Goal: Task Accomplishment & Management: Manage account settings

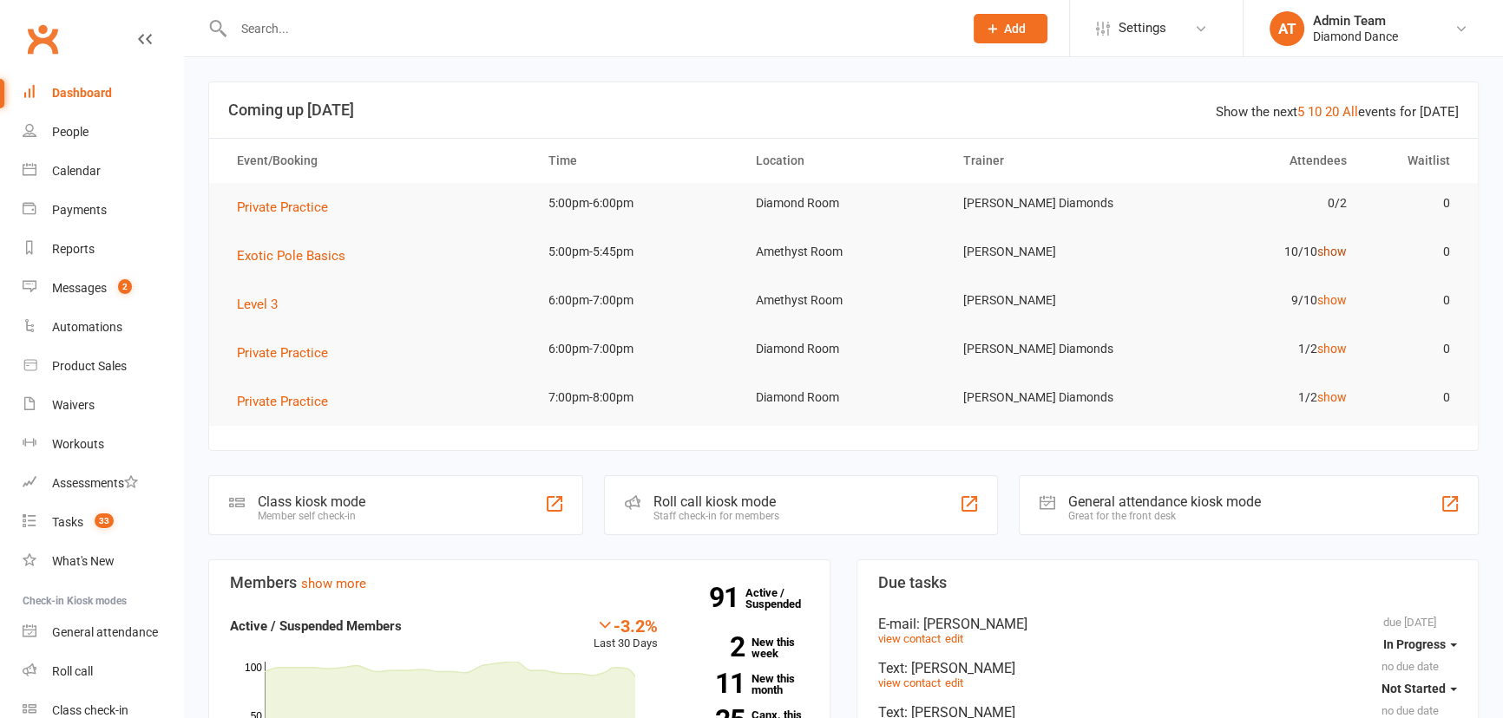
click at [1337, 258] on link "show" at bounding box center [1331, 252] width 29 height 14
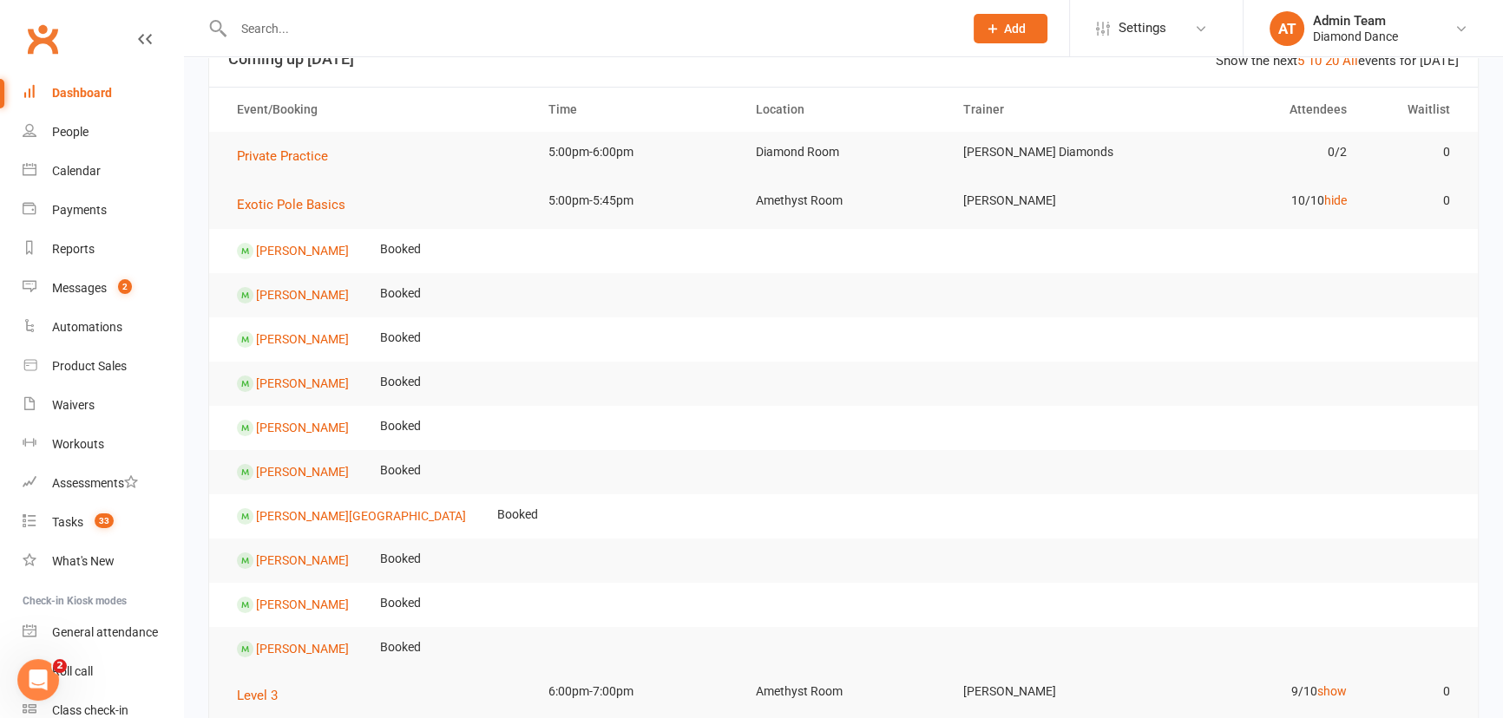
scroll to position [78, 0]
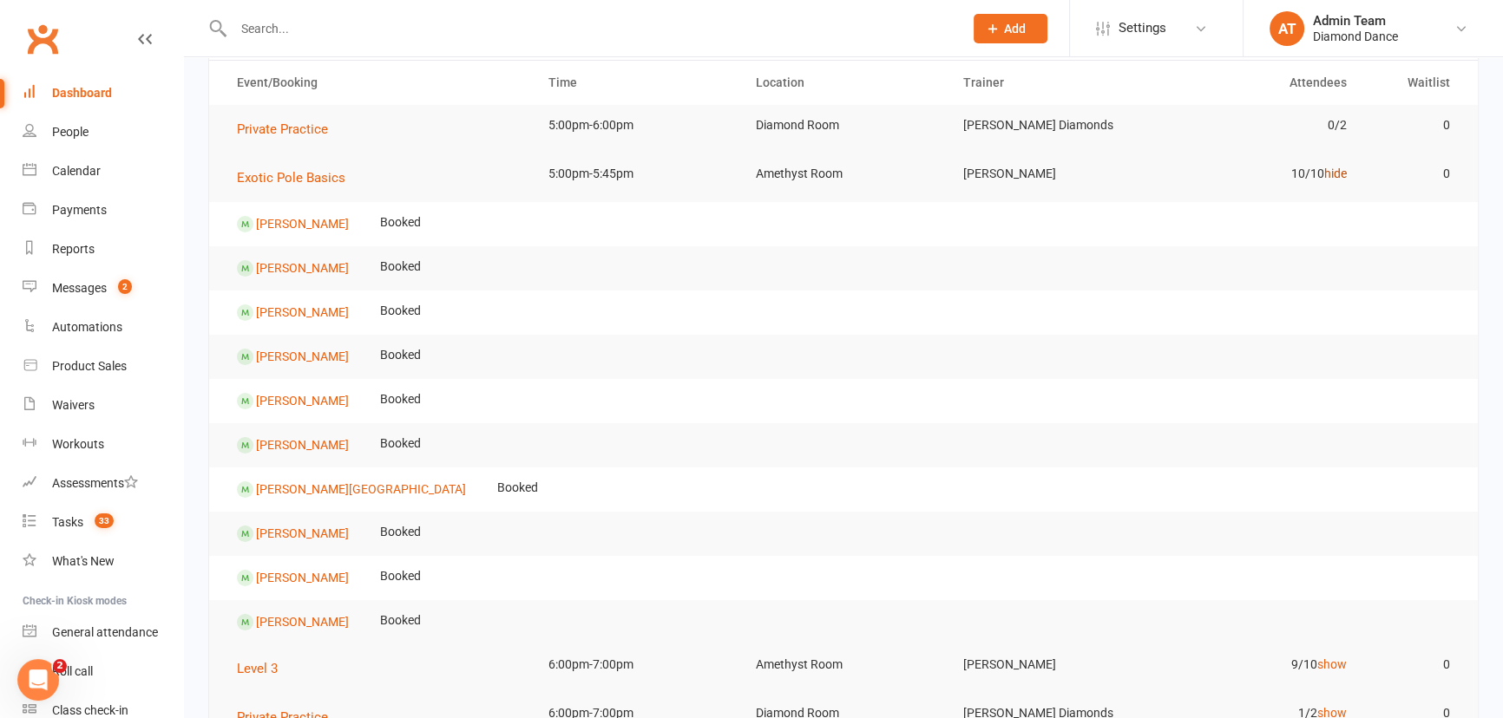
click at [1324, 176] on link "hide" at bounding box center [1335, 174] width 23 height 14
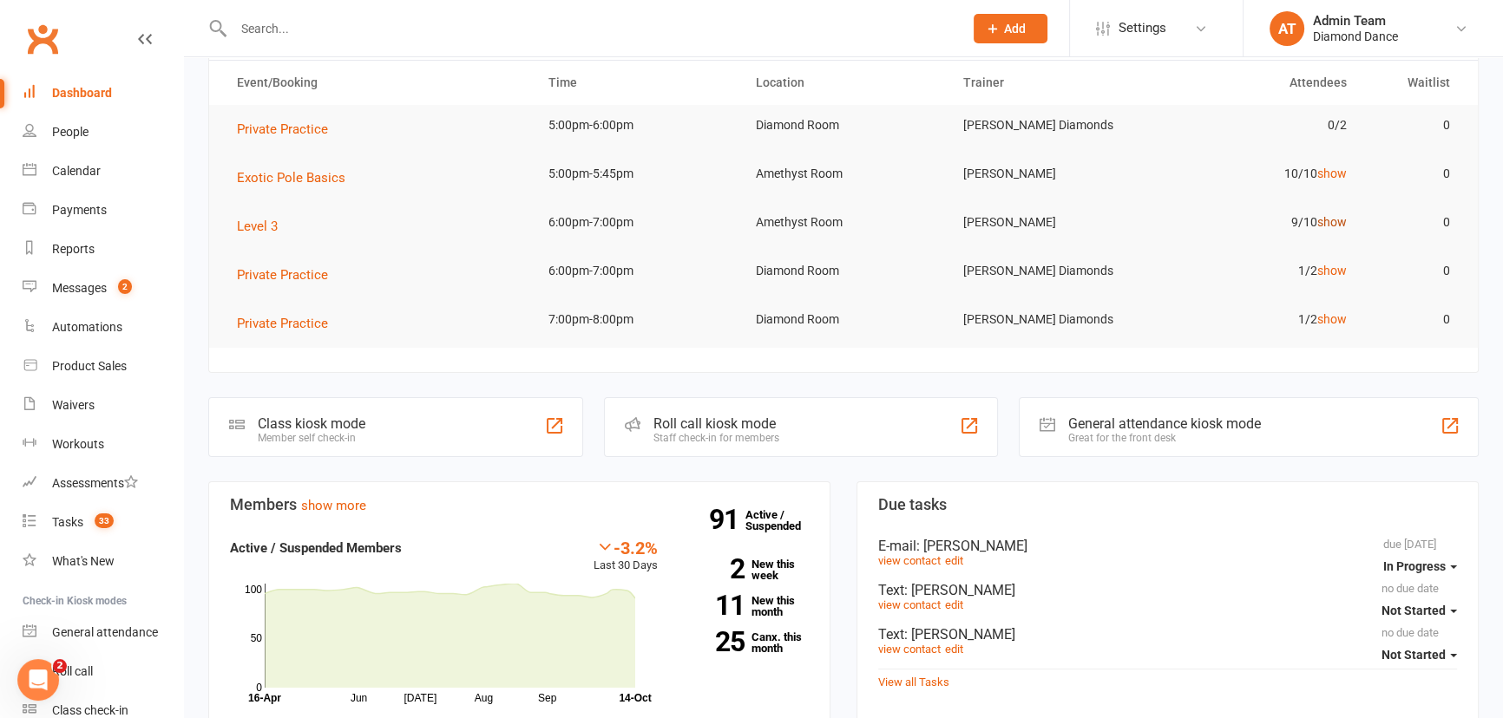
click at [1339, 219] on link "show" at bounding box center [1331, 222] width 29 height 14
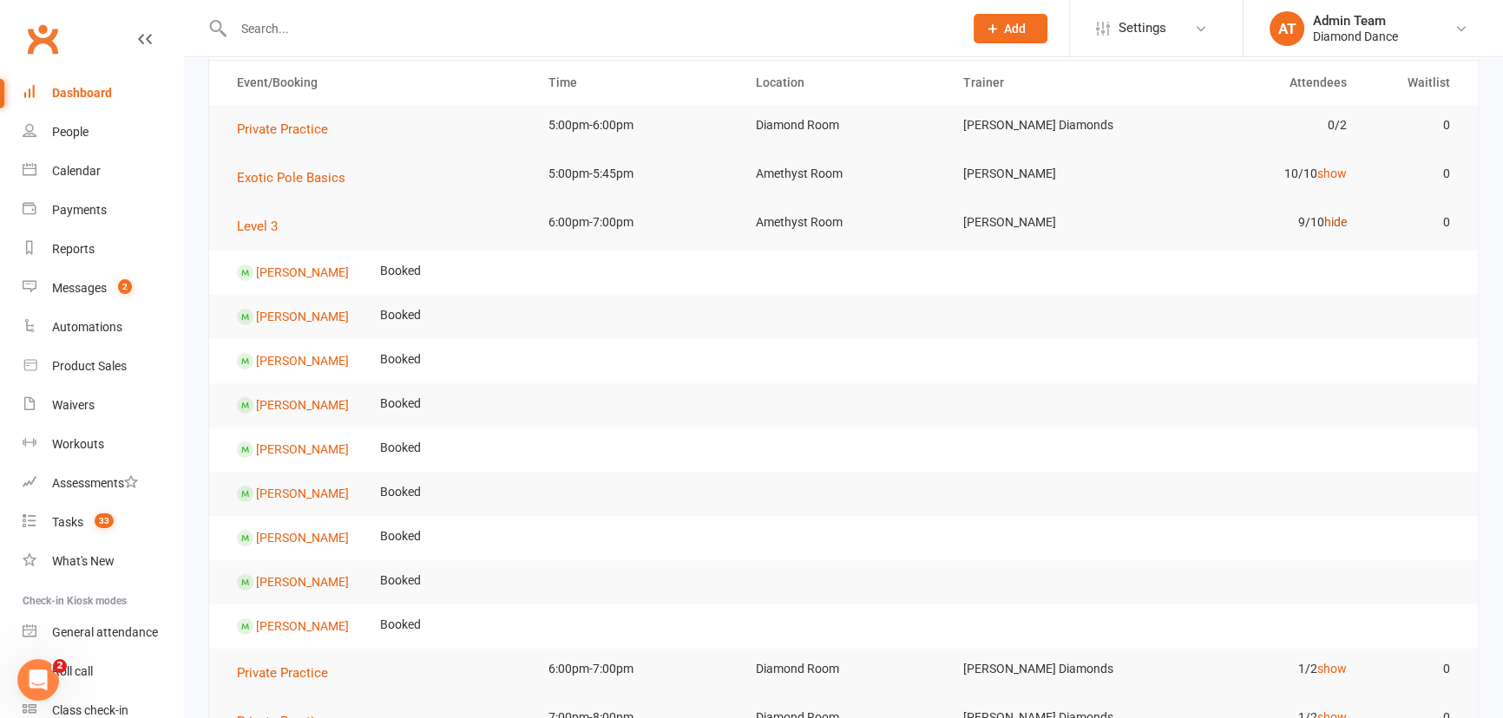
click at [1340, 220] on link "hide" at bounding box center [1335, 222] width 23 height 14
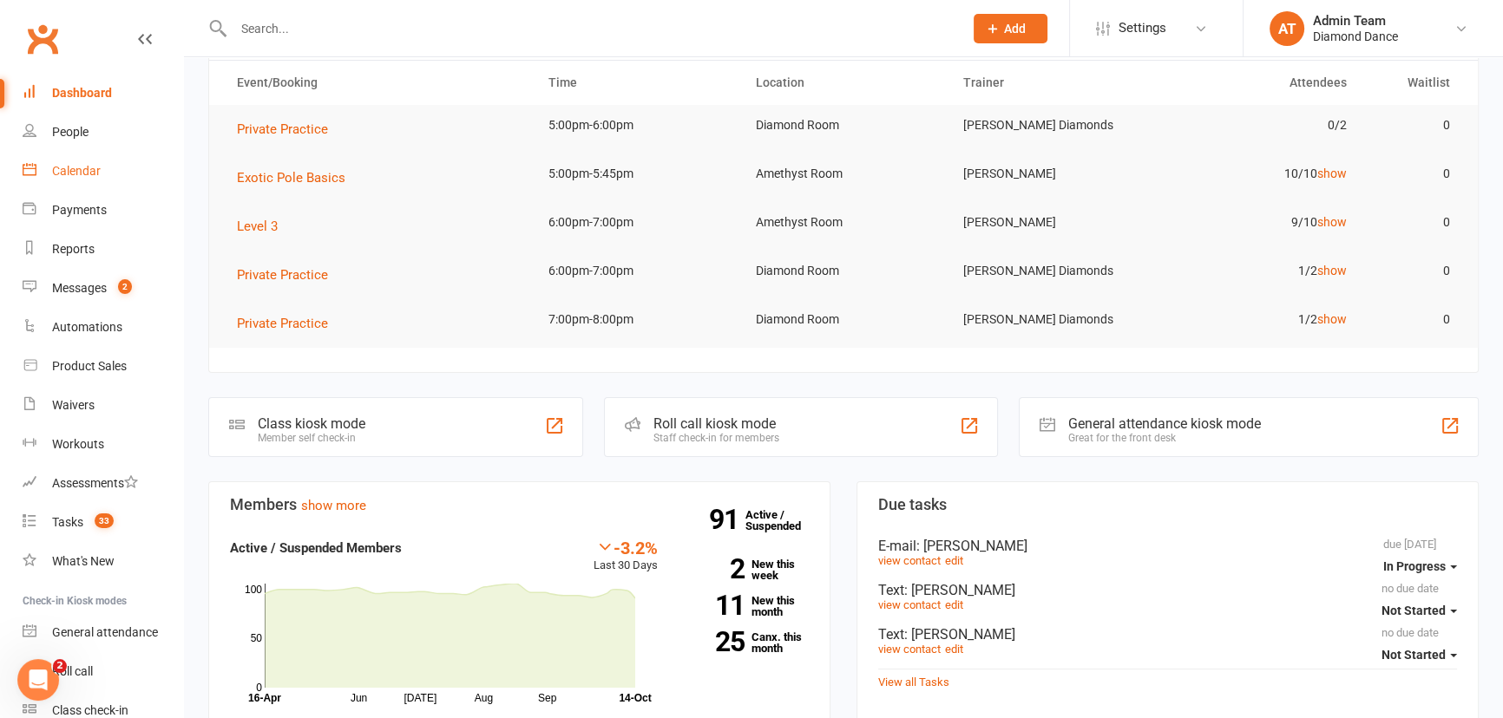
click at [114, 169] on link "Calendar" at bounding box center [103, 171] width 161 height 39
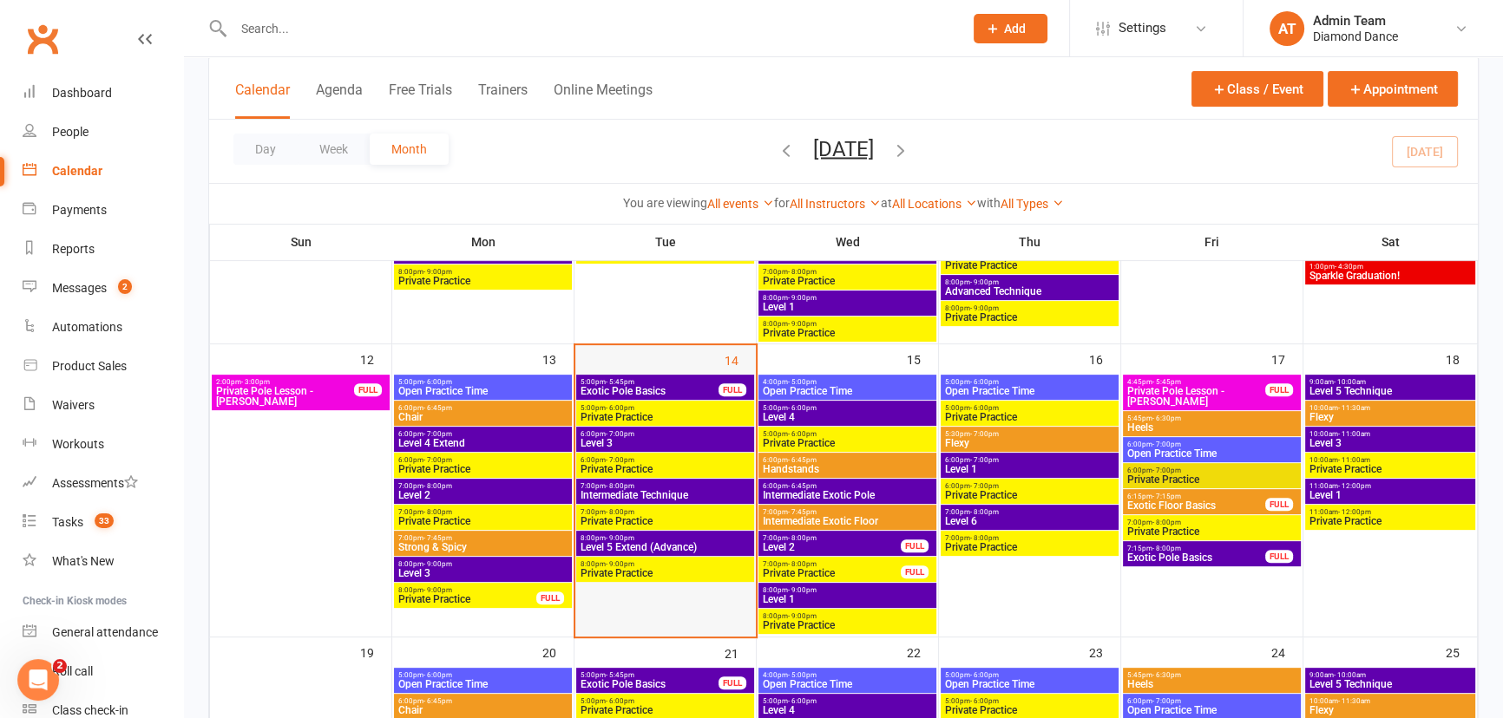
scroll to position [710, 0]
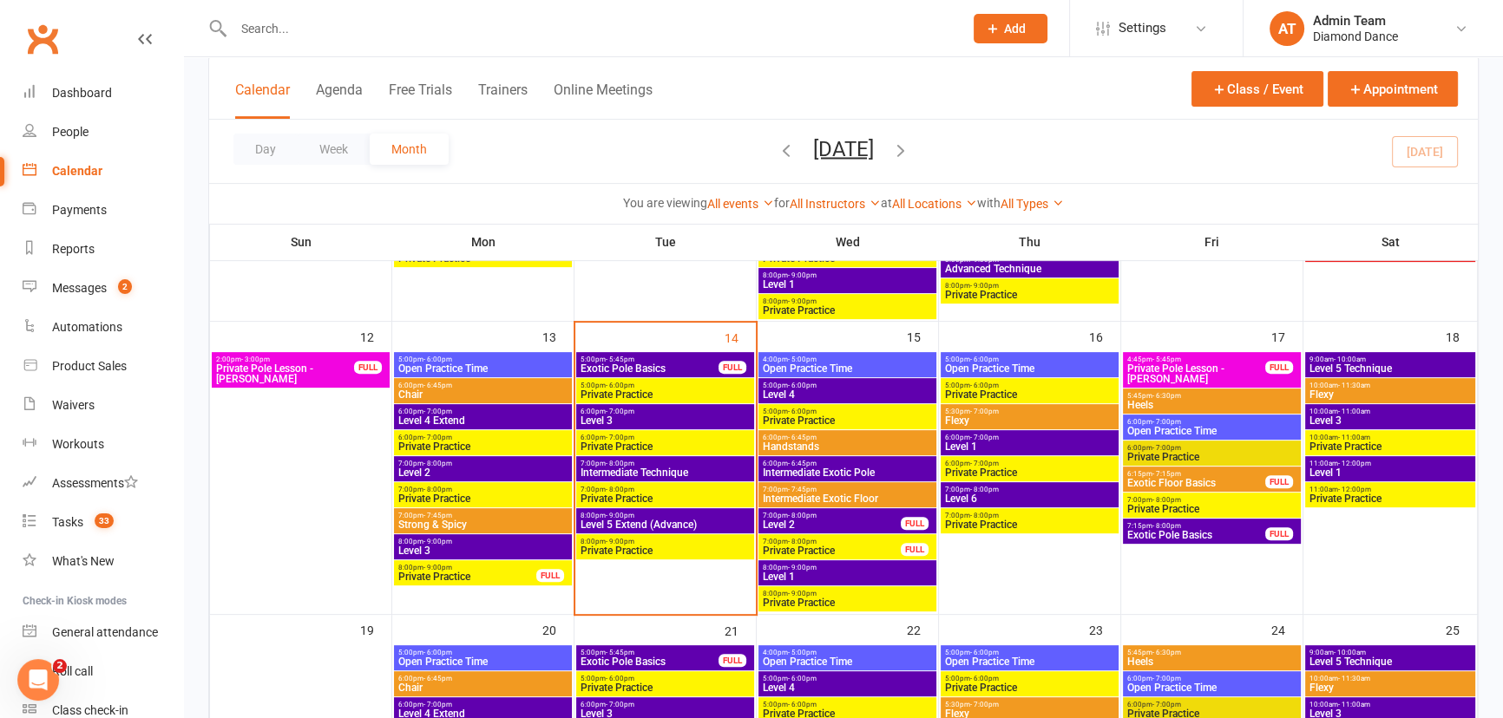
click at [1203, 403] on span "Heels" at bounding box center [1211, 405] width 171 height 10
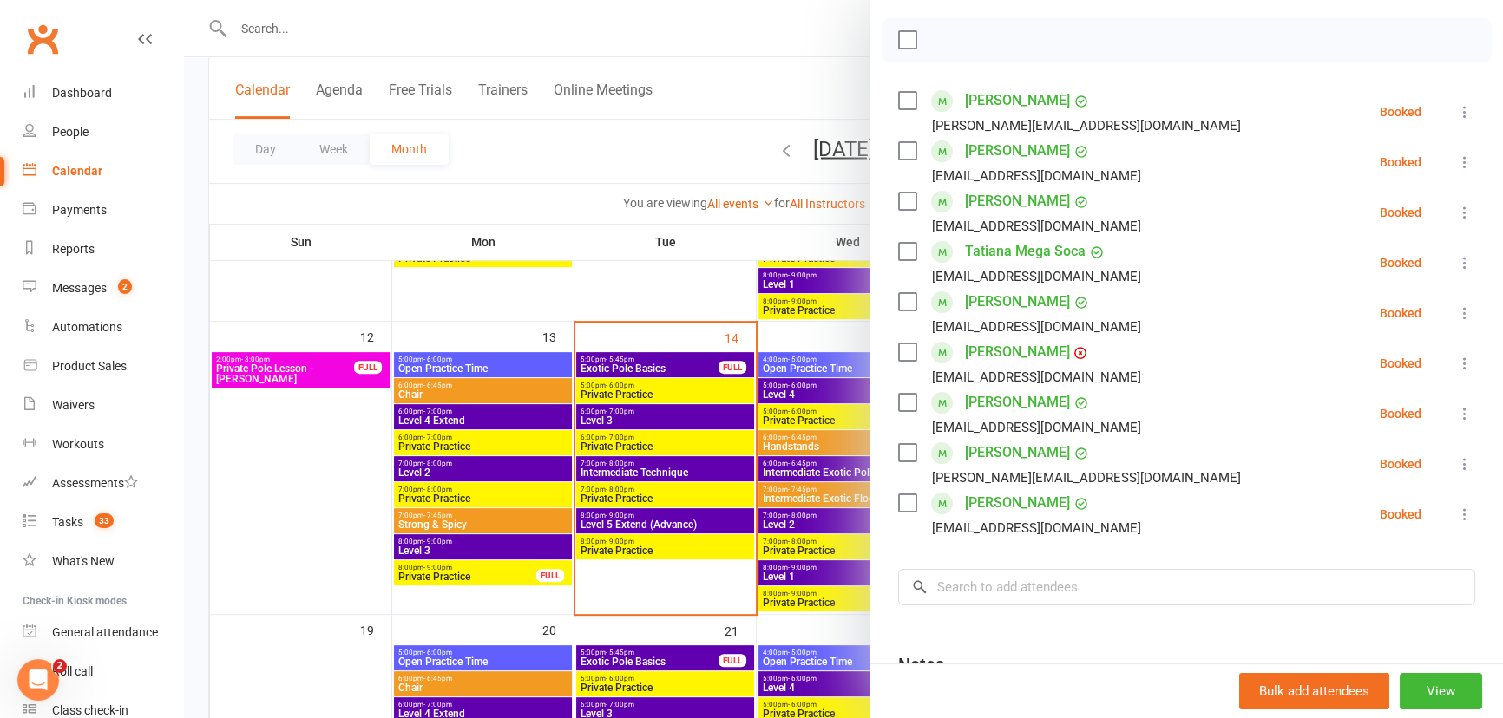
scroll to position [0, 0]
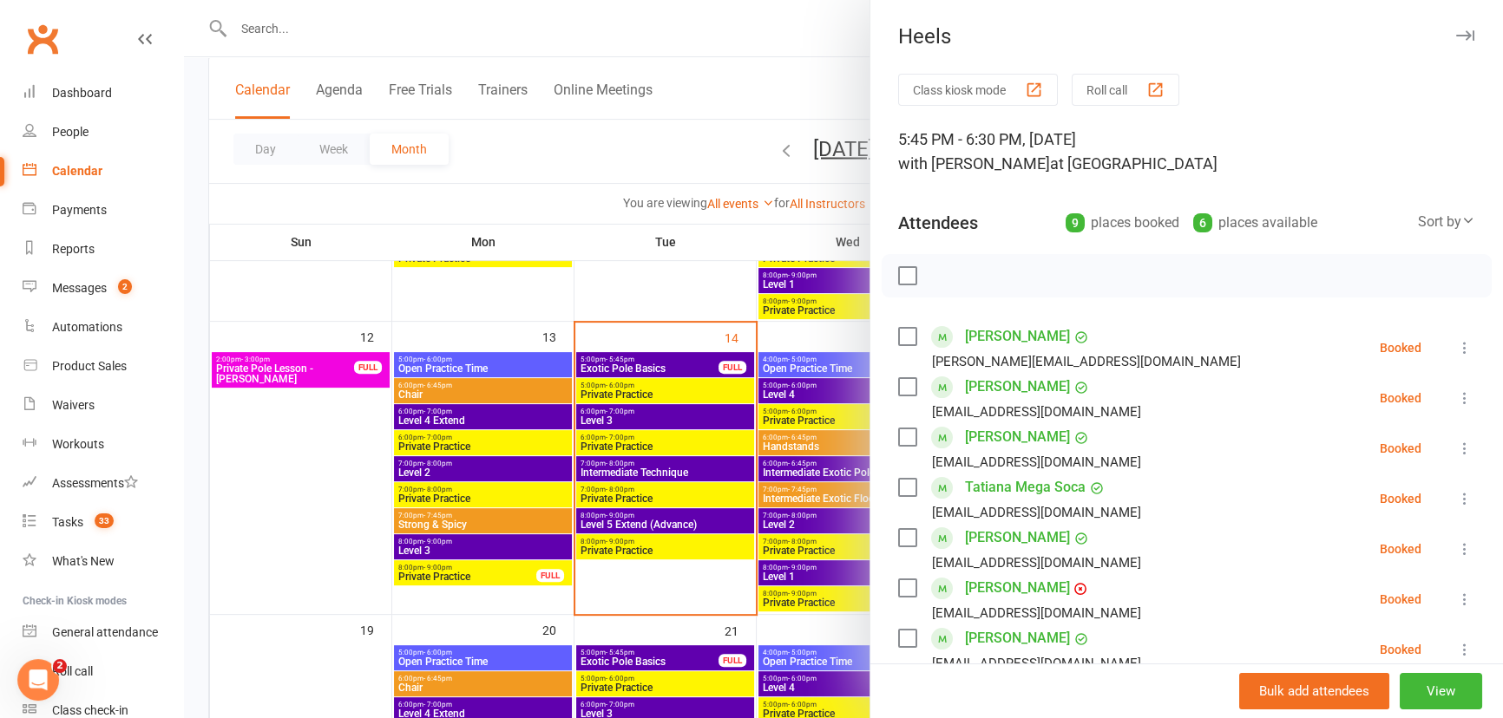
click at [1456, 35] on icon "button" at bounding box center [1465, 35] width 18 height 10
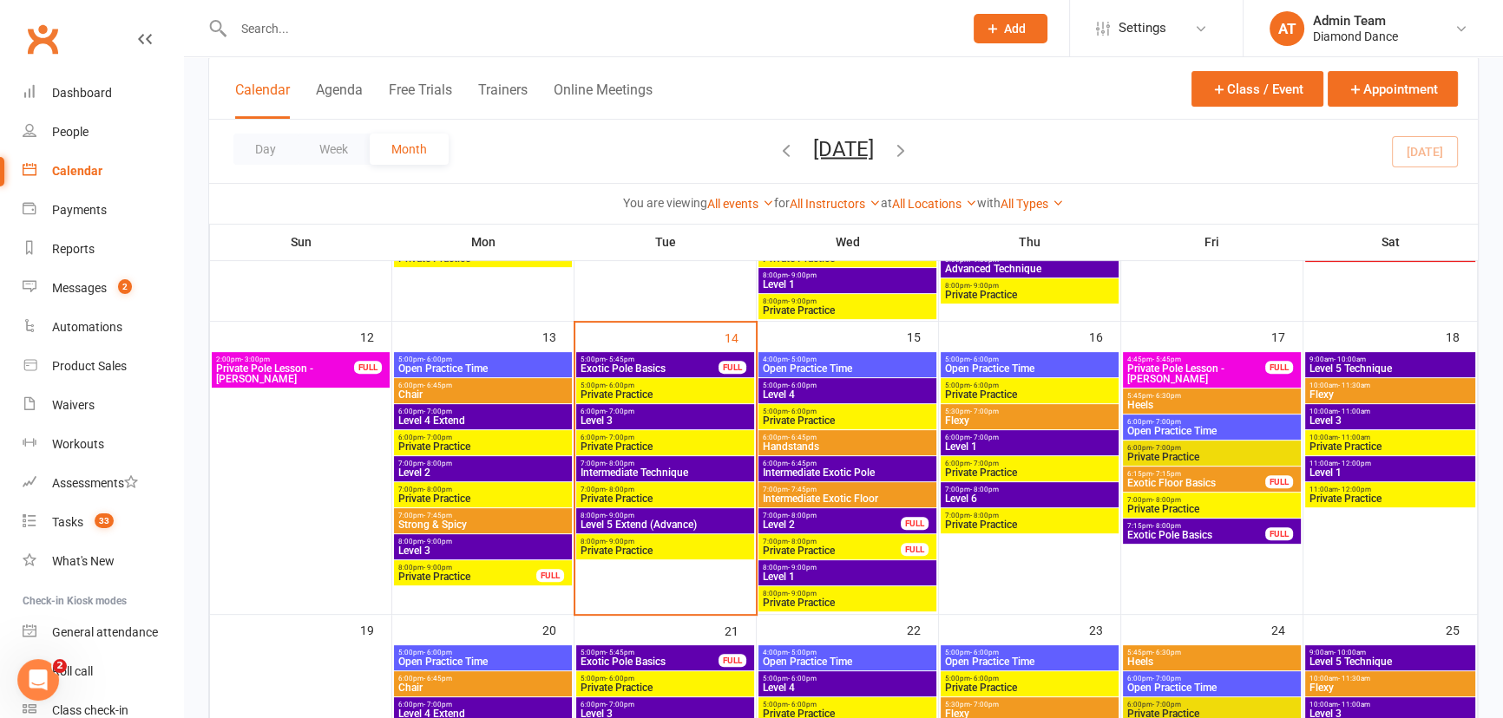
click at [1180, 478] on span "Exotic Floor Basics" at bounding box center [1196, 483] width 140 height 10
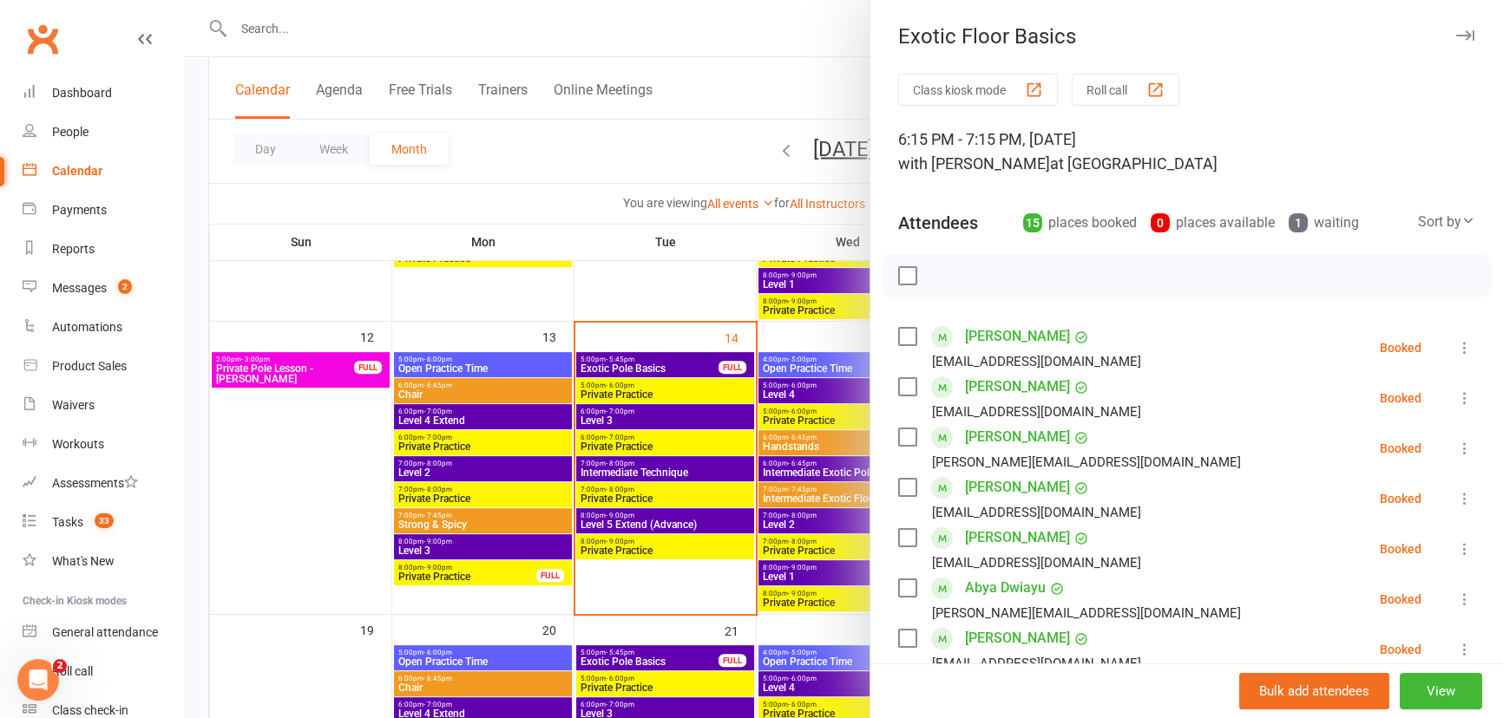
click at [1456, 33] on icon "button" at bounding box center [1465, 35] width 18 height 10
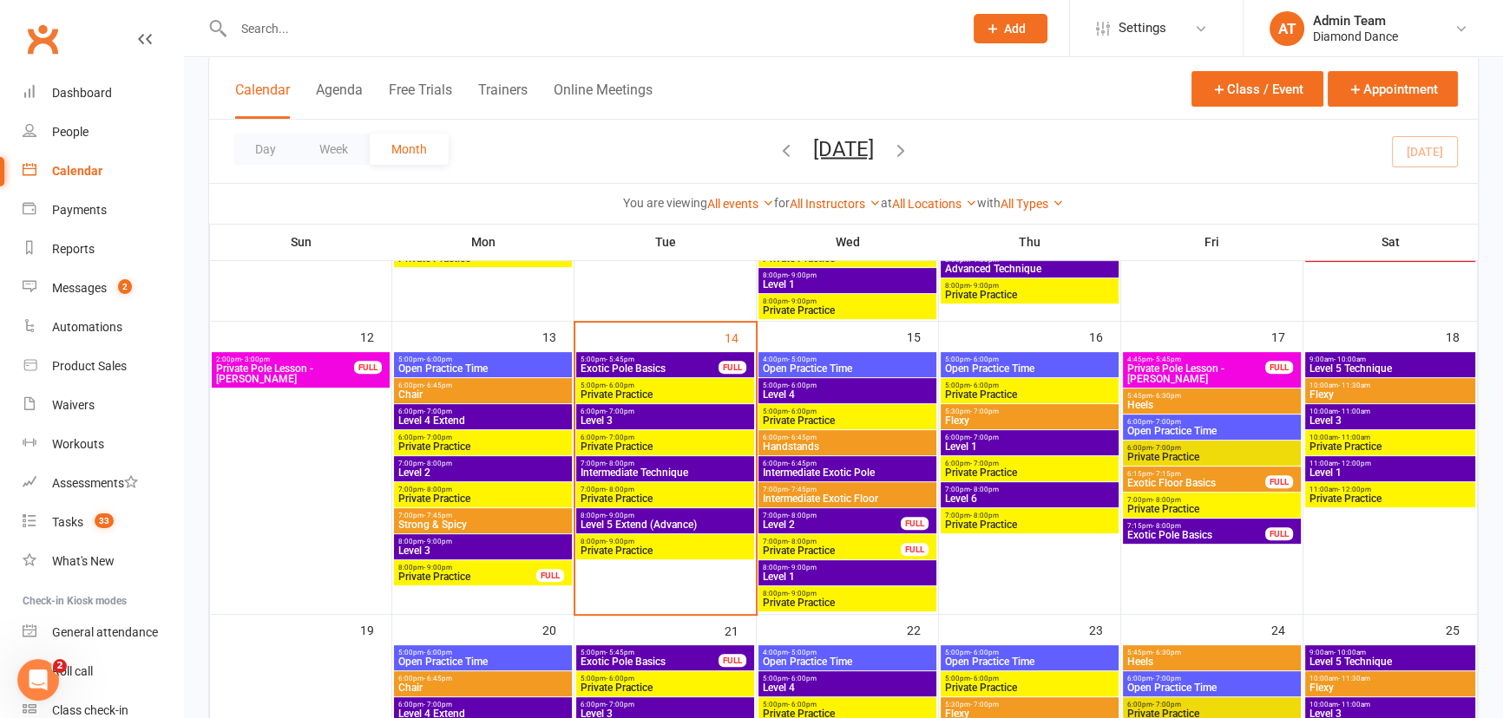
click at [1215, 527] on span "7:15pm - 8:00pm" at bounding box center [1196, 526] width 140 height 8
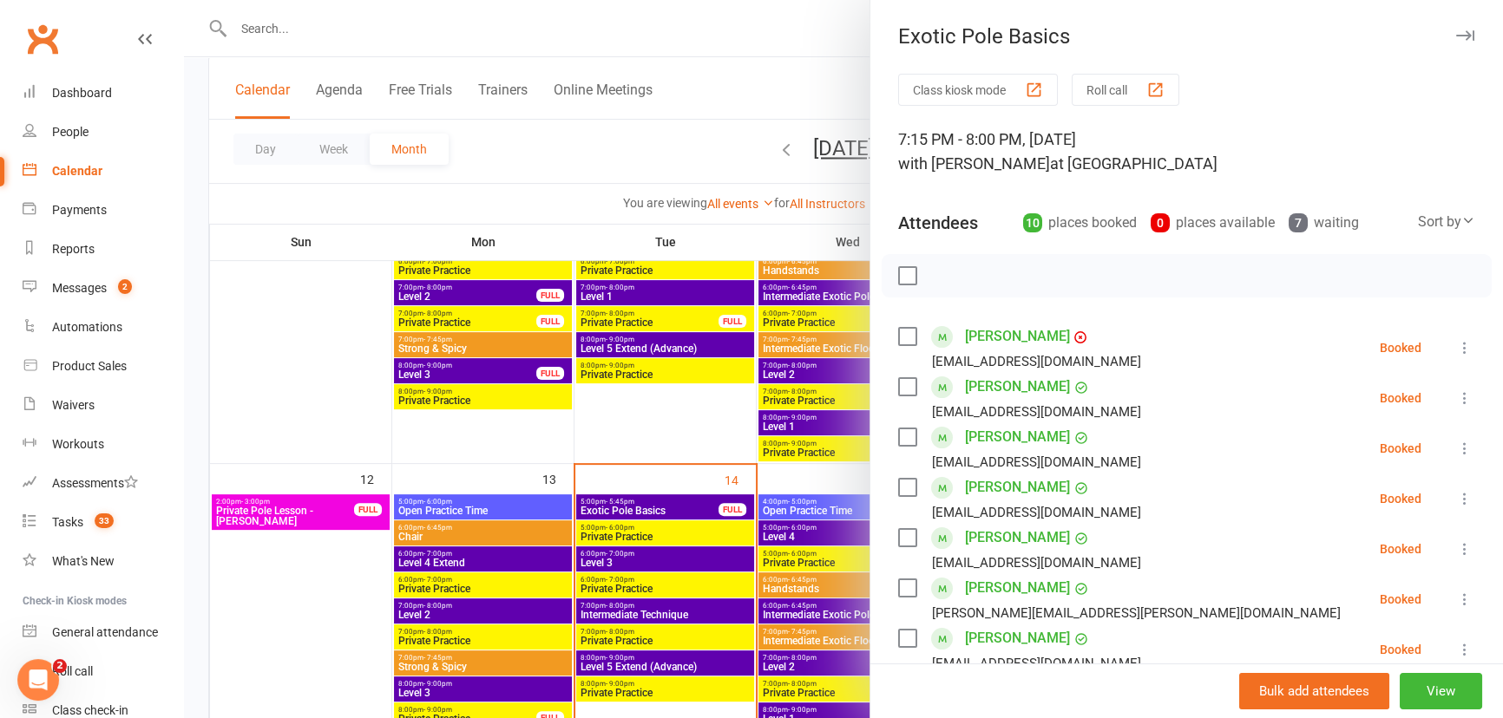
scroll to position [552, 0]
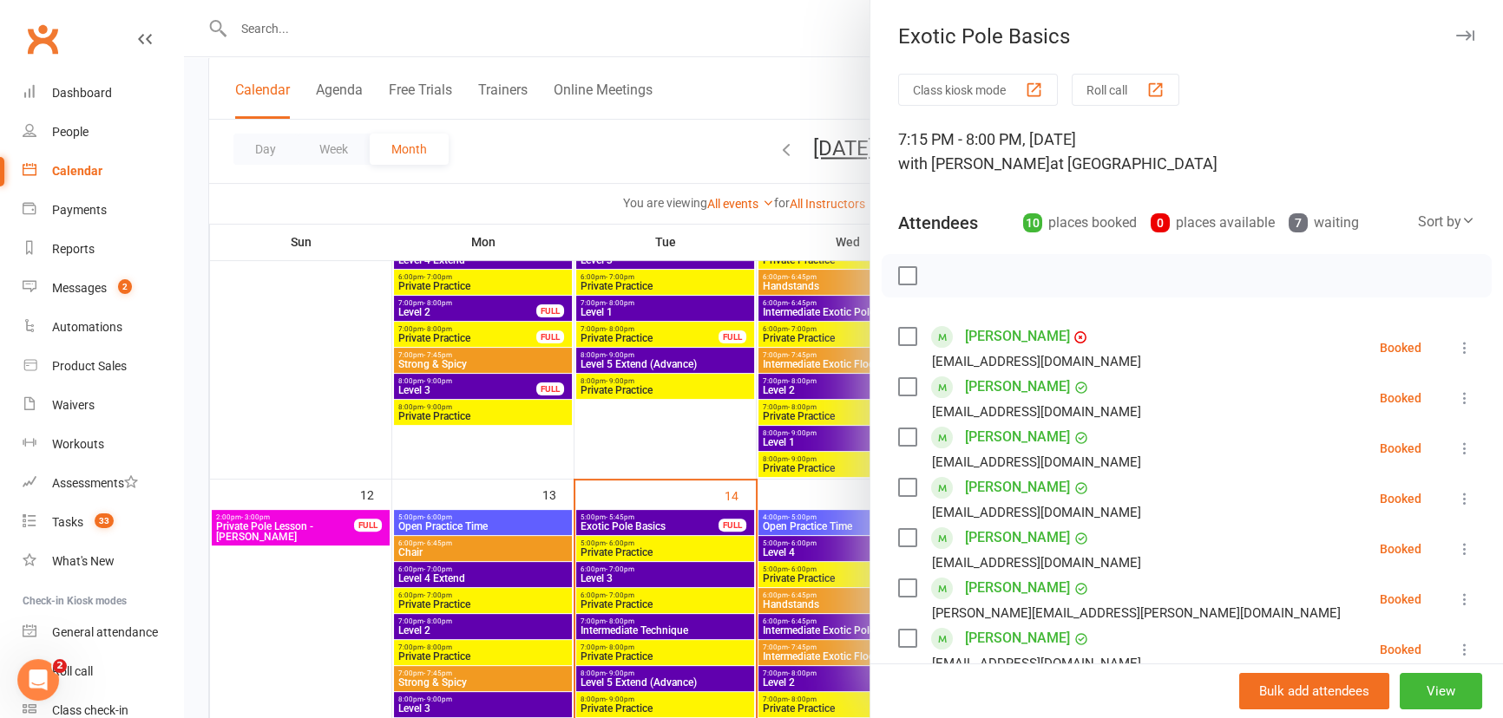
click at [1454, 28] on button "button" at bounding box center [1464, 35] width 21 height 21
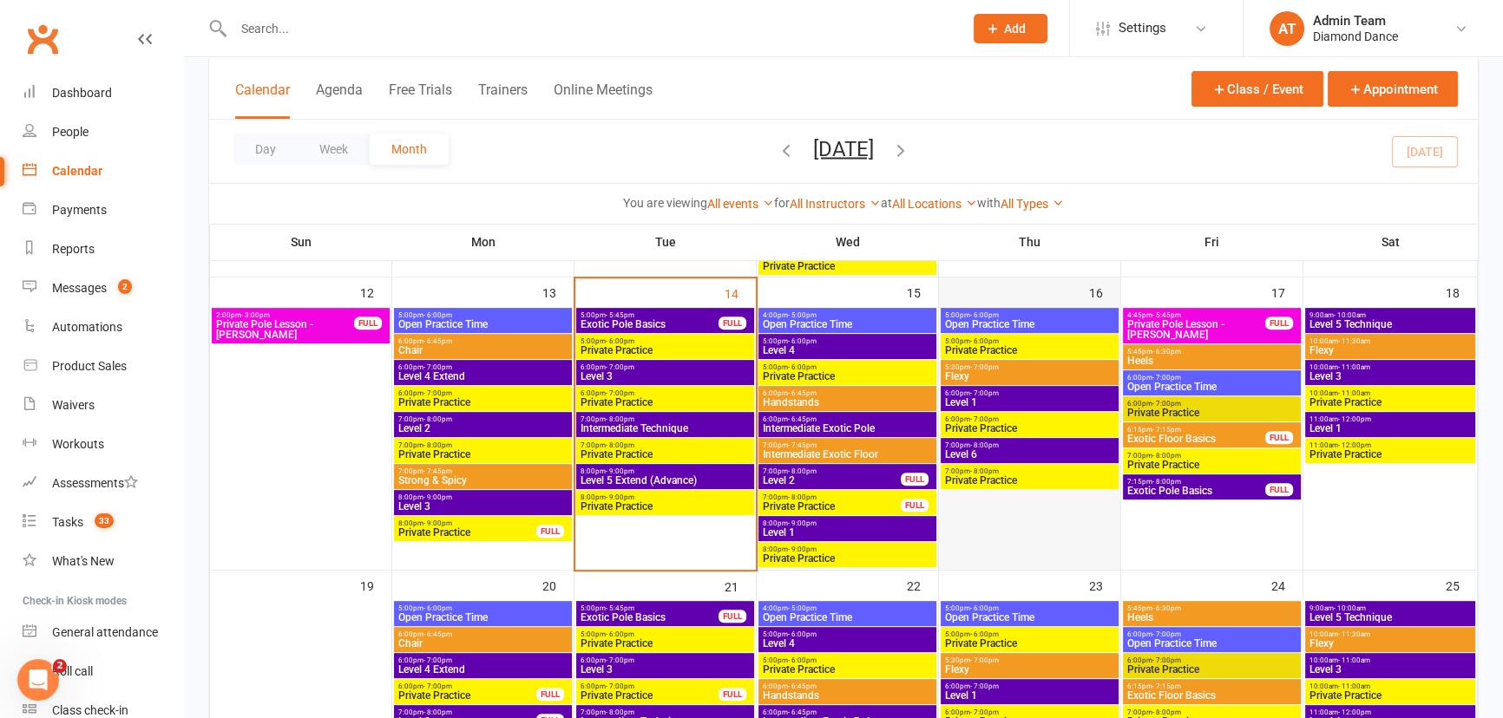
scroll to position [789, 0]
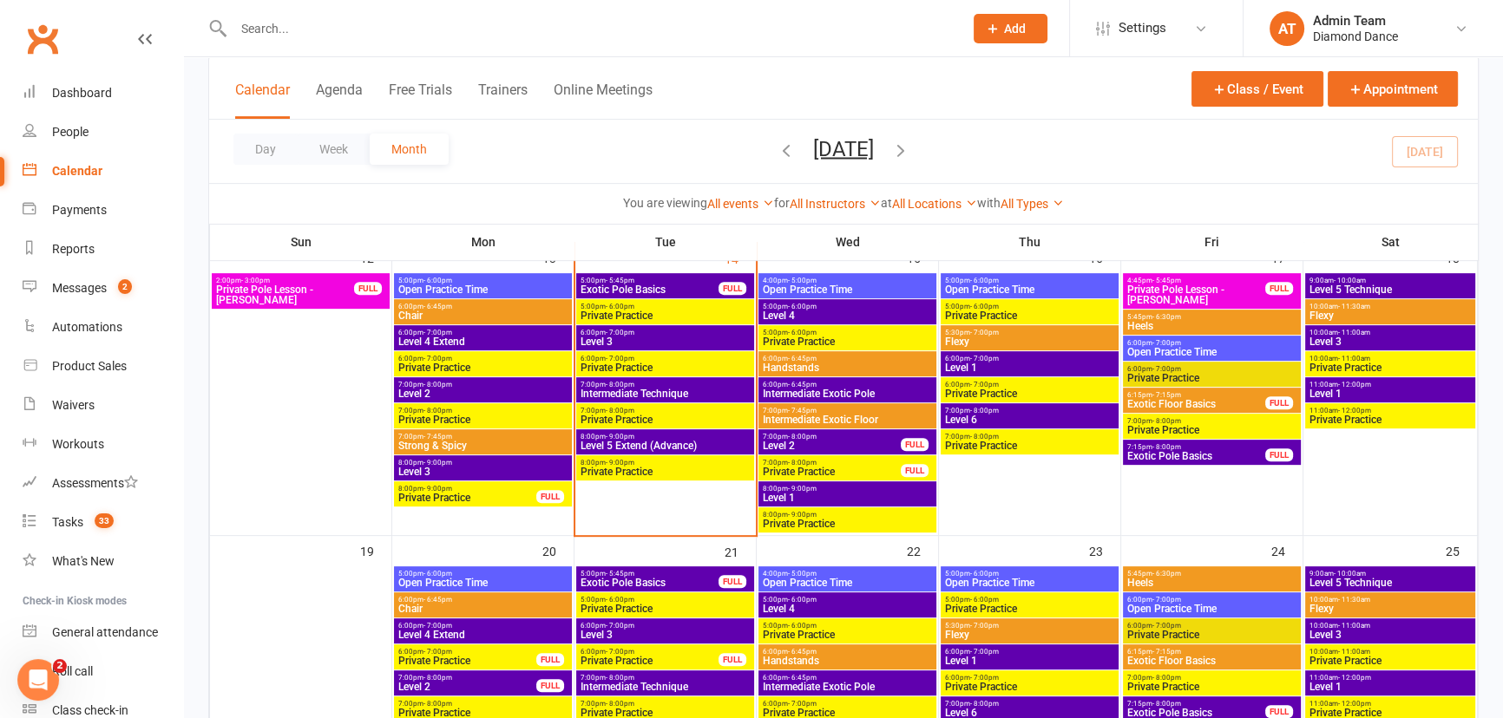
click at [659, 390] on span "Intermediate Technique" at bounding box center [665, 394] width 171 height 10
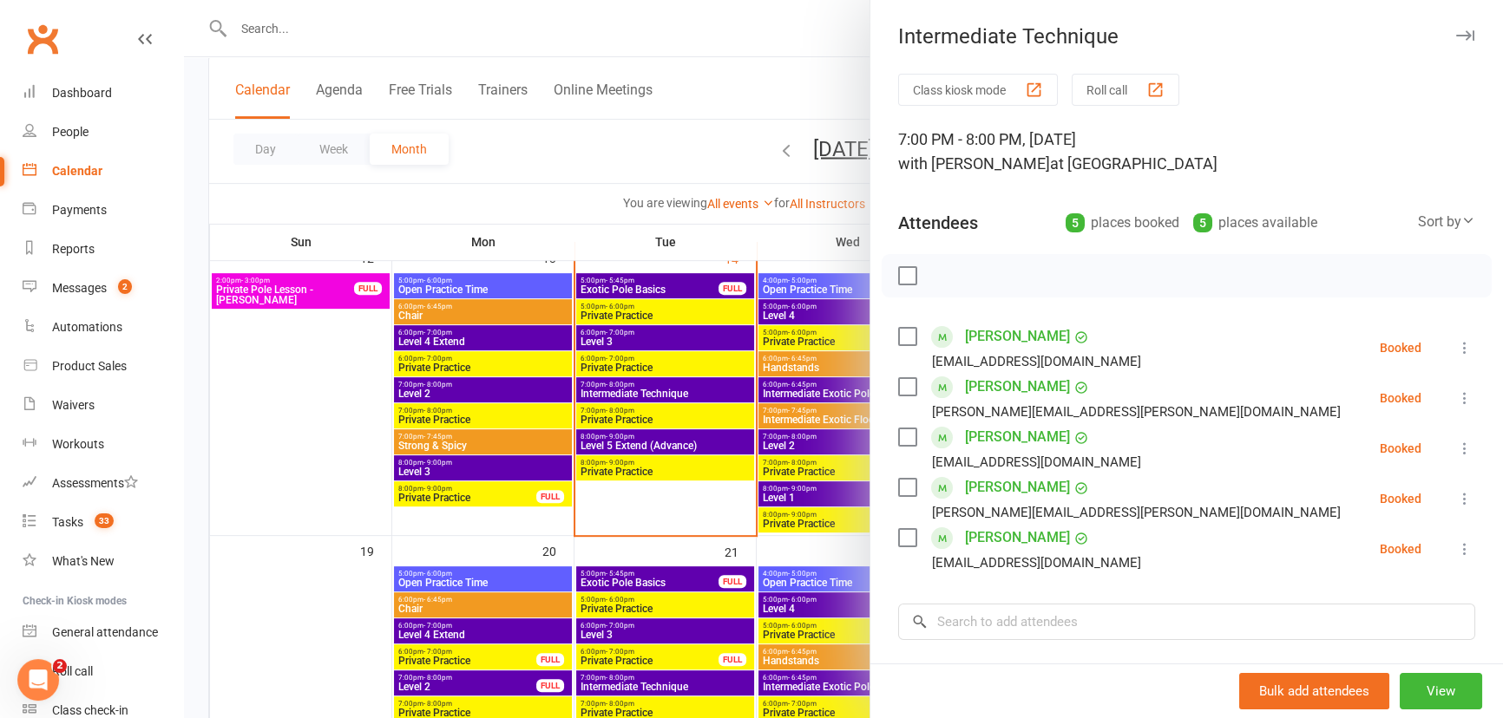
click at [1456, 36] on icon "button" at bounding box center [1465, 35] width 18 height 10
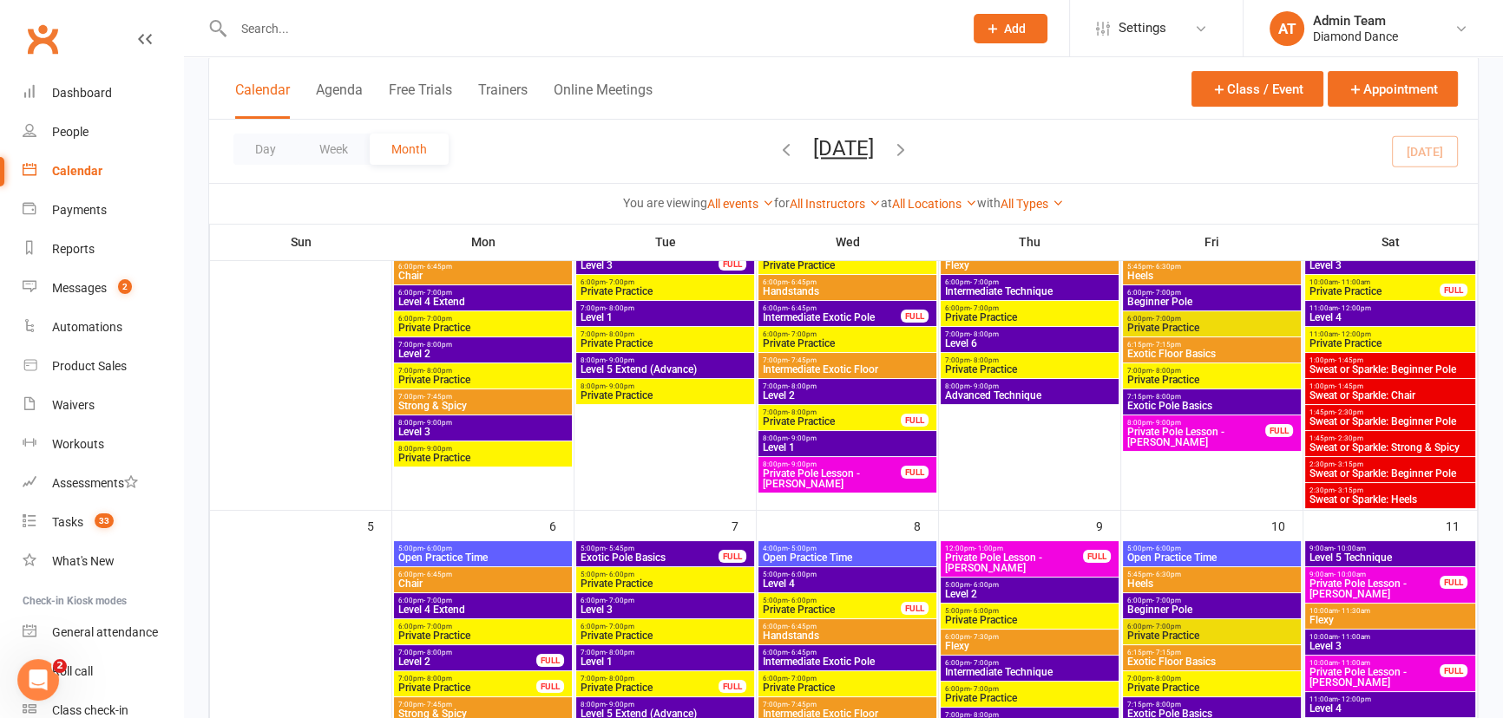
scroll to position [0, 0]
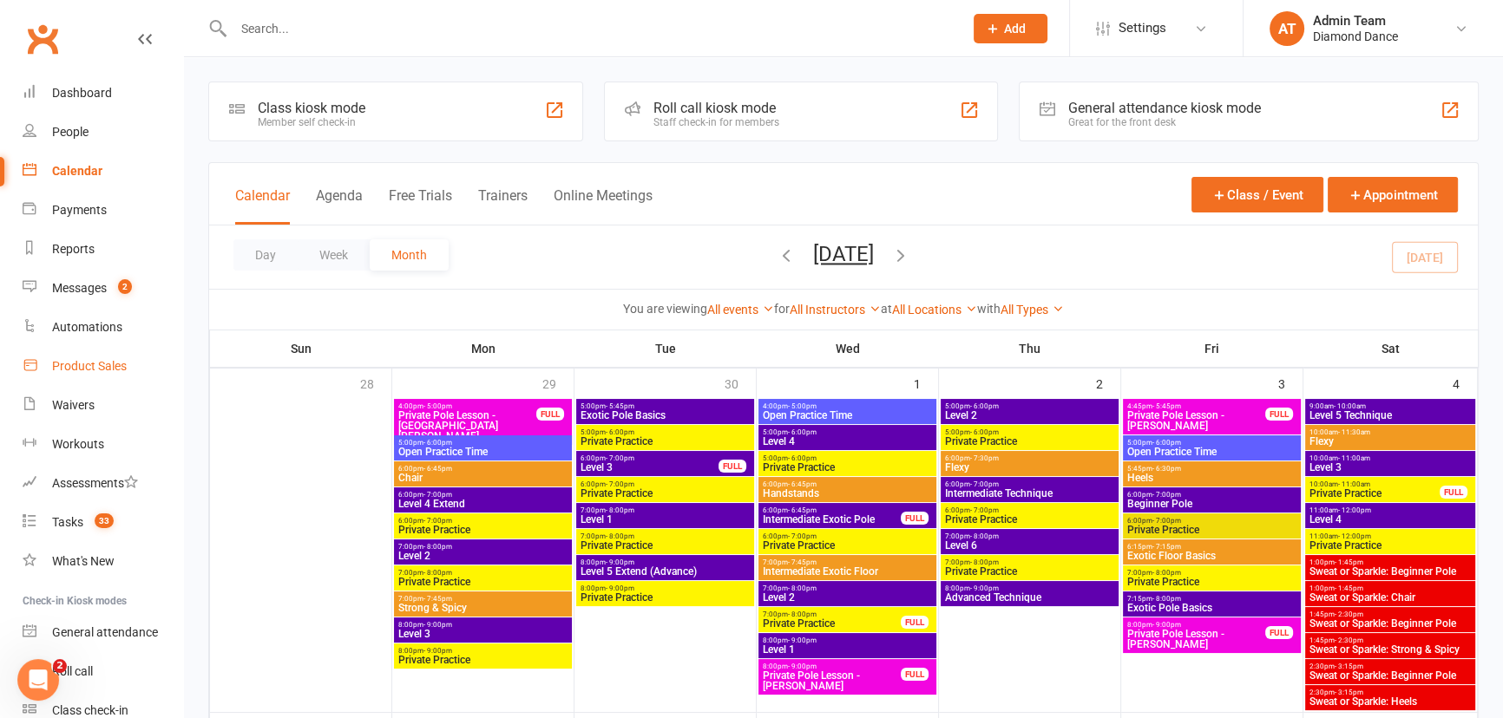
click at [77, 359] on div "Product Sales" at bounding box center [89, 366] width 75 height 14
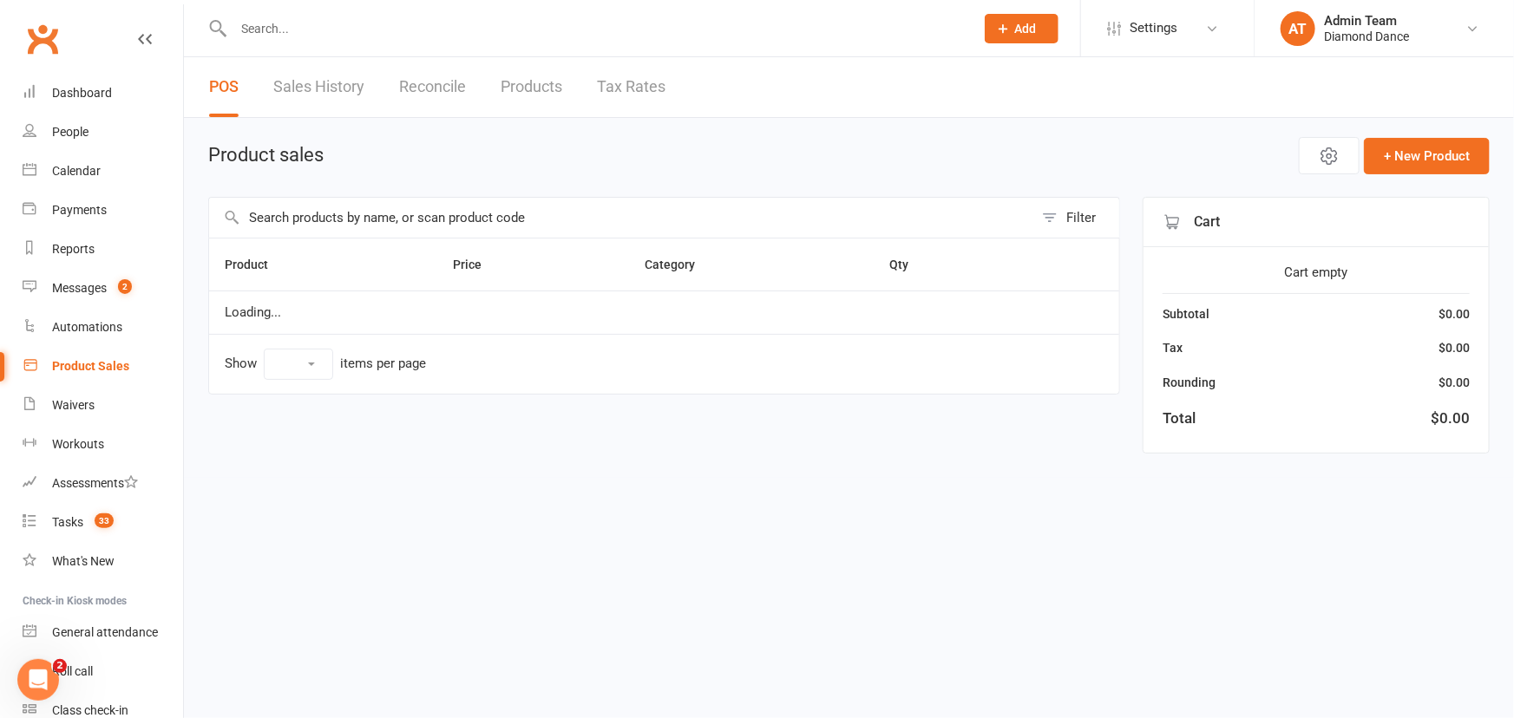
select select "100"
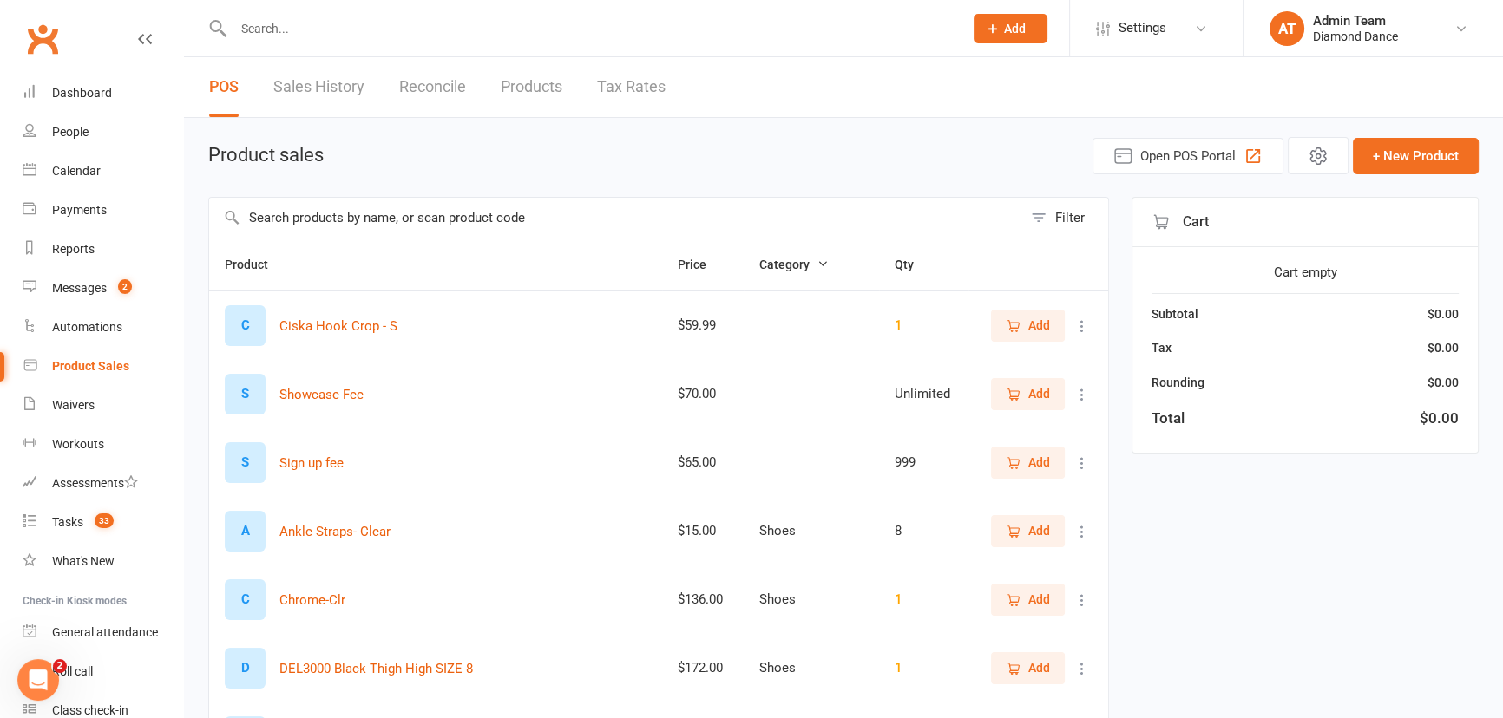
click at [297, 220] on input "text" at bounding box center [615, 218] width 813 height 40
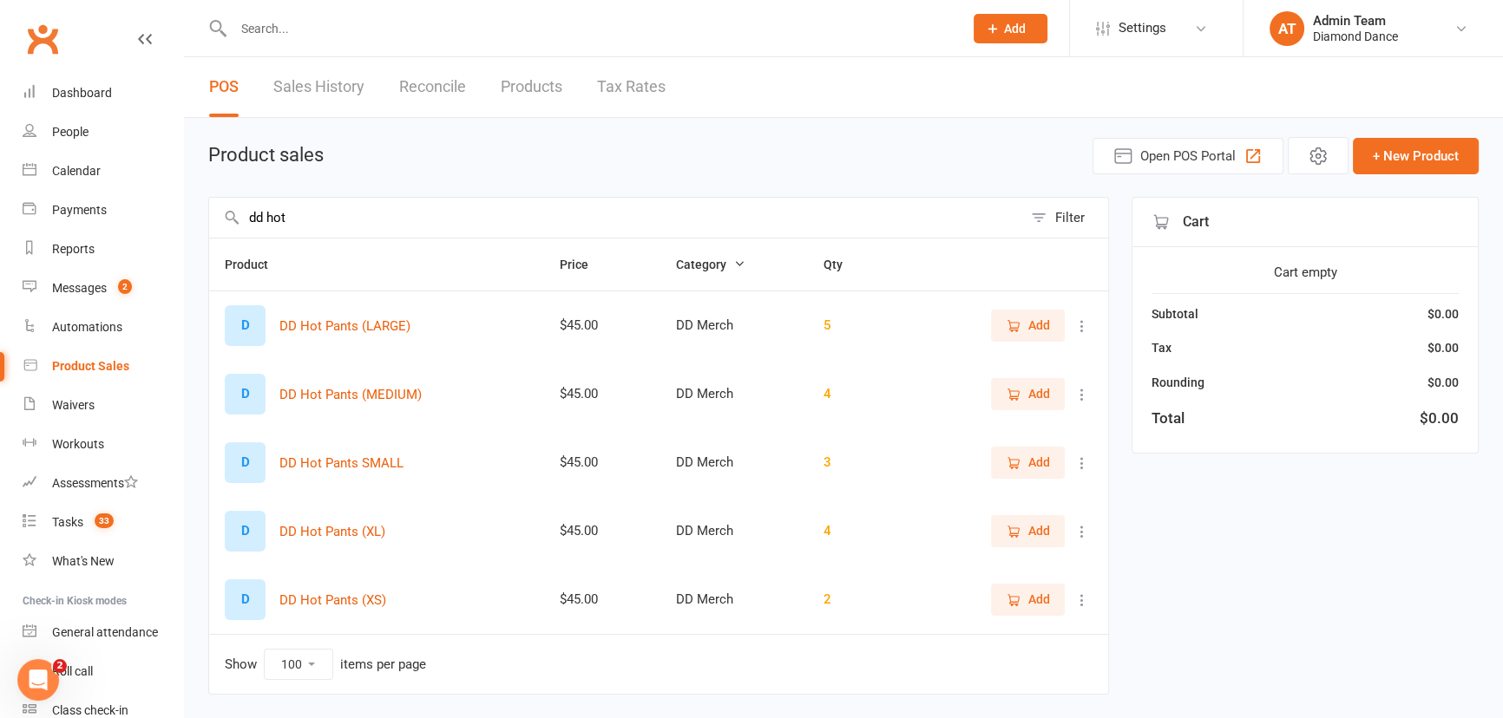
type input "dd hot"
click at [1017, 400] on icon "button" at bounding box center [1014, 395] width 16 height 16
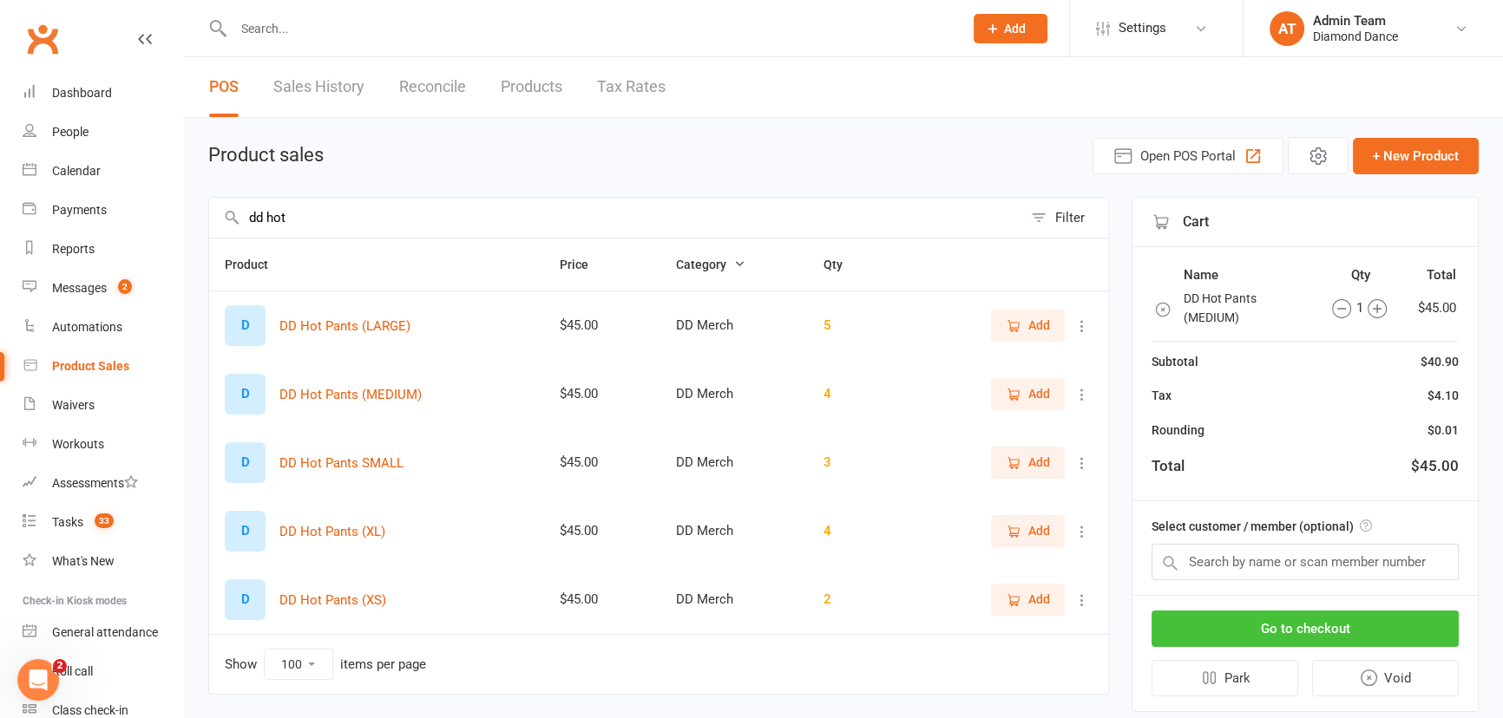
click at [1275, 619] on button "Go to checkout" at bounding box center [1304, 629] width 307 height 36
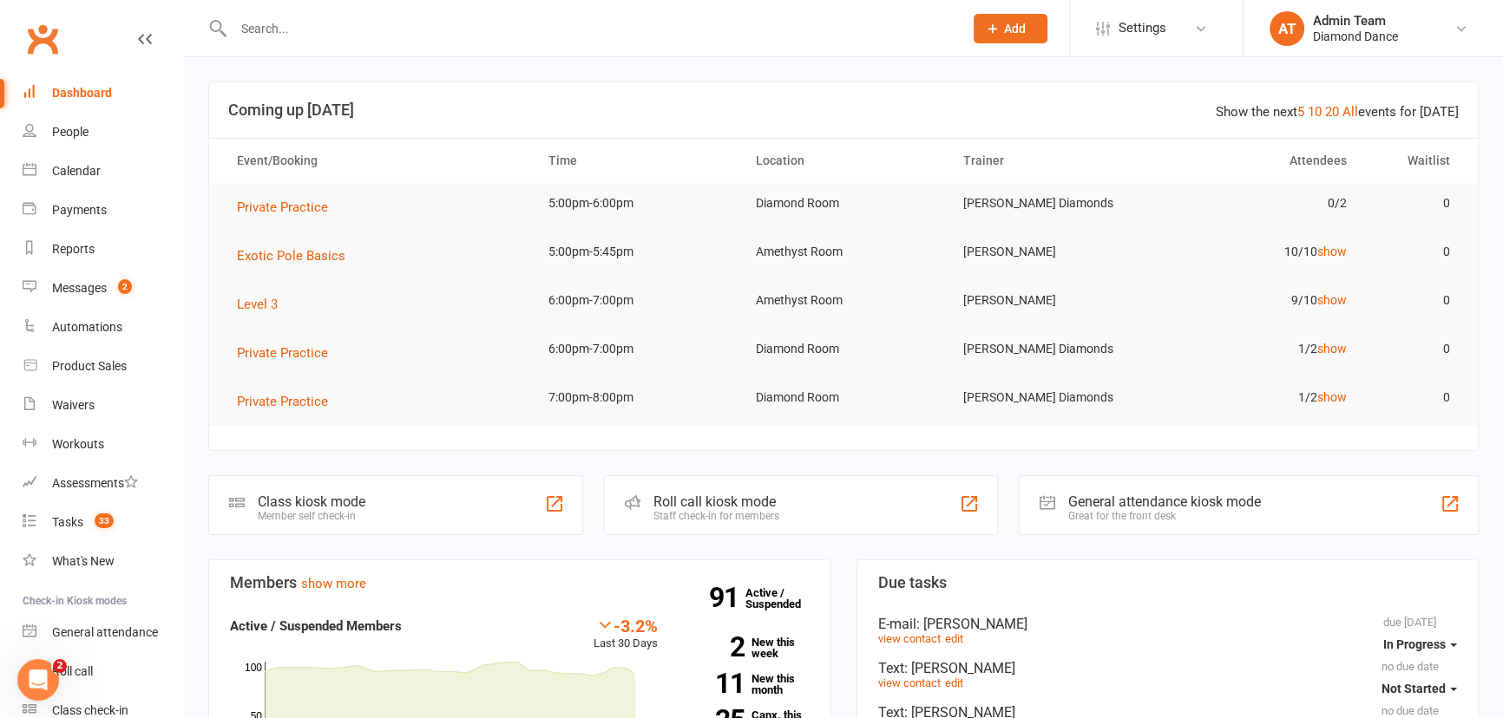
click at [292, 30] on input "text" at bounding box center [589, 28] width 723 height 24
type input "e"
click at [73, 403] on div "Waivers" at bounding box center [73, 405] width 43 height 14
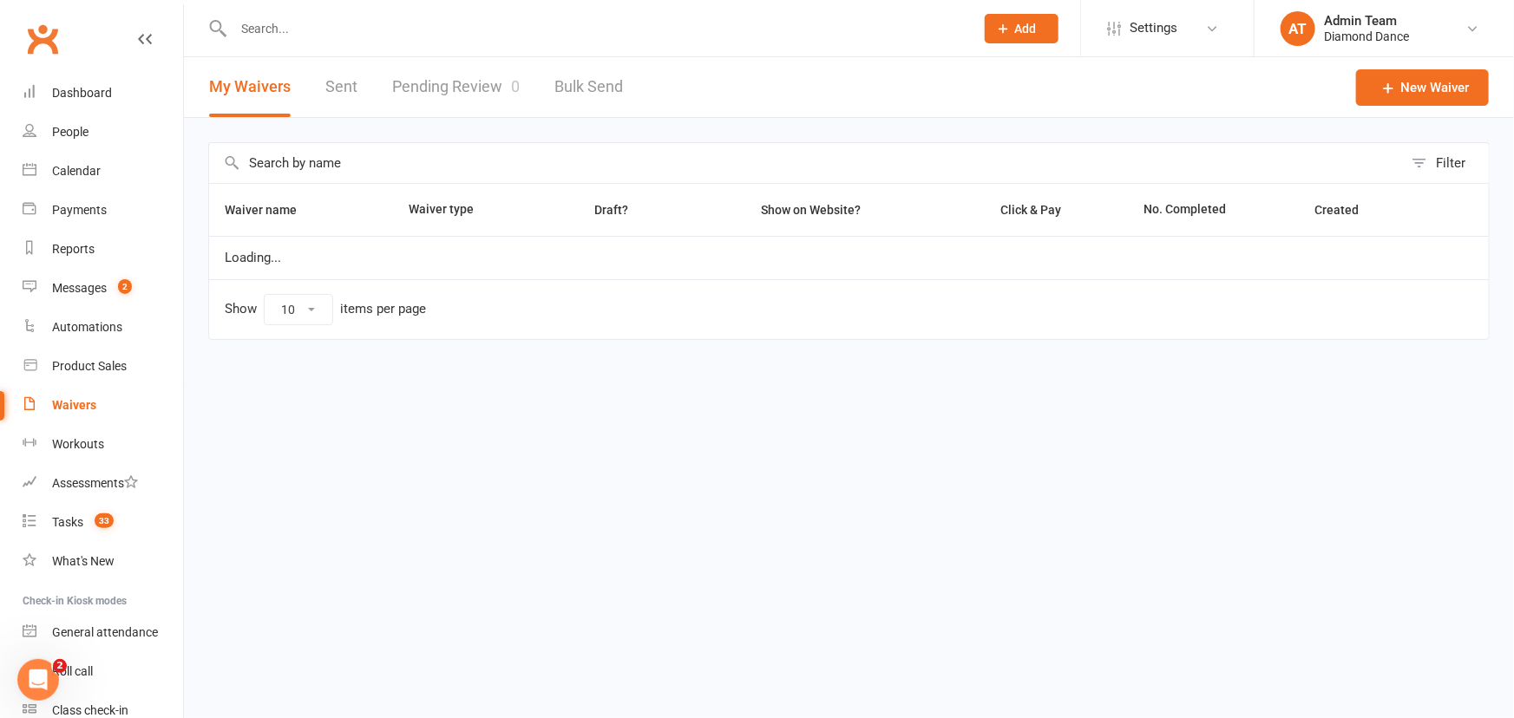
select select "100"
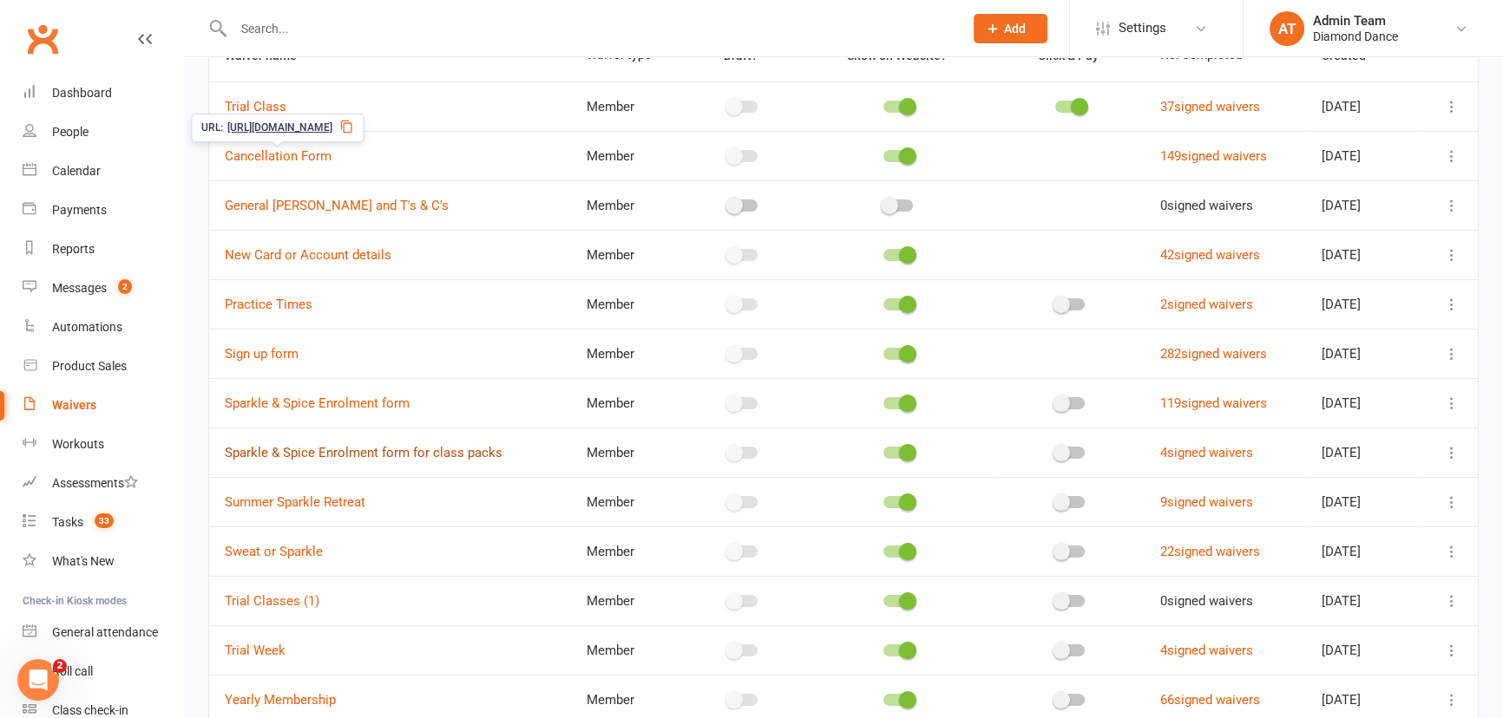
scroll to position [157, 0]
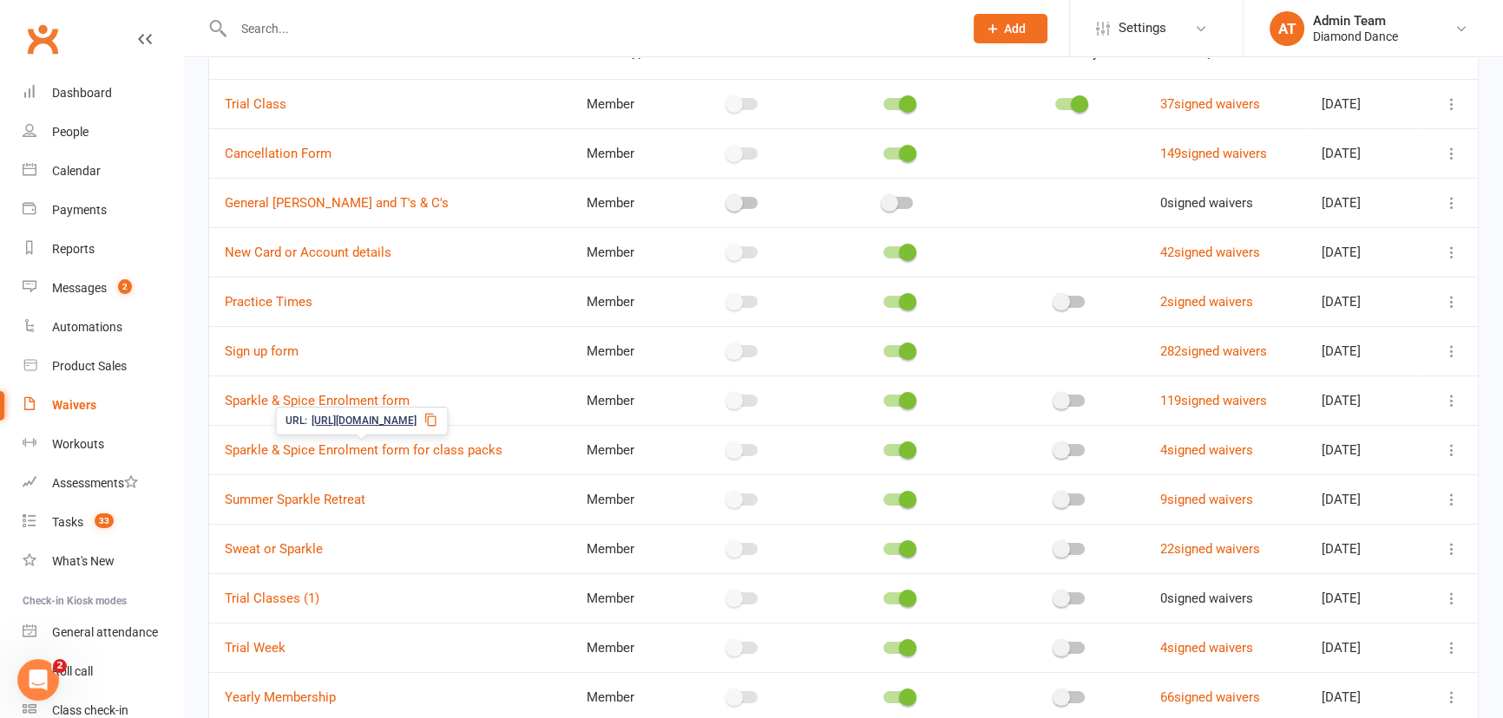
click at [436, 420] on icon at bounding box center [430, 420] width 11 height 13
click at [282, 29] on input "text" at bounding box center [589, 28] width 723 height 24
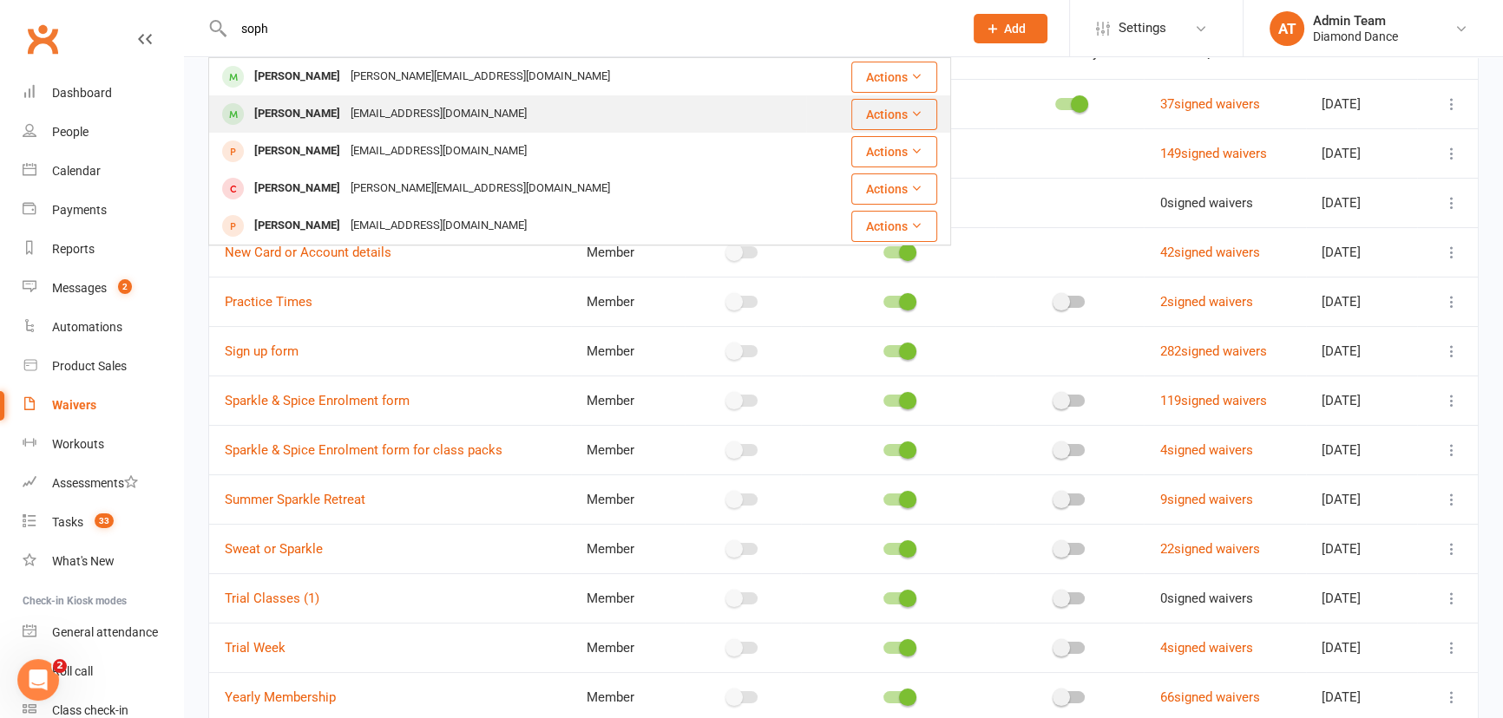
type input "soph"
click at [290, 115] on div "[PERSON_NAME]" at bounding box center [297, 114] width 96 height 25
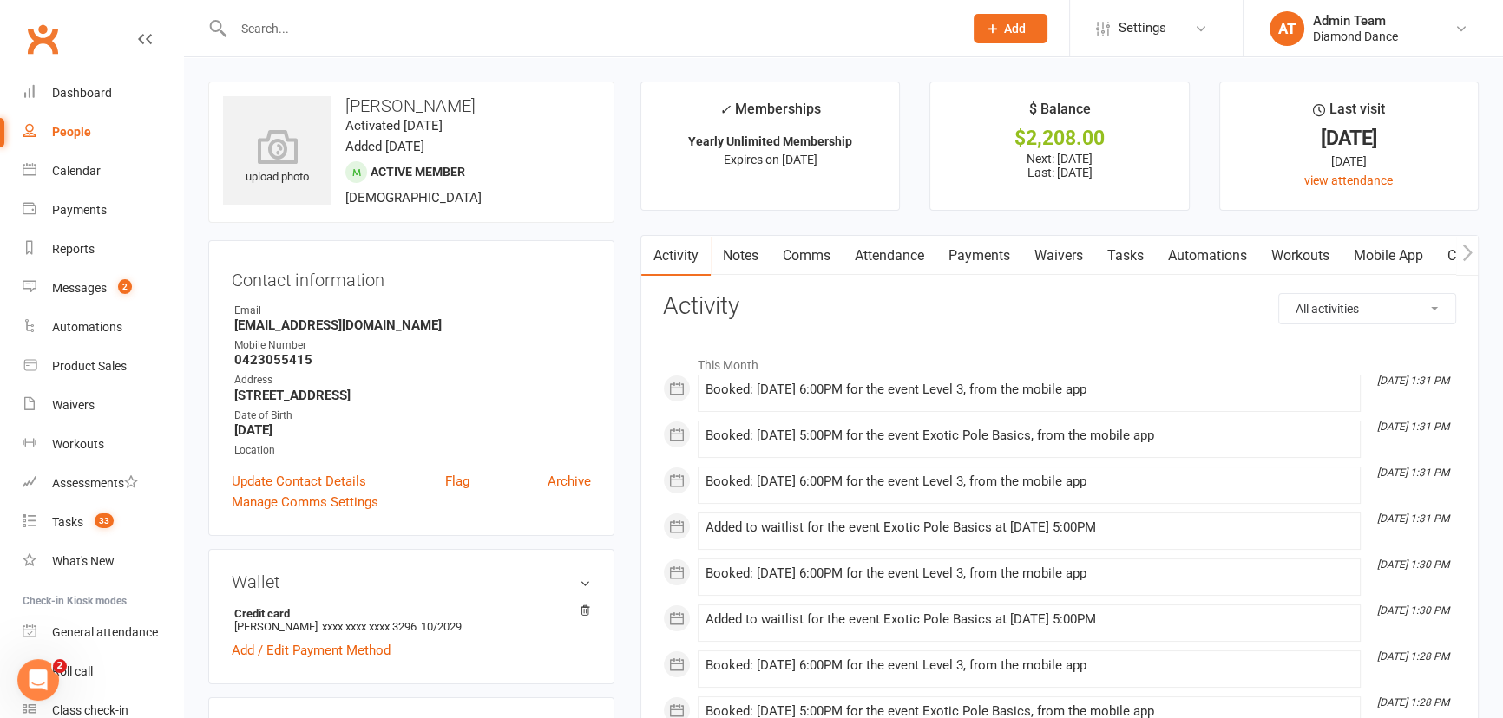
click at [1067, 262] on link "Waivers" at bounding box center [1058, 256] width 73 height 40
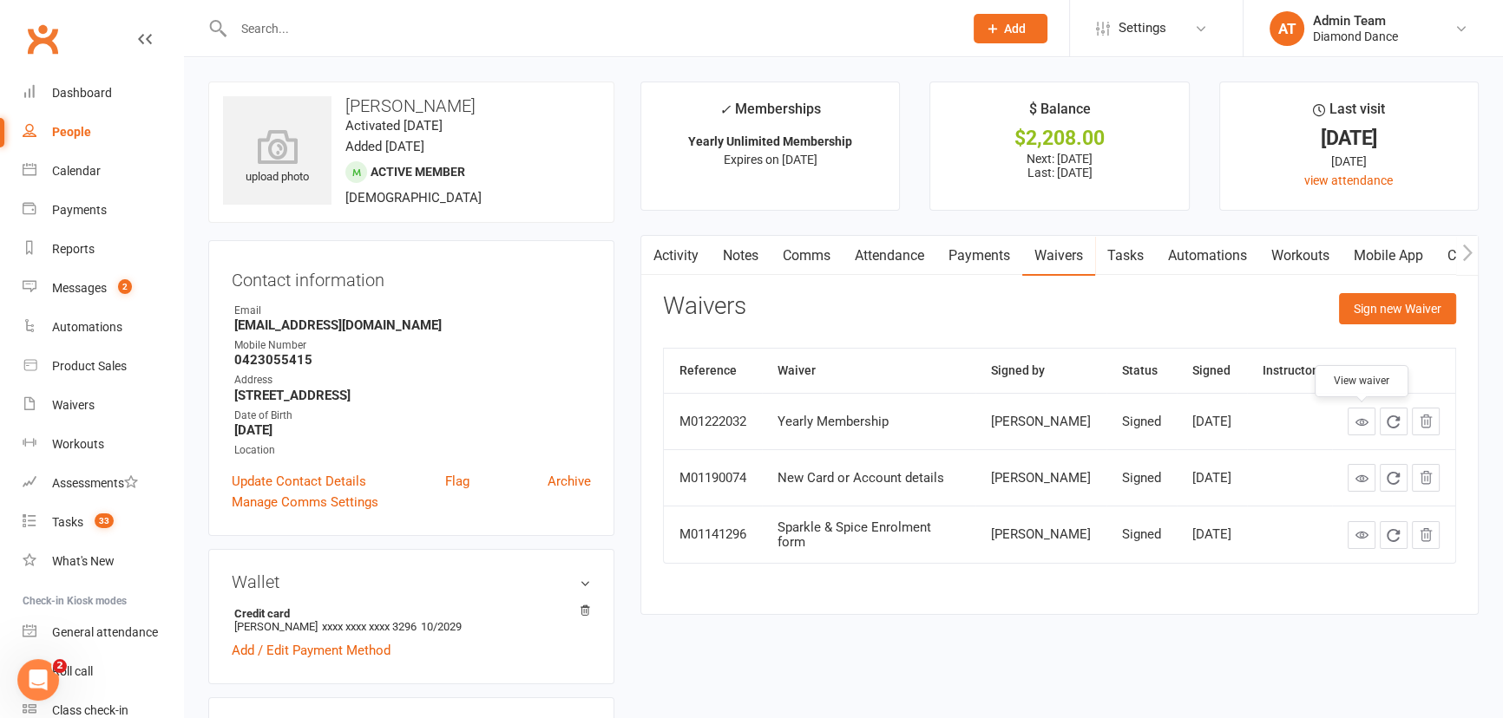
click at [1362, 422] on icon at bounding box center [1361, 422] width 13 height 13
click at [919, 259] on link "Attendance" at bounding box center [889, 256] width 94 height 40
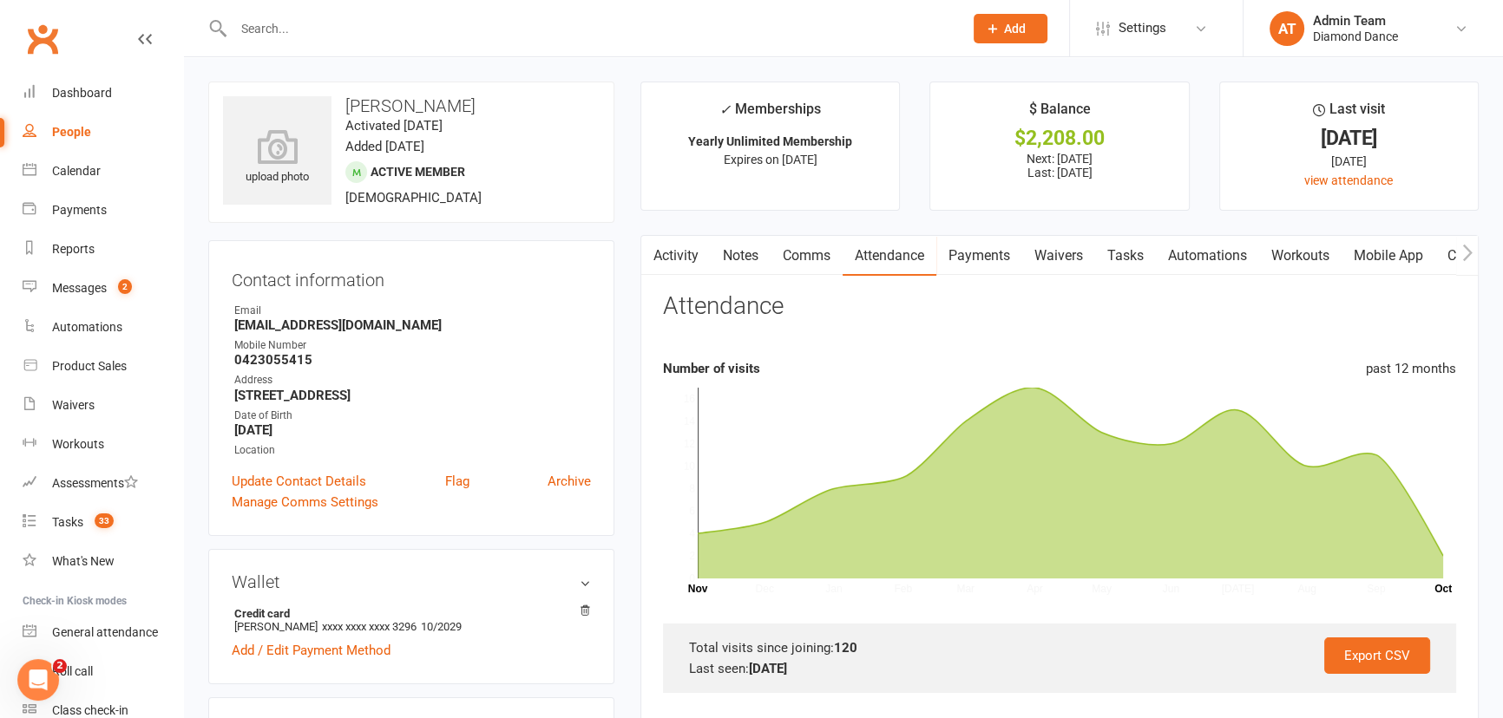
click at [987, 252] on link "Payments" at bounding box center [979, 256] width 86 height 40
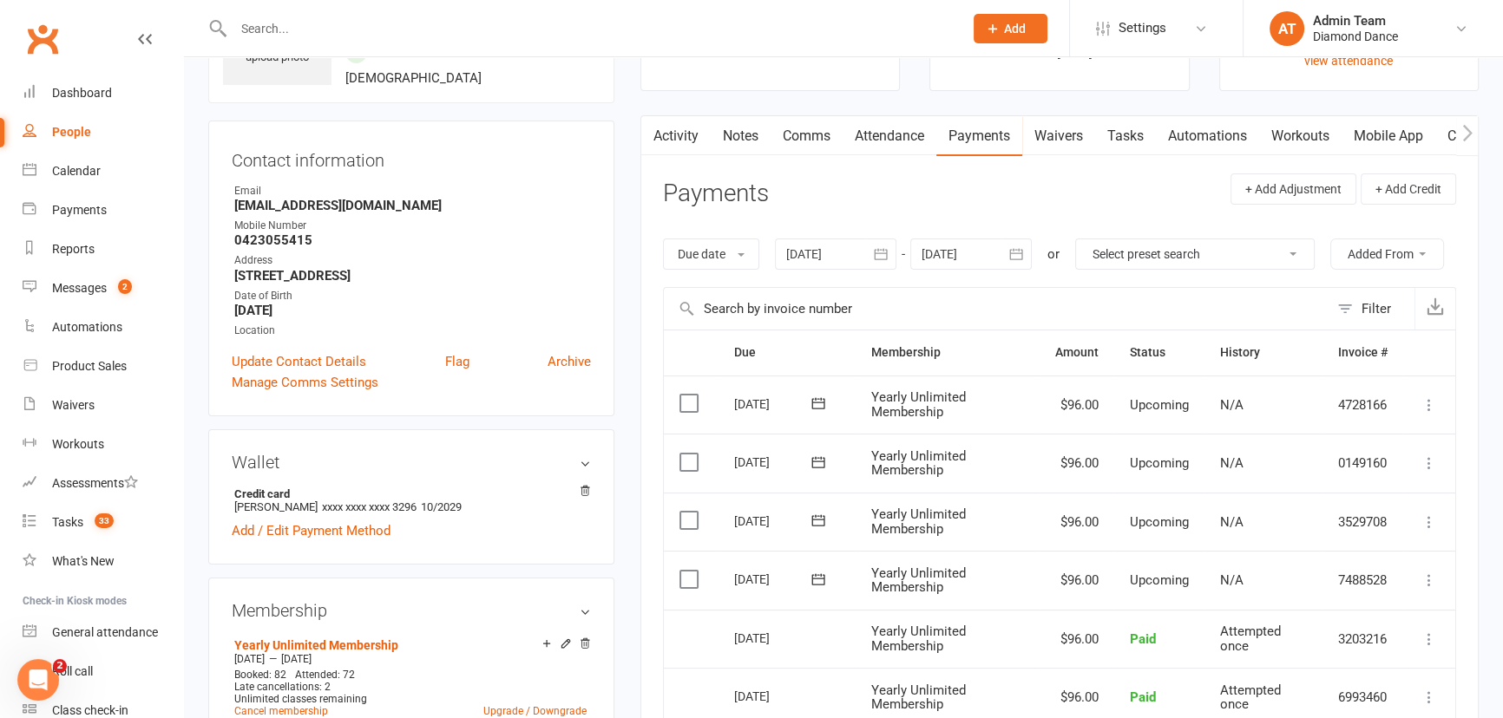
scroll to position [157, 0]
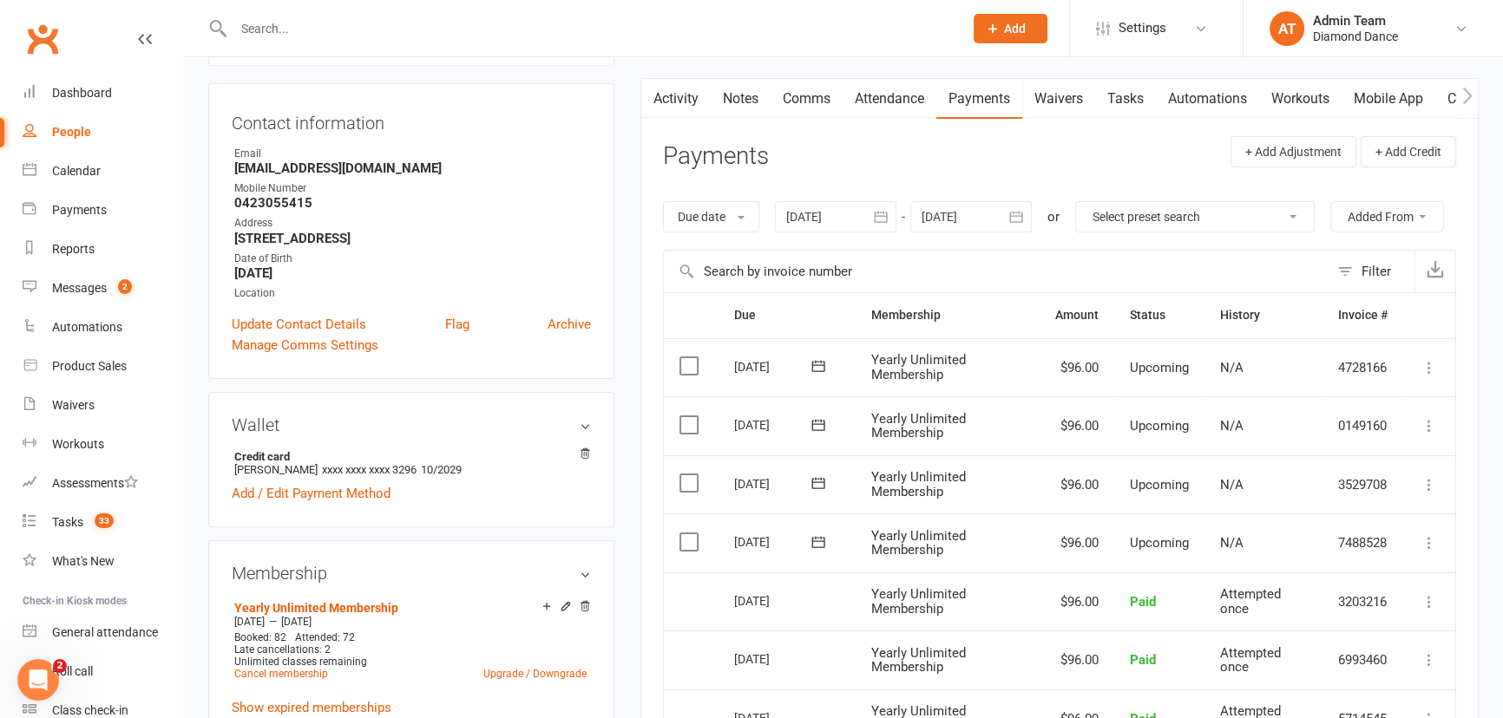
click at [684, 364] on label at bounding box center [690, 365] width 23 height 17
click at [684, 357] on input "checkbox" at bounding box center [684, 357] width 11 height 0
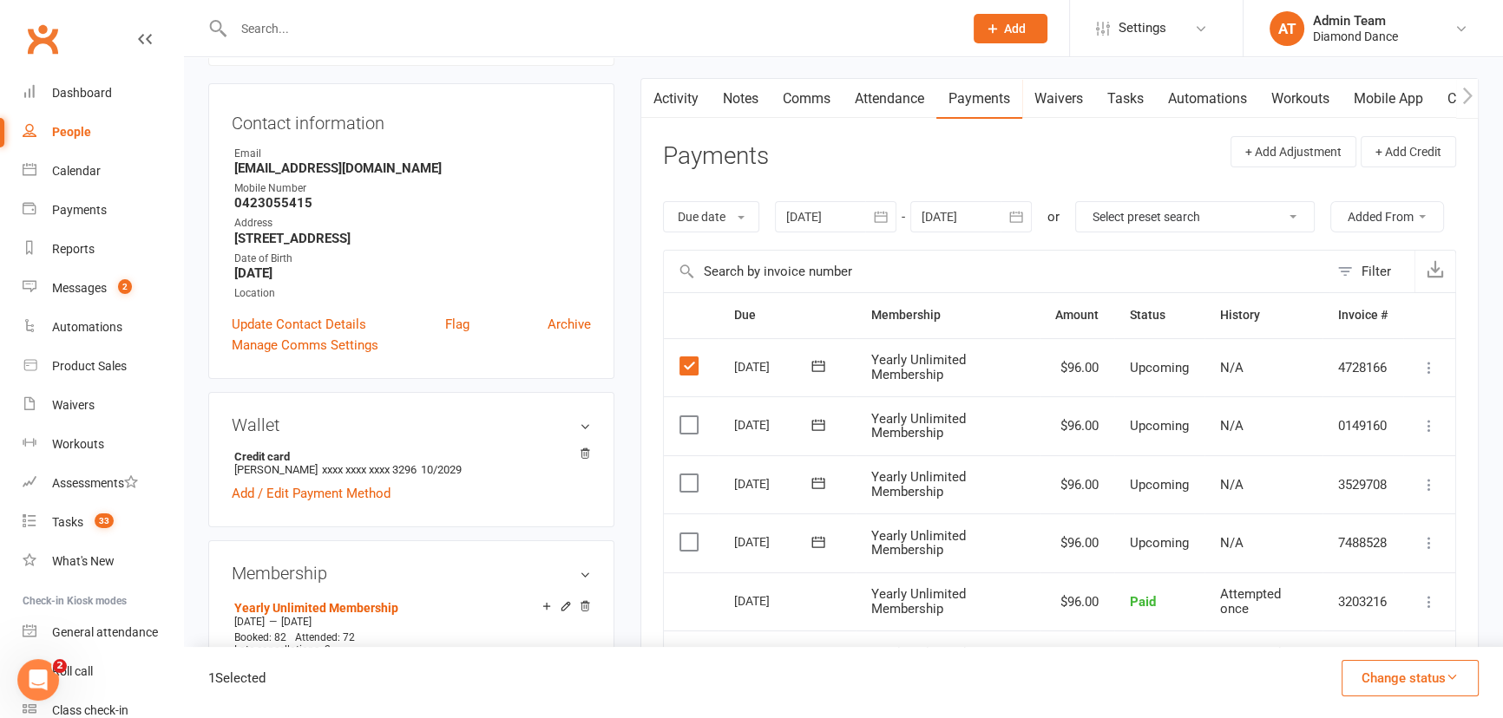
click at [940, 221] on div at bounding box center [970, 216] width 121 height 31
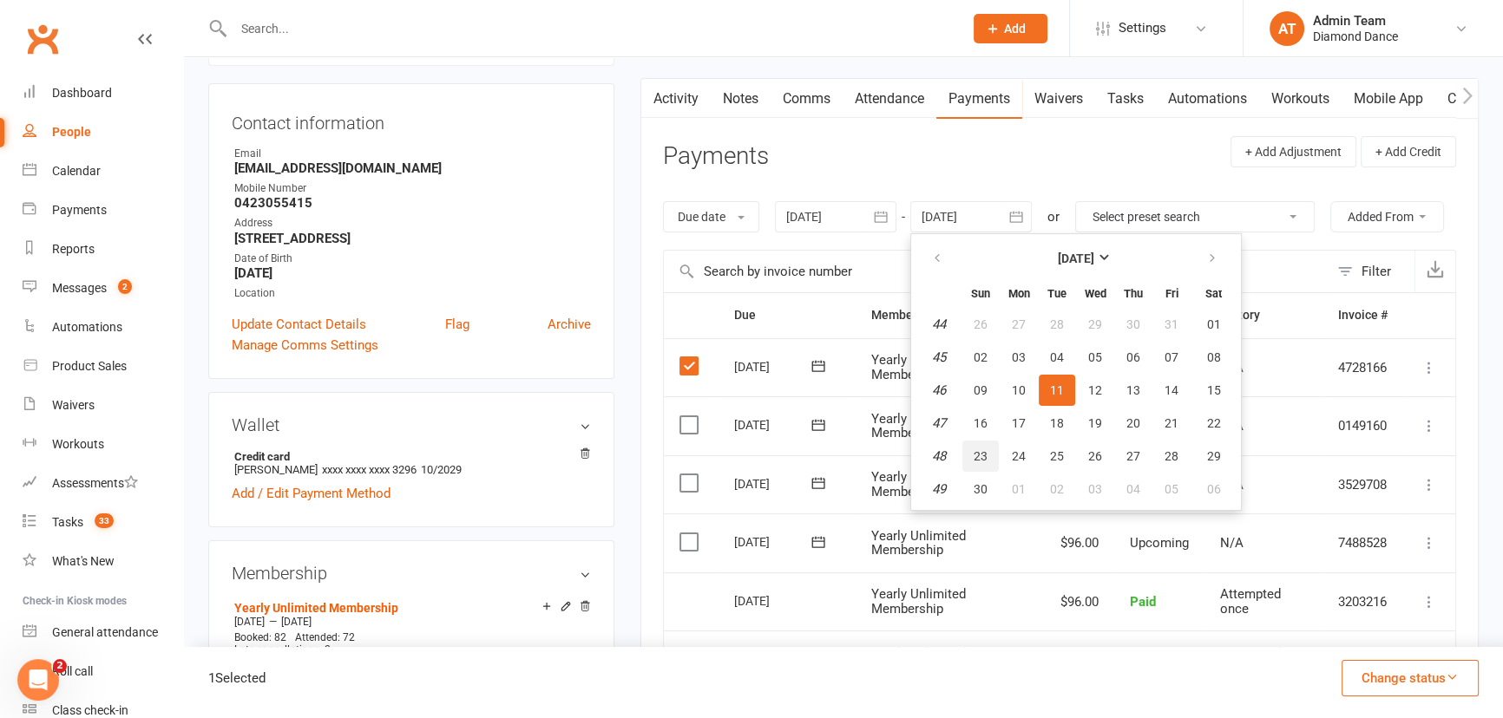
click at [986, 453] on span "23" at bounding box center [980, 456] width 14 height 14
type input "23 Nov 2025"
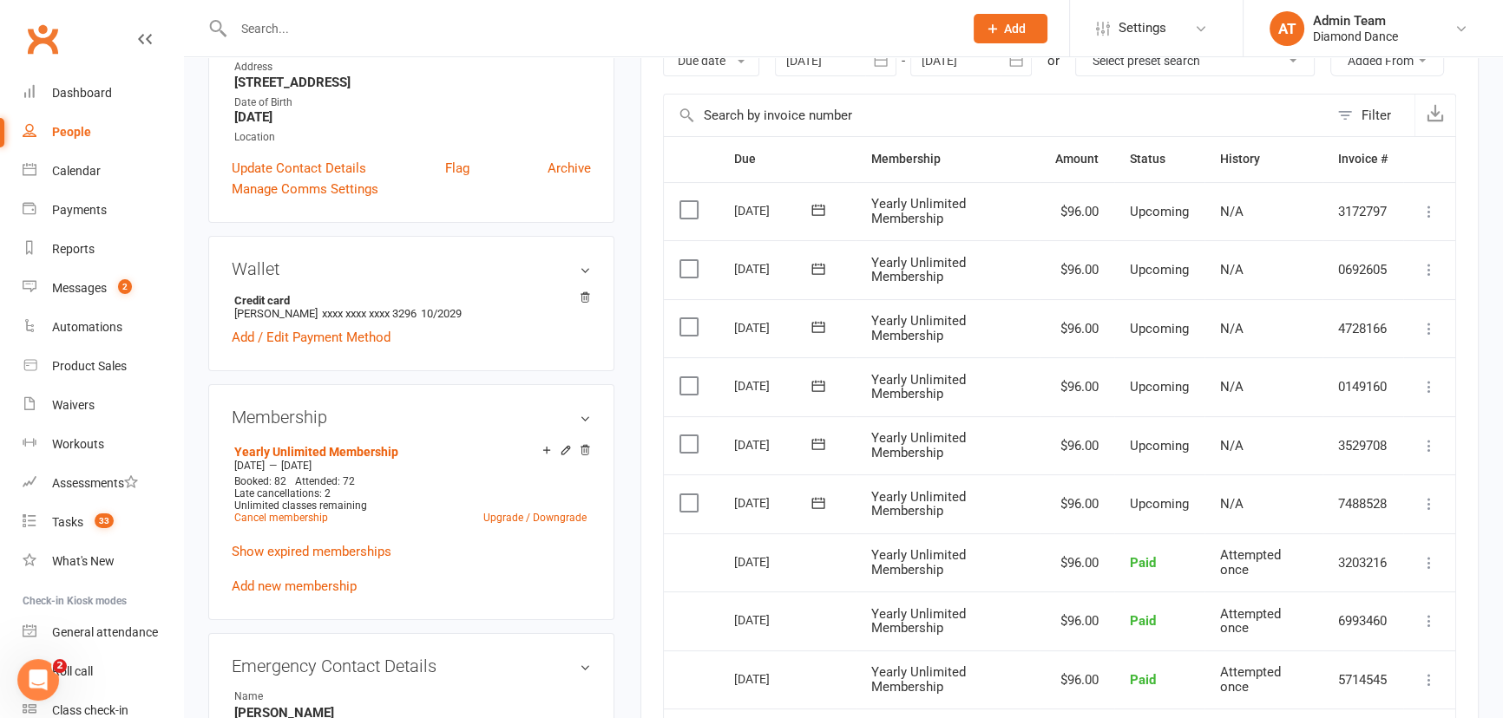
scroll to position [315, 0]
click at [687, 322] on label at bounding box center [690, 325] width 23 height 17
click at [687, 317] on input "checkbox" at bounding box center [684, 317] width 11 height 0
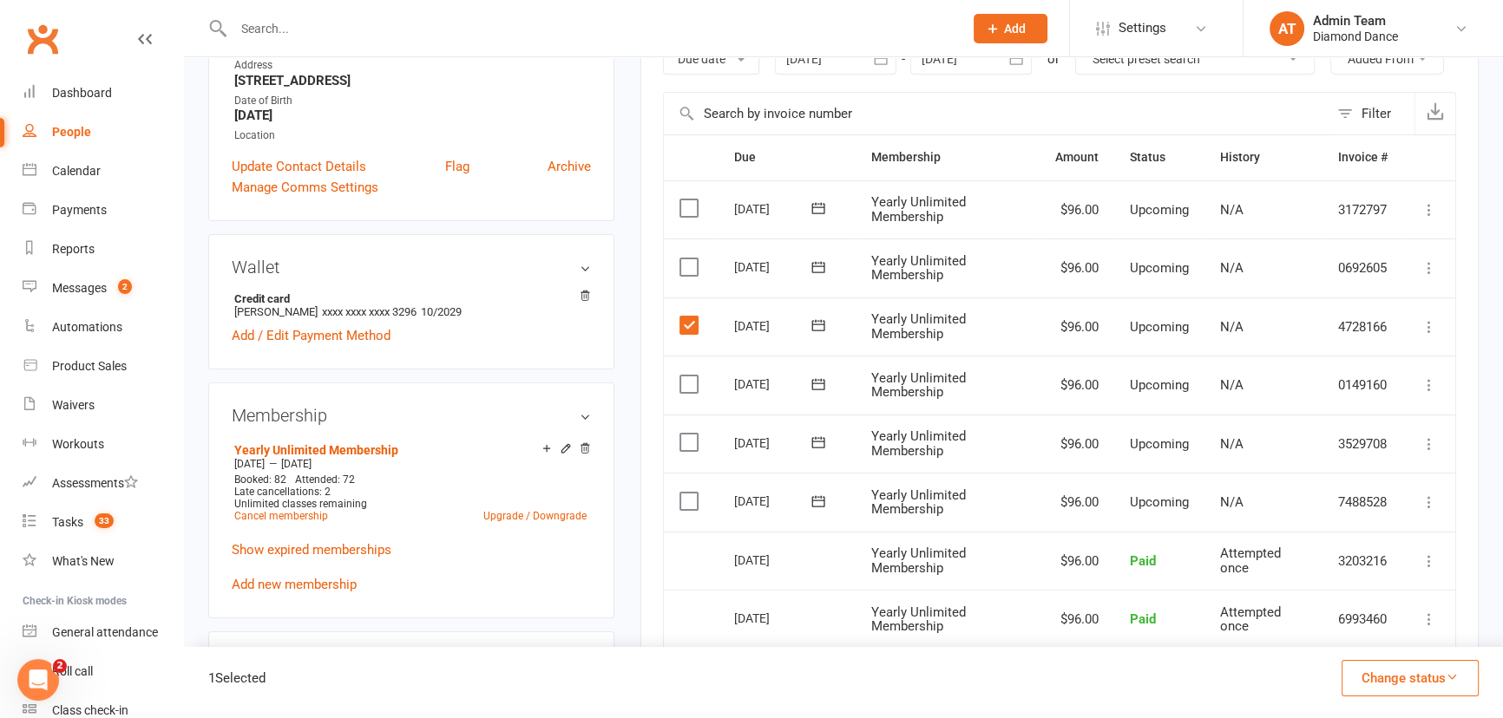
click at [693, 268] on label at bounding box center [690, 267] width 23 height 17
click at [691, 259] on input "checkbox" at bounding box center [684, 259] width 11 height 0
click at [1448, 680] on icon "button" at bounding box center [1451, 677] width 13 height 13
click at [1374, 632] on link "Skipped" at bounding box center [1392, 631] width 172 height 35
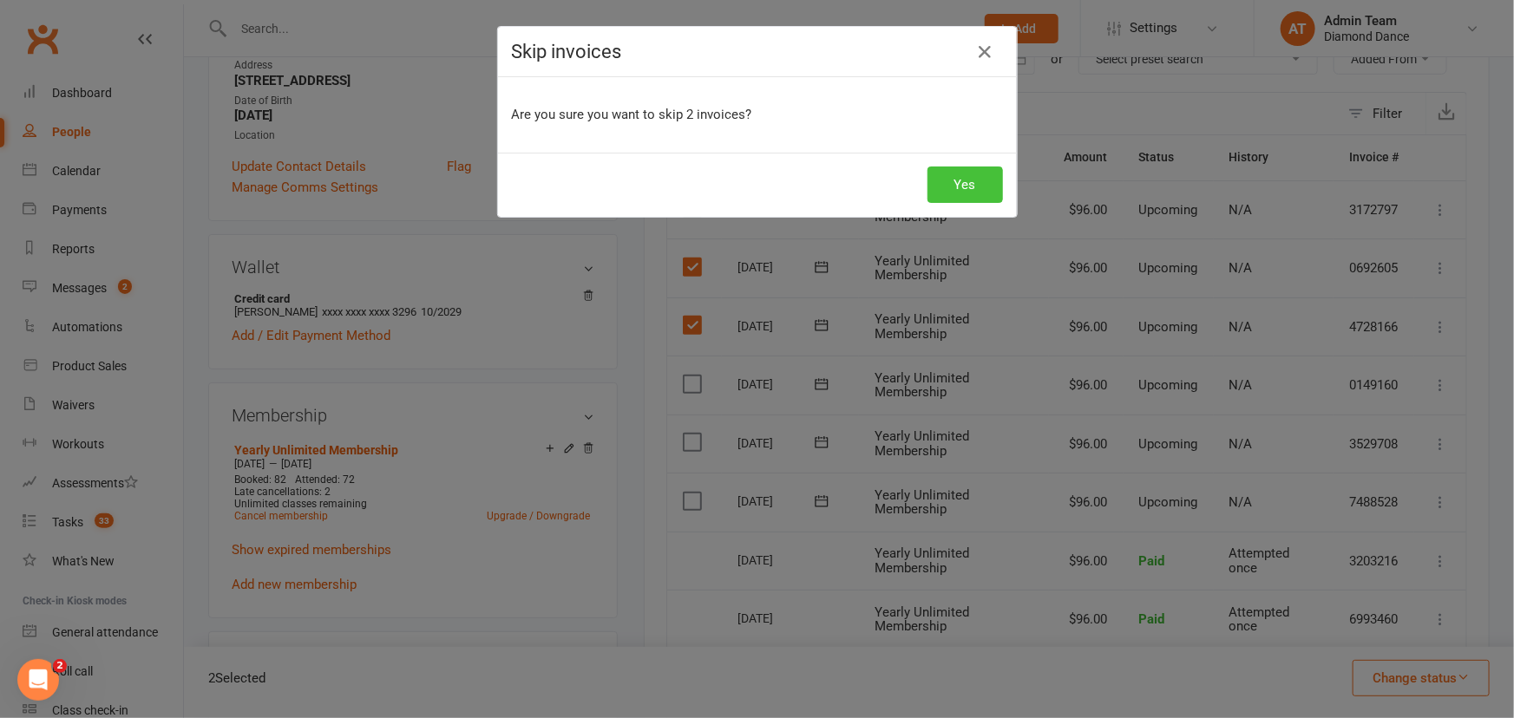
click at [969, 187] on button "Yes" at bounding box center [964, 185] width 75 height 36
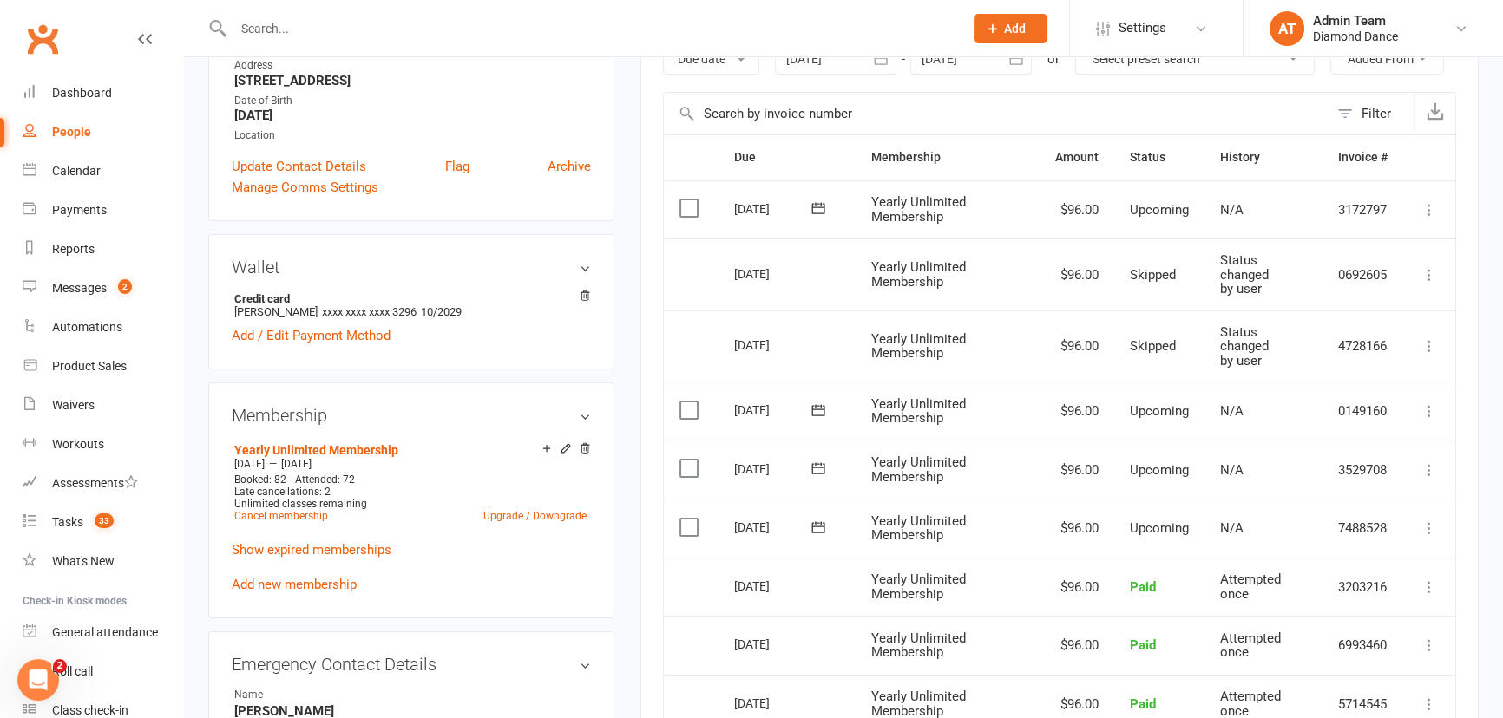
click at [338, 26] on input "text" at bounding box center [589, 28] width 723 height 24
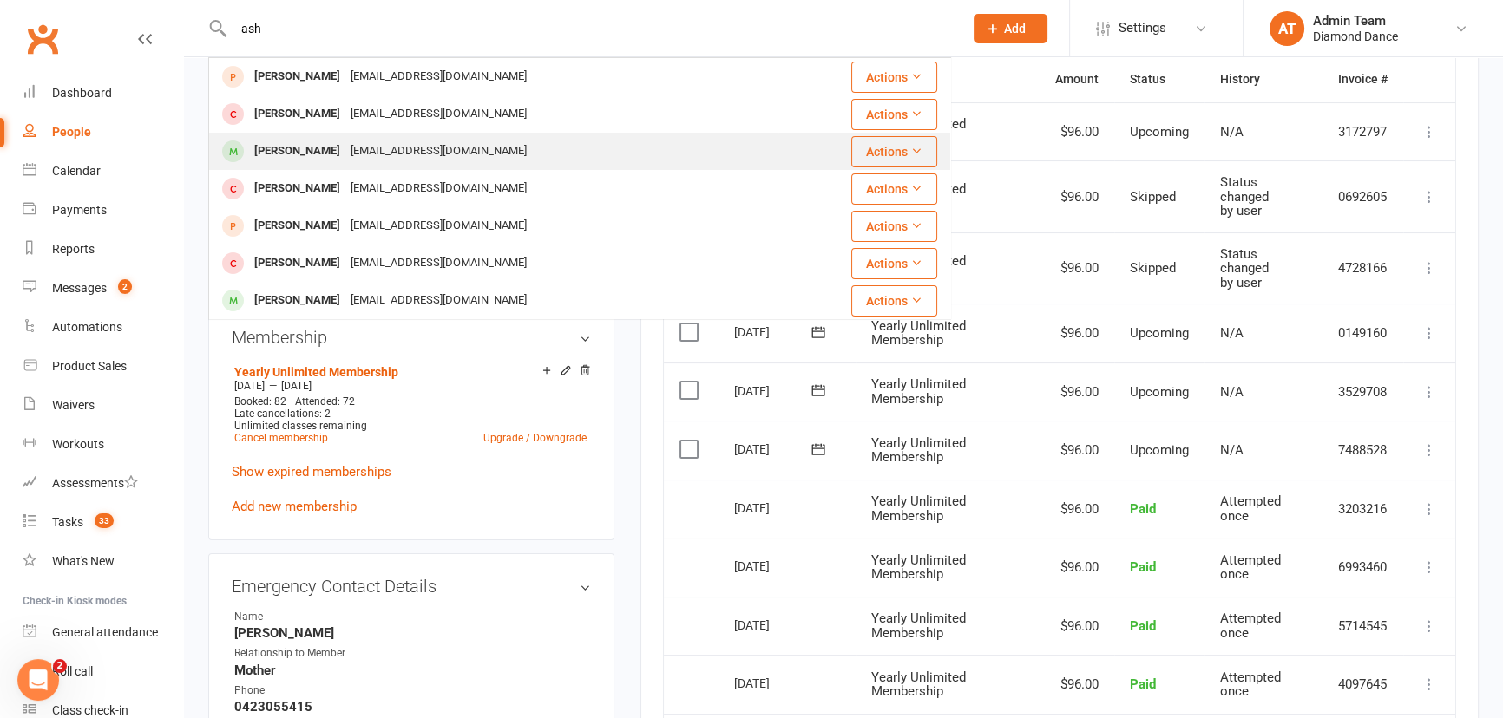
scroll to position [394, 0]
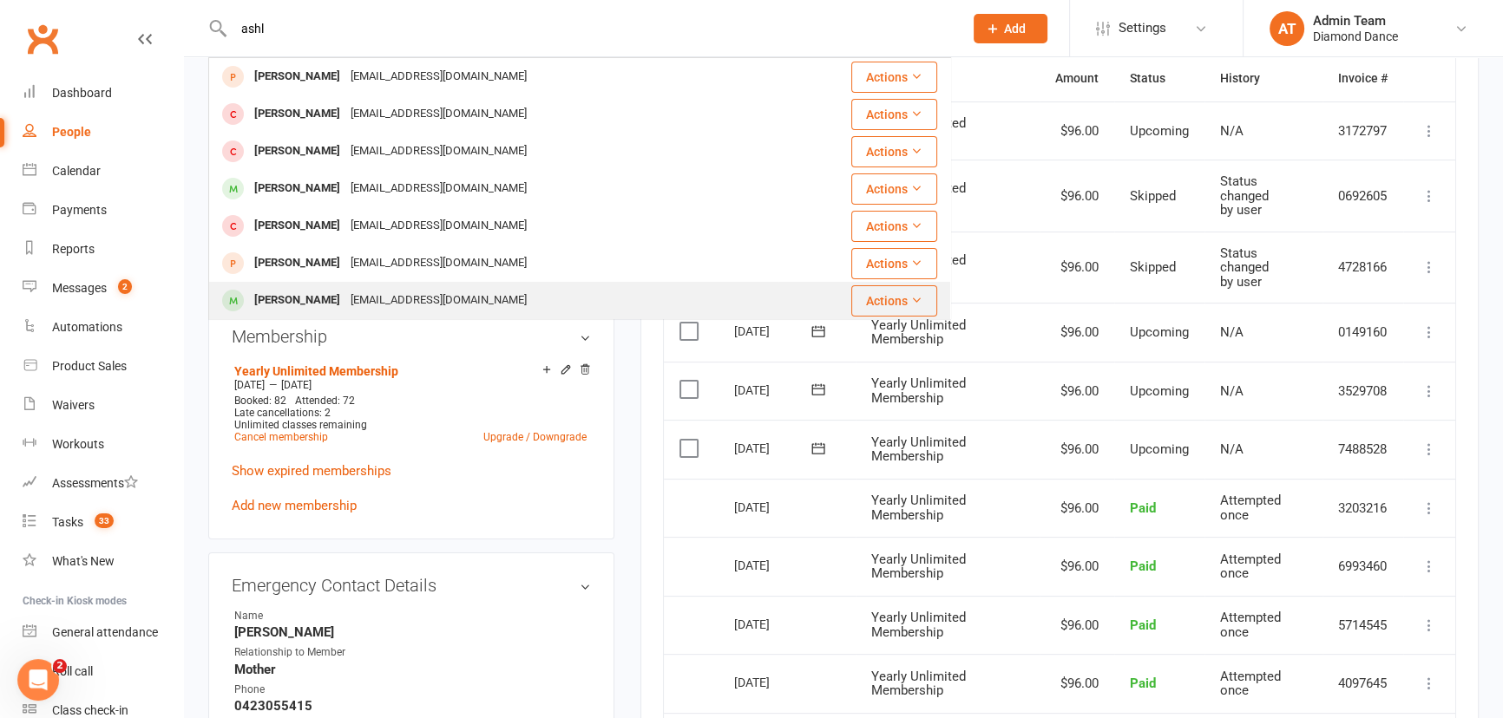
type input "ashl"
click at [318, 304] on div "[PERSON_NAME]" at bounding box center [297, 300] width 96 height 25
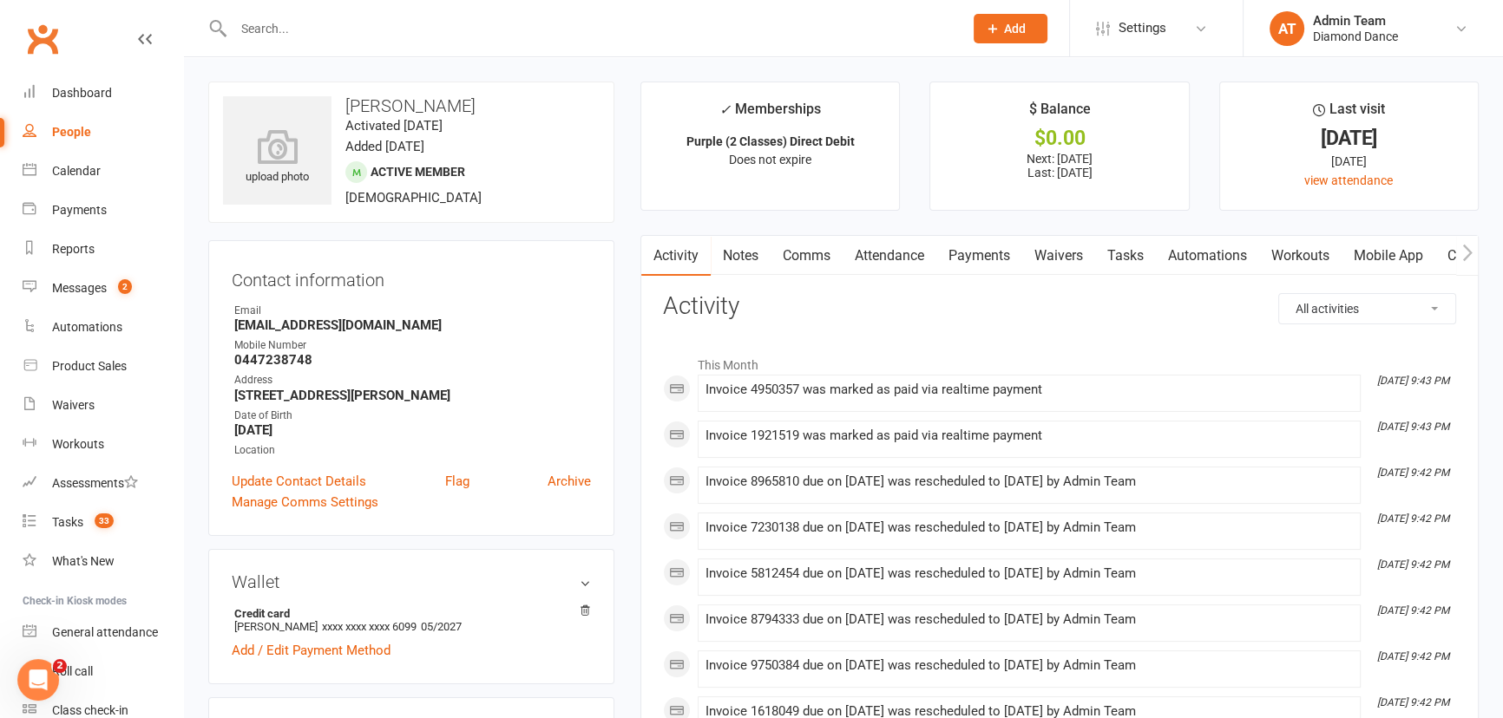
click at [1045, 249] on link "Waivers" at bounding box center [1058, 256] width 73 height 40
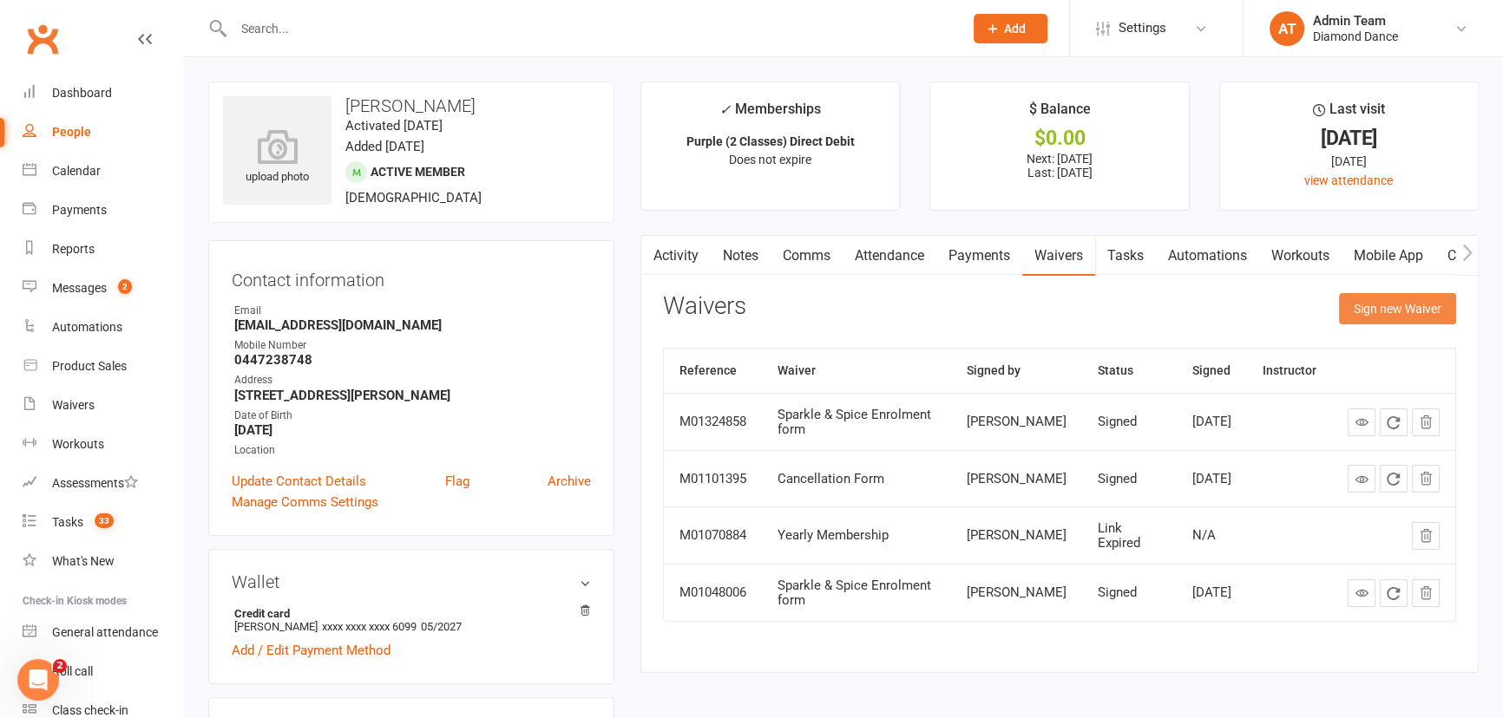
click at [1377, 308] on button "Sign new Waiver" at bounding box center [1397, 308] width 117 height 31
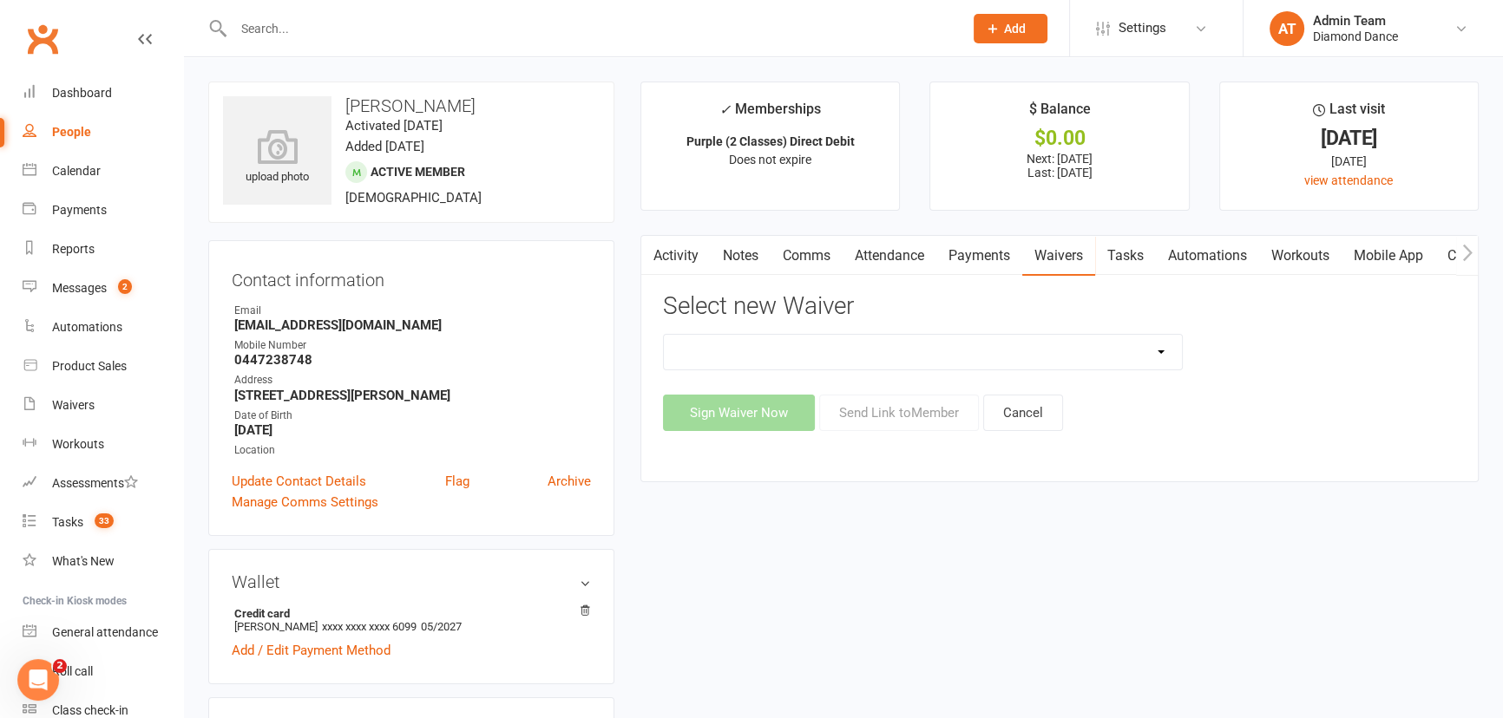
click at [910, 338] on select "Cancellation Form General Waiver and T's & C's New Card or Account details Prac…" at bounding box center [923, 352] width 518 height 35
select select "8396"
click at [664, 335] on select "Cancellation Form General Waiver and T's & C's New Card or Account details Prac…" at bounding box center [923, 352] width 518 height 35
click at [893, 419] on button "Send Link to Member" at bounding box center [899, 413] width 160 height 36
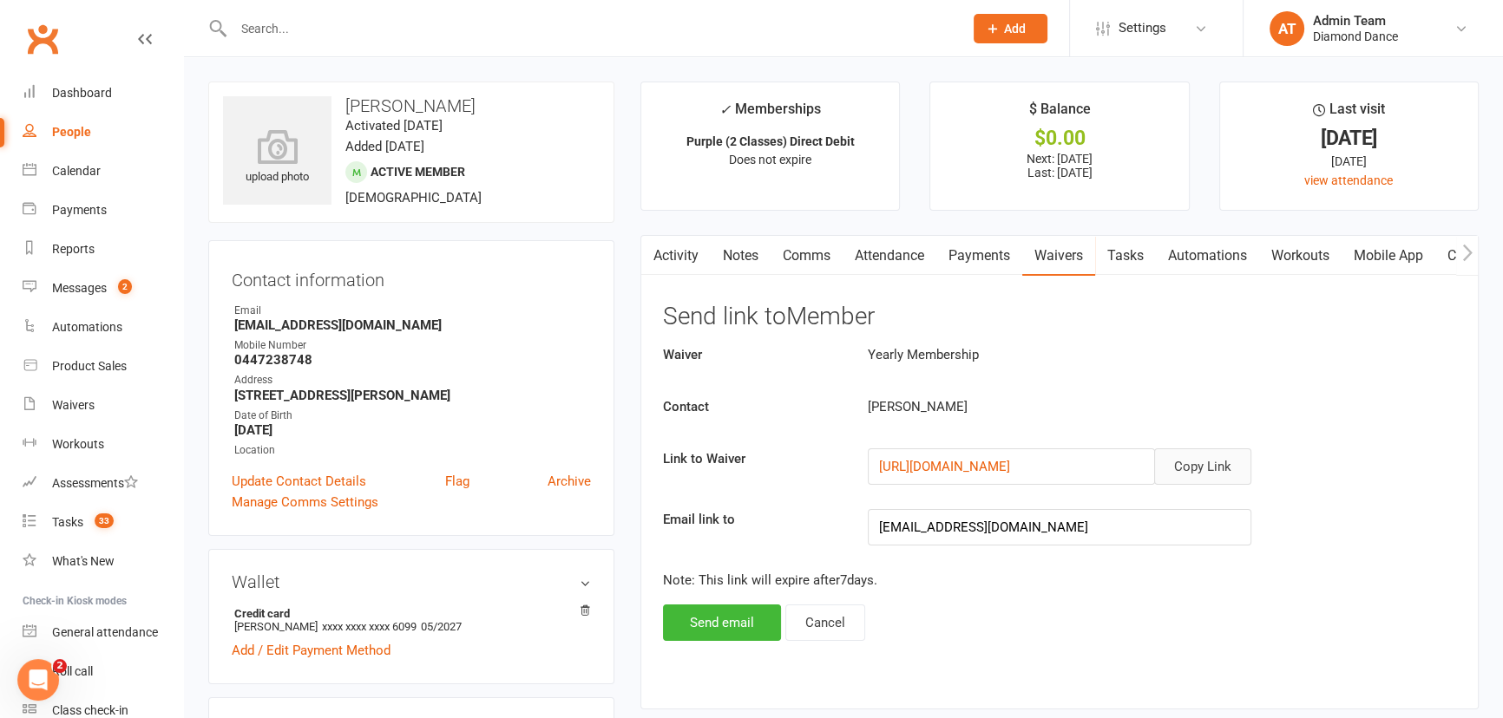
click at [1172, 468] on button "Copy Link" at bounding box center [1202, 467] width 97 height 36
click at [89, 96] on div "Dashboard" at bounding box center [82, 93] width 60 height 14
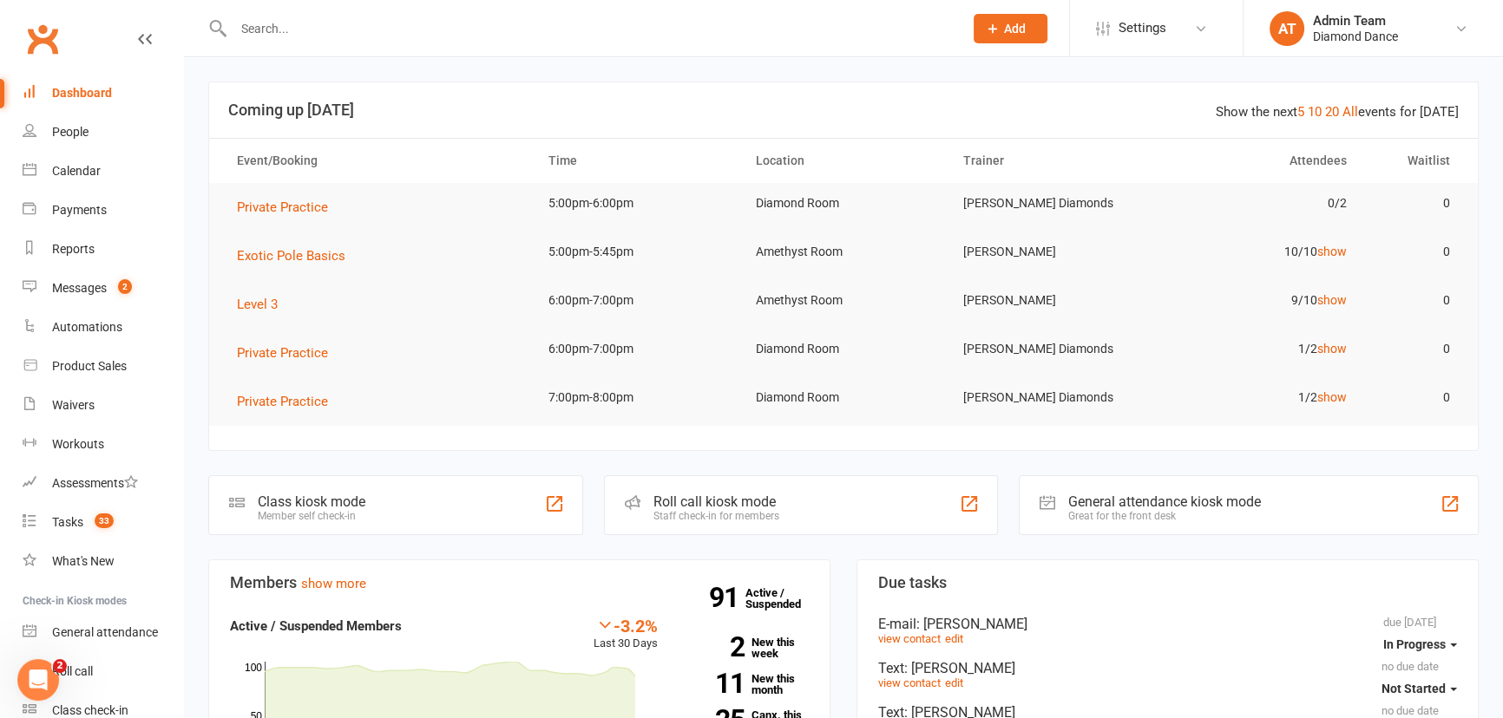
click at [776, 491] on div "Roll call kiosk mode Staff check-in for members" at bounding box center [800, 505] width 393 height 60
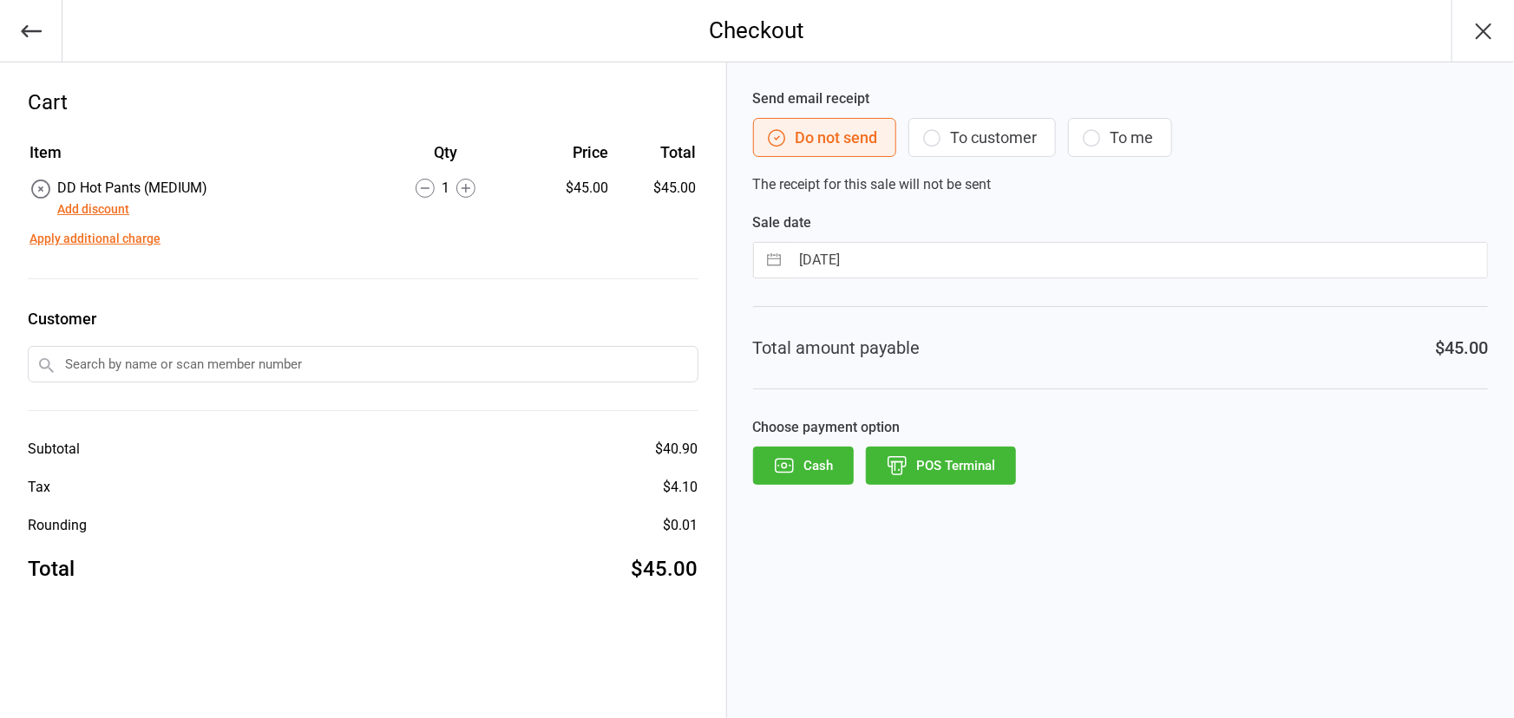
click at [979, 460] on button "POS Terminal" at bounding box center [941, 466] width 150 height 38
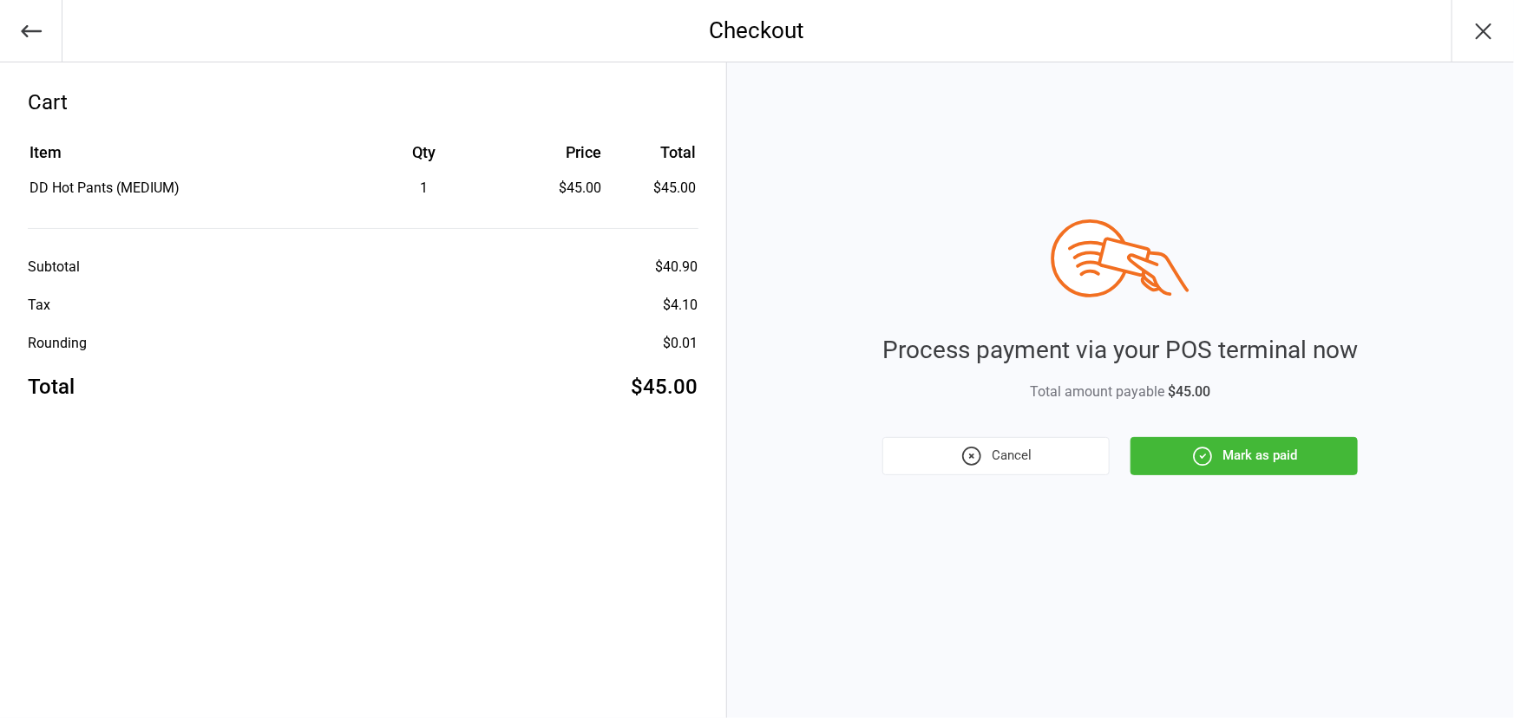
click at [1182, 460] on button "Mark as paid" at bounding box center [1243, 456] width 227 height 38
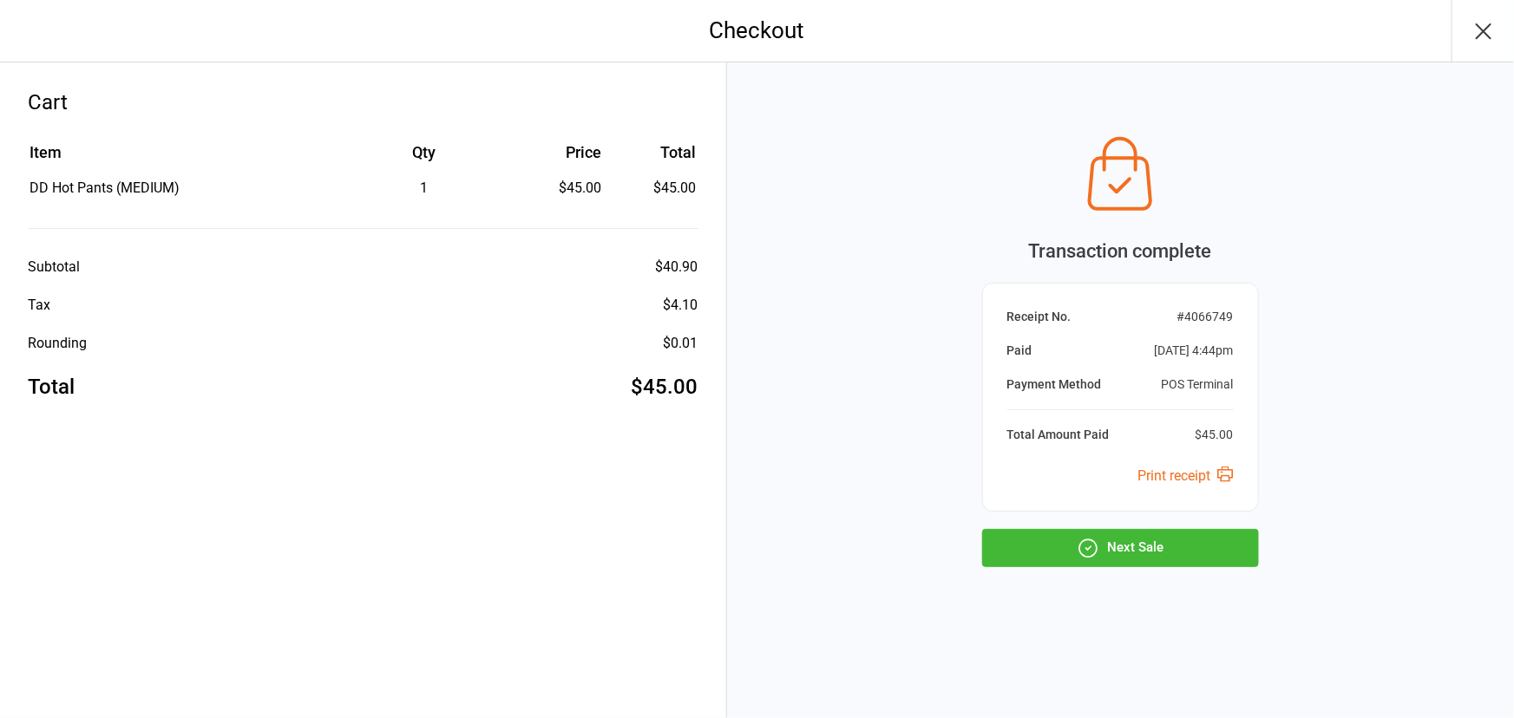
click at [1471, 32] on icon "button" at bounding box center [1484, 31] width 28 height 28
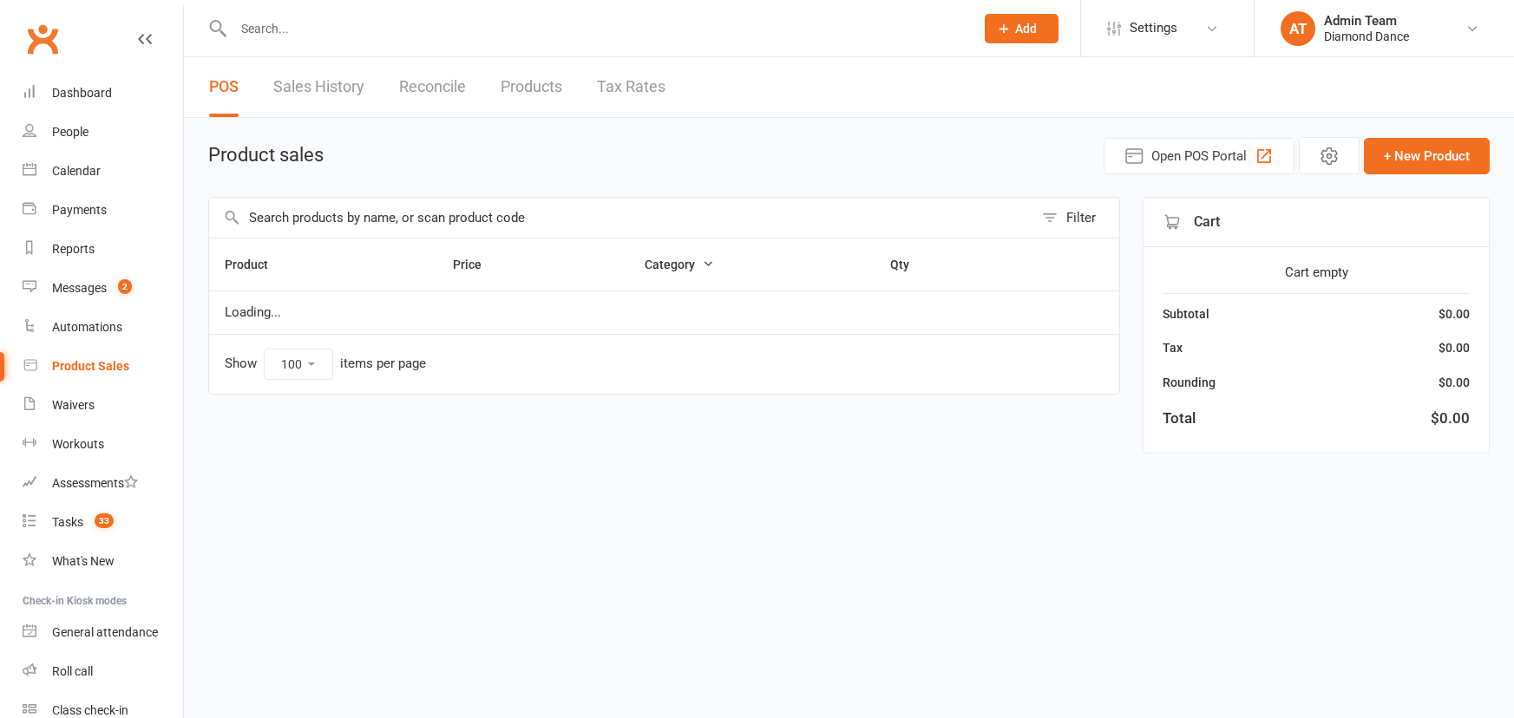
select select "100"
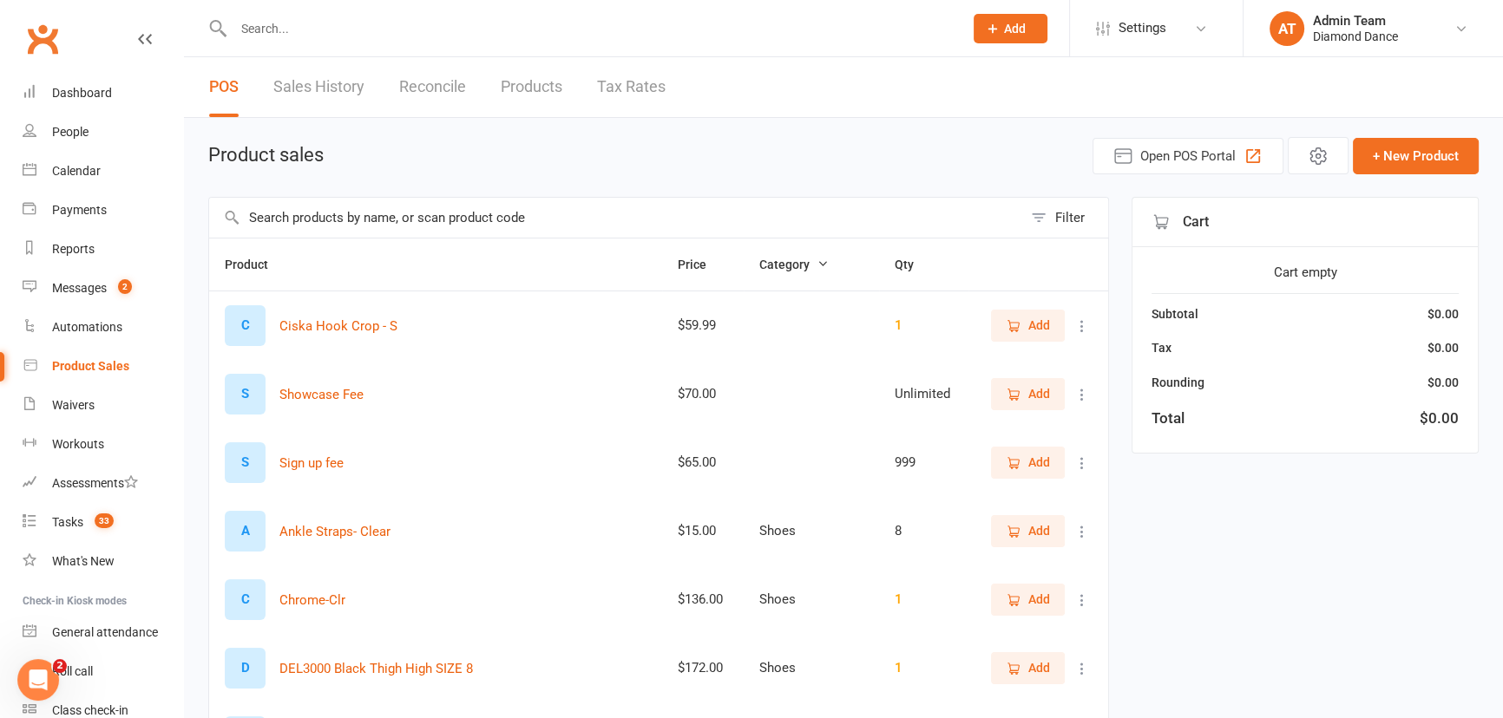
click at [297, 27] on input "text" at bounding box center [589, 28] width 723 height 24
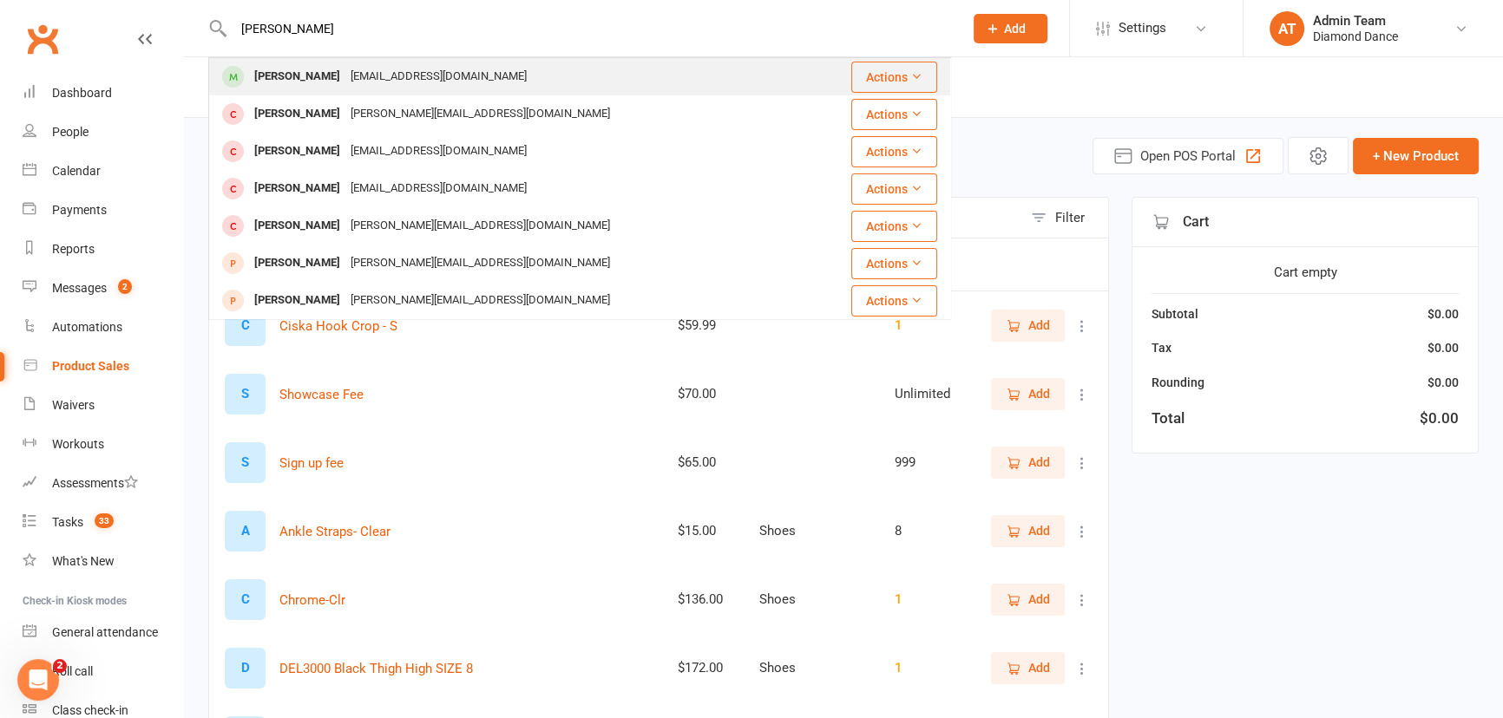
type input "jessica will"
click at [266, 80] on div "Jessica Williams" at bounding box center [297, 76] width 96 height 25
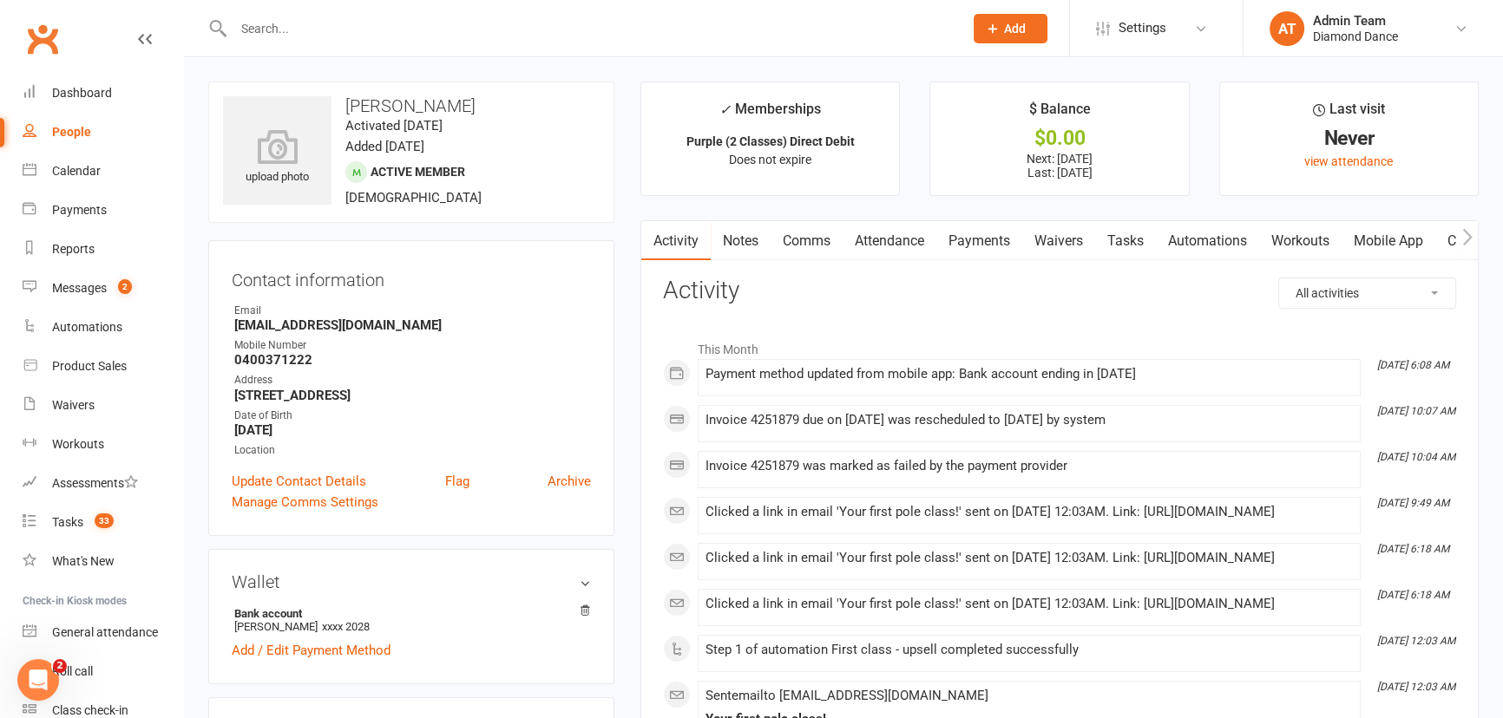
click at [982, 239] on link "Payments" at bounding box center [979, 241] width 86 height 40
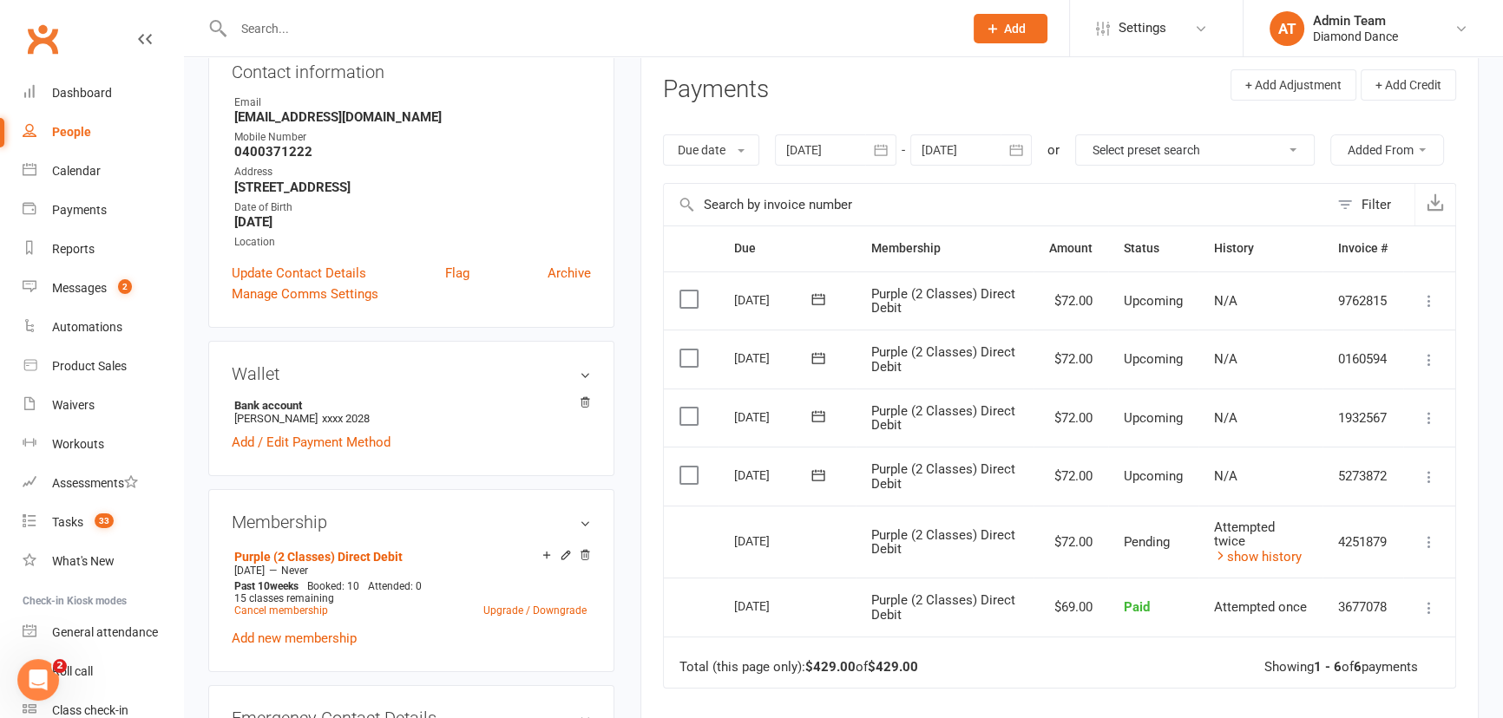
scroll to position [236, 0]
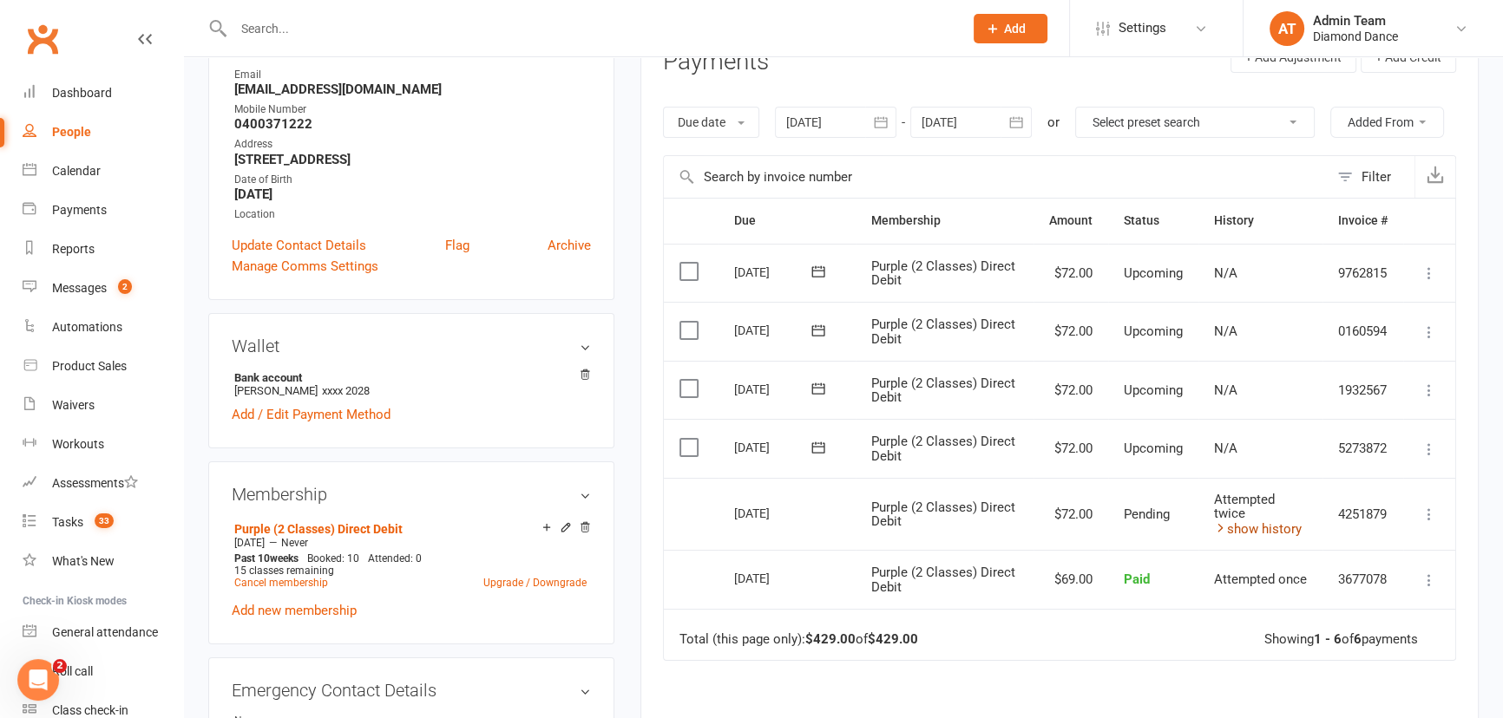
click at [1258, 524] on link "show history" at bounding box center [1258, 529] width 88 height 16
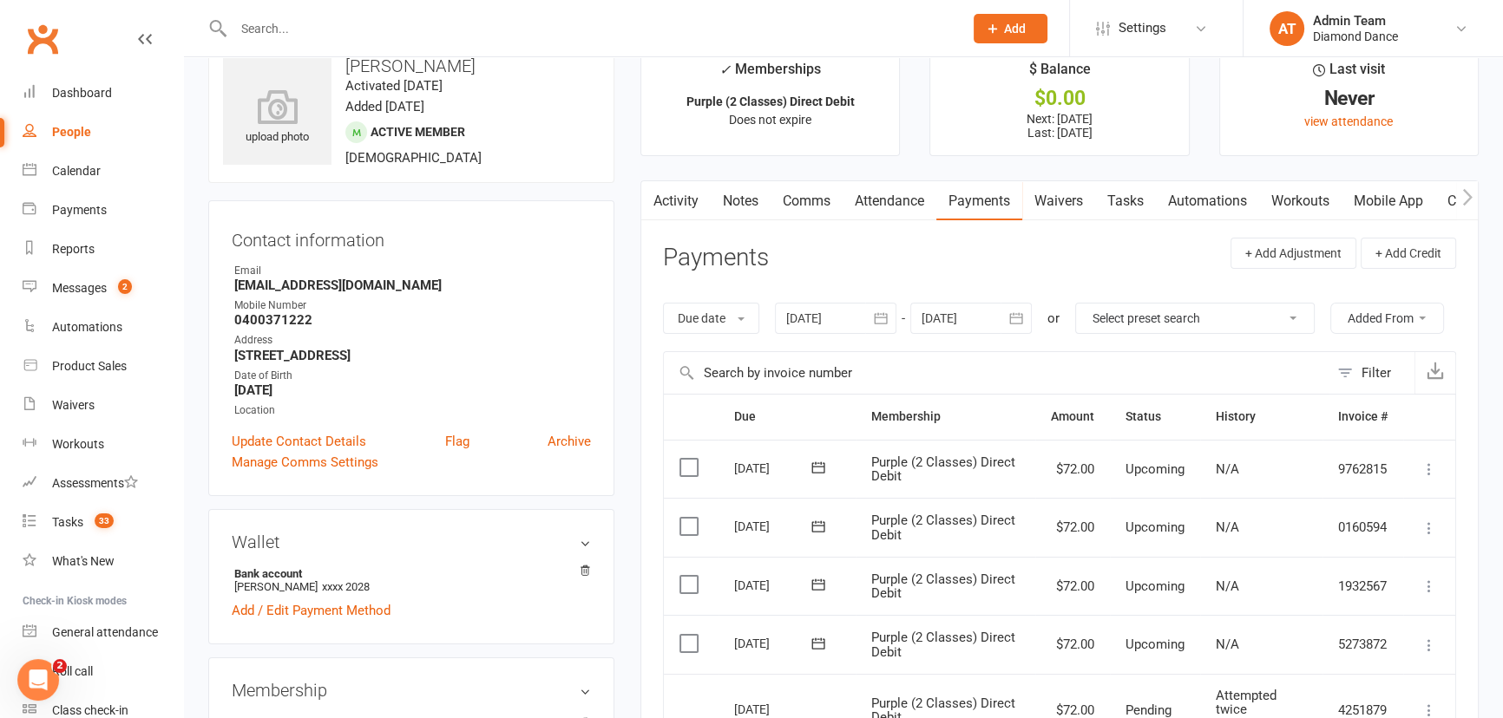
scroll to position [0, 0]
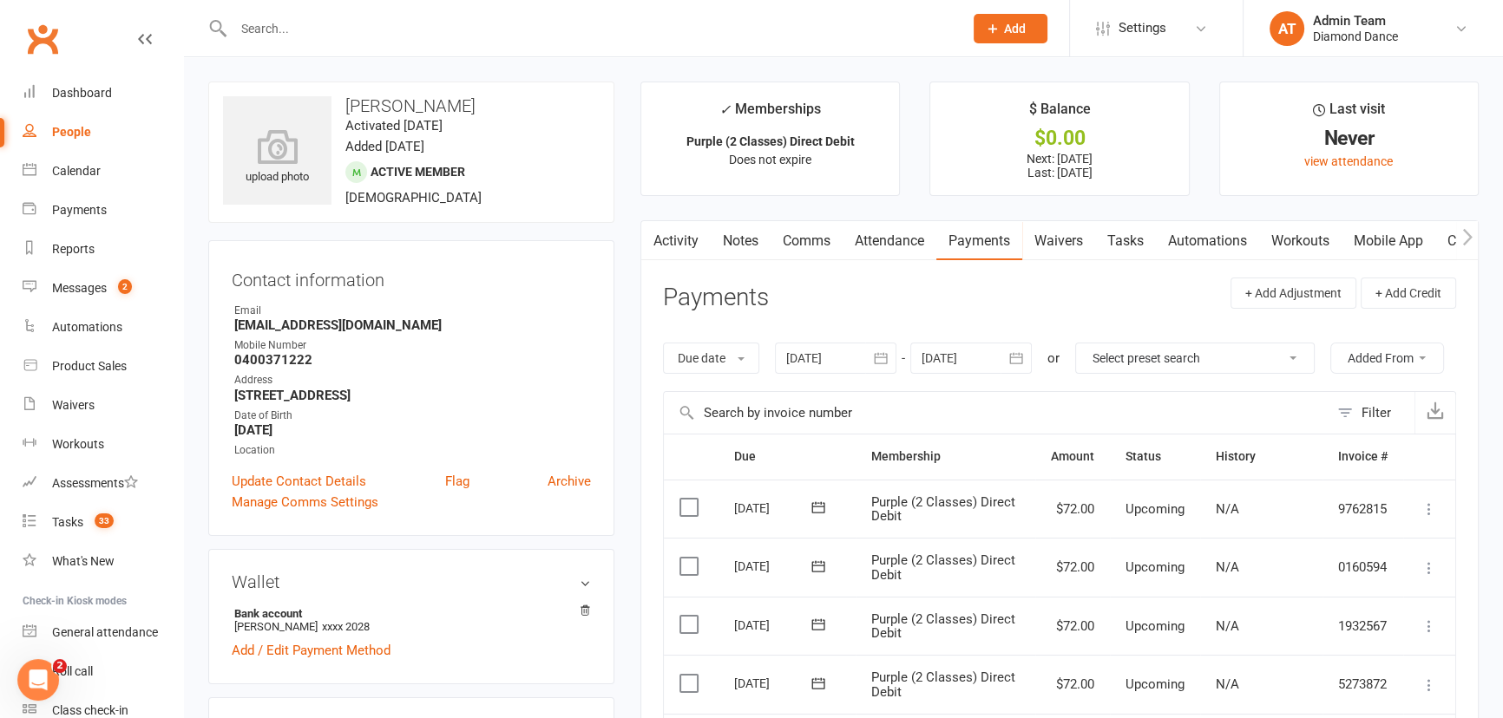
click at [324, 36] on input "text" at bounding box center [589, 28] width 723 height 24
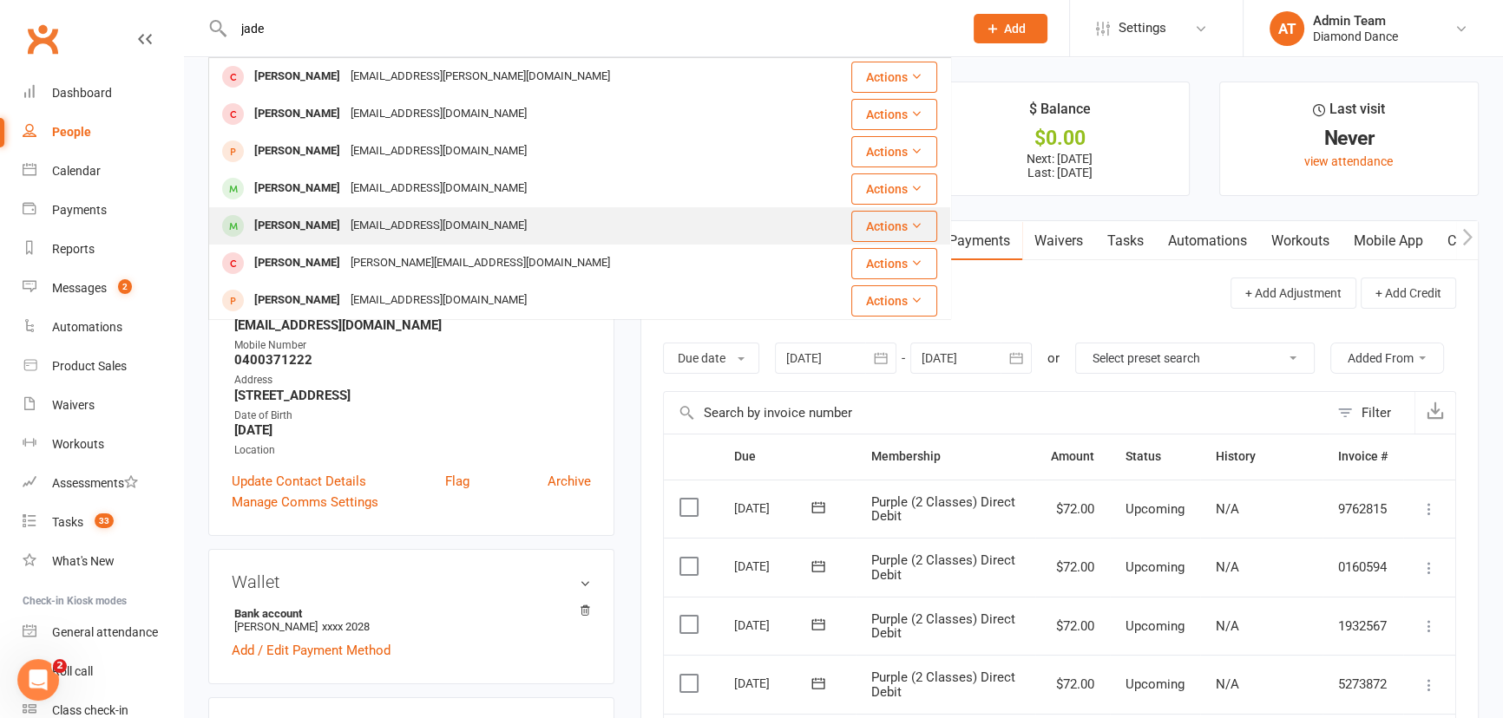
type input "jade"
click at [355, 214] on div "jashwell2138@gmail.com" at bounding box center [438, 225] width 187 height 25
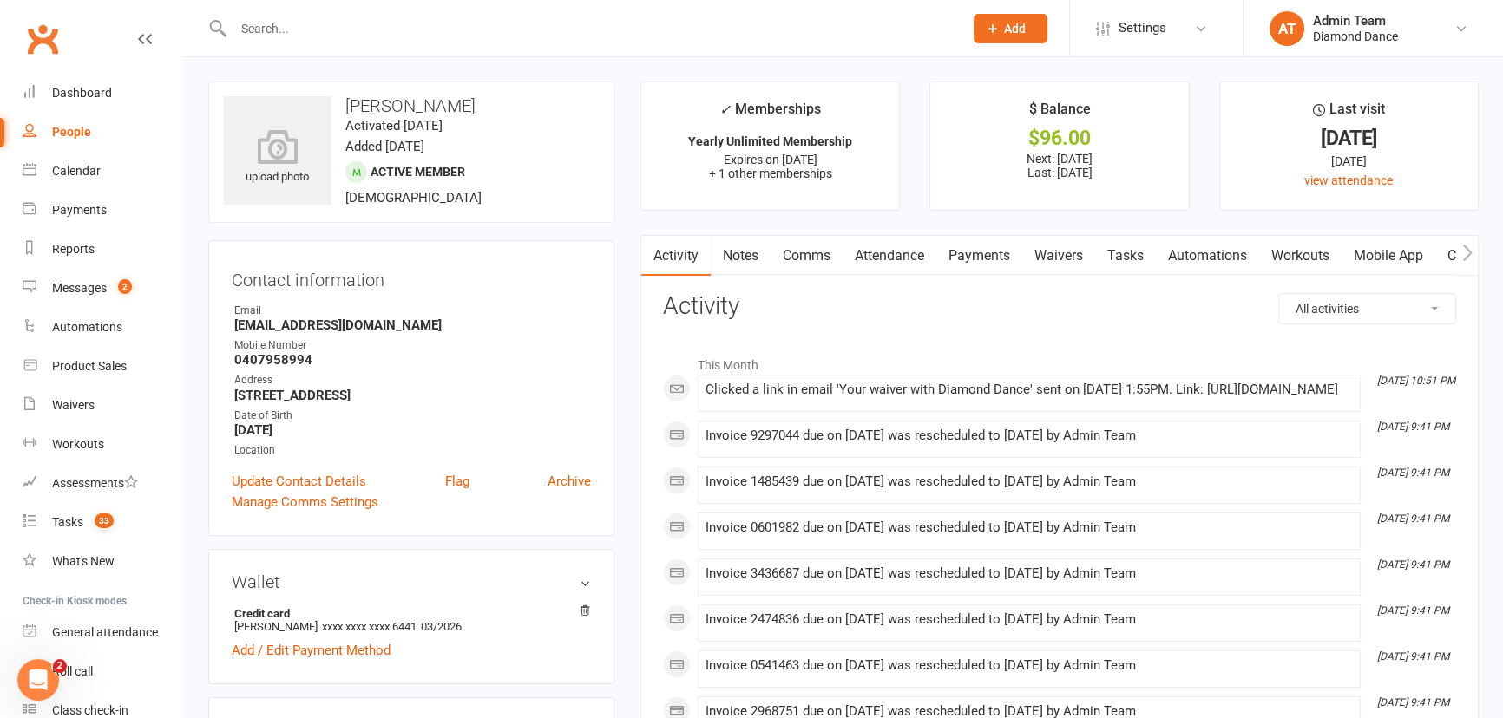
click at [1051, 256] on link "Waivers" at bounding box center [1058, 256] width 73 height 40
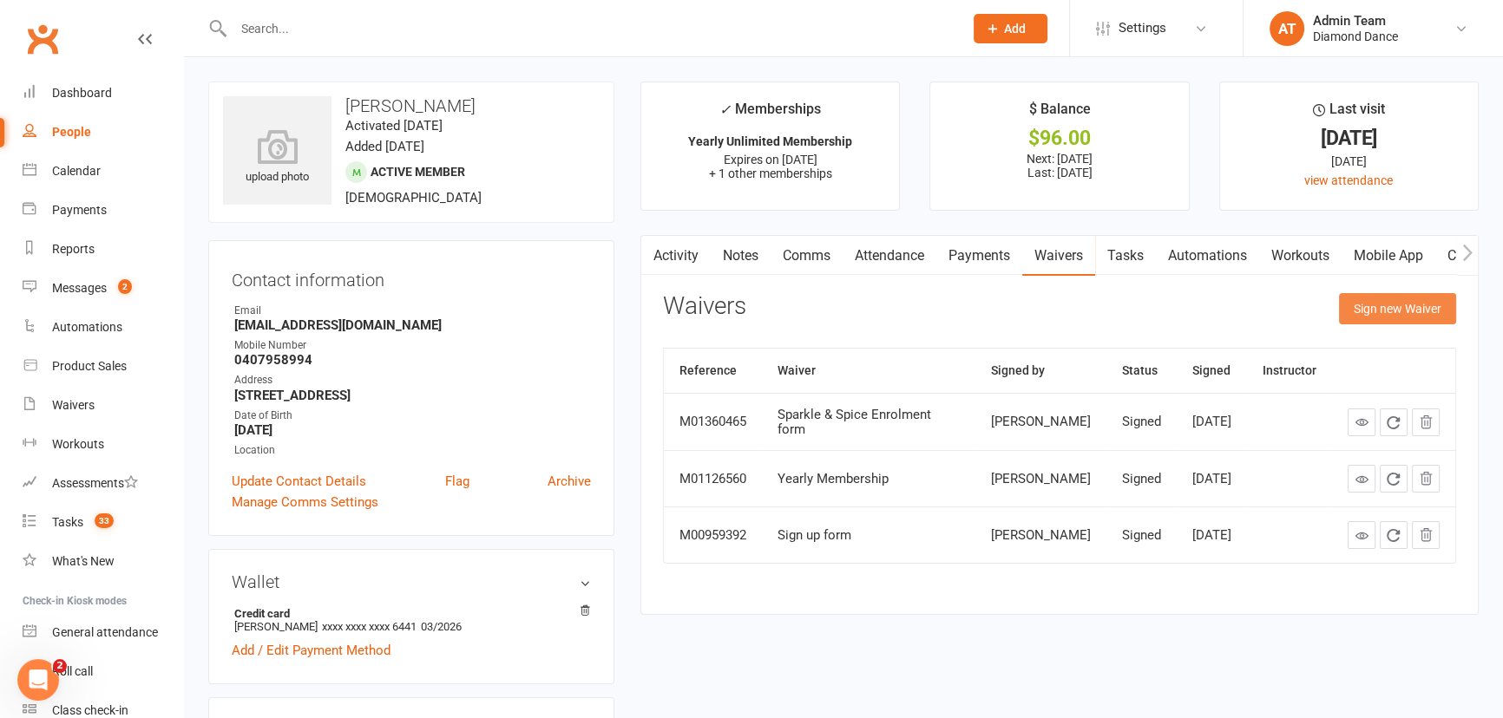
click at [1407, 300] on button "Sign new Waiver" at bounding box center [1397, 308] width 117 height 31
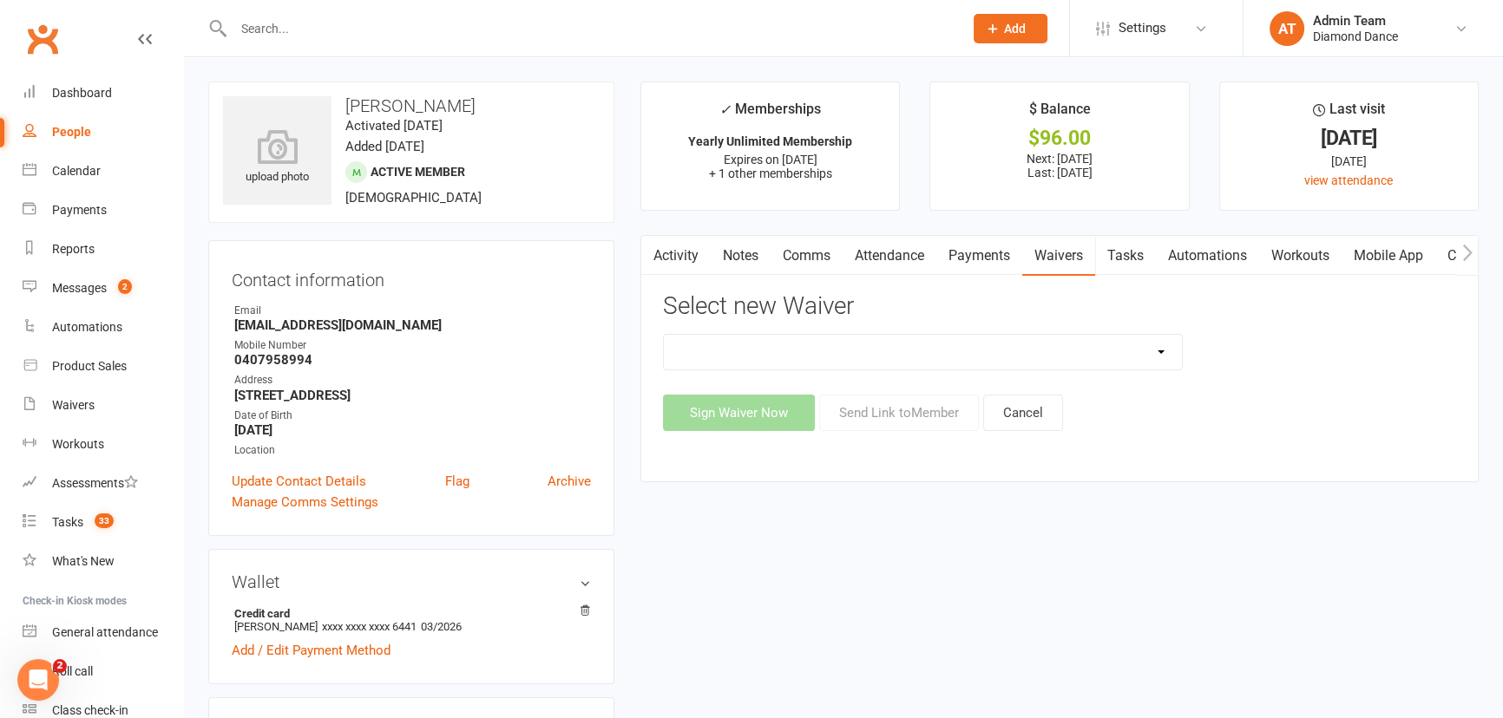
click at [1006, 359] on select "Cancellation Form General Waiver and T's & C's New Card or Account details Prac…" at bounding box center [923, 352] width 518 height 35
select select "10460"
click at [664, 335] on select "Cancellation Form General Waiver and T's & C's New Card or Account details Prac…" at bounding box center [923, 352] width 518 height 35
click at [913, 411] on button "Send Link to Member" at bounding box center [899, 413] width 160 height 36
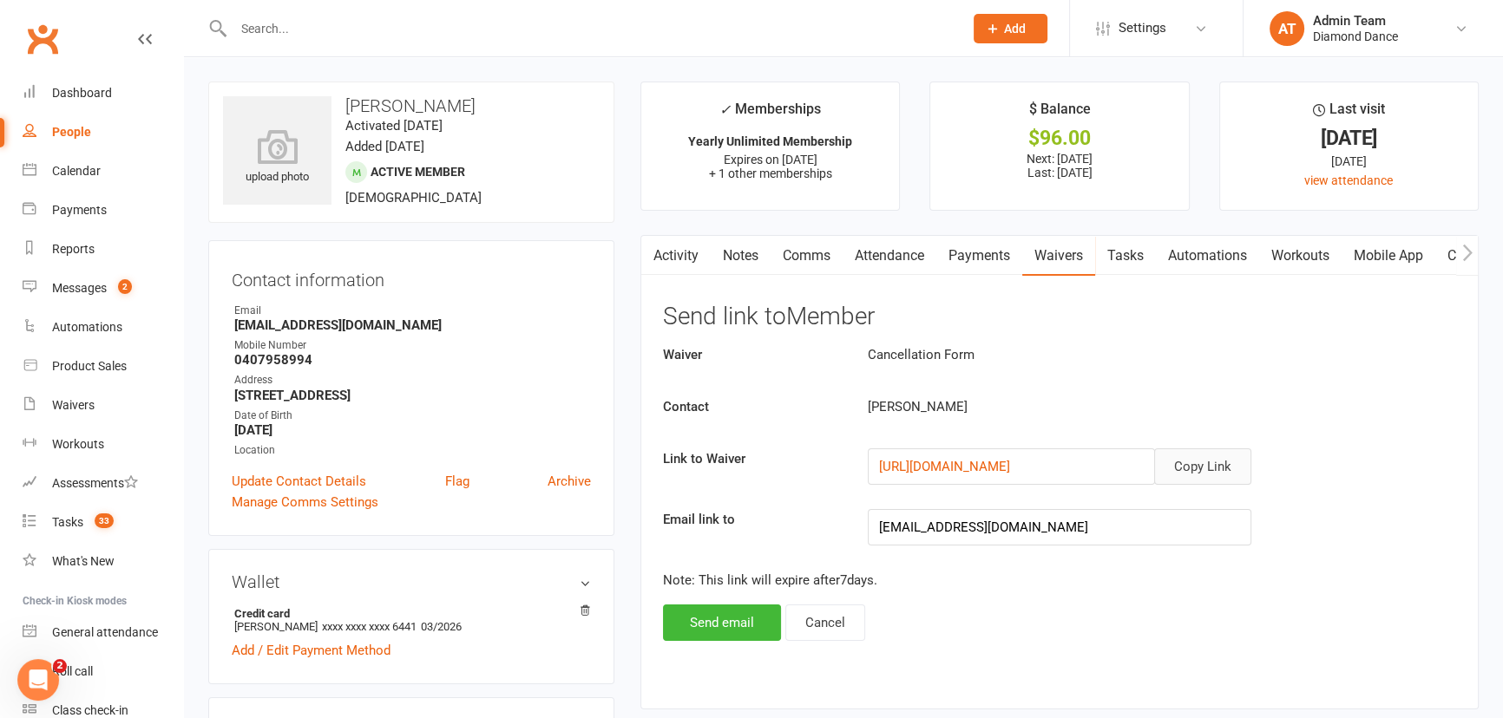
click at [1186, 458] on button "Copy Link" at bounding box center [1202, 467] width 97 height 36
click at [73, 100] on div "Dashboard" at bounding box center [82, 93] width 60 height 14
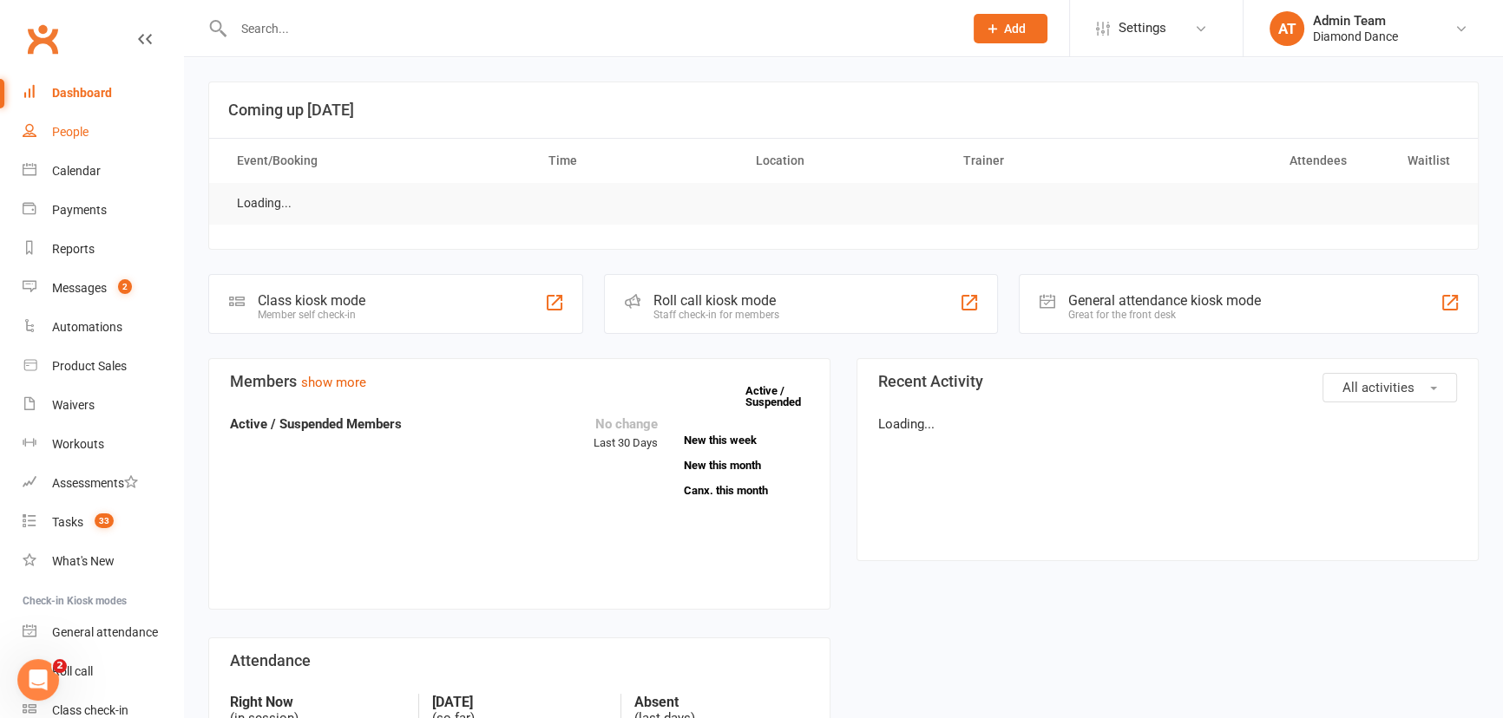
click at [75, 133] on div "People" at bounding box center [70, 132] width 36 height 14
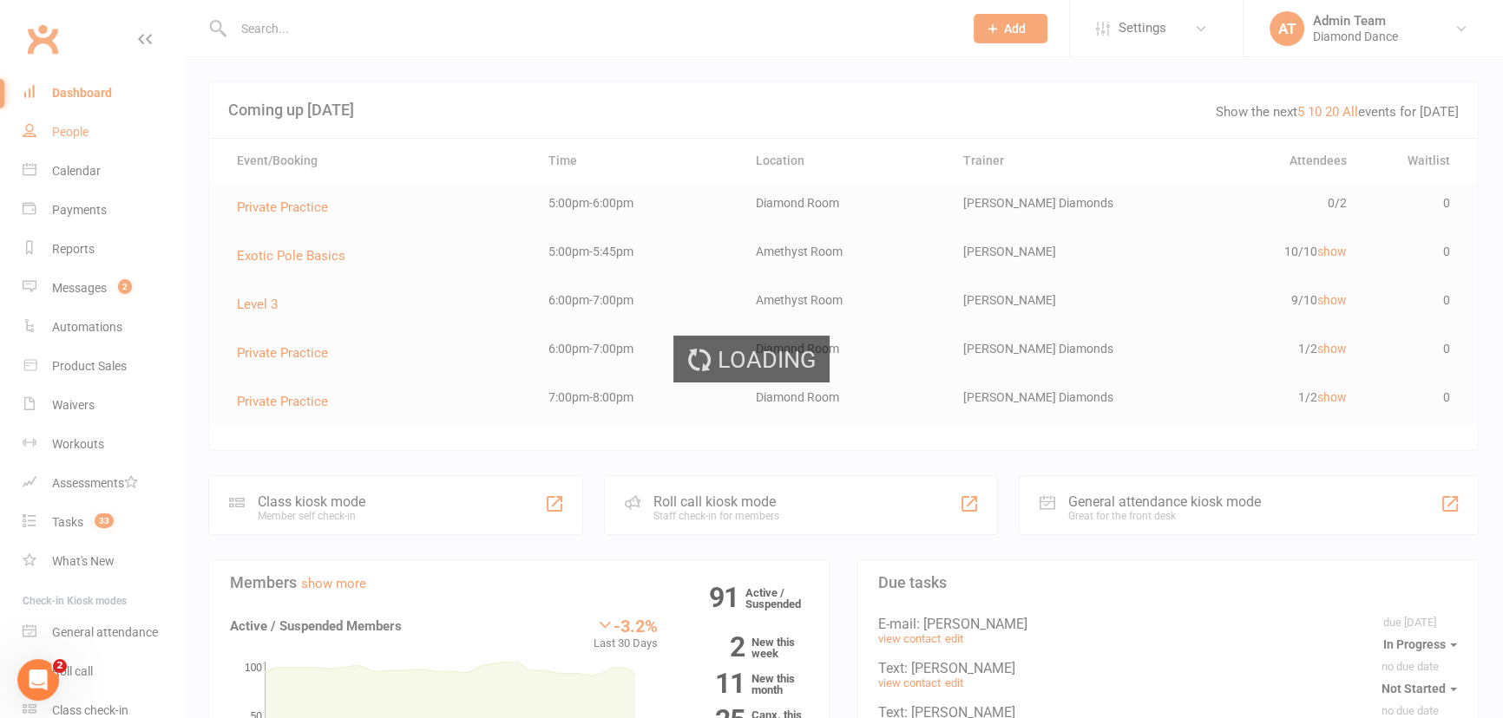
select select "100"
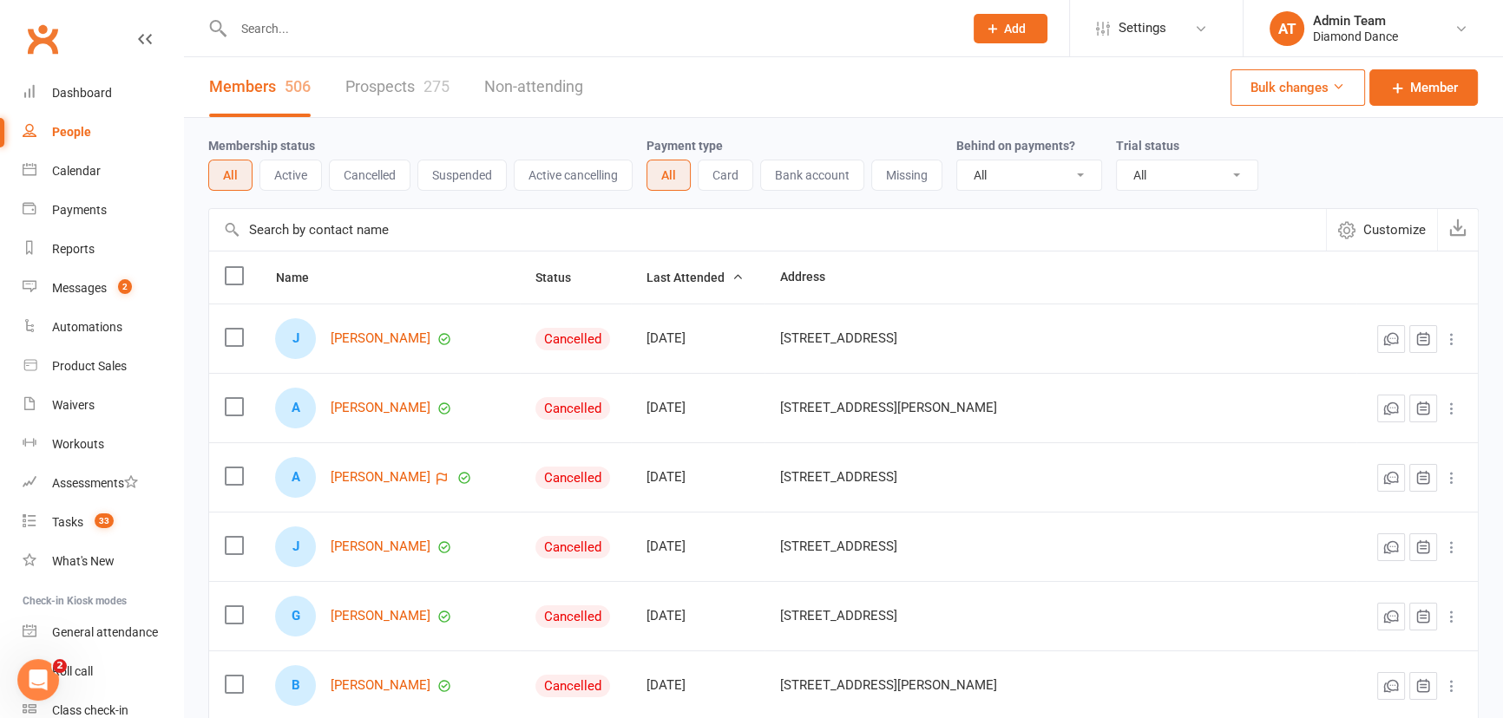
click at [434, 87] on div "275" at bounding box center [436, 86] width 26 height 18
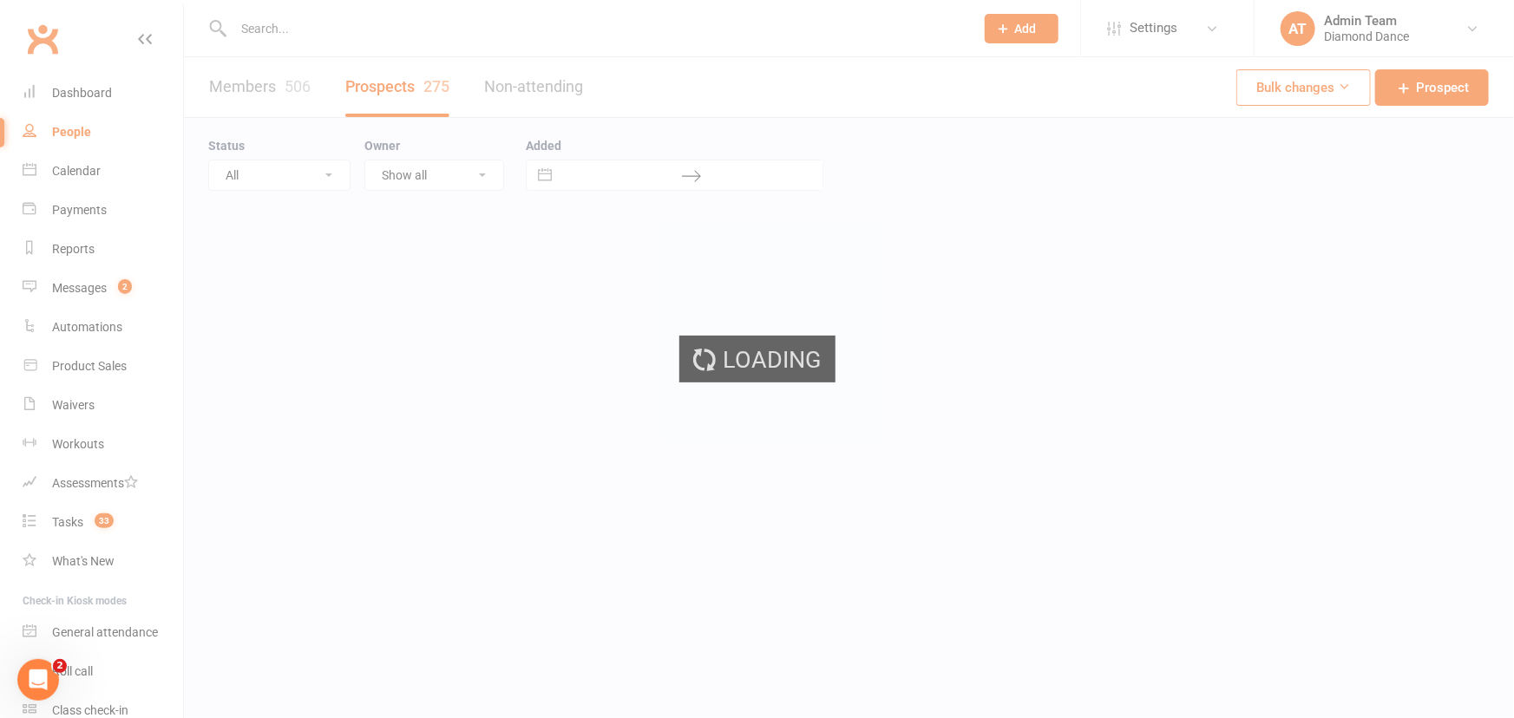
select select "100"
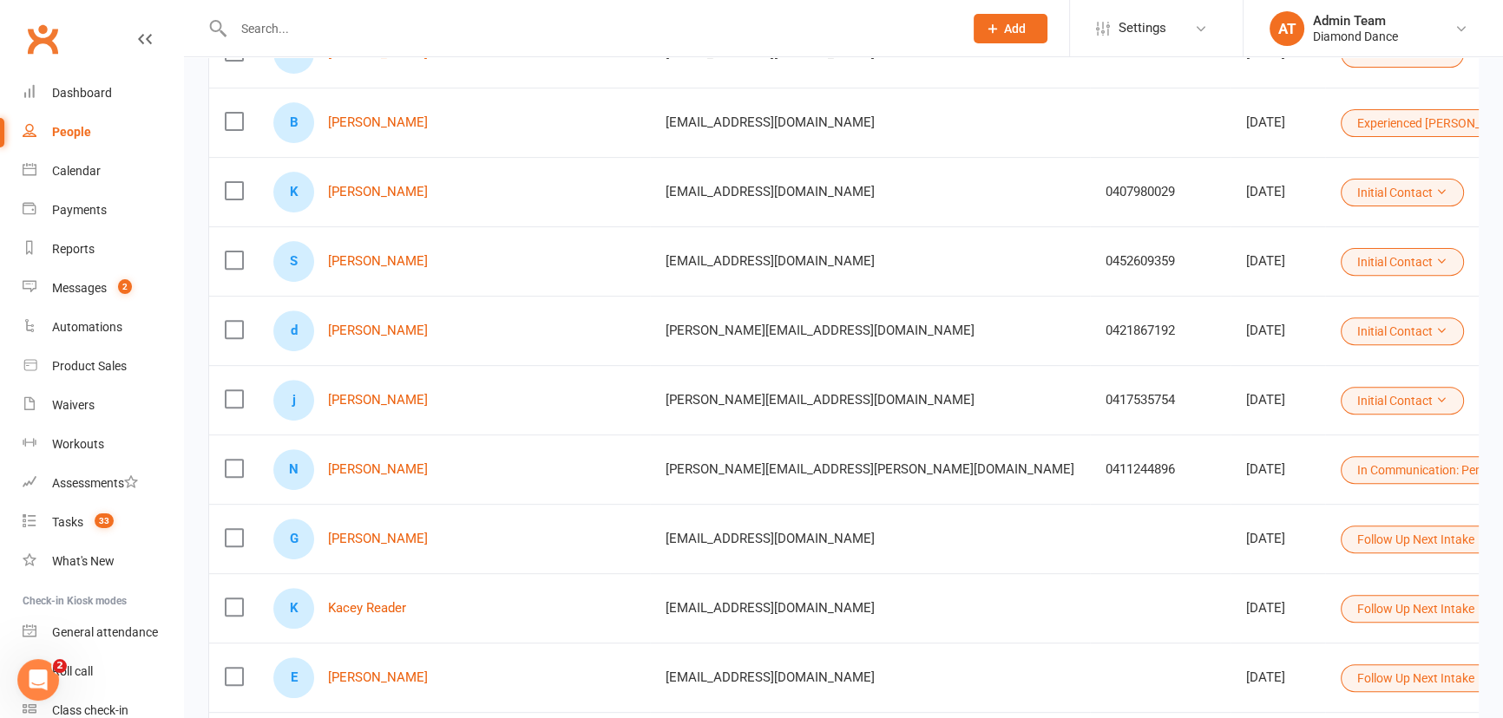
scroll to position [789, 0]
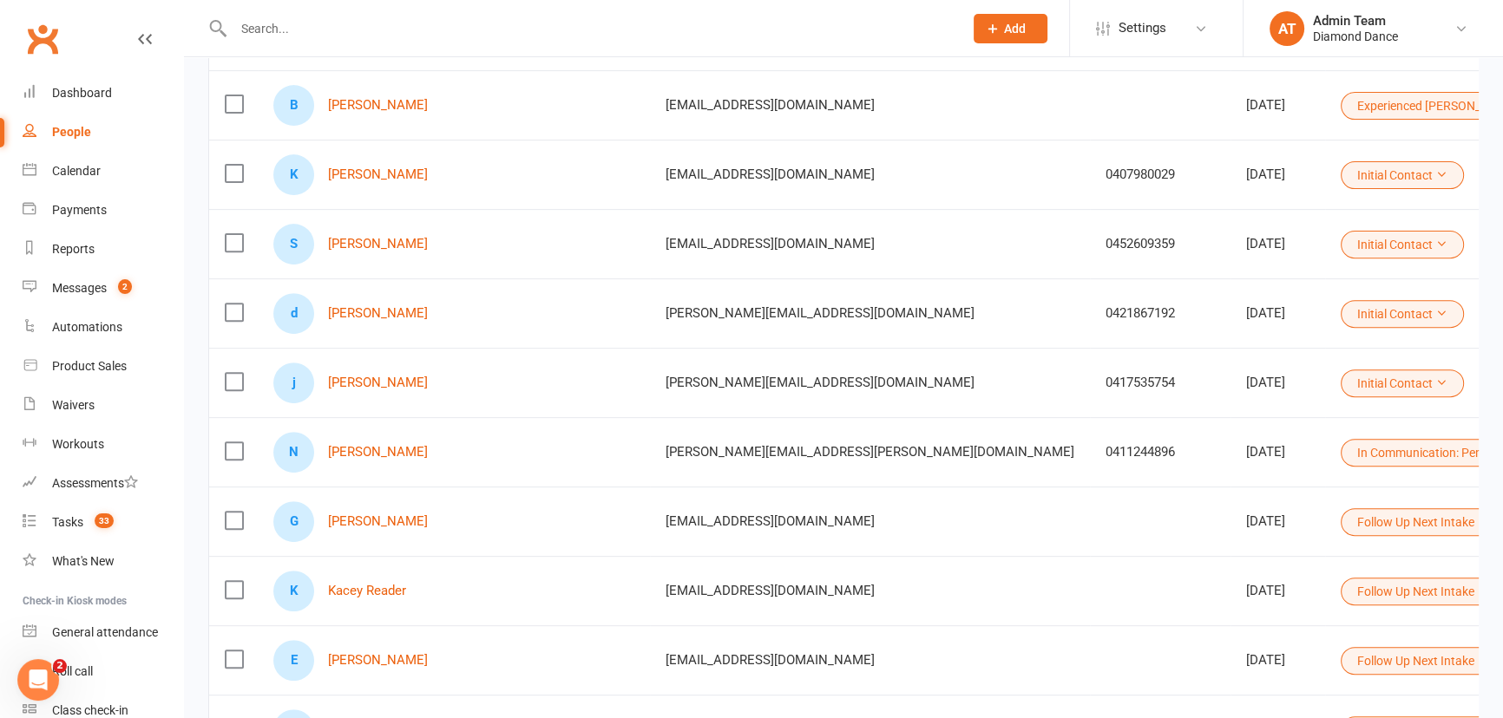
click at [1015, 22] on span "Add" at bounding box center [1015, 29] width 22 height 14
click at [978, 71] on link "Prospect" at bounding box center [991, 77] width 154 height 40
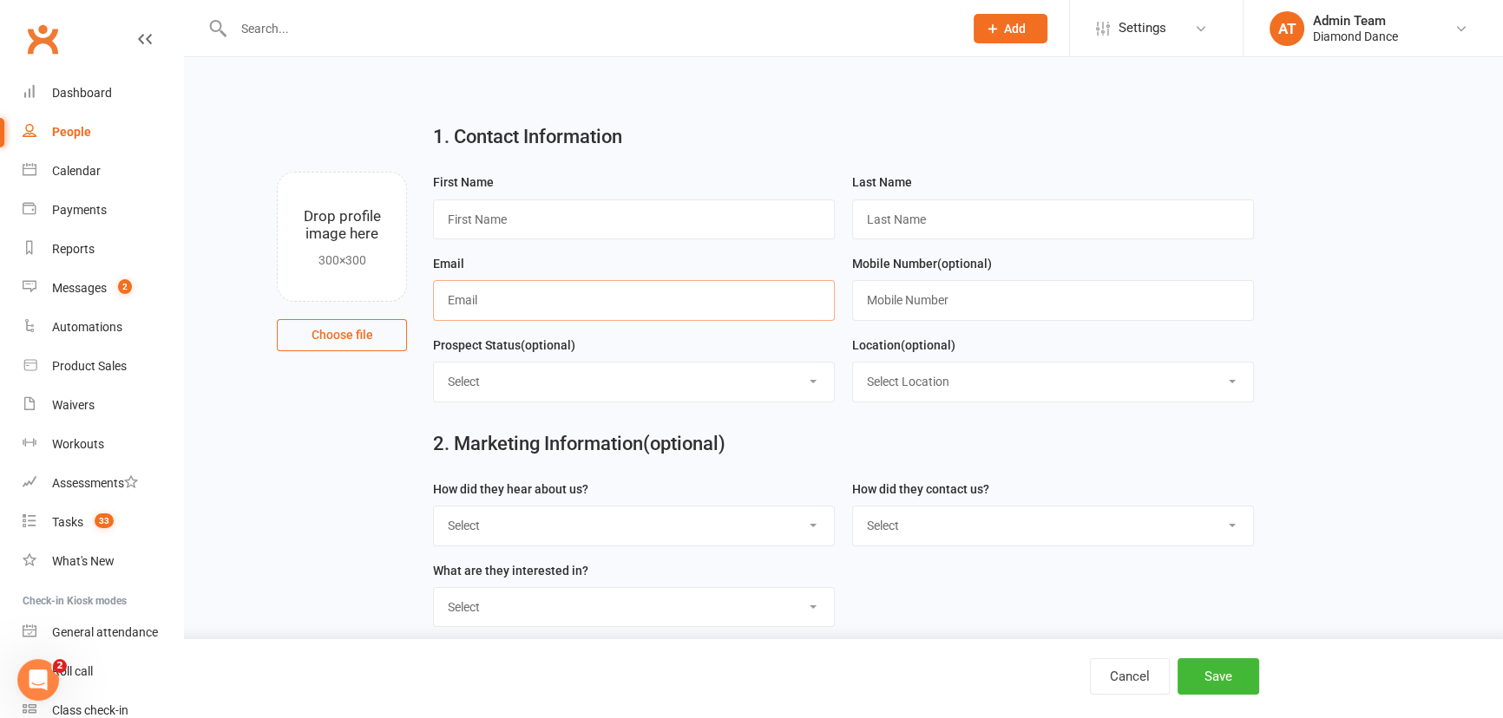
click at [538, 287] on input "text" at bounding box center [634, 300] width 402 height 40
paste input "toyahjohnson28@gmail.com"
type input "toyahjohnson28@gmail.com"
click at [516, 226] on input "text" at bounding box center [634, 220] width 402 height 40
type input "Latoya"
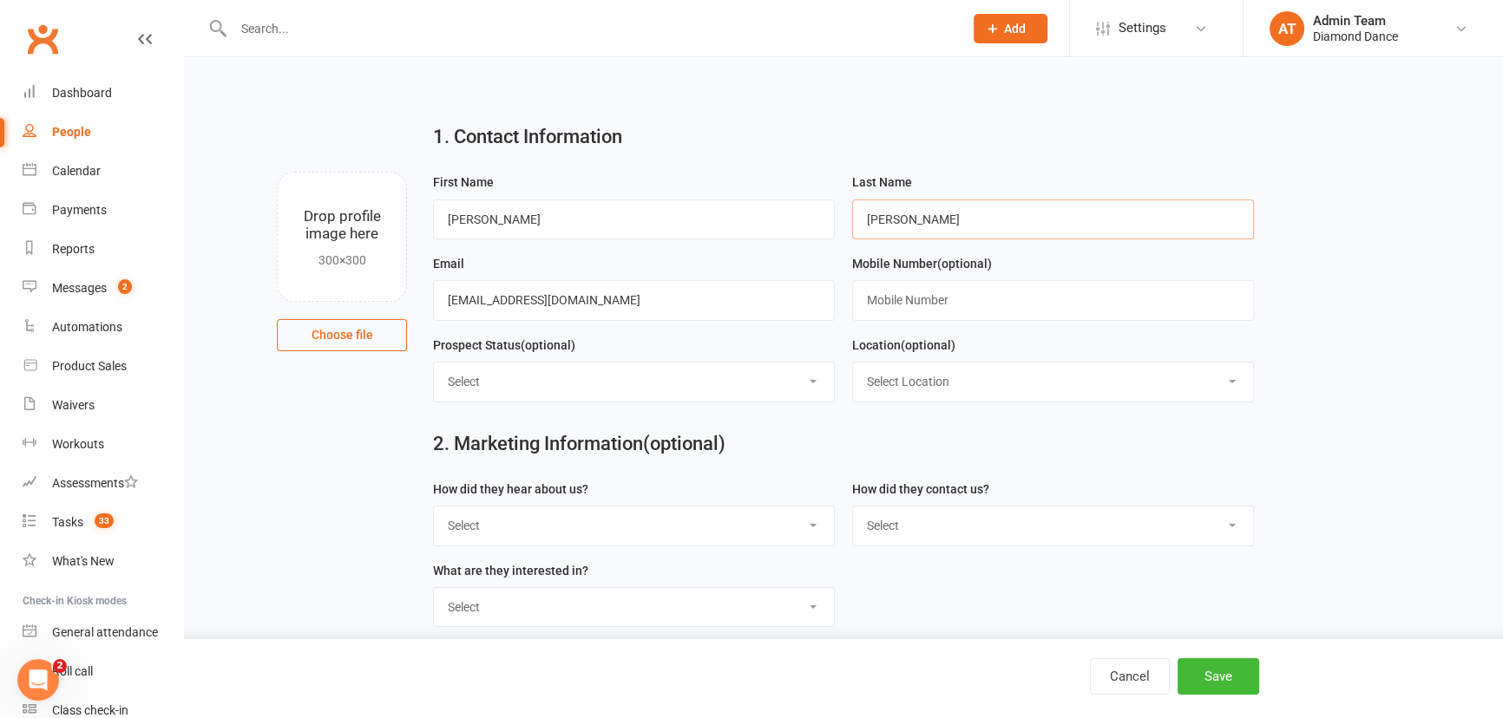
type input "Johnson"
click at [700, 381] on select "Select Completed Meta Form Initial Contact In Communication: Pending Enrolment …" at bounding box center [634, 382] width 400 height 38
select select "Initial Contact"
click at [434, 364] on select "Select Completed Meta Form Initial Contact In Communication: Pending Enrolment …" at bounding box center [634, 382] width 400 height 38
click at [1207, 680] on button "Save" at bounding box center [1218, 677] width 82 height 36
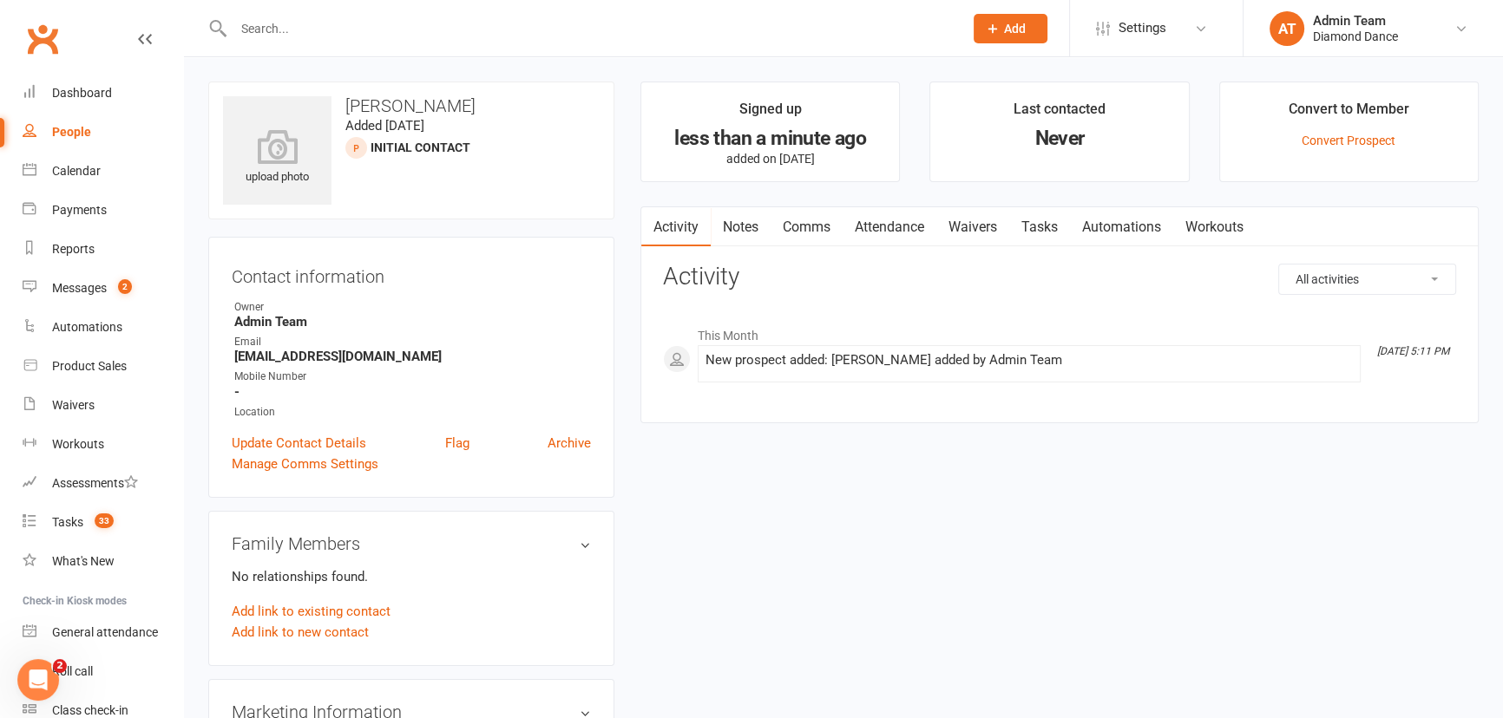
click at [998, 36] on button "Add" at bounding box center [1010, 28] width 74 height 29
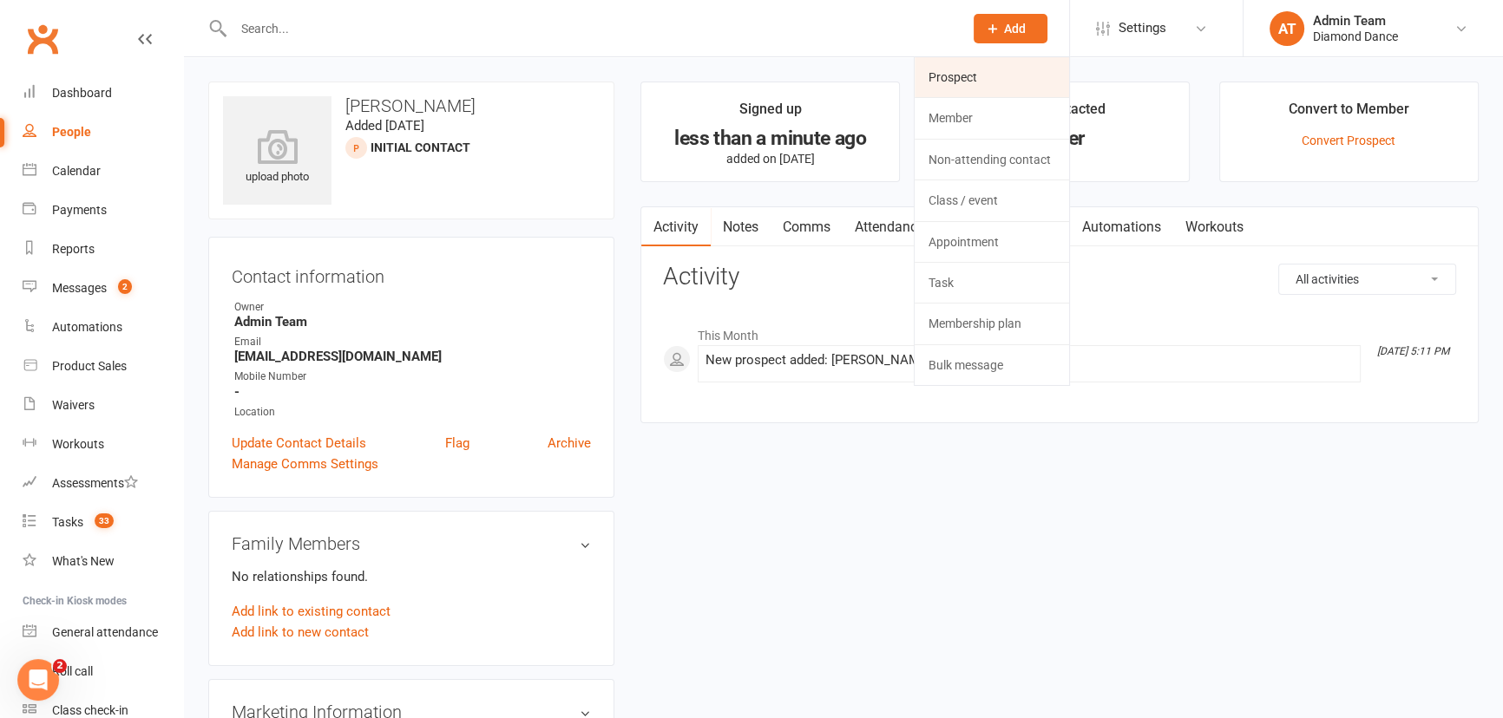
click at [987, 80] on link "Prospect" at bounding box center [991, 77] width 154 height 40
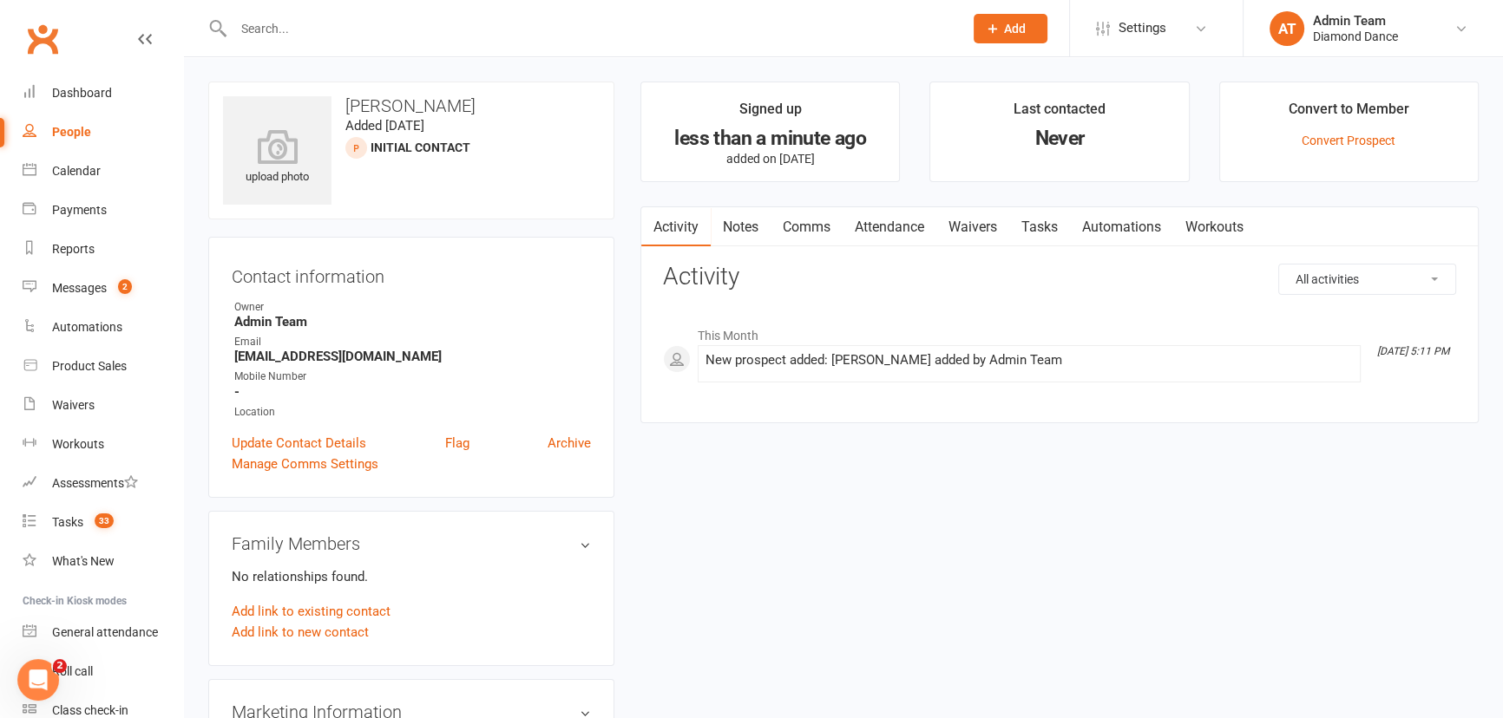
click at [1124, 230] on link "Automations" at bounding box center [1121, 227] width 103 height 40
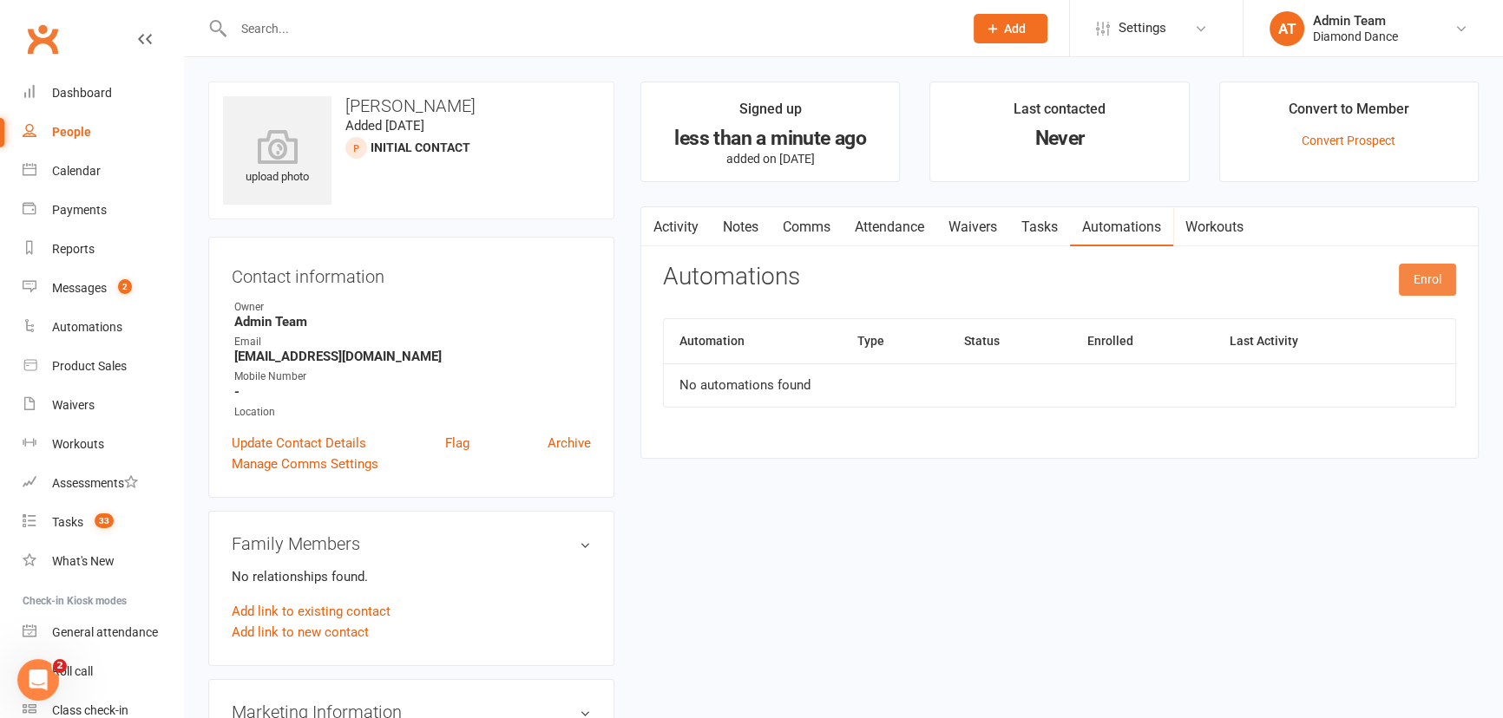
click at [1415, 276] on button "Enrol" at bounding box center [1427, 279] width 57 height 31
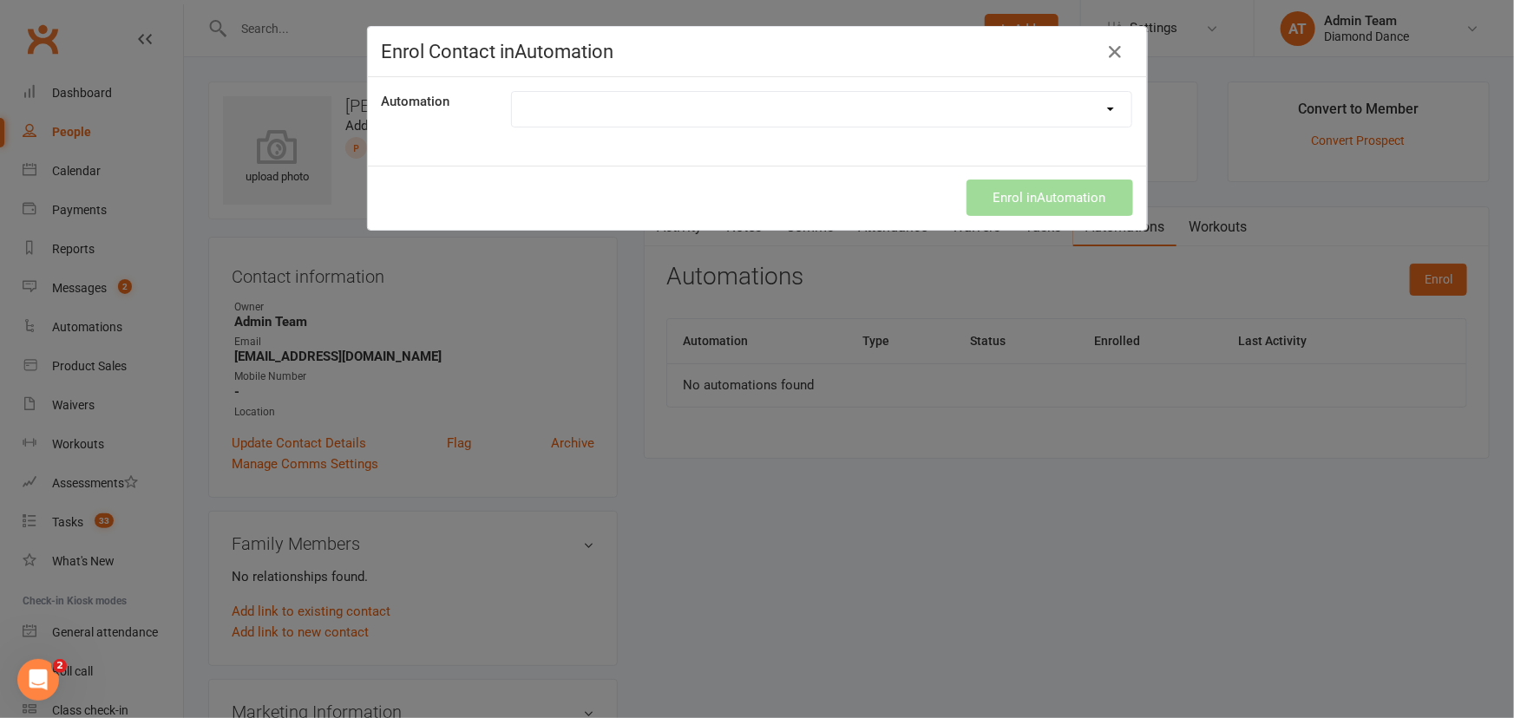
click at [843, 109] on select "First class - upsell Happy Birthday Meta Leads Mini Course Culture sequence Web…" at bounding box center [822, 109] width 620 height 35
select select "6712"
click at [512, 92] on select "First class - upsell Happy Birthday Meta Leads Mini Course Culture sequence Web…" at bounding box center [822, 109] width 620 height 35
click at [1036, 189] on button "Enrol in Automation" at bounding box center [1050, 198] width 167 height 36
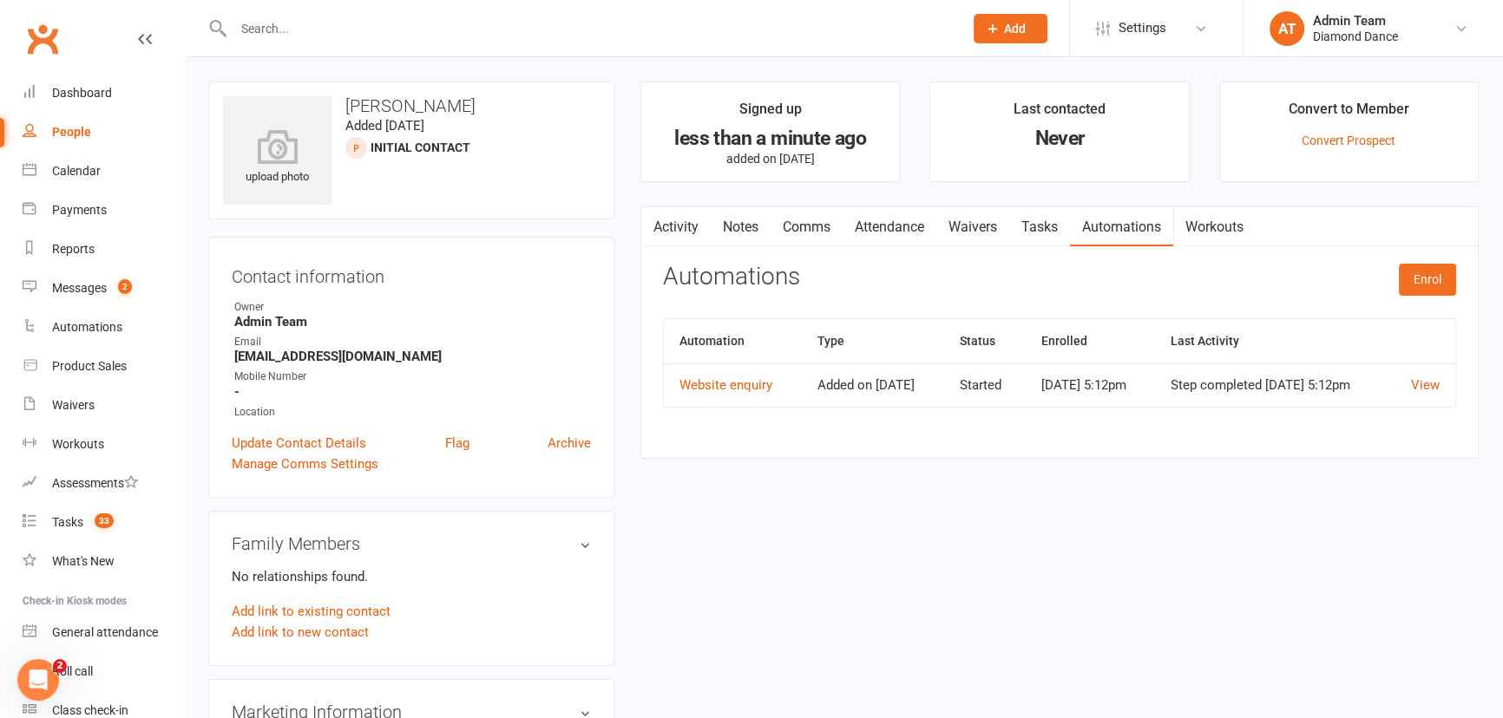
click at [1037, 38] on button "Add" at bounding box center [1010, 28] width 74 height 29
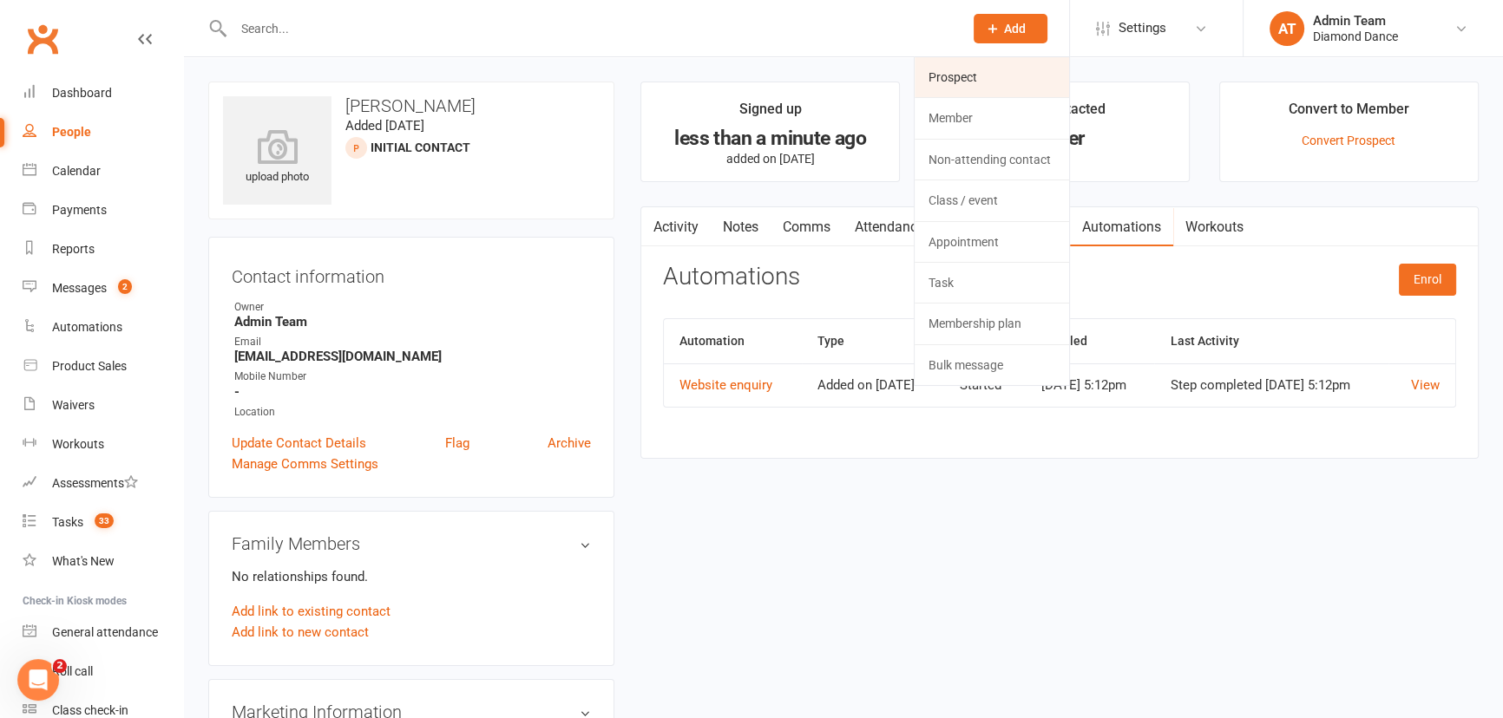
click at [1006, 65] on link "Prospect" at bounding box center [991, 77] width 154 height 40
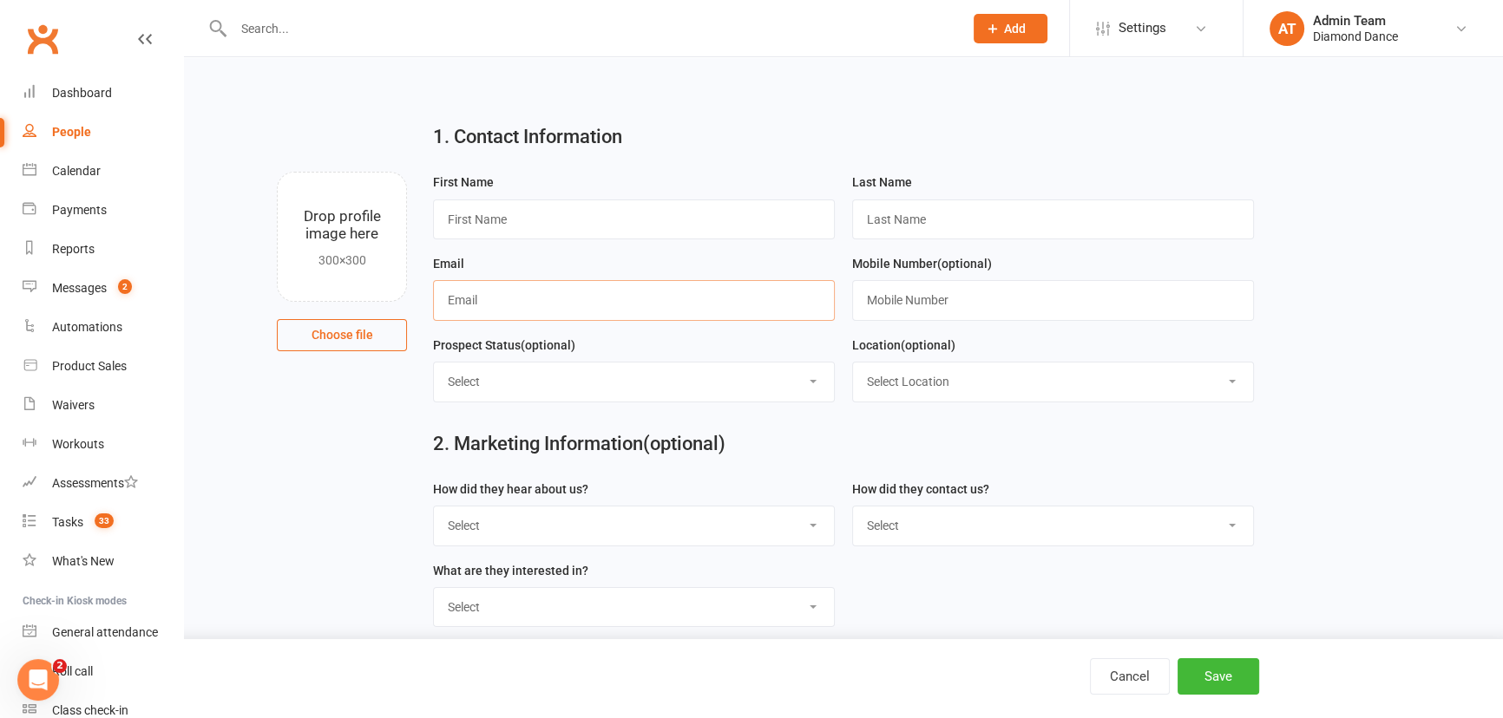
click at [554, 304] on input "text" at bounding box center [634, 300] width 402 height 40
paste input "indiannauribe@gmail.com"
type input "indiannauribe@gmail.com"
click at [454, 217] on input "text" at bounding box center [634, 220] width 402 height 40
type input "Indianna"
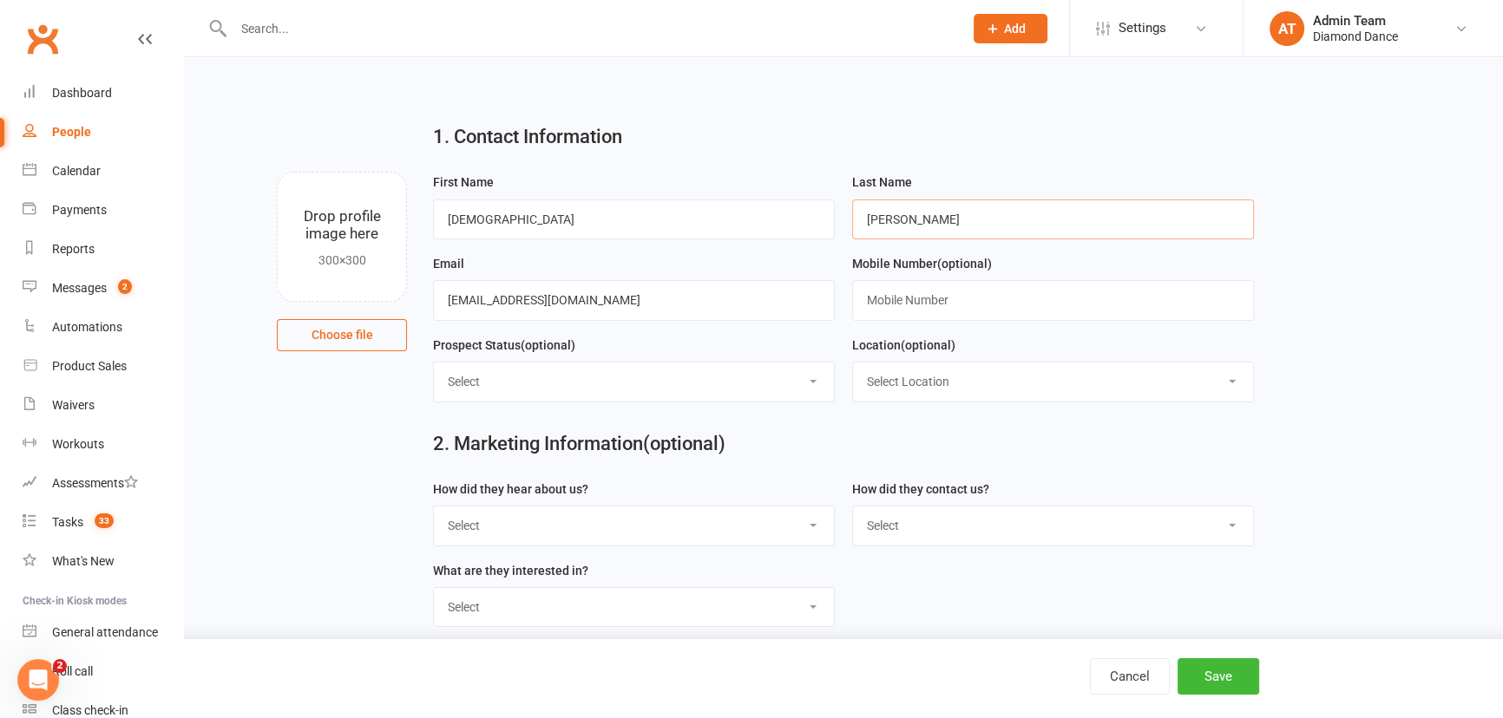
type input "Uribe"
drag, startPoint x: 703, startPoint y: 370, endPoint x: 694, endPoint y: 381, distance: 14.2
click at [703, 370] on select "Select Completed Meta Form Initial Contact In Communication: Pending Enrolment …" at bounding box center [634, 382] width 400 height 38
select select "Initial Contact"
click at [434, 364] on select "Select Completed Meta Form Initial Contact In Communication: Pending Enrolment …" at bounding box center [634, 382] width 400 height 38
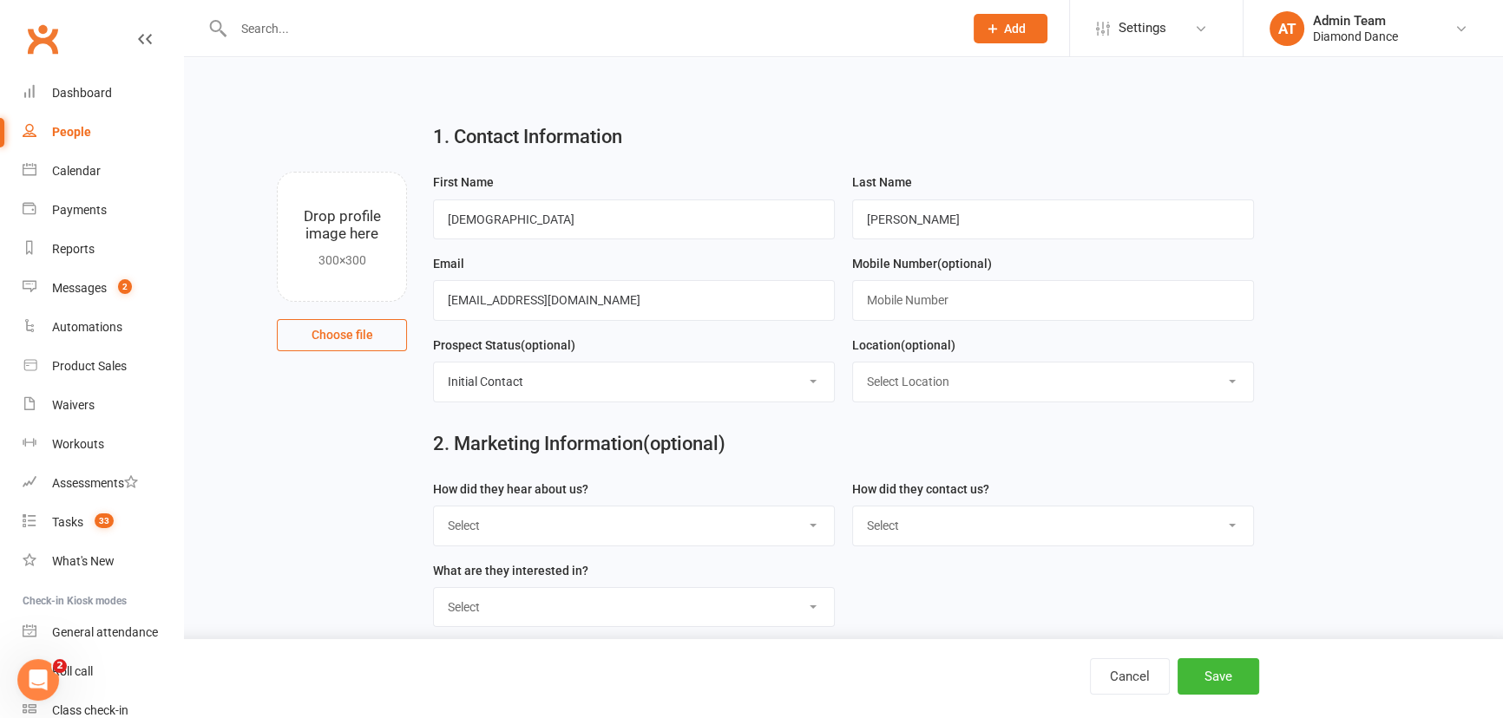
click at [954, 533] on select "Select Phone Email In-Facility Facebook Messenger Instagram DM" at bounding box center [1053, 526] width 400 height 38
select select "Email"
click at [853, 508] on select "Select Phone Email In-Facility Facebook Messenger Instagram DM" at bounding box center [1053, 526] width 400 height 38
click at [1205, 674] on button "Save" at bounding box center [1218, 677] width 82 height 36
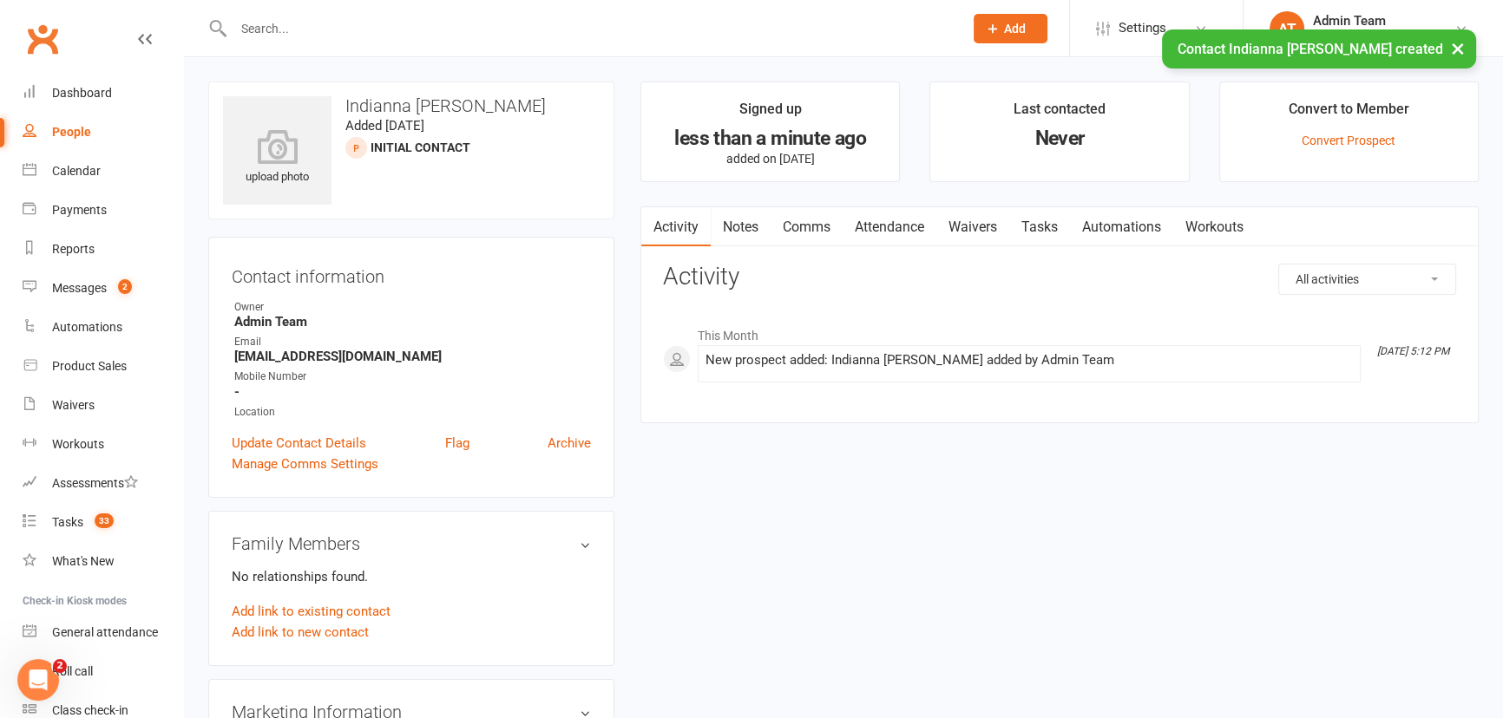
click at [1125, 226] on link "Automations" at bounding box center [1121, 227] width 103 height 40
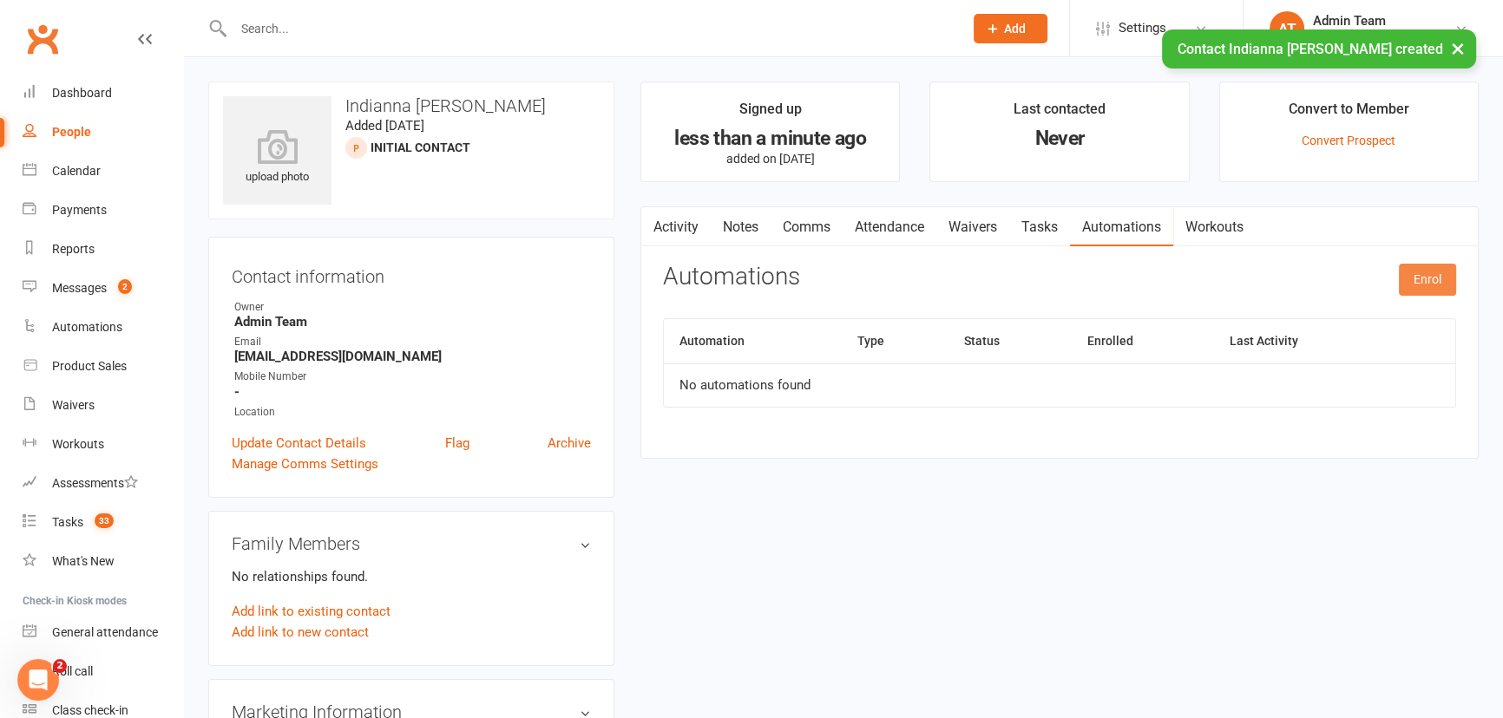
click at [1432, 285] on button "Enrol" at bounding box center [1427, 279] width 57 height 31
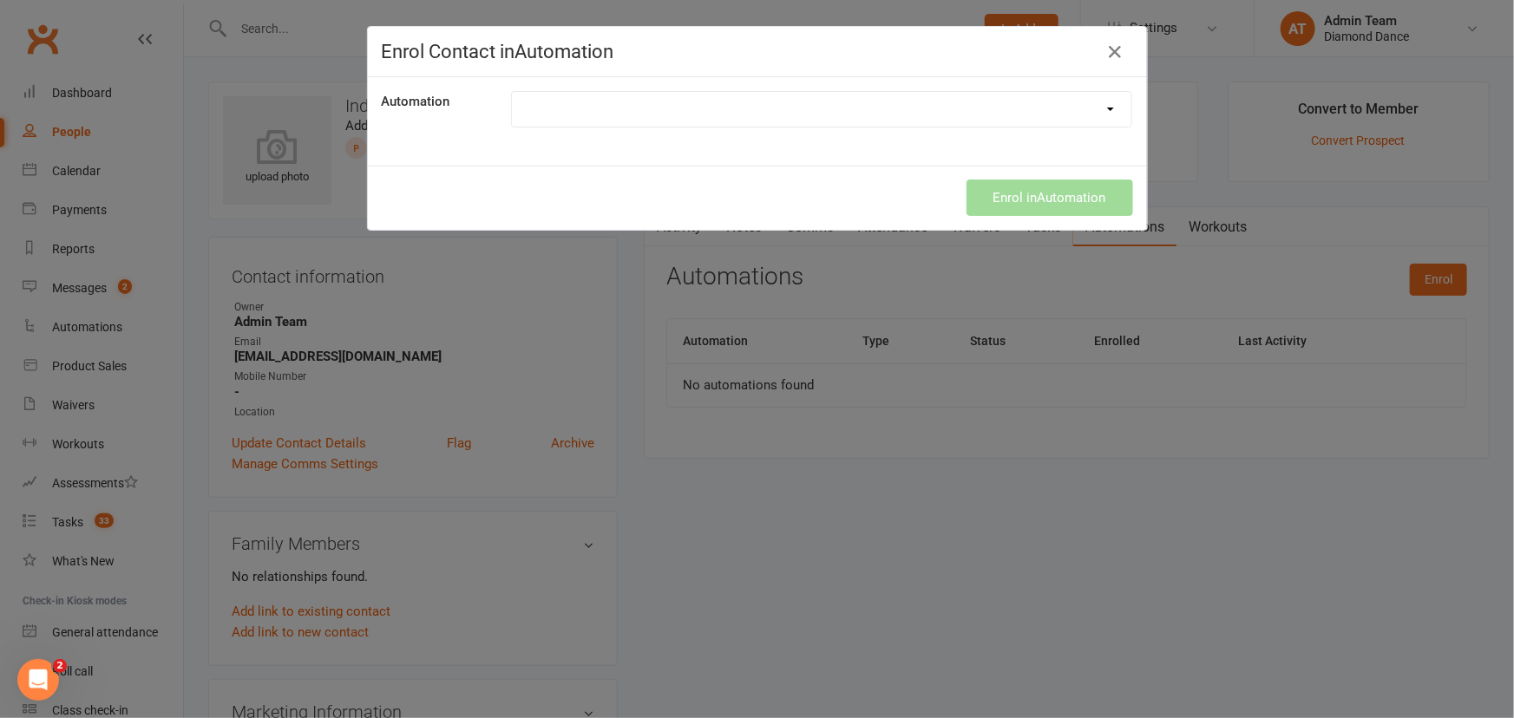
click at [841, 106] on select "First class - upsell Happy Birthday Meta Leads Mini Course Culture sequence Web…" at bounding box center [822, 109] width 620 height 35
select select "6712"
click at [512, 92] on select "First class - upsell Happy Birthday Meta Leads Mini Course Culture sequence Web…" at bounding box center [822, 109] width 620 height 35
click at [1010, 203] on button "Enrol in Automation" at bounding box center [1050, 198] width 167 height 36
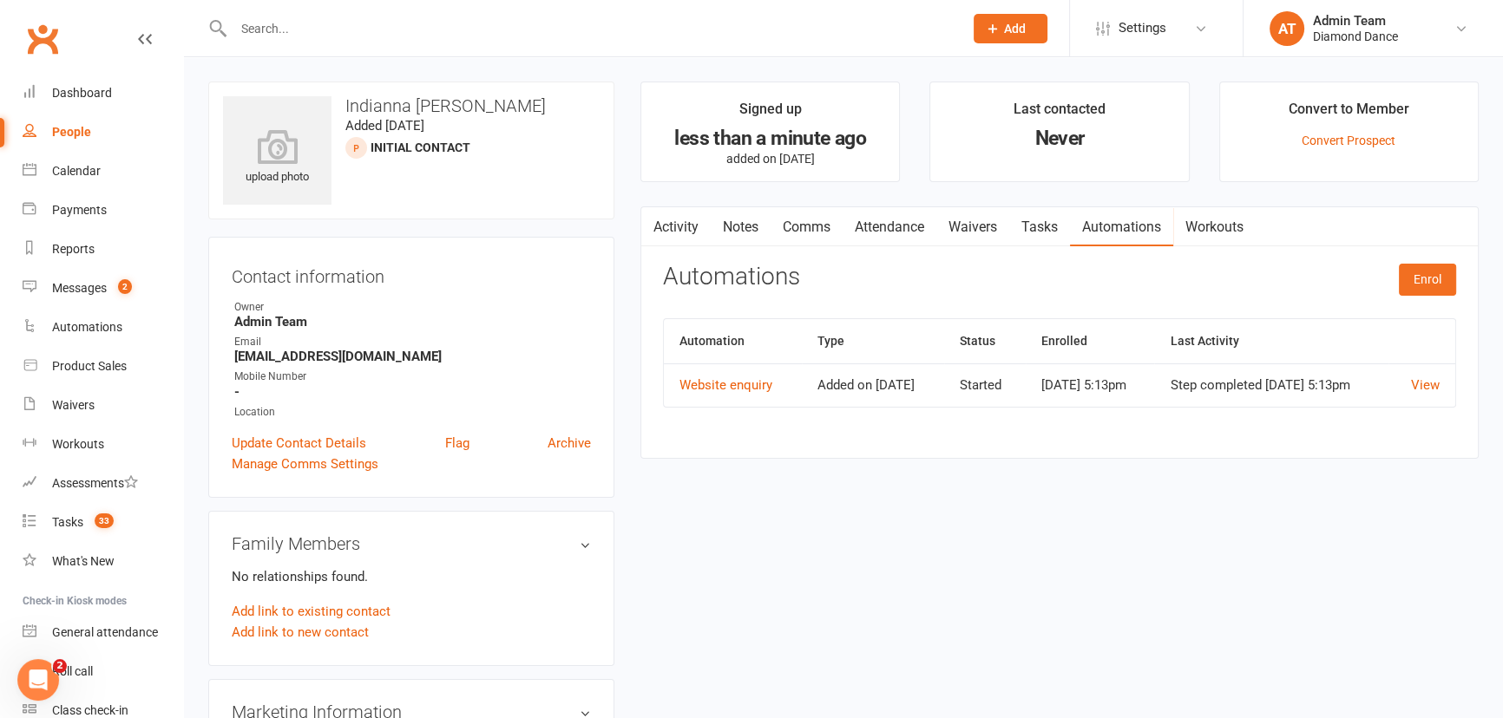
click at [993, 32] on icon at bounding box center [993, 29] width 16 height 16
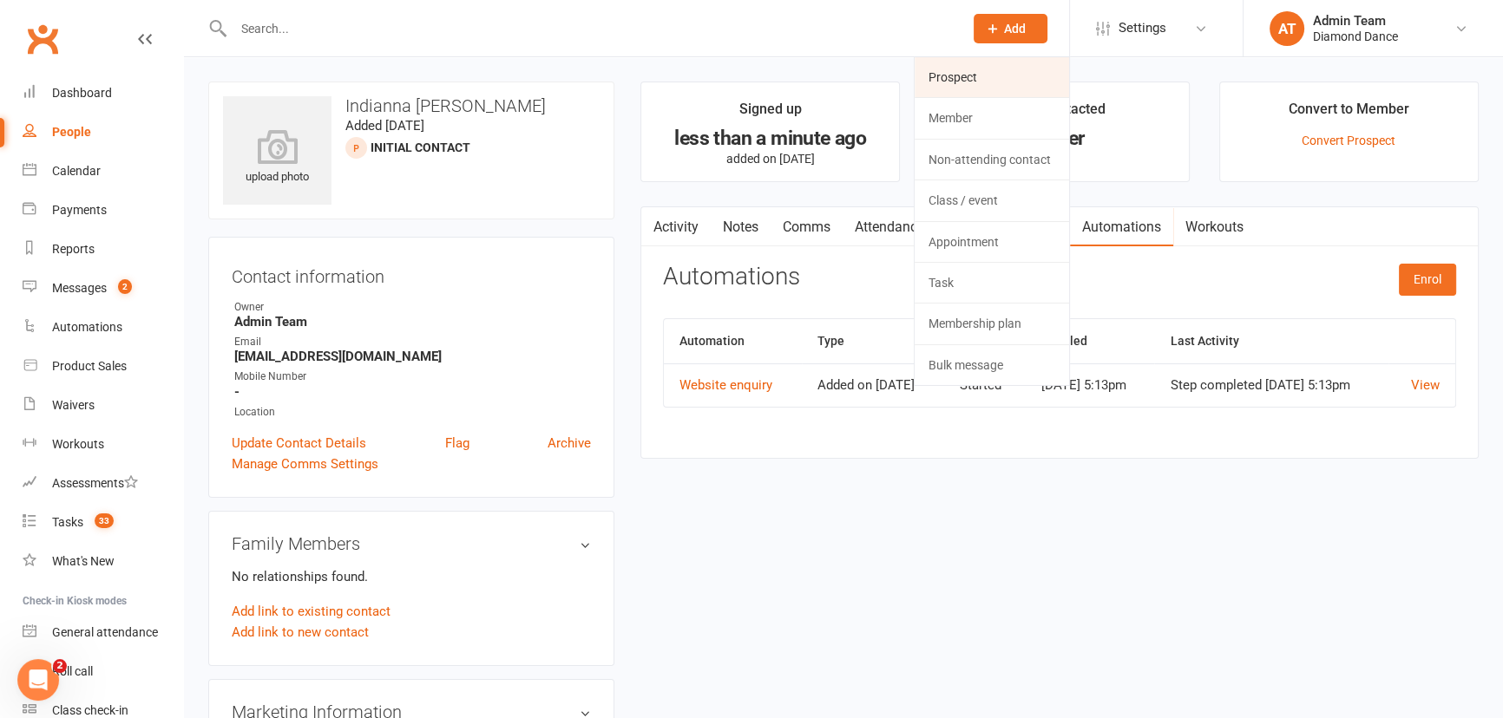
click at [966, 86] on link "Prospect" at bounding box center [991, 77] width 154 height 40
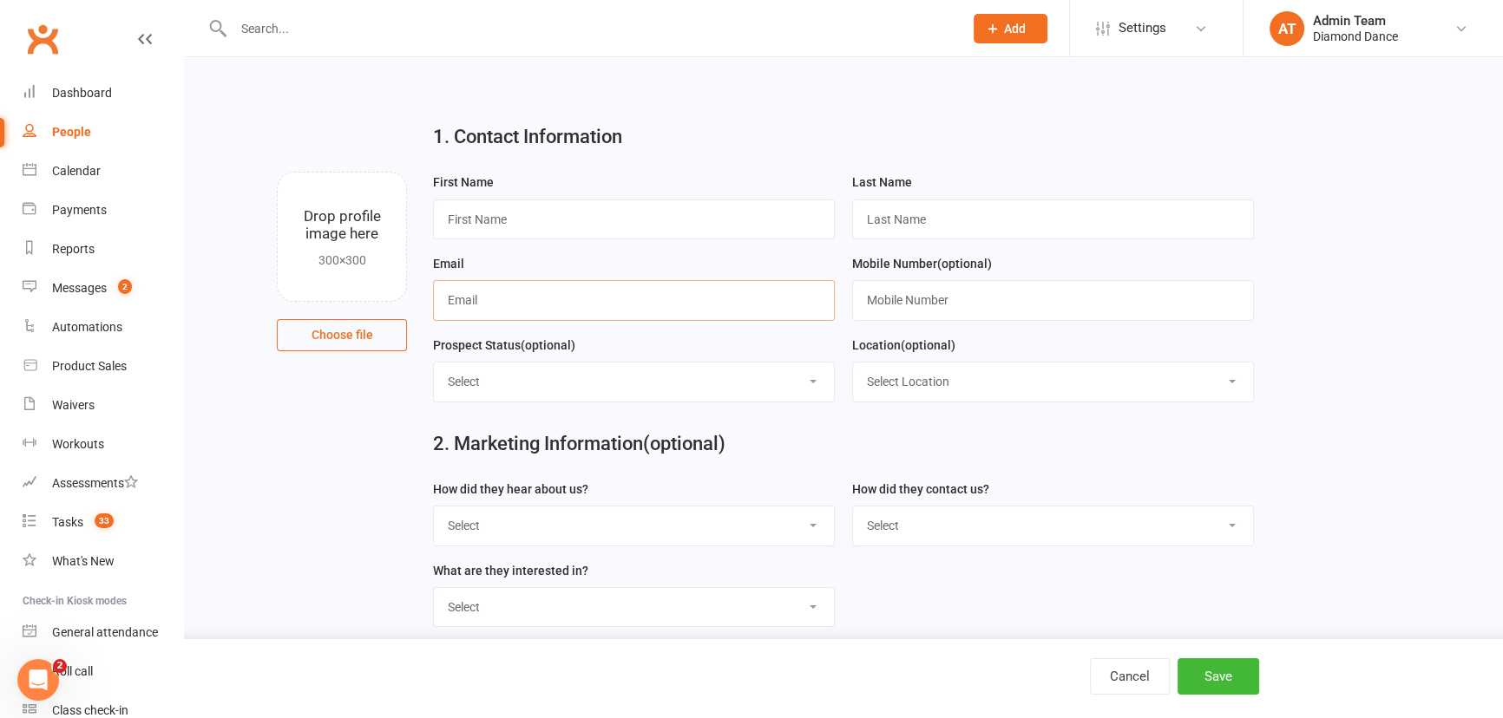
click at [678, 295] on input "text" at bounding box center [634, 300] width 402 height 40
paste input "megan.baker2002@hotmail.com"
type input "megan.baker2002@hotmail.com"
click at [558, 212] on input "text" at bounding box center [634, 220] width 402 height 40
type input "Megan"
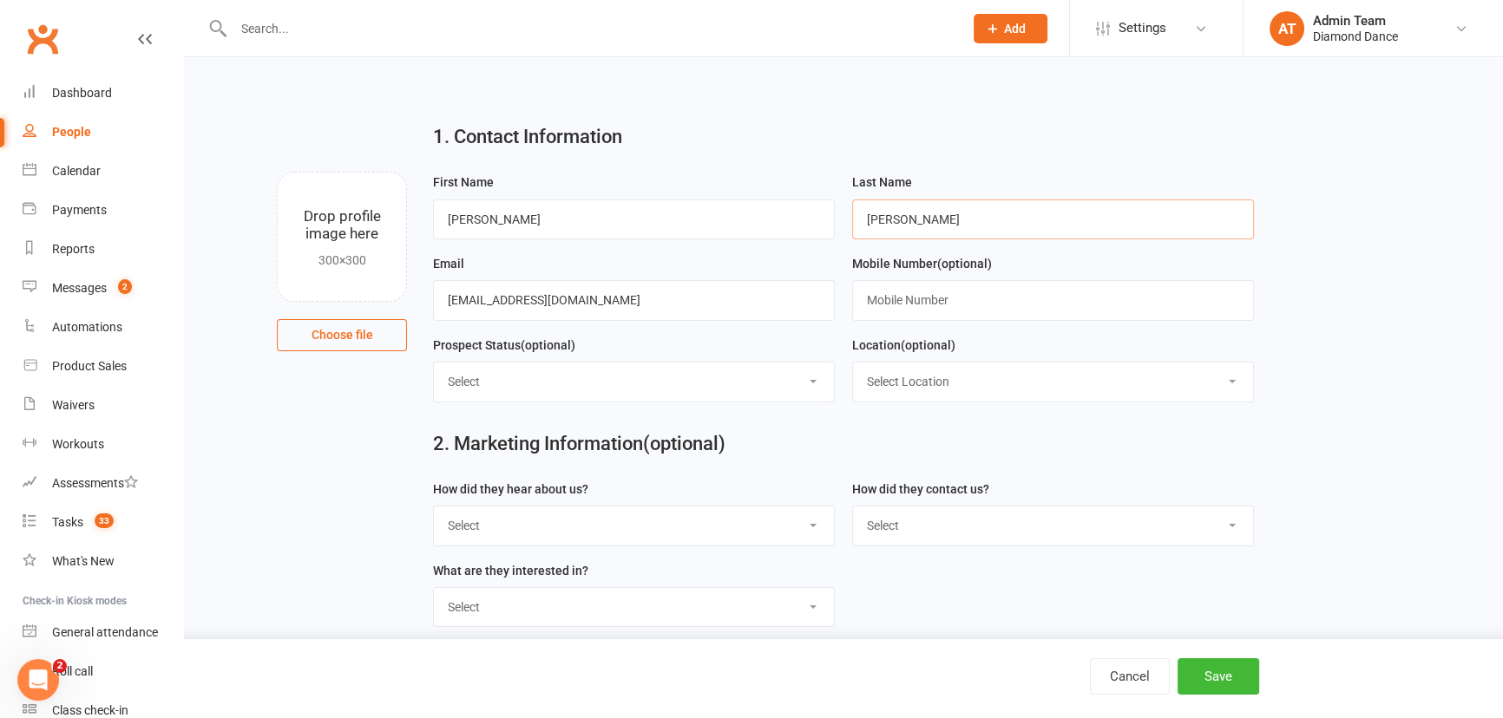
type input "Baker"
click at [561, 369] on select "Select Completed Meta Form Initial Contact In Communication: Pending Enrolment …" at bounding box center [634, 382] width 400 height 38
select select "Initial Contact"
click at [434, 364] on select "Select Completed Meta Form Initial Contact In Communication: Pending Enrolment …" at bounding box center [634, 382] width 400 height 38
click at [943, 534] on select "Select Phone Email In-Facility Facebook Messenger Instagram DM" at bounding box center [1053, 526] width 400 height 38
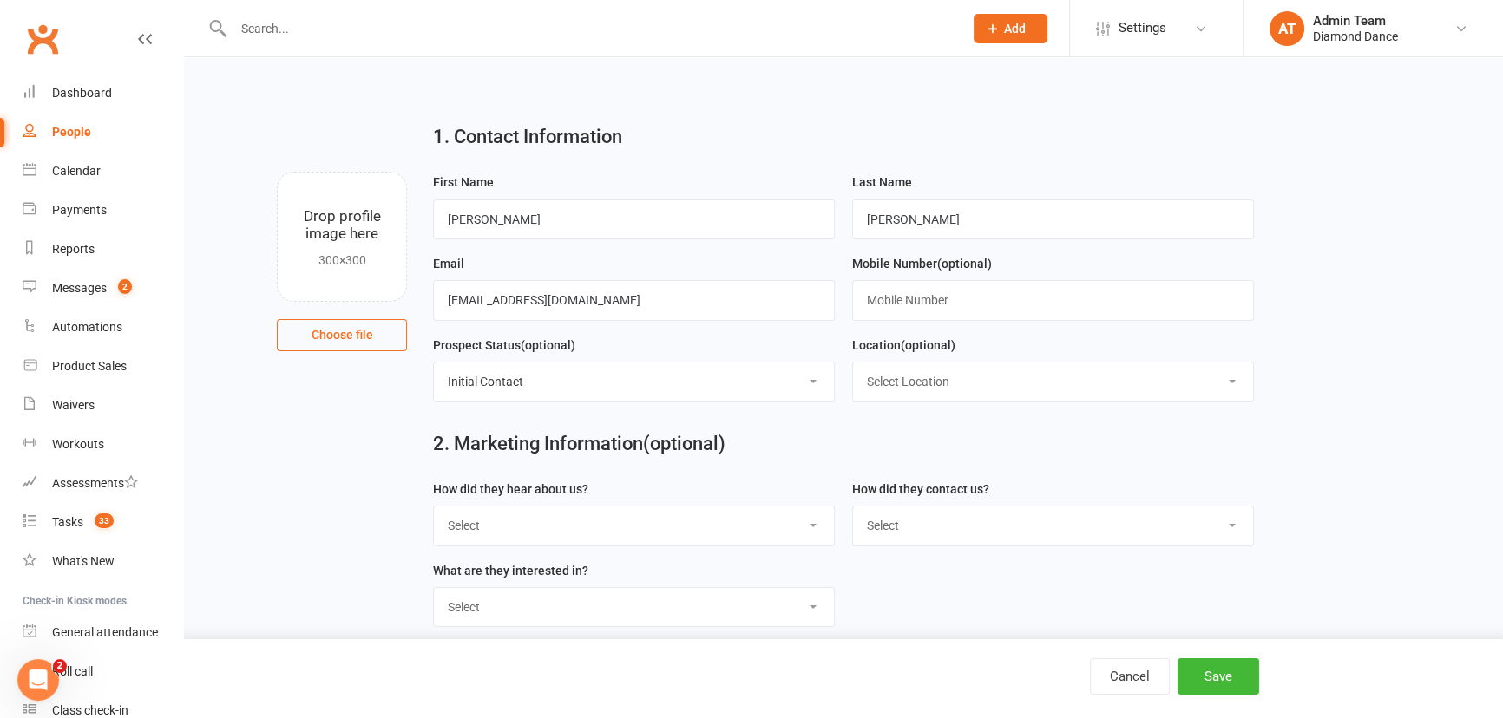
select select "Email"
click at [853, 508] on select "Select Phone Email In-Facility Facebook Messenger Instagram DM" at bounding box center [1053, 526] width 400 height 38
click at [1210, 667] on button "Save" at bounding box center [1218, 677] width 82 height 36
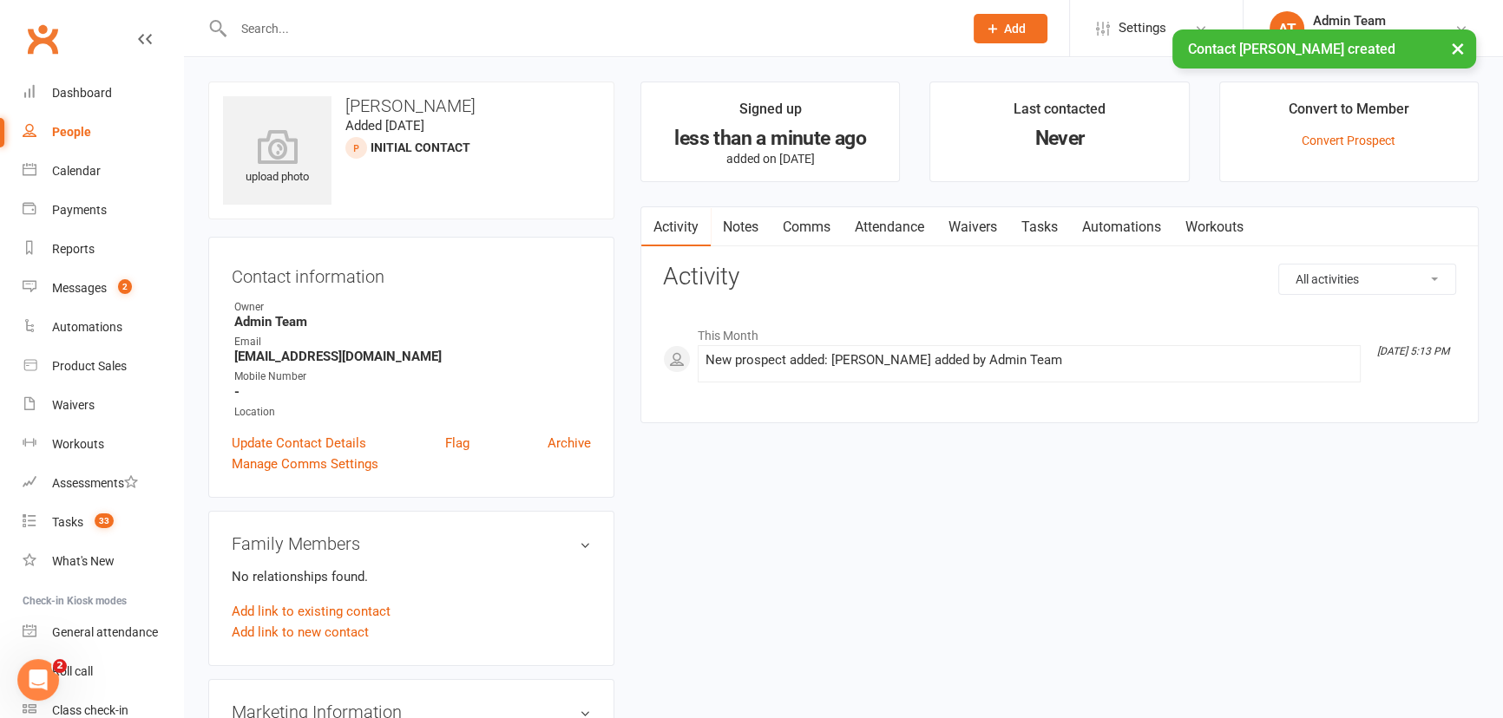
click at [978, 220] on link "Waivers" at bounding box center [972, 227] width 73 height 40
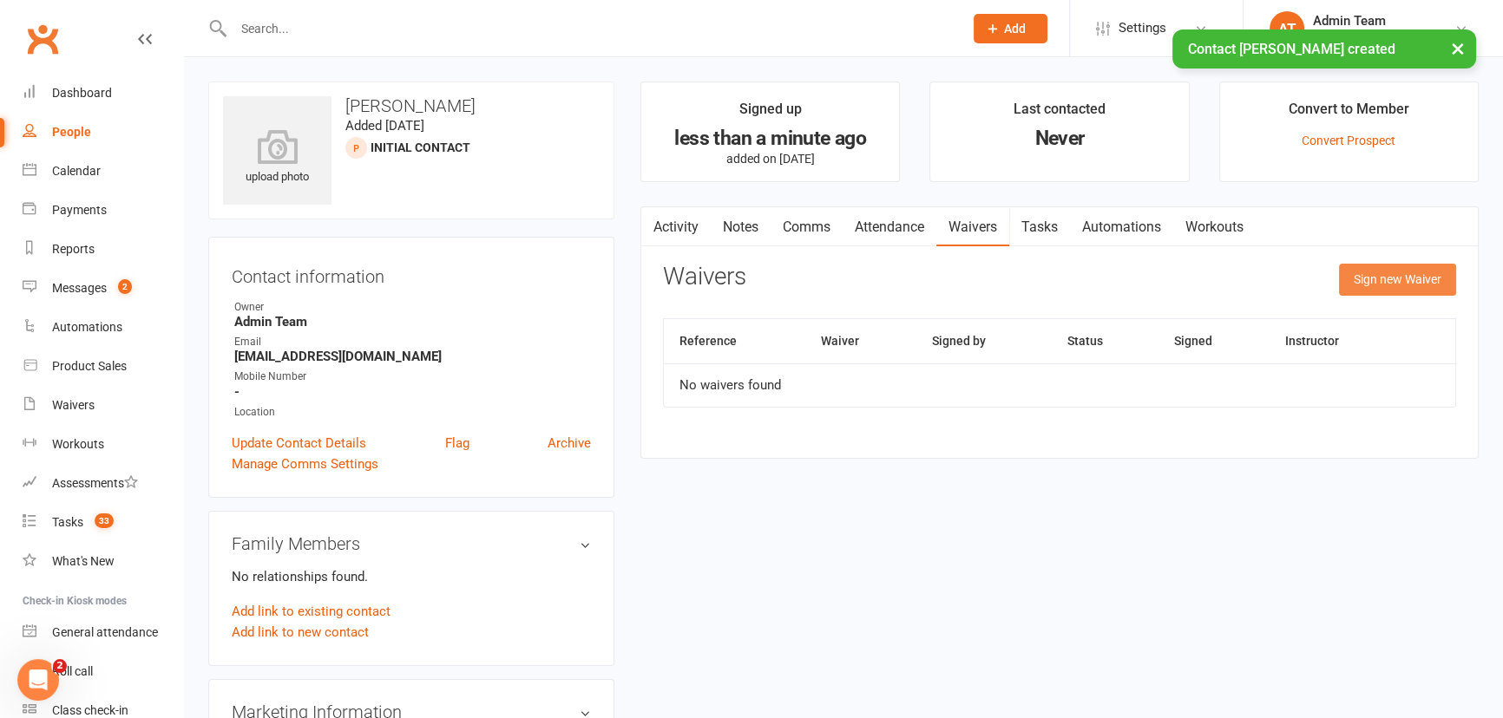
click at [1349, 283] on button "Sign new Waiver" at bounding box center [1397, 279] width 117 height 31
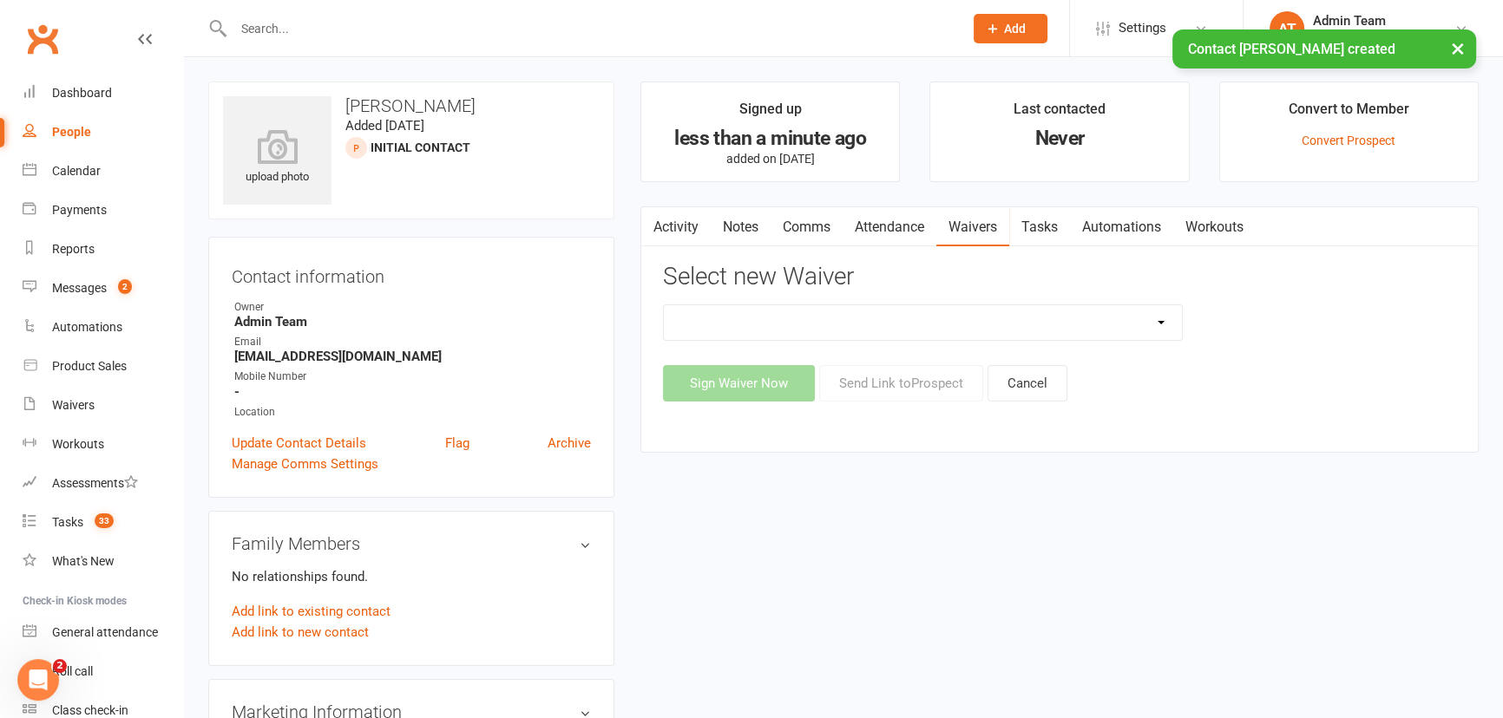
drag, startPoint x: 1091, startPoint y: 335, endPoint x: 1076, endPoint y: 331, distance: 16.2
click at [1091, 335] on select "Cancellation Form General Waiver and T's & C's New Card or Account details Prac…" at bounding box center [923, 322] width 518 height 35
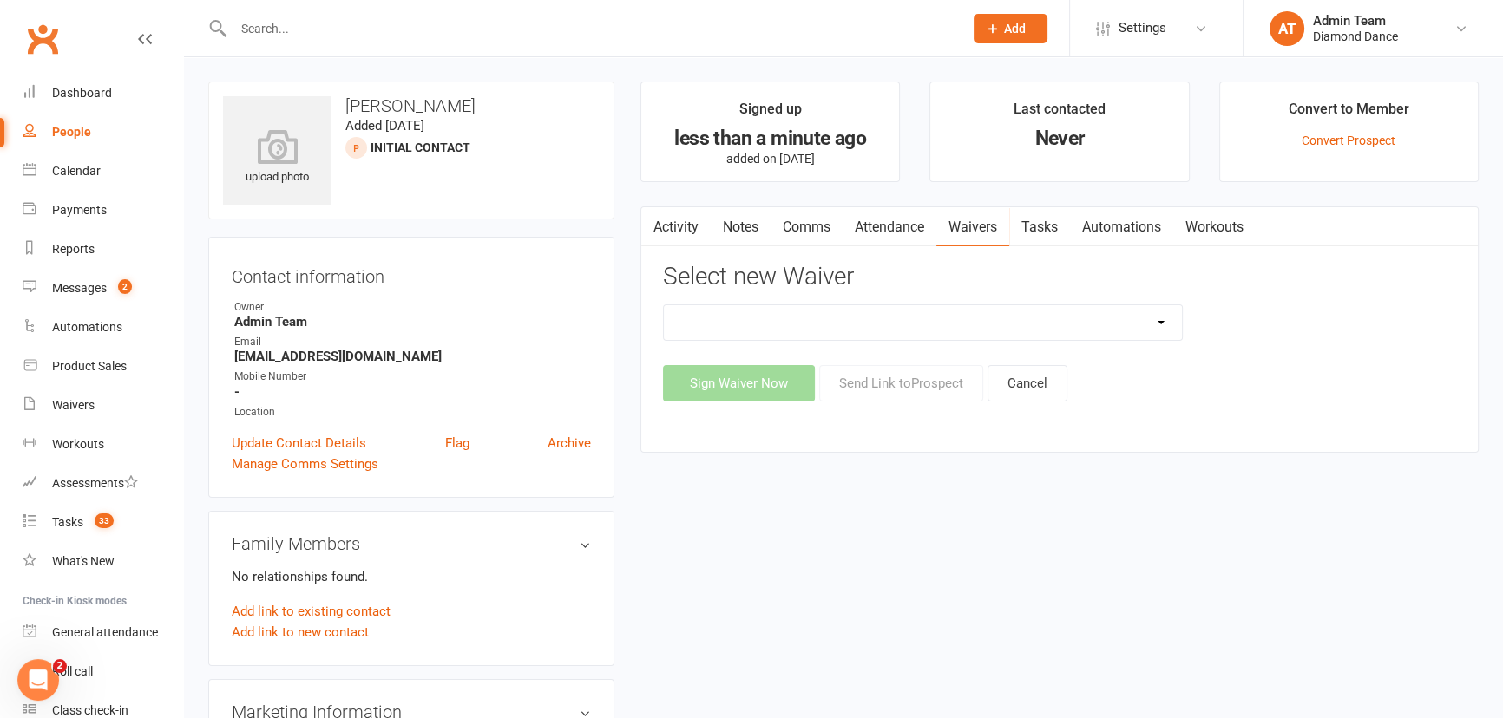
click at [1104, 235] on link "Automations" at bounding box center [1121, 227] width 103 height 40
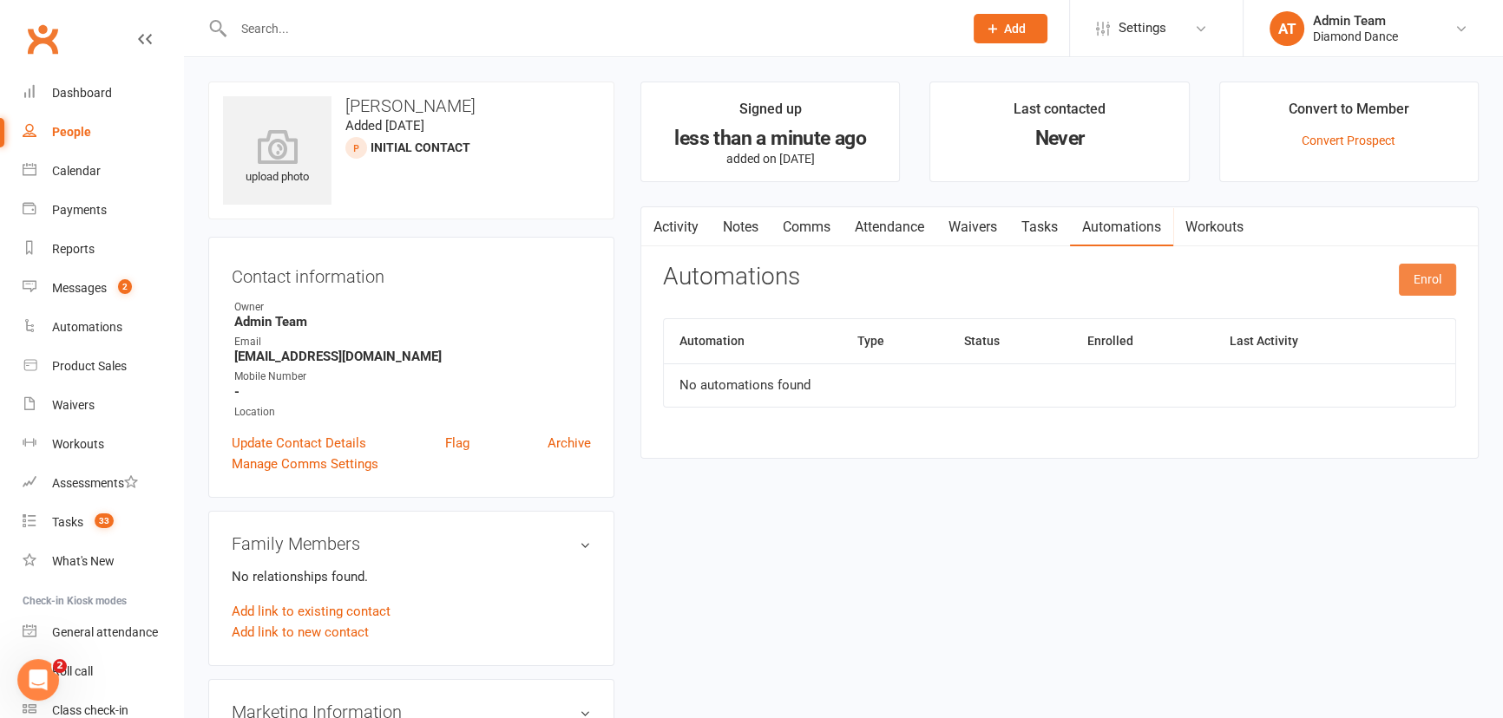
click at [1415, 285] on button "Enrol" at bounding box center [1427, 279] width 57 height 31
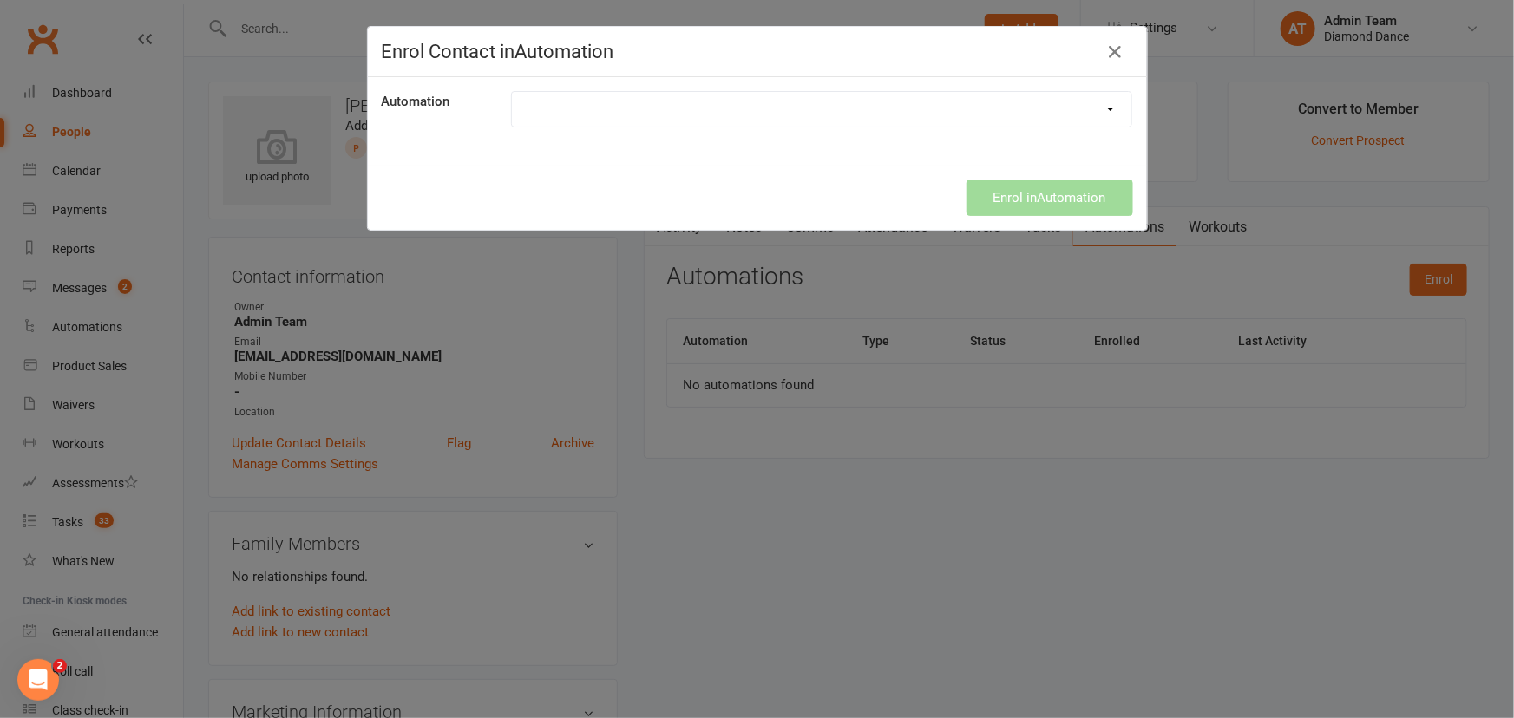
click at [845, 113] on select "First class - upsell Happy Birthday Meta Leads Mini Course Culture sequence Web…" at bounding box center [822, 109] width 620 height 35
select select "6712"
click at [512, 92] on select "First class - upsell Happy Birthday Meta Leads Mini Course Culture sequence Web…" at bounding box center [822, 109] width 620 height 35
click at [1044, 189] on button "Enrol in Automation" at bounding box center [1050, 198] width 167 height 36
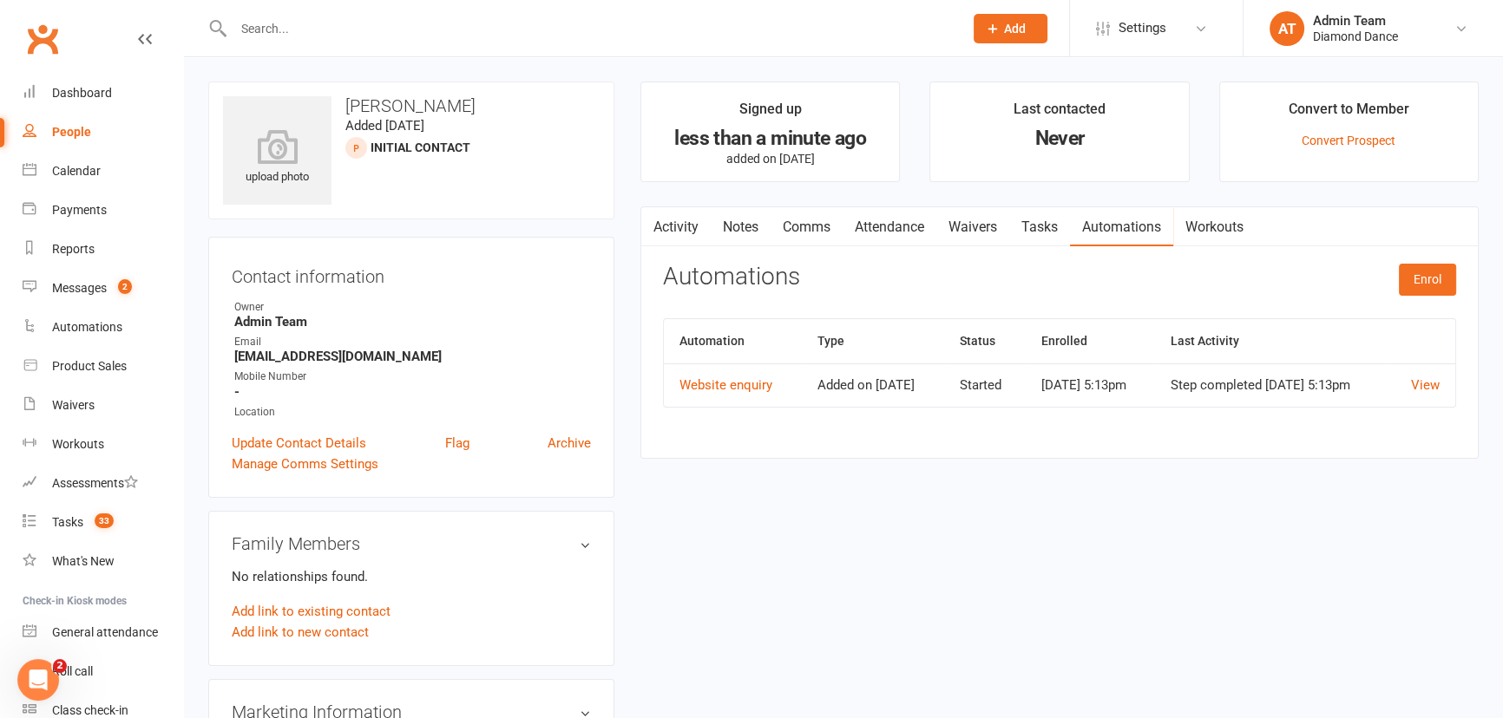
click at [1007, 22] on span "Add" at bounding box center [1015, 29] width 22 height 14
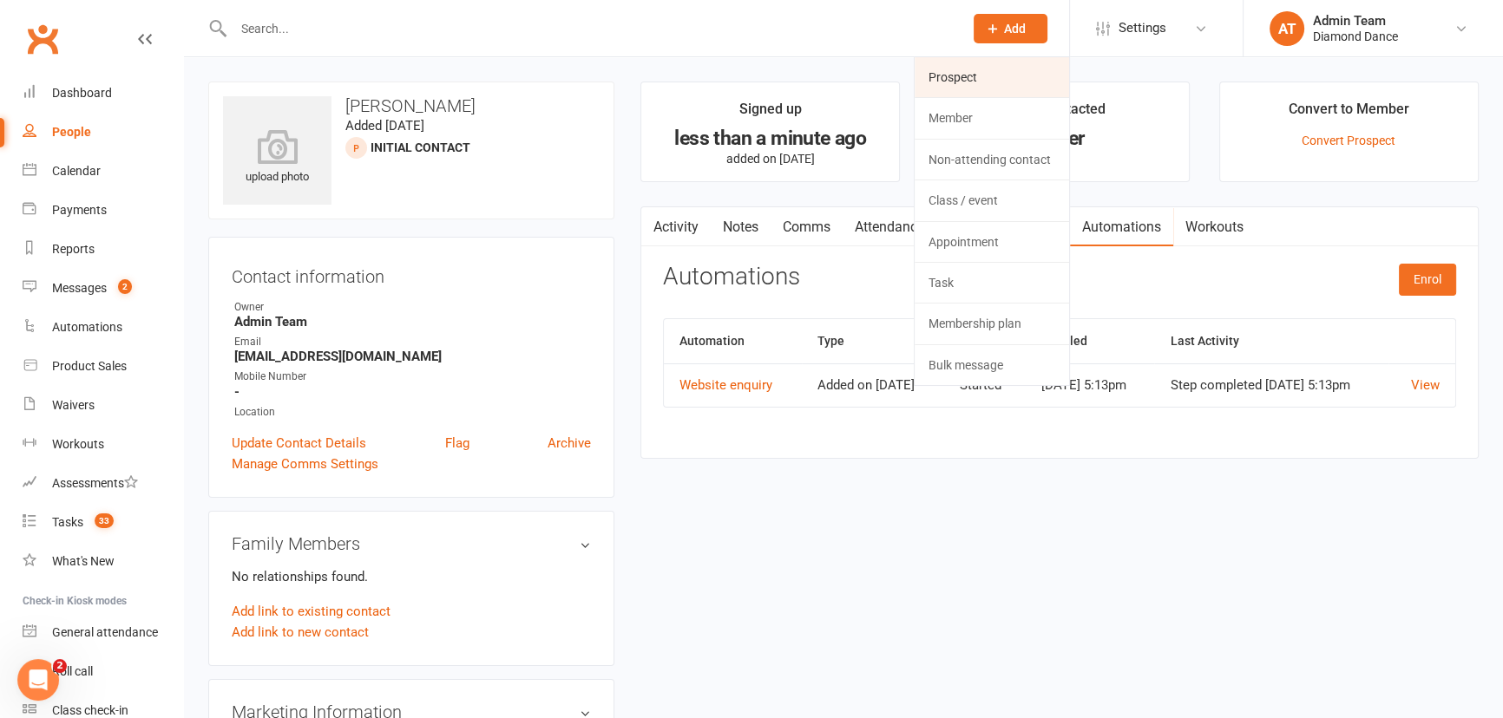
click at [970, 77] on link "Prospect" at bounding box center [991, 77] width 154 height 40
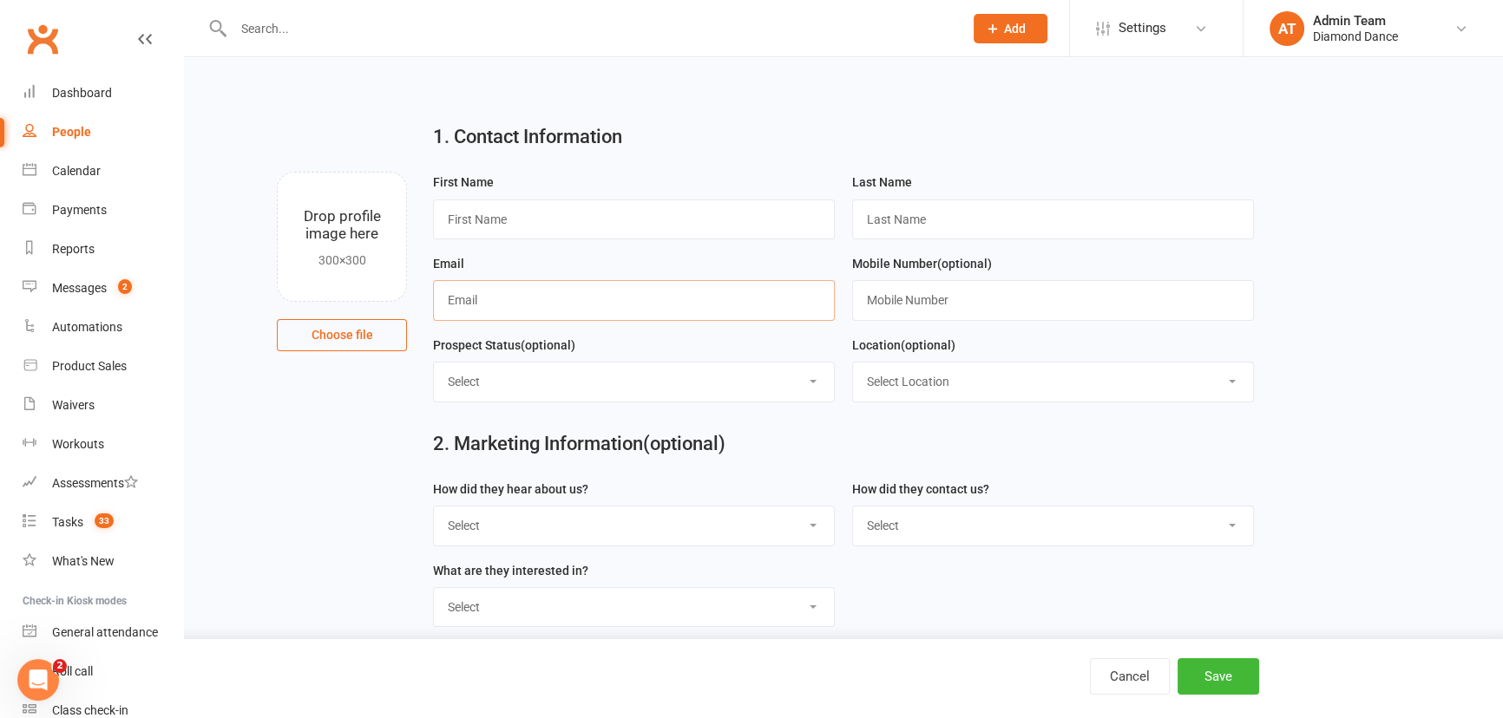
click at [728, 290] on input "text" at bounding box center [634, 300] width 402 height 40
paste input "melanielisaliddell@gmail.com"
type input "melanielisaliddell@gmail.com"
click at [573, 220] on input "text" at bounding box center [634, 220] width 402 height 40
type input "l"
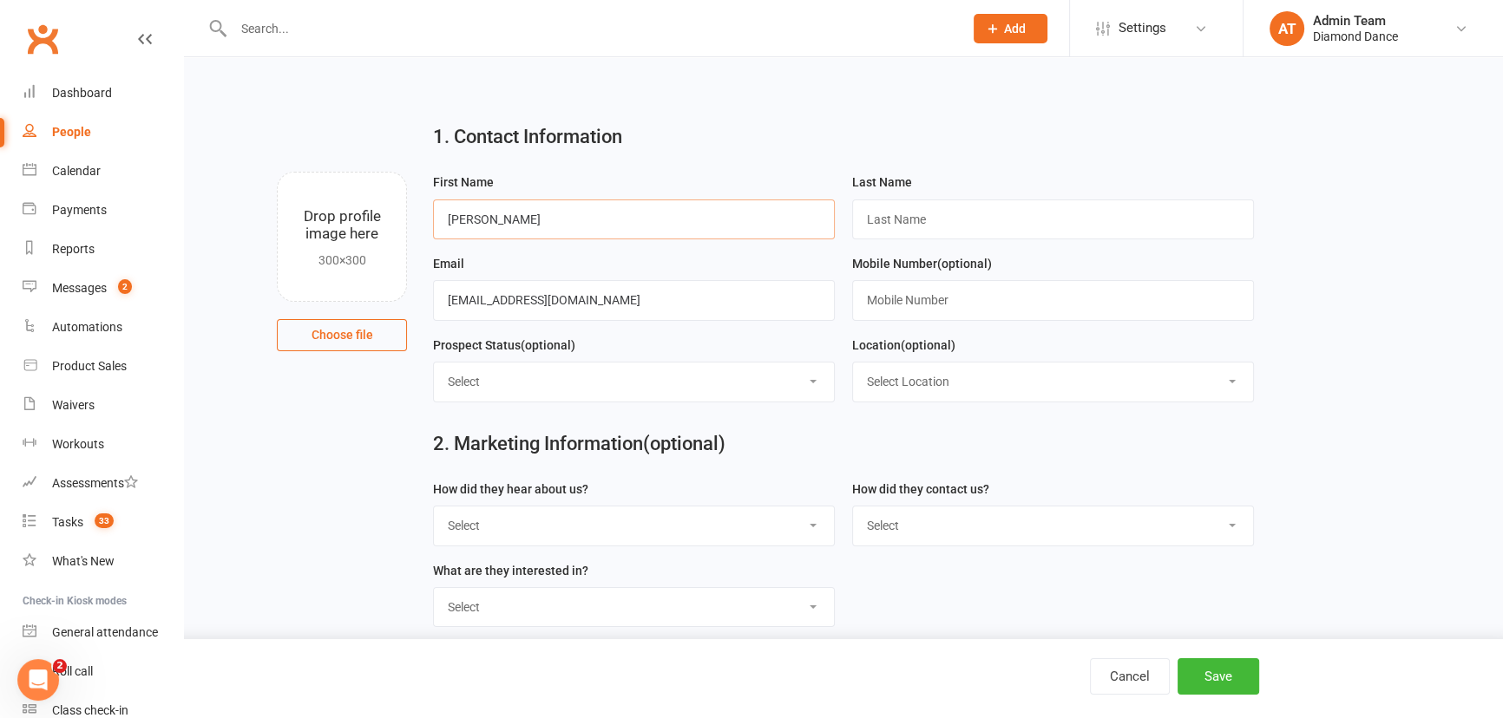
type input "Melanie"
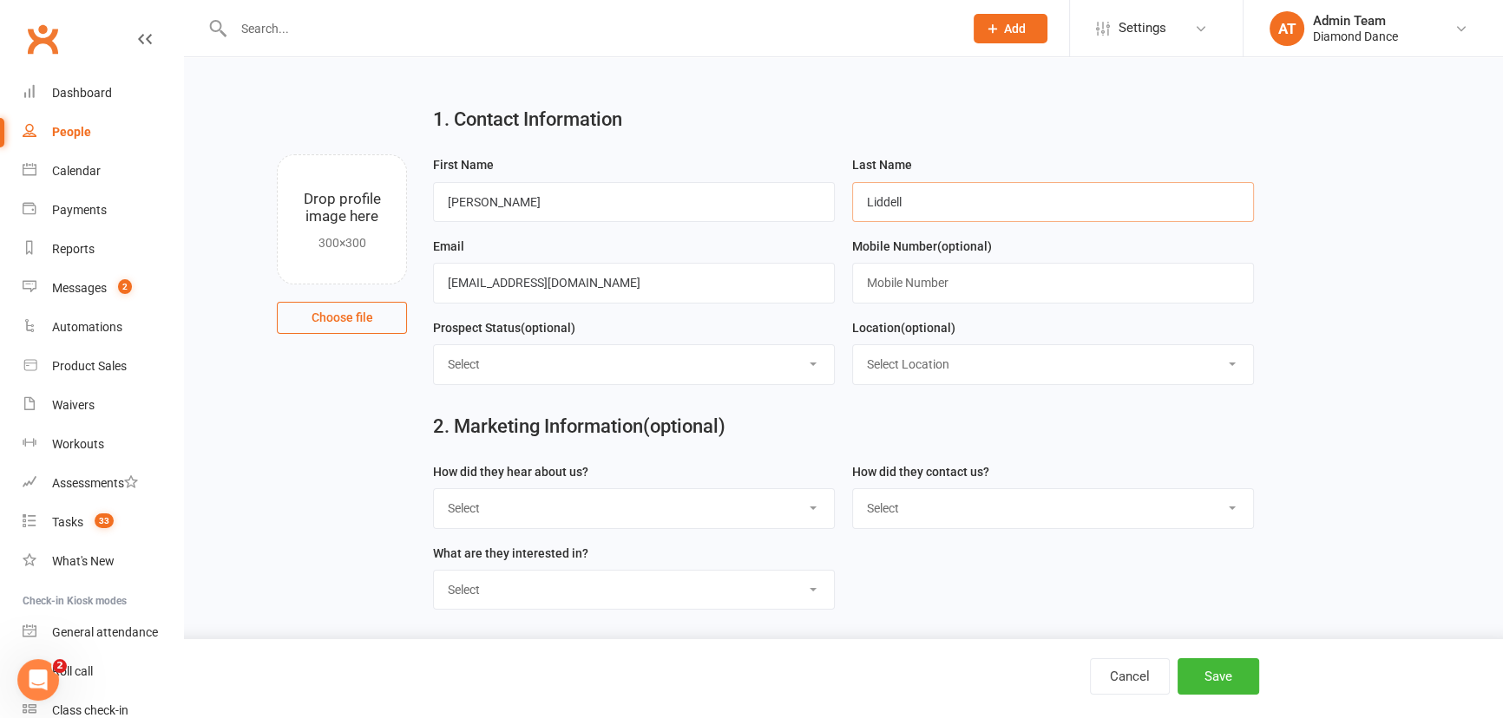
scroll to position [22, 0]
type input "Liddell"
click at [940, 501] on select "Select Phone Email In-Facility Facebook Messenger Instagram DM" at bounding box center [1053, 507] width 400 height 38
select select "Email"
click at [853, 488] on select "Select Phone Email In-Facility Facebook Messenger Instagram DM" at bounding box center [1053, 507] width 400 height 38
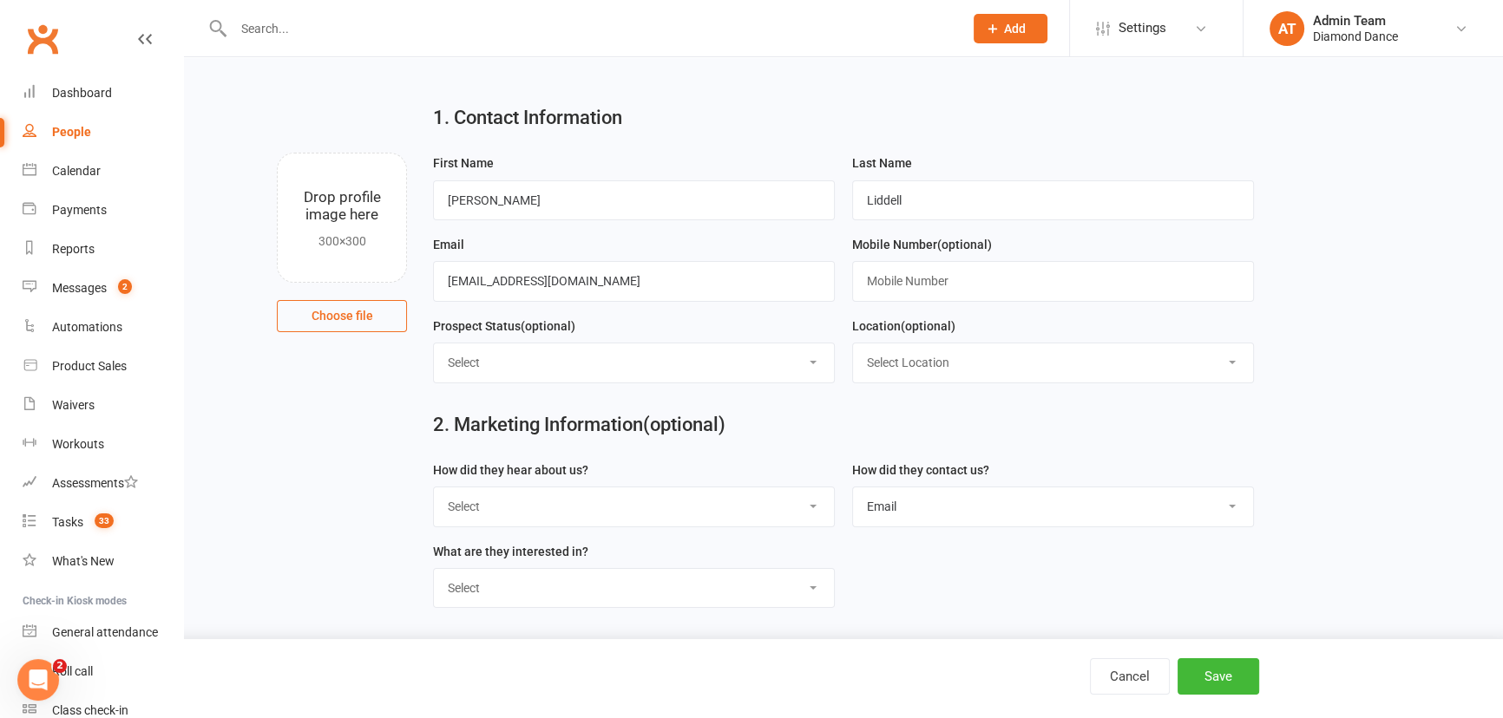
click at [512, 362] on select "Select Completed Meta Form Initial Contact In Communication: Pending Enrolment …" at bounding box center [634, 363] width 400 height 38
select select "Initial Contact"
click at [434, 344] on select "Select Completed Meta Form Initial Contact In Communication: Pending Enrolment …" at bounding box center [634, 363] width 400 height 38
drag, startPoint x: 1232, startPoint y: 690, endPoint x: 1224, endPoint y: 681, distance: 11.7
click at [1232, 689] on button "Save" at bounding box center [1218, 677] width 82 height 36
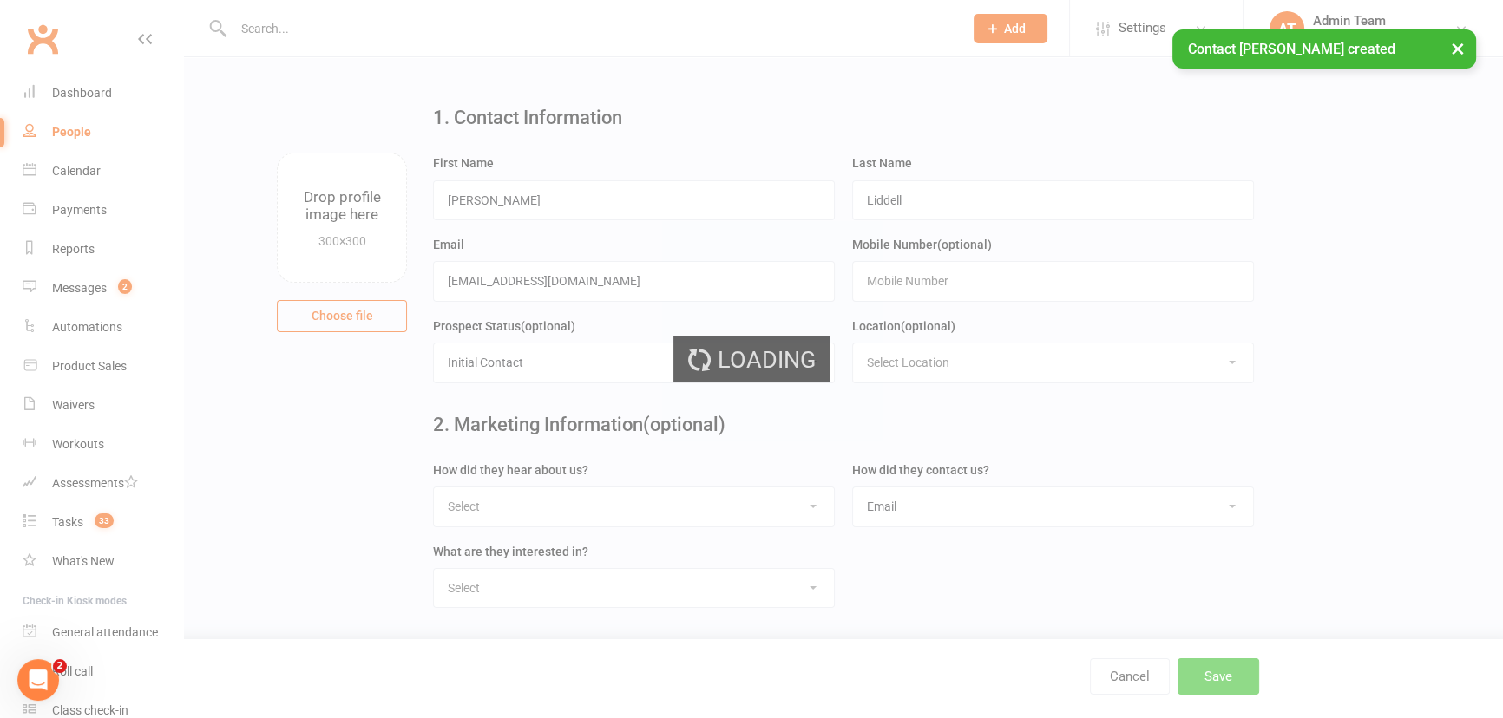
scroll to position [0, 0]
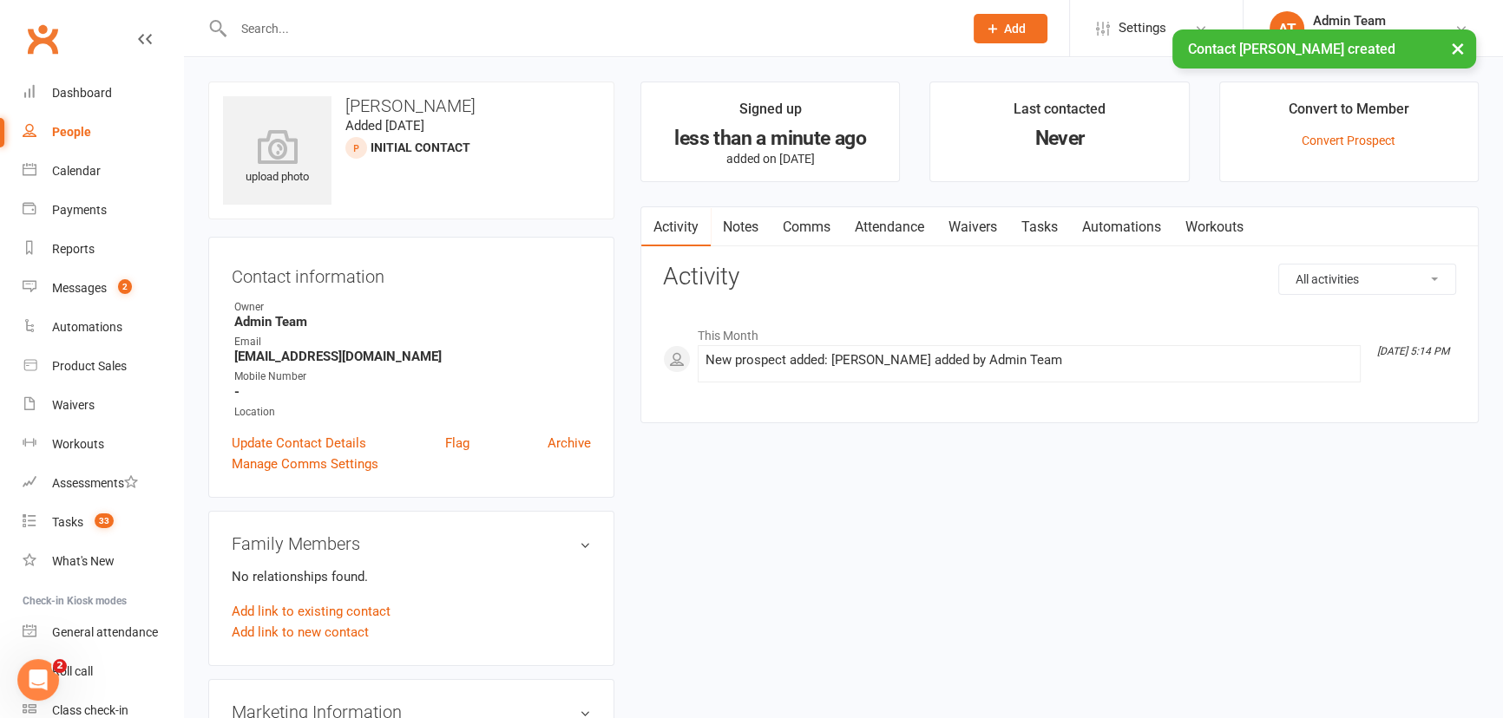
click at [1074, 219] on link "Automations" at bounding box center [1121, 227] width 103 height 40
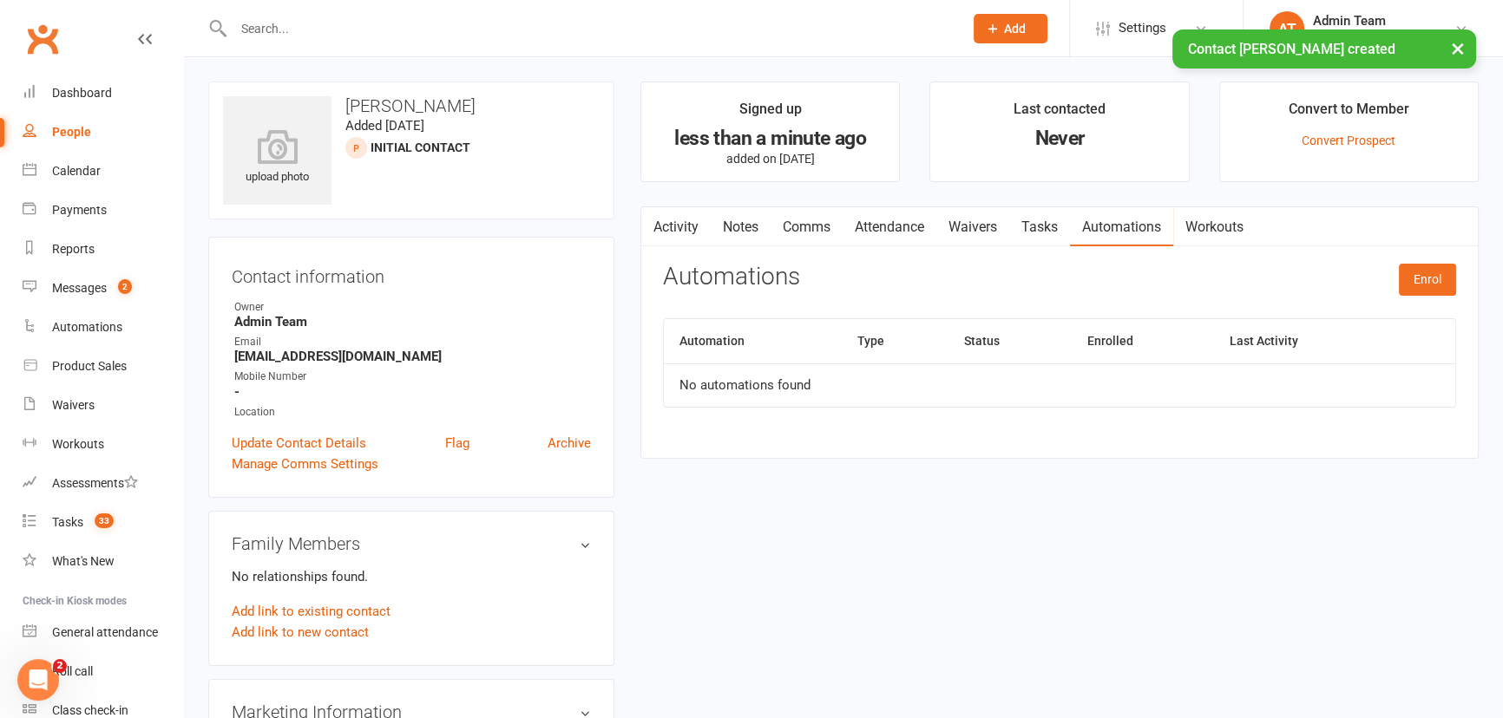
click at [1383, 267] on div "Automations Enrol" at bounding box center [1059, 284] width 793 height 41
click at [1419, 281] on button "Enrol" at bounding box center [1427, 279] width 57 height 31
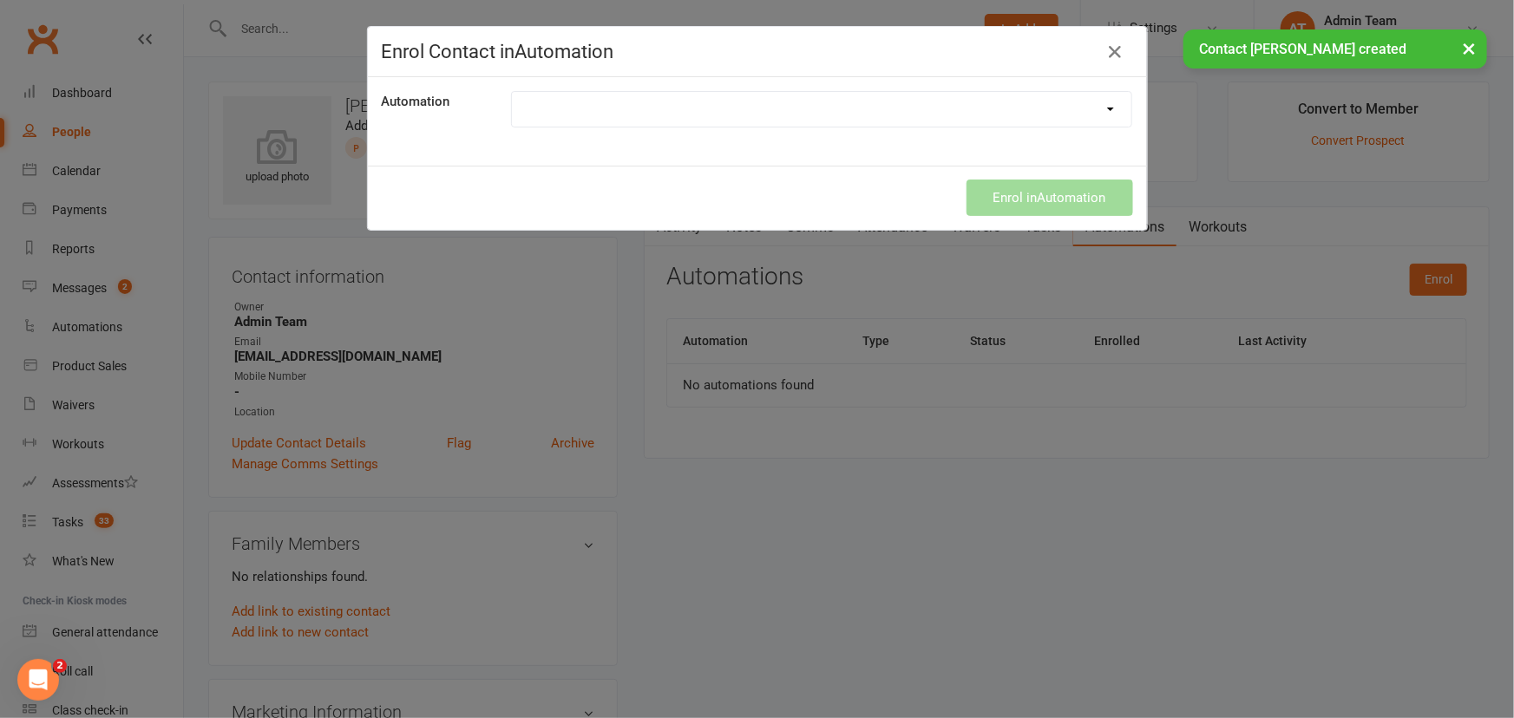
click at [1013, 121] on select "First class - upsell Happy Birthday Meta Leads Mini Course Culture sequence Web…" at bounding box center [822, 109] width 620 height 35
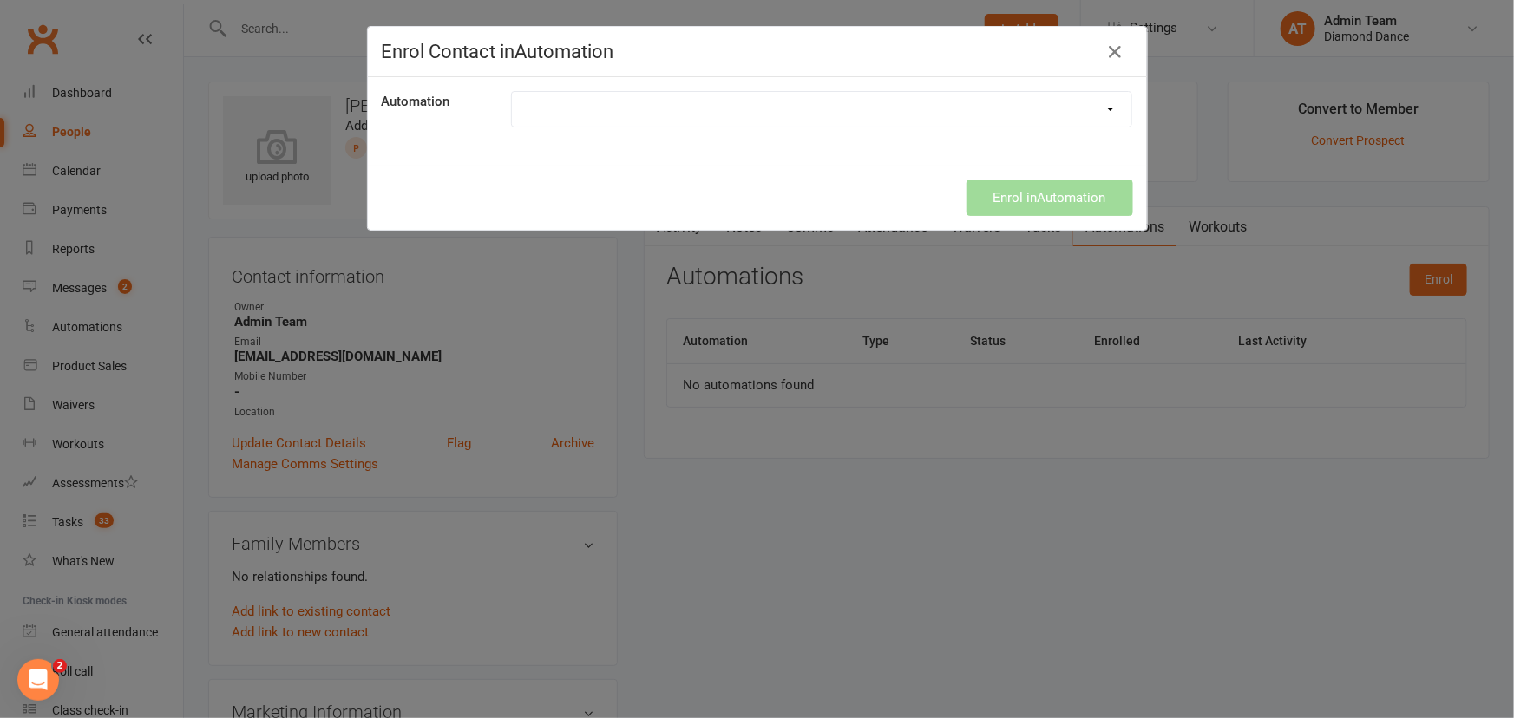
select select "6712"
click at [512, 92] on select "First class - upsell Happy Birthday Meta Leads Mini Course Culture sequence Web…" at bounding box center [822, 109] width 620 height 35
click at [1029, 191] on button "Enrol in Automation" at bounding box center [1050, 198] width 167 height 36
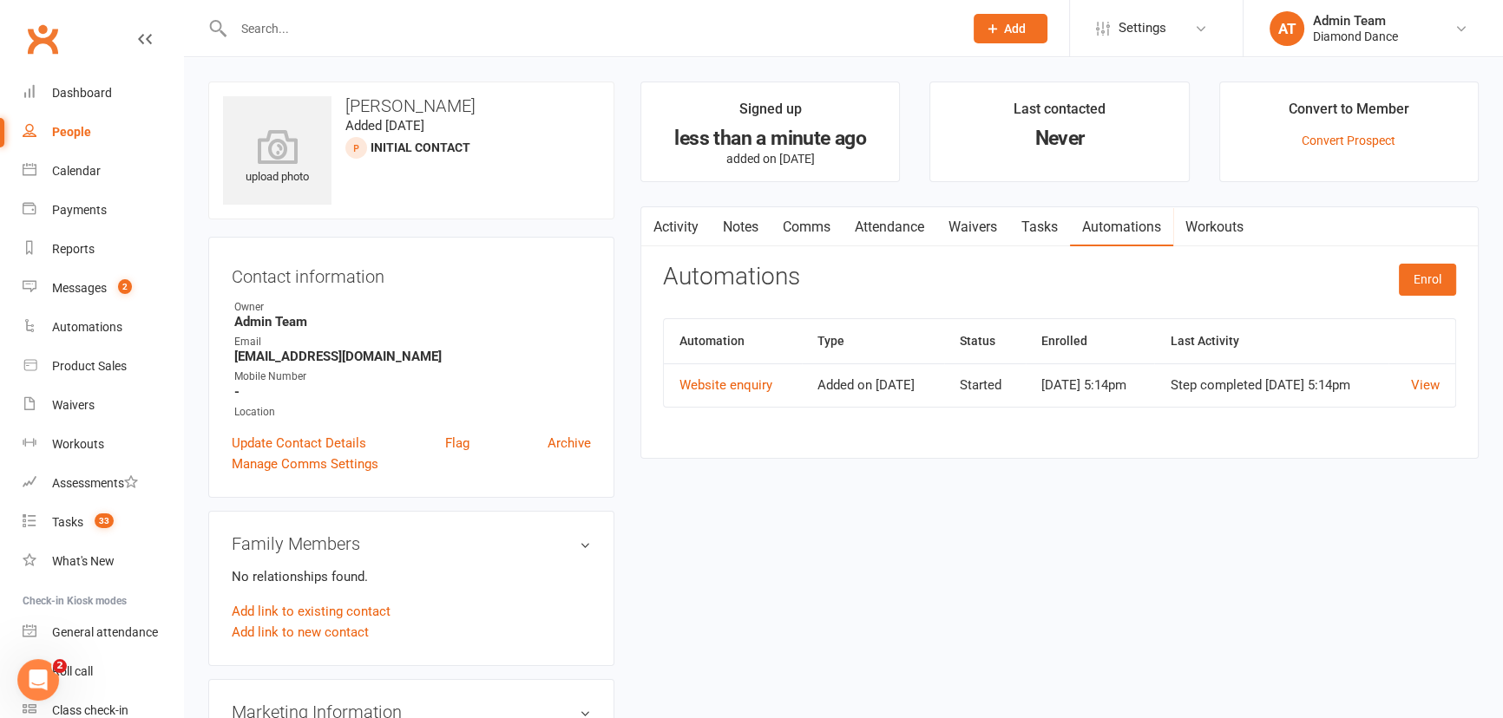
click at [272, 25] on input "text" at bounding box center [589, 28] width 723 height 24
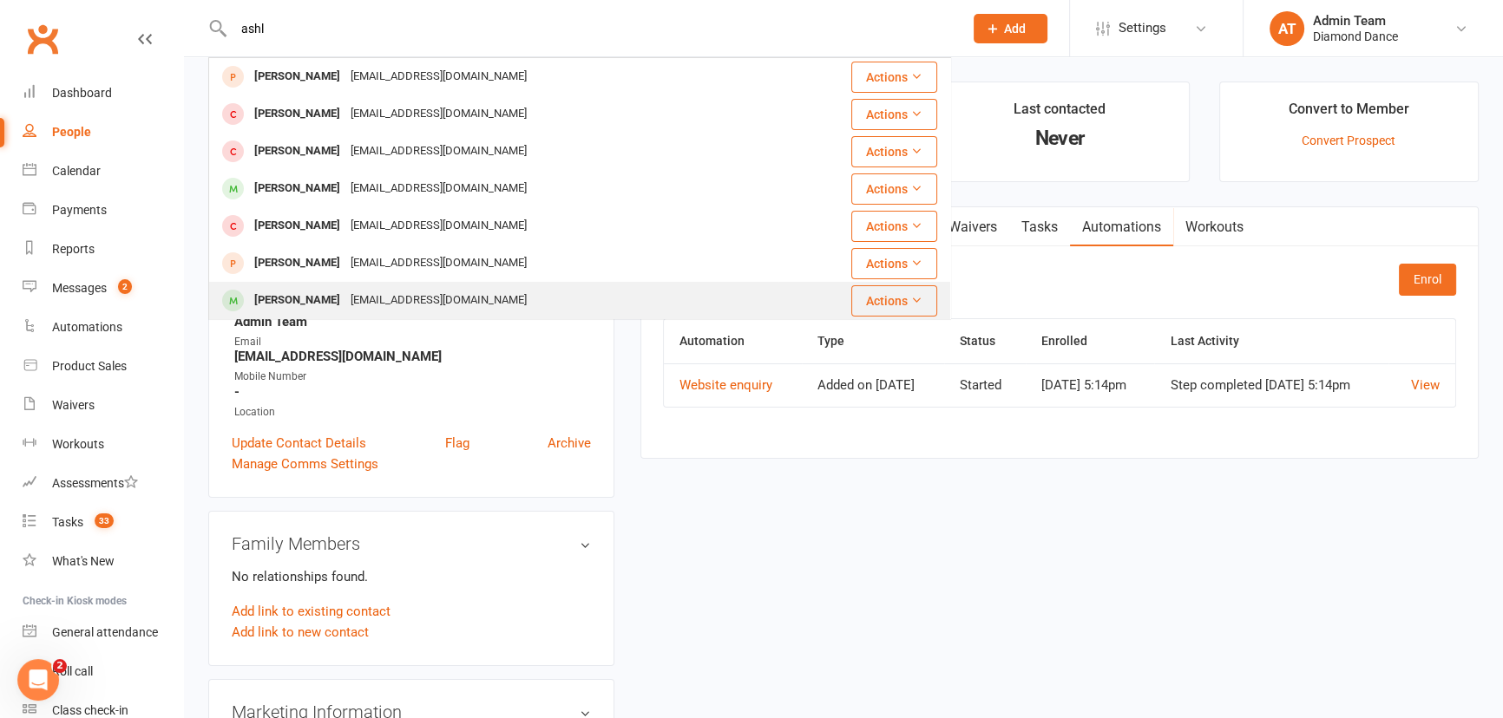
type input "ashl"
click at [266, 304] on div "Ashleigh Williams" at bounding box center [297, 300] width 96 height 25
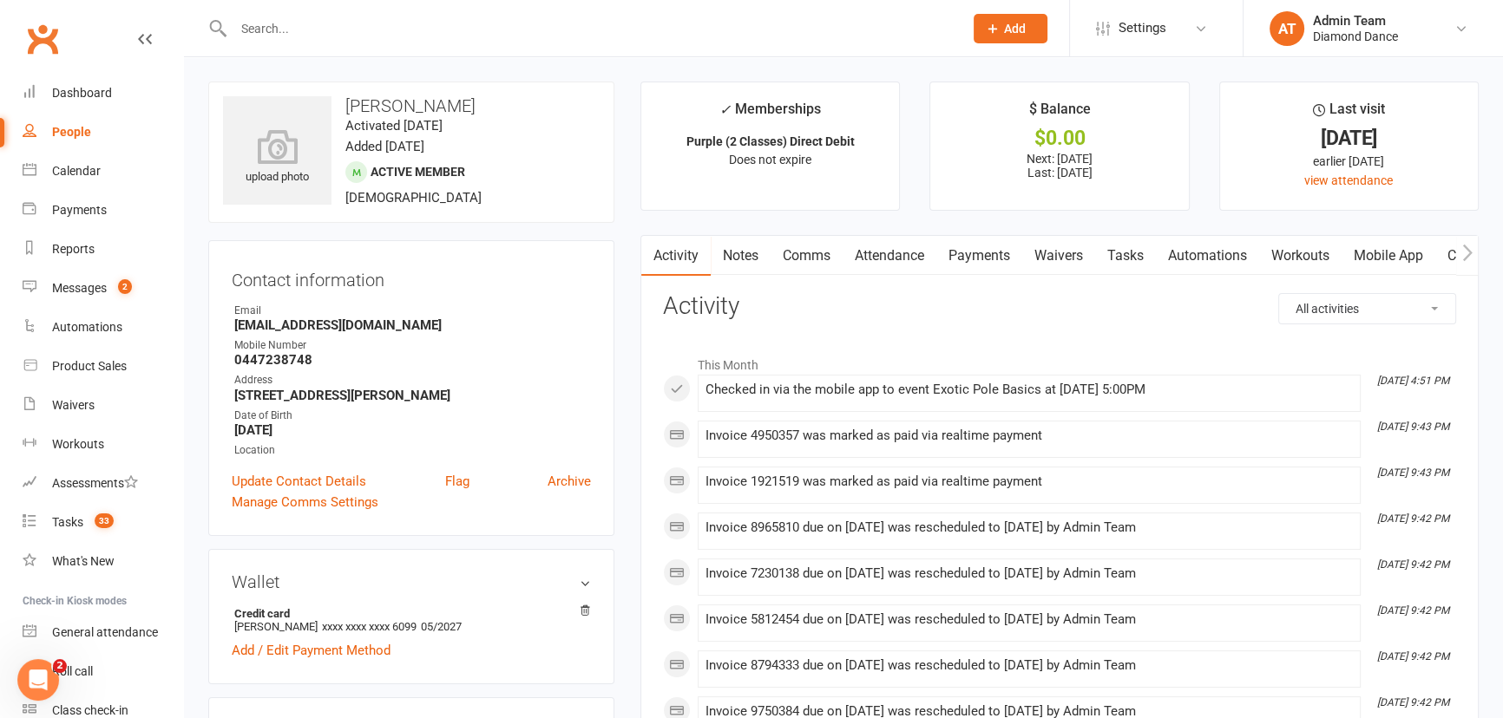
click at [1006, 250] on link "Payments" at bounding box center [979, 256] width 86 height 40
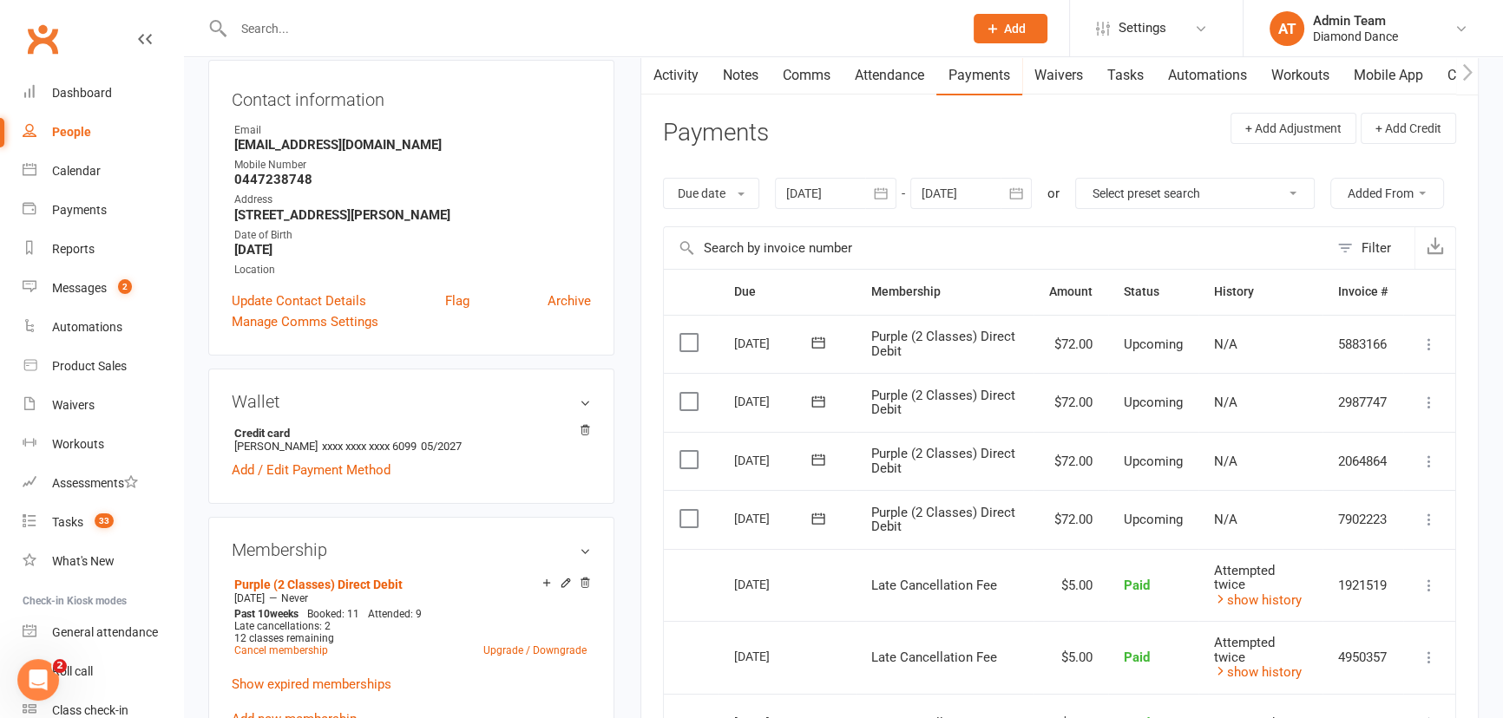
scroll to position [157, 0]
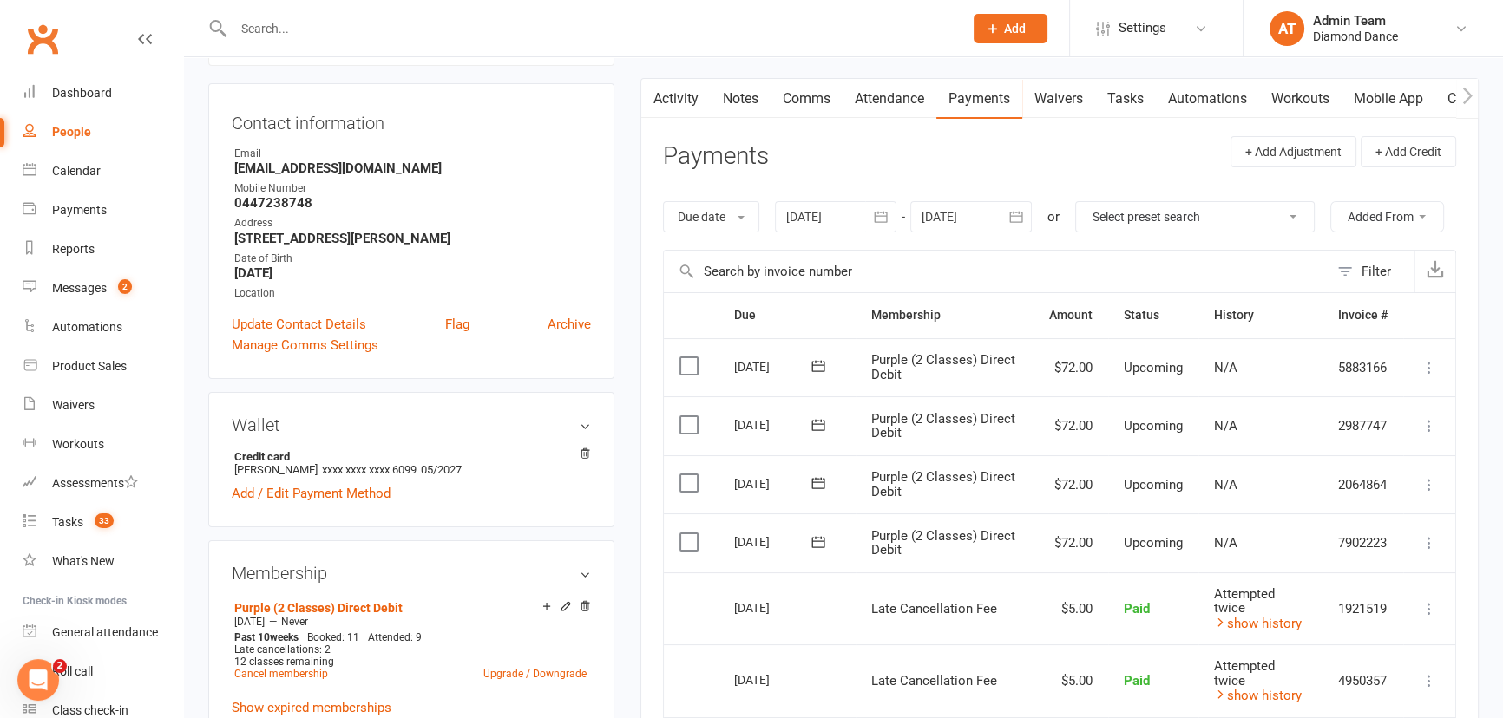
click at [1119, 219] on select "Select preset search All failures All skipped payments All pending payments Suc…" at bounding box center [1195, 216] width 238 height 29
select select "0"
click at [1087, 202] on select "Select preset search All failures All skipped payments All pending payments Suc…" at bounding box center [1195, 216] width 238 height 29
type input "14 Oct 2025"
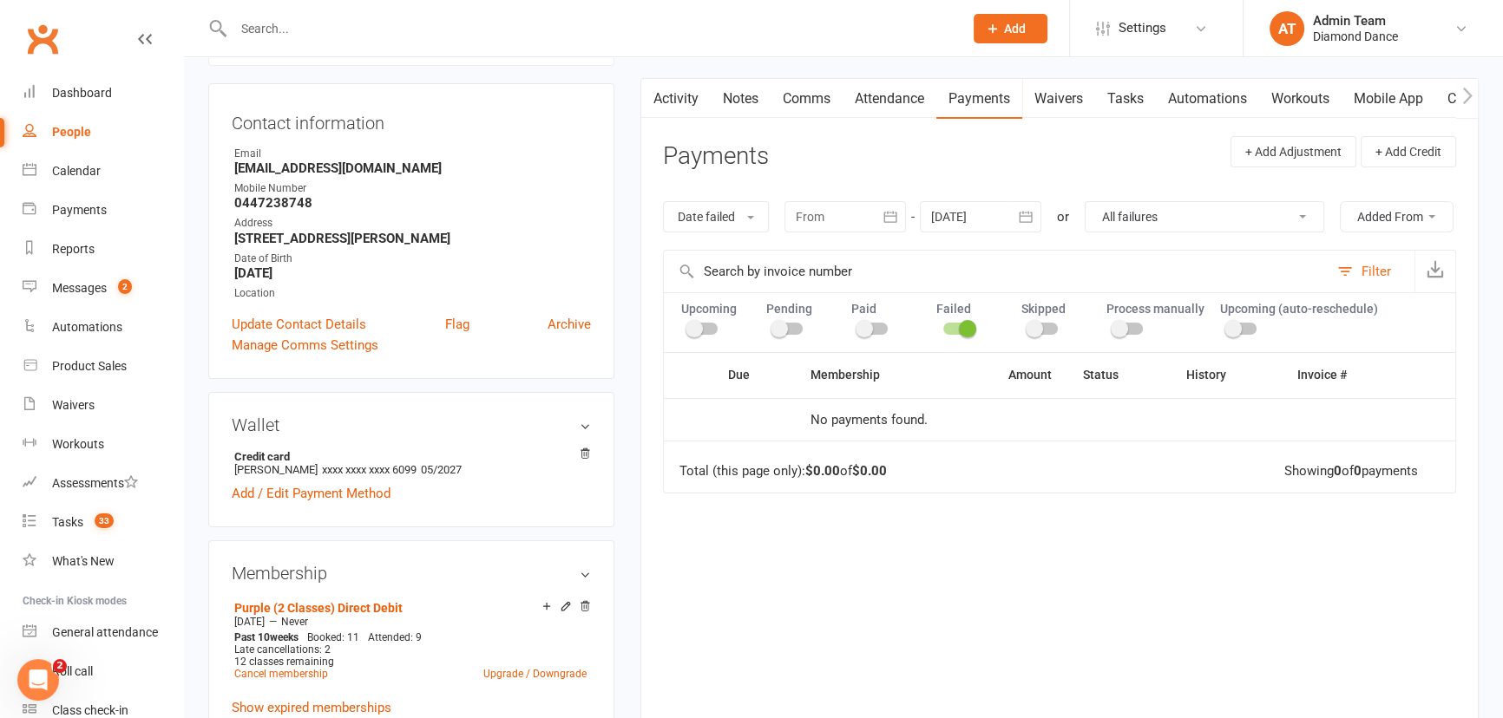
click at [1121, 213] on select "All failures All skipped payments All pending payments Successful payments (las…" at bounding box center [1204, 216] width 238 height 29
click at [989, 250] on div "Date failed Due date Date paid Date failed Date settled September 2025 Sun Mon …" at bounding box center [1059, 217] width 793 height 66
click at [945, 335] on div at bounding box center [957, 329] width 29 height 12
click at [943, 326] on input "checkbox" at bounding box center [943, 326] width 0 height 0
select select
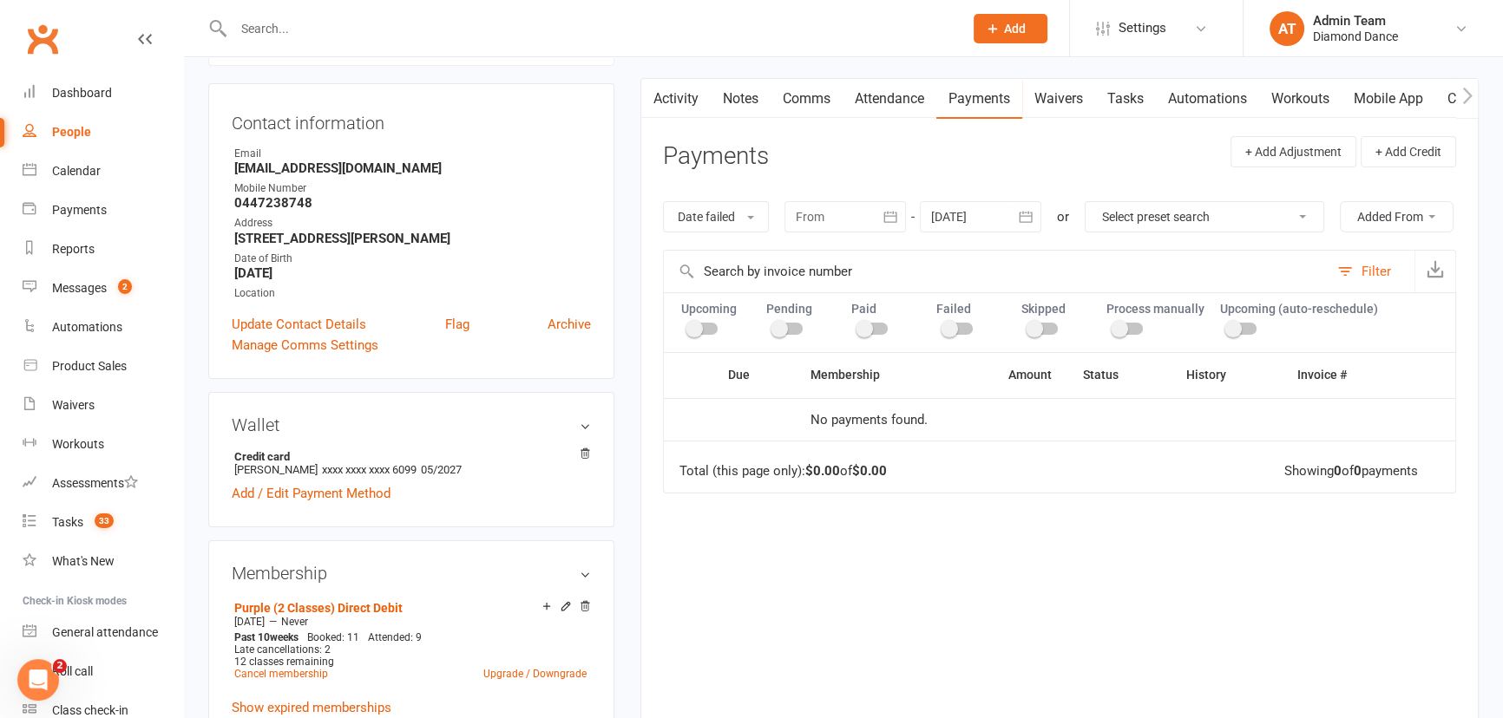
click at [711, 335] on div at bounding box center [702, 329] width 29 height 12
click at [688, 326] on input "checkbox" at bounding box center [688, 326] width 0 height 0
drag, startPoint x: 719, startPoint y: 370, endPoint x: 803, endPoint y: 372, distance: 84.2
click at [718, 337] on span at bounding box center [712, 328] width 17 height 17
click at [688, 326] on input "checkbox" at bounding box center [688, 326] width 0 height 0
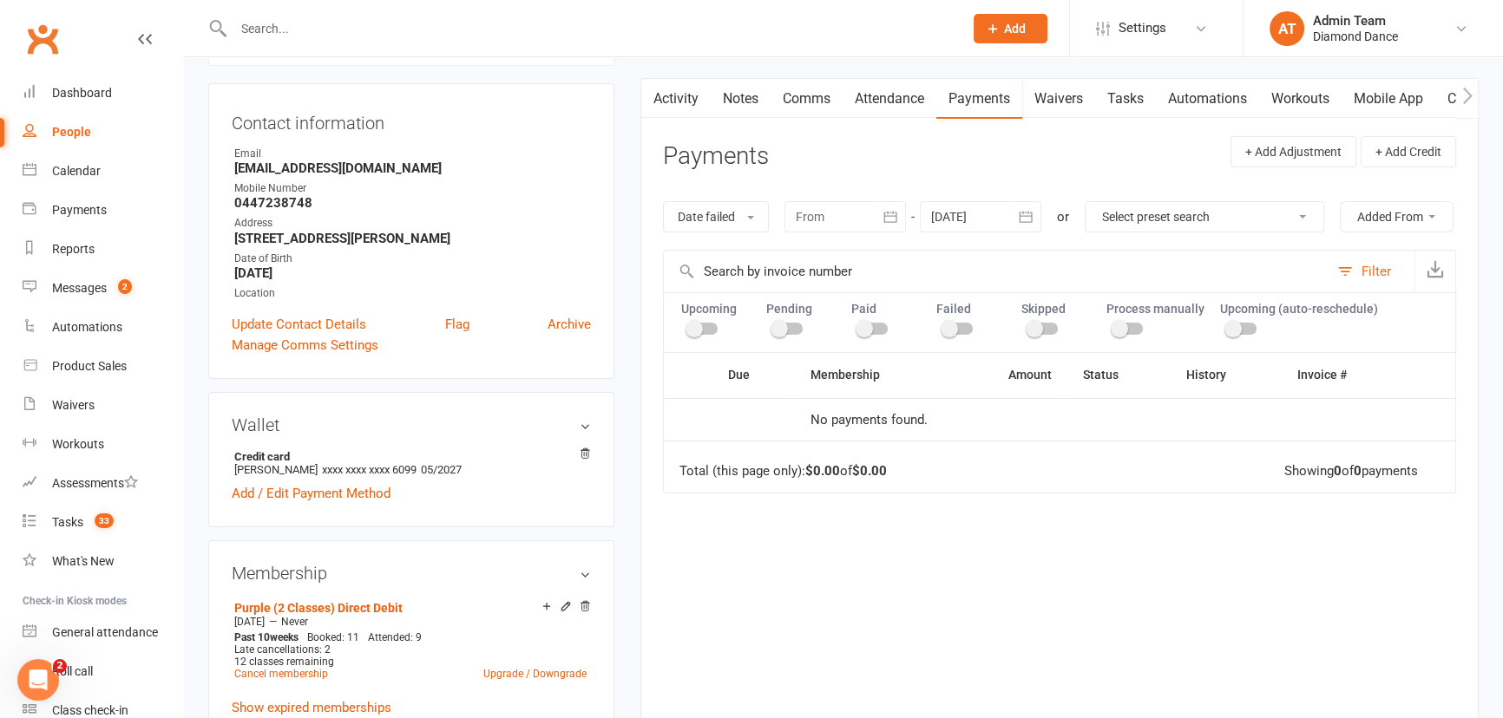
click at [671, 94] on link "Activity" at bounding box center [675, 99] width 69 height 40
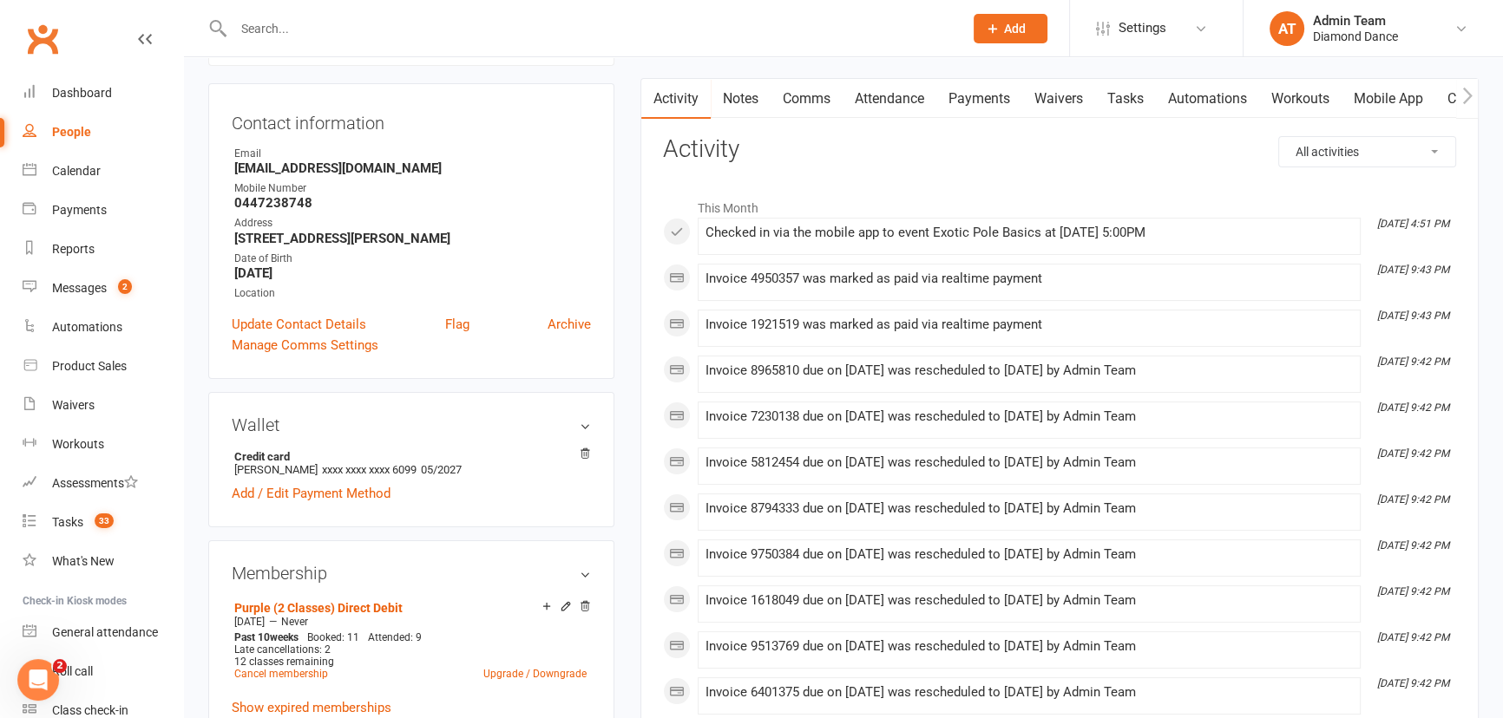
click at [966, 103] on link "Payments" at bounding box center [979, 99] width 86 height 40
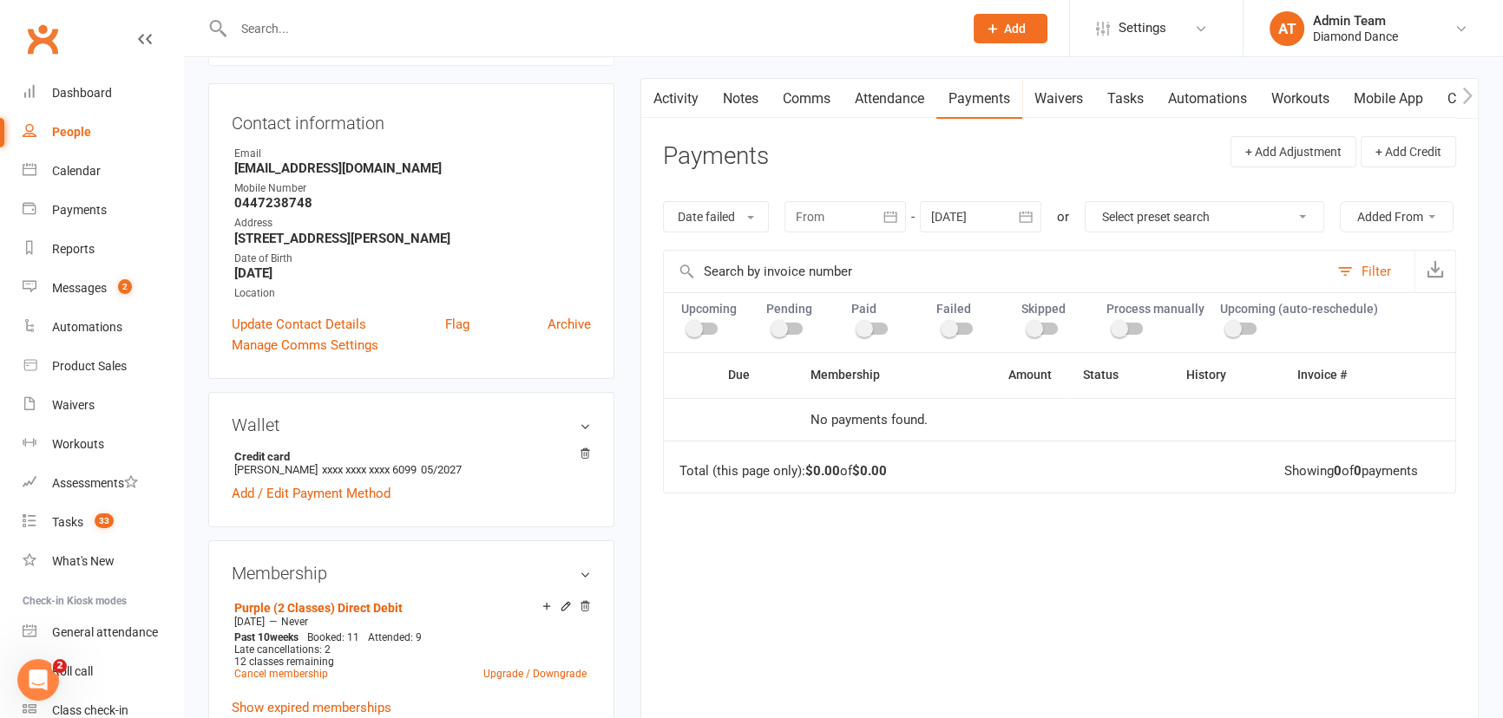
click at [875, 212] on div at bounding box center [844, 216] width 121 height 31
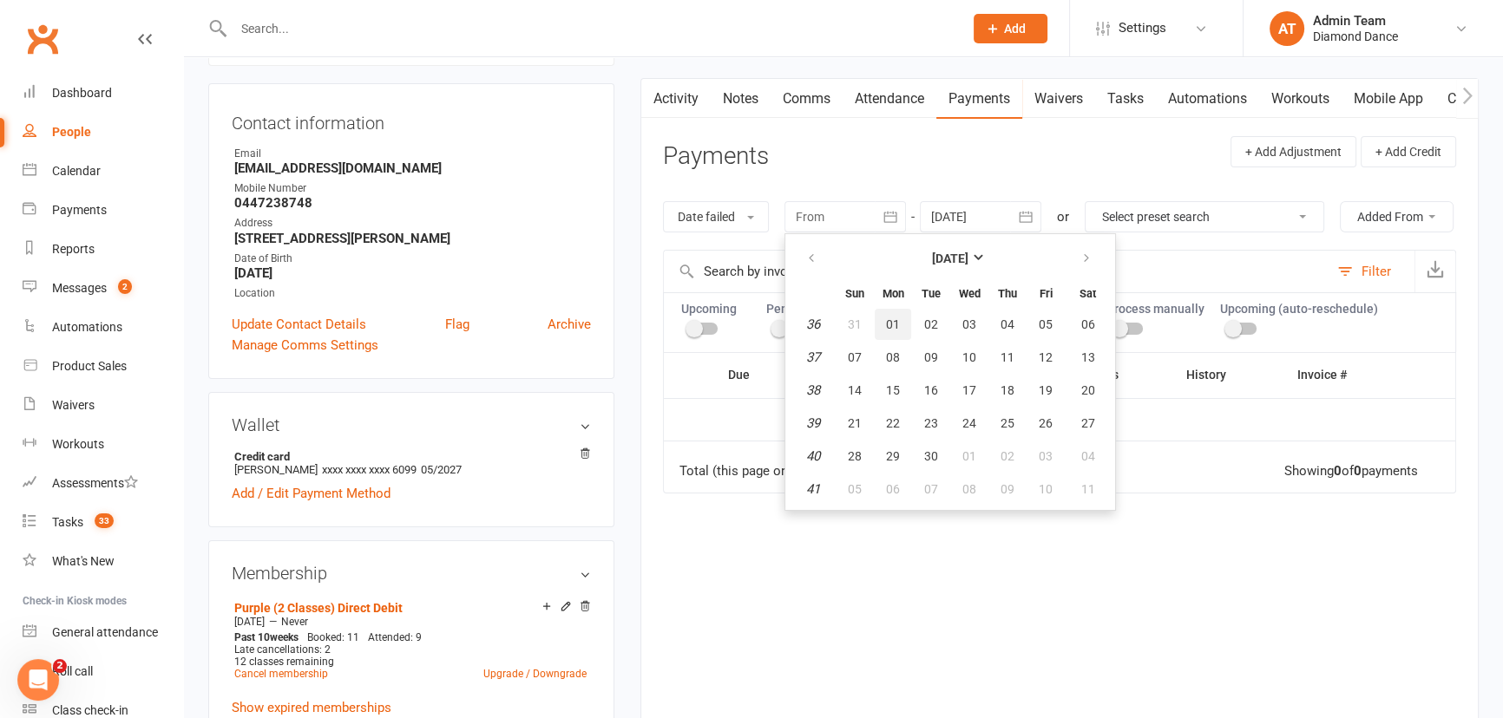
click at [888, 318] on span "01" at bounding box center [893, 325] width 14 height 14
type input "01 Sep 2025"
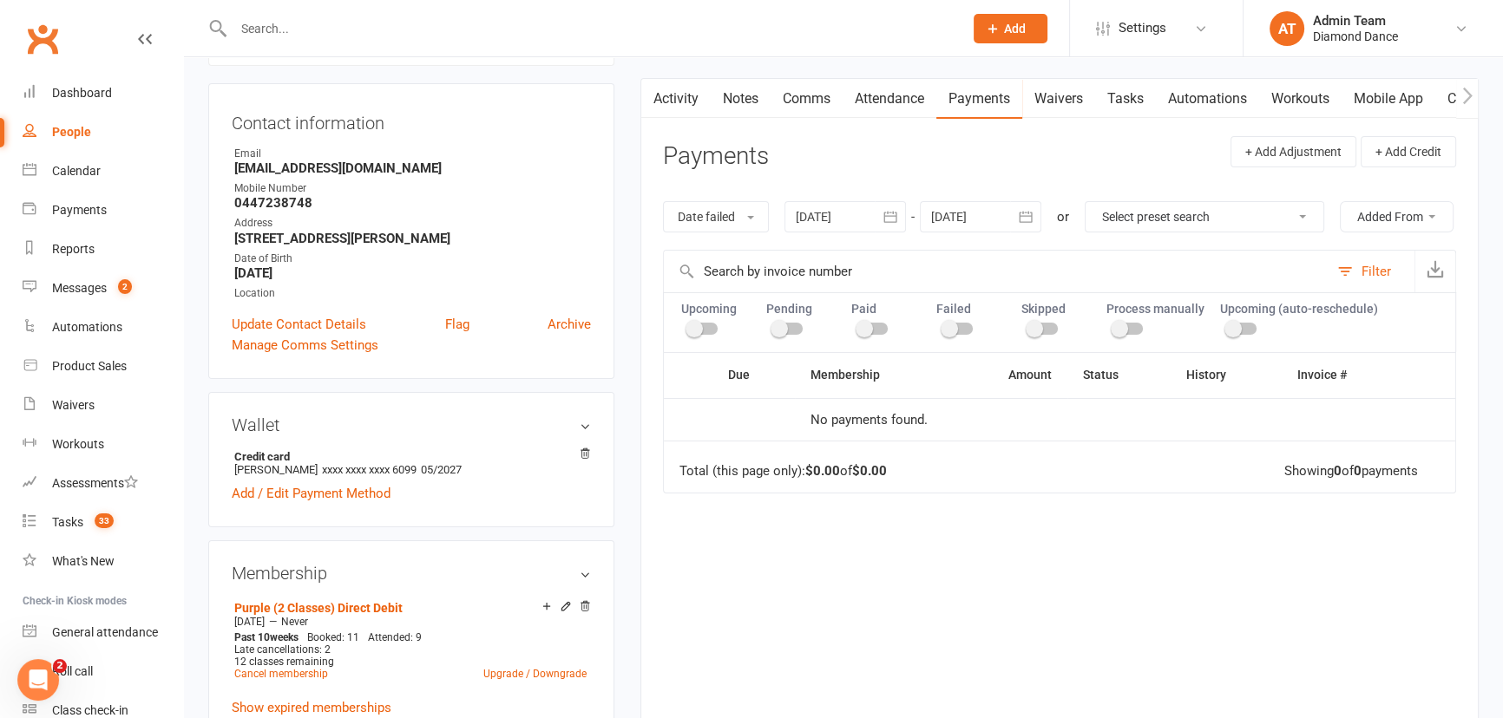
click at [1241, 352] on div "Upcoming Pending Paid Failed Skipped Process manually Upcoming (auto-reschedule)" at bounding box center [1059, 322] width 793 height 60
click at [1232, 337] on span at bounding box center [1232, 328] width 17 height 17
click at [1227, 326] on input "checkbox" at bounding box center [1227, 326] width 0 height 0
click at [1245, 337] on span at bounding box center [1250, 328] width 17 height 17
click at [1227, 326] on input "checkbox" at bounding box center [1227, 326] width 0 height 0
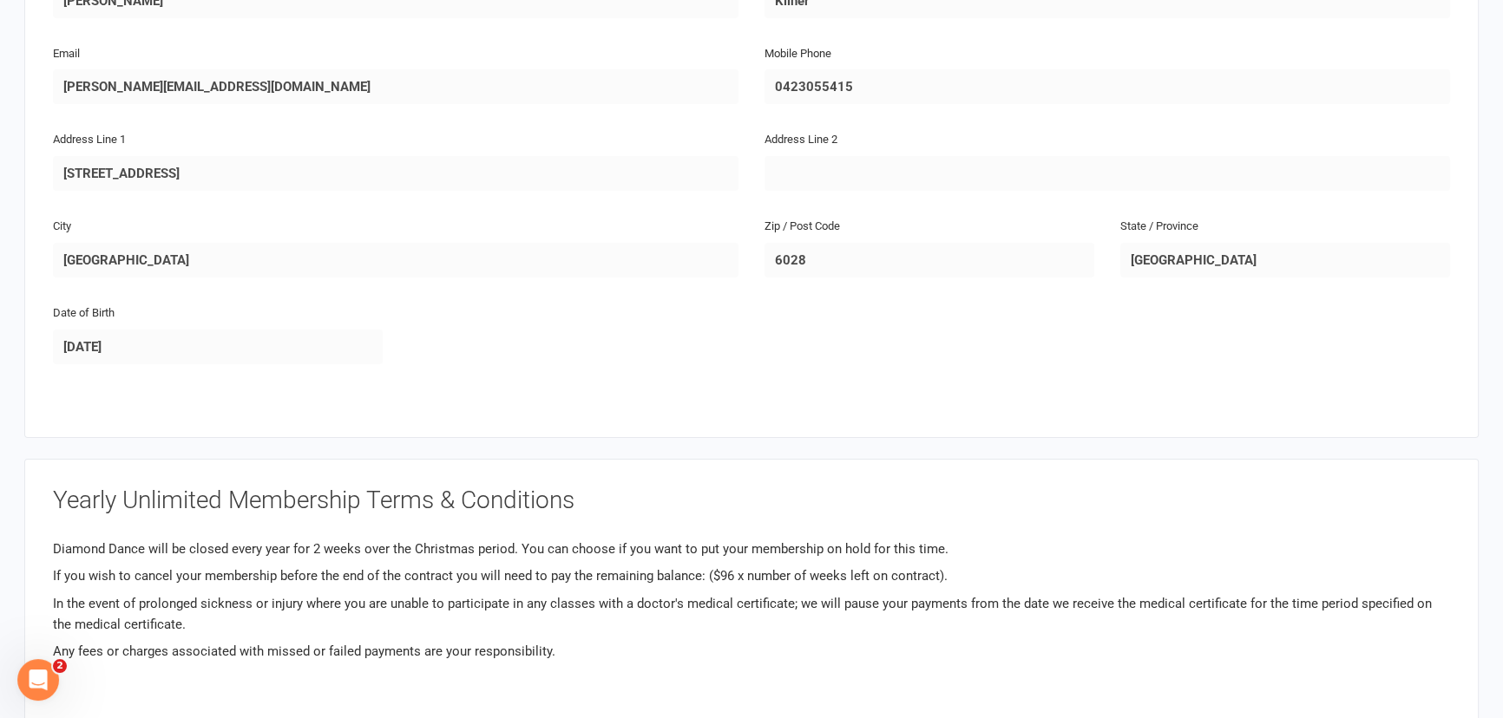
scroll to position [315, 0]
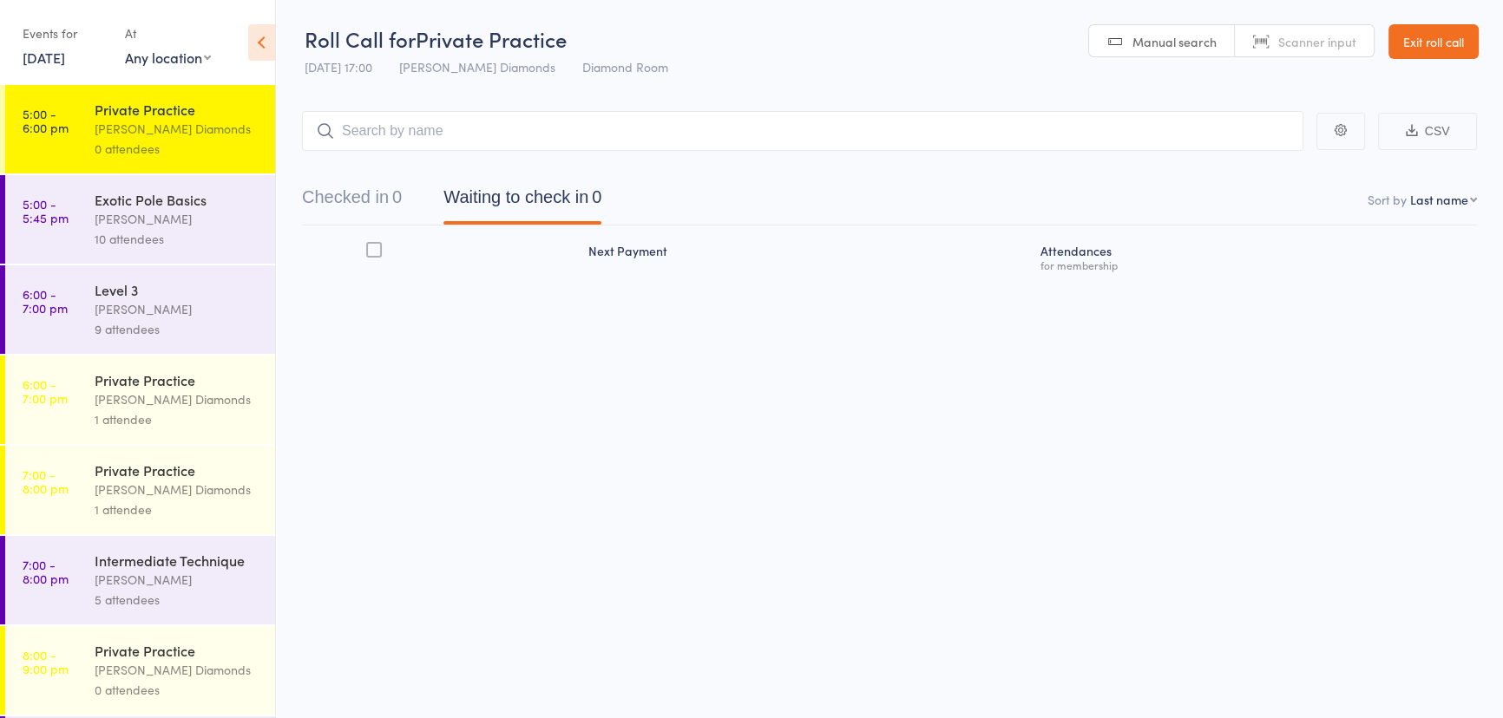
click at [162, 206] on div "Exotic Pole Basics" at bounding box center [178, 199] width 166 height 19
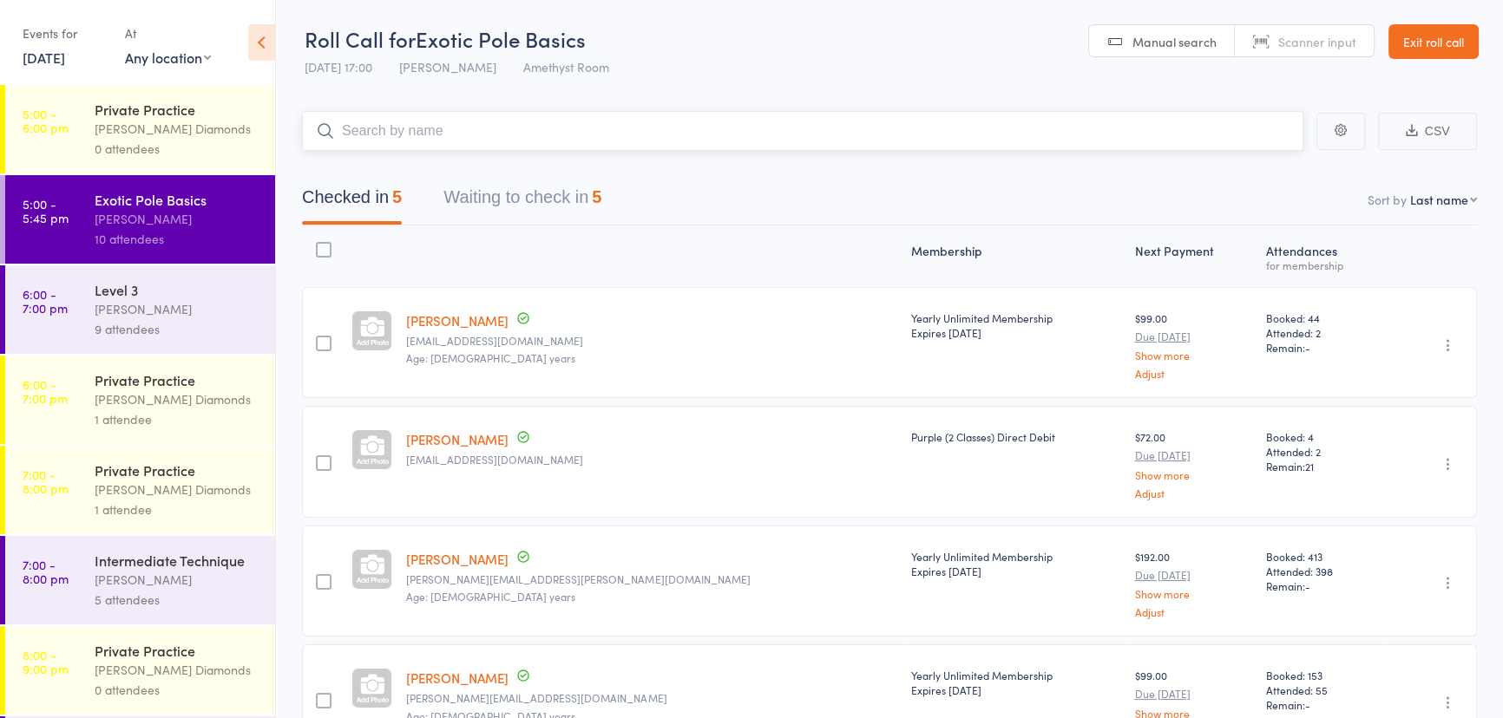
click at [529, 213] on button "Waiting to check in 5" at bounding box center [522, 202] width 158 height 46
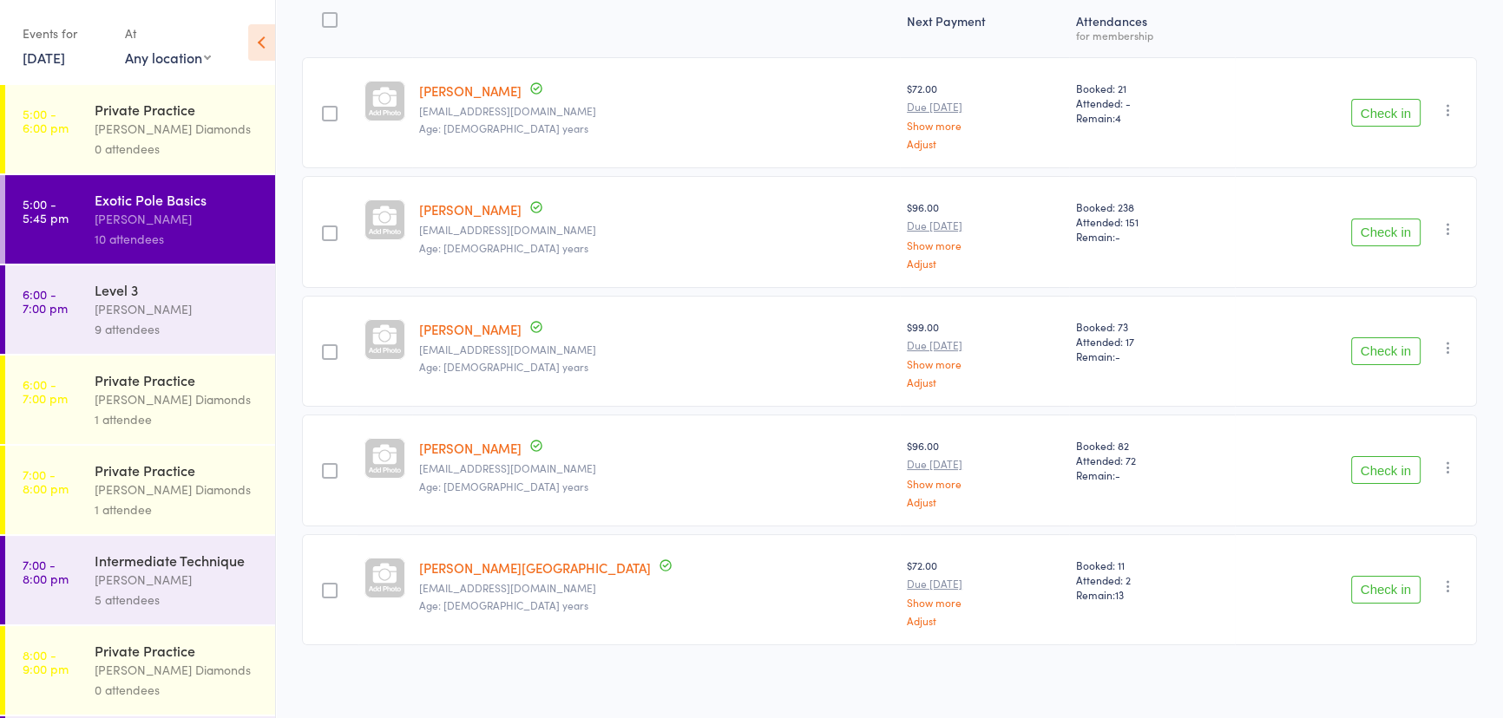
scroll to position [151, 0]
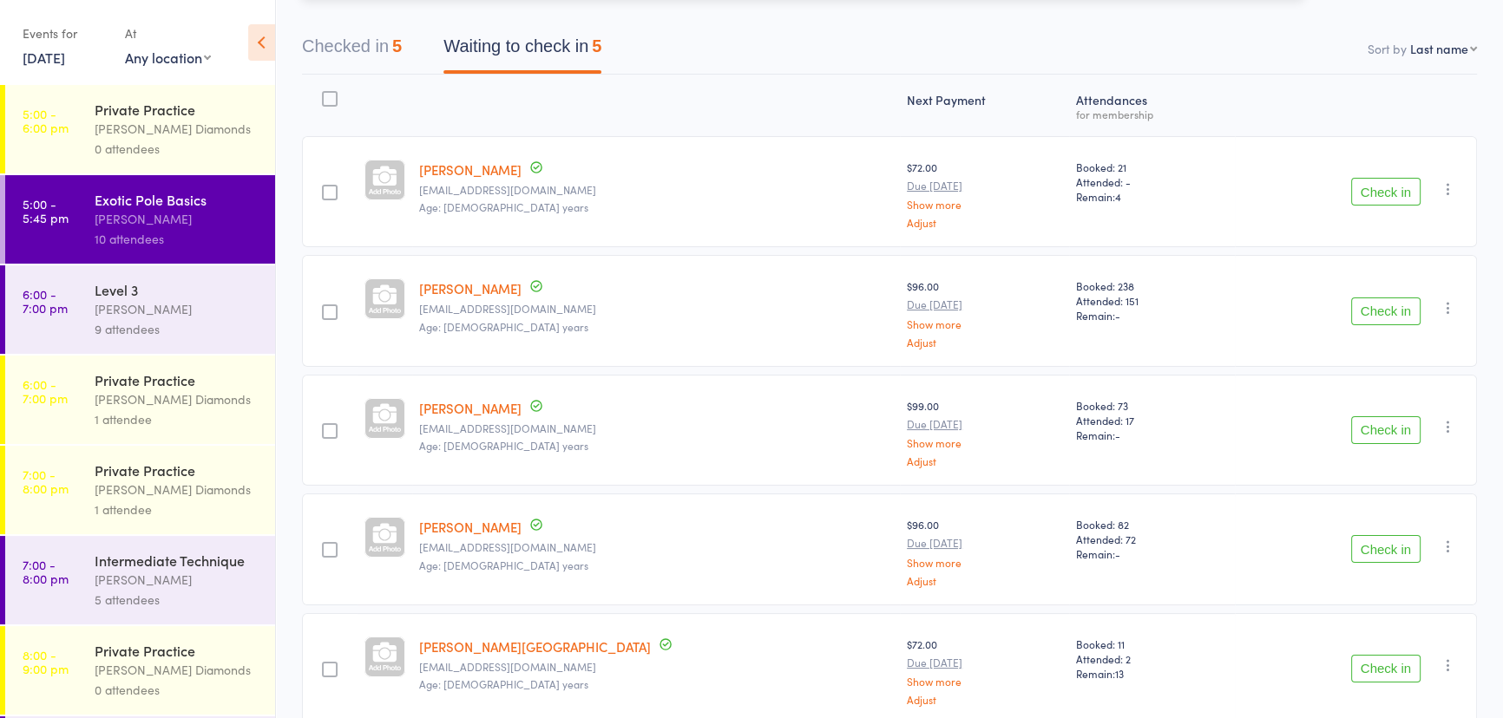
click at [366, 55] on button "Checked in 5" at bounding box center [352, 51] width 100 height 46
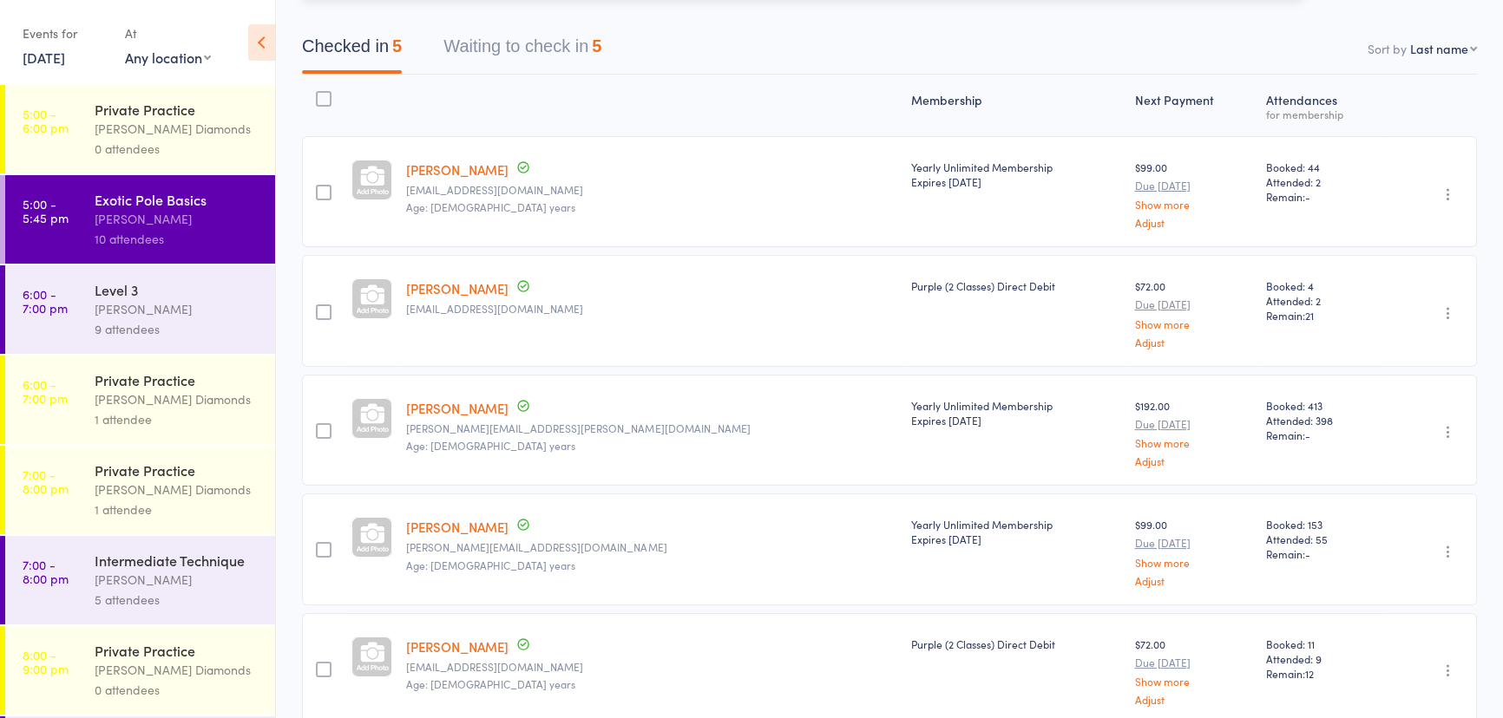
click at [548, 48] on button "Waiting to check in 5" at bounding box center [522, 51] width 158 height 46
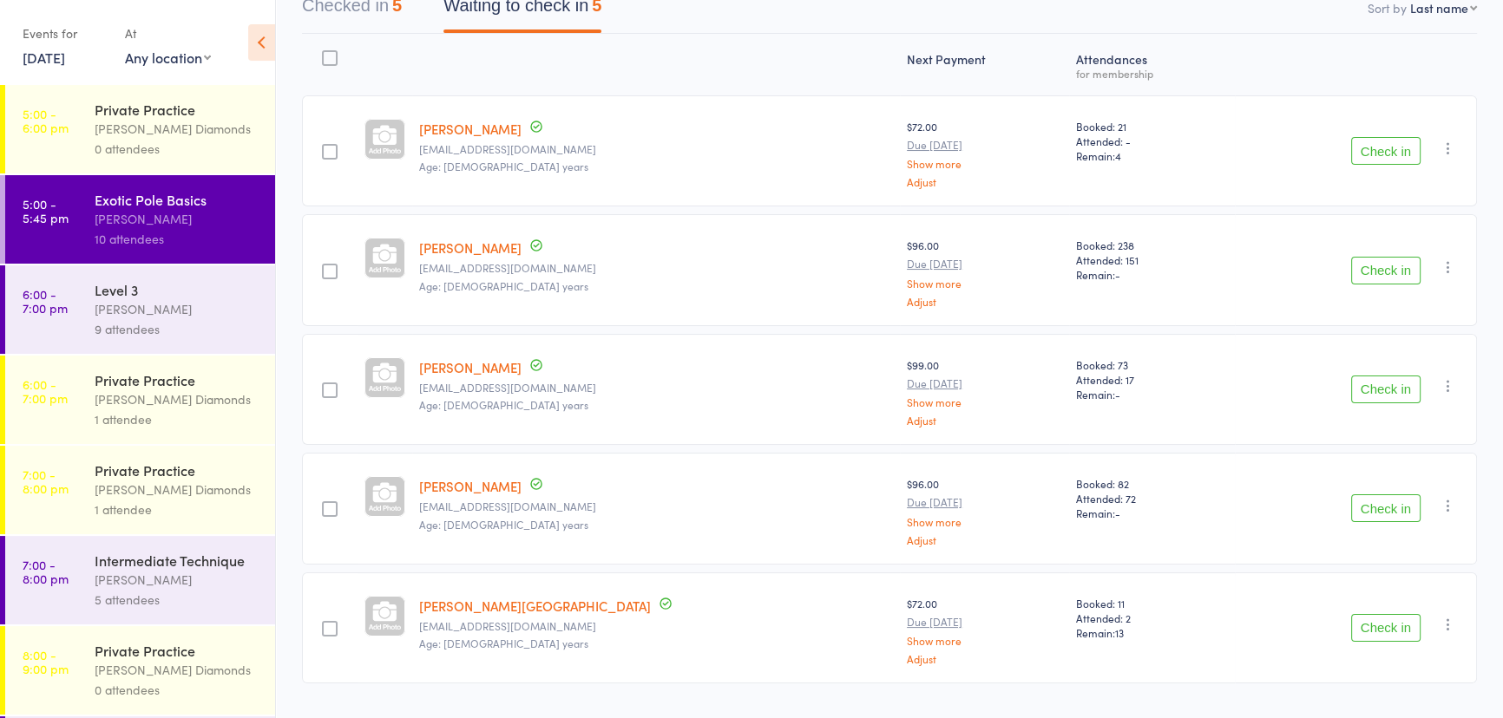
scroll to position [230, 0]
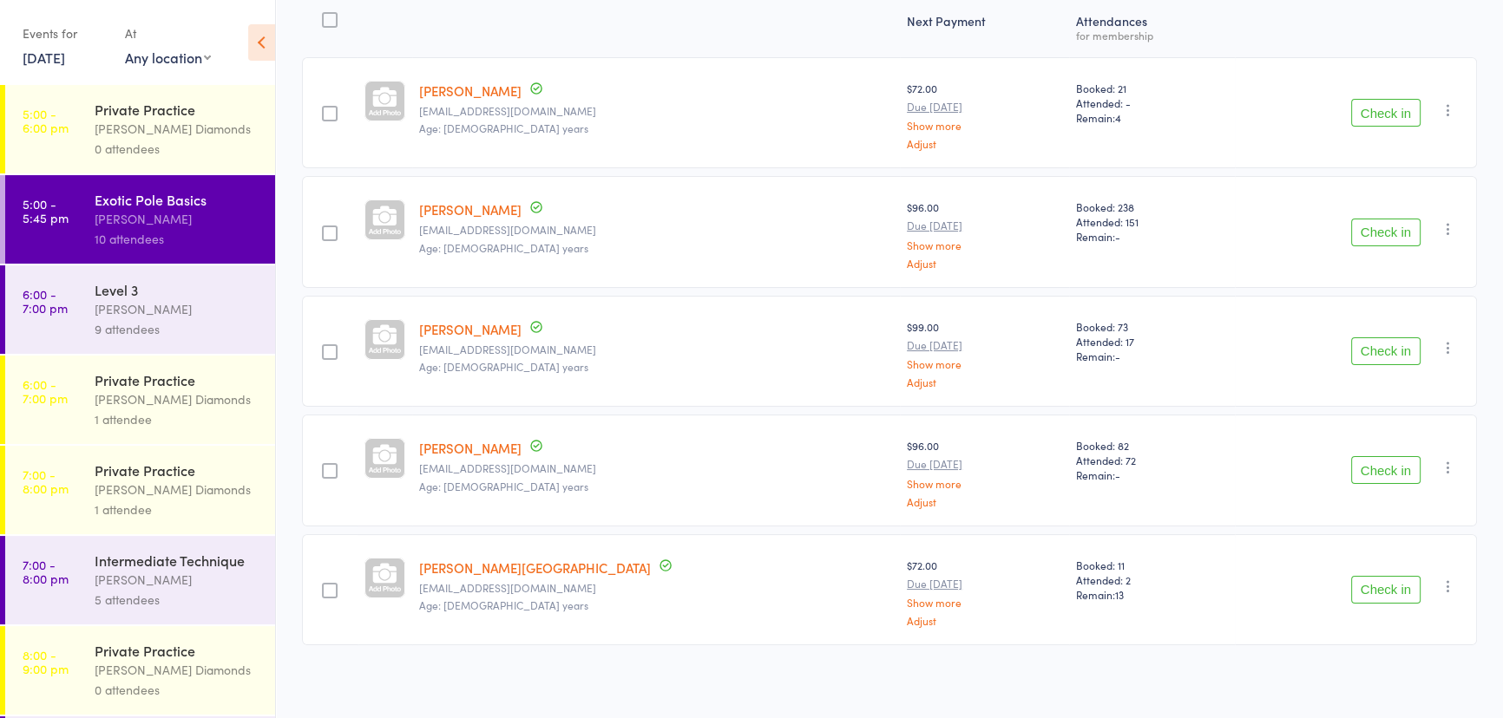
click at [330, 353] on div at bounding box center [330, 352] width 16 height 16
click at [325, 347] on input "checkbox" at bounding box center [325, 347] width 0 height 0
click at [330, 466] on div at bounding box center [330, 471] width 16 height 16
click at [325, 466] on input "checkbox" at bounding box center [325, 466] width 0 height 0
click at [1463, 684] on button "Check in" at bounding box center [1430, 683] width 82 height 36
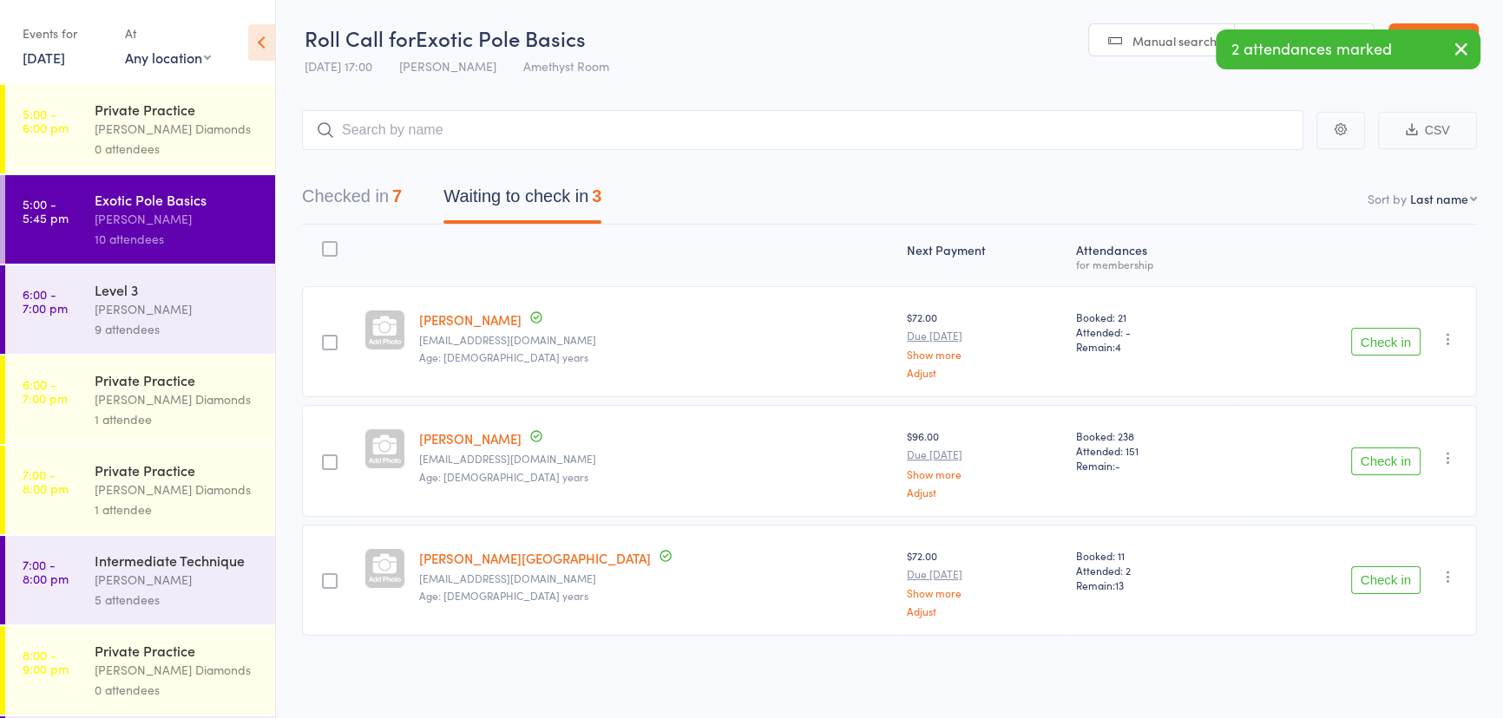
scroll to position [0, 0]
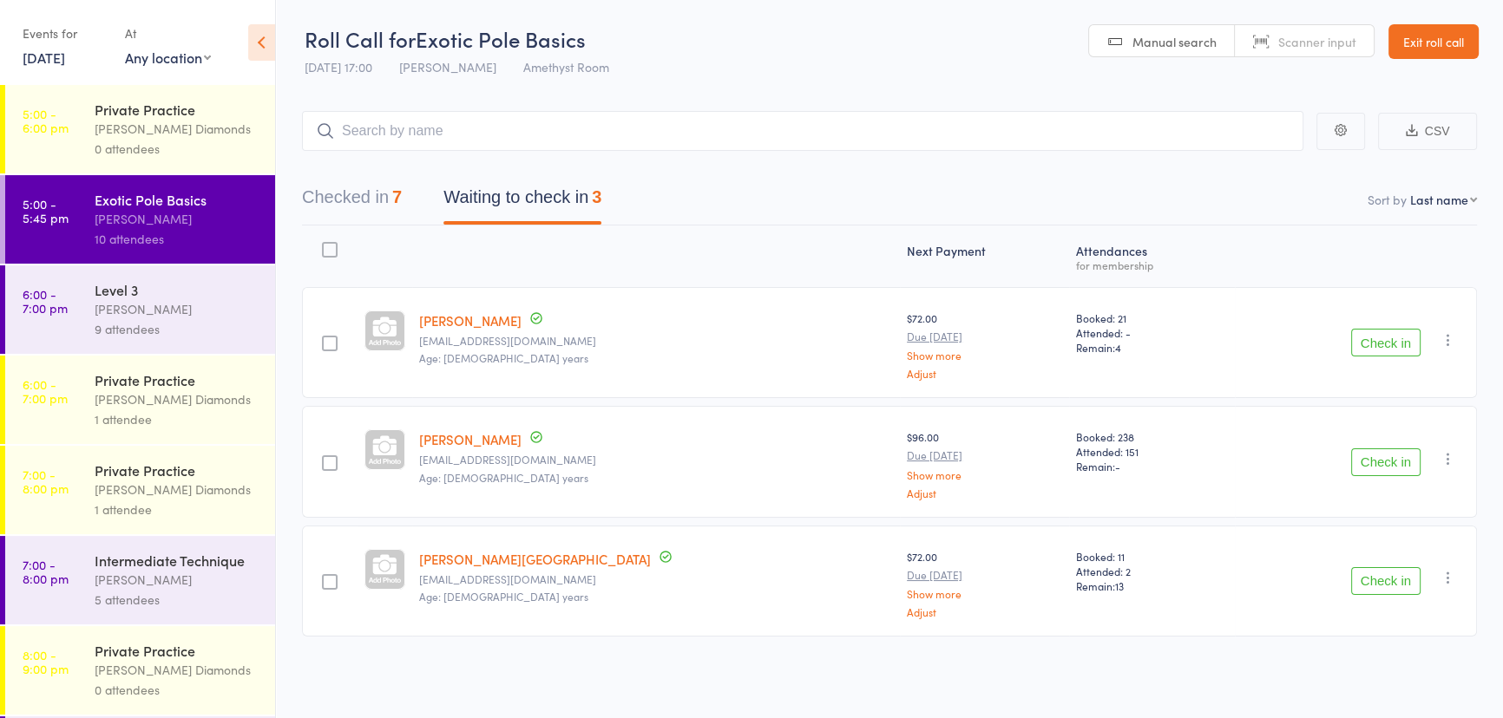
click at [329, 461] on div at bounding box center [330, 463] width 16 height 16
click at [325, 458] on input "checkbox" at bounding box center [325, 458] width 0 height 0
click at [327, 577] on div at bounding box center [330, 582] width 16 height 16
click at [325, 577] on input "checkbox" at bounding box center [325, 577] width 0 height 0
click at [1446, 681] on button "Check in" at bounding box center [1430, 683] width 82 height 36
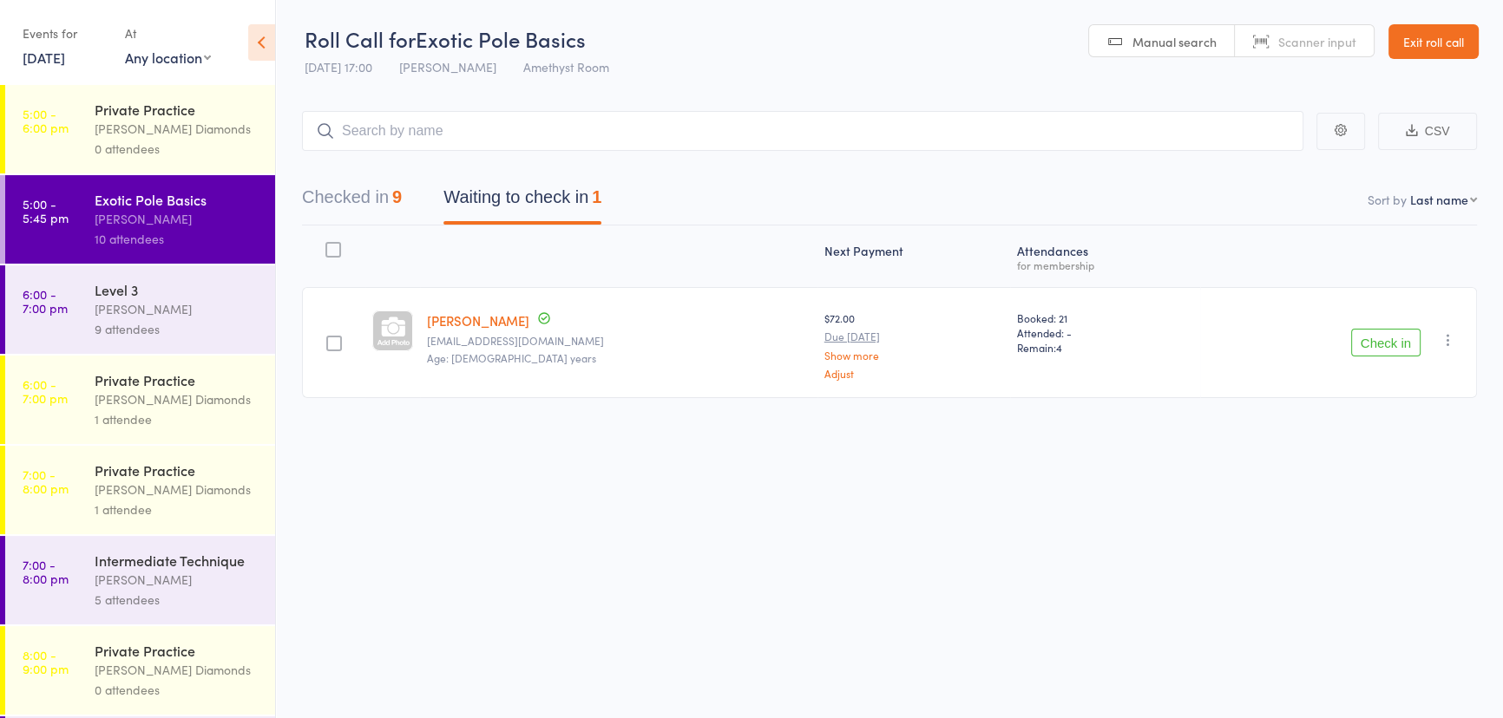
click at [1397, 345] on button "Check in" at bounding box center [1385, 343] width 69 height 28
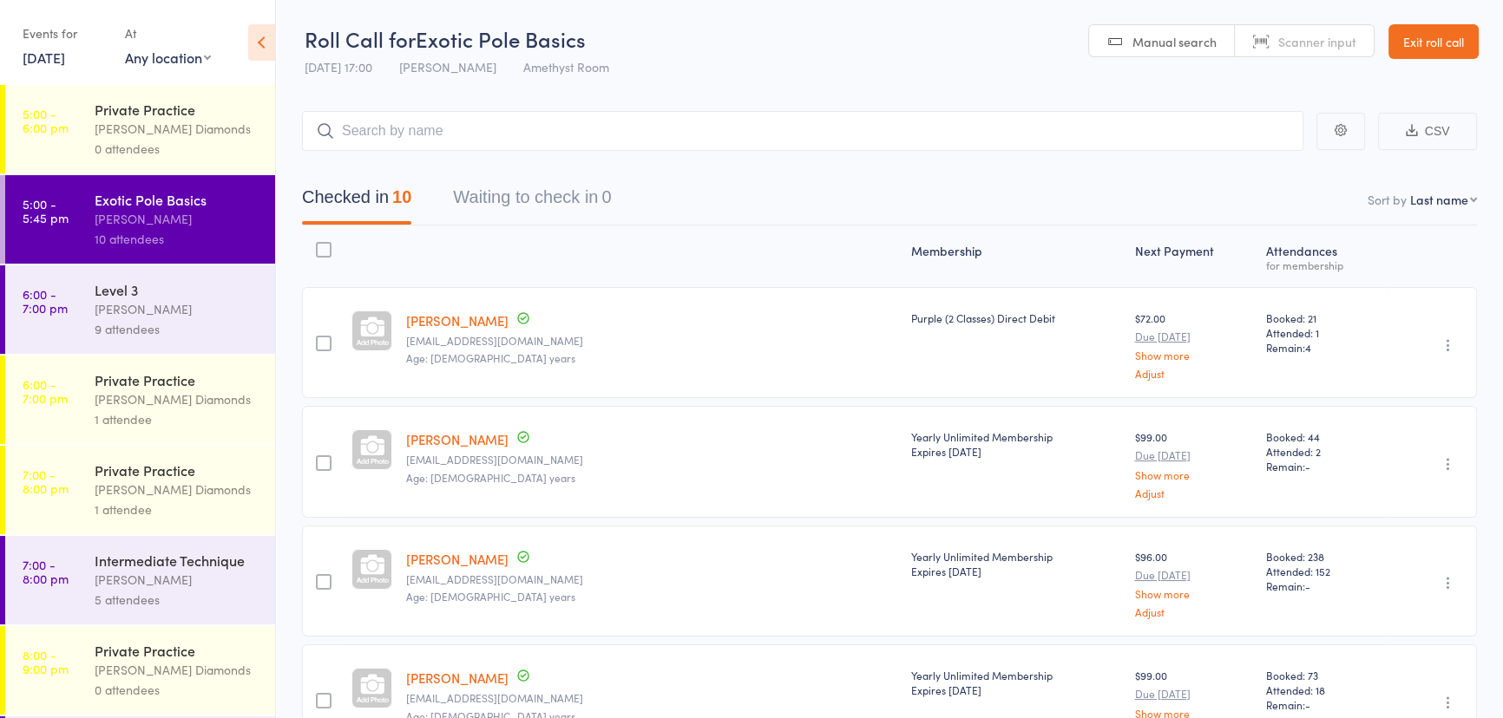
click at [173, 292] on div "Level 3" at bounding box center [178, 289] width 166 height 19
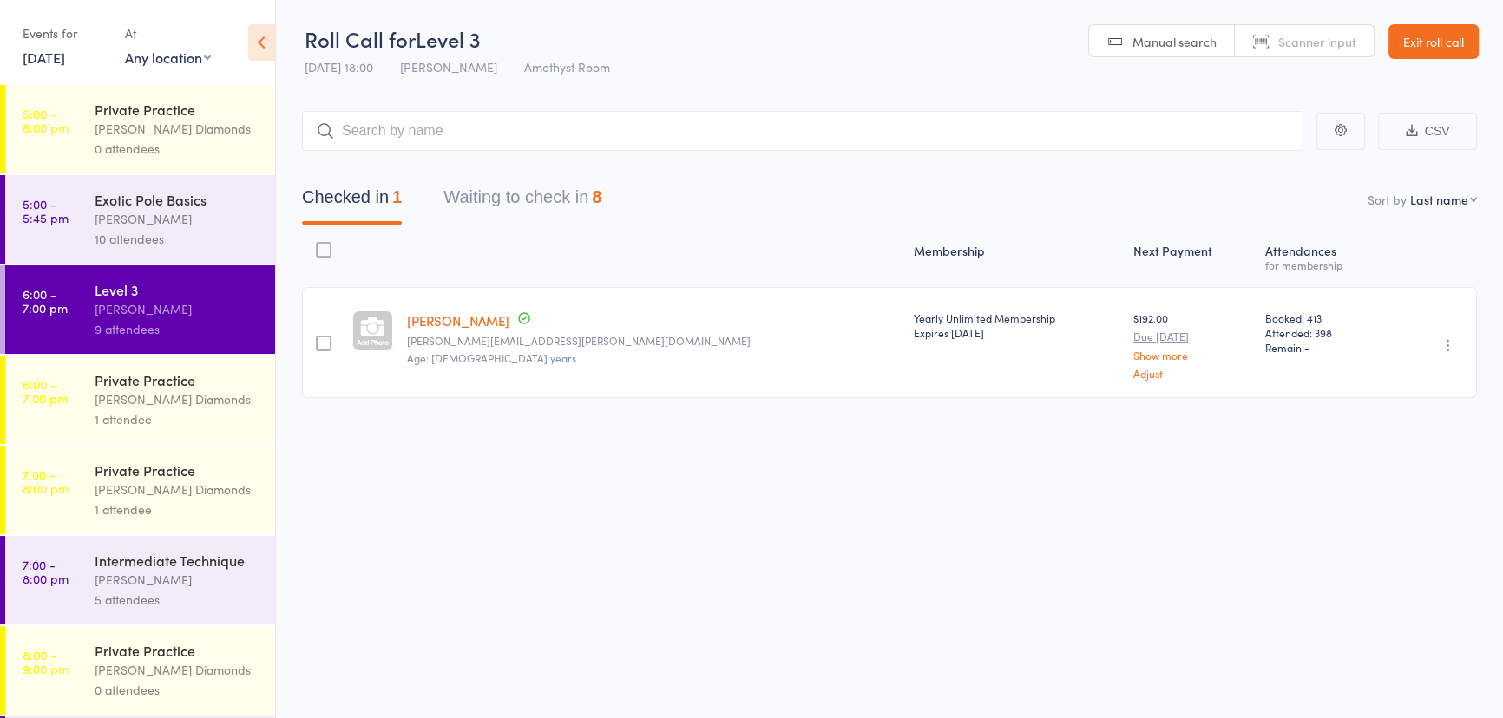
click at [519, 195] on button "Waiting to check in 8" at bounding box center [522, 202] width 158 height 46
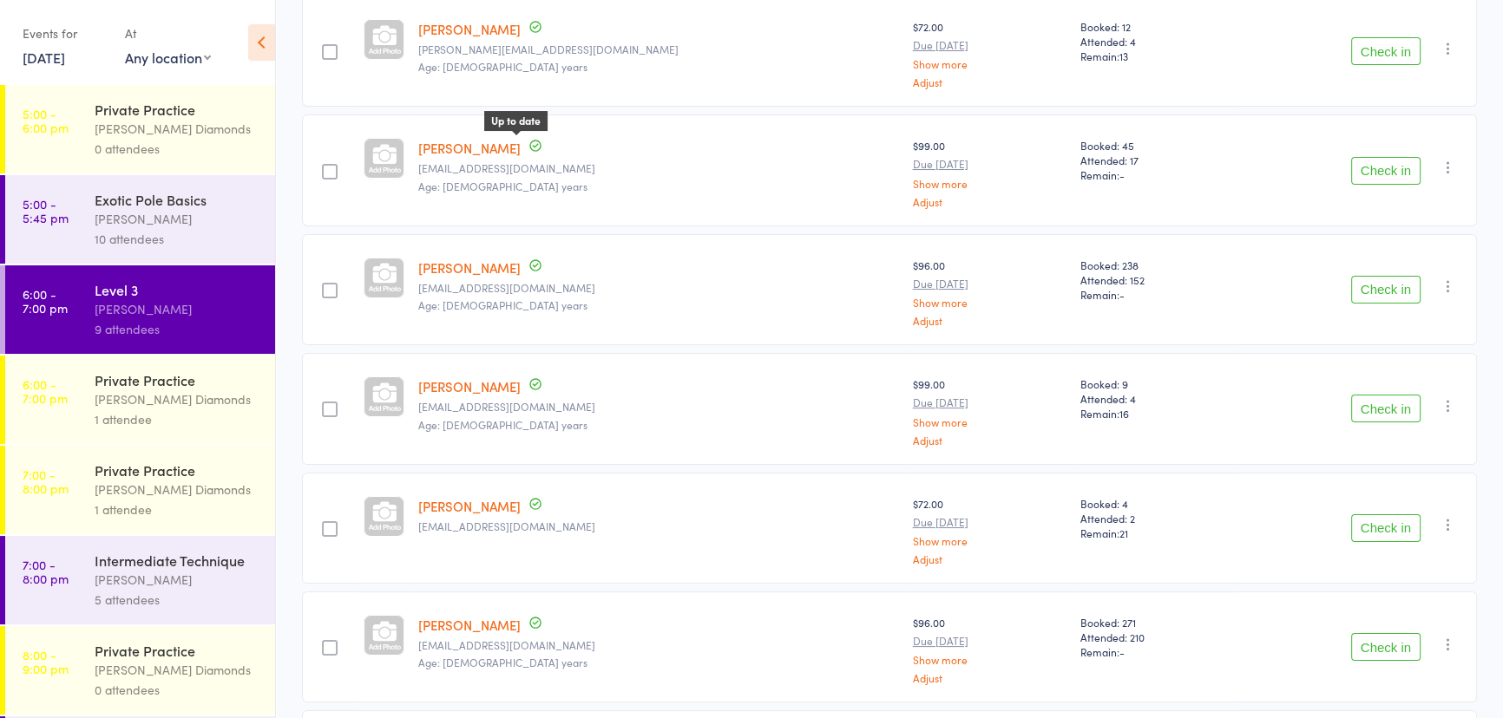
scroll to position [316, 0]
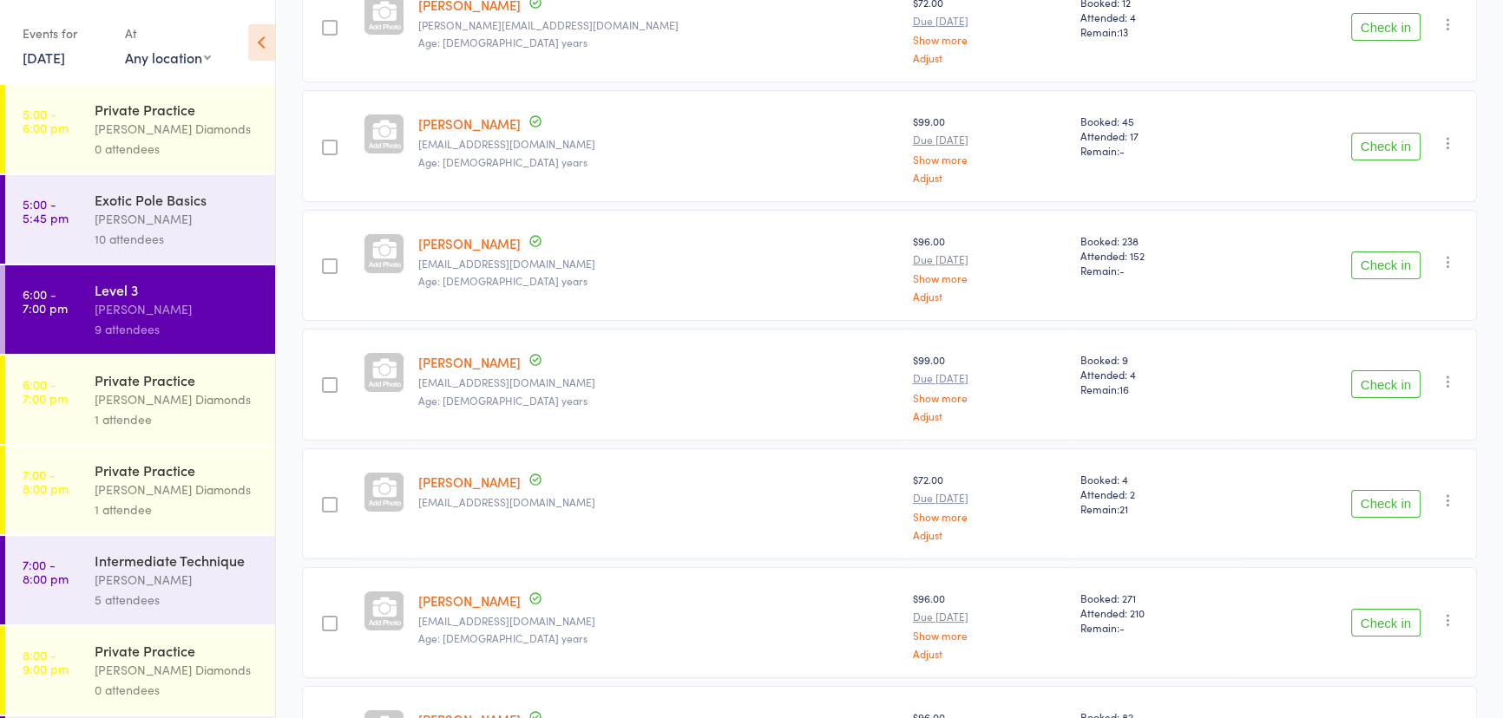
click at [334, 260] on div at bounding box center [330, 267] width 16 height 16
click at [325, 261] on input "checkbox" at bounding box center [325, 261] width 0 height 0
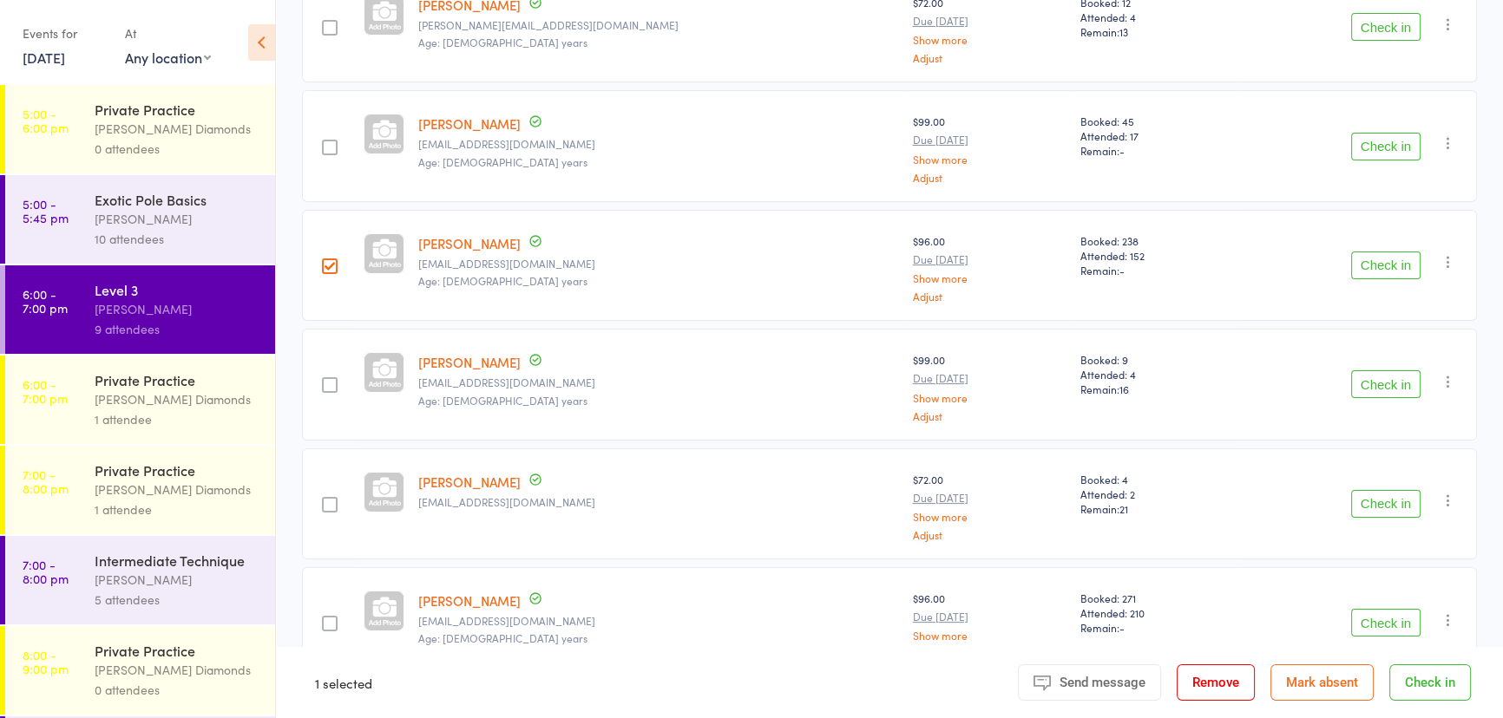
click at [337, 384] on div at bounding box center [330, 385] width 16 height 16
click at [325, 380] on input "checkbox" at bounding box center [325, 380] width 0 height 0
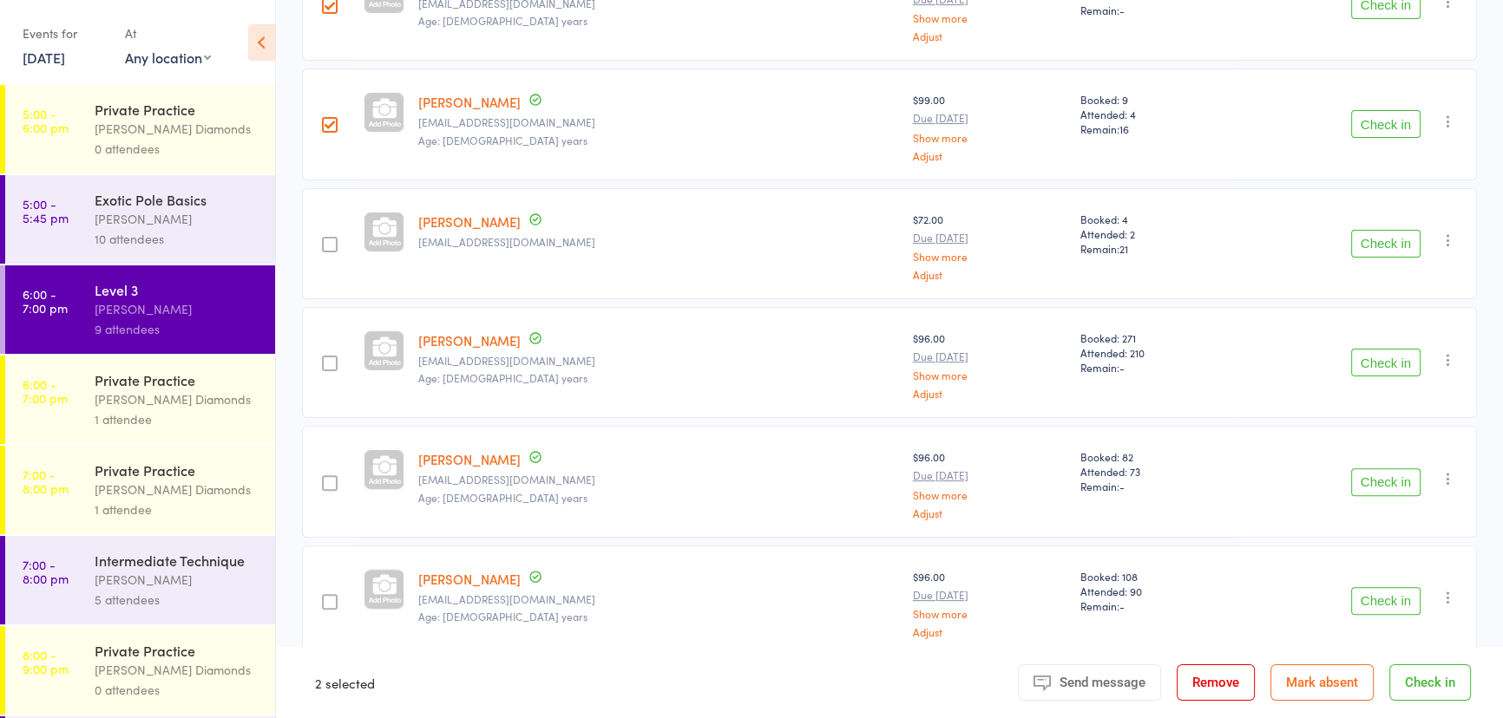
scroll to position [586, 0]
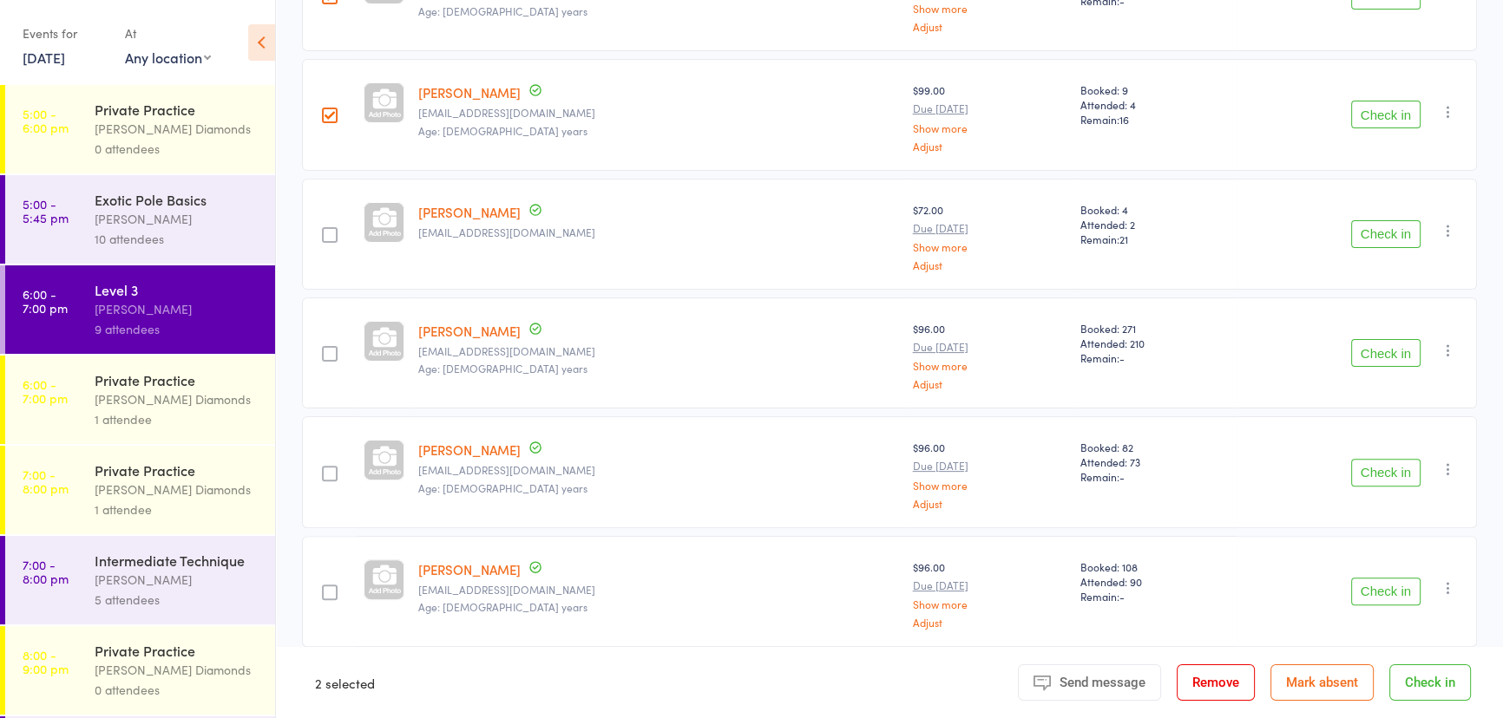
click at [331, 470] on div at bounding box center [330, 474] width 16 height 16
click at [325, 469] on input "checkbox" at bounding box center [325, 469] width 0 height 0
click at [1407, 680] on button "Check in" at bounding box center [1430, 683] width 82 height 36
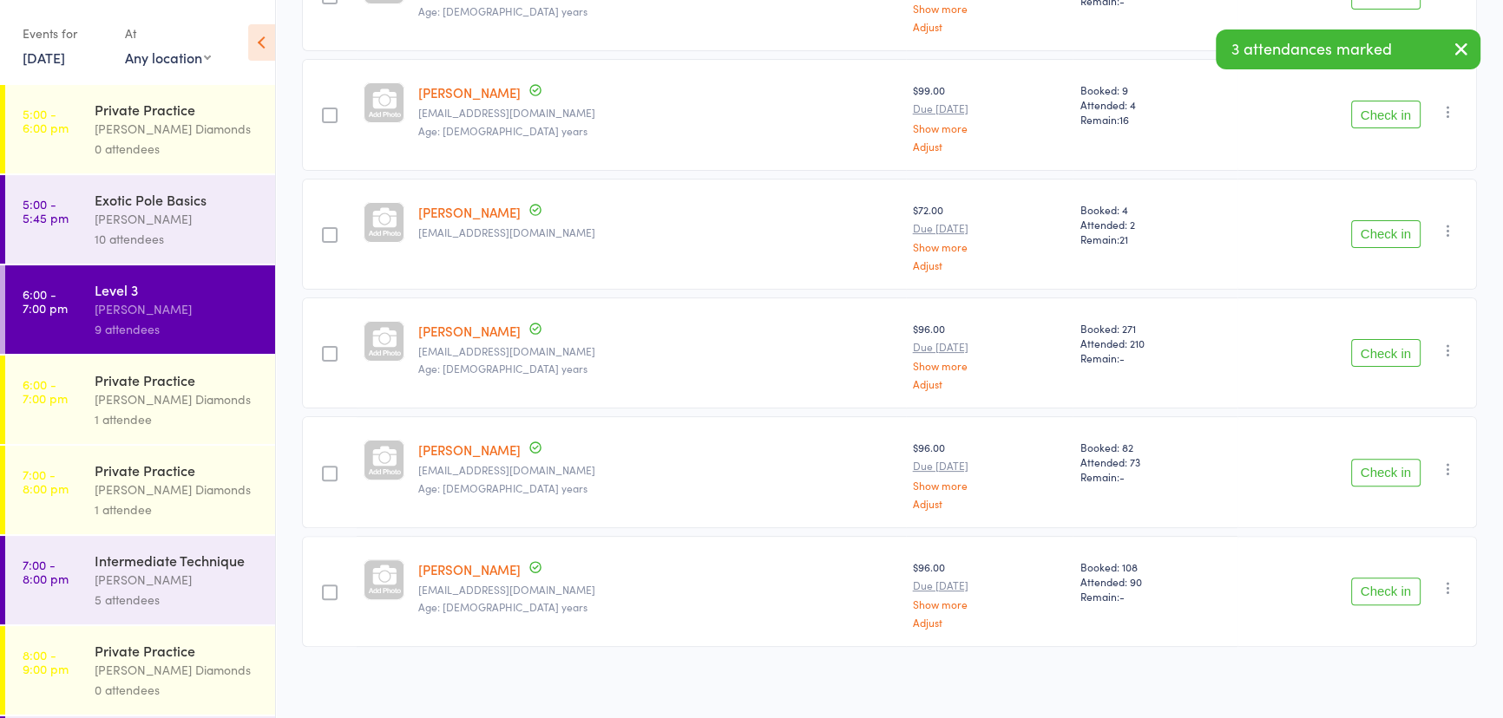
scroll to position [230, 0]
click at [139, 398] on div "[PERSON_NAME] Diamonds" at bounding box center [178, 400] width 166 height 20
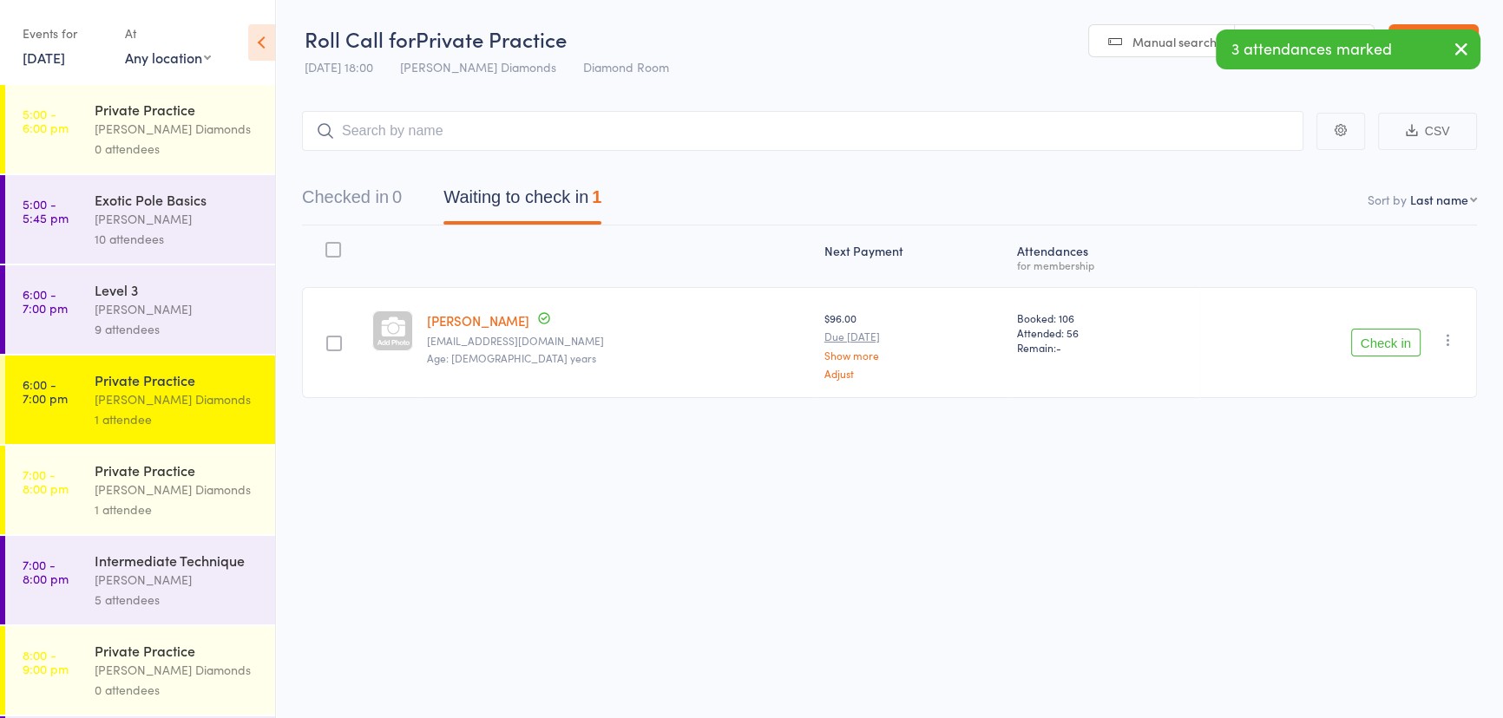
click at [191, 483] on div "[PERSON_NAME] Diamonds" at bounding box center [178, 490] width 166 height 20
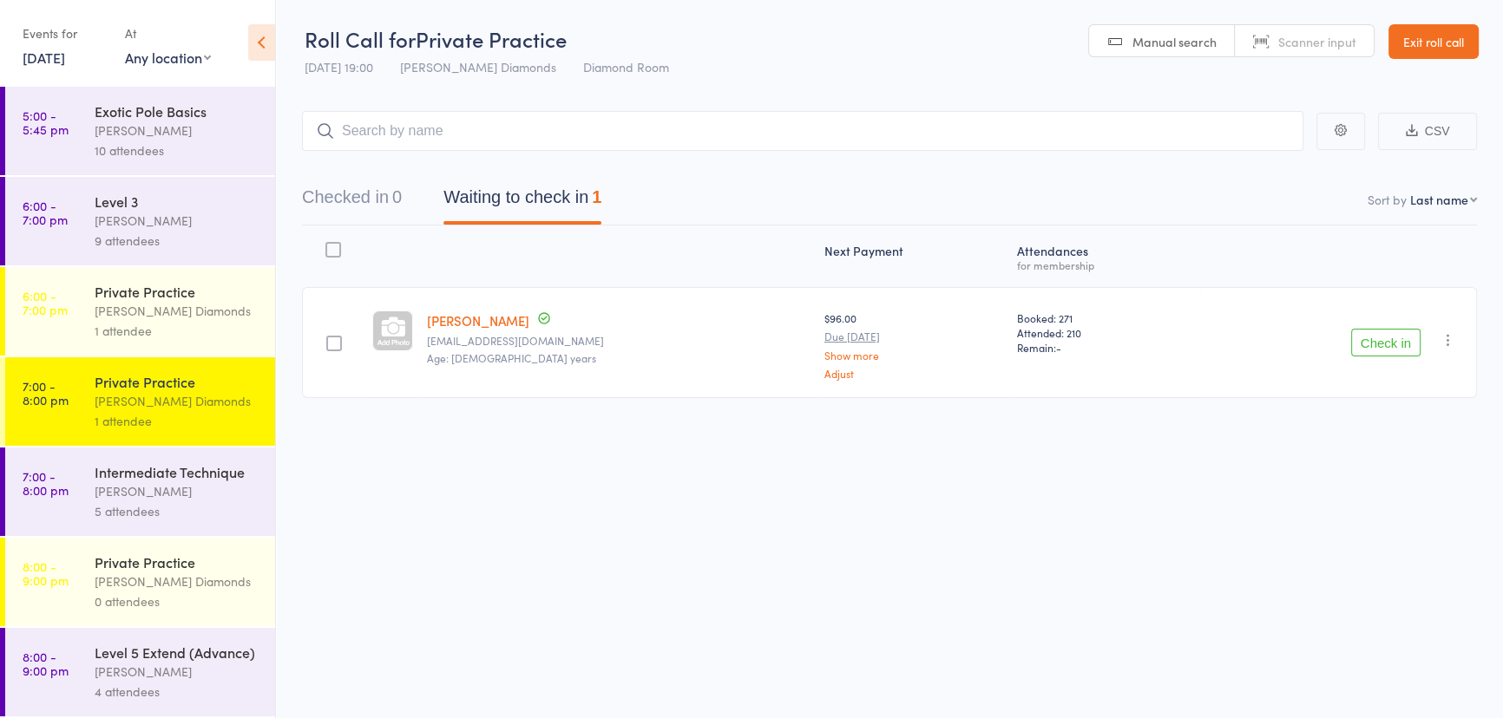
scroll to position [113, 0]
click at [213, 482] on div "[PERSON_NAME]" at bounding box center [178, 492] width 166 height 20
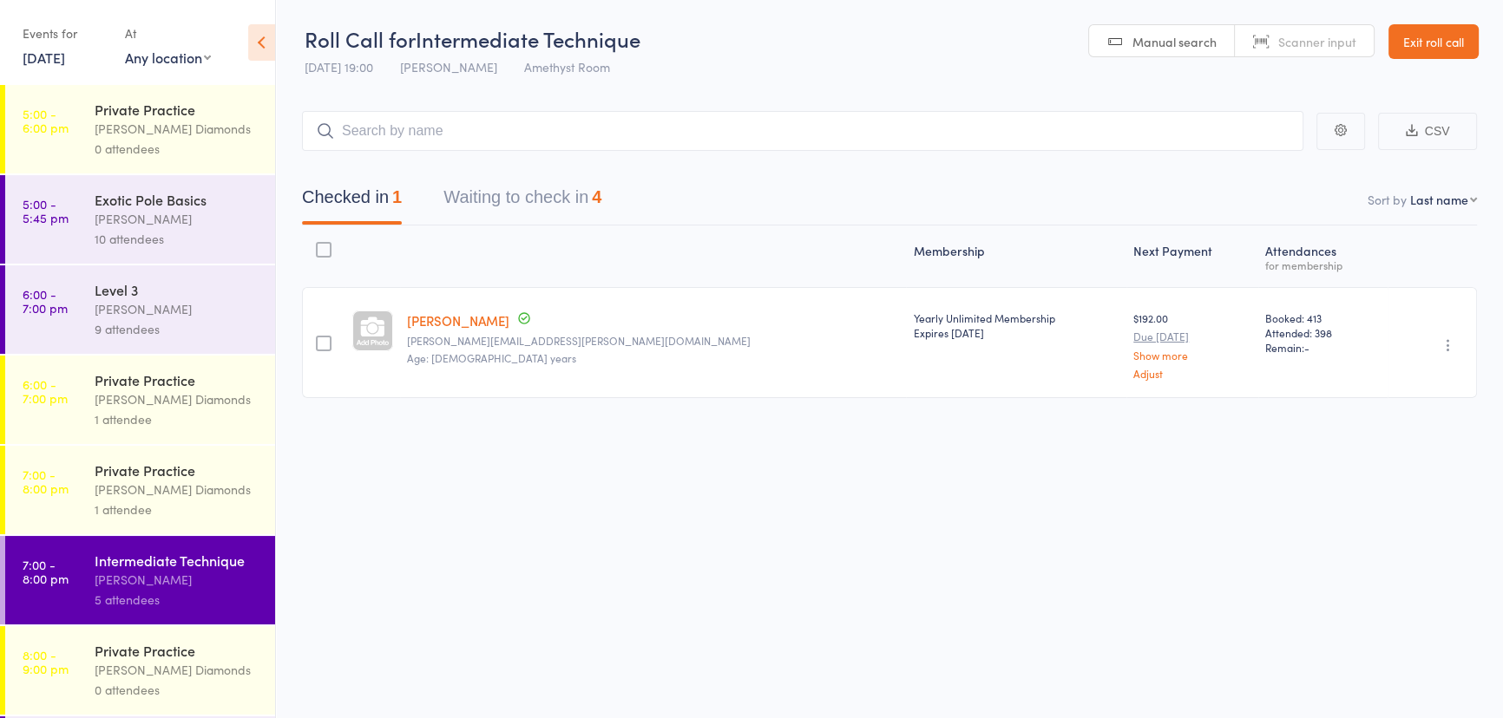
click at [573, 207] on button "Waiting to check in 4" at bounding box center [522, 202] width 158 height 46
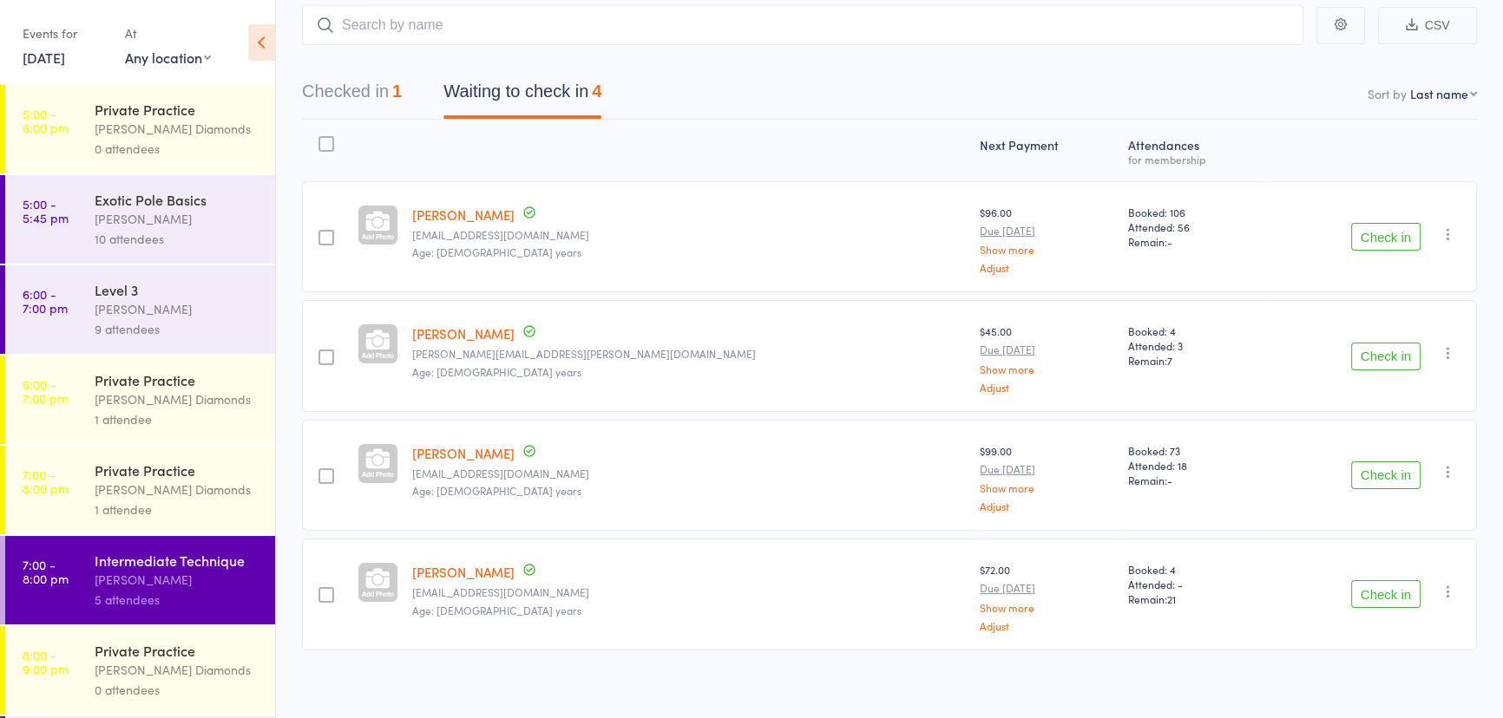
scroll to position [112, 0]
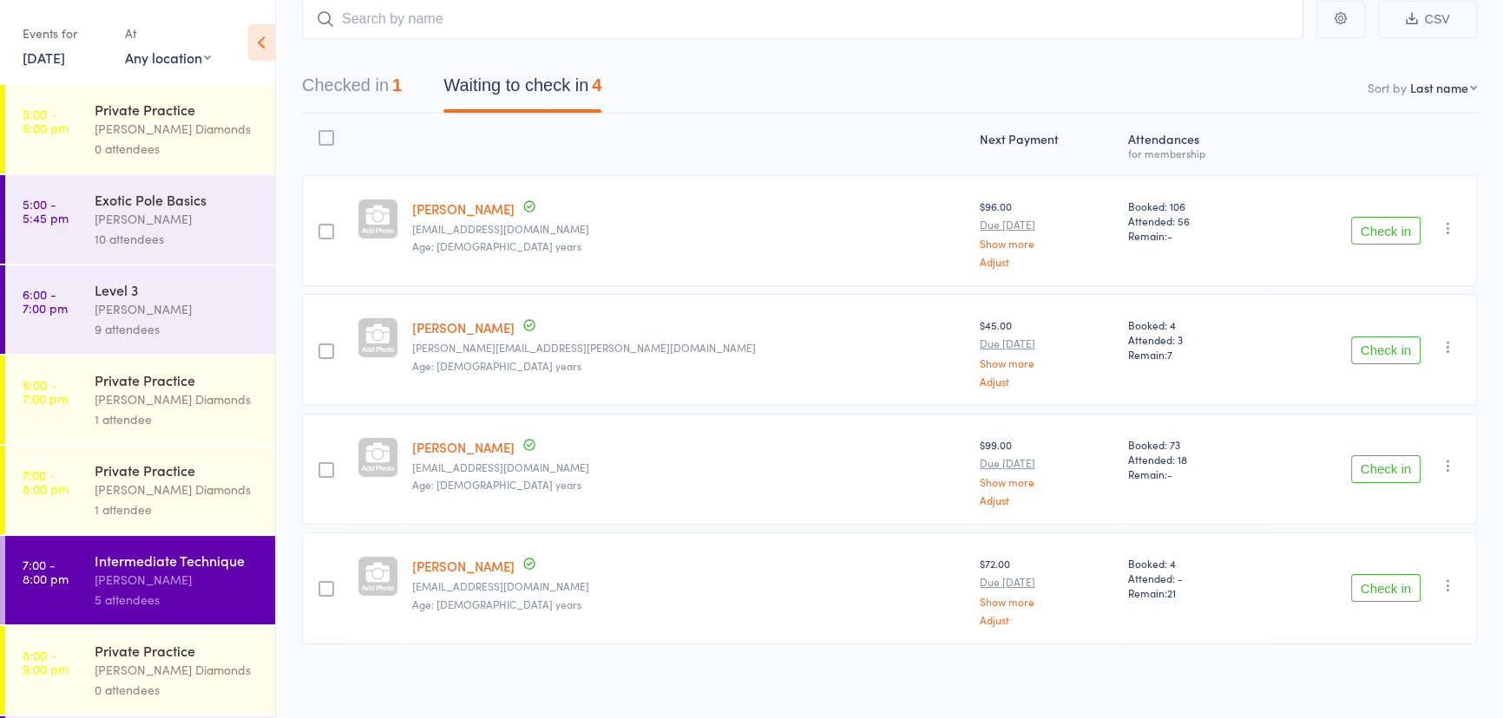
click at [1346, 472] on div "Check in Check in Send message Add Note Add Task Add Flag Remove [PERSON_NAME] …" at bounding box center [1371, 469] width 212 height 111
click at [1362, 474] on button "Check in" at bounding box center [1385, 469] width 69 height 28
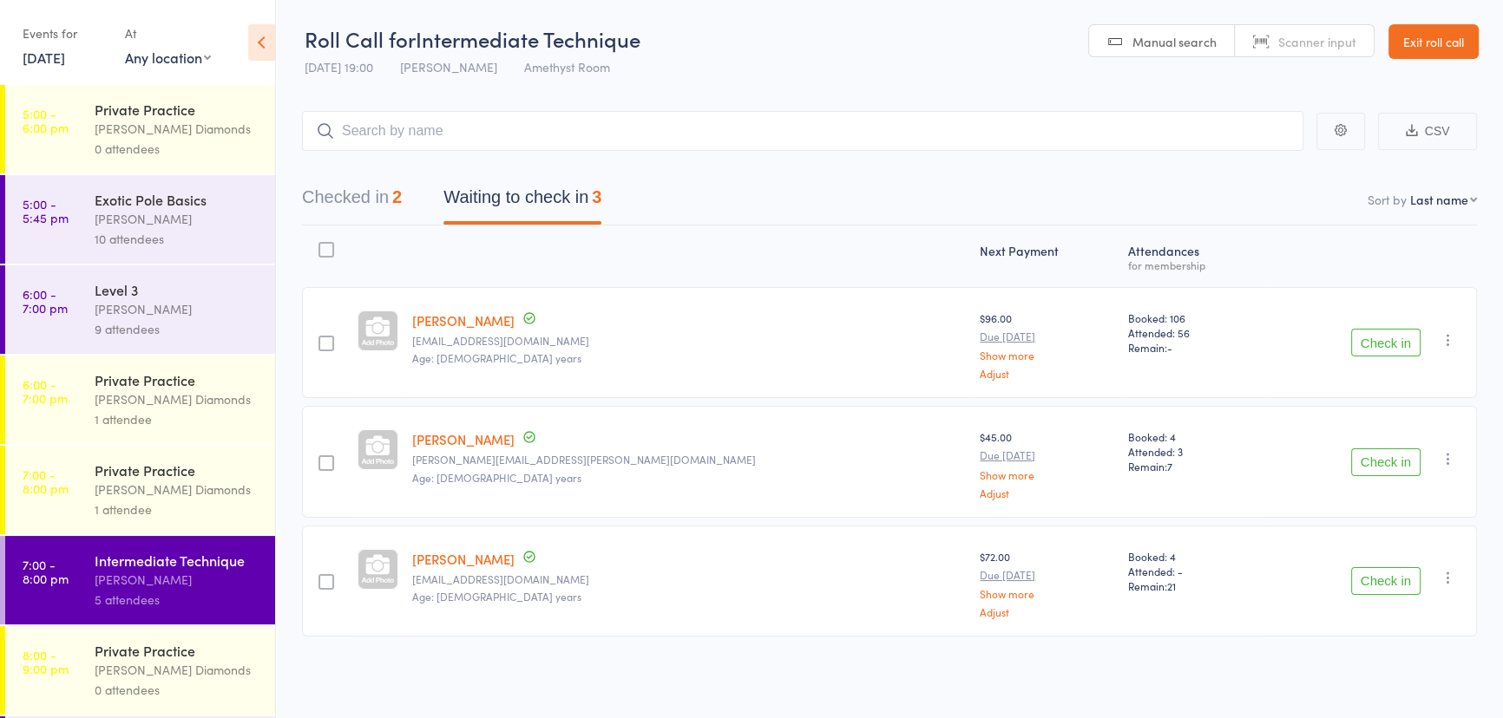
scroll to position [0, 0]
click at [188, 311] on div "[PERSON_NAME]" at bounding box center [178, 309] width 166 height 20
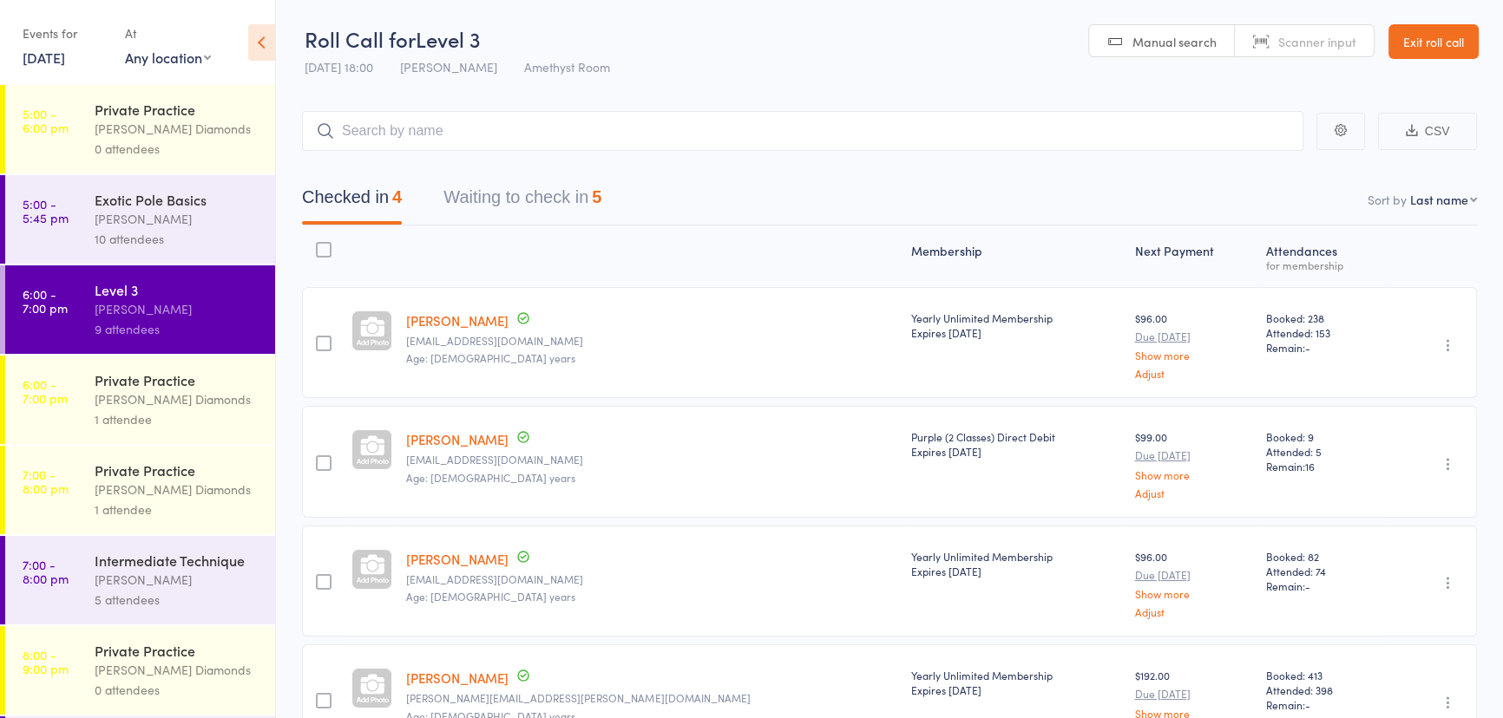
click at [506, 193] on button "Waiting to check in 5" at bounding box center [522, 202] width 158 height 46
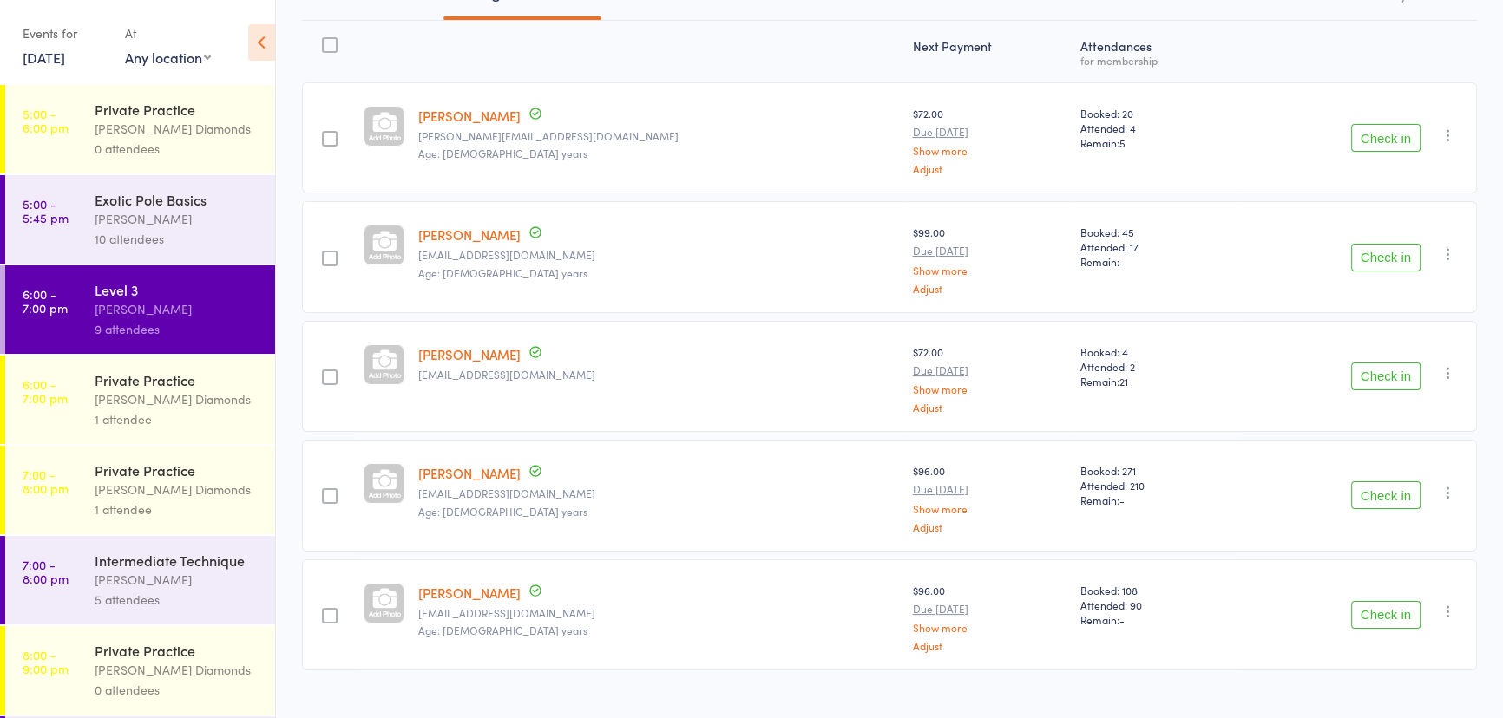
scroll to position [230, 0]
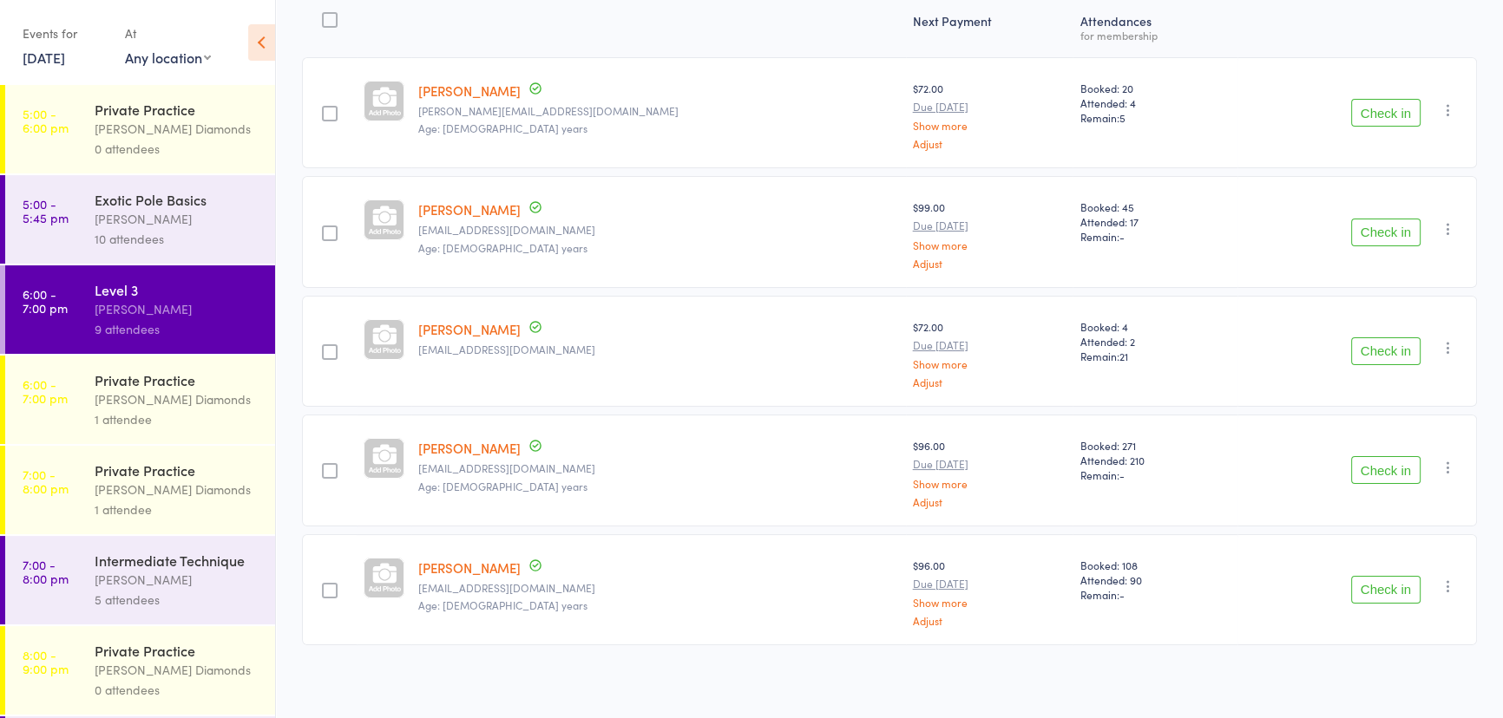
click at [337, 111] on div at bounding box center [330, 114] width 16 height 16
click at [325, 108] on input "checkbox" at bounding box center [325, 108] width 0 height 0
click at [333, 468] on div at bounding box center [330, 471] width 16 height 16
click at [325, 466] on input "checkbox" at bounding box center [325, 466] width 0 height 0
click at [1444, 683] on button "Check in" at bounding box center [1430, 683] width 82 height 36
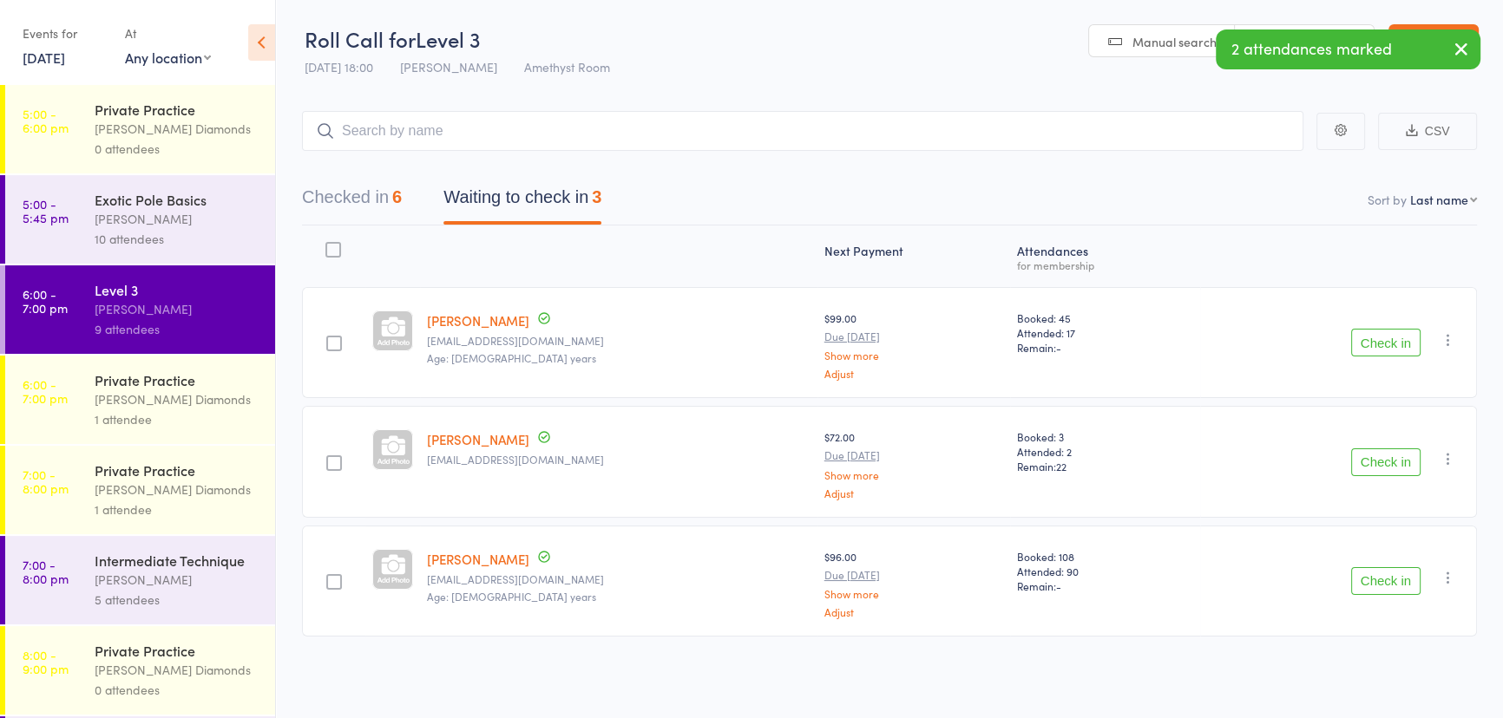
scroll to position [0, 0]
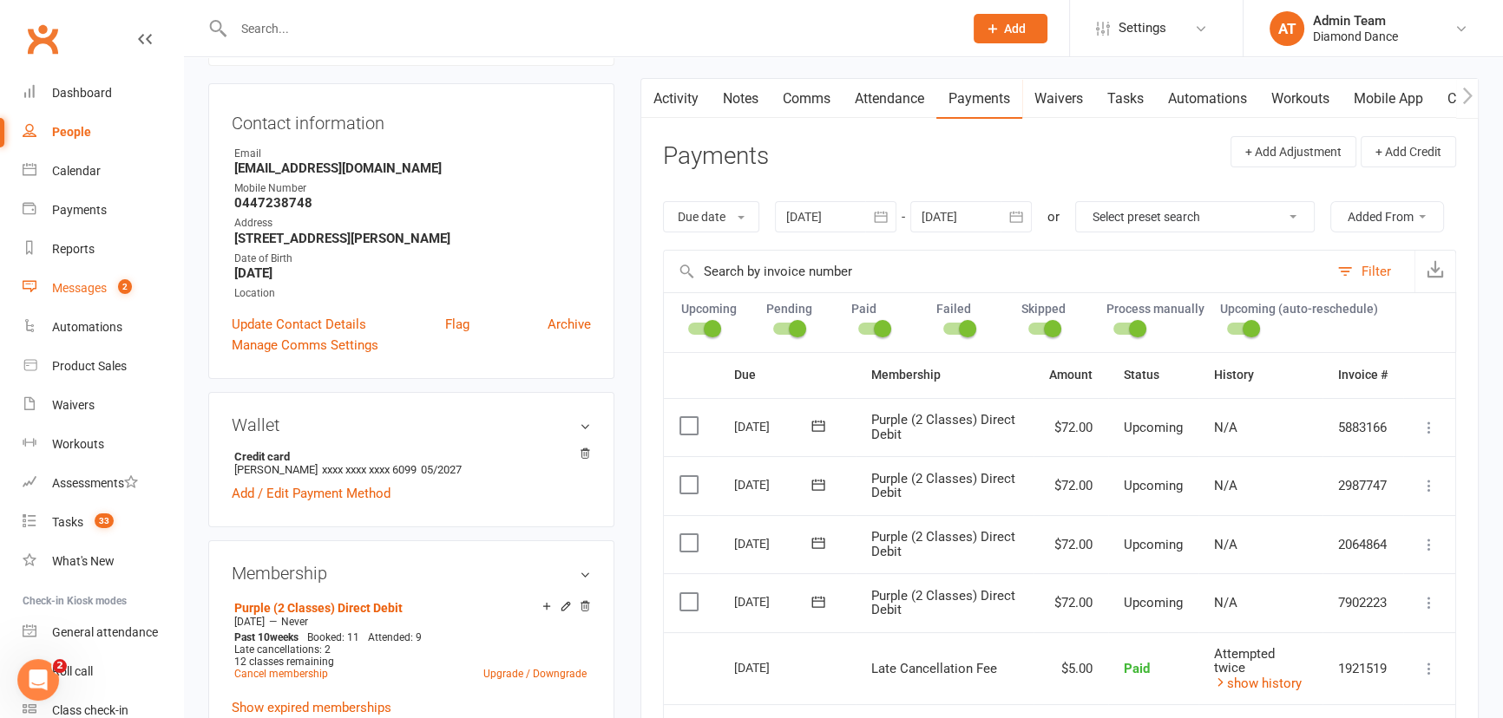
click at [53, 294] on div "Messages" at bounding box center [79, 288] width 55 height 14
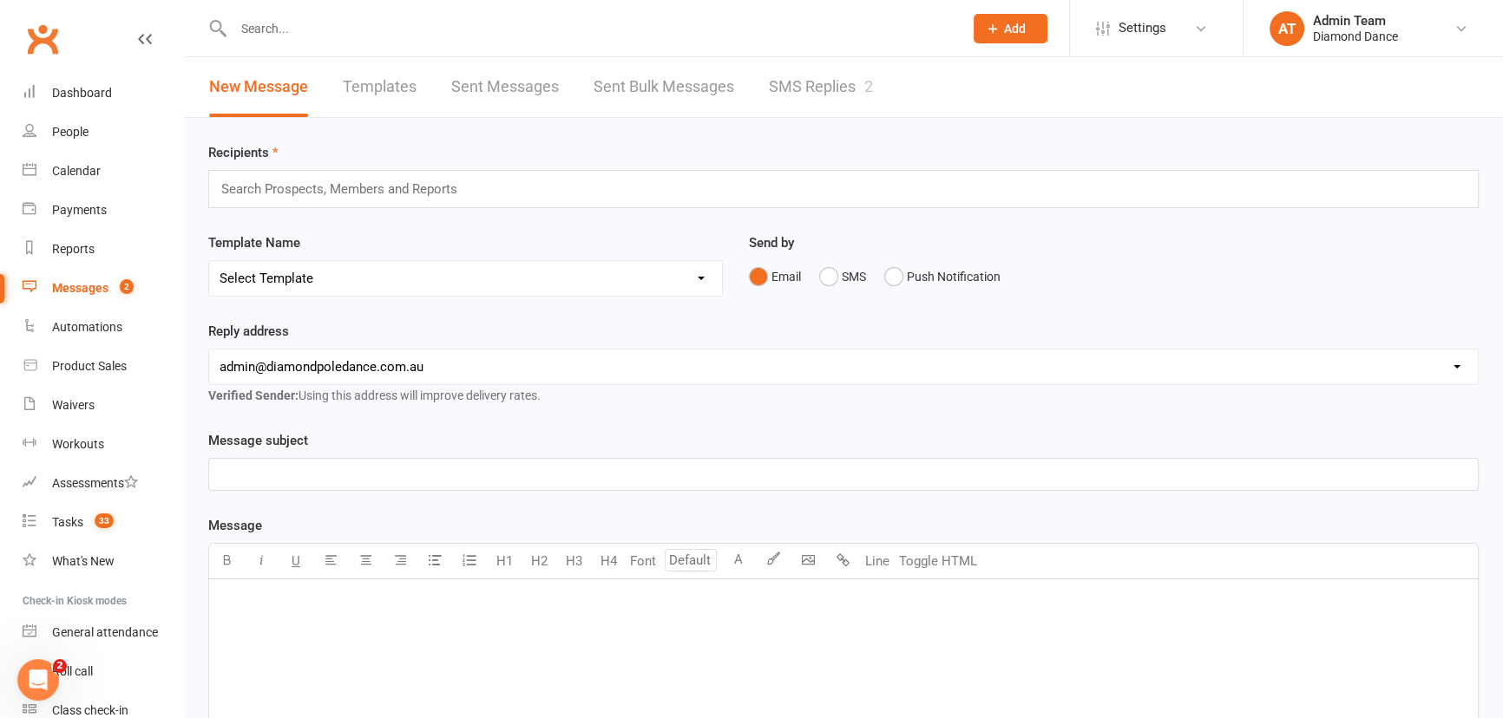
click at [794, 86] on link "SMS Replies 2" at bounding box center [821, 87] width 104 height 60
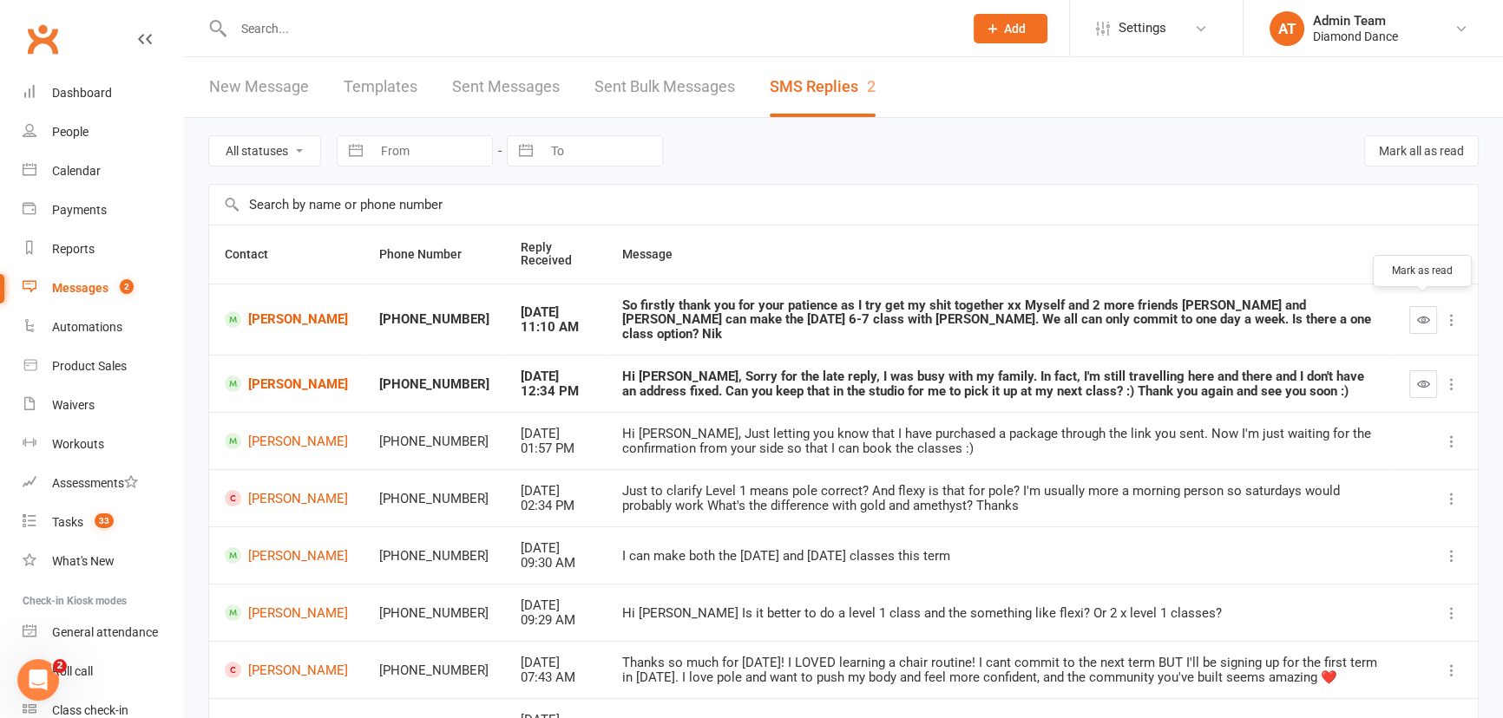
click at [1412, 313] on button "button" at bounding box center [1423, 320] width 28 height 28
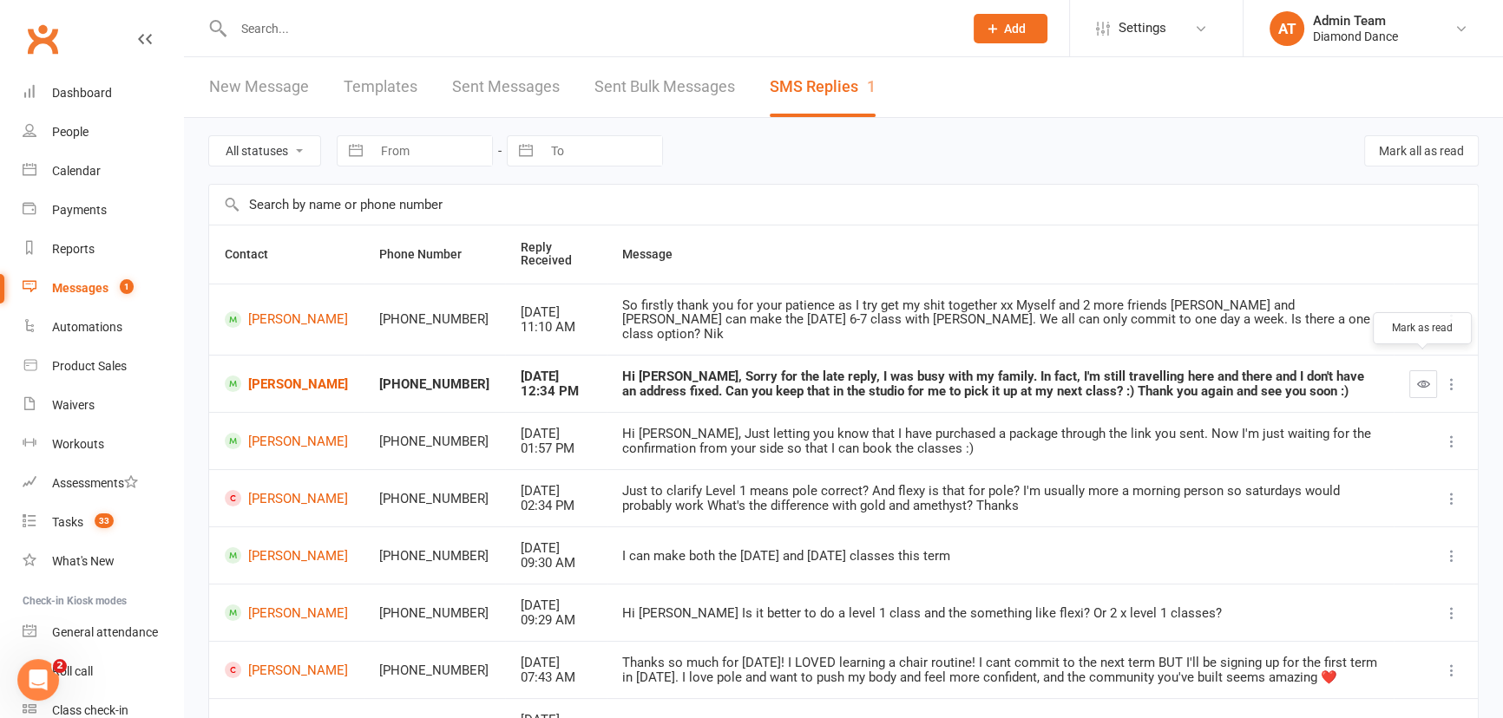
click at [1419, 377] on icon "button" at bounding box center [1423, 383] width 13 height 13
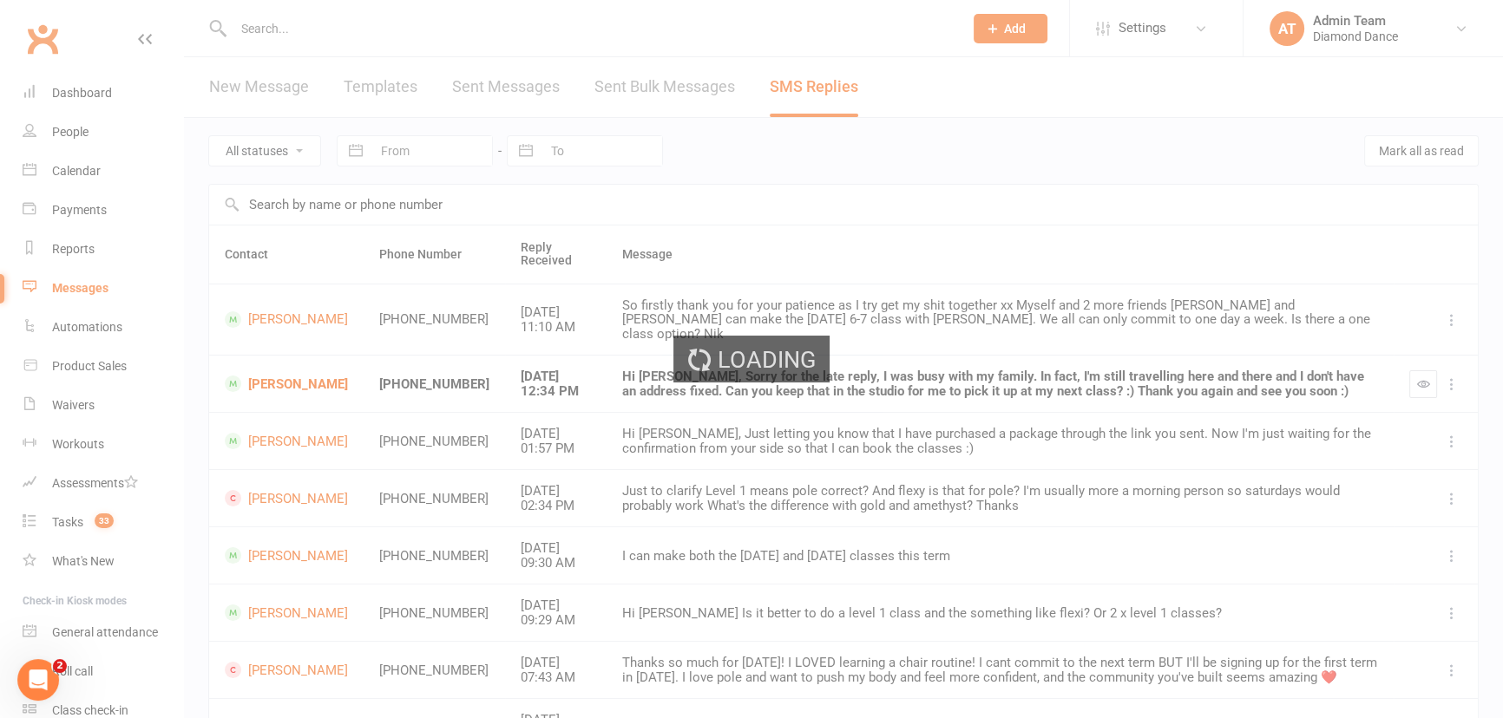
click at [260, 33] on div "Loading" at bounding box center [751, 359] width 1503 height 718
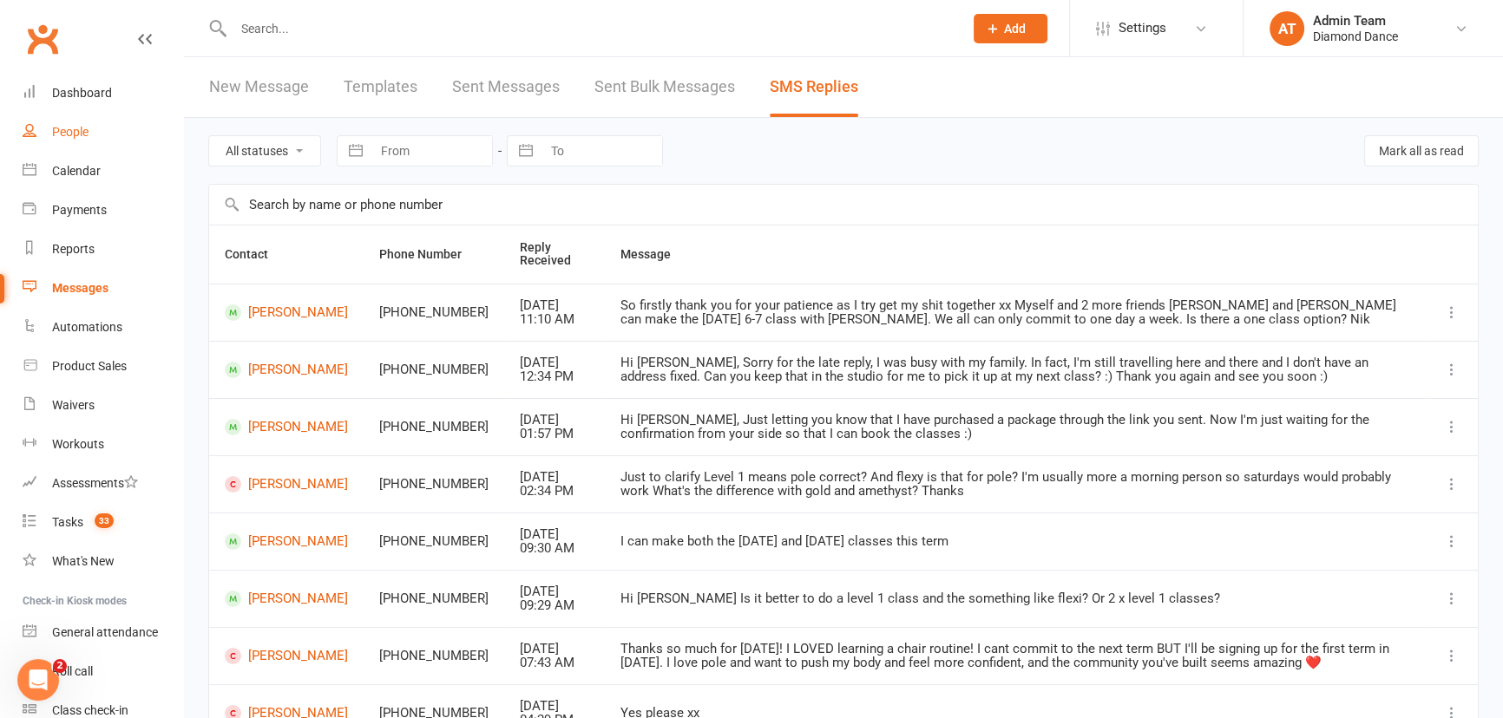
click at [66, 125] on div "People" at bounding box center [70, 132] width 36 height 14
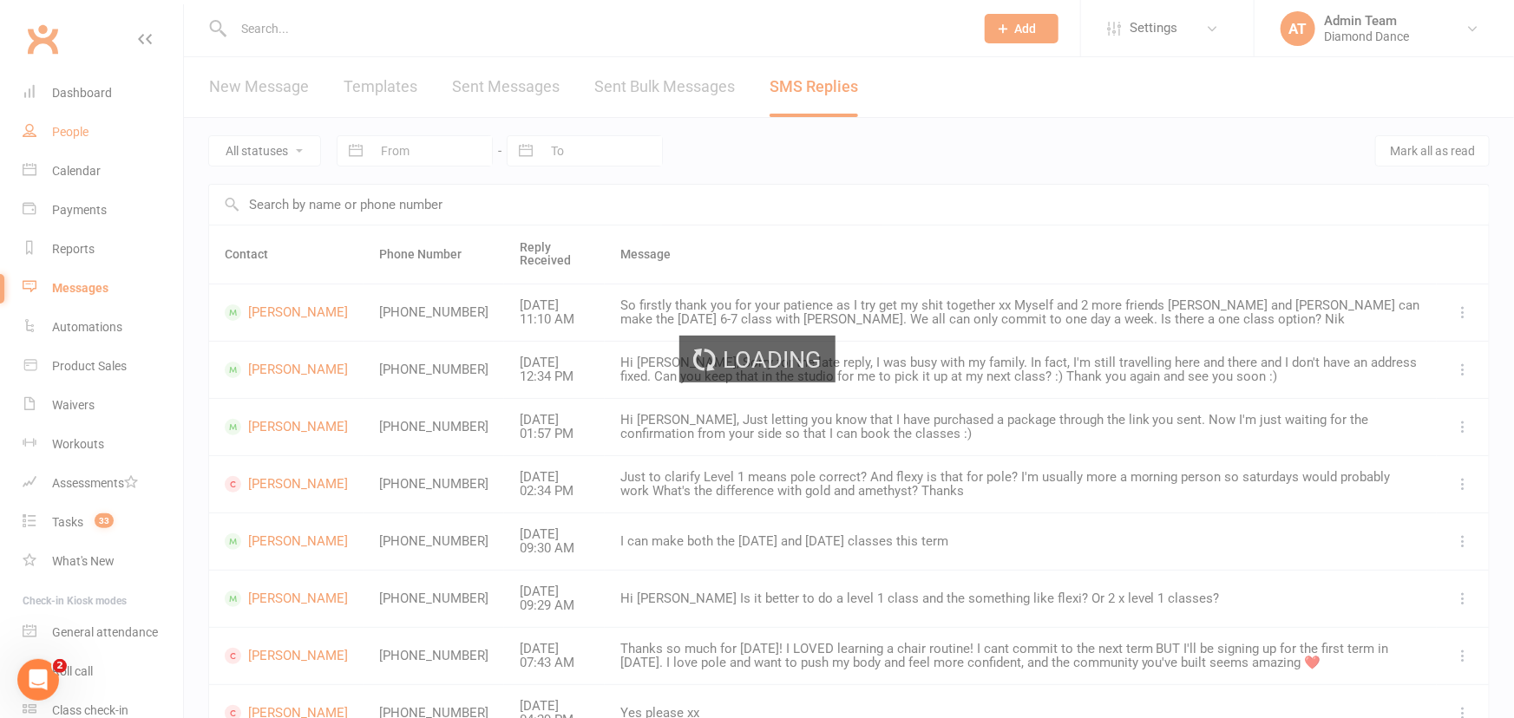
select select "100"
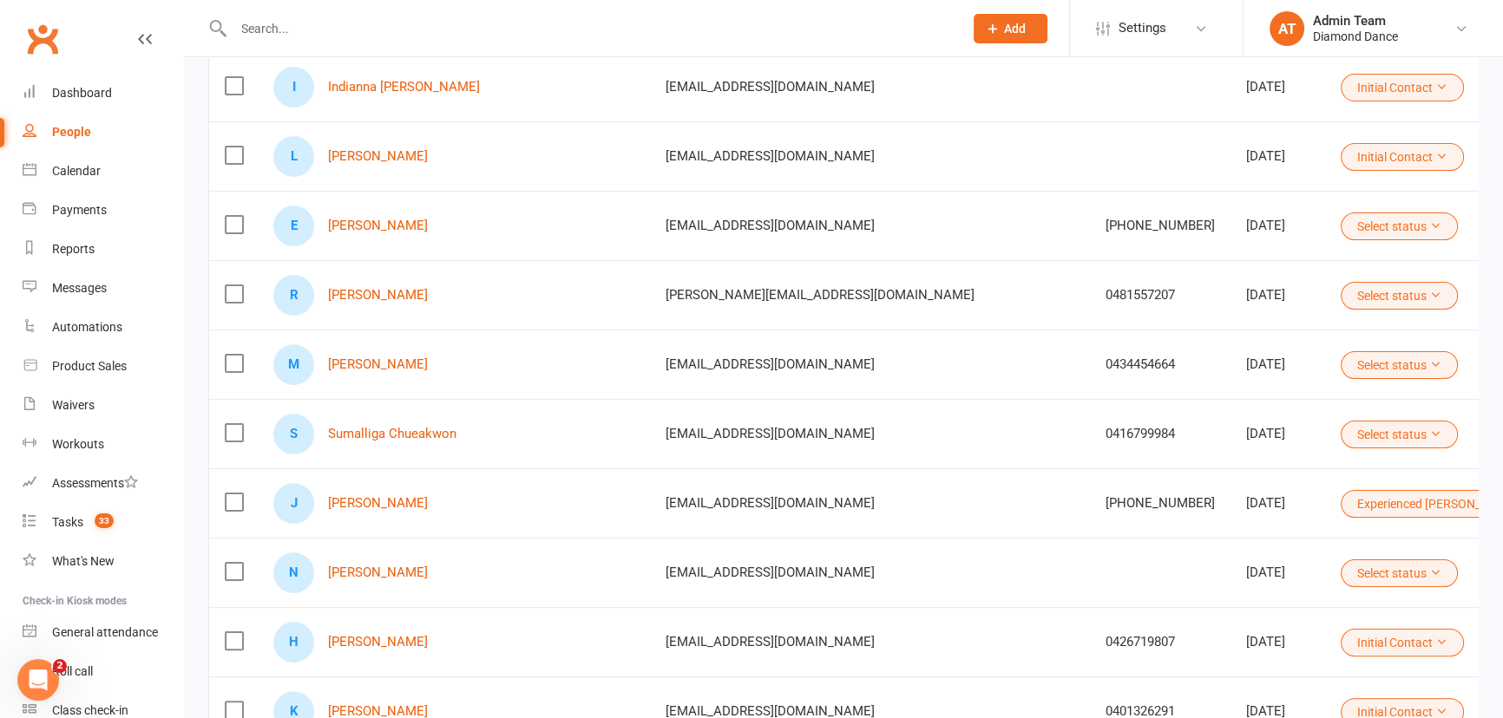
scroll to position [394, 0]
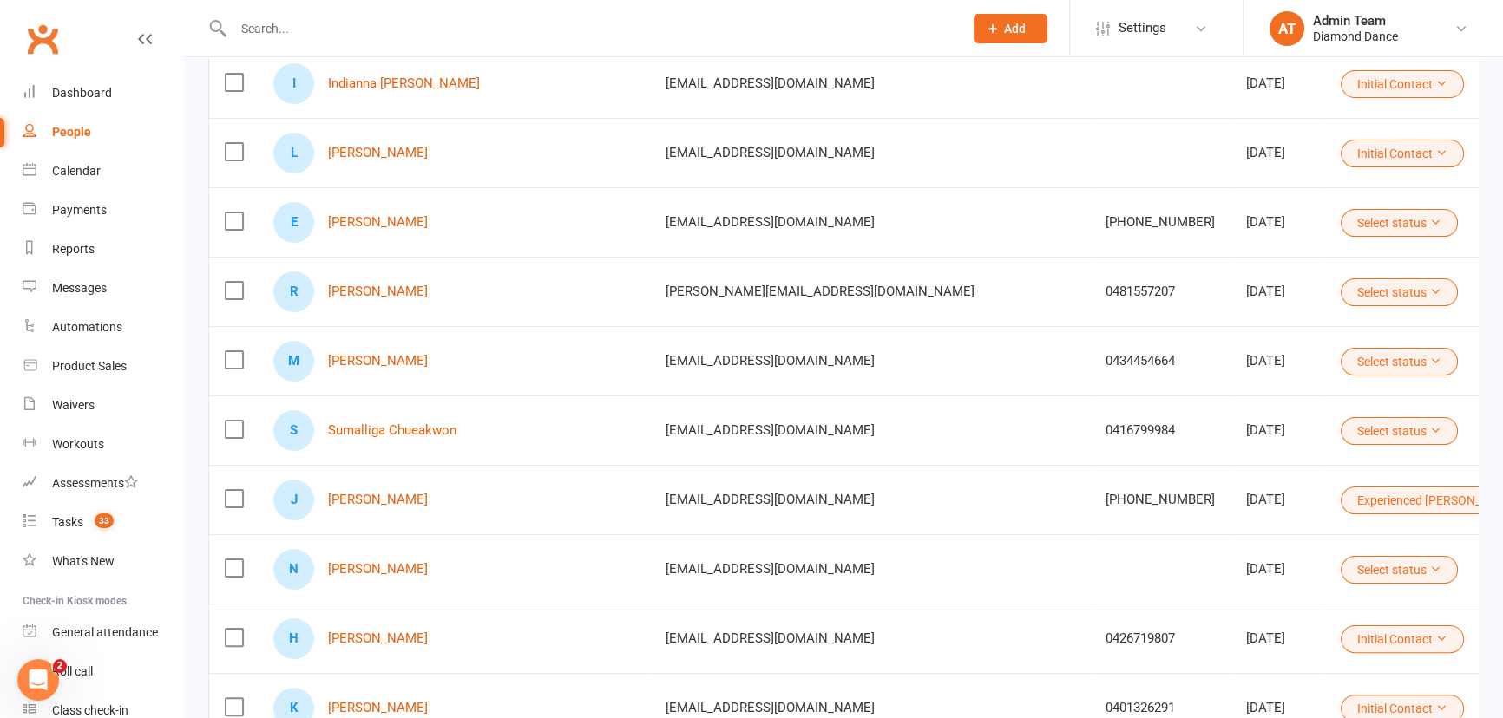
click at [1340, 283] on button "Select status" at bounding box center [1398, 292] width 117 height 28
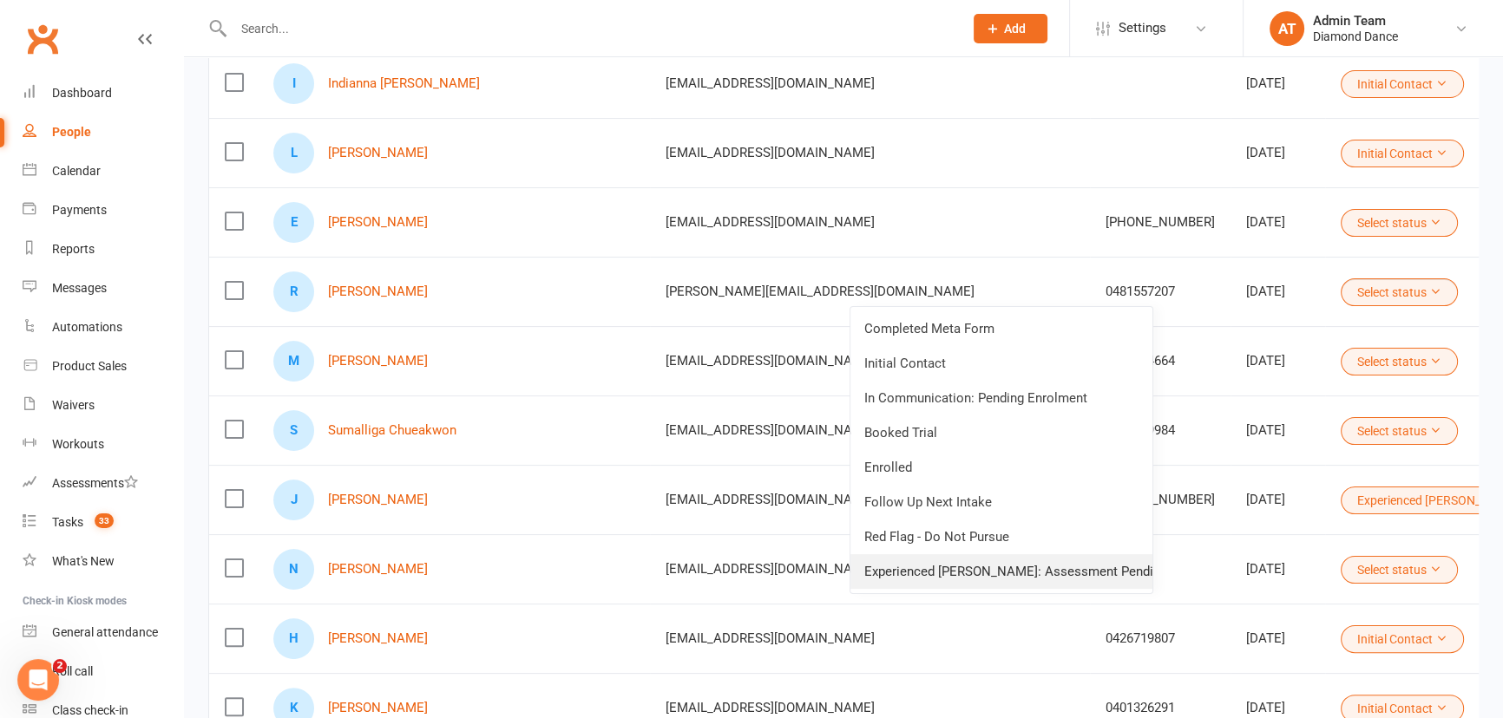
click at [1018, 567] on link "Experienced Poler: Assessment Pending" at bounding box center [1001, 571] width 302 height 35
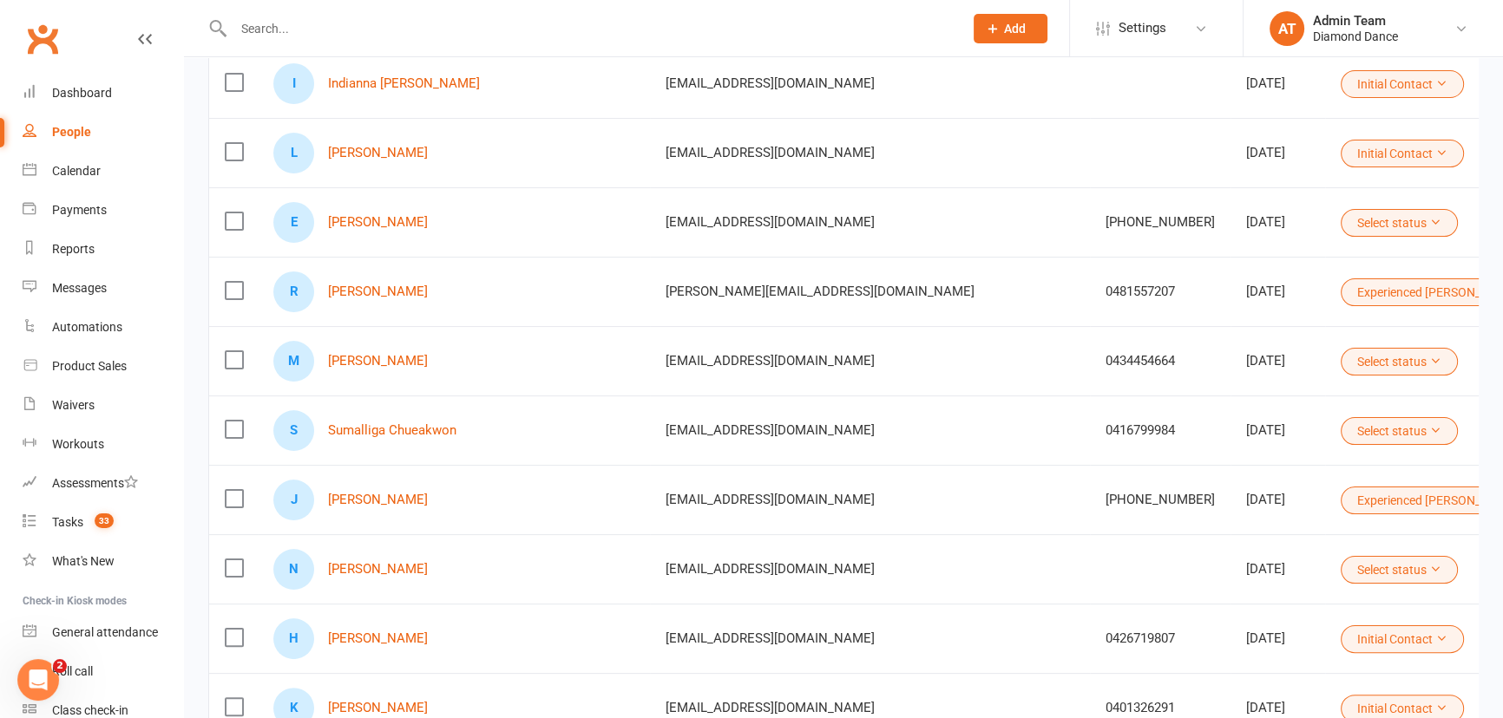
click at [1340, 221] on button "Select status" at bounding box center [1398, 223] width 117 height 28
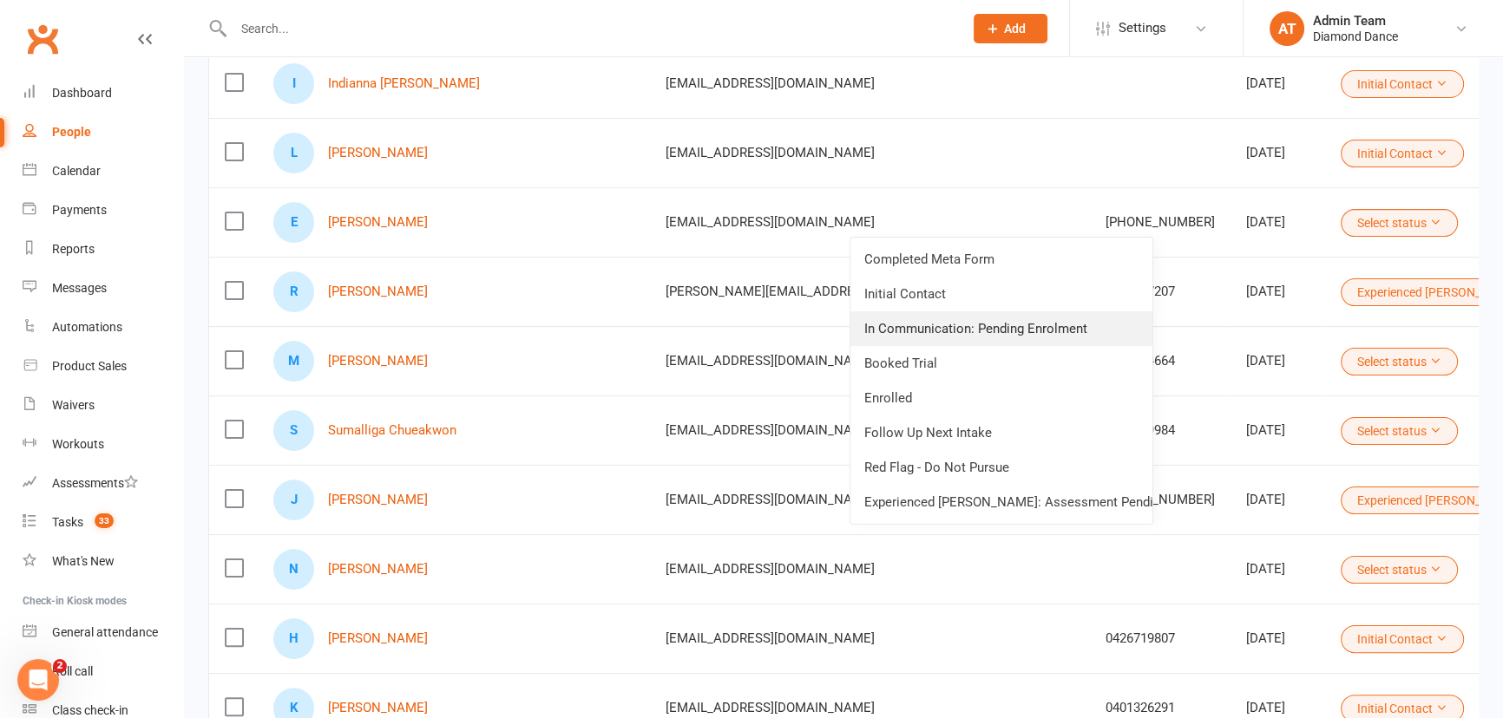
click at [973, 332] on link "In Communication: Pending Enrolment" at bounding box center [1001, 328] width 302 height 35
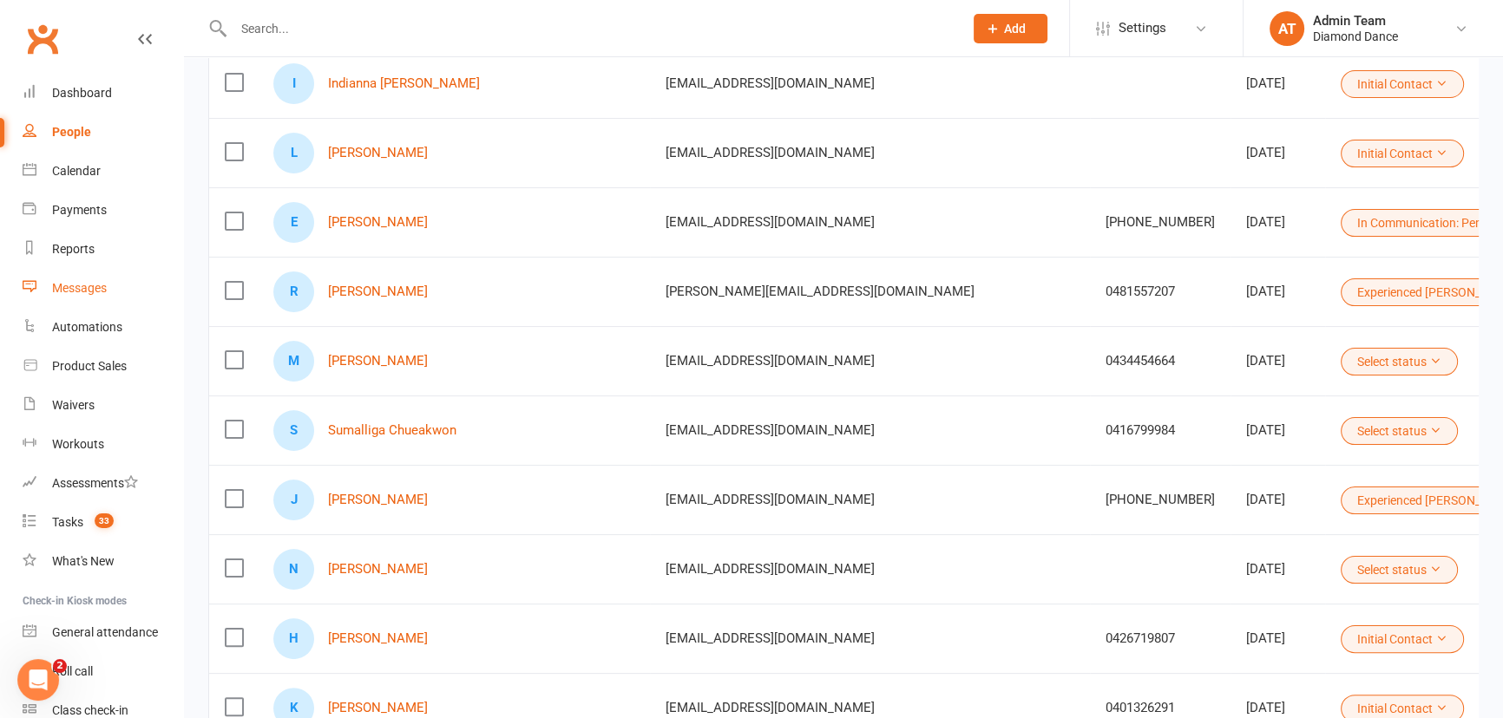
click at [85, 283] on div "Messages" at bounding box center [79, 288] width 55 height 14
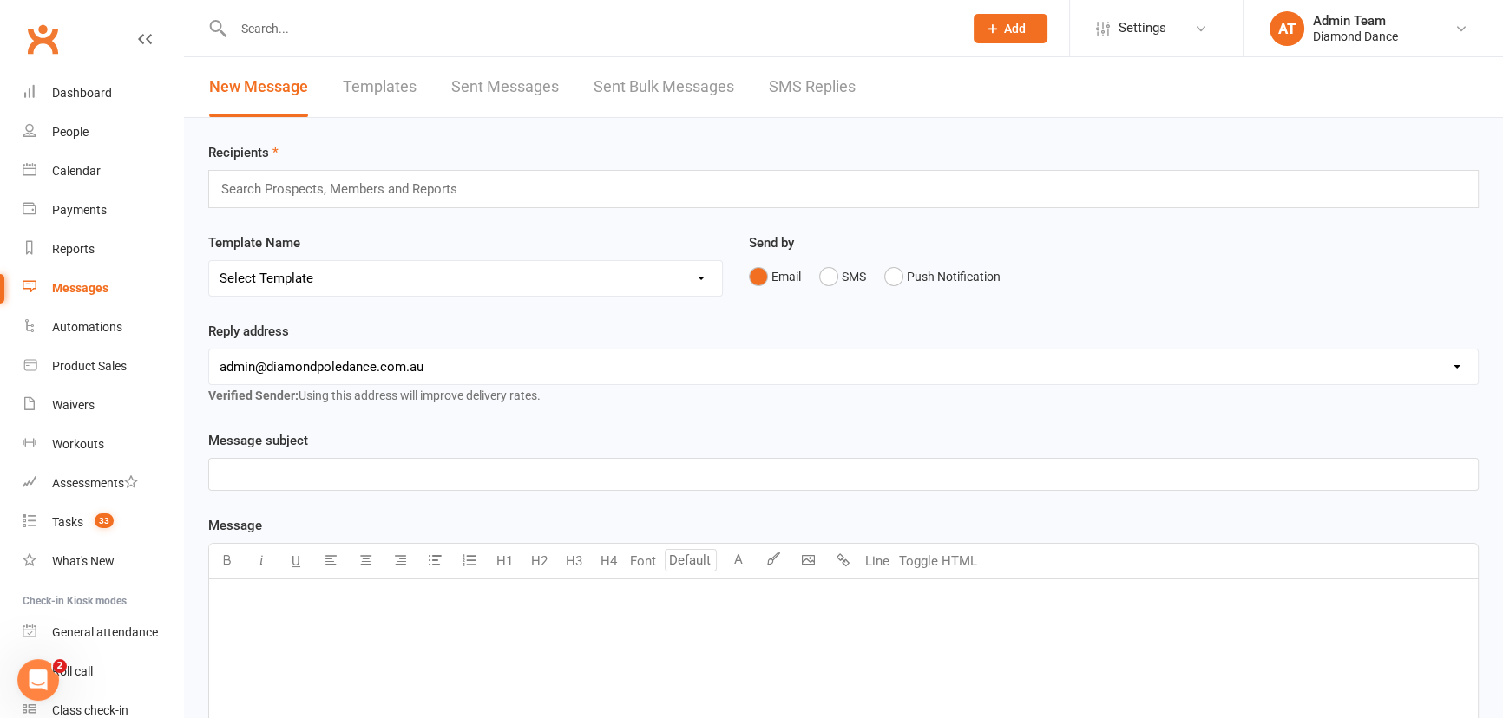
click at [282, 207] on div "Search Prospects, Members and Reports" at bounding box center [843, 189] width 1270 height 38
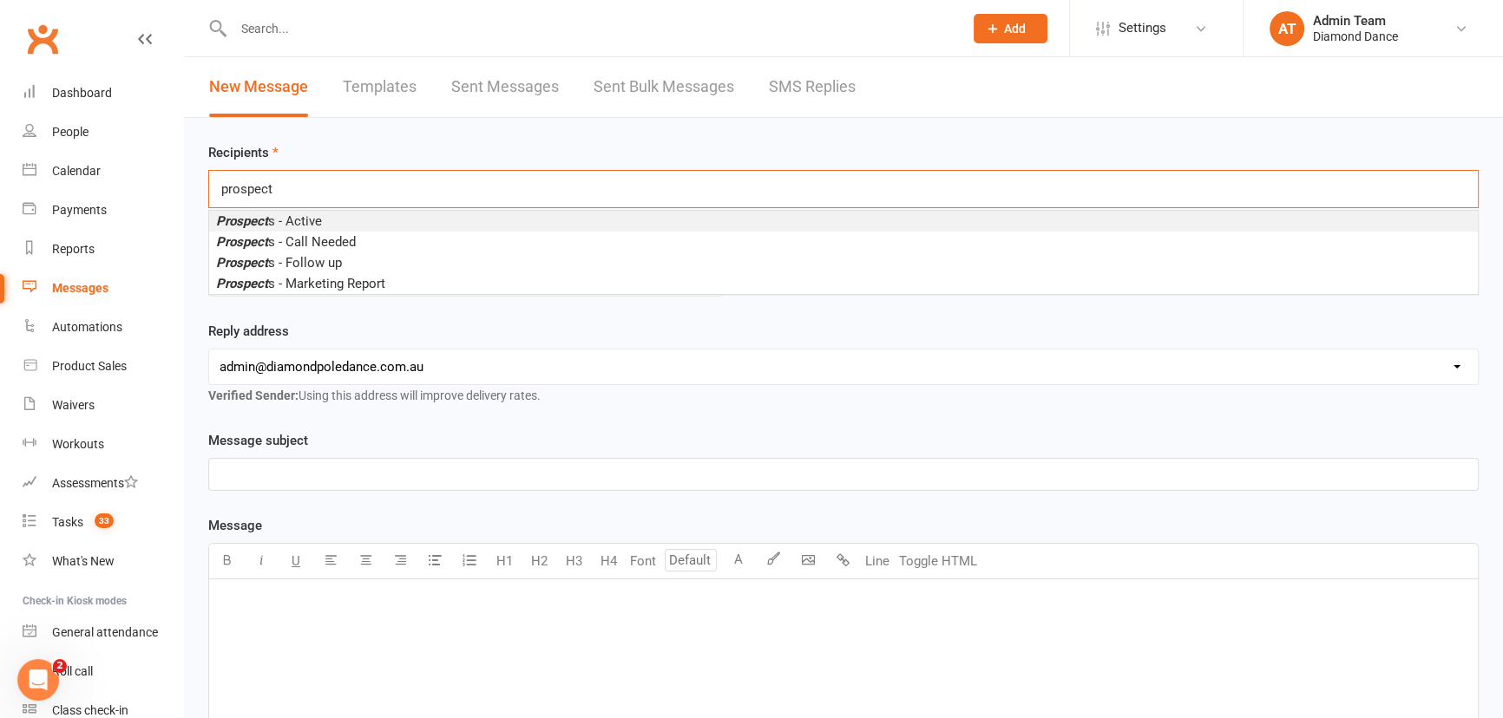
type input "prospect"
click at [268, 225] on span "Prospect s - Active" at bounding box center [269, 221] width 106 height 16
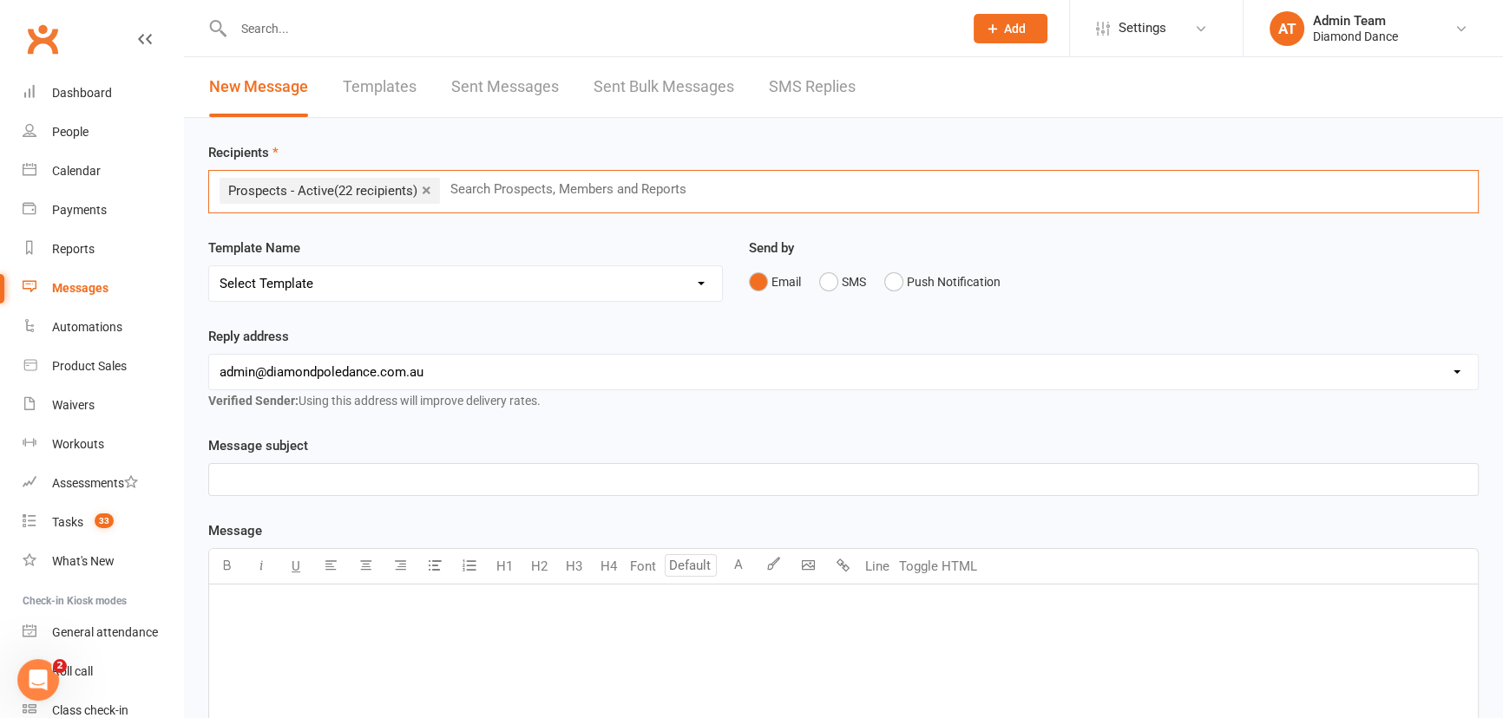
click at [424, 187] on link "×" at bounding box center [427, 190] width 10 height 28
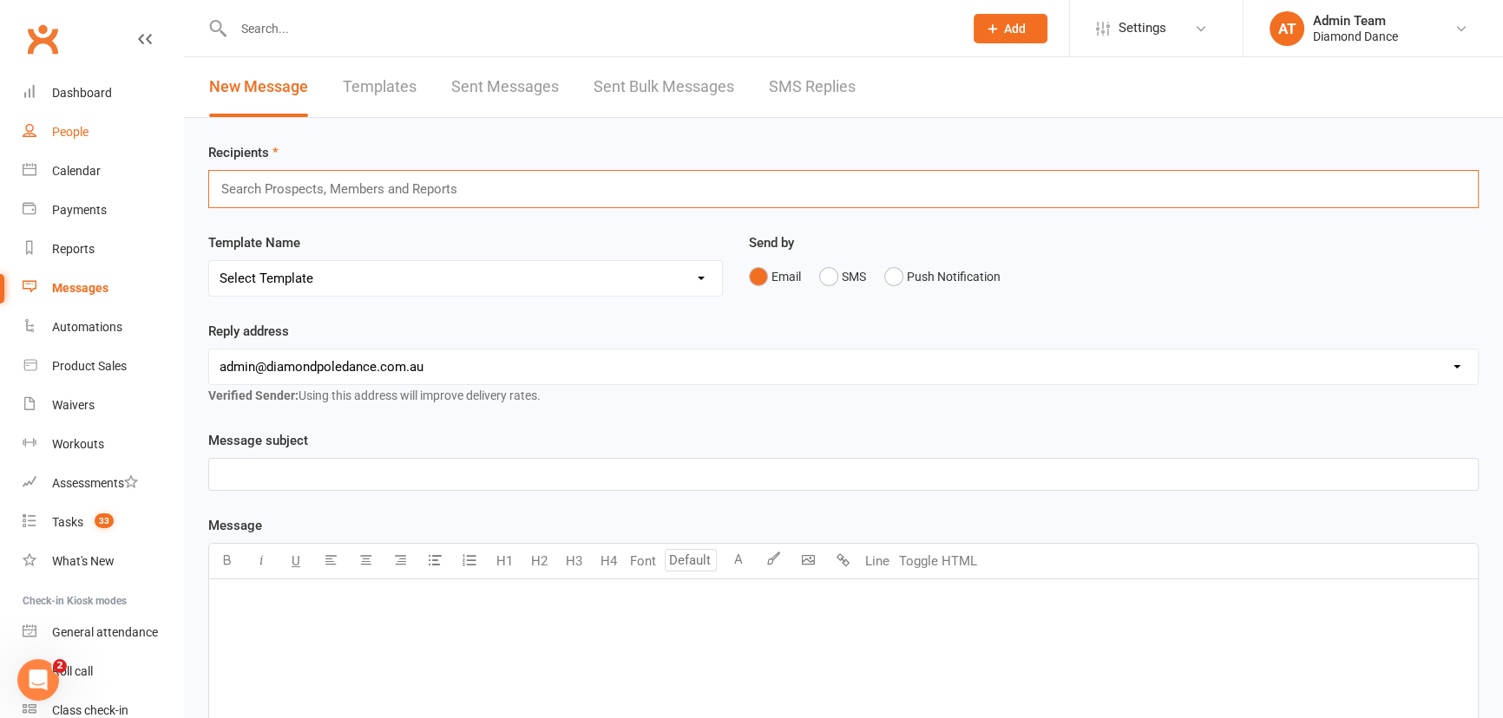
click at [80, 137] on div "People" at bounding box center [70, 132] width 36 height 14
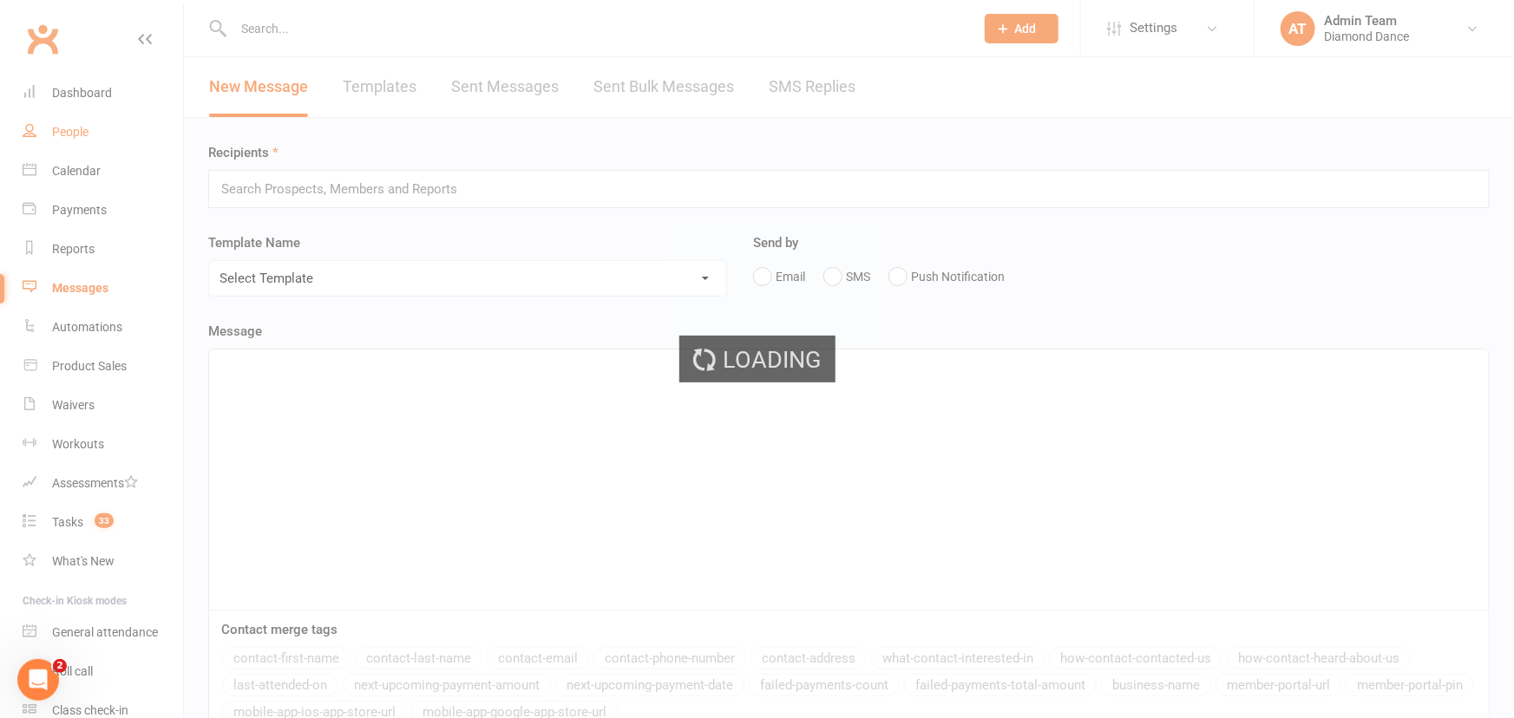
select select "100"
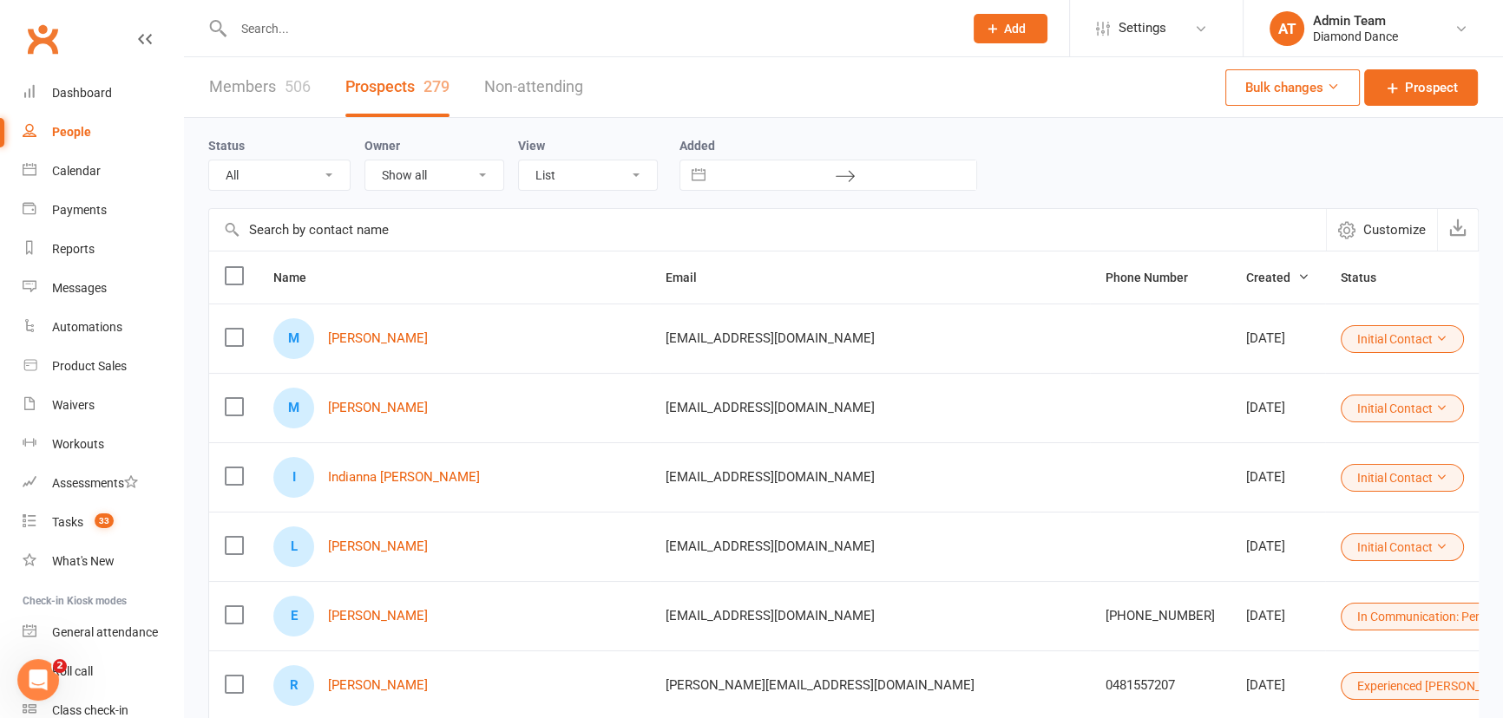
click at [236, 272] on label at bounding box center [233, 275] width 17 height 17
click at [236, 267] on input "checkbox" at bounding box center [233, 267] width 17 height 0
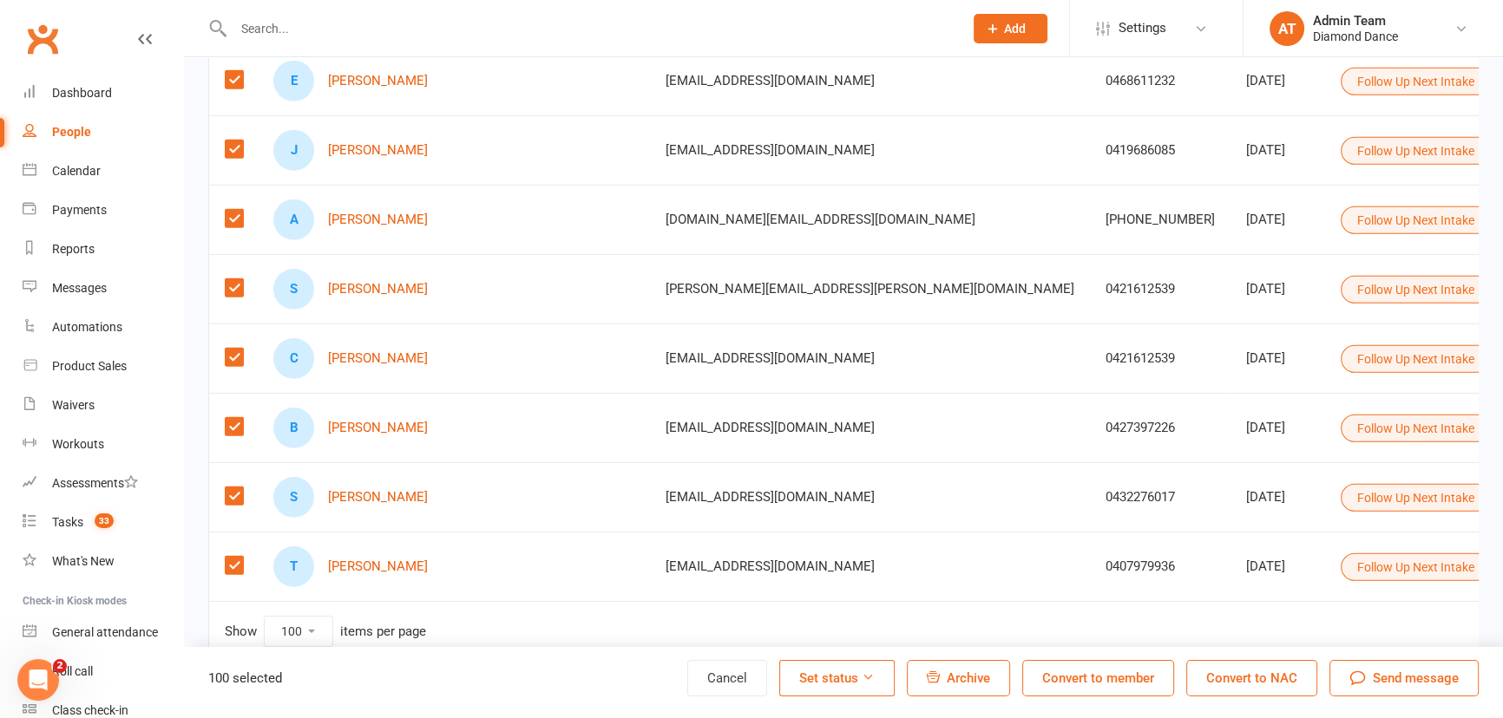
scroll to position [6669, 0]
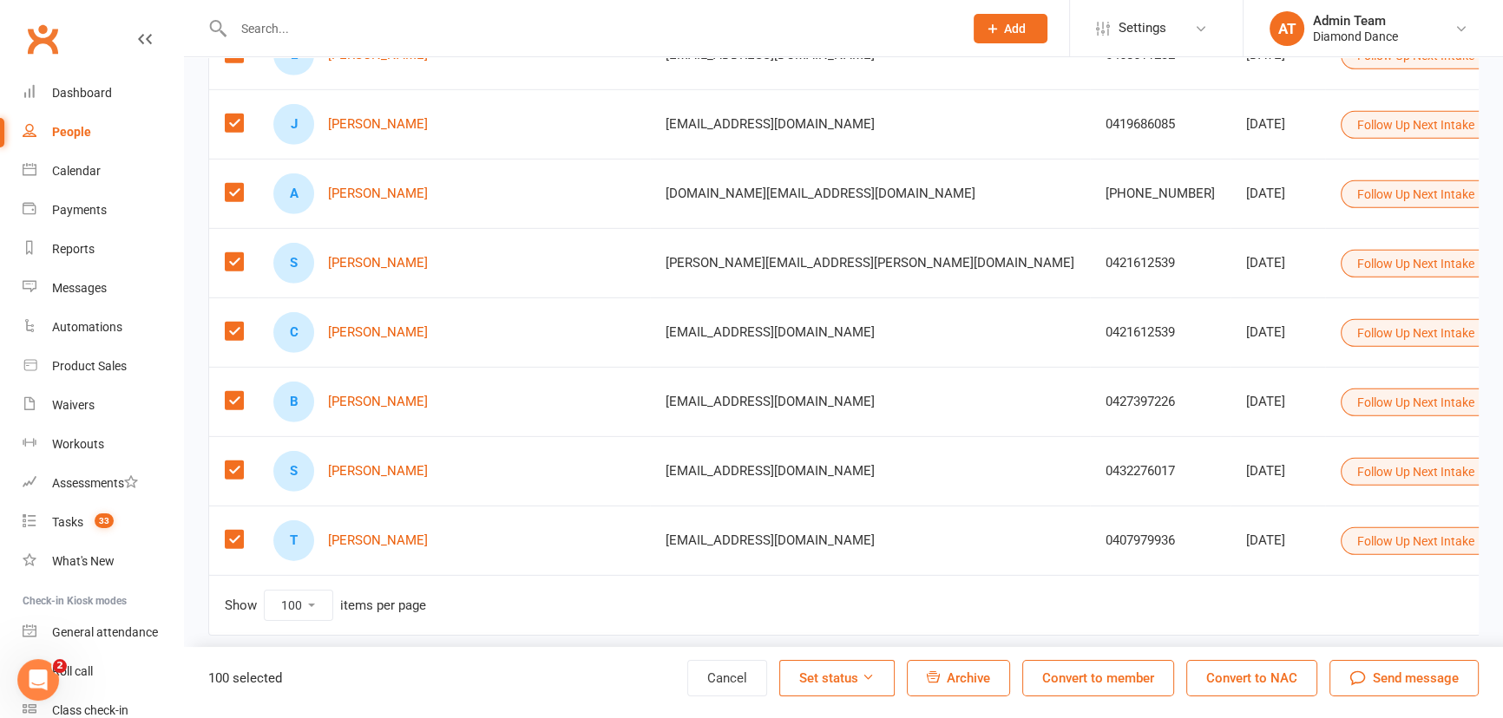
click at [1359, 677] on icon "button" at bounding box center [1357, 679] width 16 height 16
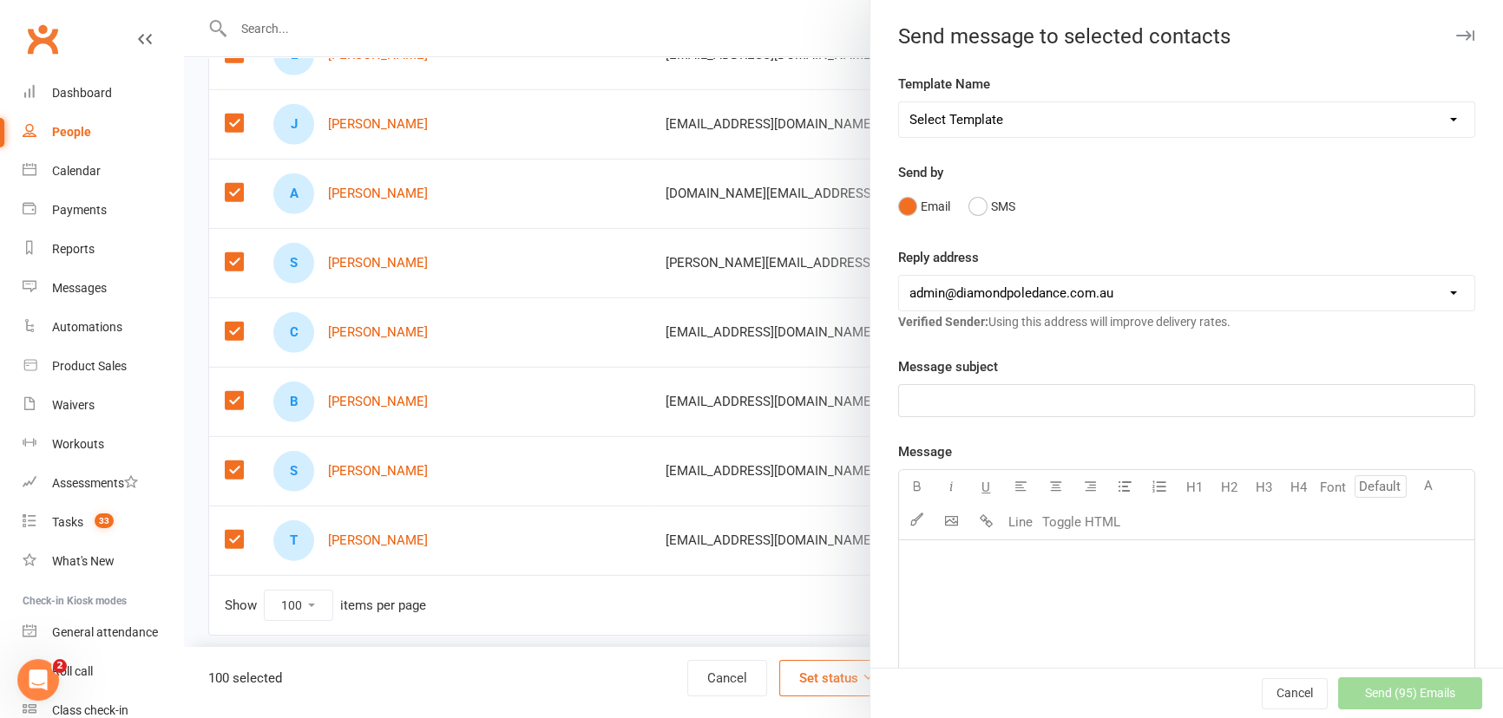
click at [966, 396] on p "﻿" at bounding box center [1186, 400] width 554 height 21
click at [910, 555] on p "﻿" at bounding box center [1186, 563] width 554 height 21
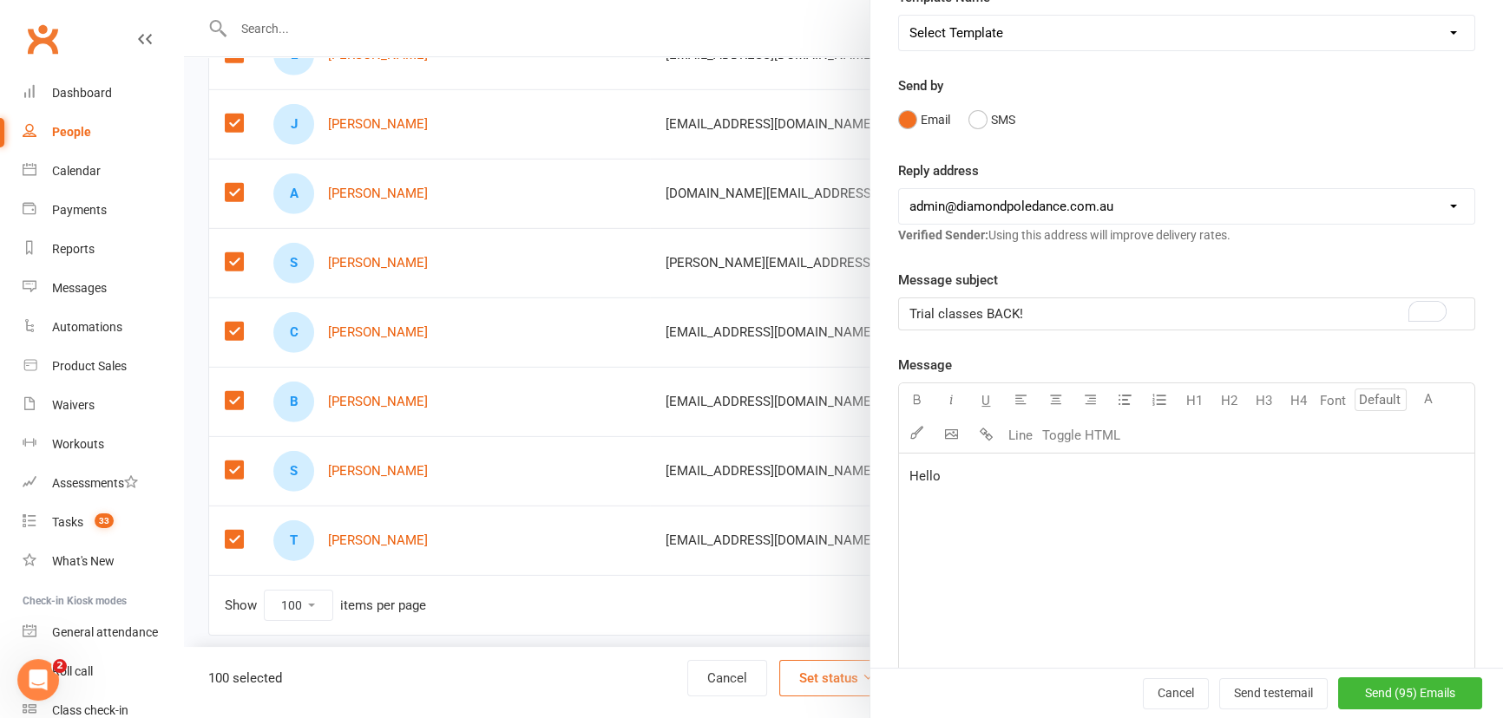
scroll to position [236, 0]
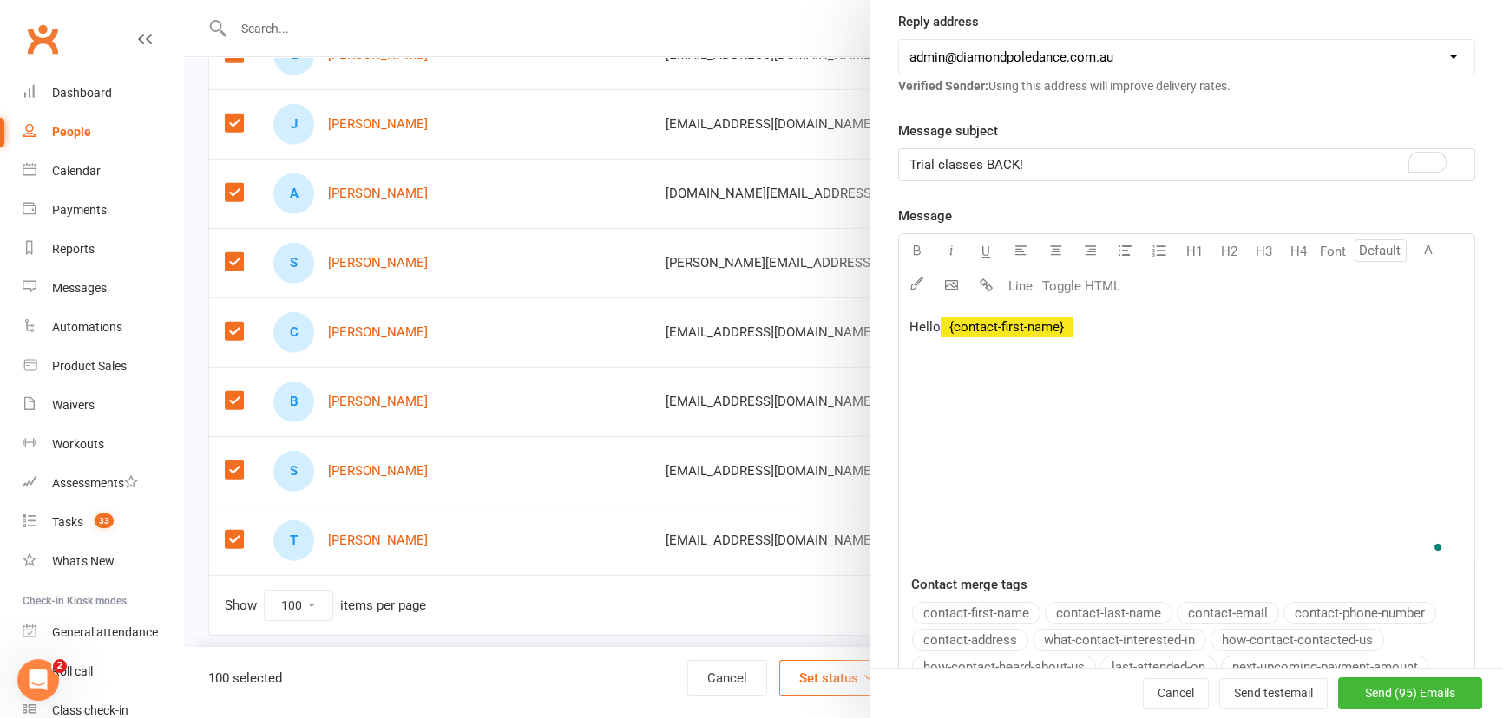
click at [930, 619] on button "contact-first-name" at bounding box center [976, 613] width 128 height 23
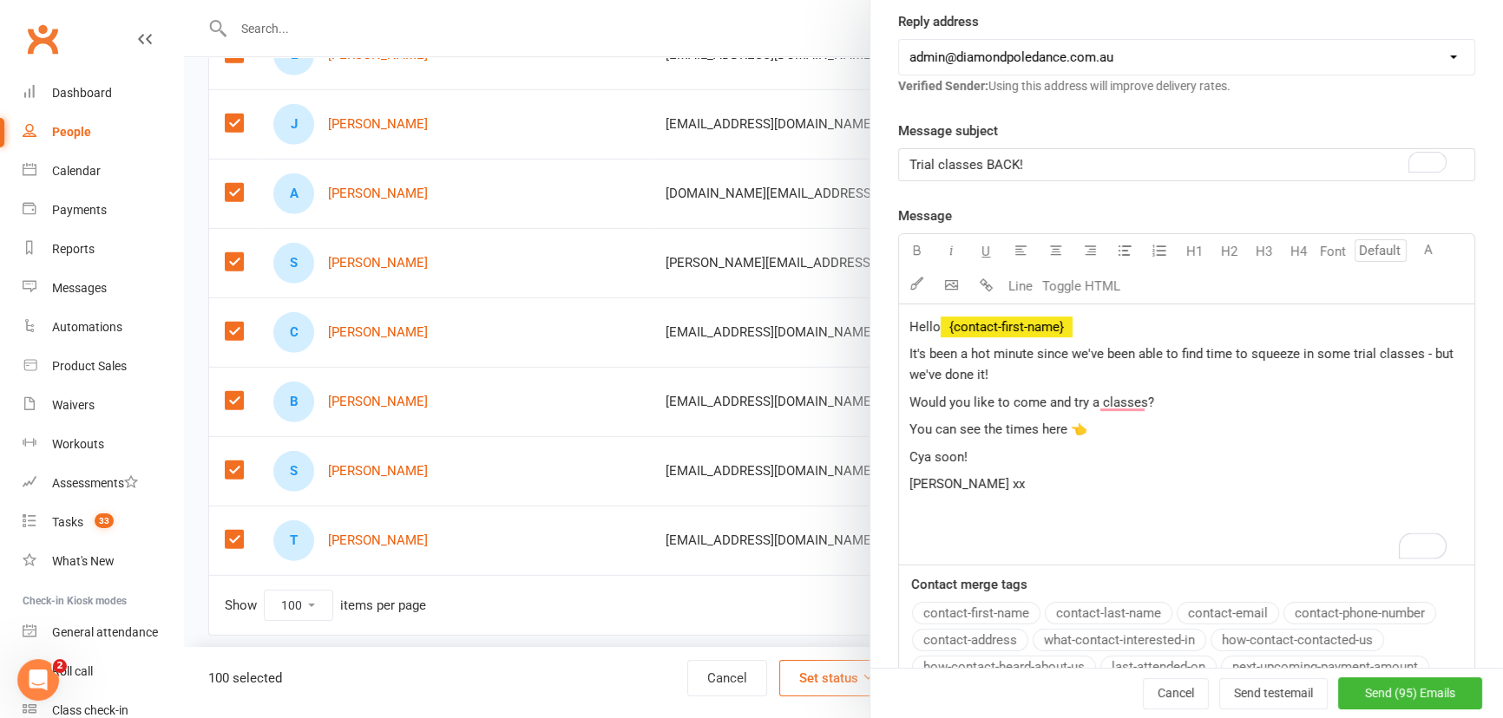
click at [1059, 426] on span "You can see the times here 👈" at bounding box center [998, 430] width 178 height 16
click at [1141, 401] on span "Would you like to come and try a classes?" at bounding box center [1031, 403] width 245 height 16
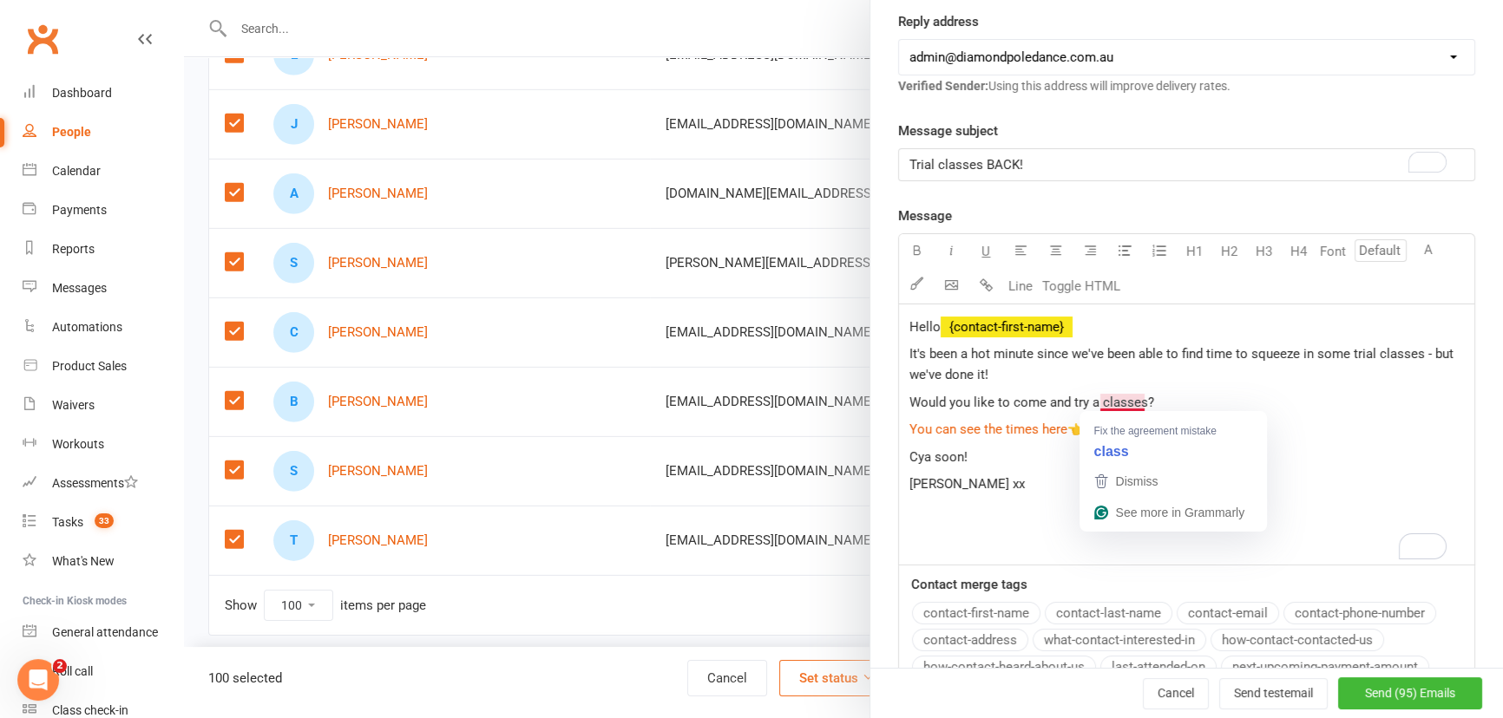
click at [1139, 403] on span "Would you like to come and try a classes?" at bounding box center [1031, 403] width 245 height 16
click at [1128, 404] on span "Would you like to come and try a classes?" at bounding box center [1031, 403] width 245 height 16
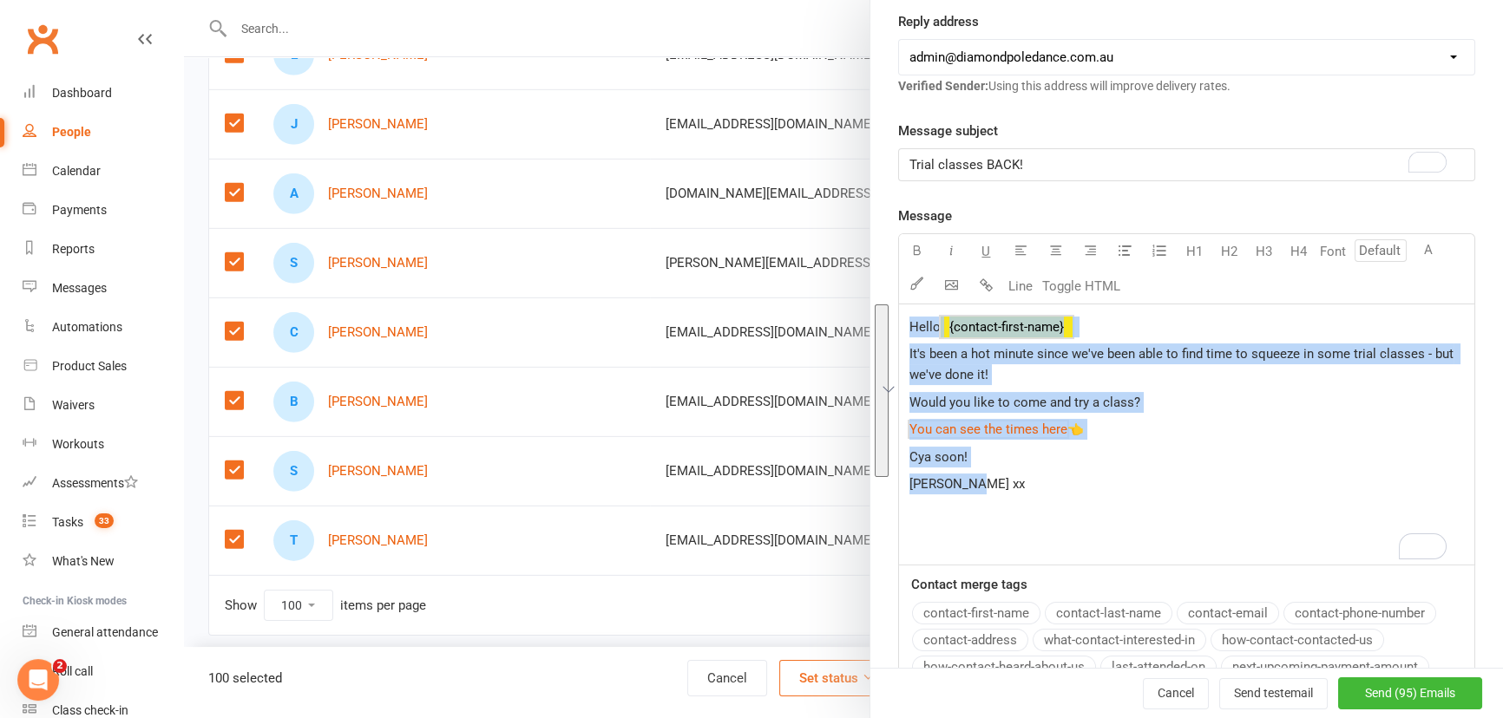
click at [976, 161] on span "Trial classes BACK!" at bounding box center [966, 165] width 114 height 16
click at [1015, 474] on p "Jacinta xx" at bounding box center [1186, 484] width 554 height 21
copy div "Hello ﻿ {contact-first-name} It's been a hot minute since we've been able to fi…"
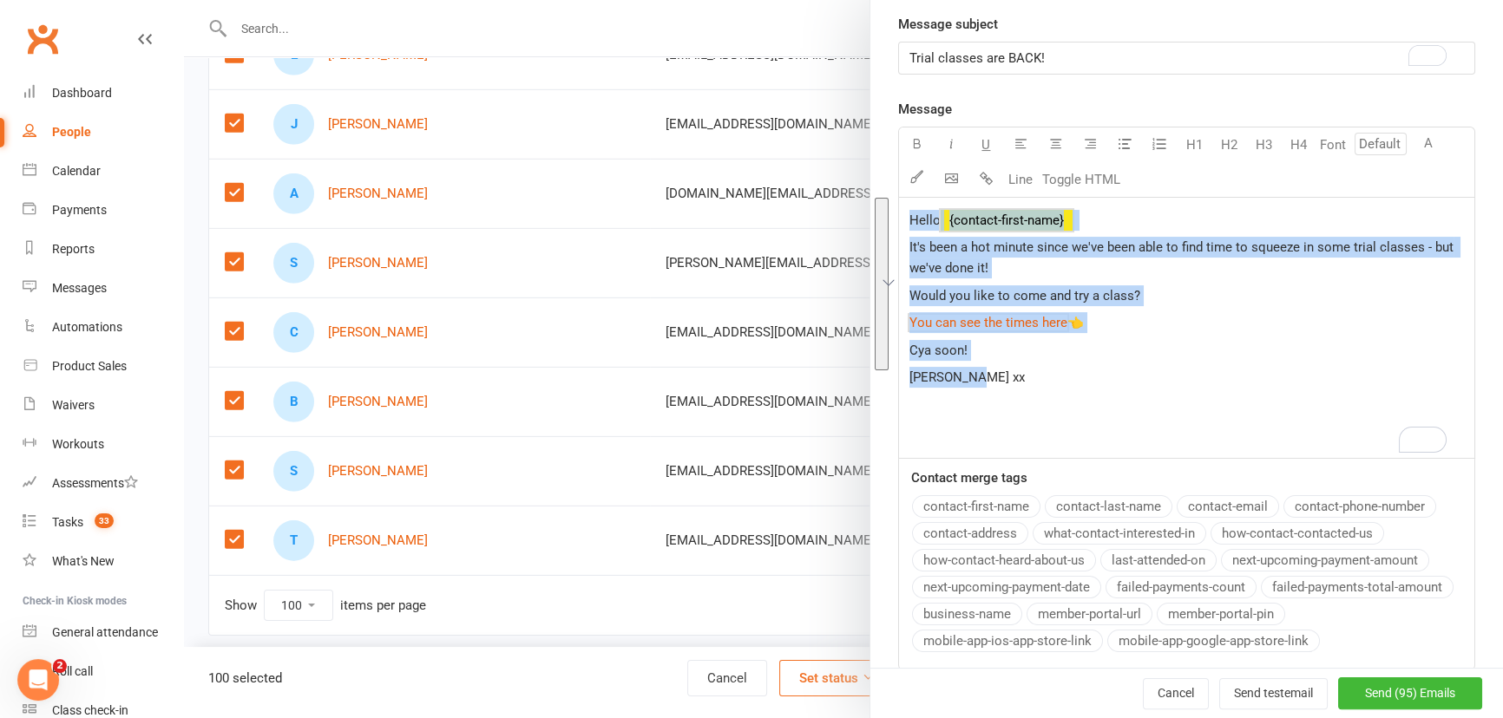
scroll to position [473, 0]
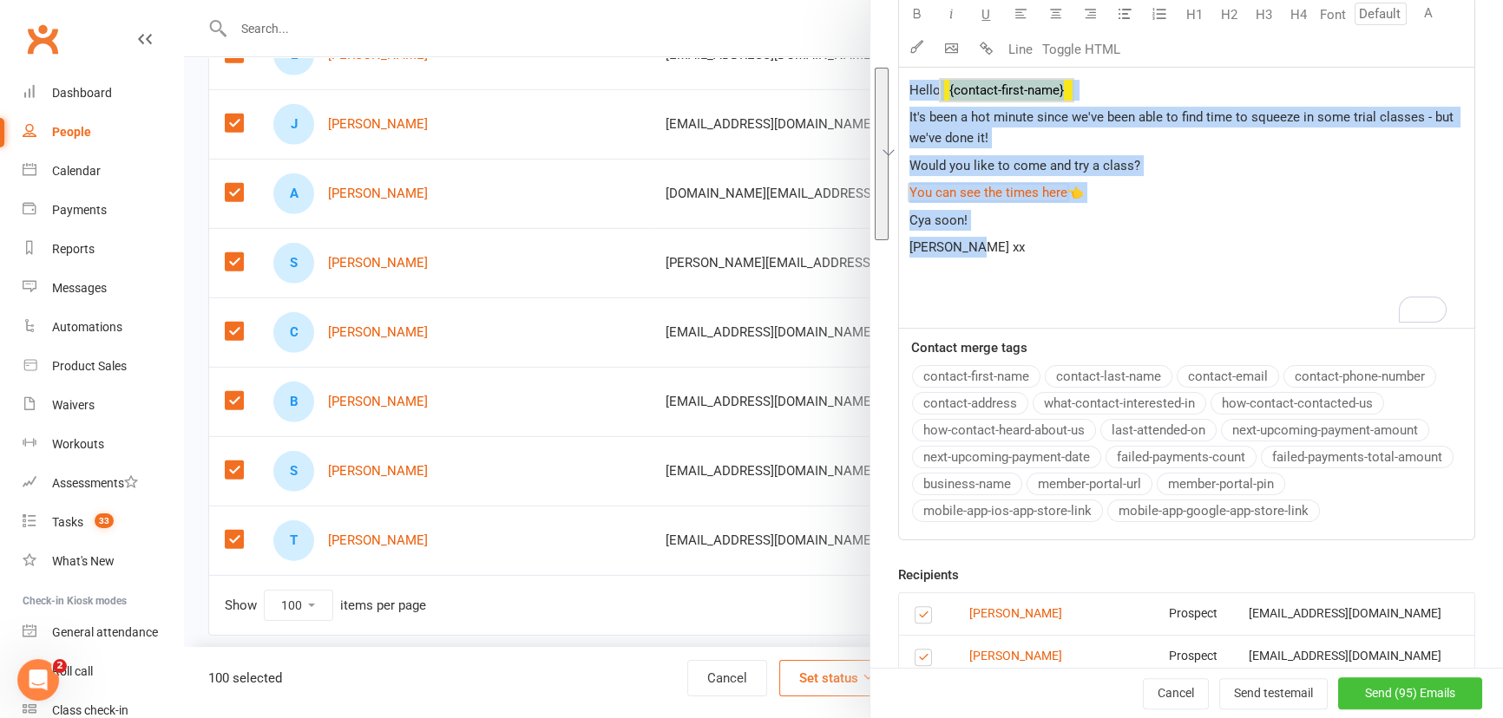
click at [1365, 690] on span "Send (95) Emails" at bounding box center [1410, 694] width 90 height 14
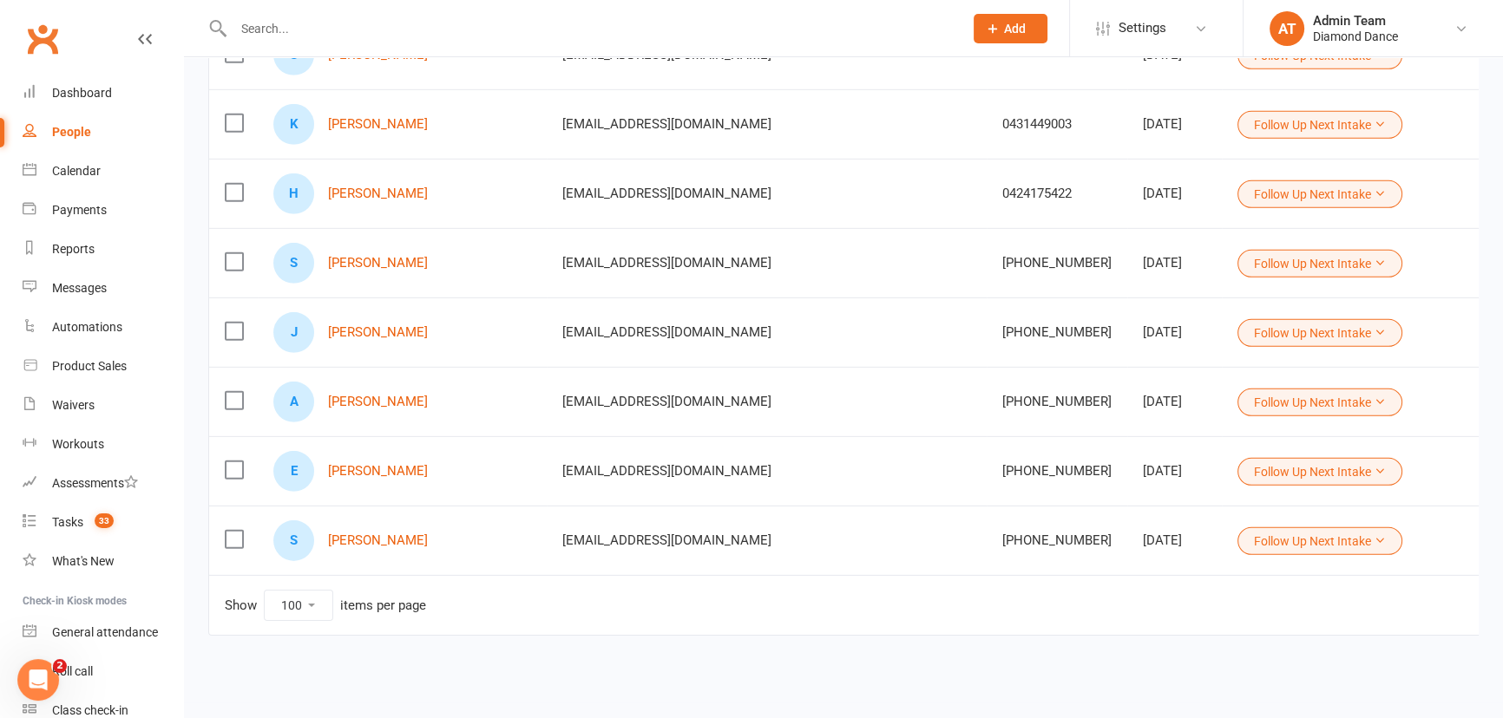
scroll to position [0, 0]
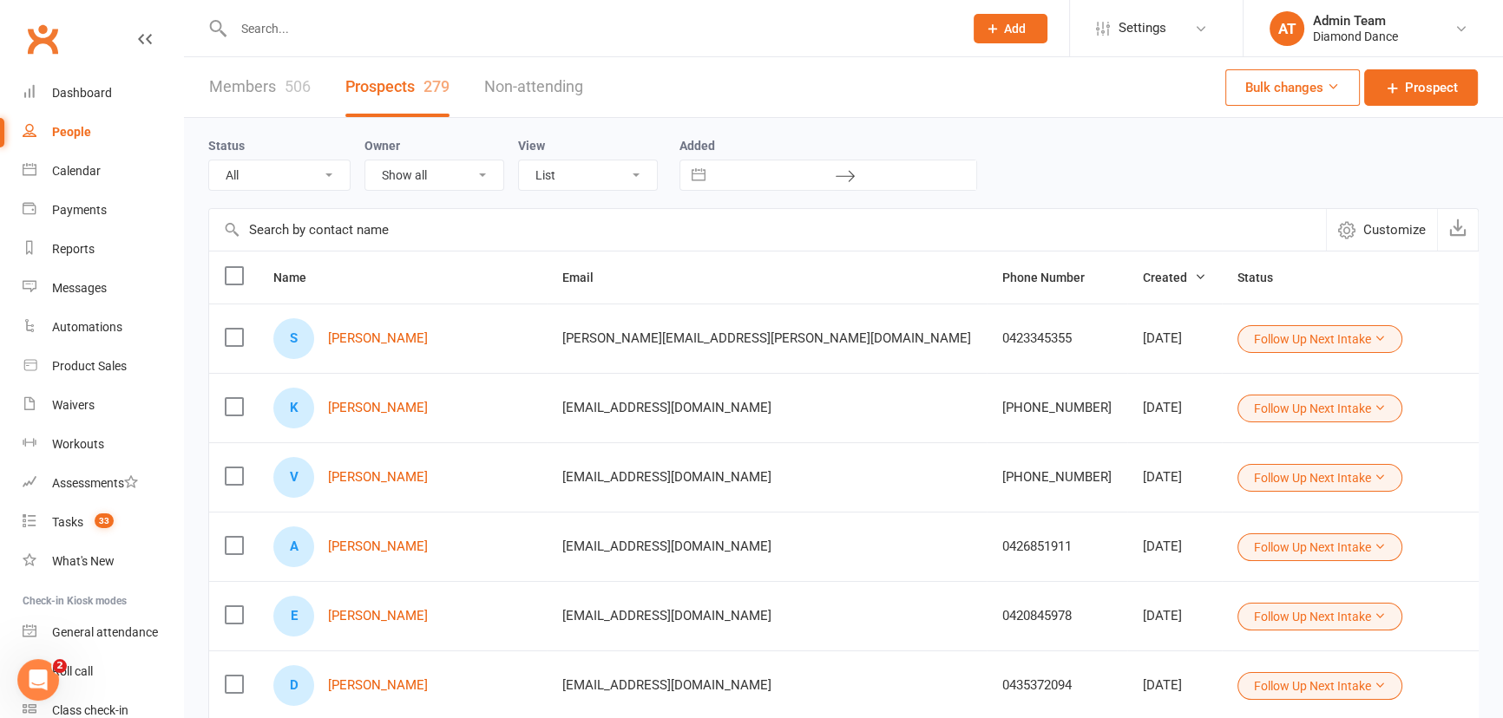
click at [234, 272] on label at bounding box center [233, 275] width 17 height 17
click at [234, 267] on input "checkbox" at bounding box center [233, 267] width 17 height 0
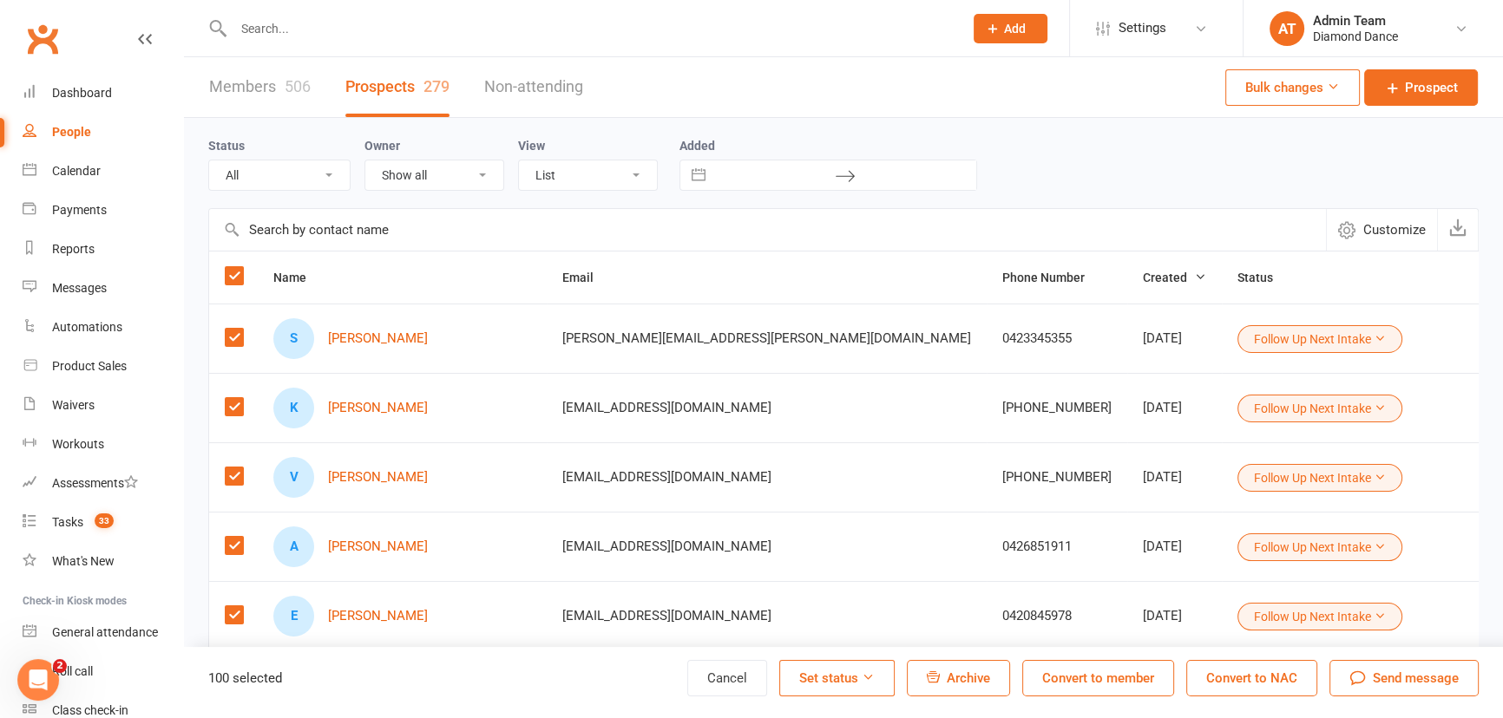
click at [1403, 678] on span "Send message" at bounding box center [1416, 678] width 86 height 21
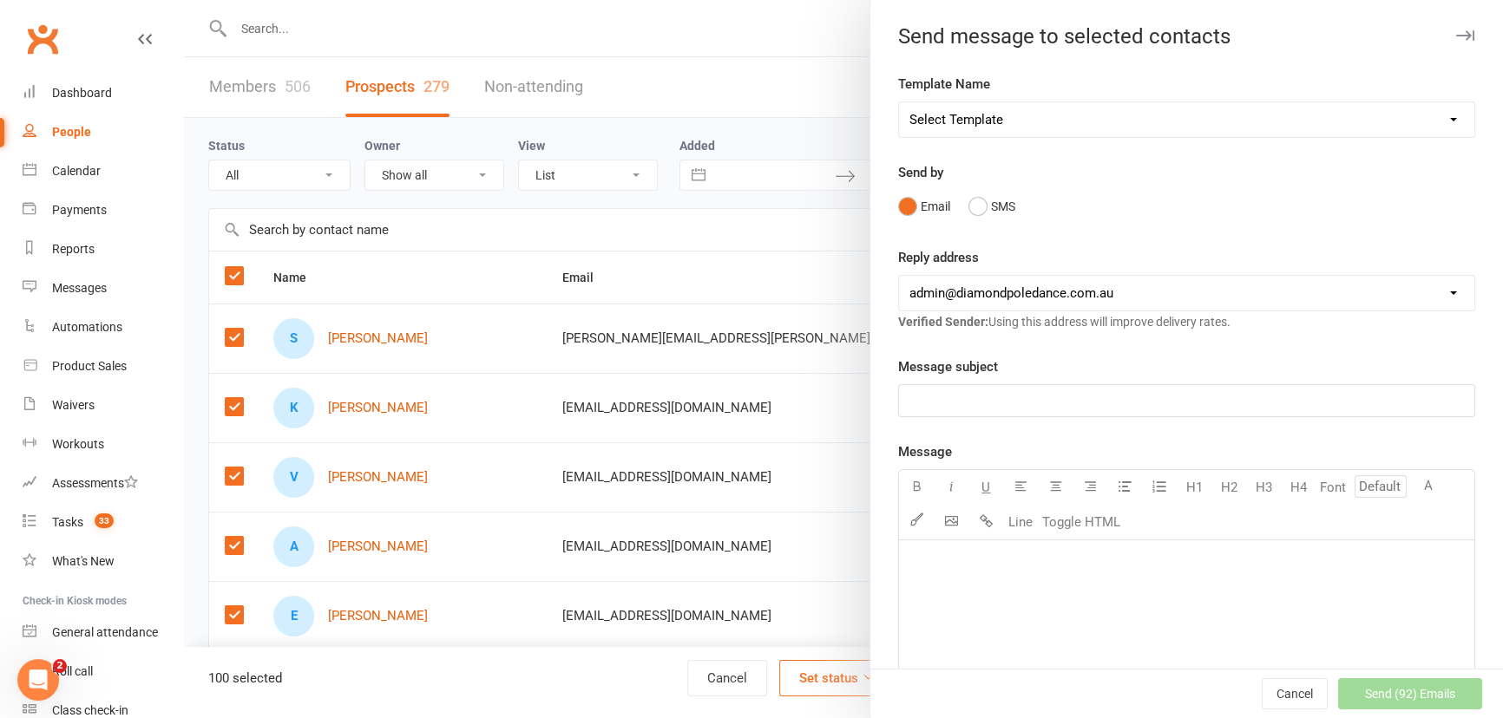
click at [968, 401] on p "﻿" at bounding box center [1186, 400] width 554 height 21
click at [921, 547] on div "﻿" at bounding box center [1186, 671] width 575 height 260
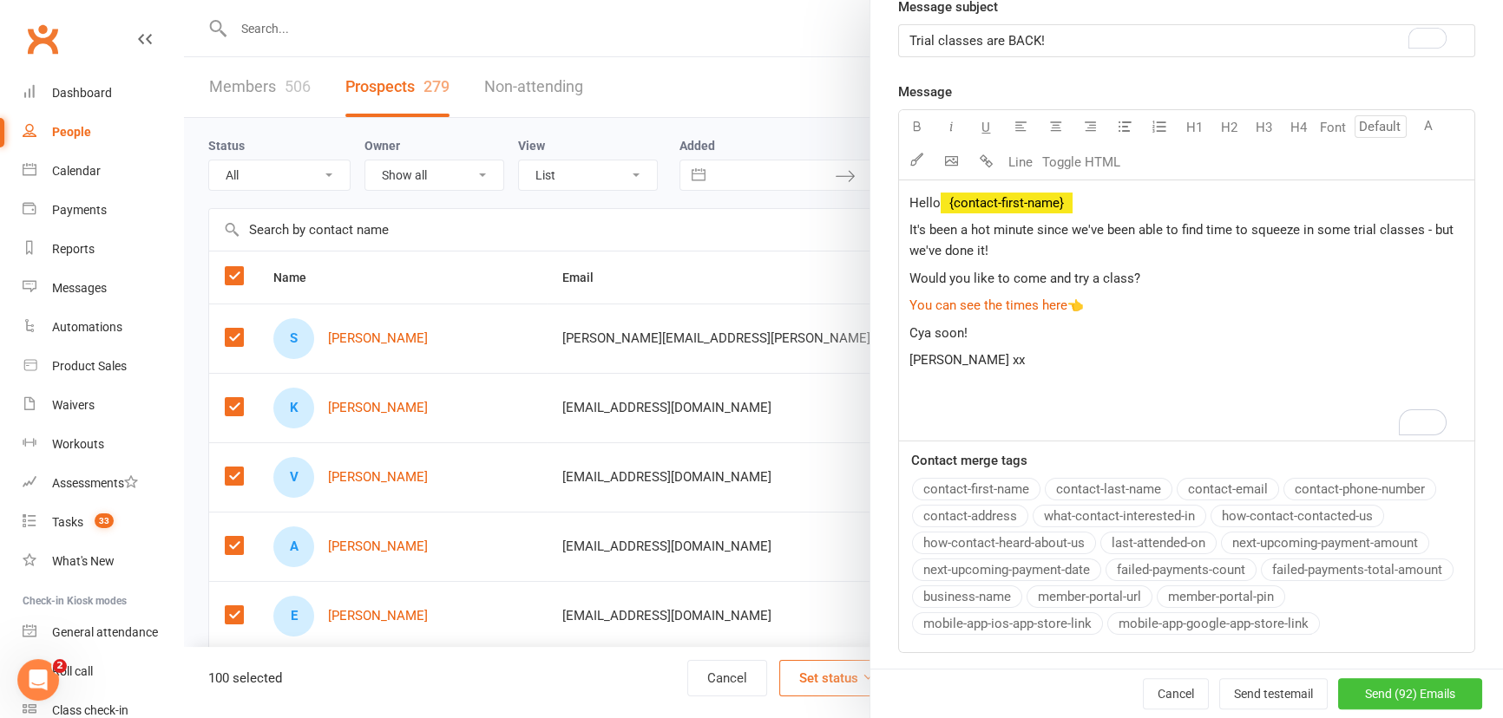
click at [1365, 687] on span "Send (92) Emails" at bounding box center [1410, 694] width 90 height 14
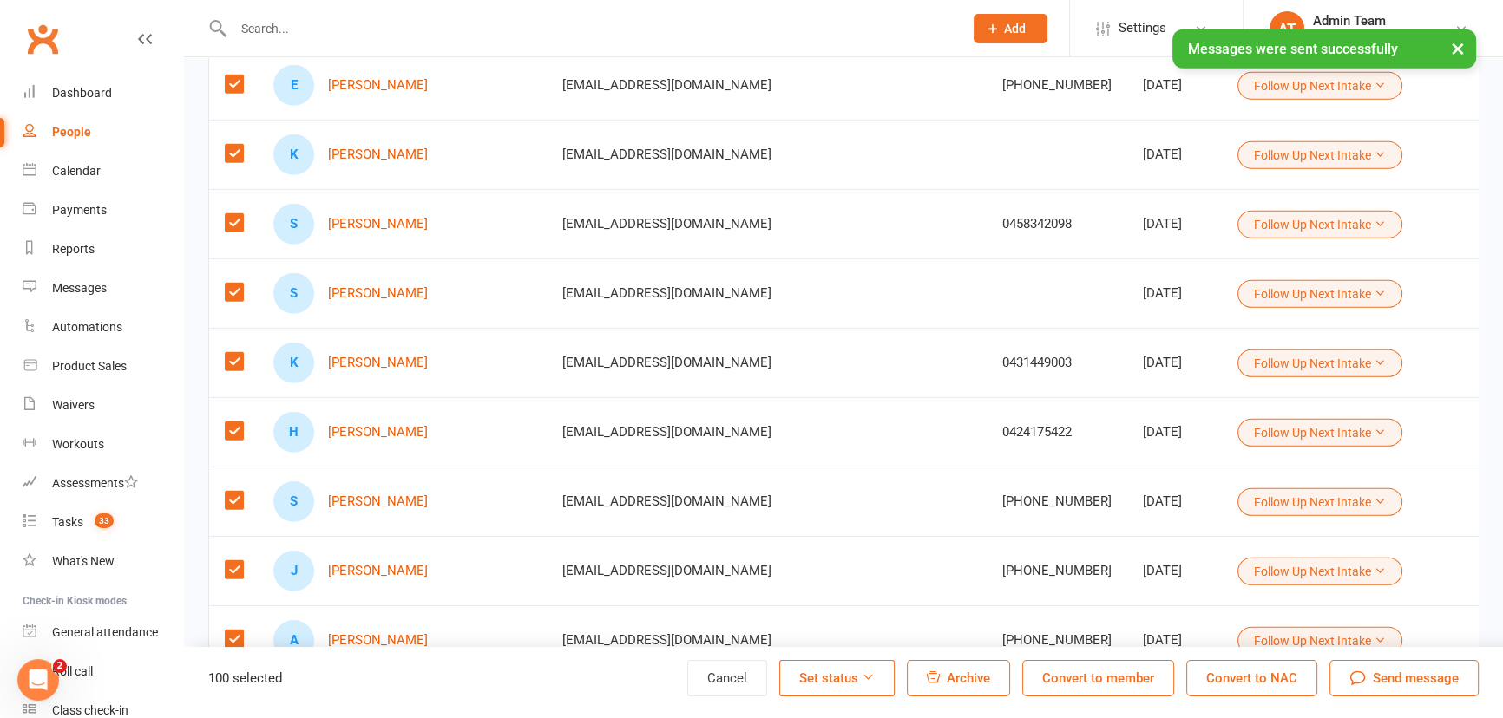
scroll to position [6669, 0]
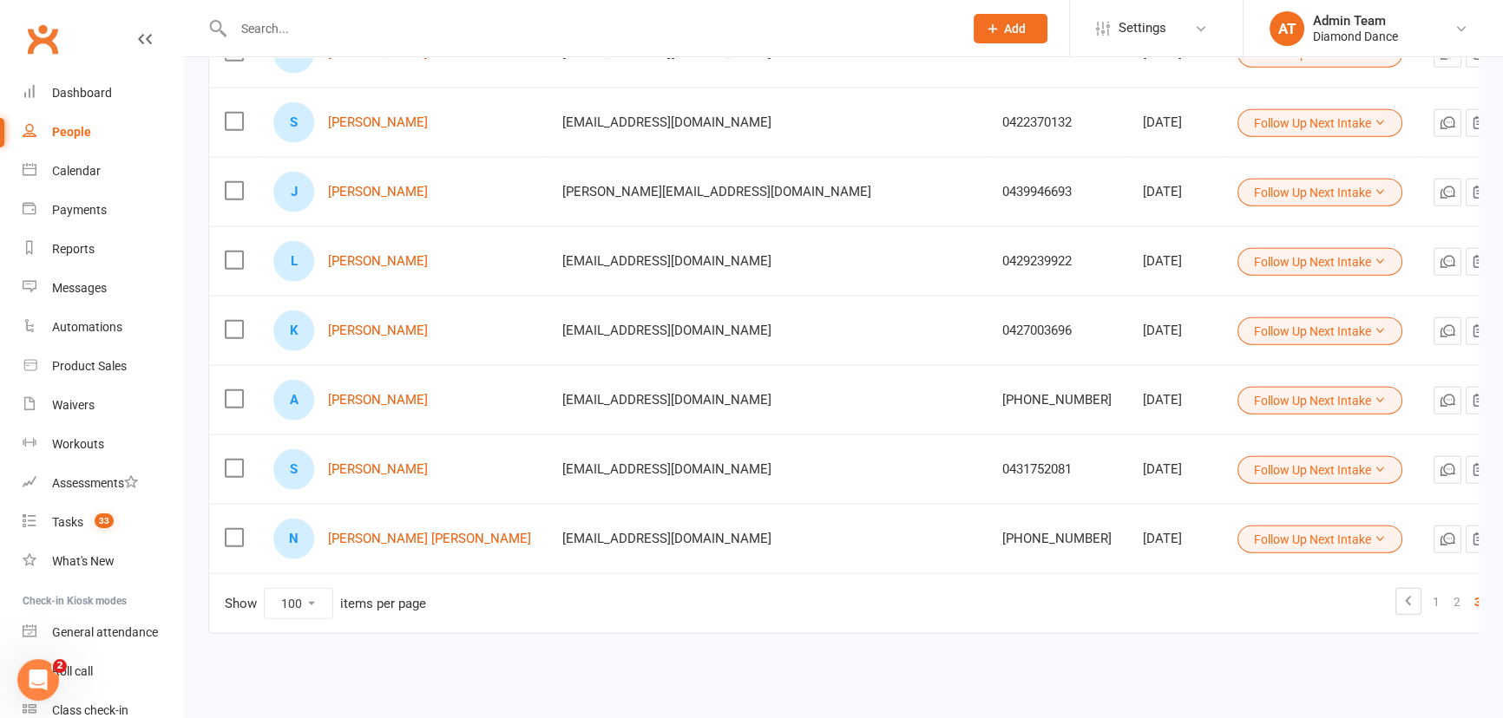
scroll to position [0, 0]
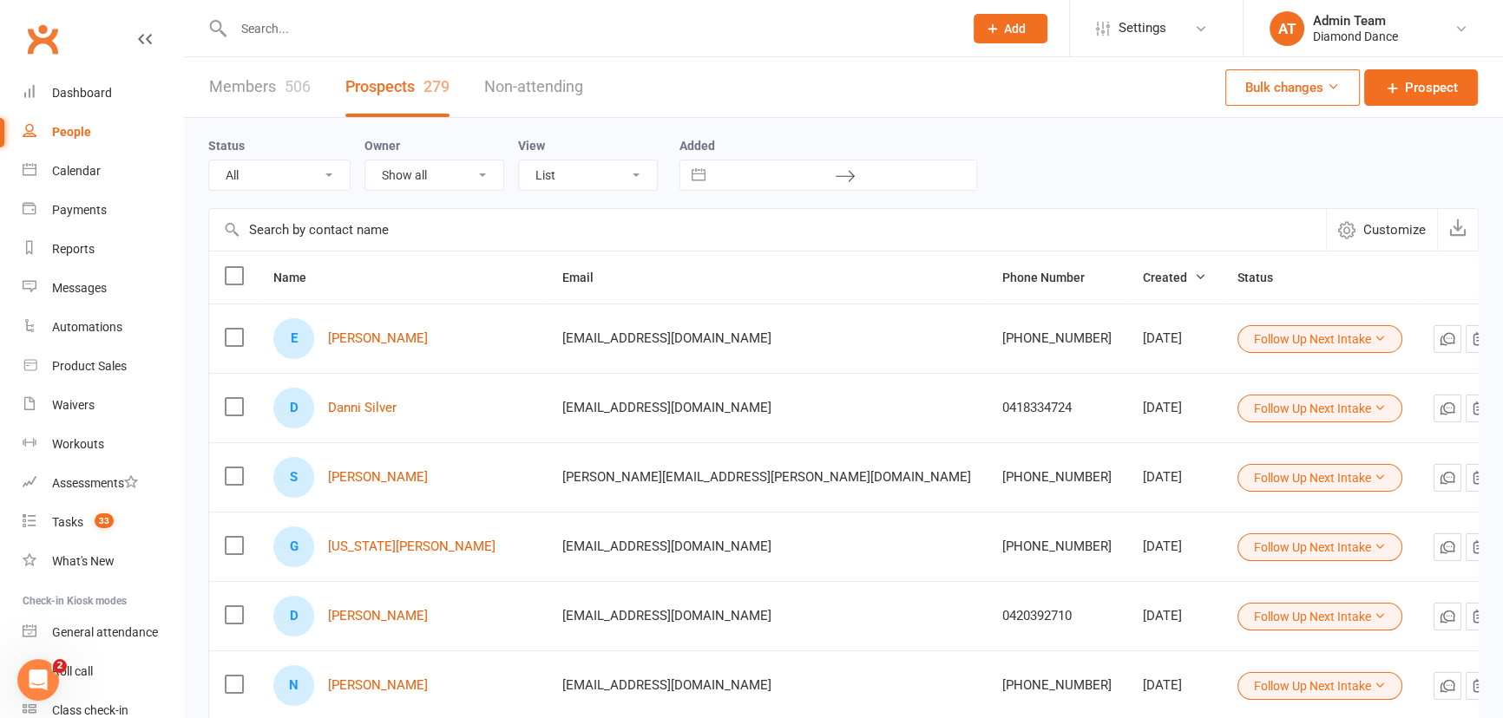
click at [230, 275] on label at bounding box center [233, 275] width 17 height 17
click at [230, 267] on input "checkbox" at bounding box center [233, 267] width 17 height 0
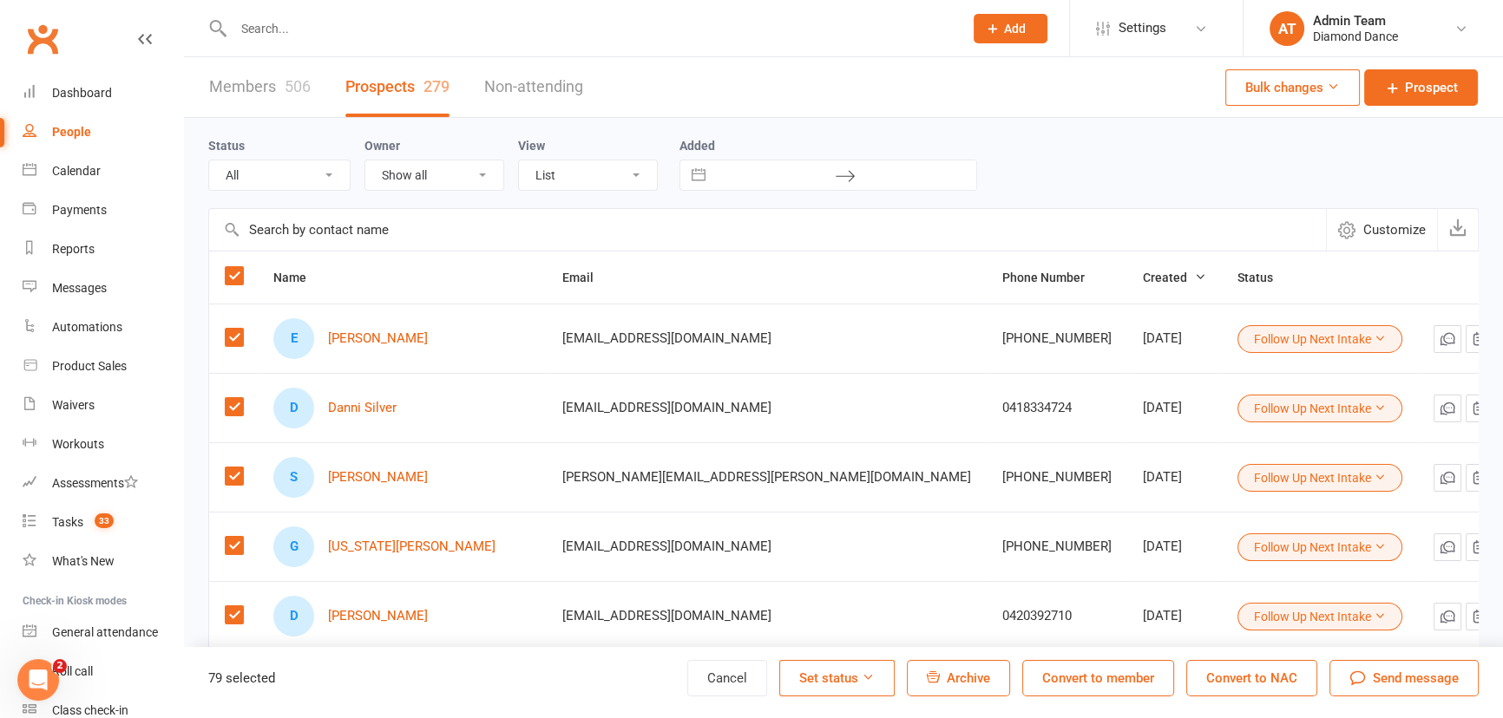
click at [1379, 673] on span "Send message" at bounding box center [1416, 678] width 86 height 21
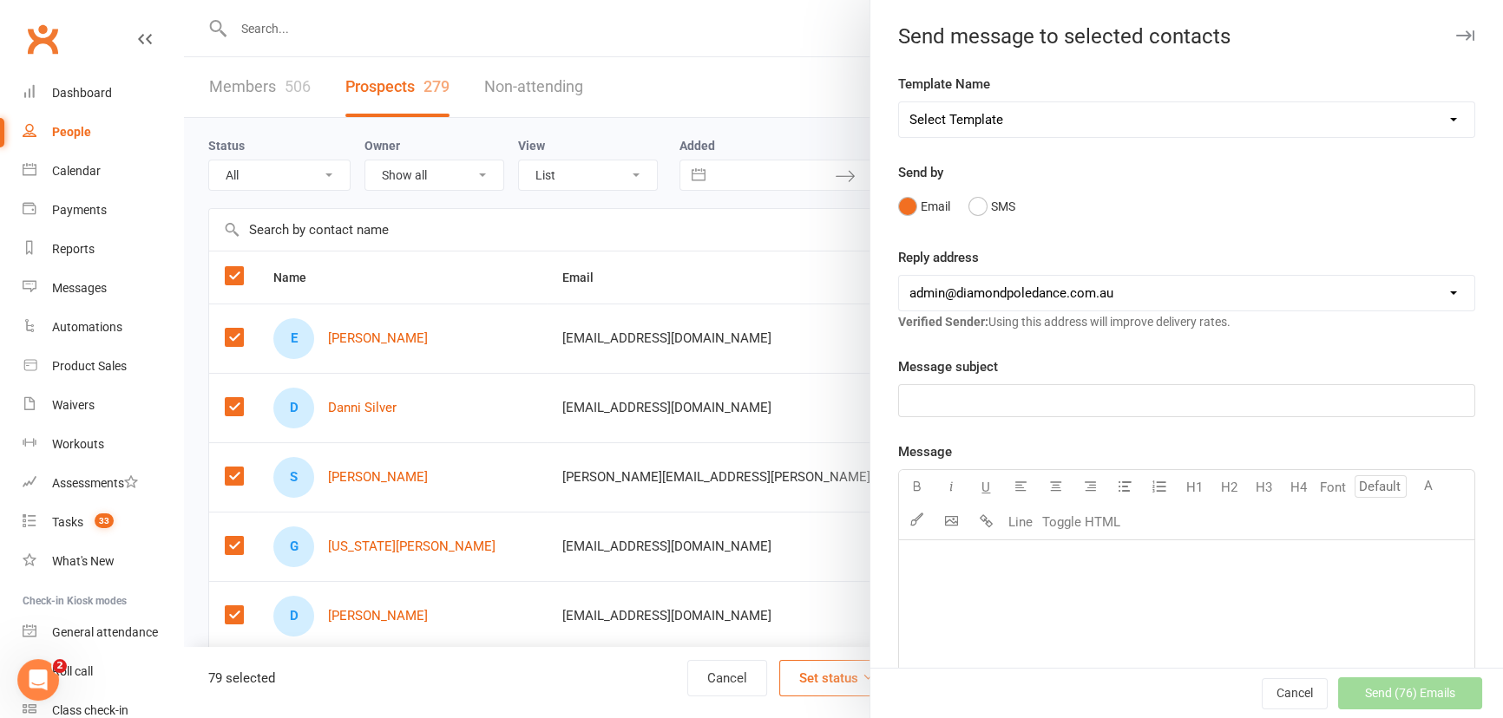
click at [939, 394] on p "﻿" at bounding box center [1186, 400] width 554 height 21
click at [1026, 564] on p "﻿" at bounding box center [1186, 563] width 554 height 21
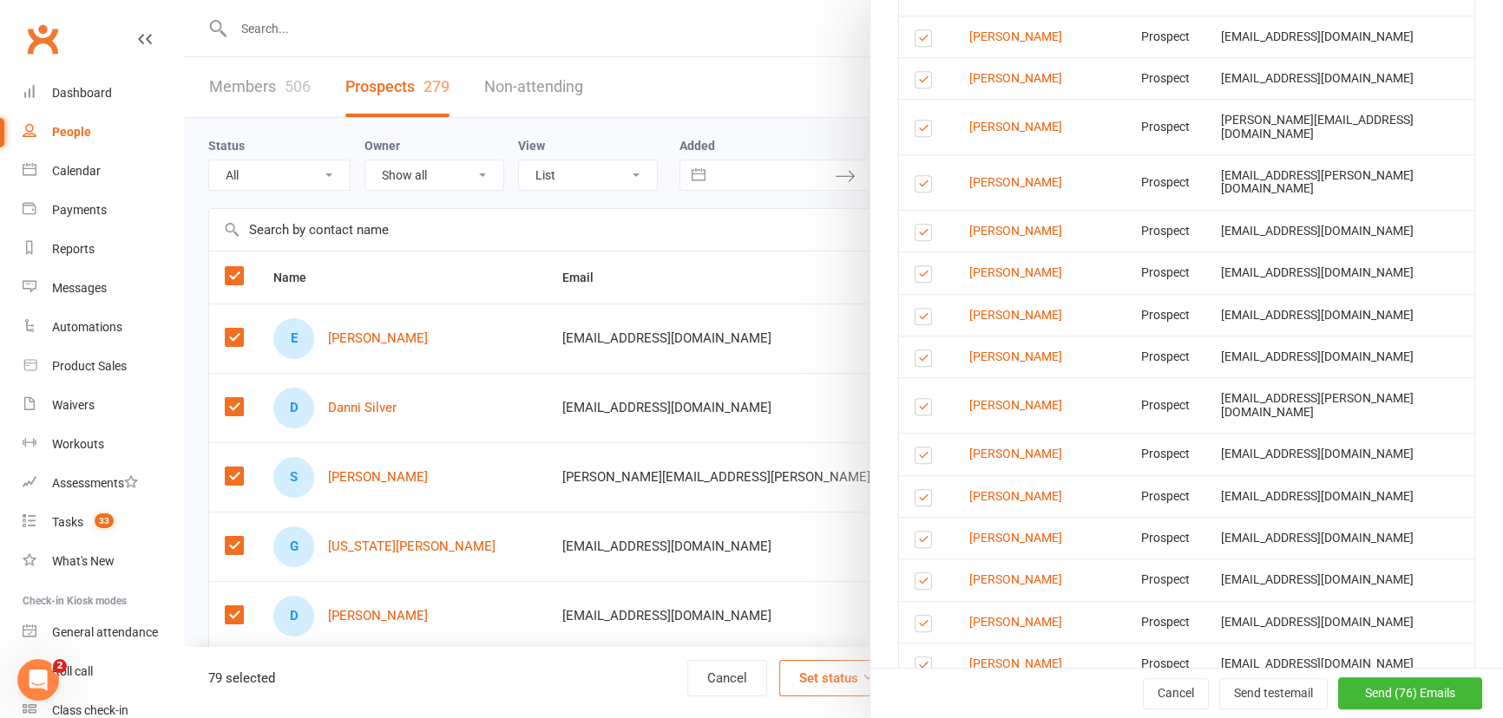
scroll to position [1386, 0]
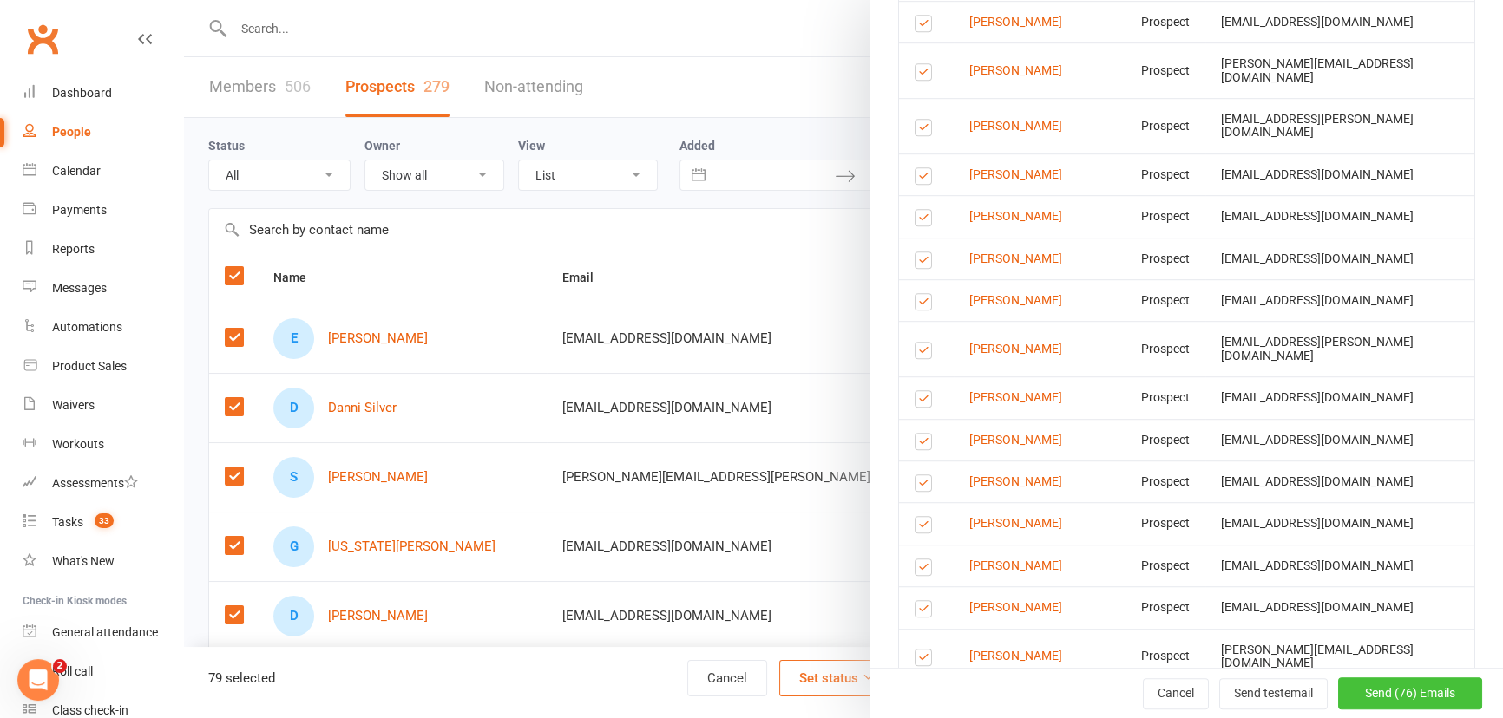
click at [1391, 693] on span "Send (76) Emails" at bounding box center [1410, 694] width 90 height 14
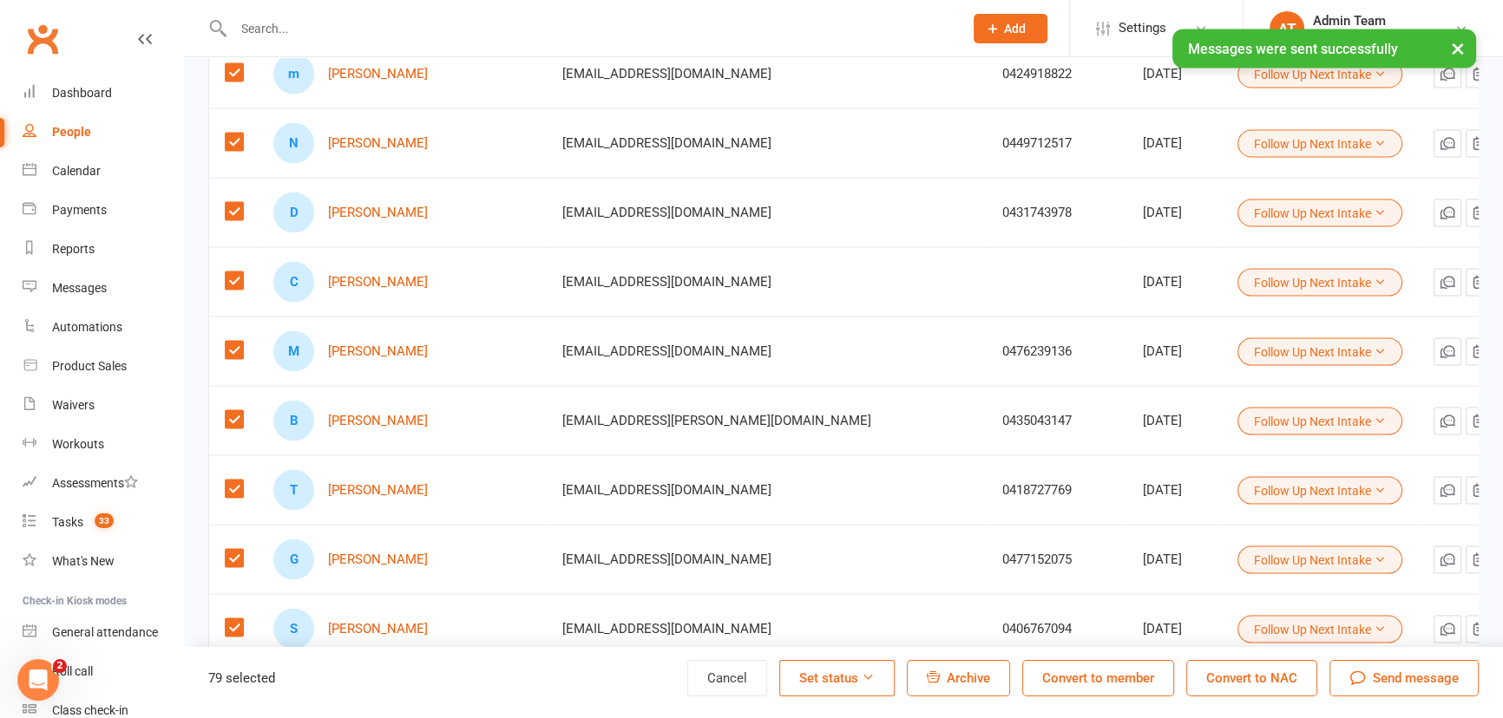
scroll to position [5213, 0]
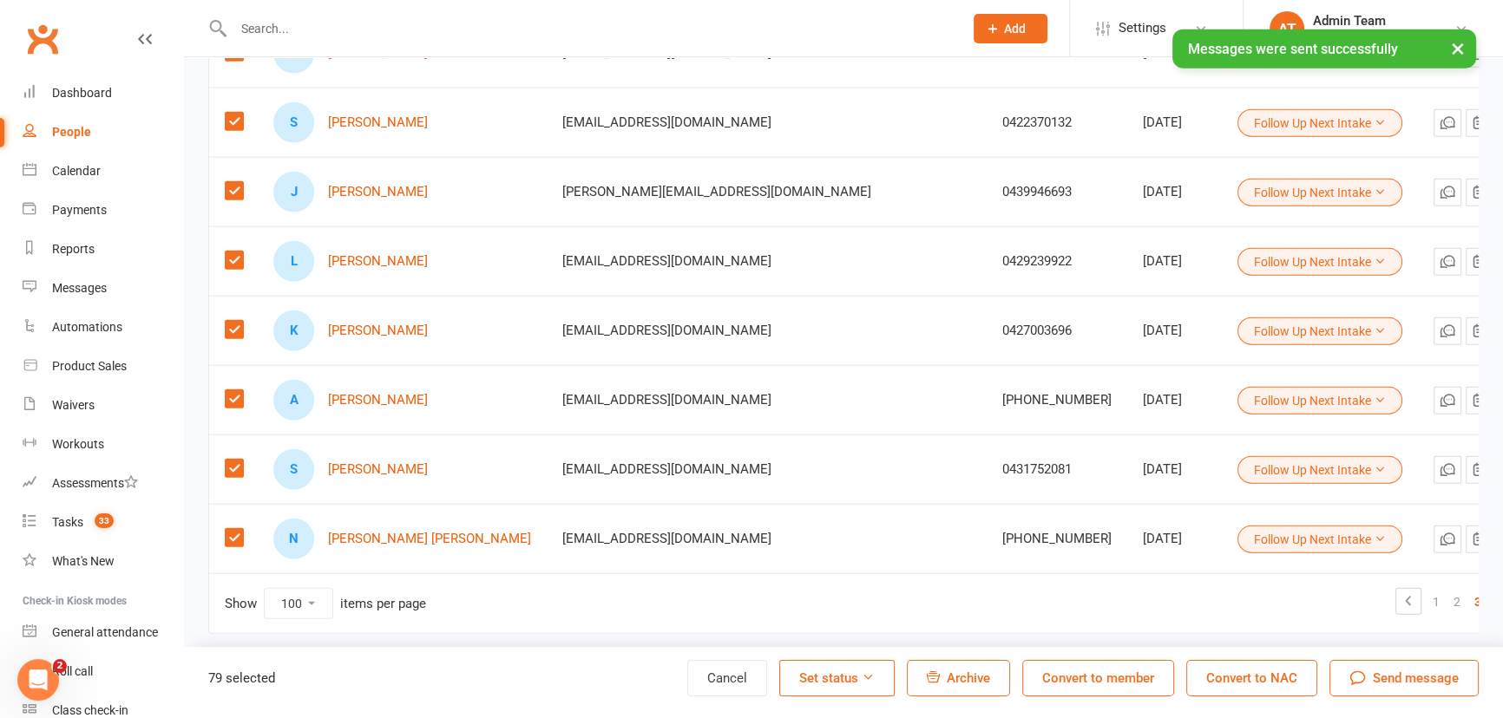
click at [1493, 599] on link at bounding box center [1505, 601] width 24 height 24
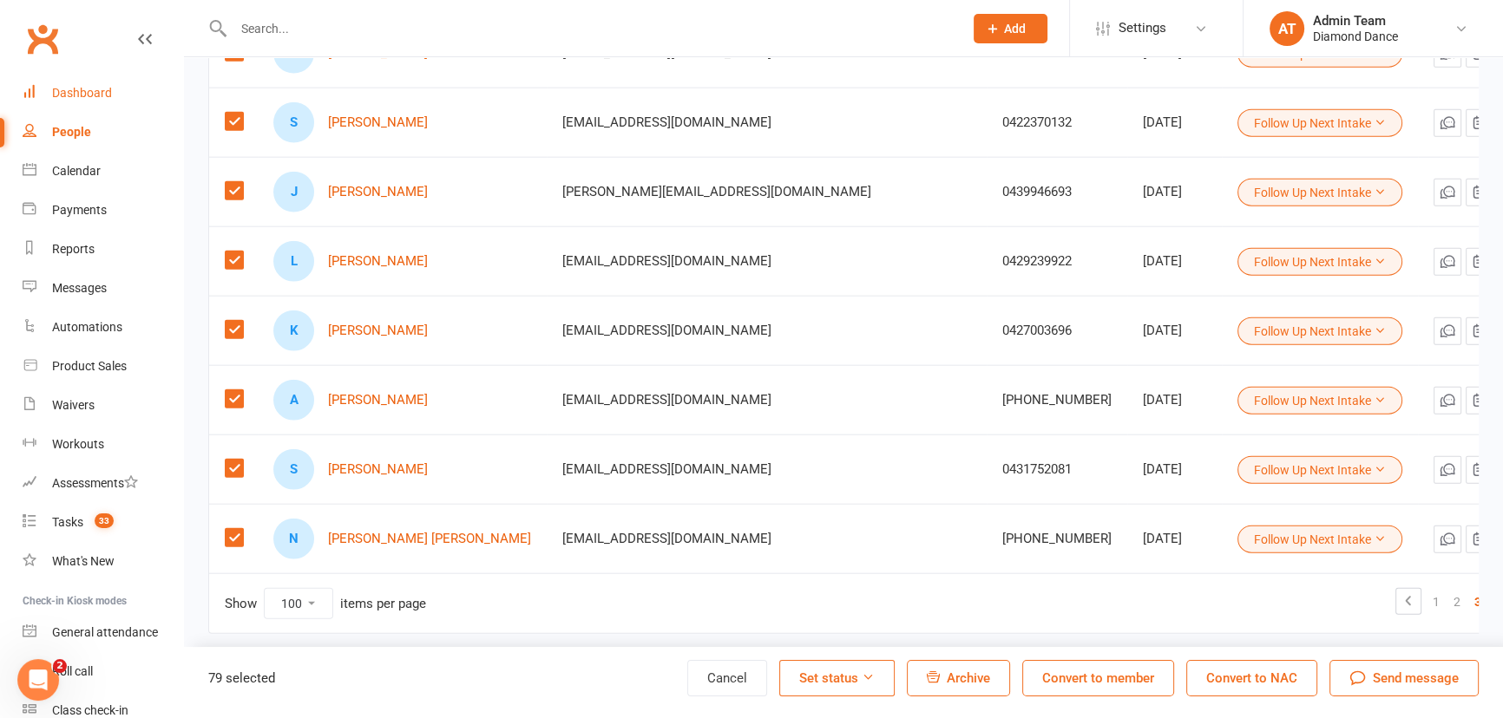
click at [78, 87] on div "Dashboard" at bounding box center [82, 93] width 60 height 14
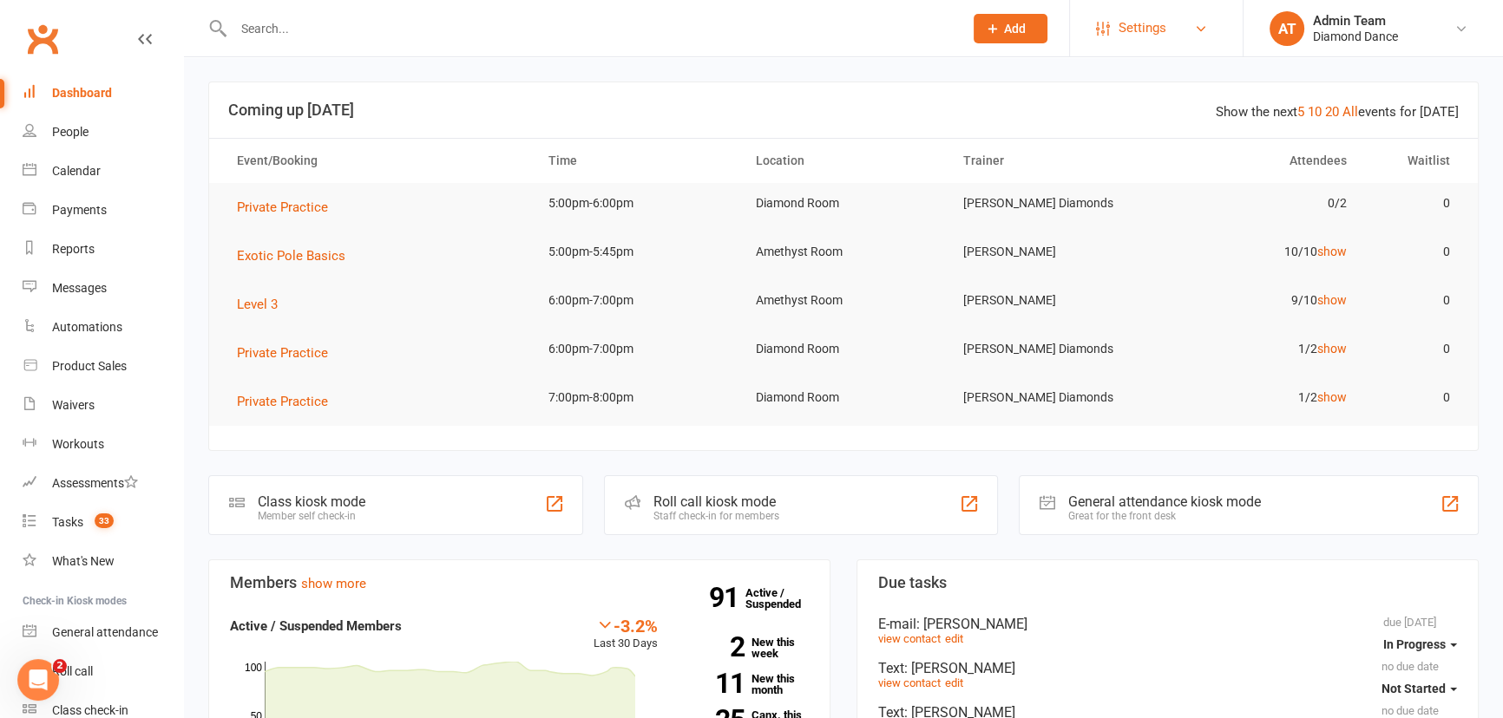
click at [1128, 27] on span "Settings" at bounding box center [1142, 28] width 48 height 39
click at [76, 404] on div "Waivers" at bounding box center [73, 405] width 43 height 14
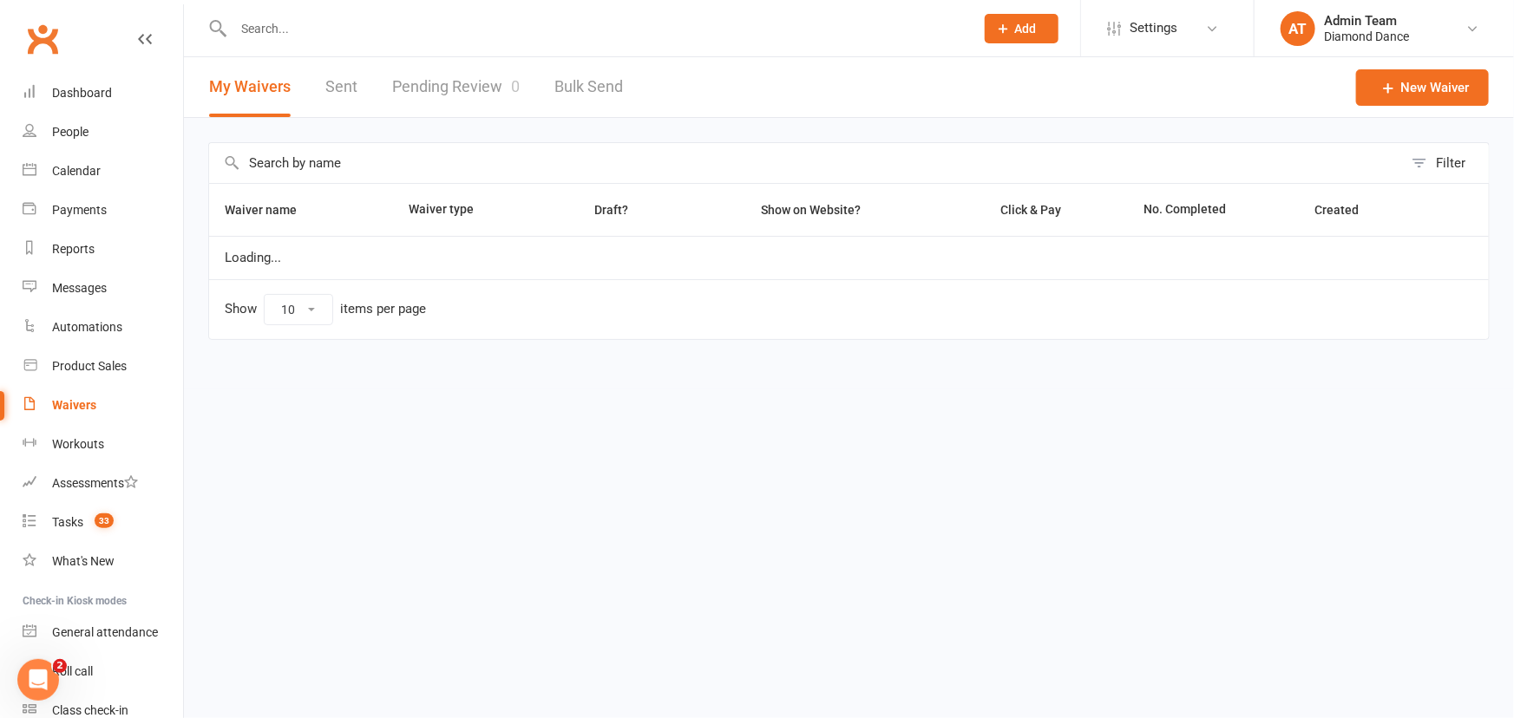
select select "100"
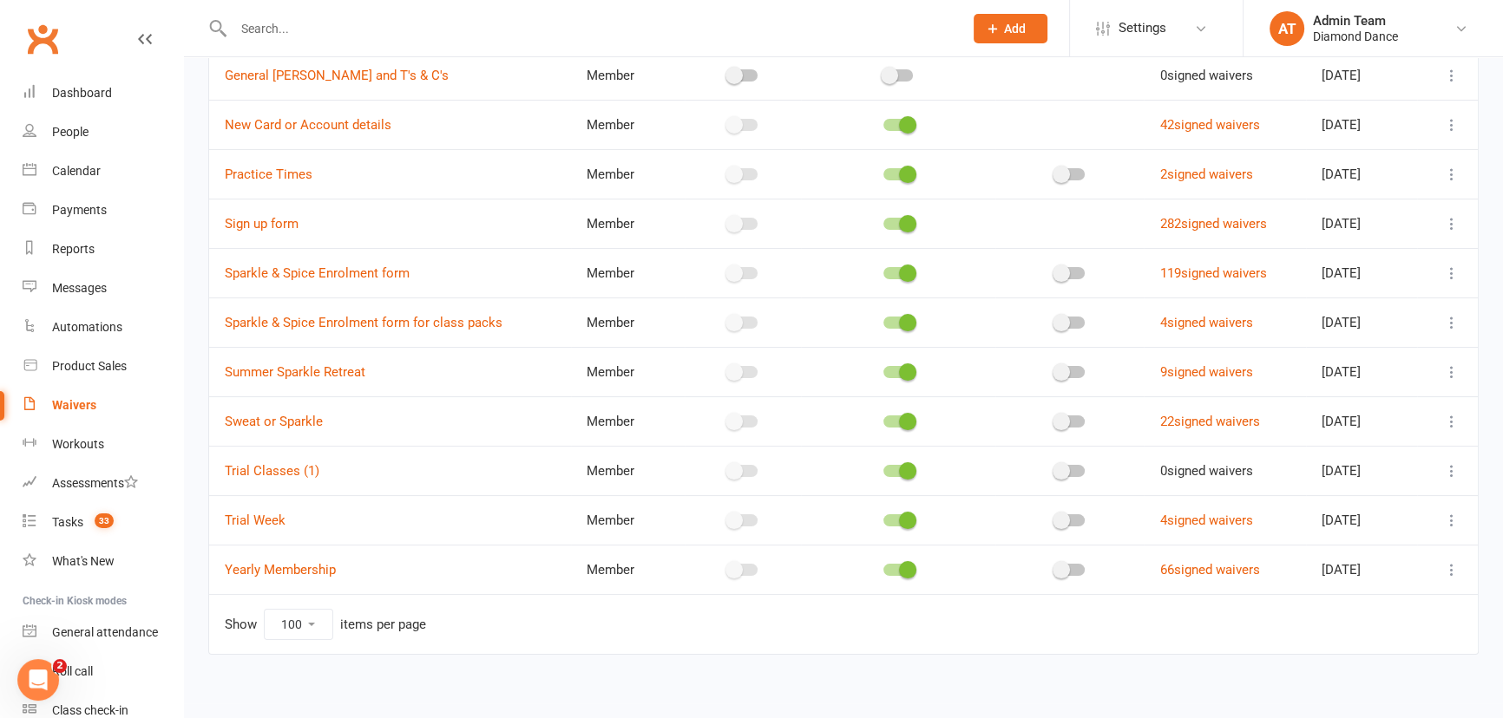
scroll to position [293, 0]
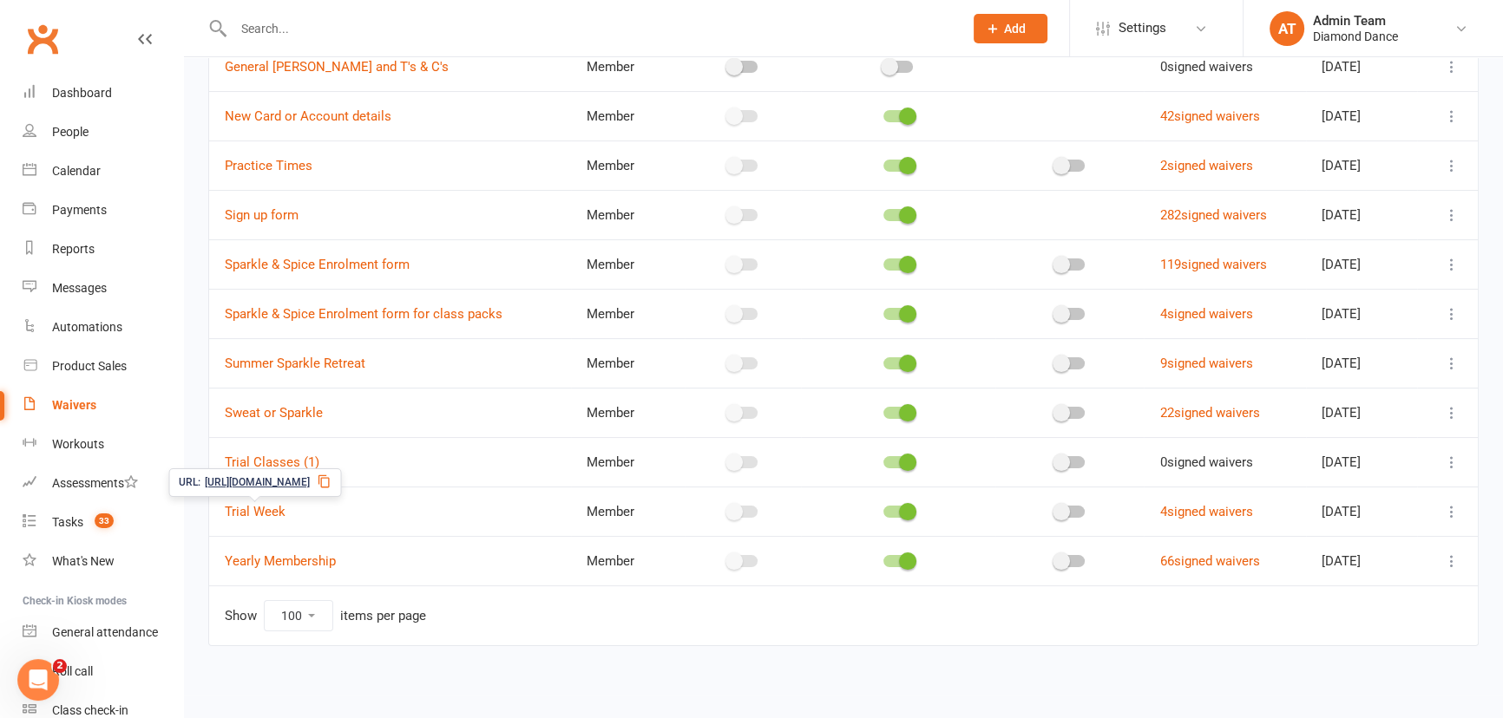
click at [289, 479] on span "https://app.clubworx.com/s/LRhEEFE6" at bounding box center [257, 483] width 105 height 16
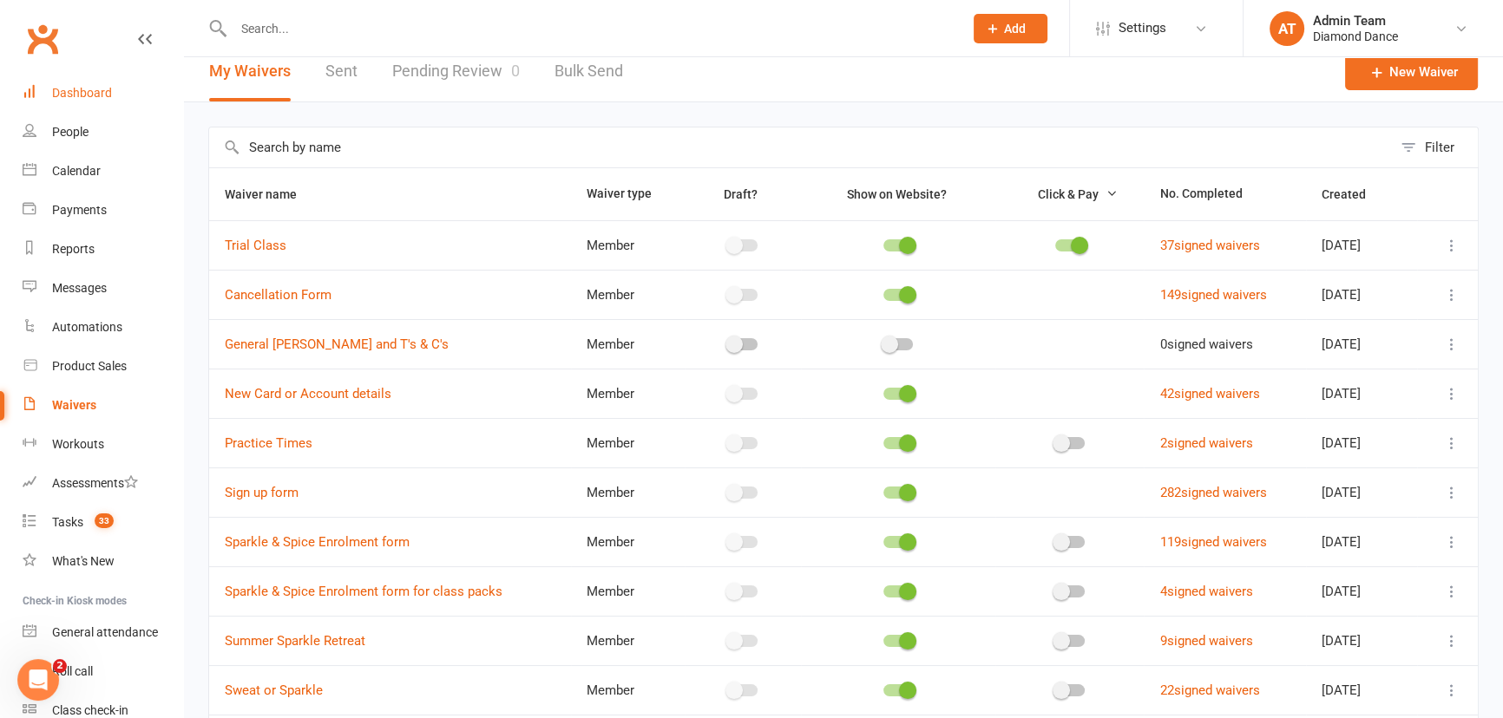
scroll to position [0, 0]
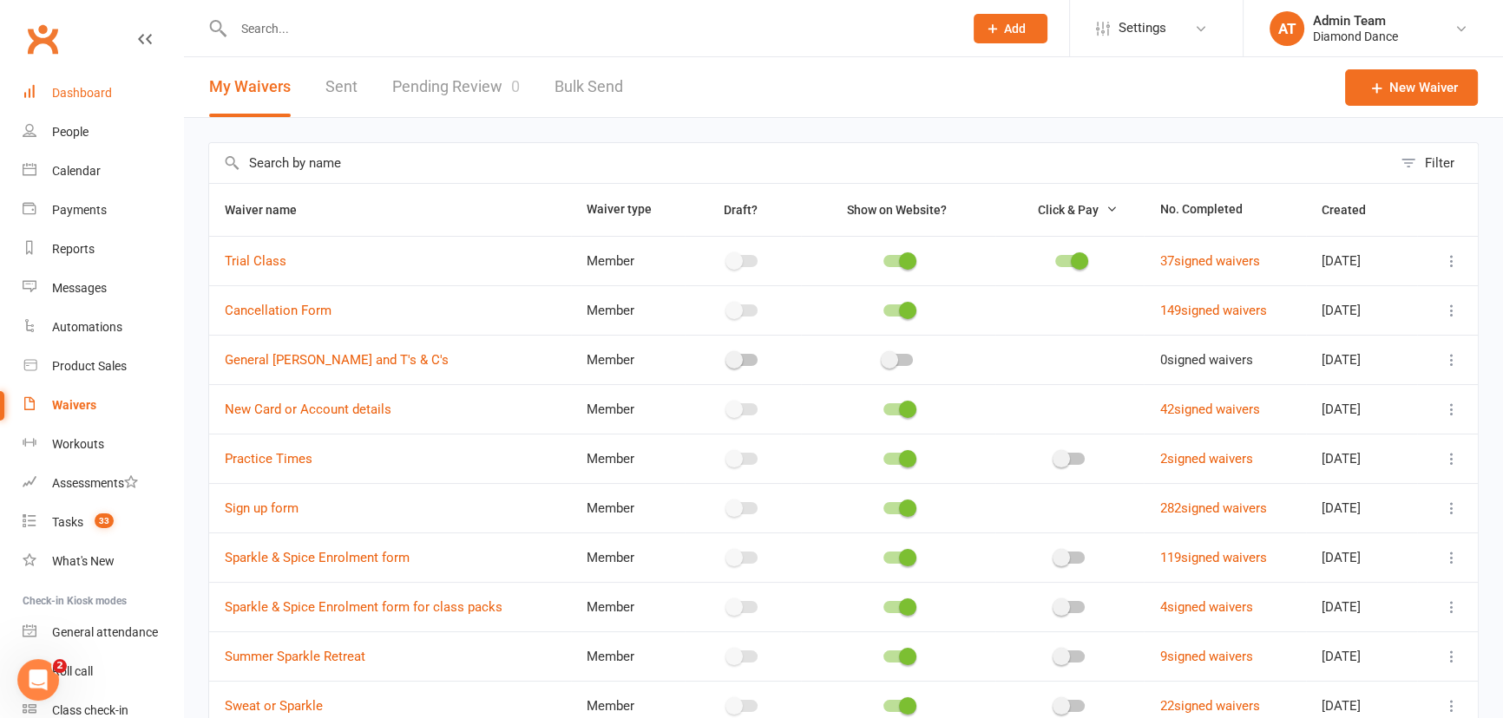
click at [104, 93] on div "Dashboard" at bounding box center [82, 93] width 60 height 14
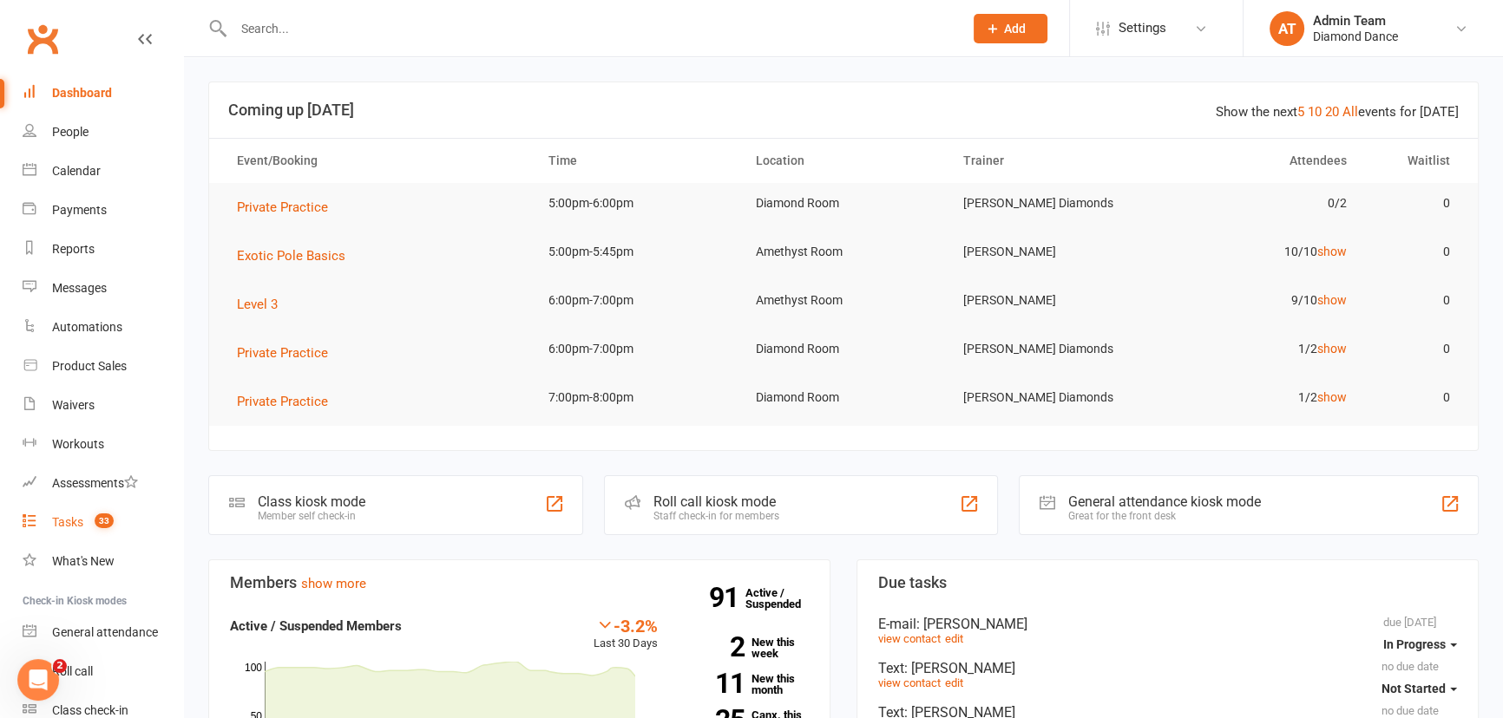
click at [71, 526] on div "Tasks" at bounding box center [67, 522] width 31 height 14
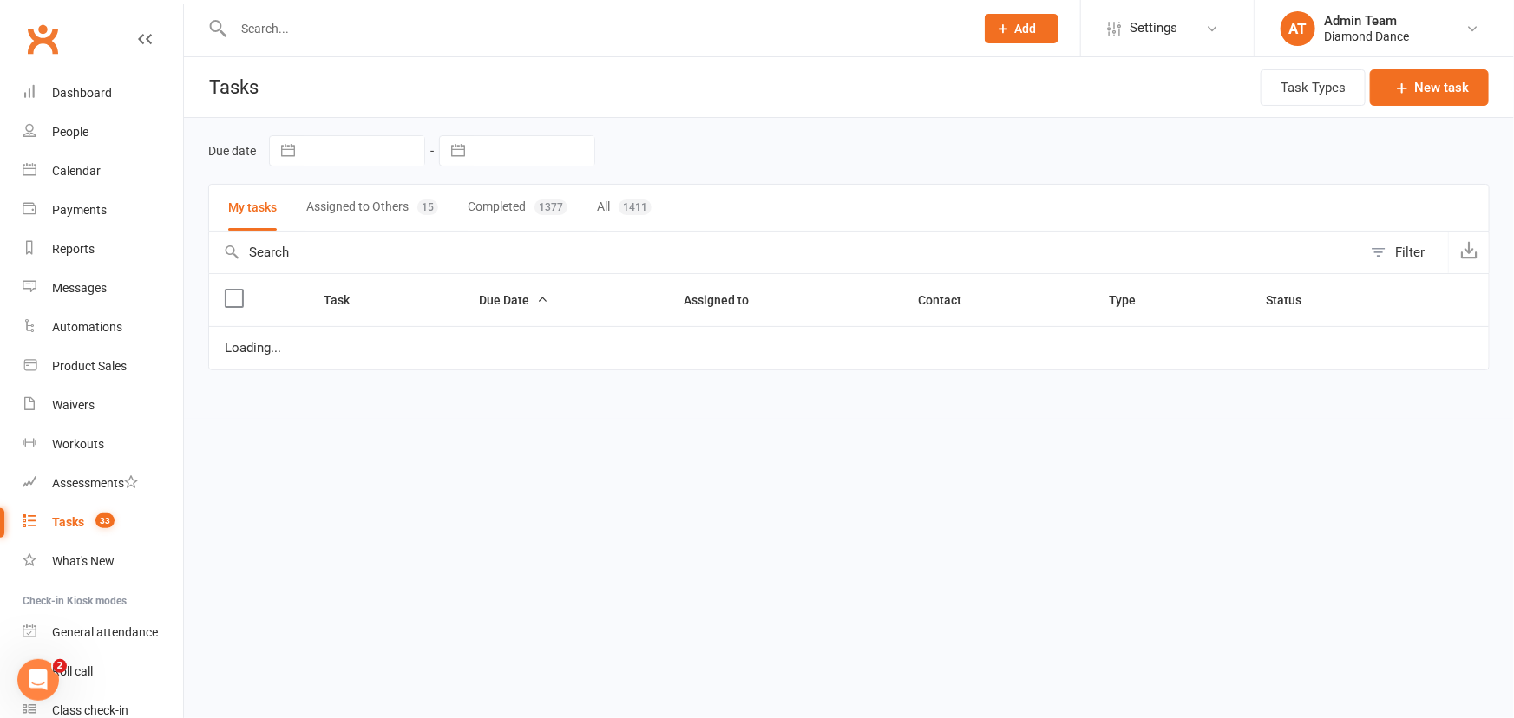
select select "started"
select select "waiting"
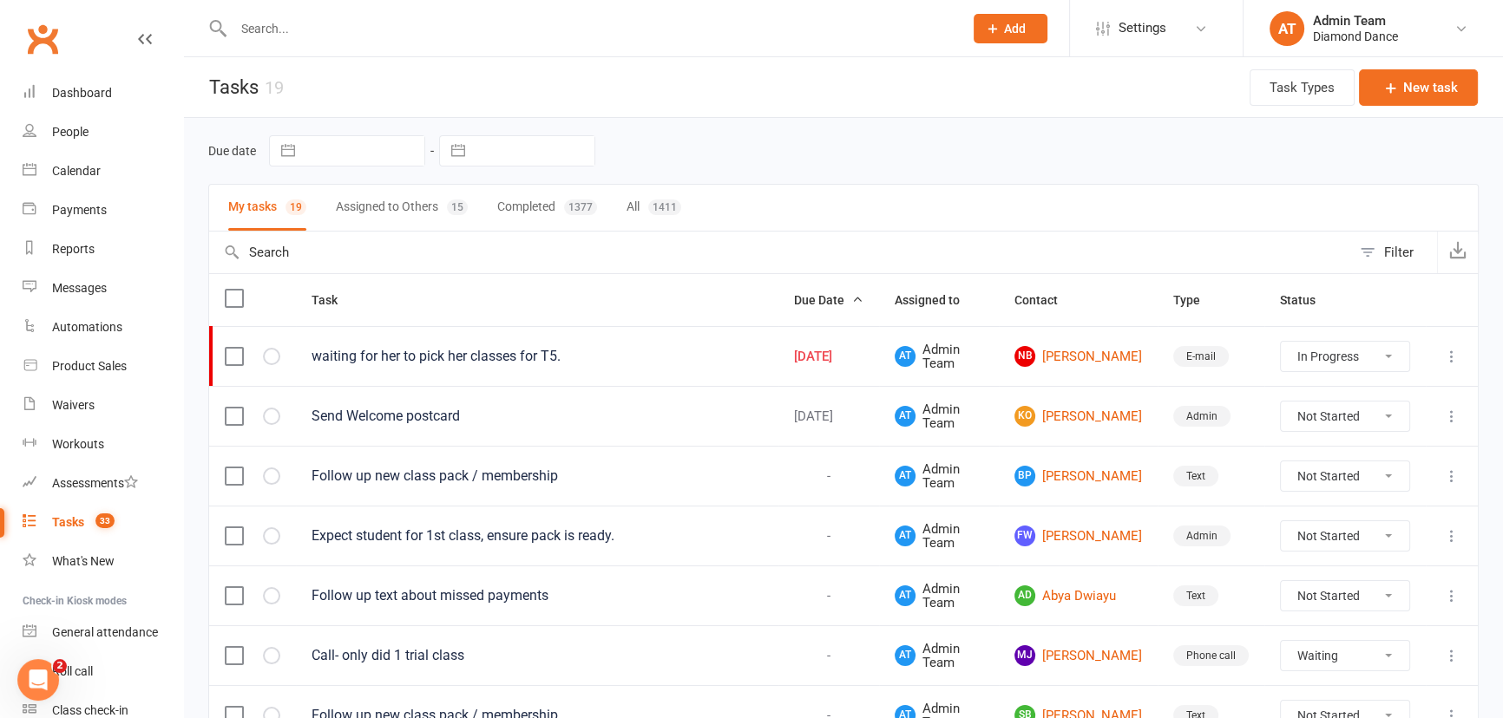
click at [1334, 357] on select "Not Started In Progress Waiting Complete" at bounding box center [1345, 356] width 128 height 29
click at [1281, 342] on select "Not Started In Progress Waiting Complete" at bounding box center [1345, 356] width 128 height 29
select select "started"
select select "waiting"
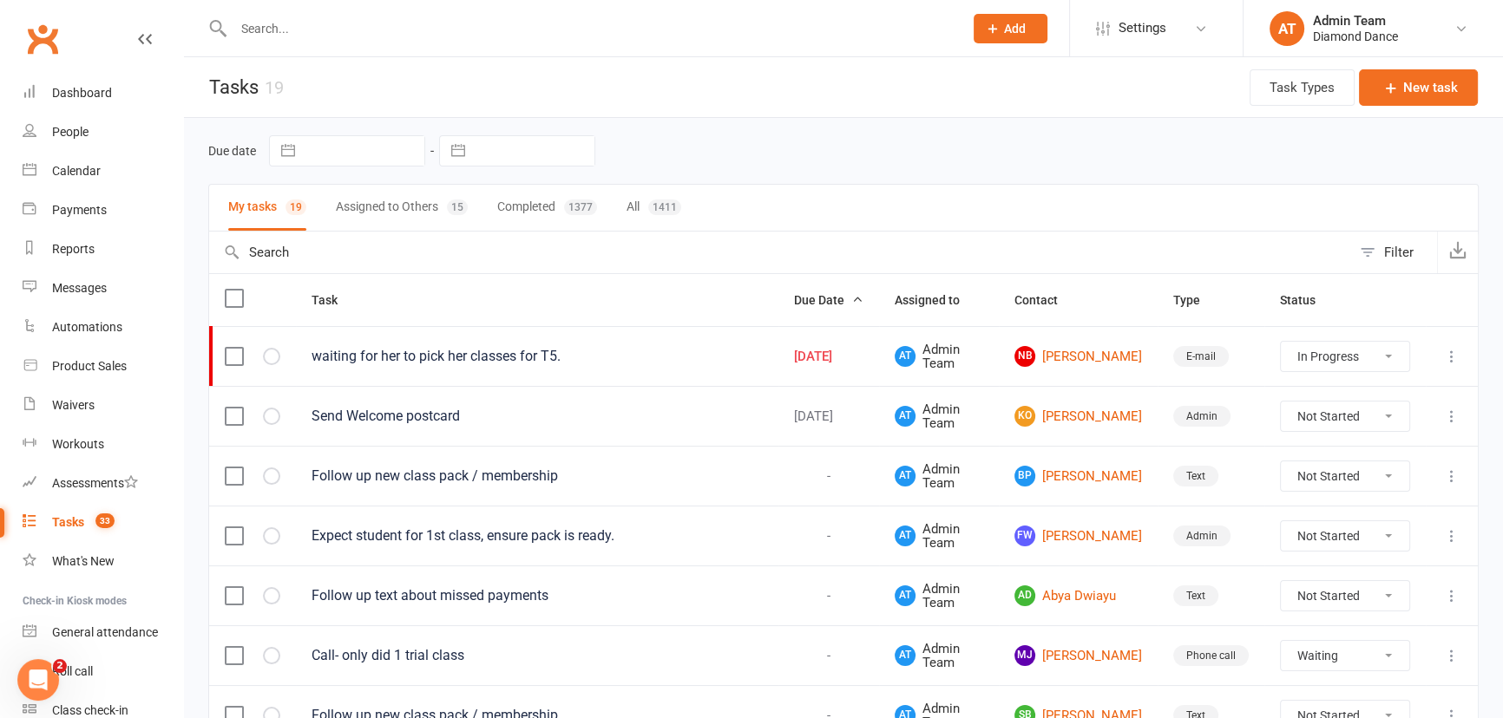
select select "started"
select select "waiting"
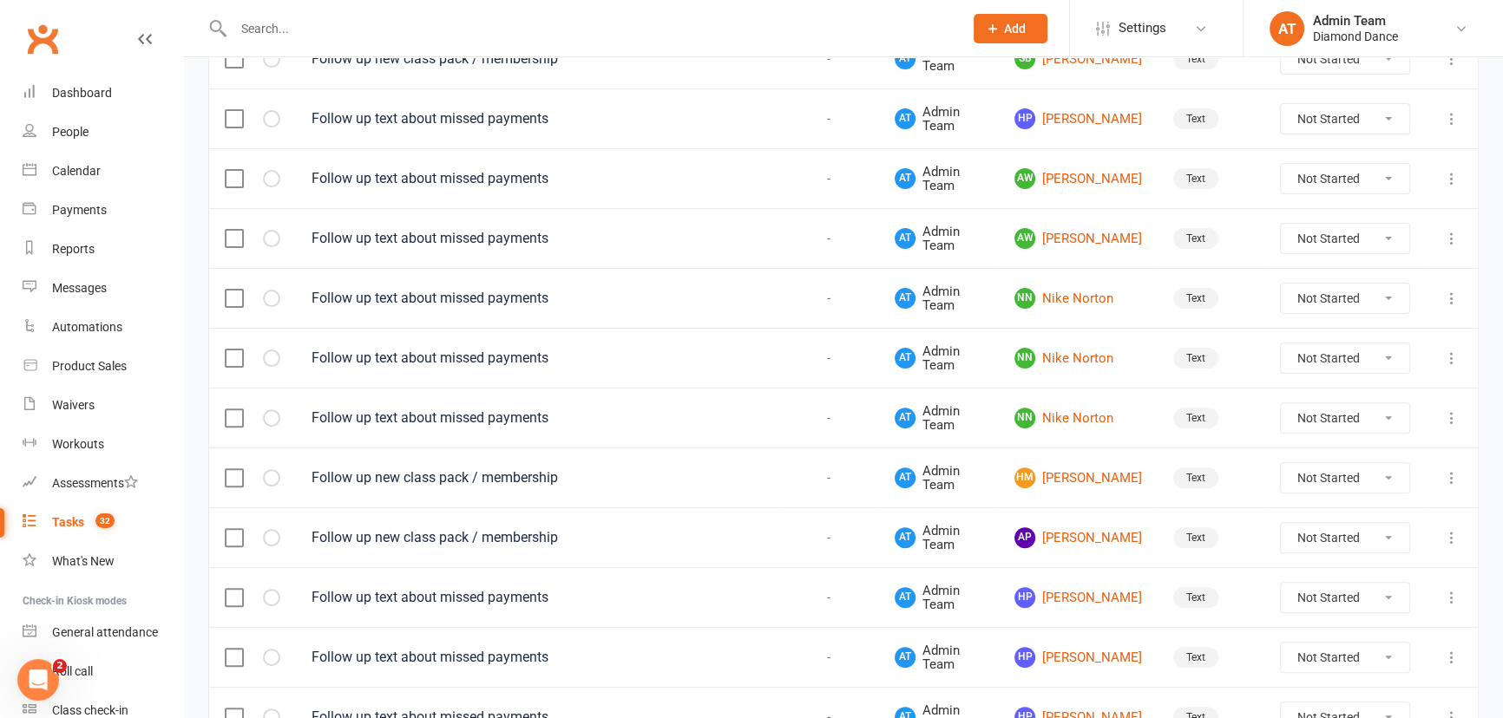
scroll to position [755, 0]
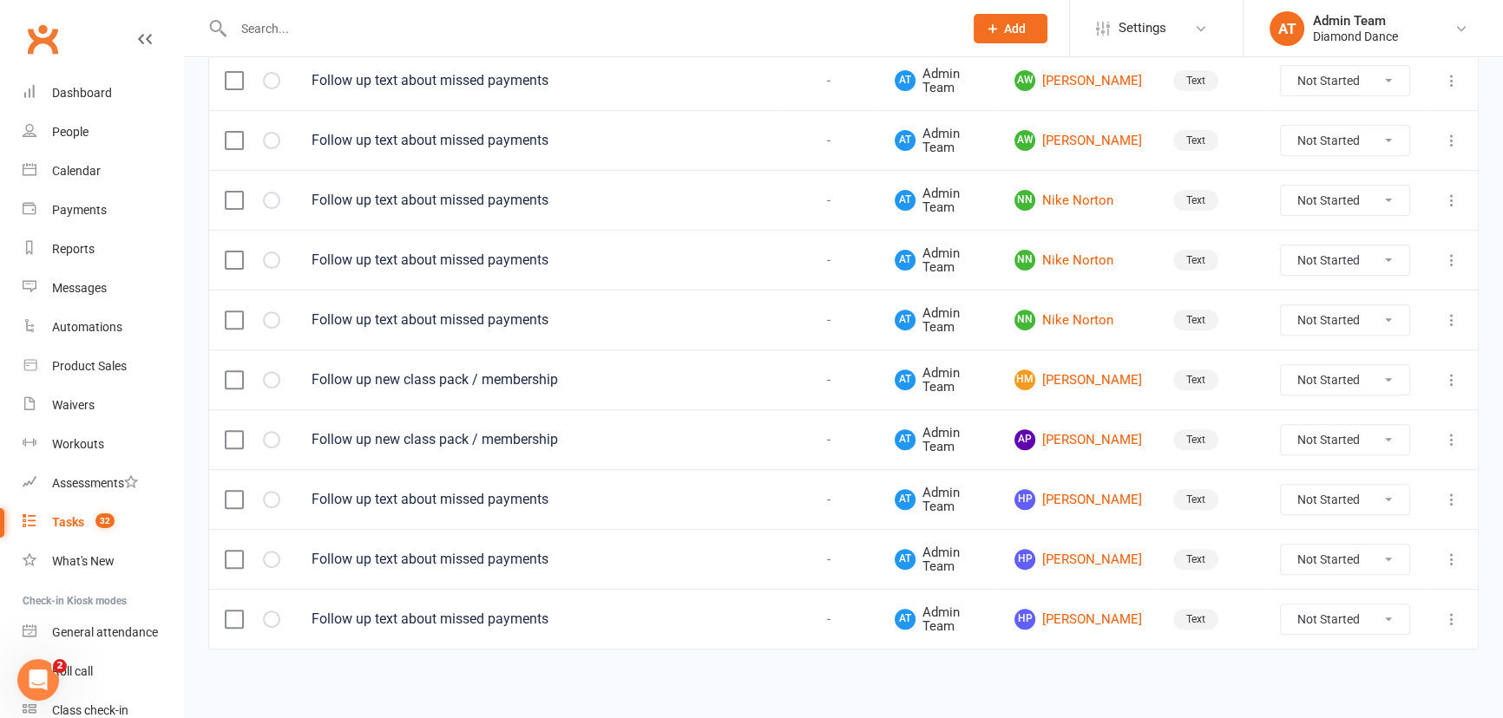
click at [238, 613] on label at bounding box center [233, 619] width 17 height 17
click at [238, 611] on input "checkbox" at bounding box center [233, 611] width 17 height 0
select select "waiting"
click at [239, 554] on label at bounding box center [233, 559] width 17 height 17
click at [239, 551] on input "checkbox" at bounding box center [233, 551] width 17 height 0
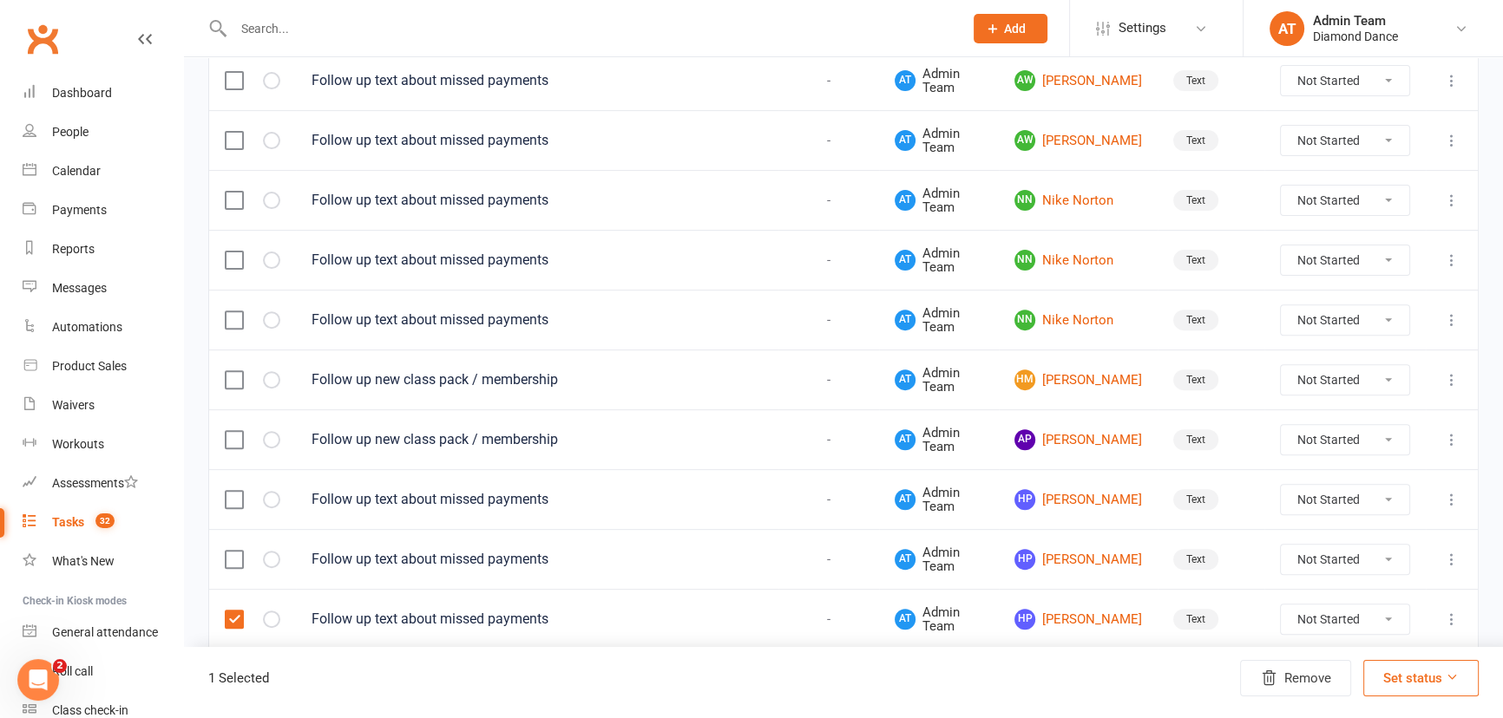
select select "waiting"
click at [236, 495] on label at bounding box center [233, 499] width 17 height 17
click at [236, 491] on input "checkbox" at bounding box center [233, 491] width 17 height 0
select select "waiting"
click at [235, 316] on label at bounding box center [233, 319] width 17 height 17
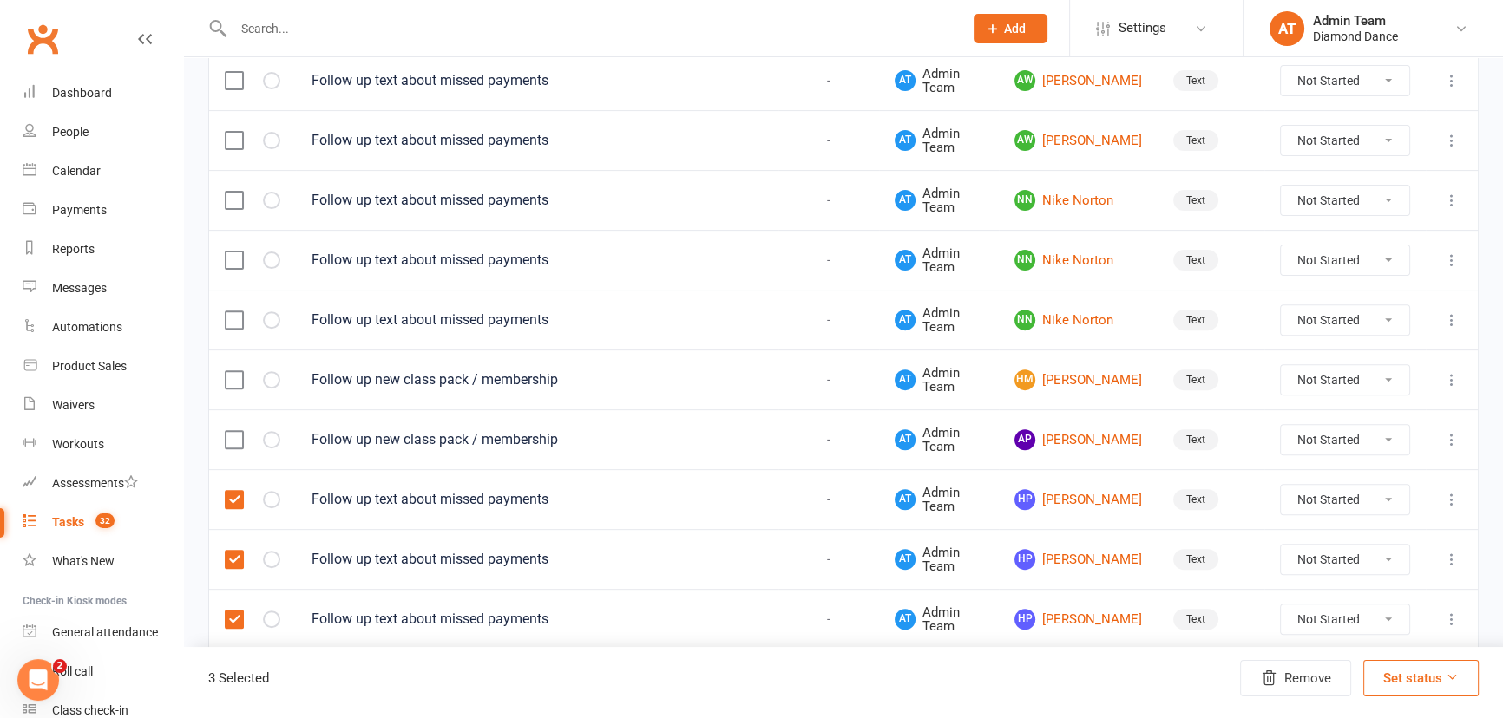
click at [235, 311] on input "checkbox" at bounding box center [233, 311] width 17 height 0
select select "waiting"
click at [240, 252] on label at bounding box center [233, 260] width 17 height 17
click at [240, 252] on input "checkbox" at bounding box center [233, 252] width 17 height 0
select select "waiting"
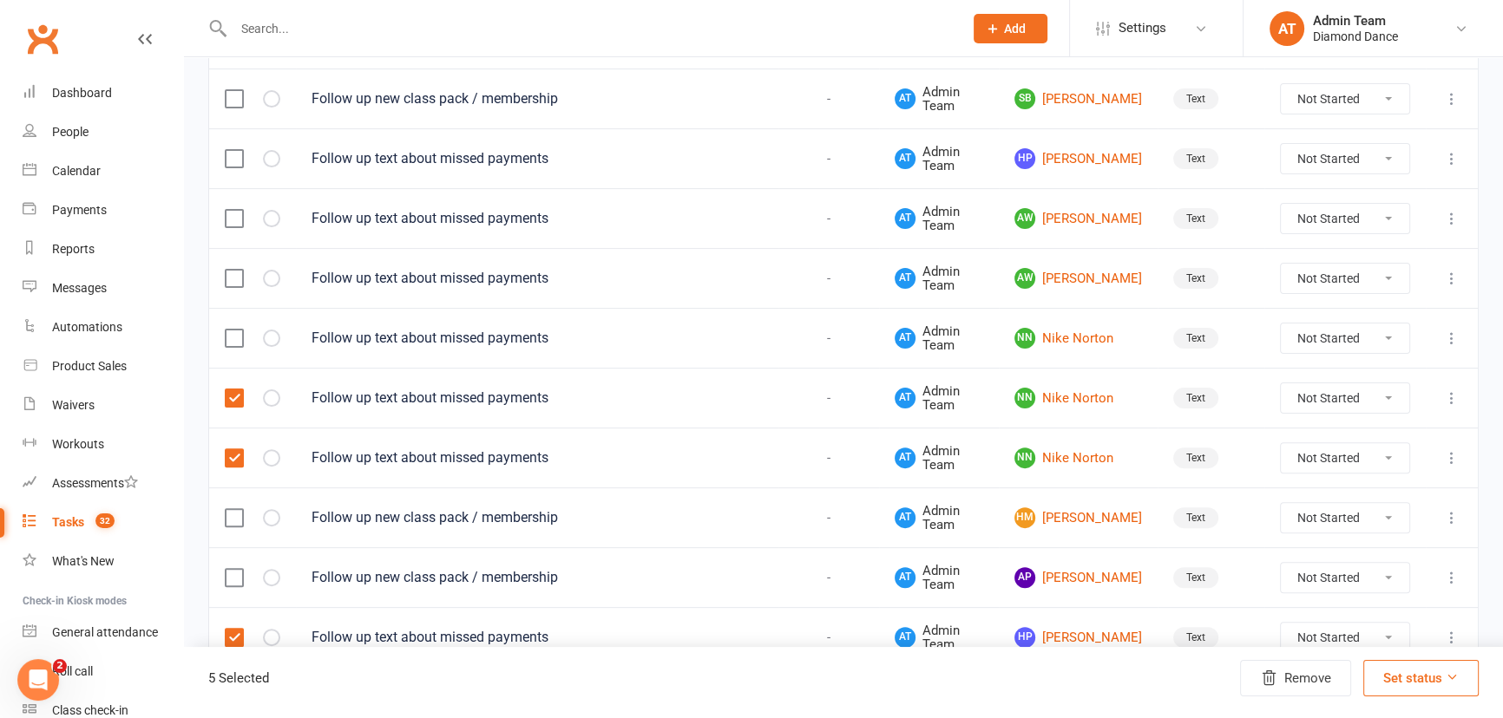
scroll to position [598, 0]
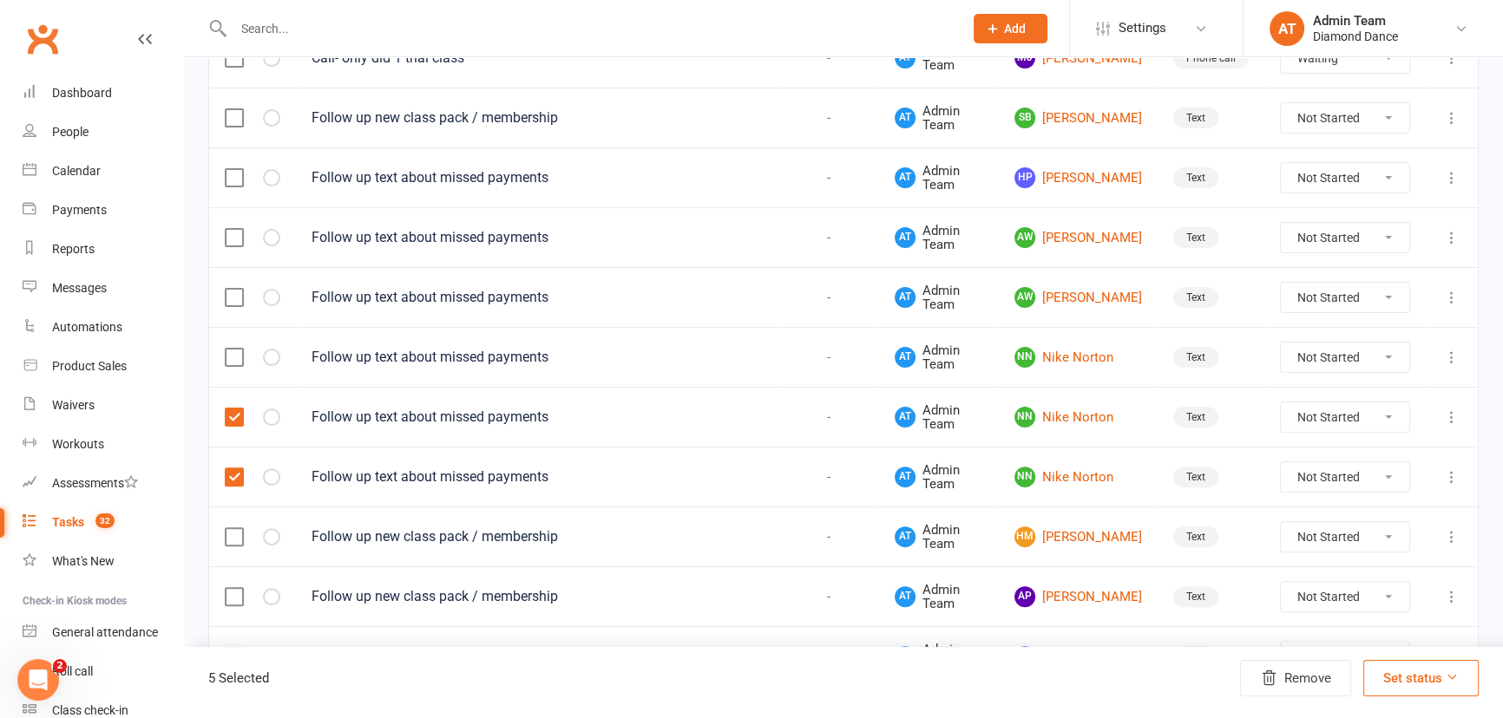
click at [228, 297] on label at bounding box center [233, 297] width 17 height 17
click at [228, 289] on input "checkbox" at bounding box center [233, 289] width 17 height 0
select select "waiting"
click at [232, 236] on label at bounding box center [233, 237] width 17 height 17
click at [232, 229] on input "checkbox" at bounding box center [233, 229] width 17 height 0
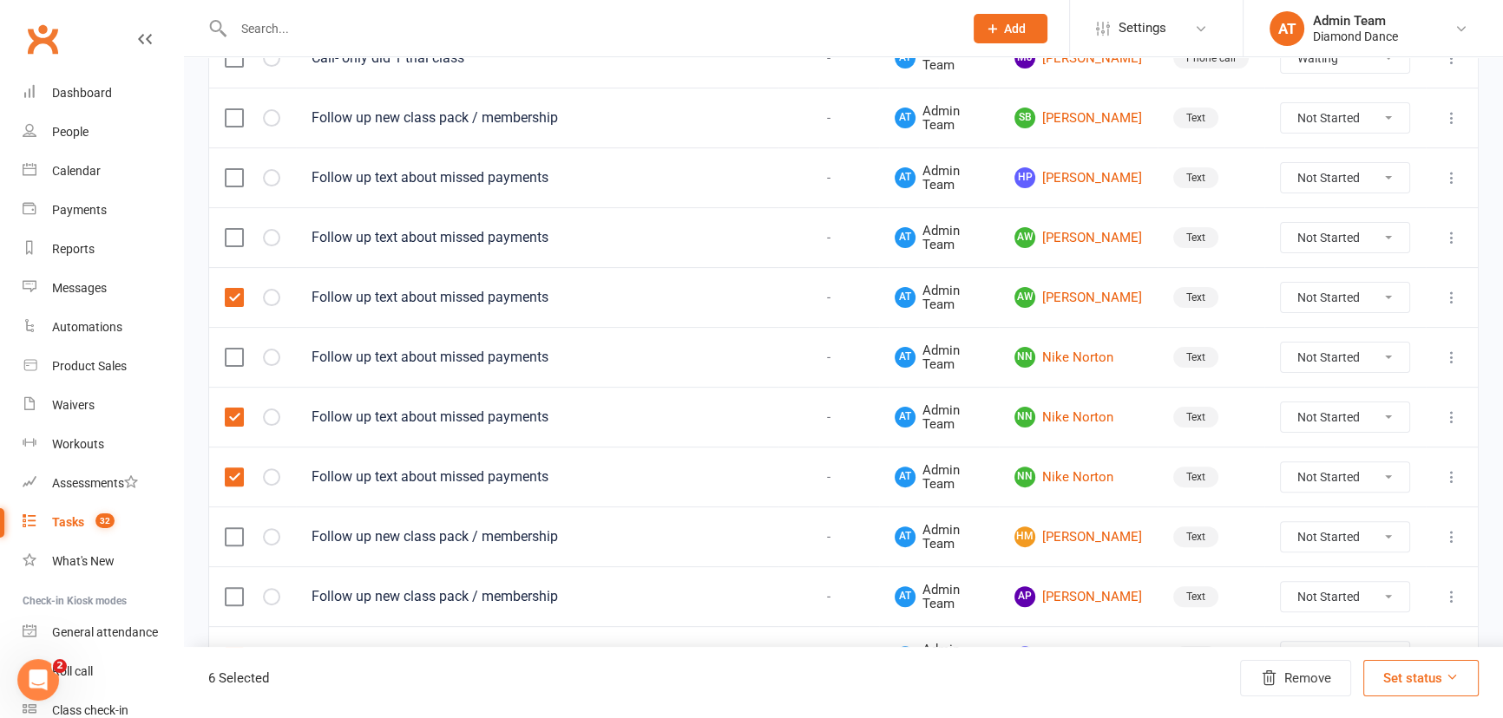
select select "waiting"
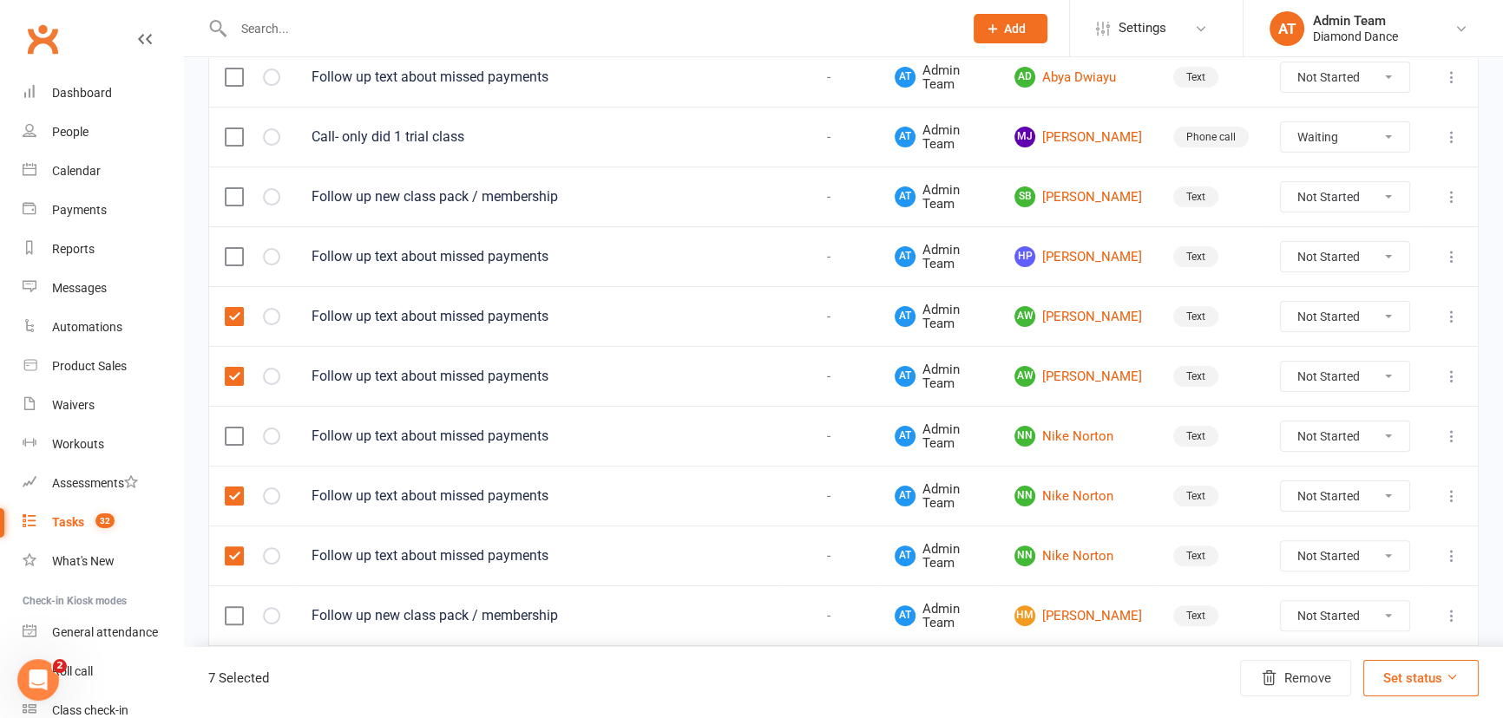
click at [1399, 684] on button "Set status" at bounding box center [1420, 678] width 115 height 36
click at [1368, 627] on link "Complete" at bounding box center [1380, 633] width 172 height 35
select select "waiting"
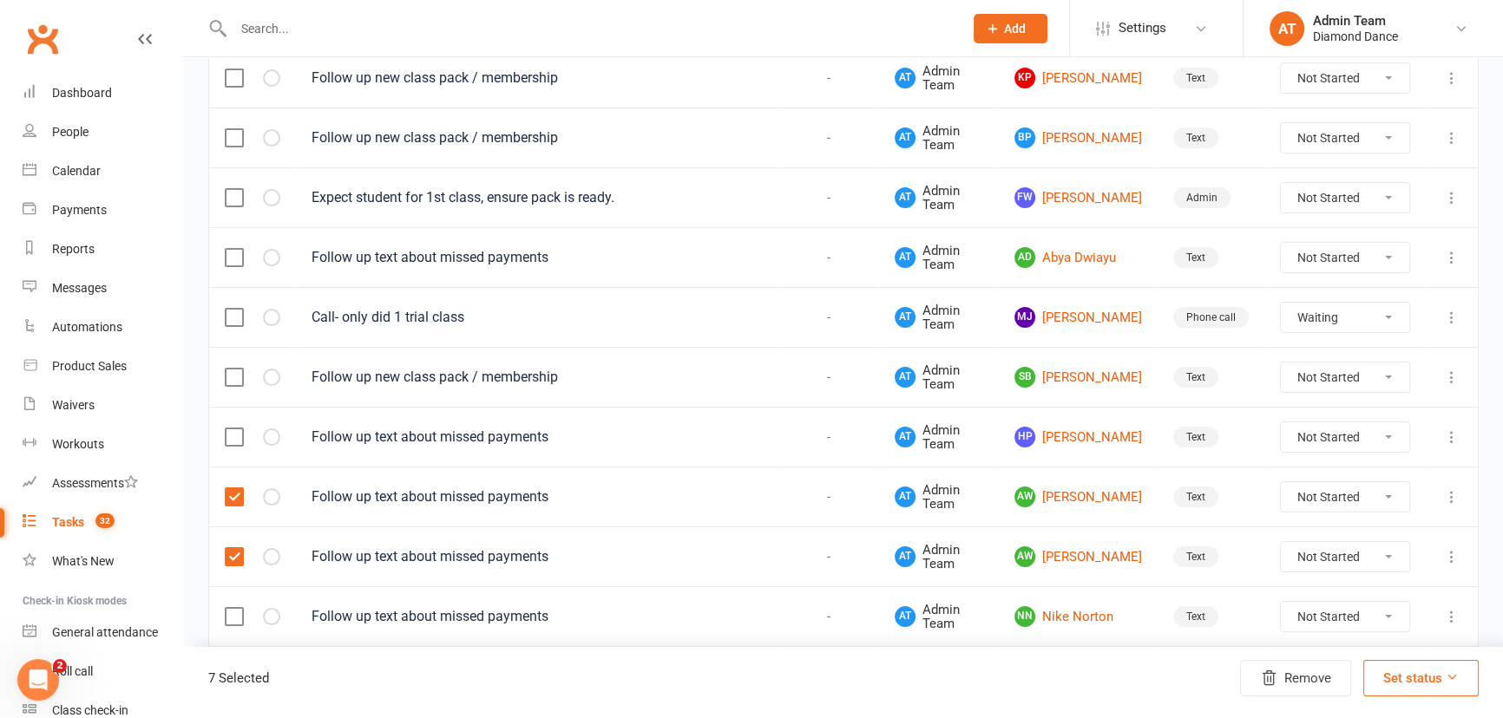
select select "waiting"
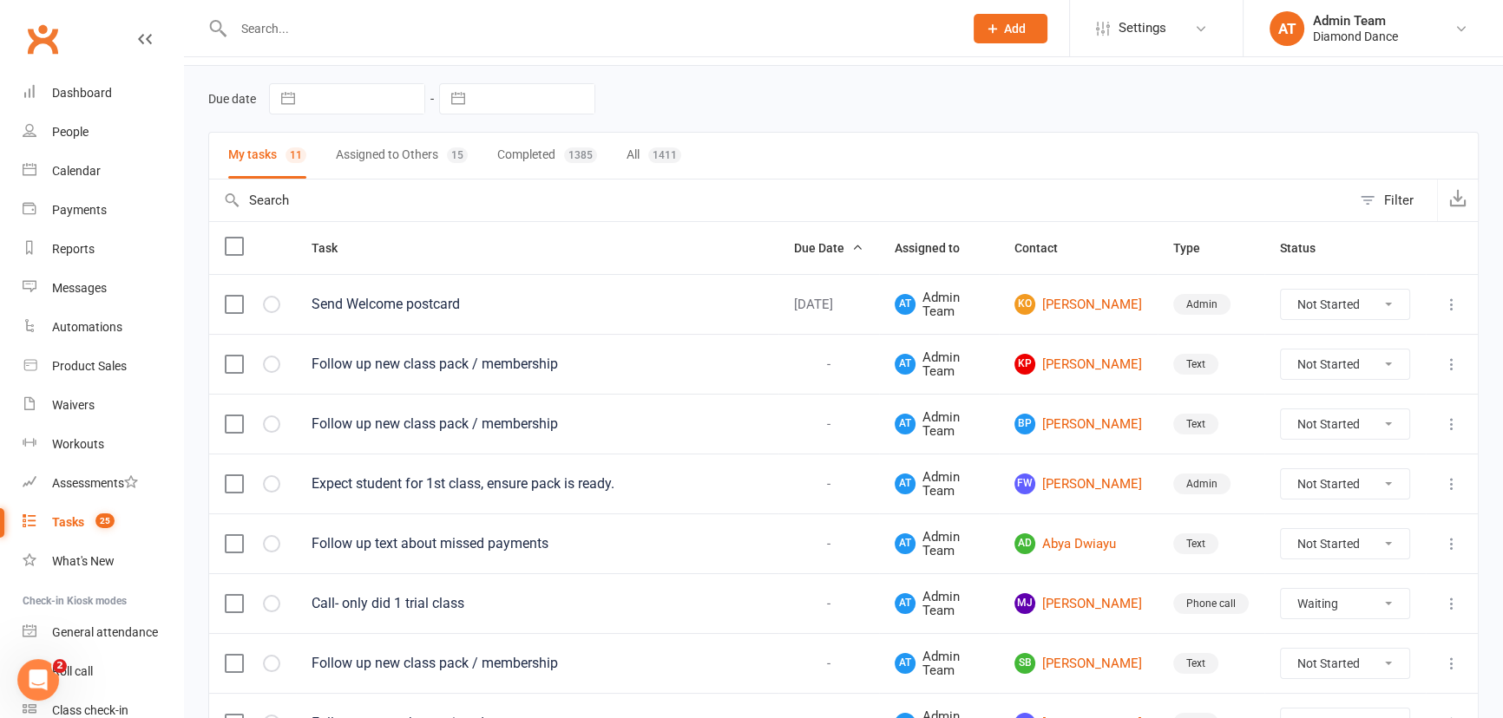
scroll to position [0, 0]
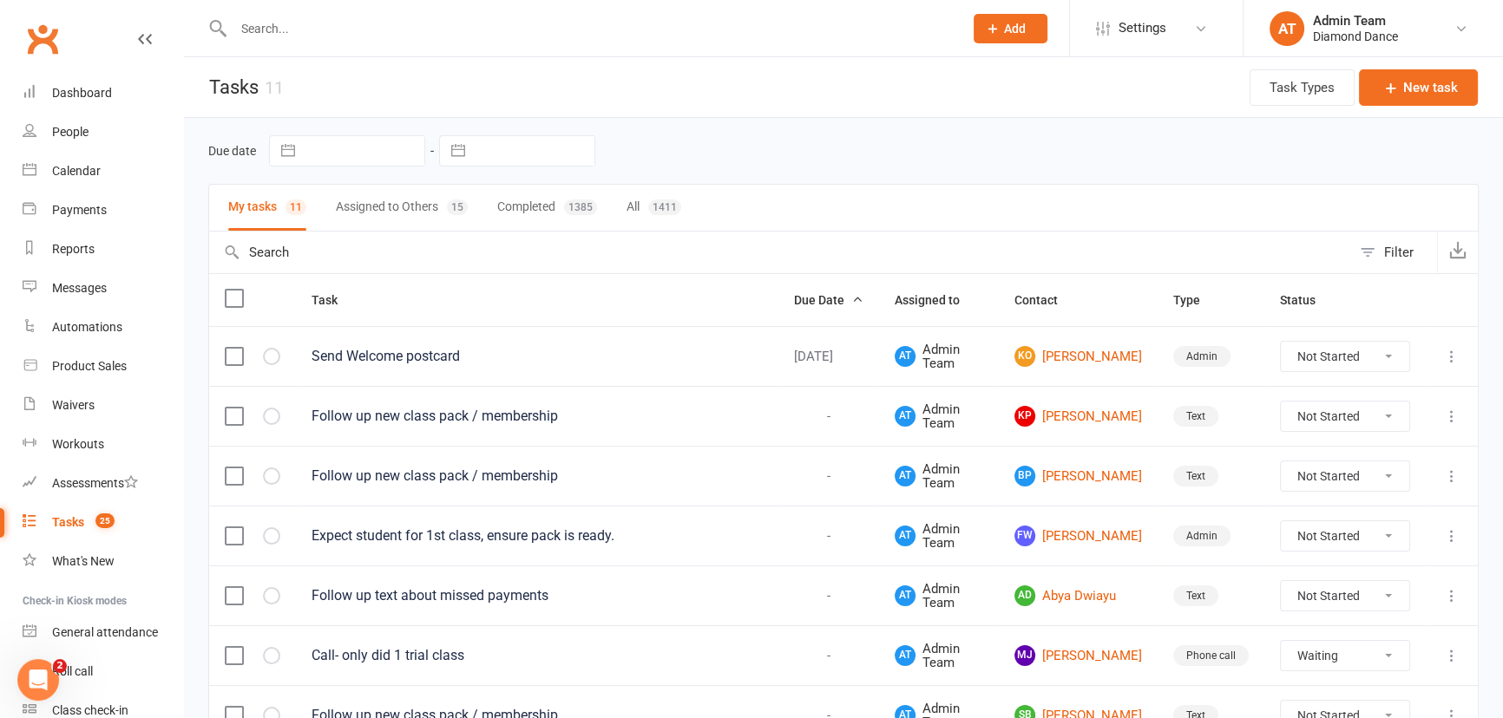
click at [376, 216] on button "Assigned to Others 15" at bounding box center [402, 208] width 132 height 46
select select "waiting"
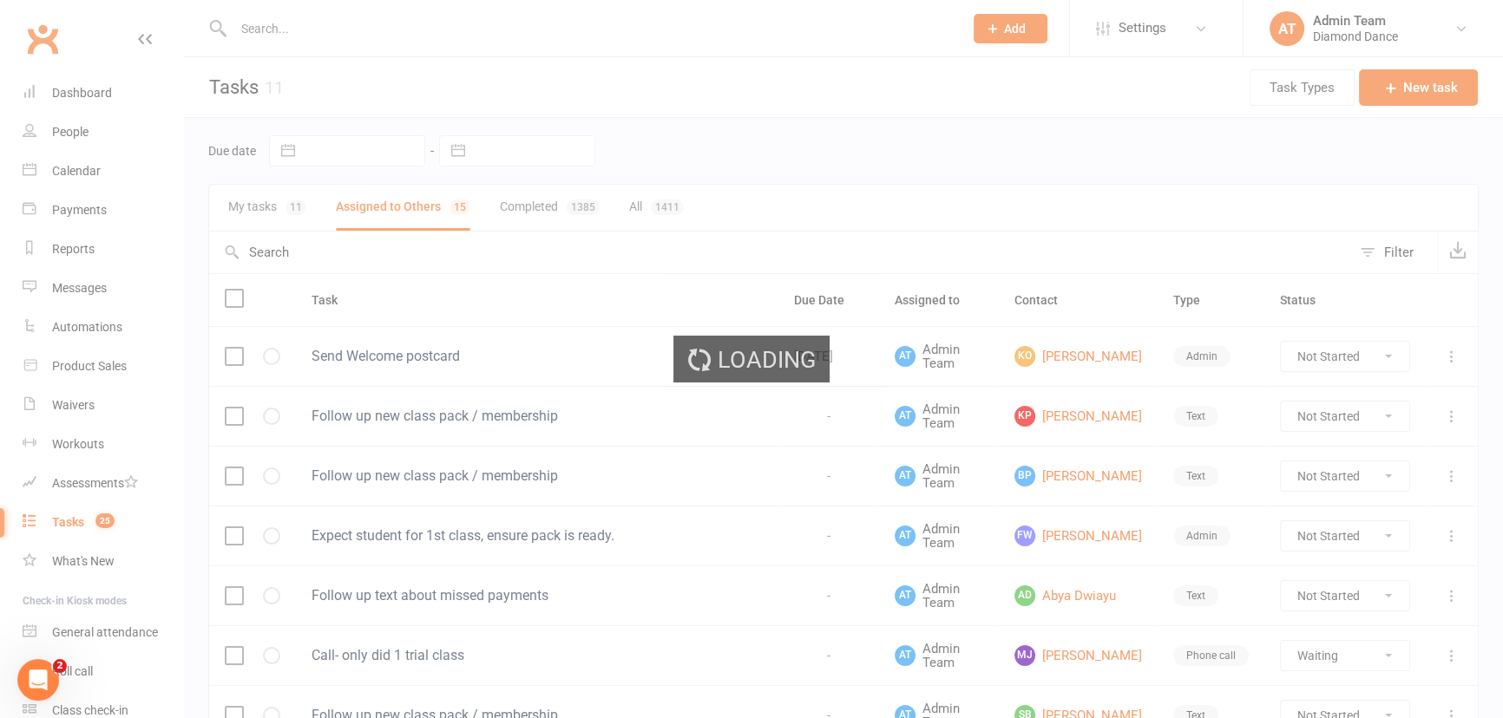
select select "waiting"
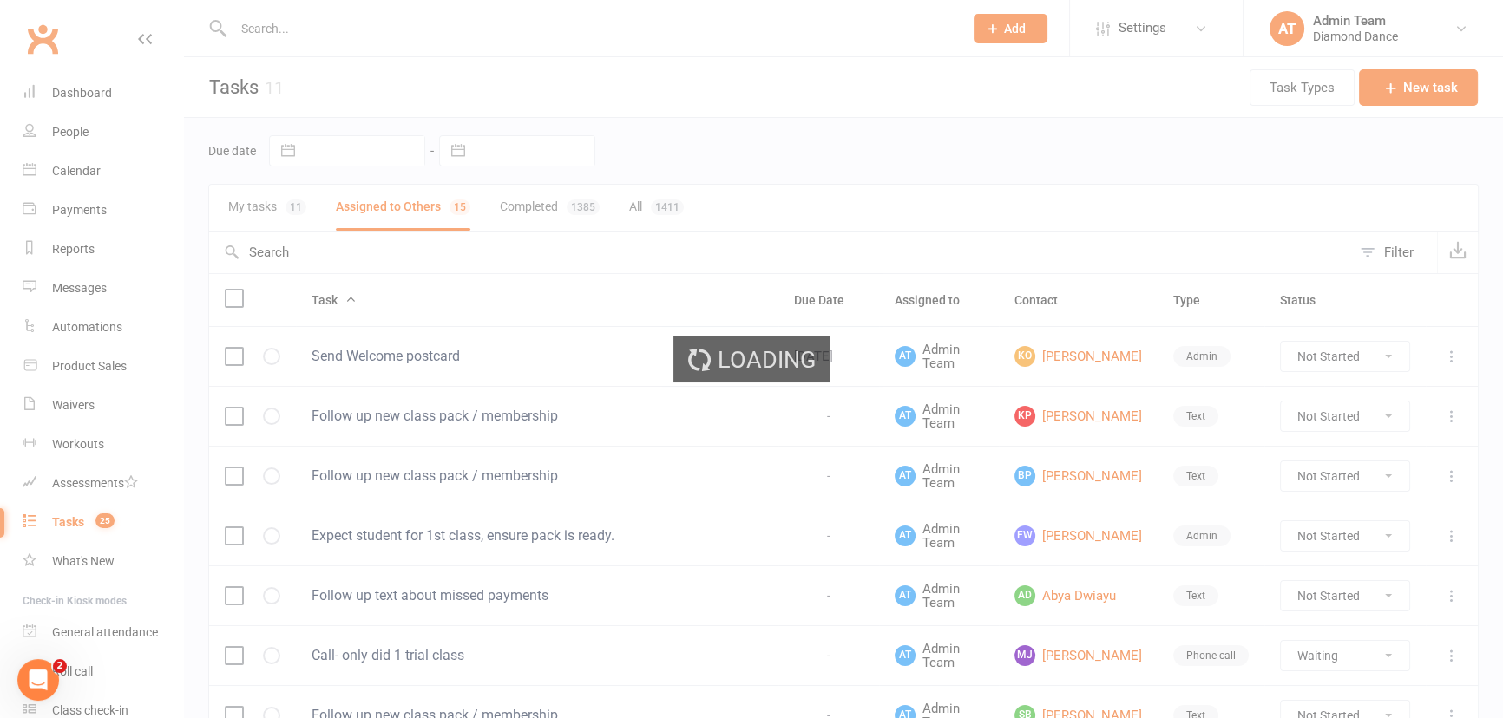
select select "started"
select select "waiting"
select select "started"
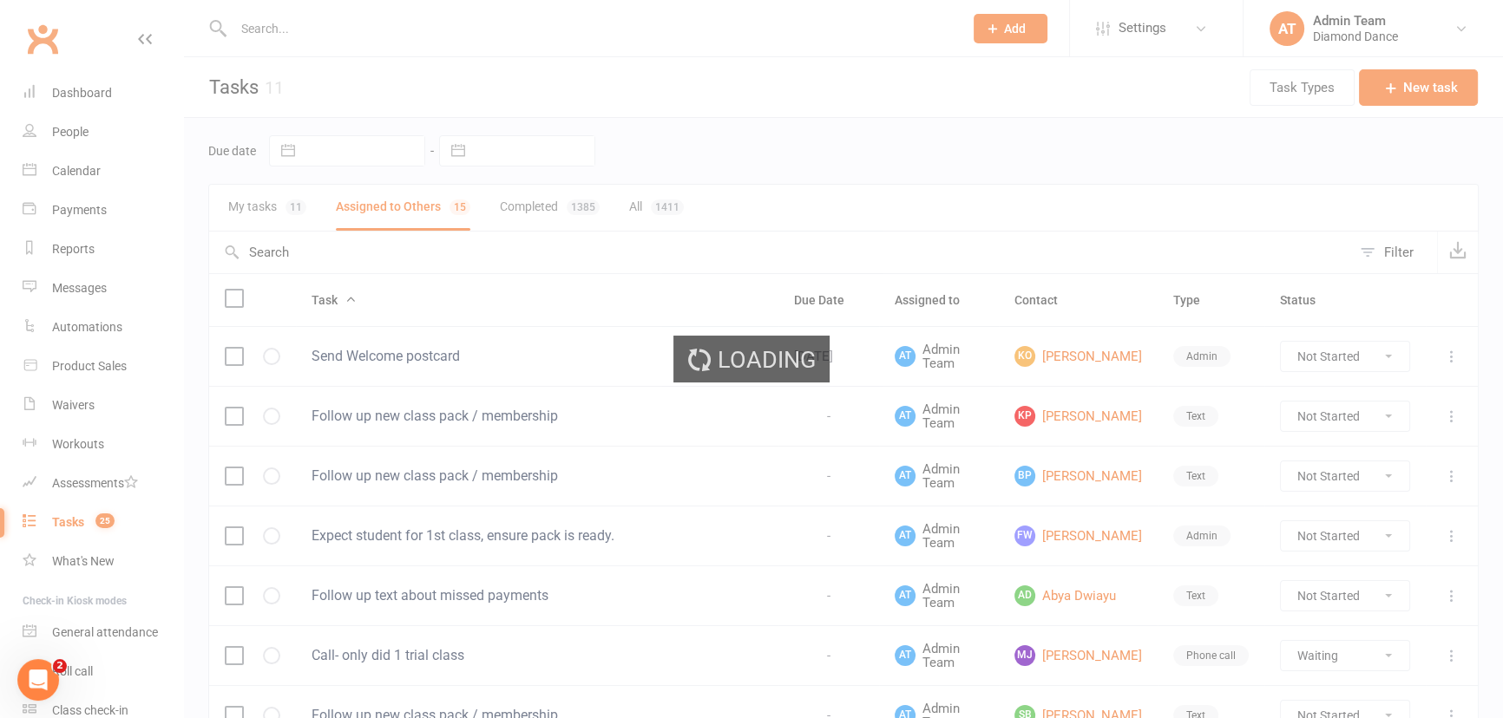
select select "started"
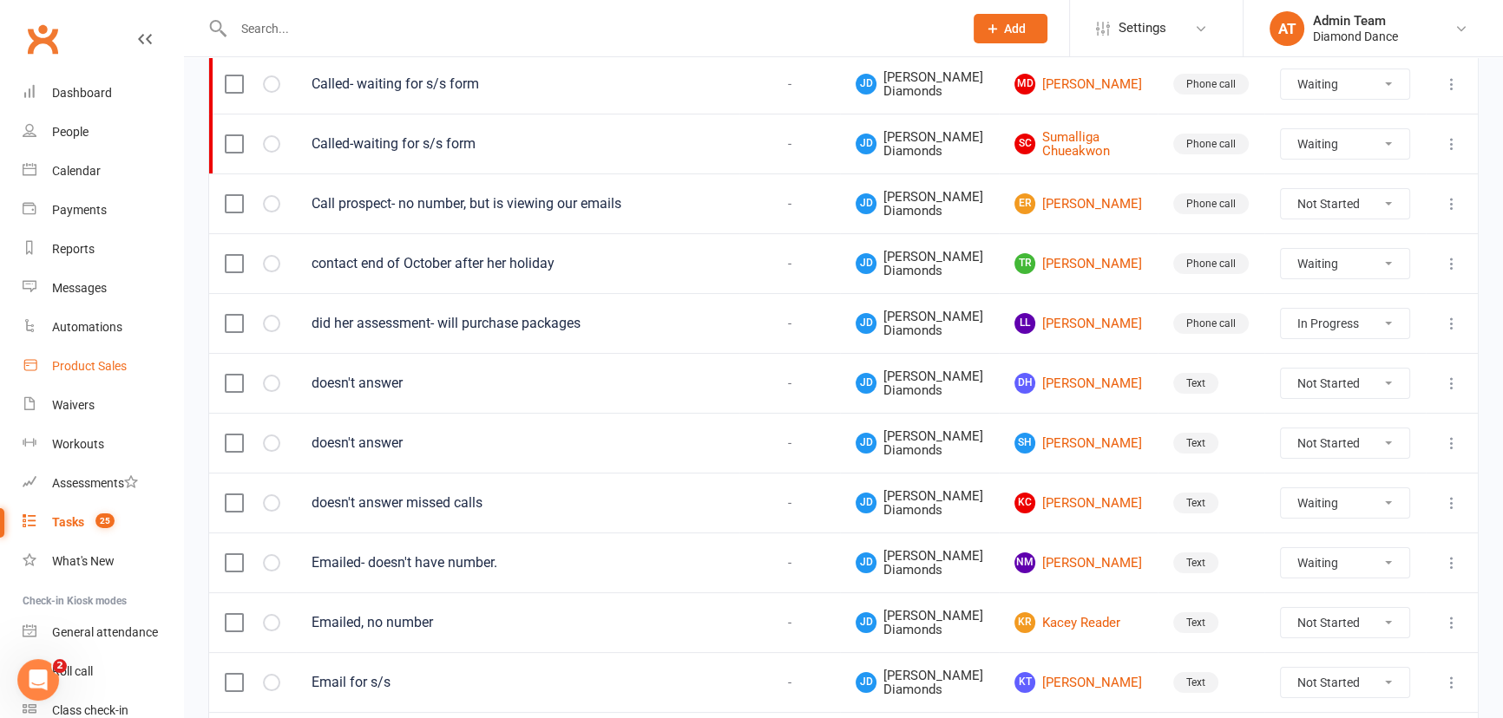
scroll to position [182, 0]
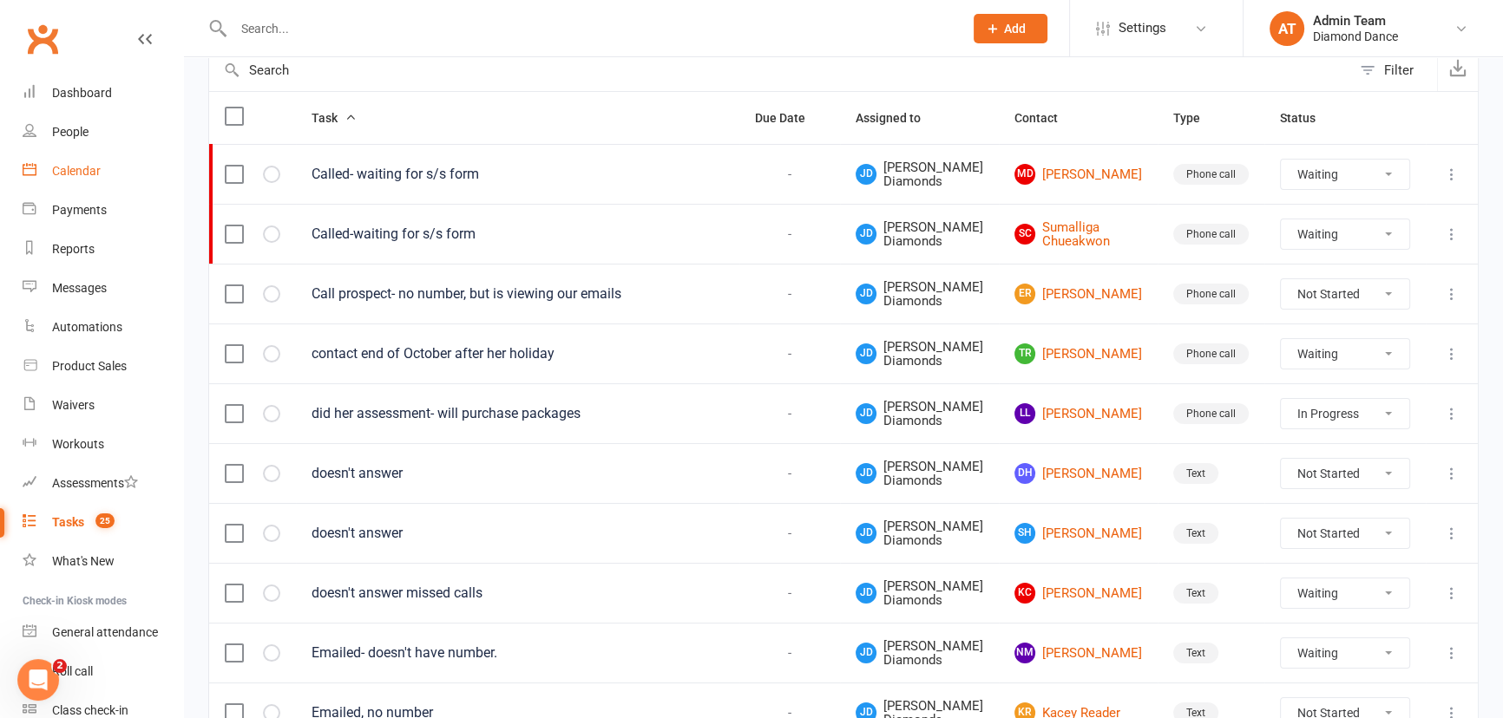
click at [61, 167] on div "Calendar" at bounding box center [76, 171] width 49 height 14
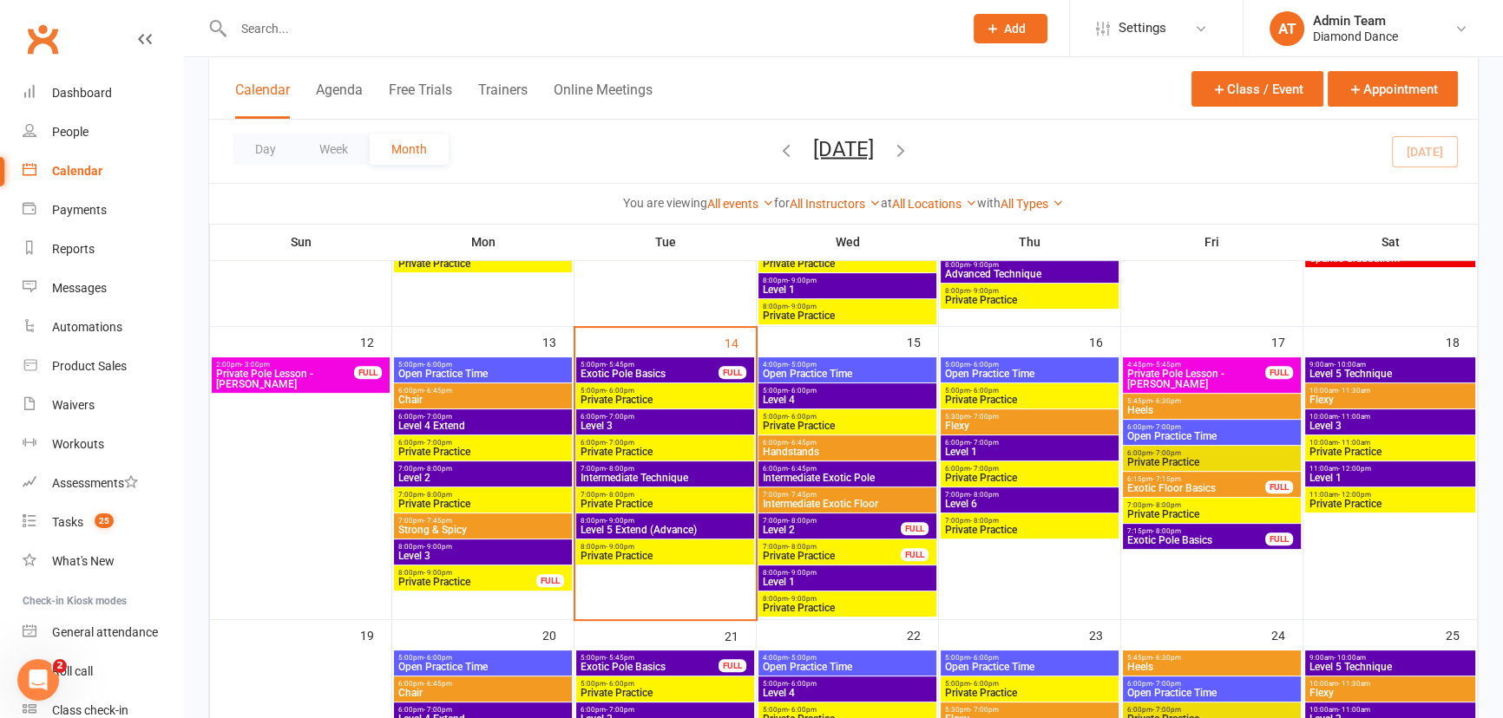
scroll to position [710, 0]
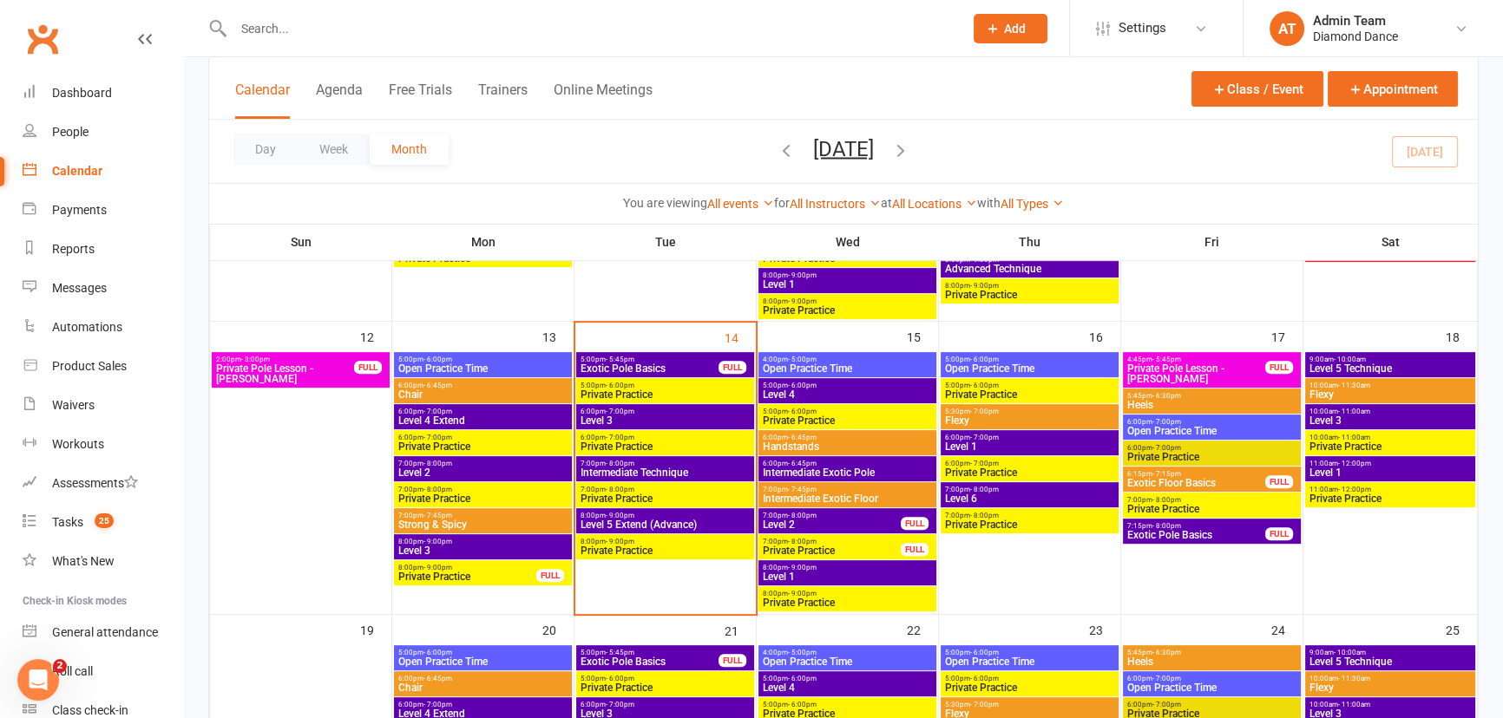
click at [1359, 390] on span "Flexy" at bounding box center [1389, 395] width 163 height 10
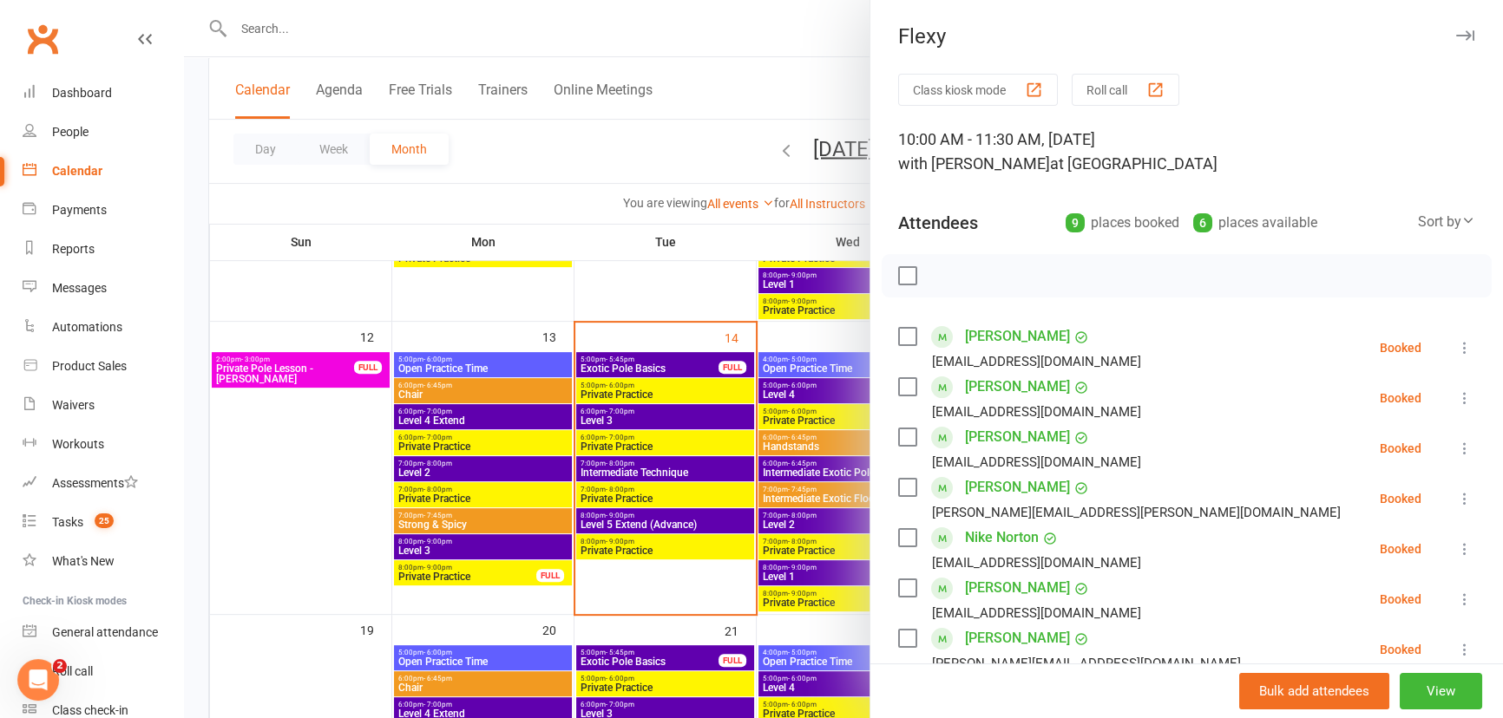
click at [704, 607] on div at bounding box center [843, 359] width 1319 height 718
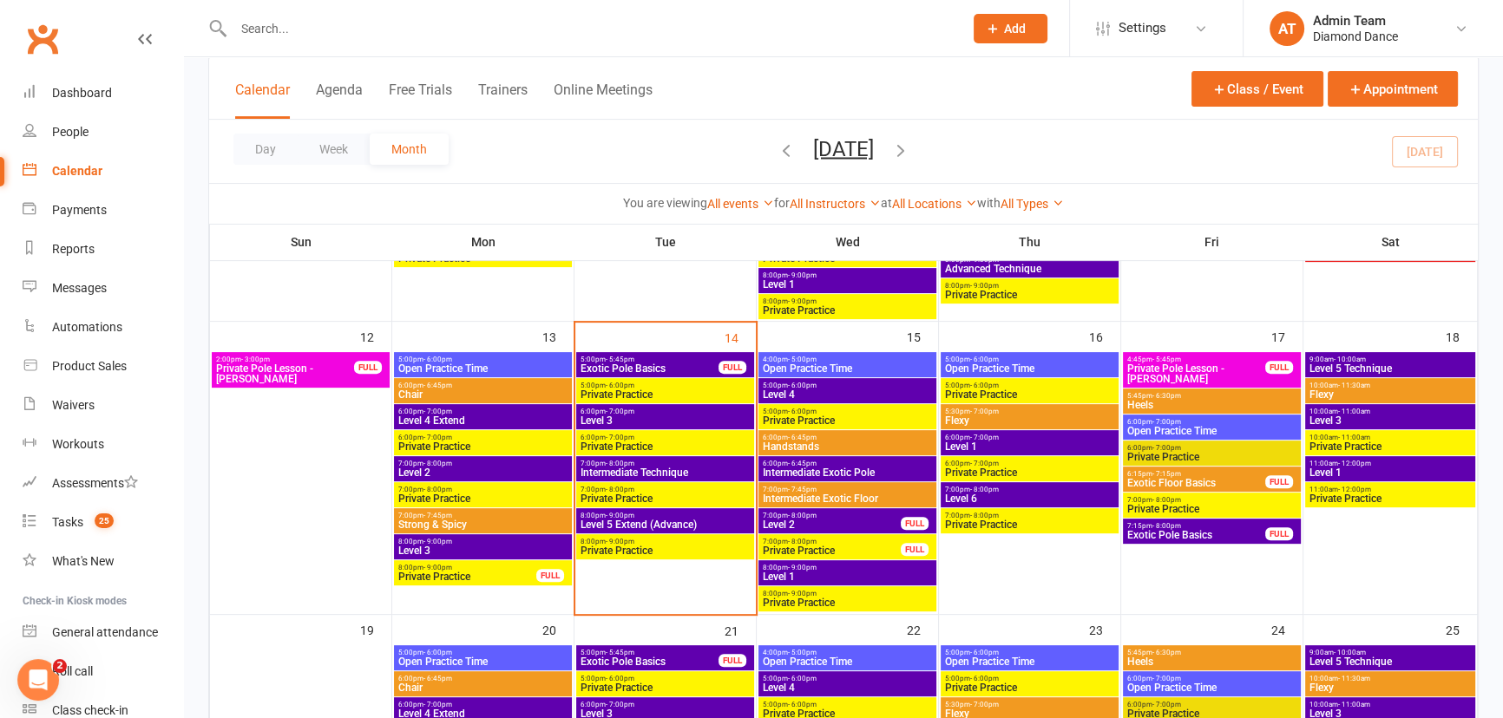
click at [1344, 467] on span "11:00am - 12:00pm" at bounding box center [1389, 464] width 163 height 8
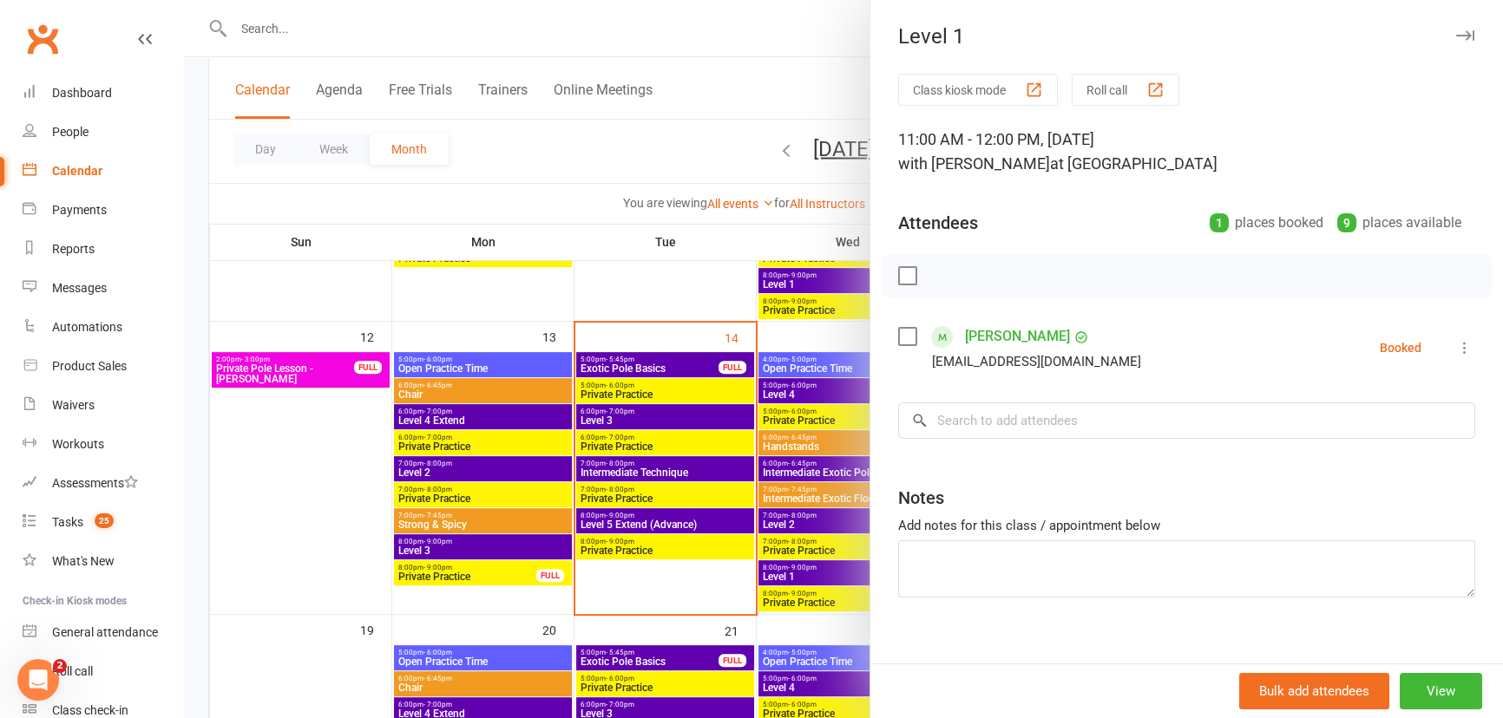
click at [694, 585] on div at bounding box center [843, 359] width 1319 height 718
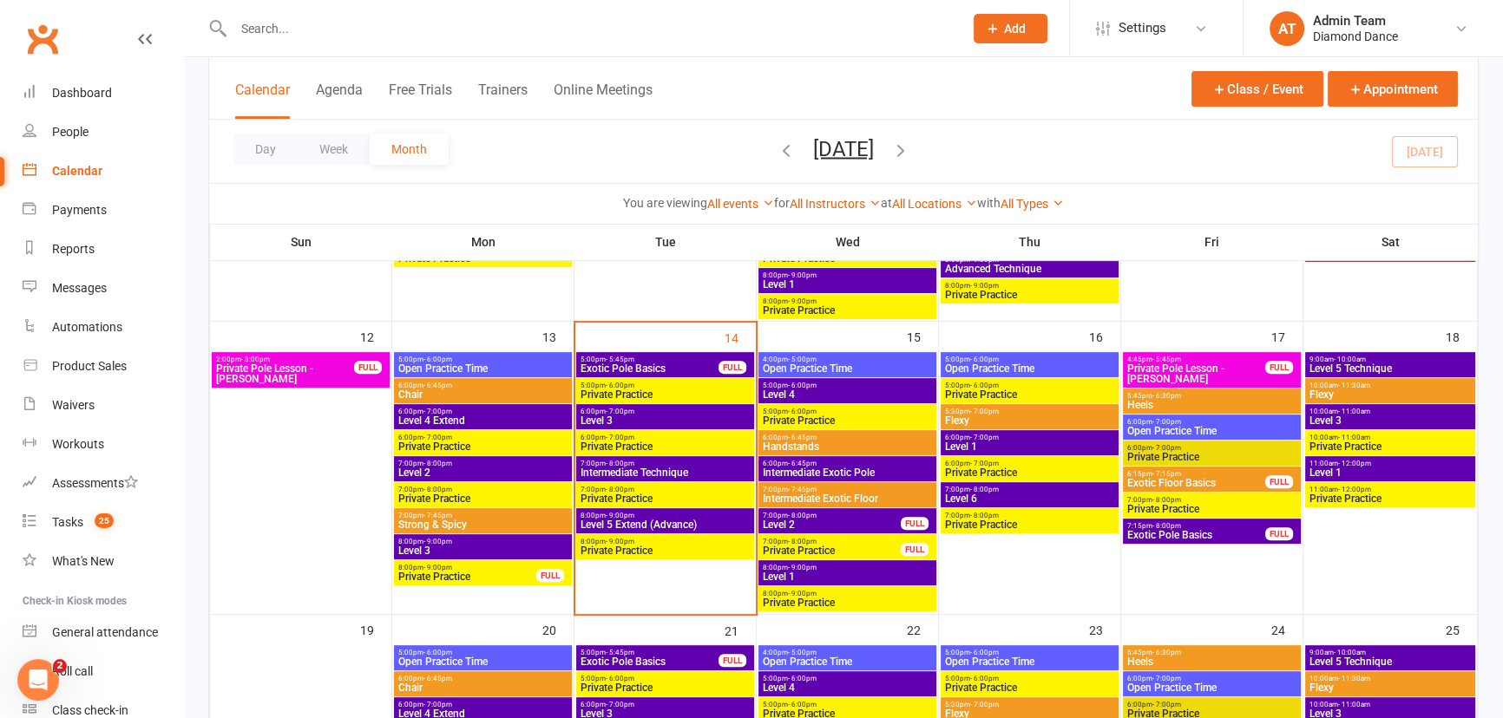
click at [1347, 421] on span "Level 3" at bounding box center [1389, 421] width 163 height 10
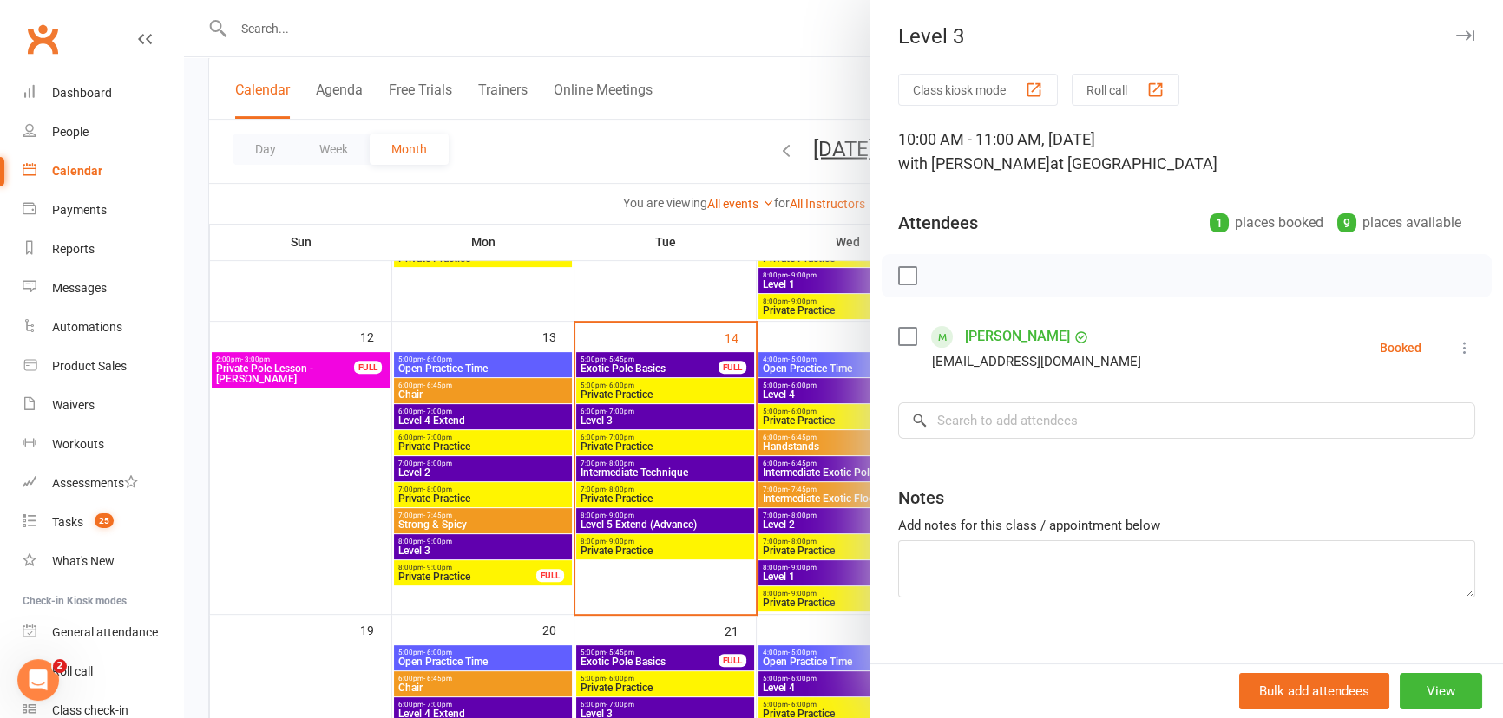
click at [652, 586] on div at bounding box center [843, 359] width 1319 height 718
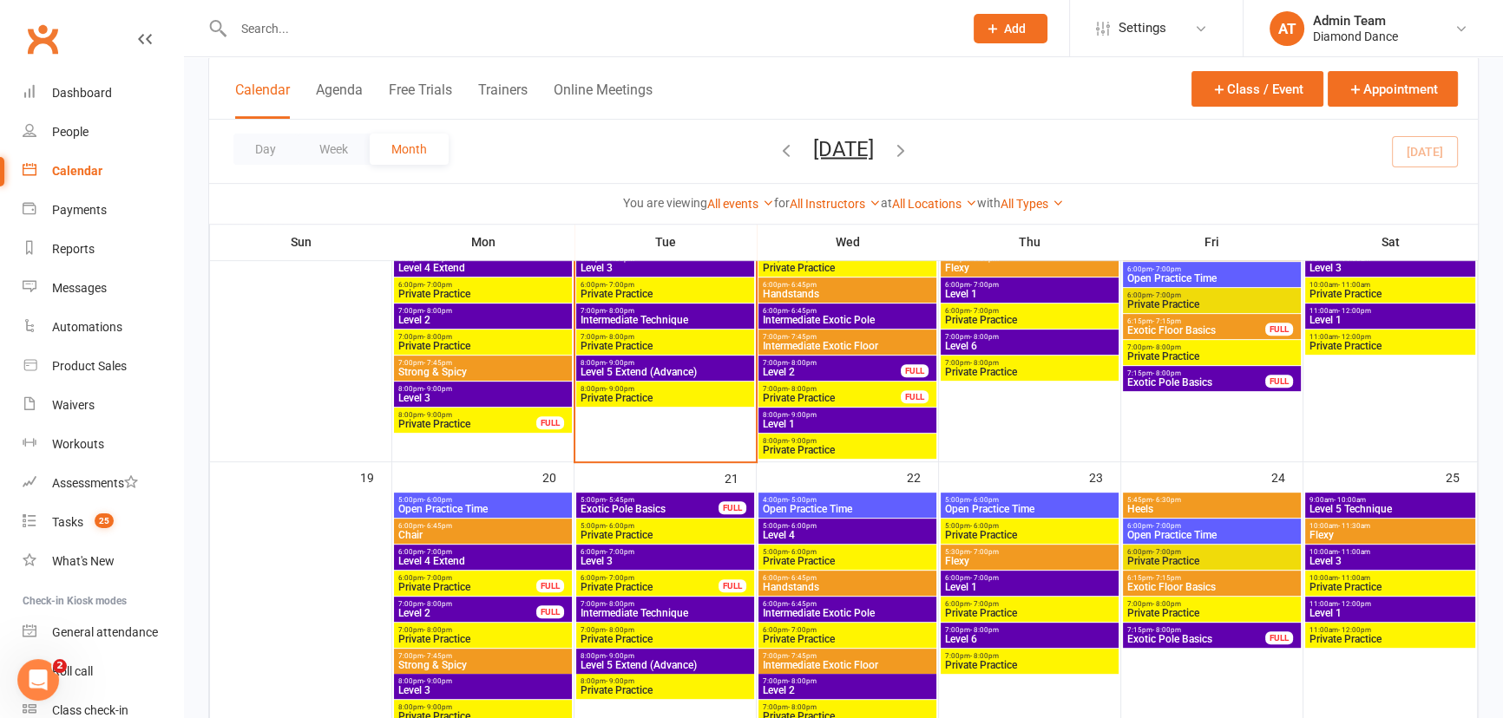
scroll to position [868, 0]
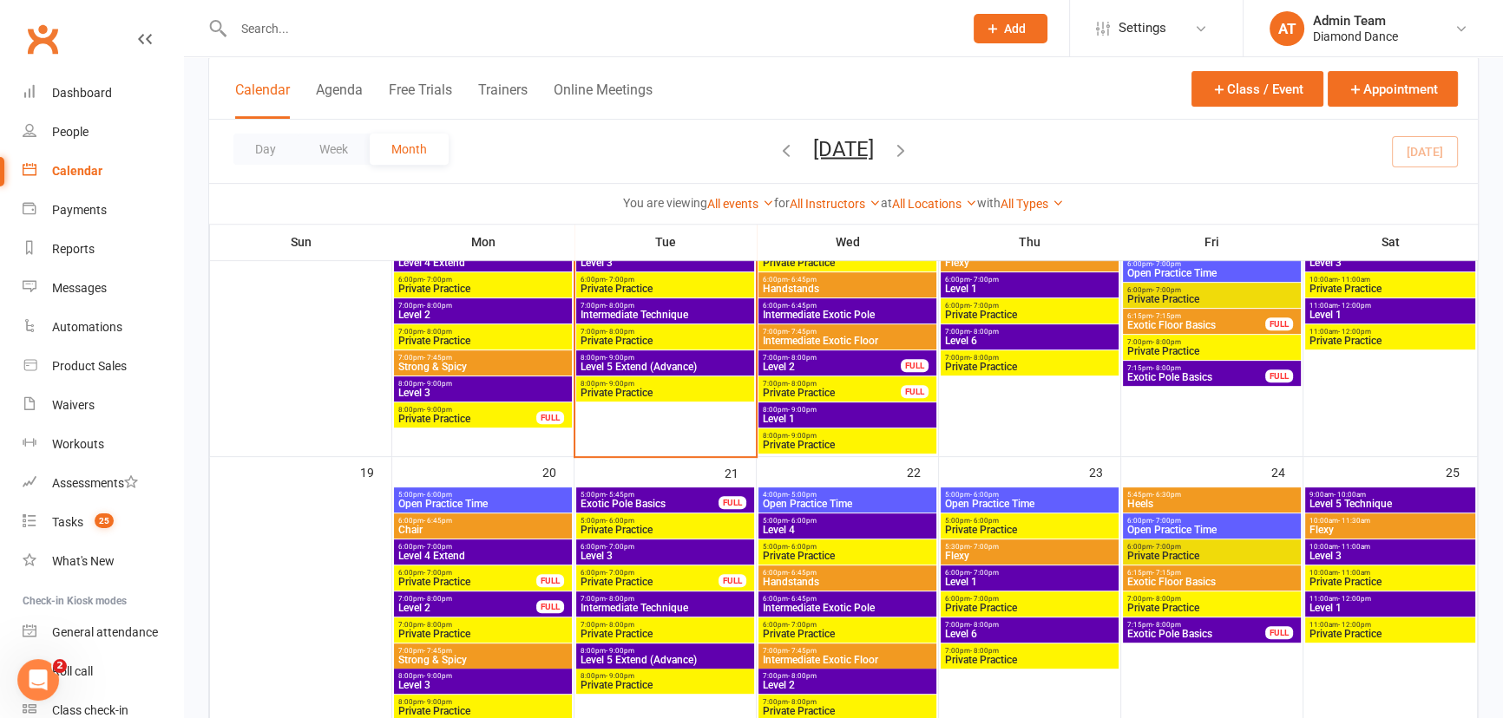
click at [1325, 553] on span "Level 3" at bounding box center [1389, 556] width 163 height 10
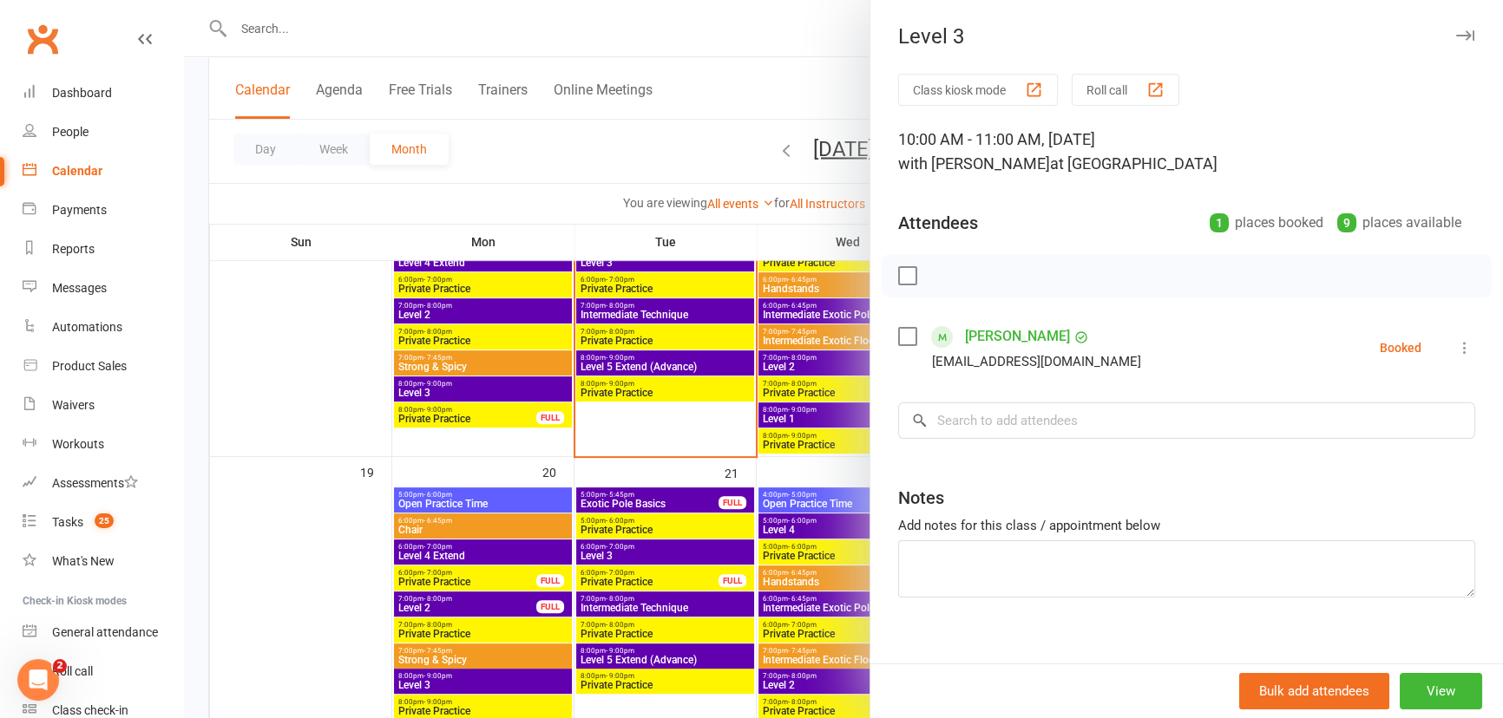
click at [662, 463] on div at bounding box center [843, 359] width 1319 height 718
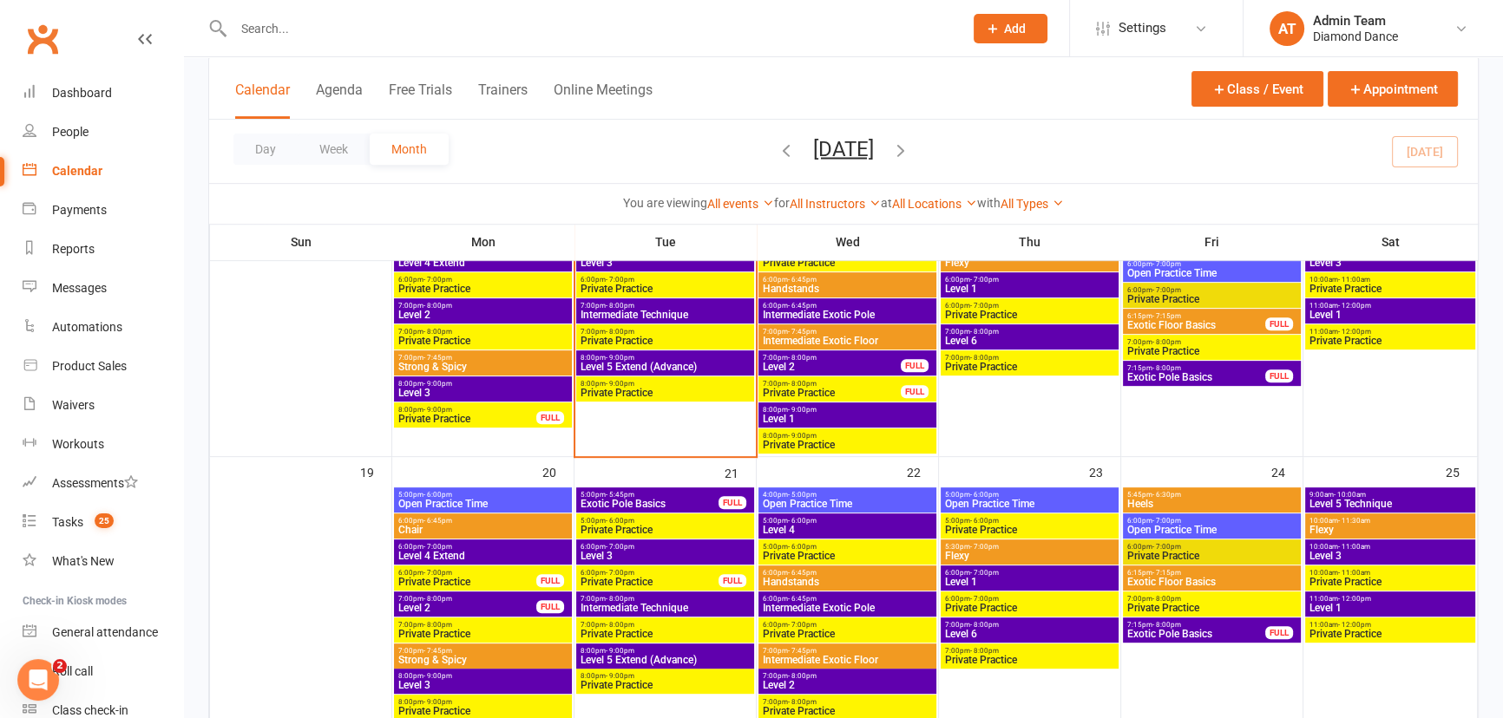
click at [1394, 600] on span "11:00am - 12:00pm" at bounding box center [1389, 599] width 163 height 8
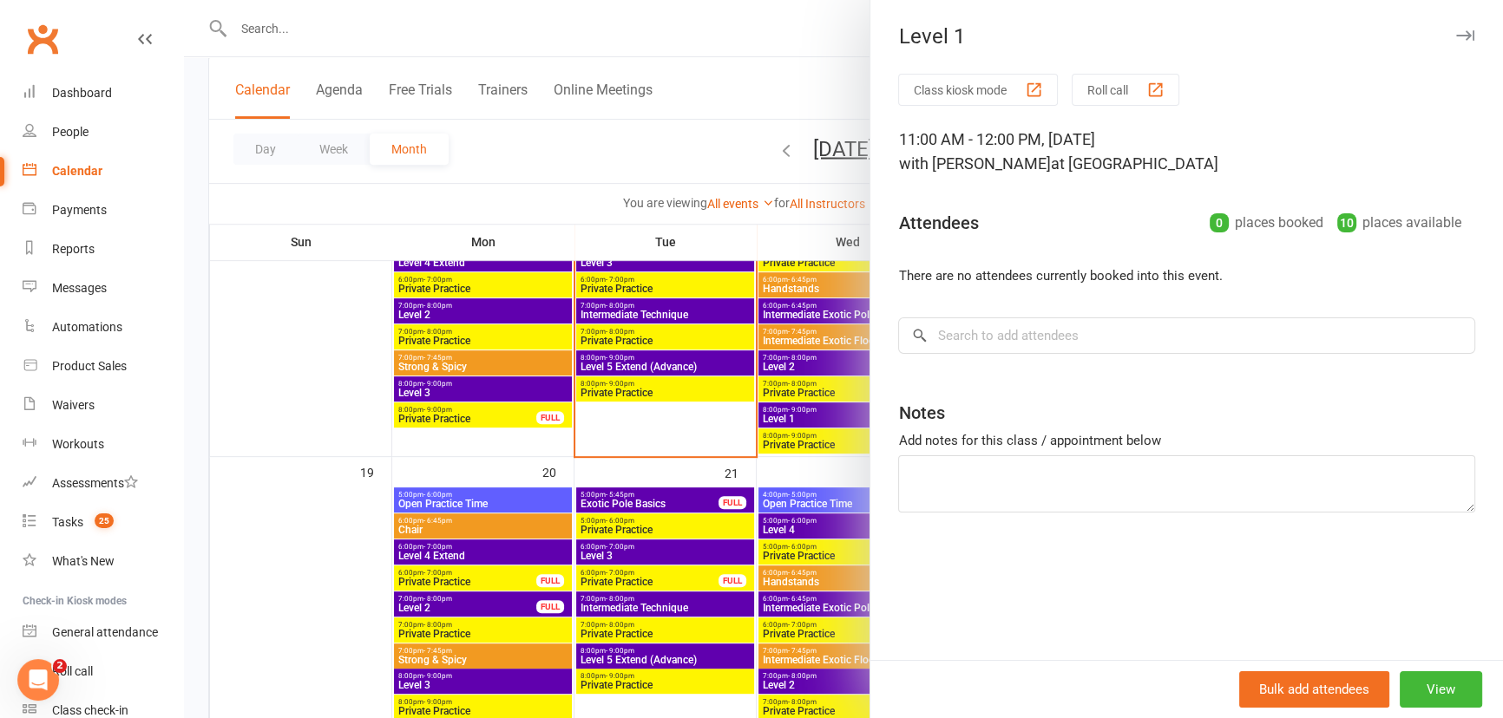
click at [305, 441] on div at bounding box center [843, 359] width 1319 height 718
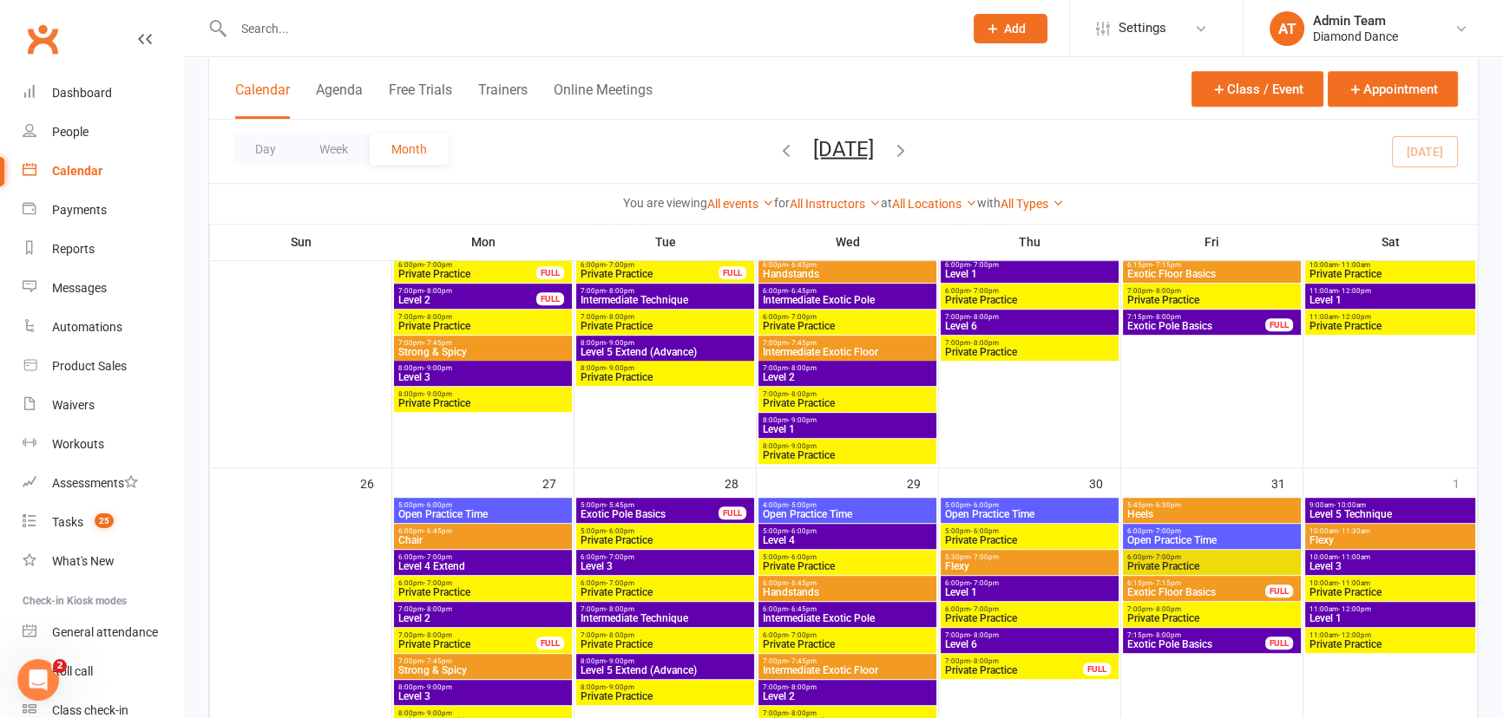
scroll to position [1183, 0]
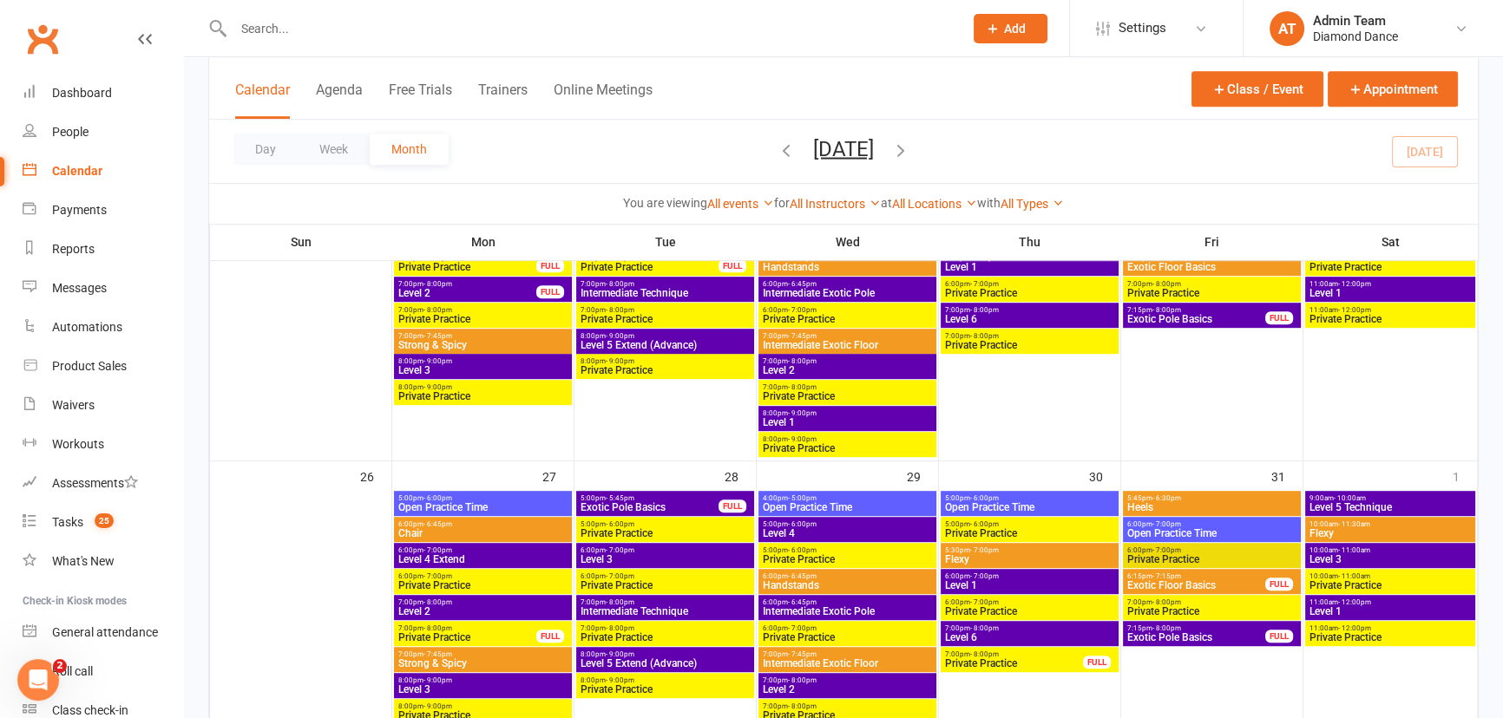
click at [1341, 555] on span "Level 3" at bounding box center [1389, 559] width 163 height 10
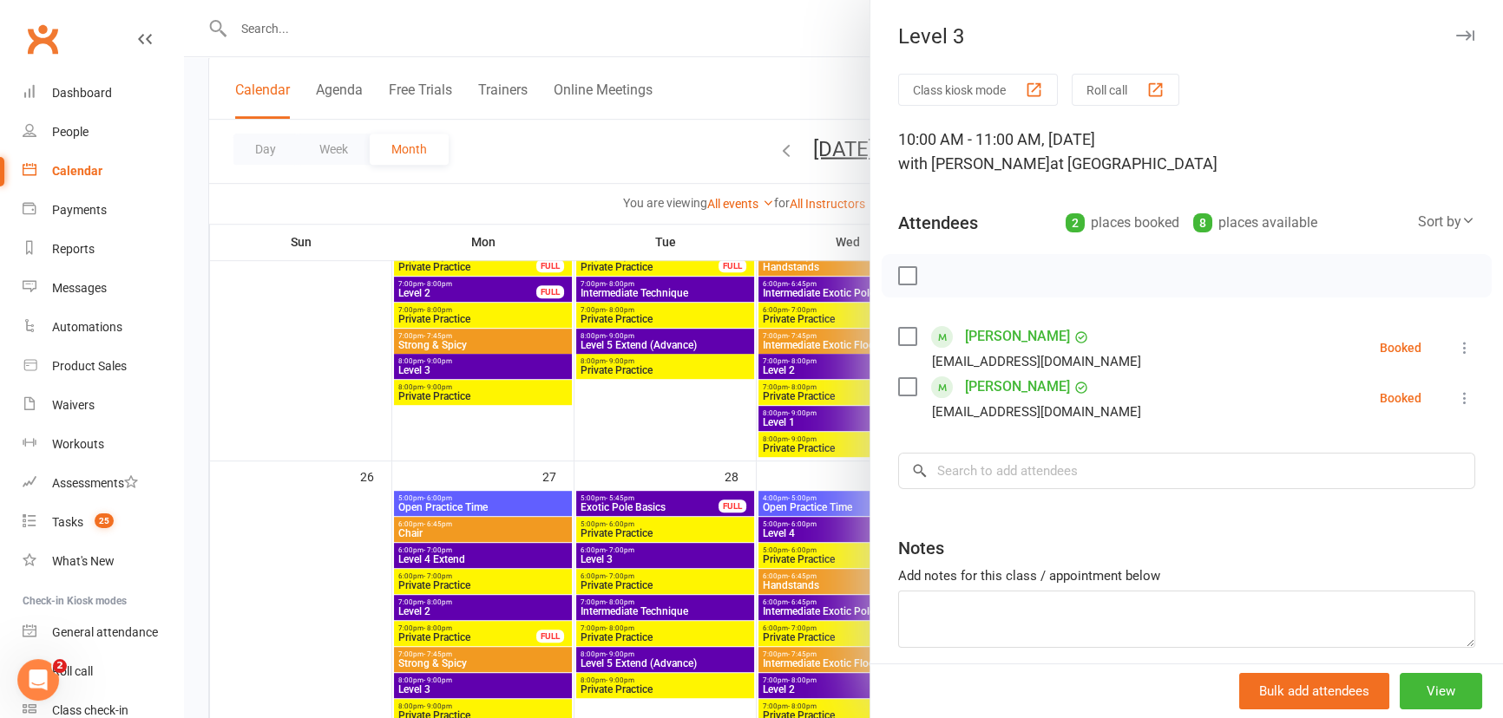
click at [607, 416] on div at bounding box center [843, 359] width 1319 height 718
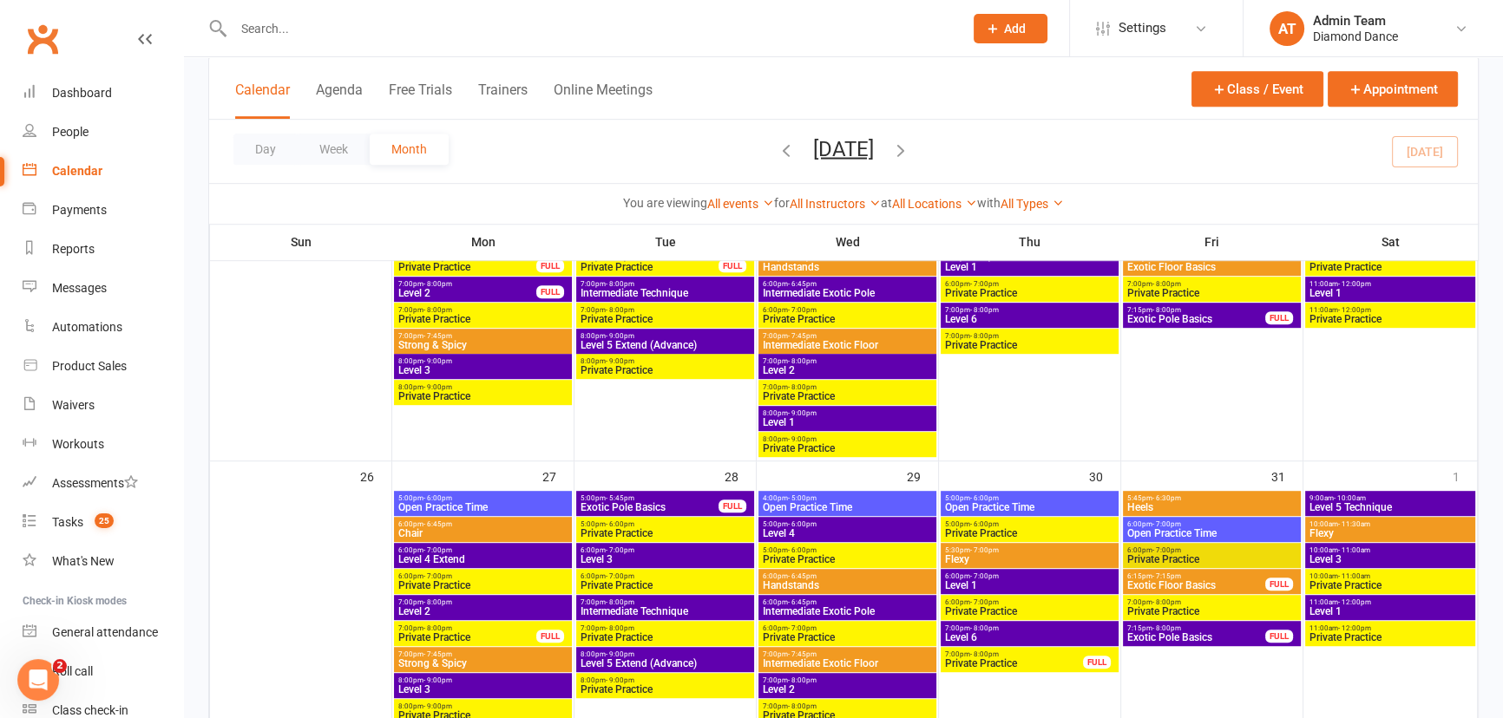
click at [1388, 604] on span "11:00am - 12:00pm" at bounding box center [1389, 603] width 163 height 8
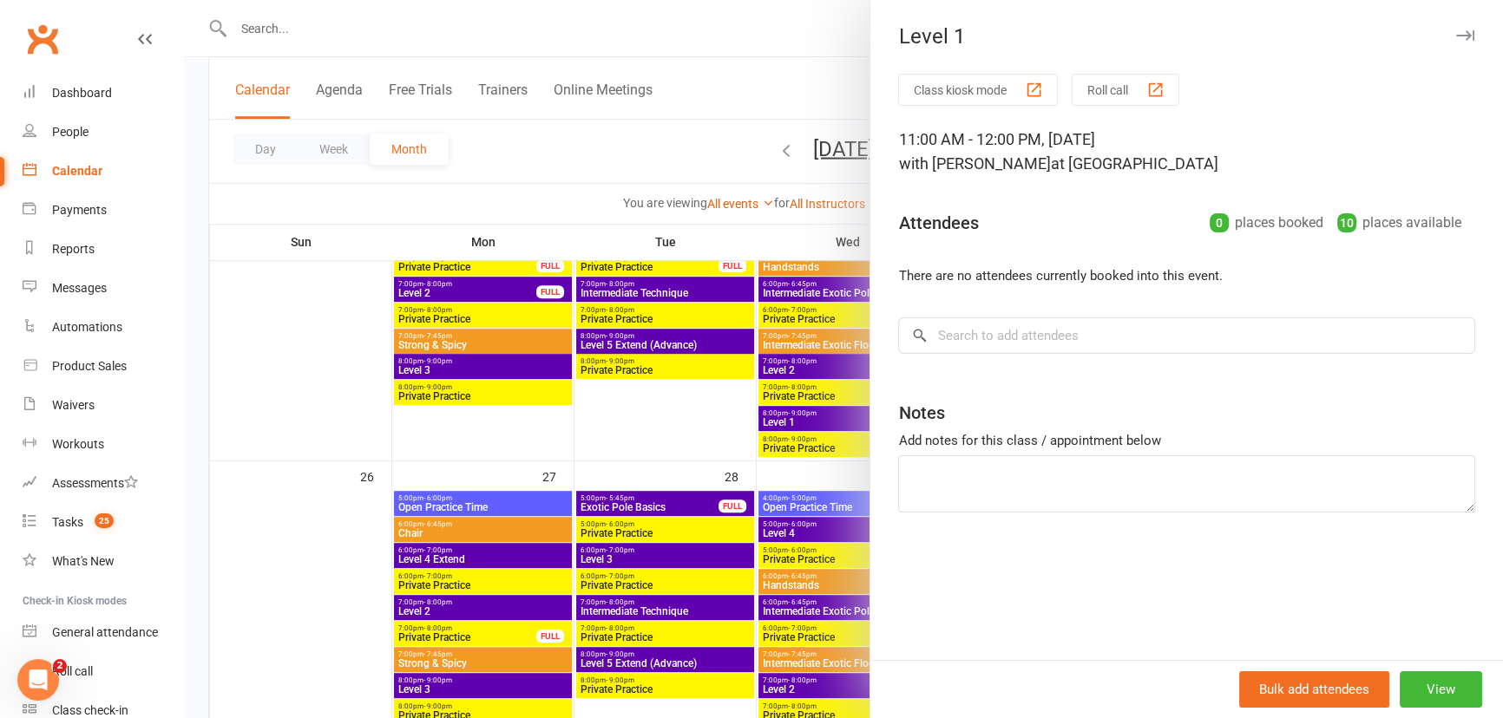
click at [442, 424] on div at bounding box center [843, 359] width 1319 height 718
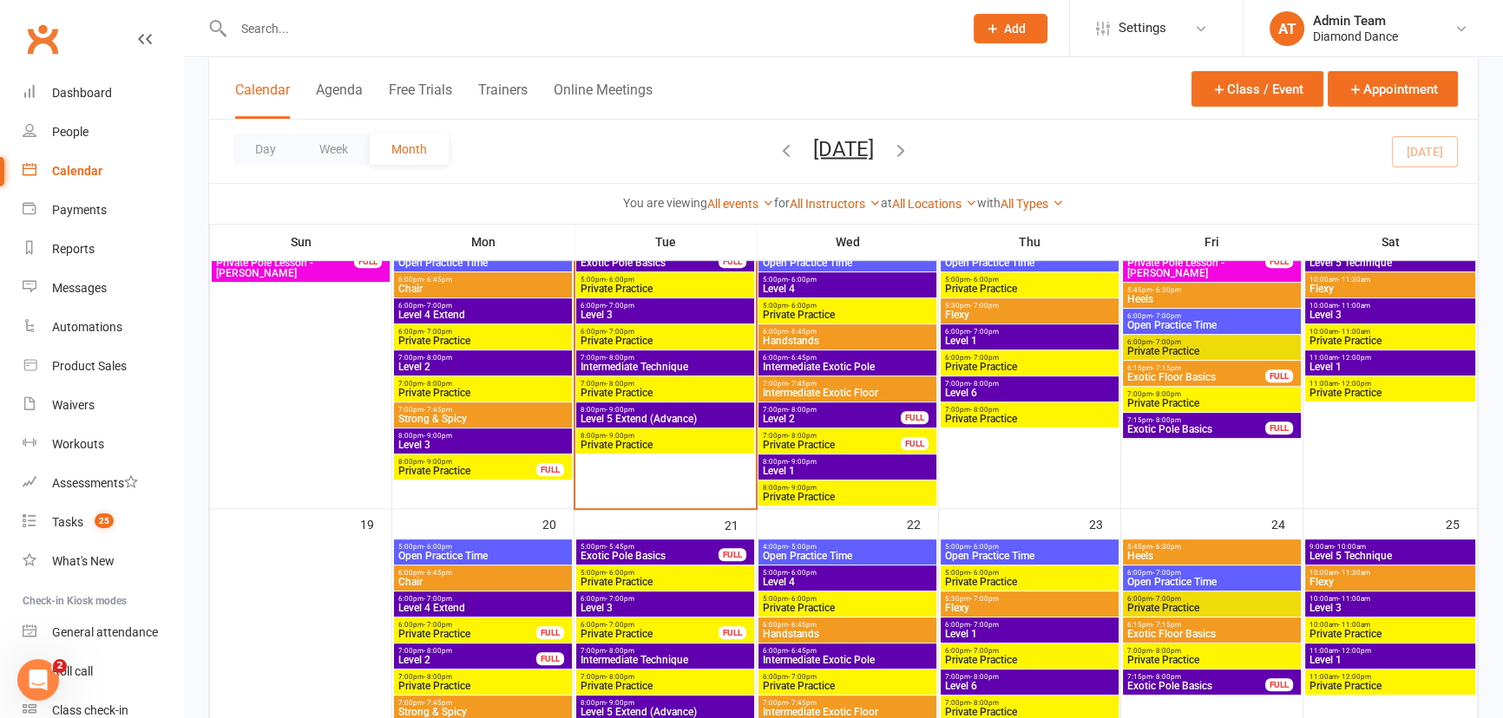
scroll to position [789, 0]
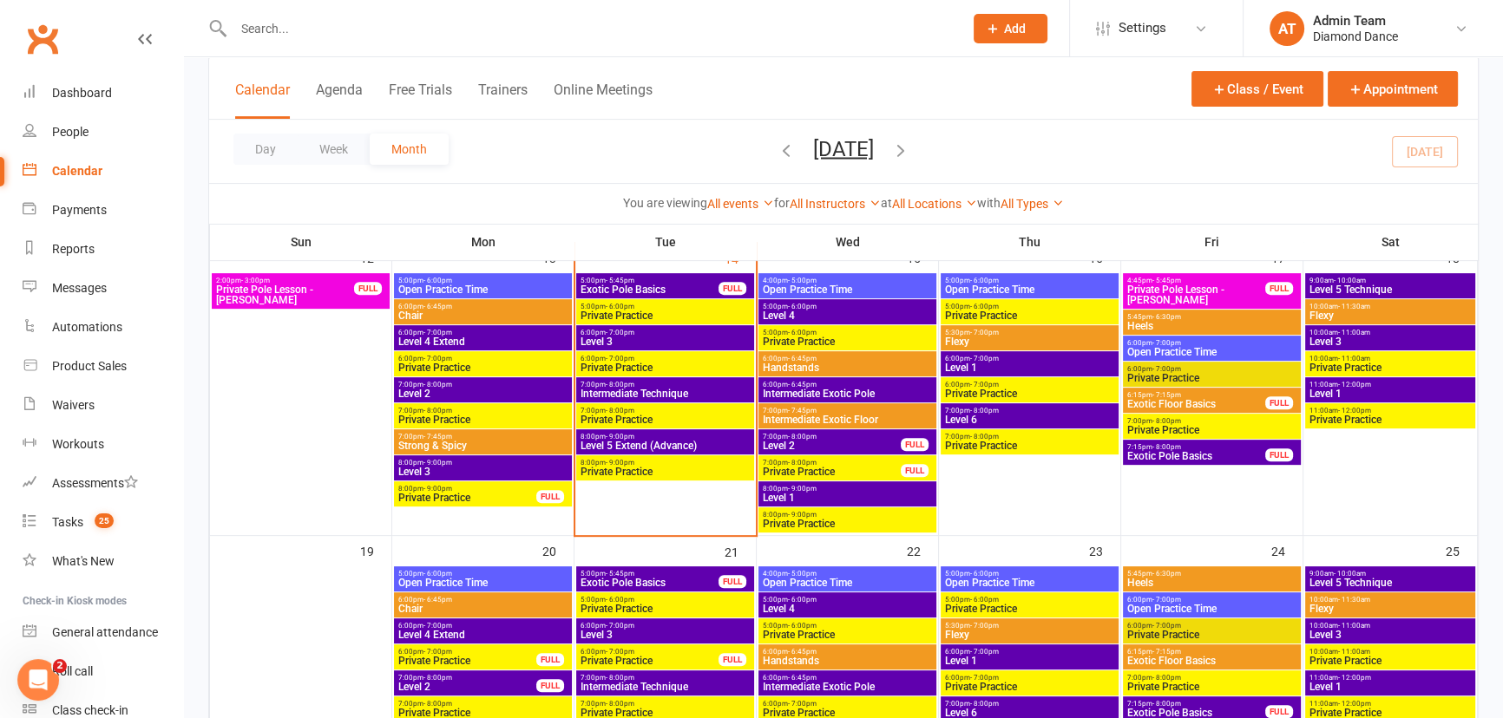
click at [1370, 331] on span "10:00am - 11:00am" at bounding box center [1389, 333] width 163 height 8
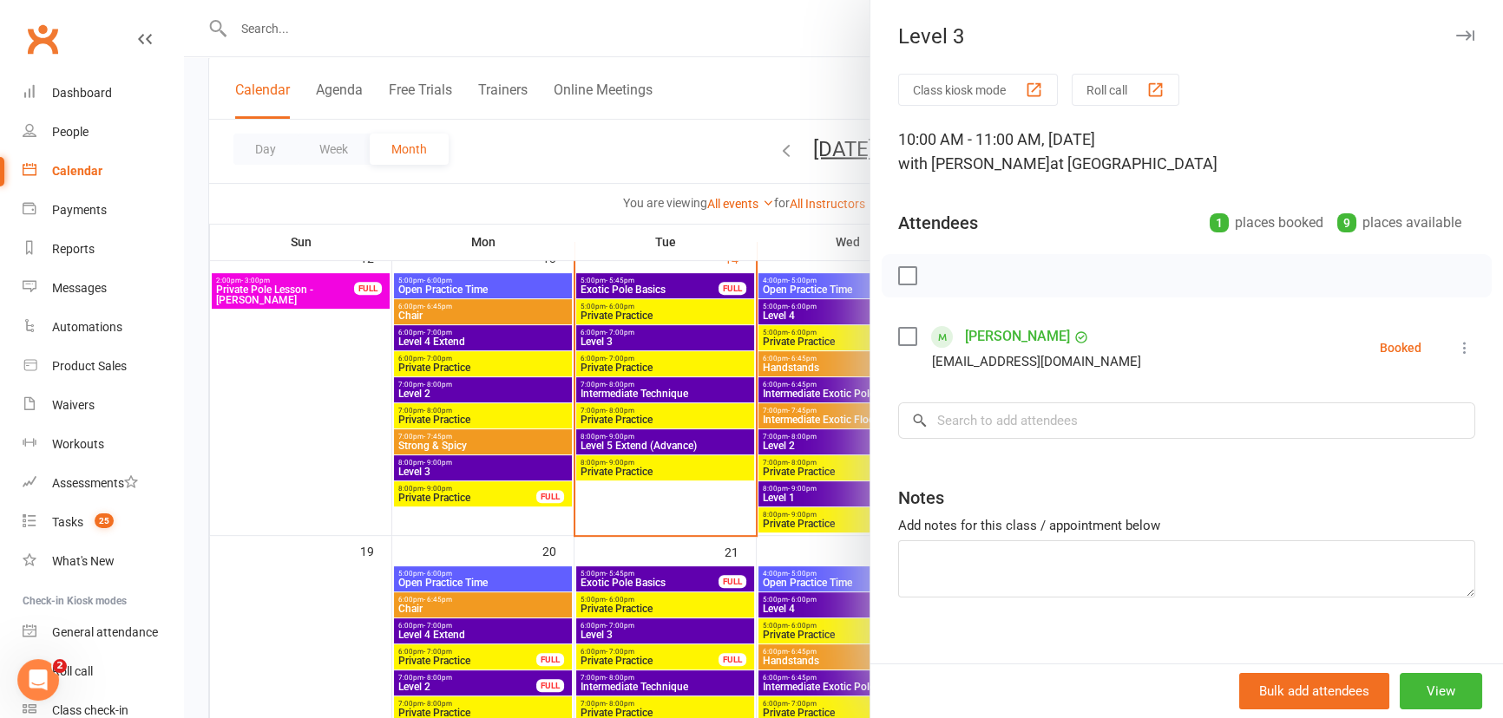
click at [1456, 350] on icon at bounding box center [1464, 347] width 17 height 17
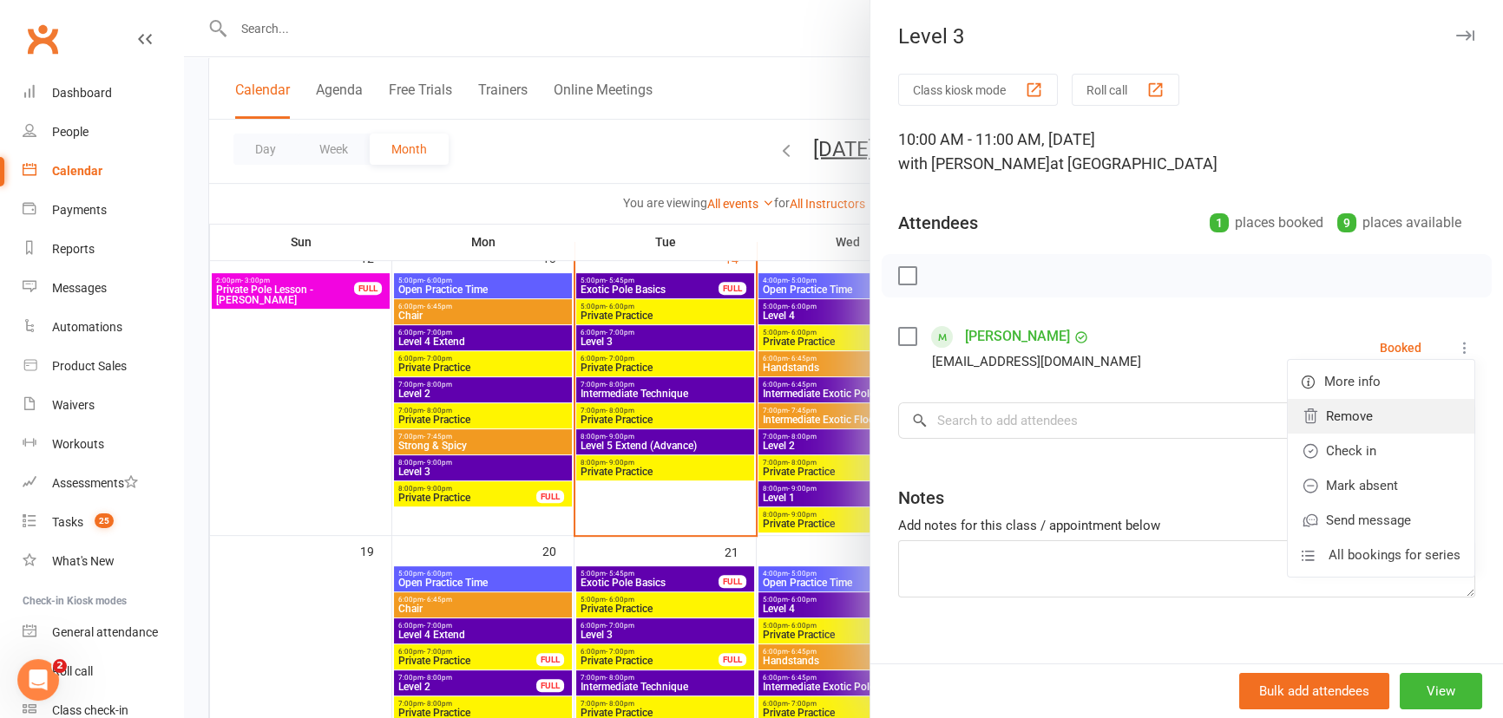
click at [1353, 416] on link "Remove" at bounding box center [1381, 416] width 187 height 35
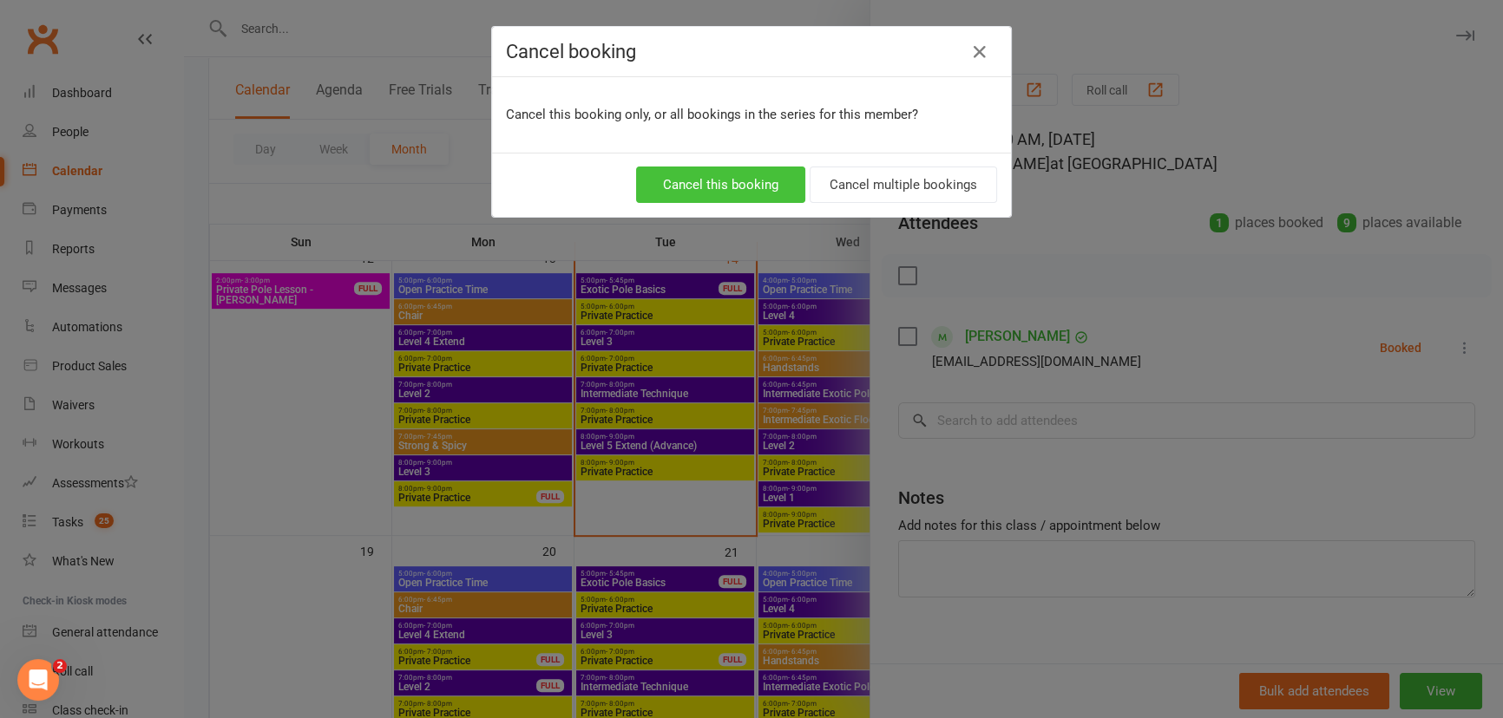
click at [741, 181] on button "Cancel this booking" at bounding box center [720, 185] width 169 height 36
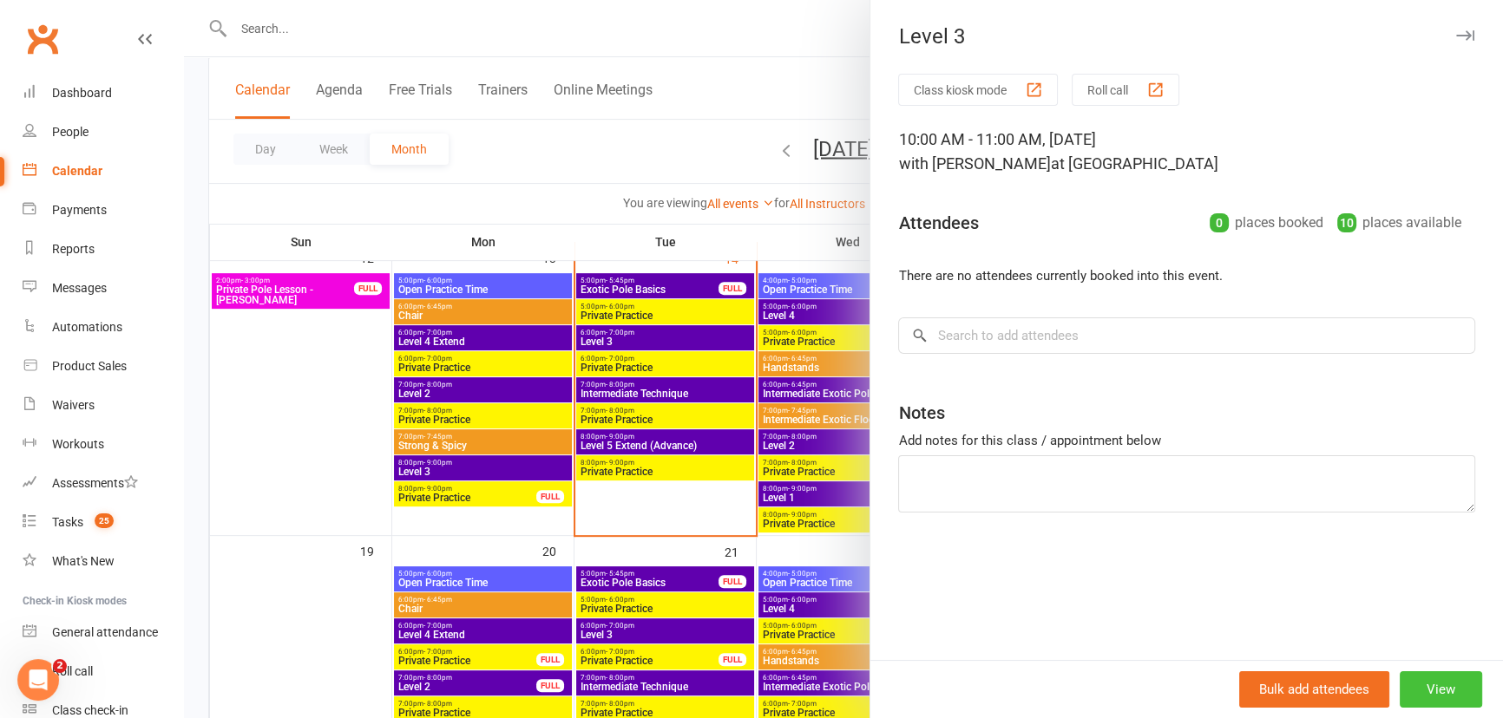
click at [1428, 689] on button "View" at bounding box center [1440, 690] width 82 height 36
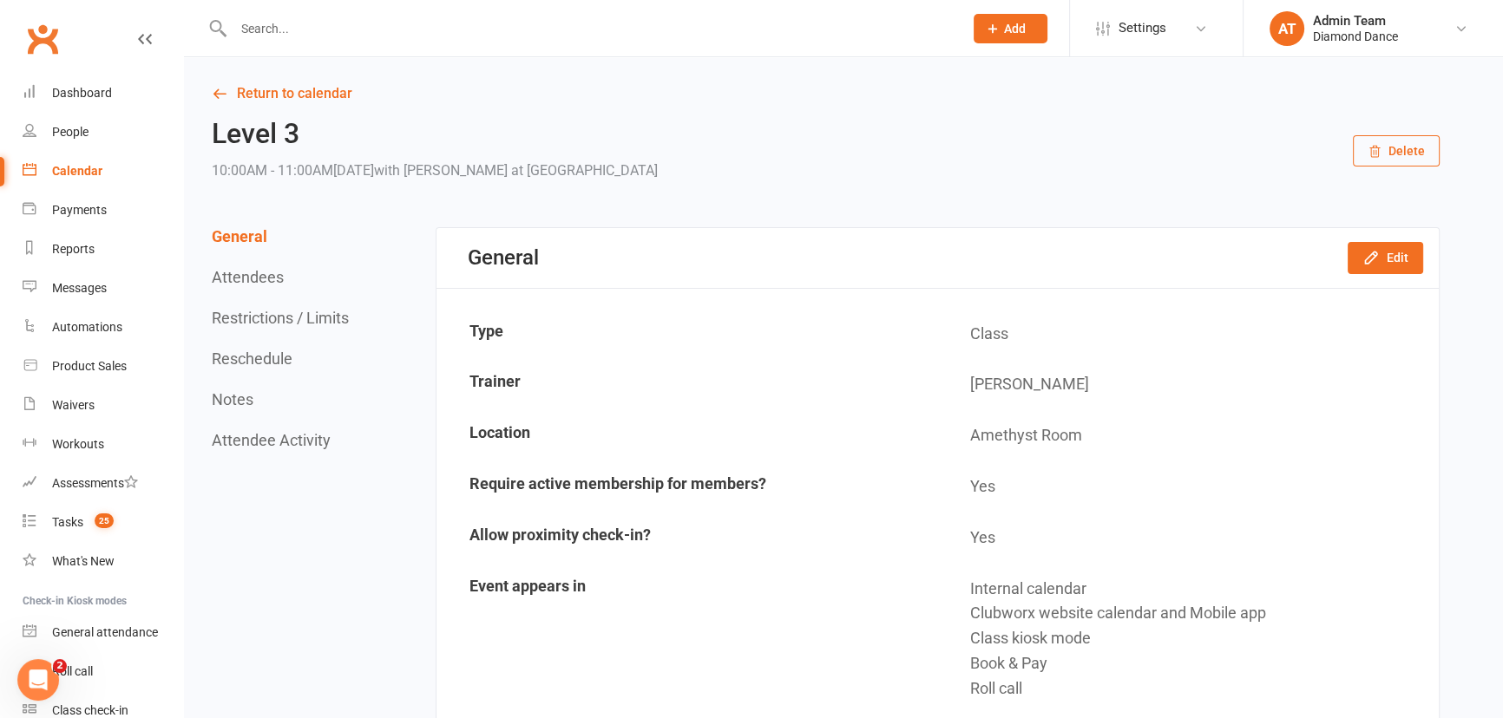
click at [1388, 147] on button "Delete" at bounding box center [1396, 150] width 87 height 31
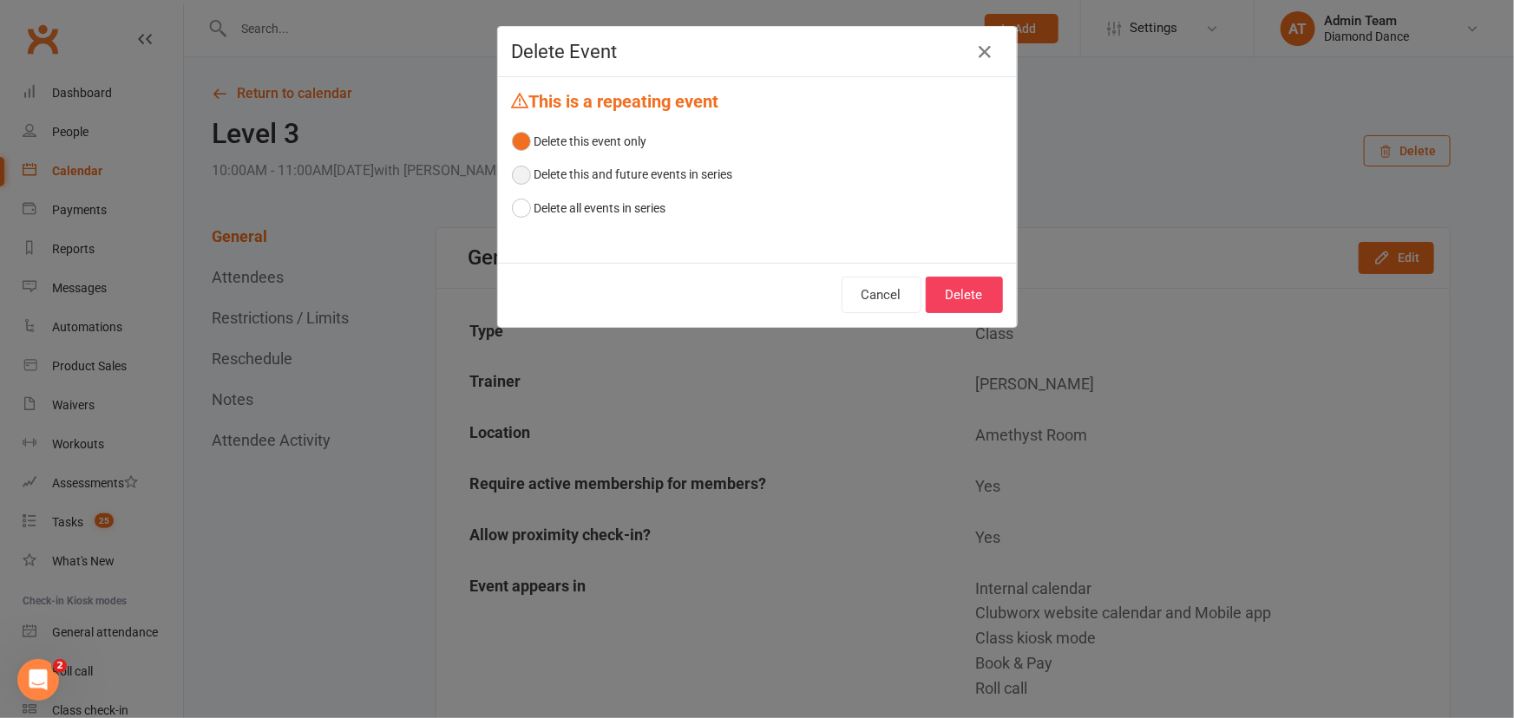
click at [616, 174] on button "Delete this and future events in series" at bounding box center [622, 174] width 221 height 33
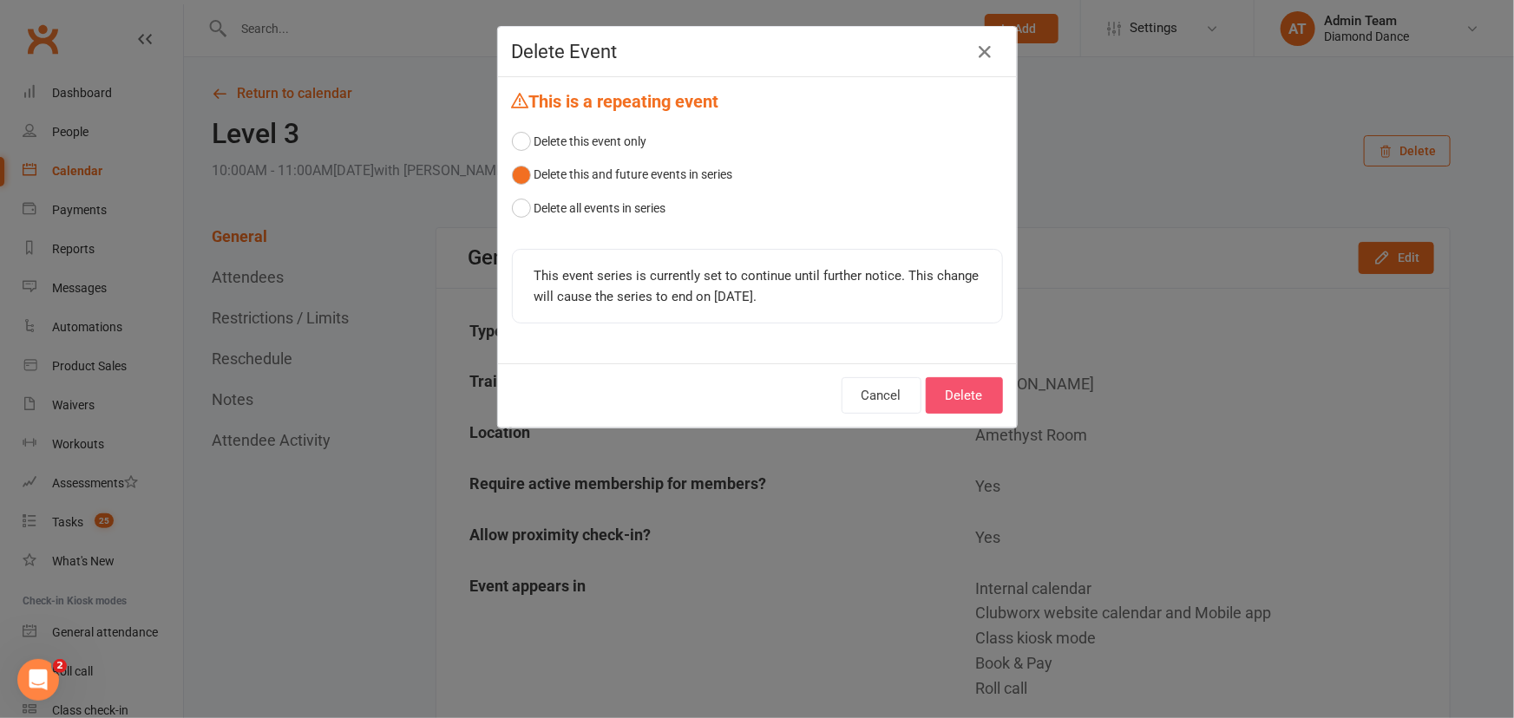
click at [969, 393] on button "Delete" at bounding box center [964, 395] width 77 height 36
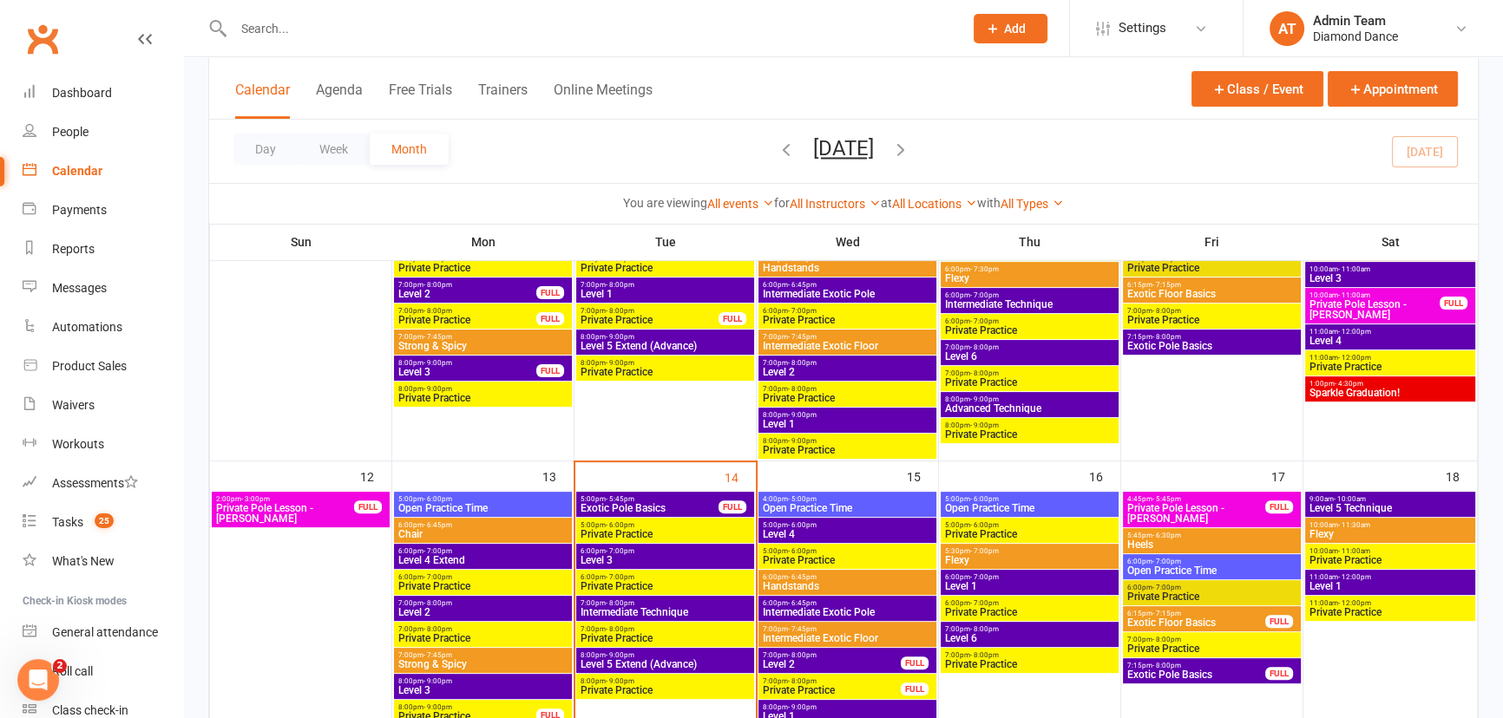
scroll to position [631, 0]
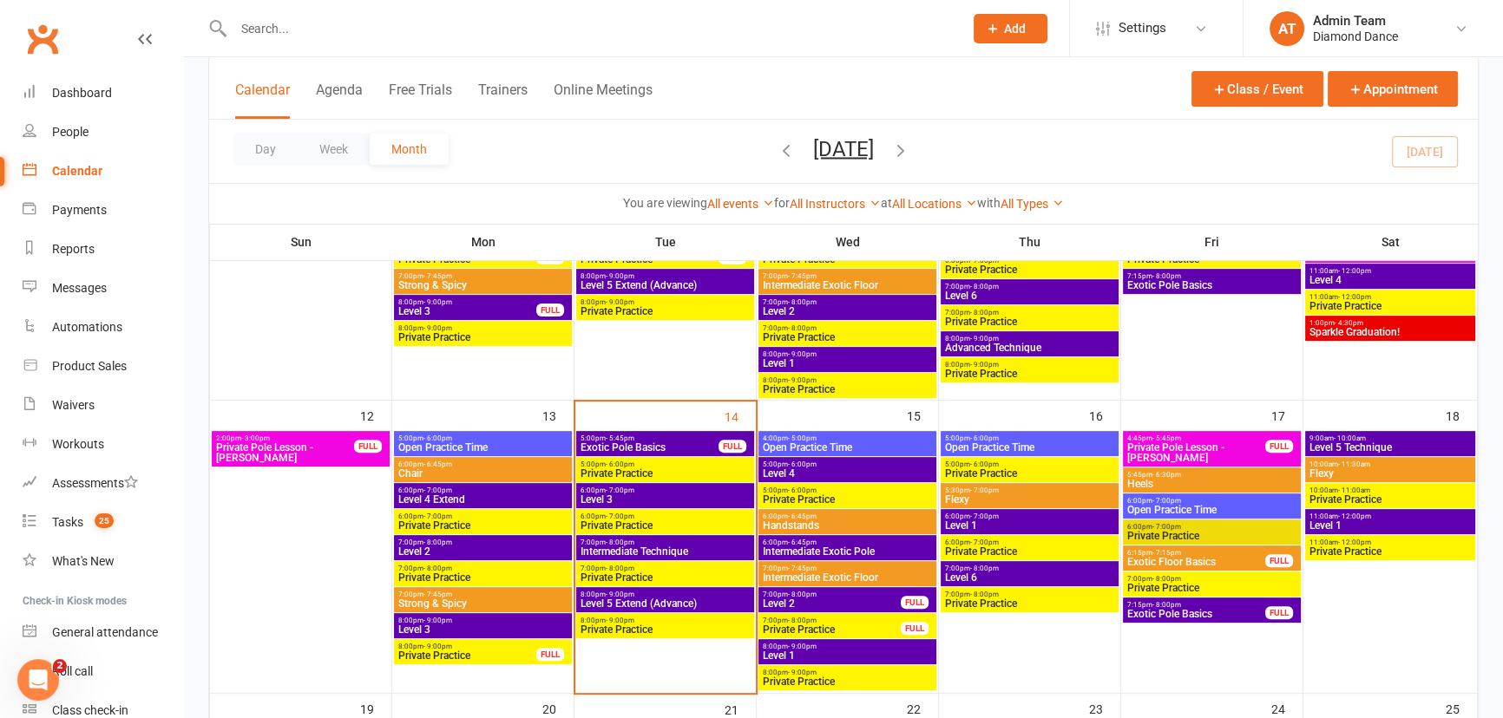
click at [1369, 521] on span "Level 1" at bounding box center [1389, 526] width 163 height 10
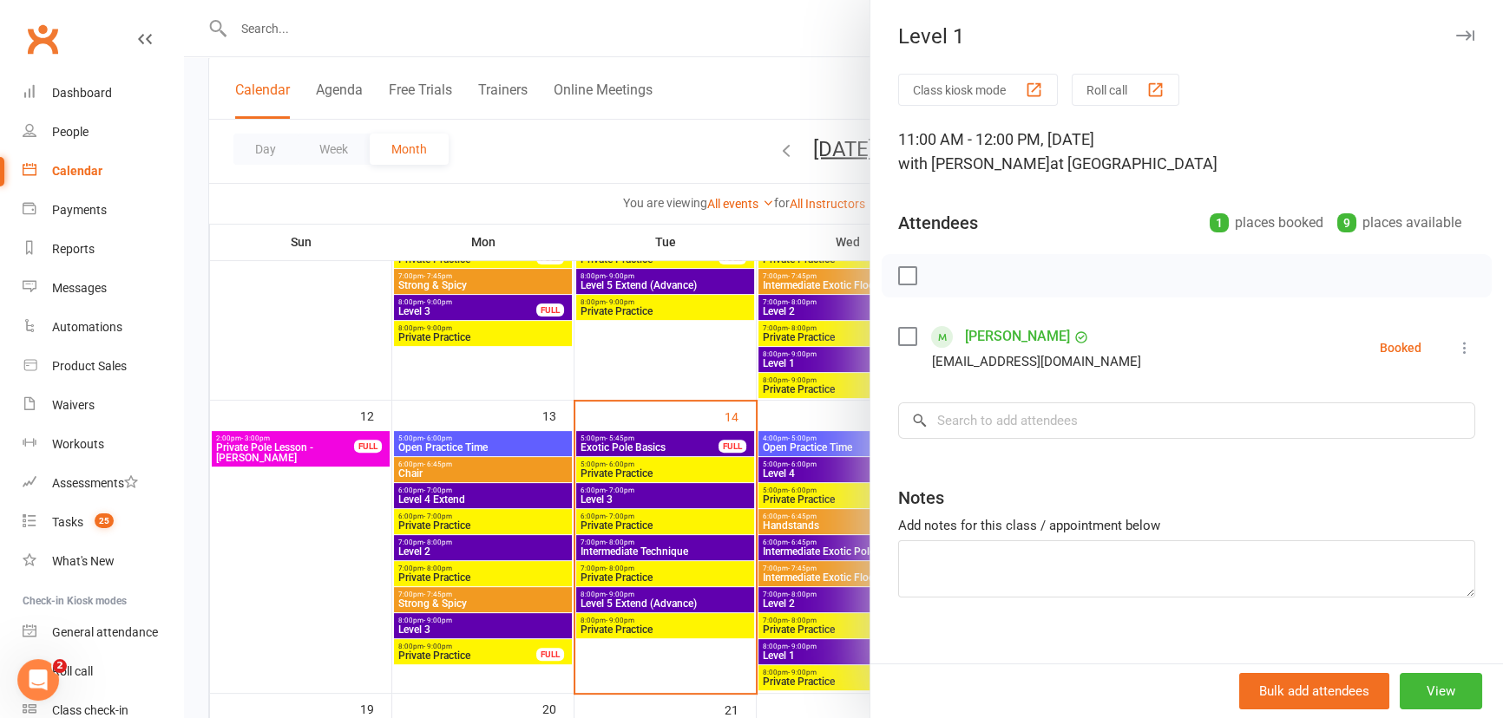
click at [335, 529] on div at bounding box center [843, 359] width 1319 height 718
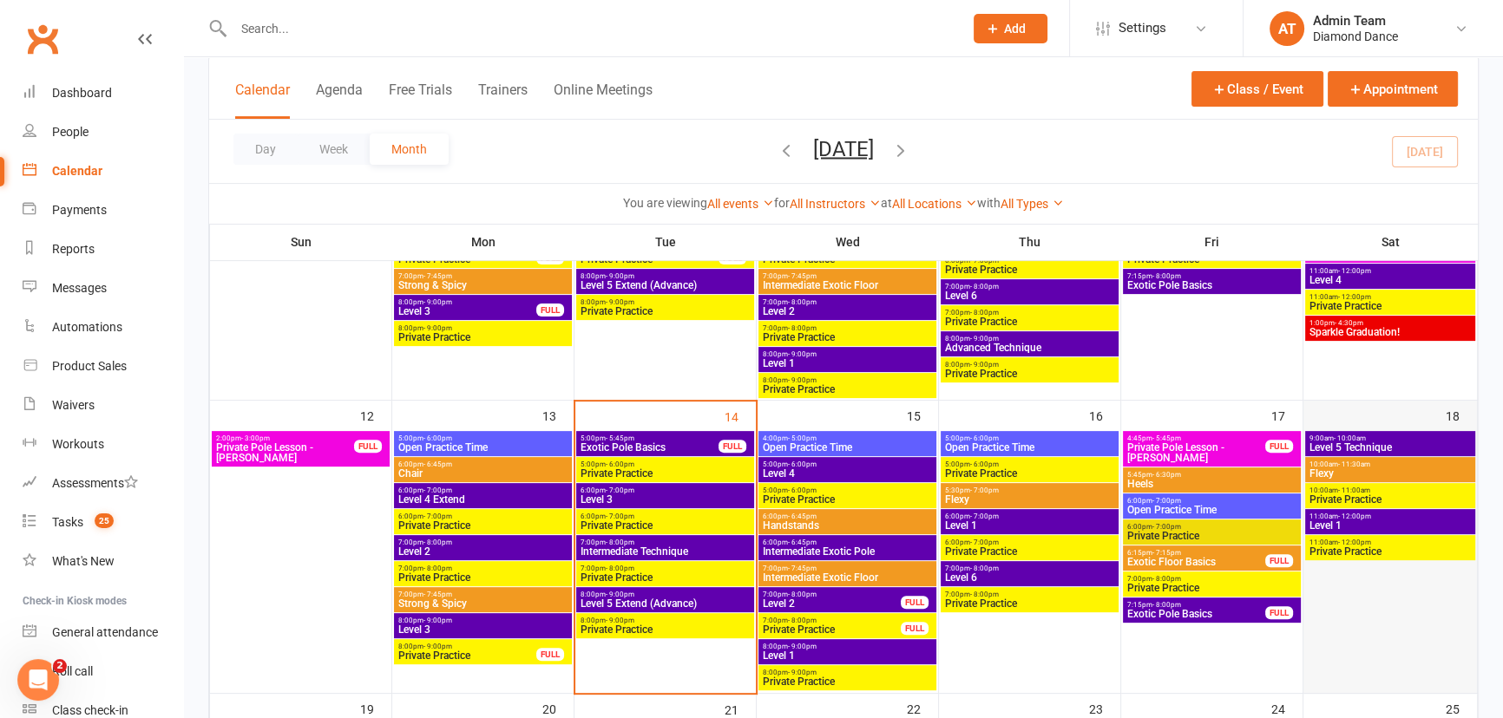
click at [1362, 601] on div at bounding box center [1390, 561] width 170 height 260
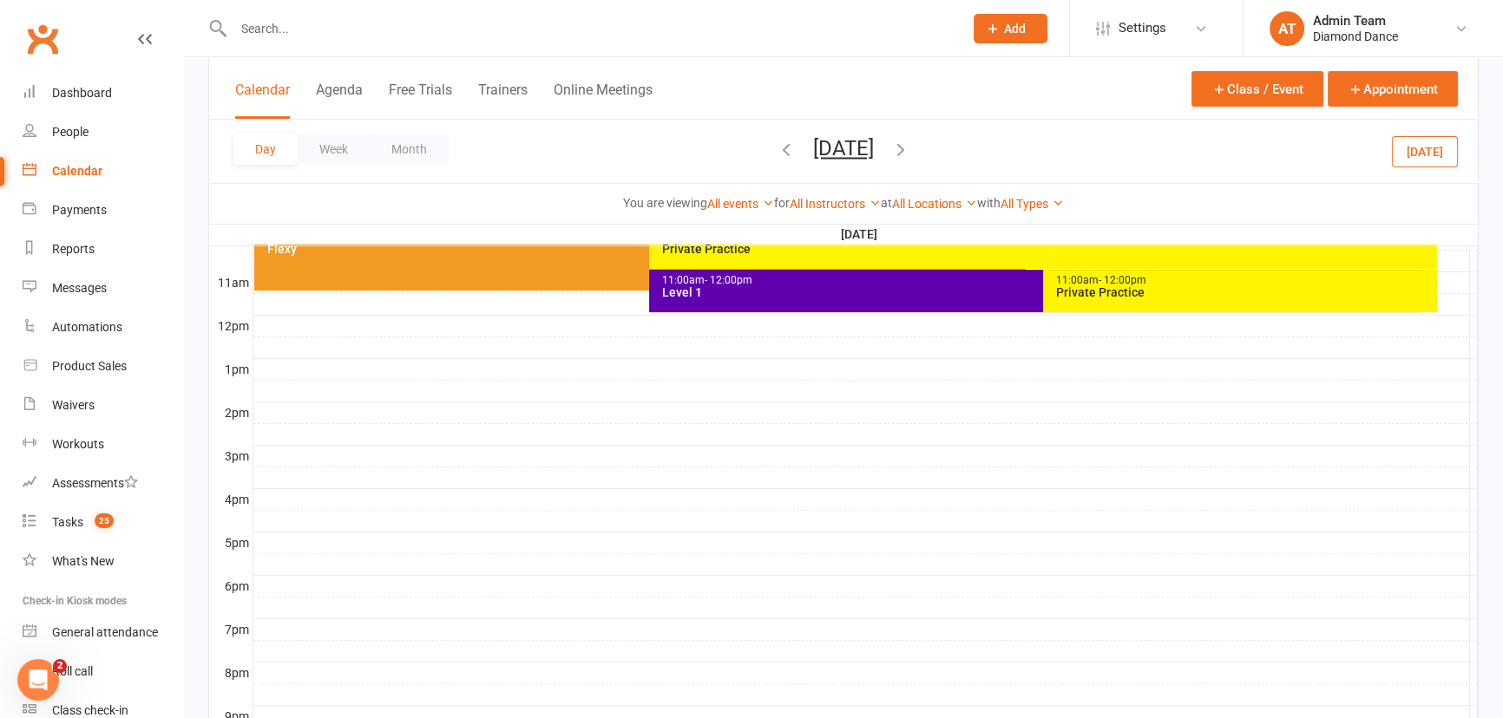
scroll to position [530, 0]
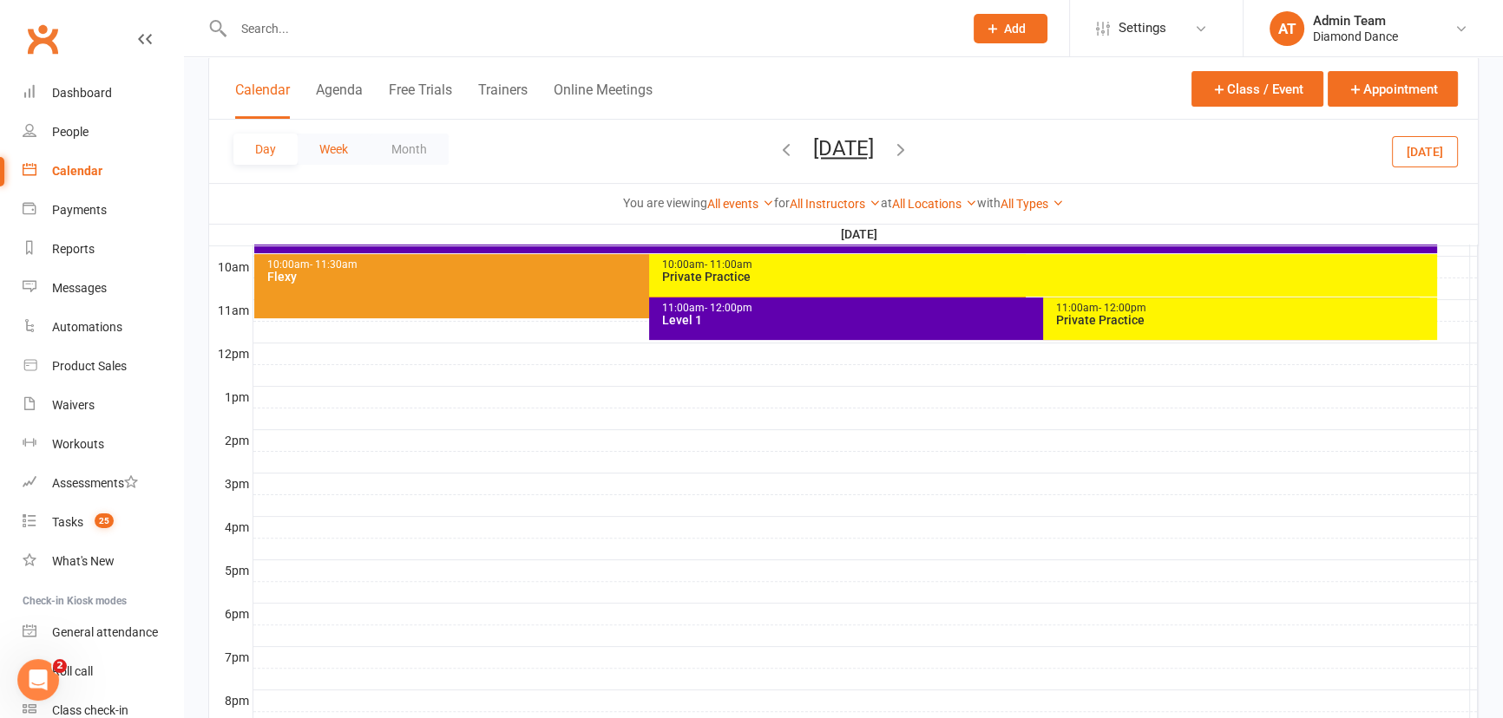
click at [318, 147] on button "Week" at bounding box center [334, 149] width 72 height 31
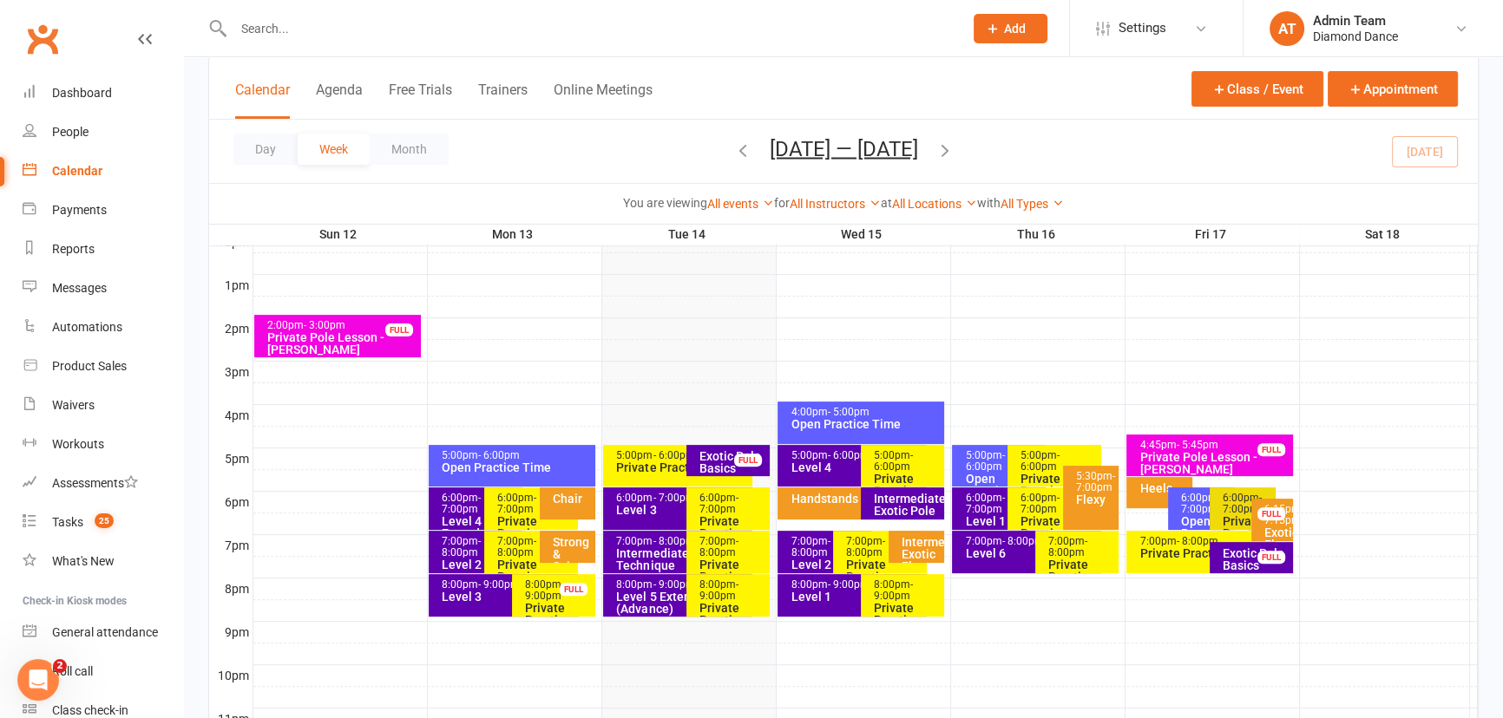
scroll to position [405, 0]
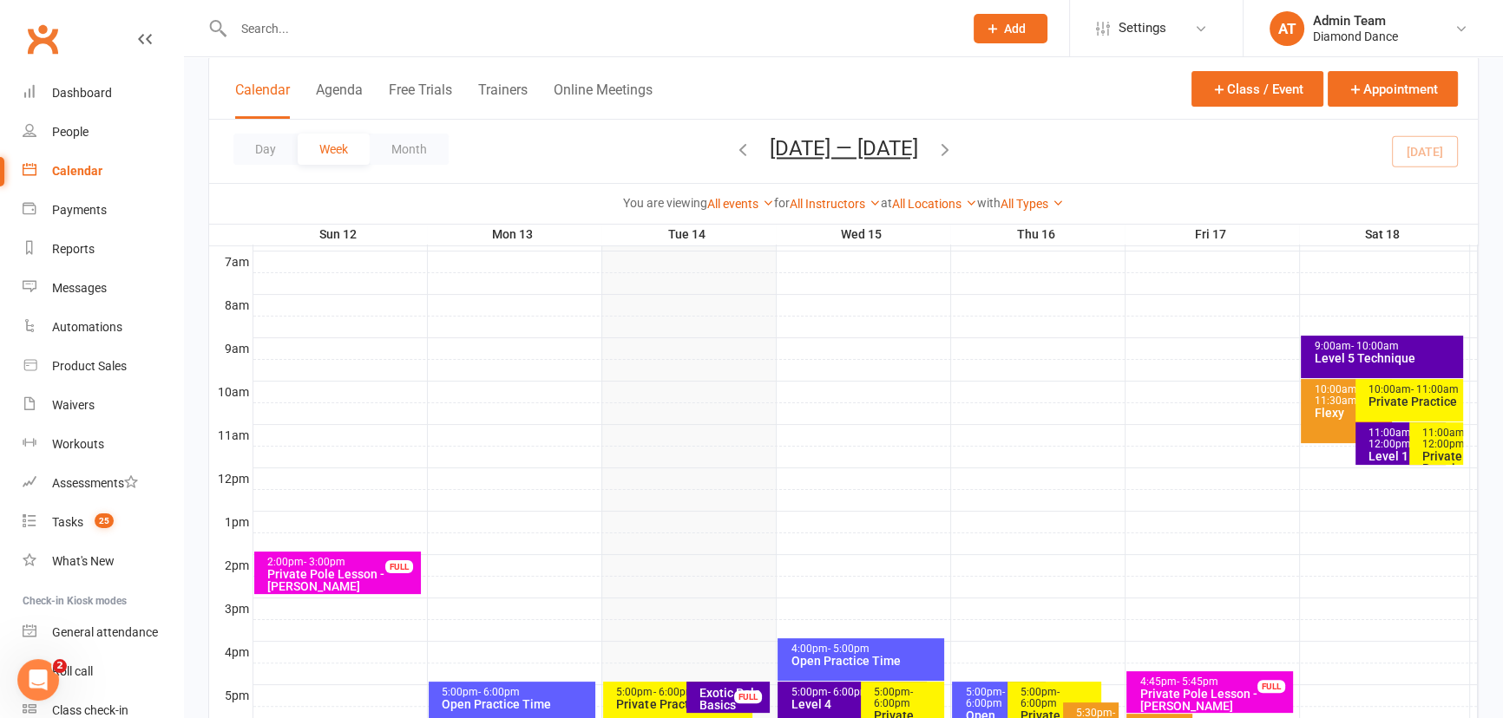
click at [1356, 352] on div "Level 5 Technique" at bounding box center [1386, 358] width 146 height 12
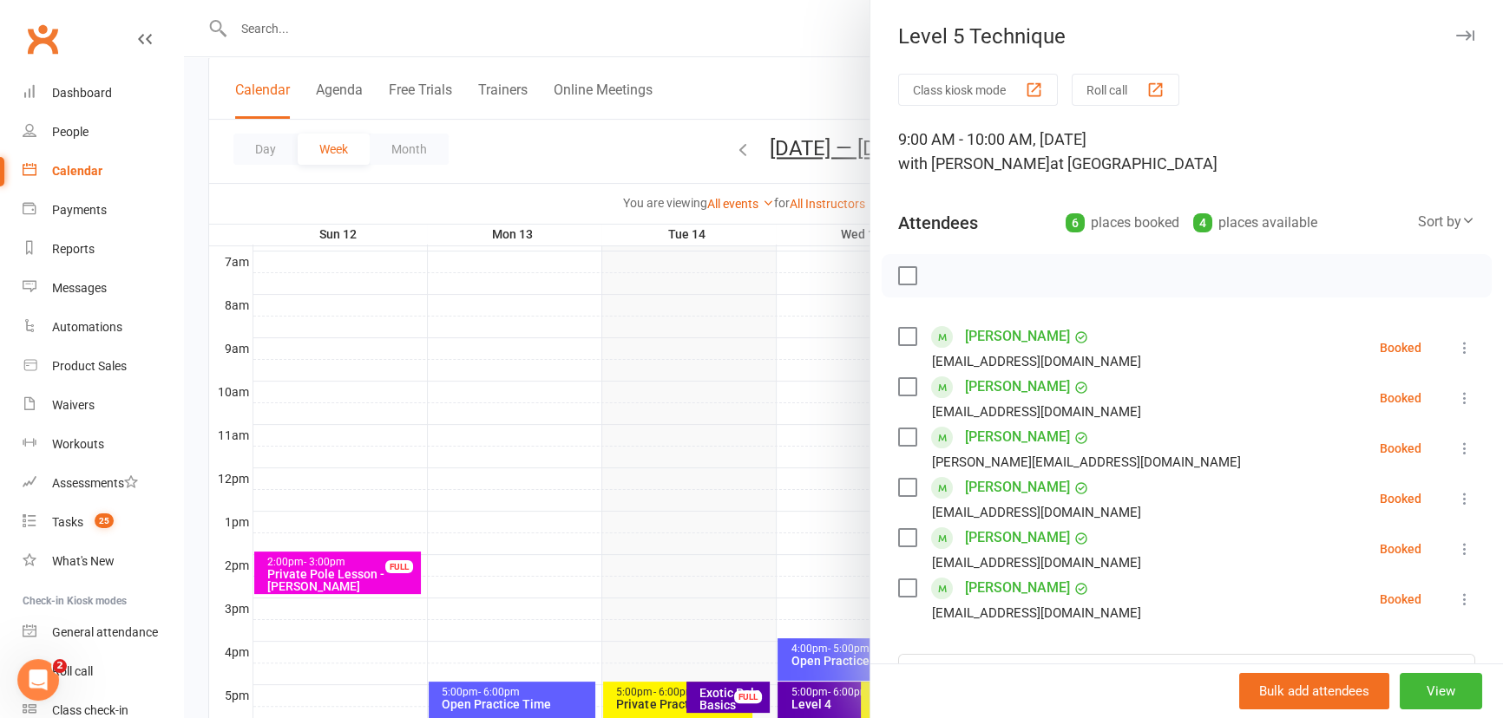
drag, startPoint x: 756, startPoint y: 396, endPoint x: 800, endPoint y: 396, distance: 44.2
click at [756, 396] on div at bounding box center [843, 359] width 1319 height 718
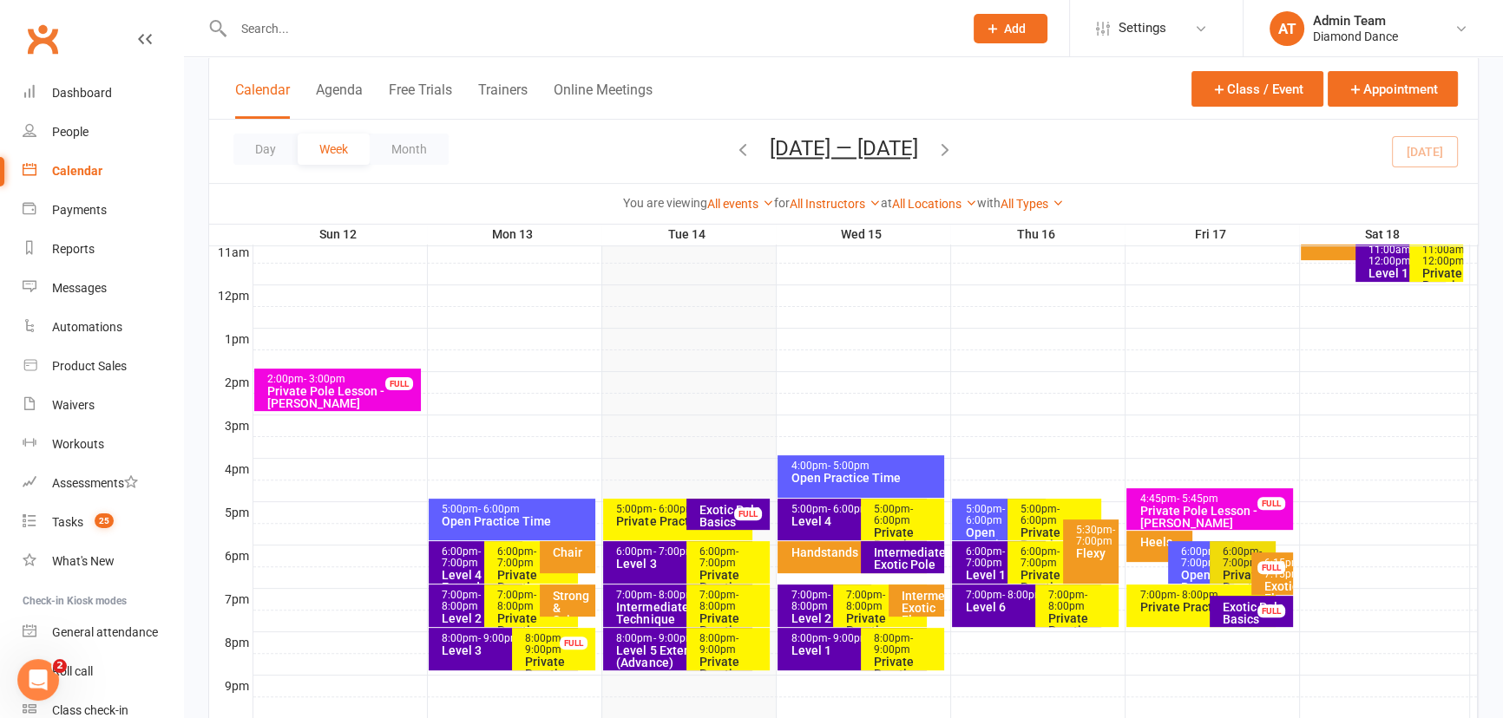
scroll to position [642, 0]
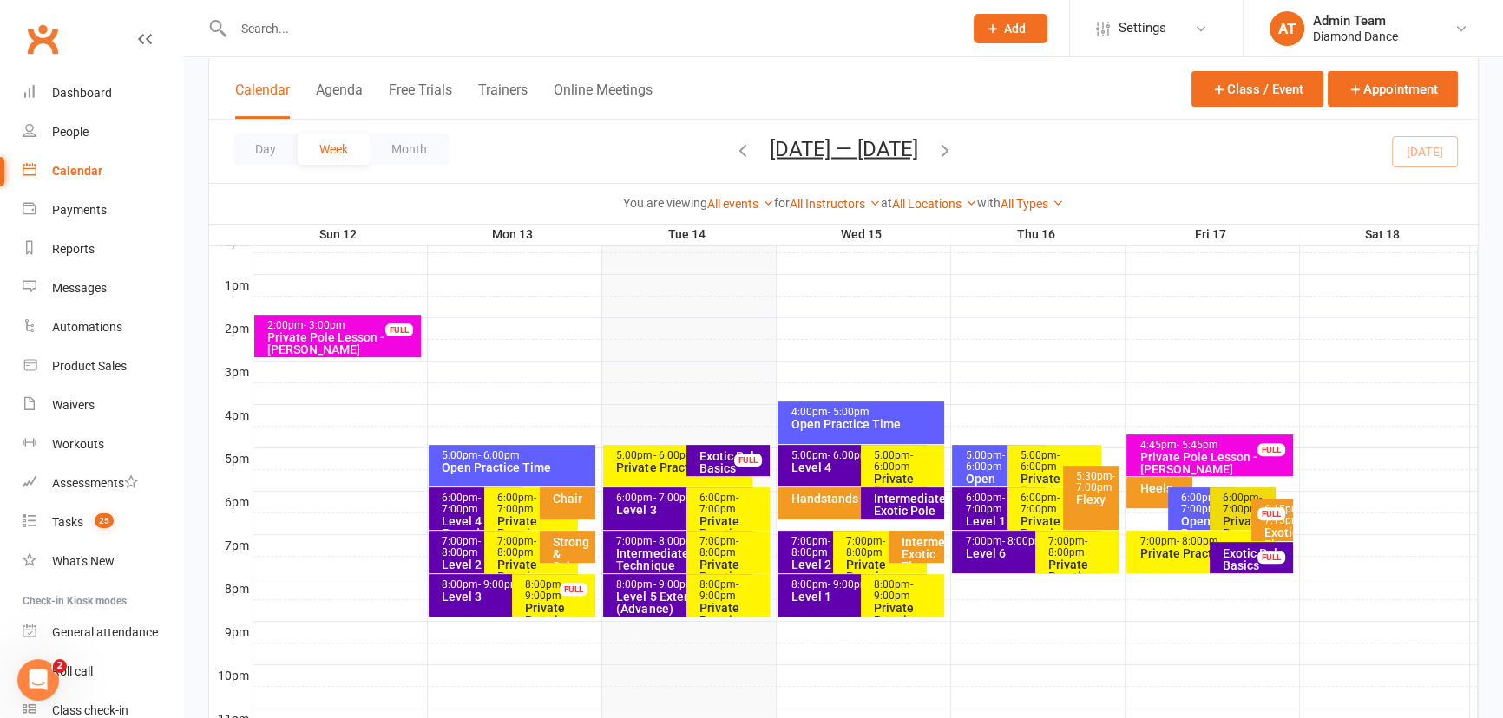
click at [1273, 527] on span "- 7:15pm" at bounding box center [1283, 514] width 39 height 23
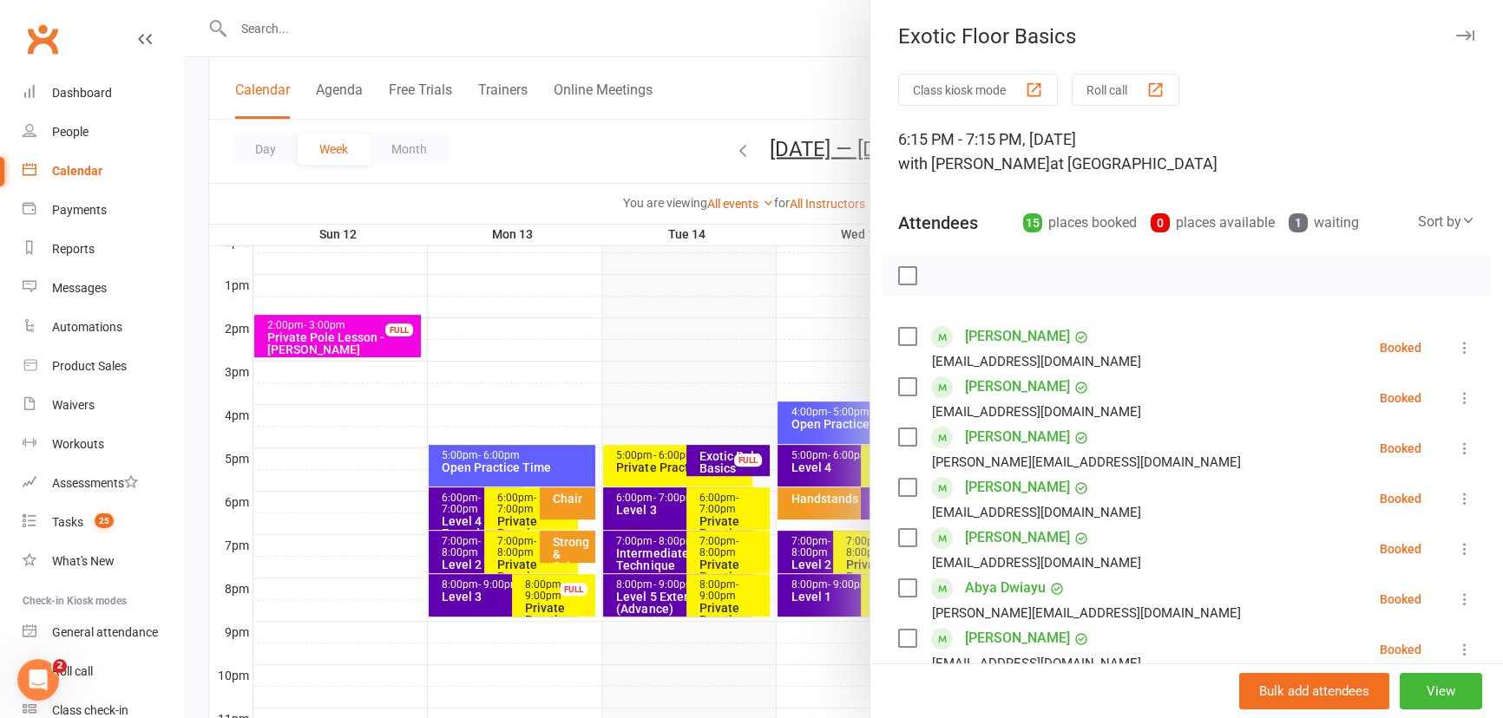
drag, startPoint x: 674, startPoint y: 414, endPoint x: 690, endPoint y: 418, distance: 16.2
click at [674, 414] on div at bounding box center [843, 359] width 1319 height 718
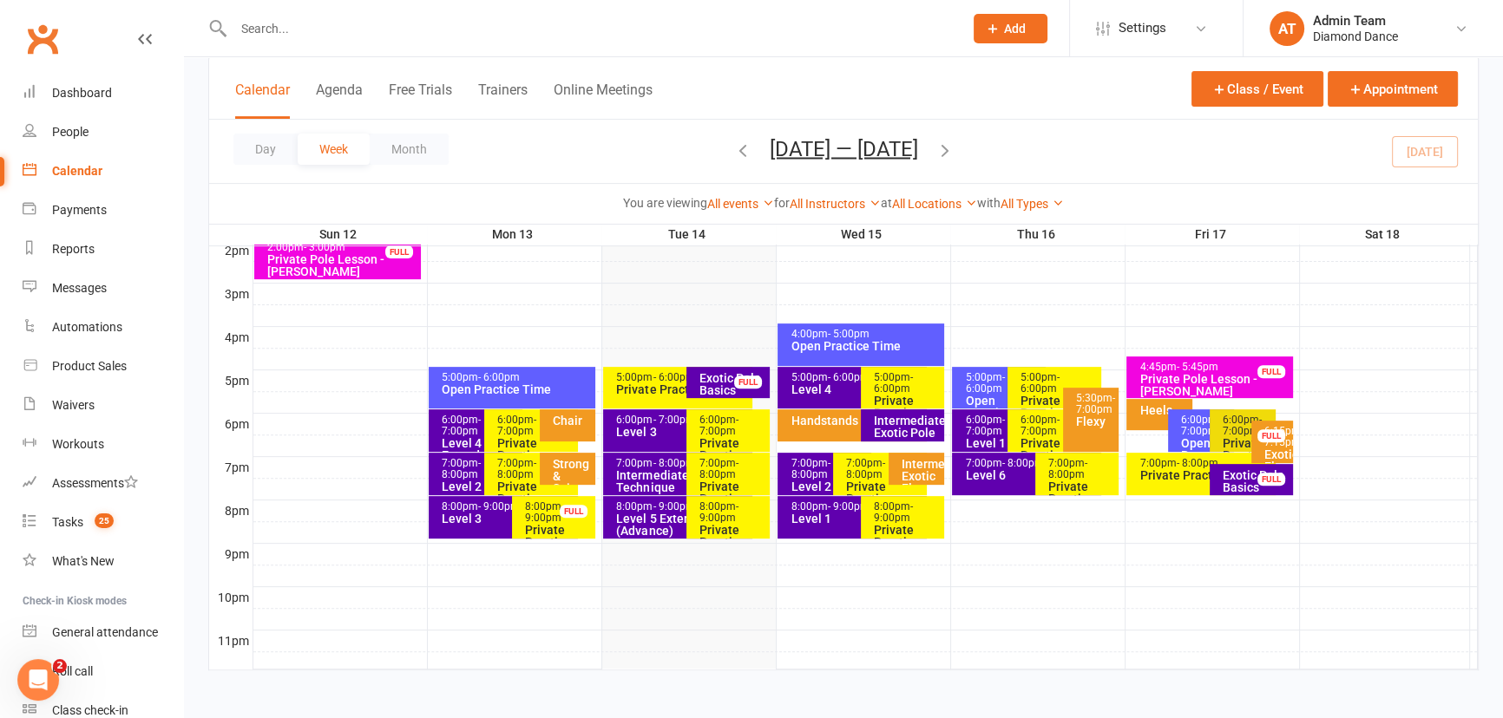
scroll to position [563, 0]
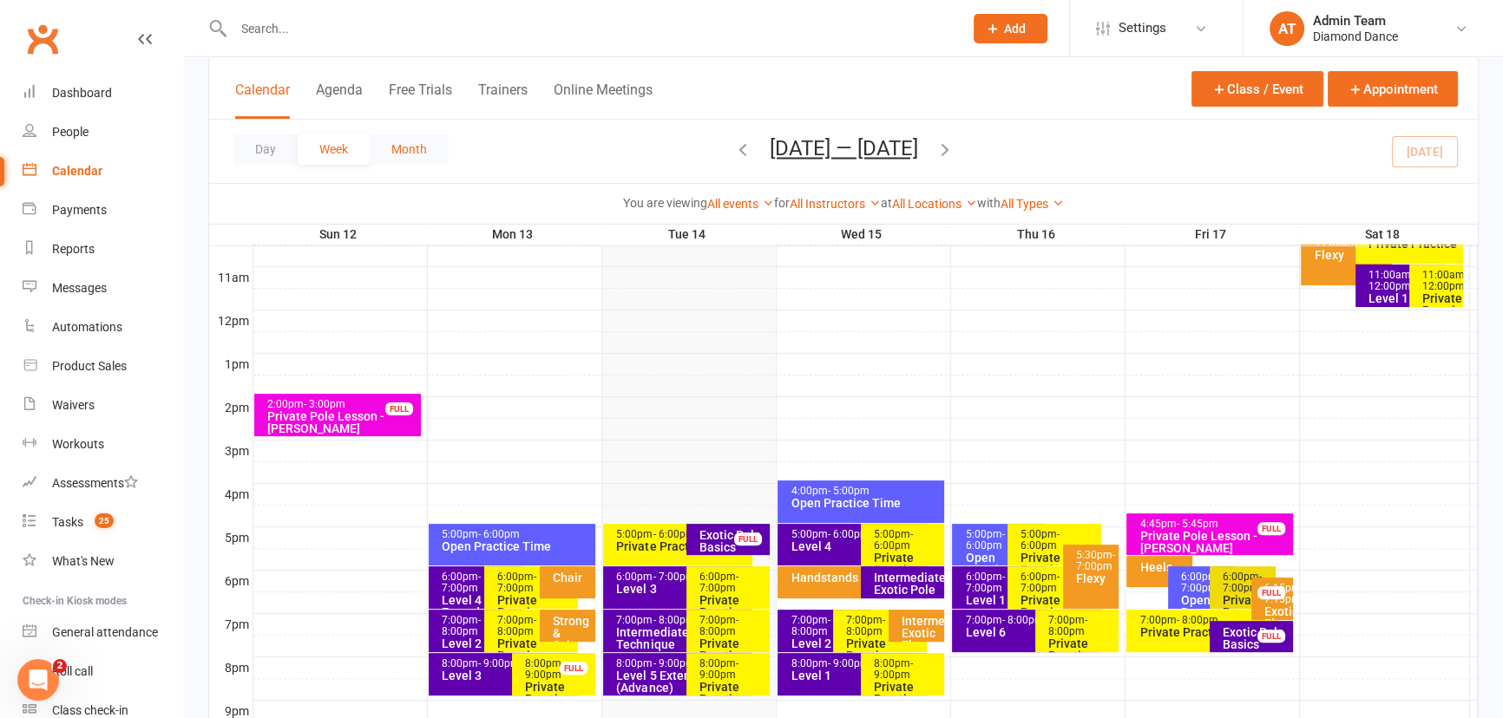
click at [402, 142] on button "Month" at bounding box center [409, 149] width 79 height 31
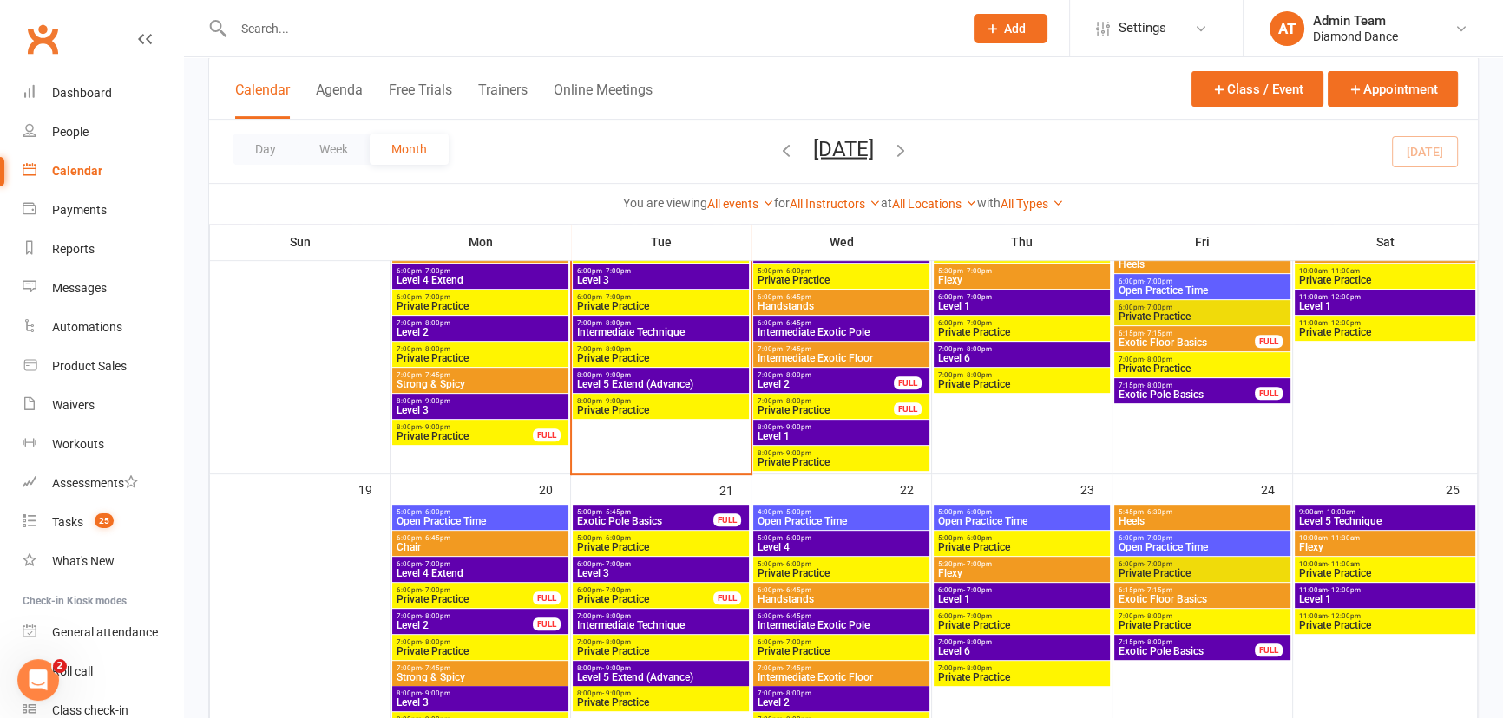
scroll to position [878, 0]
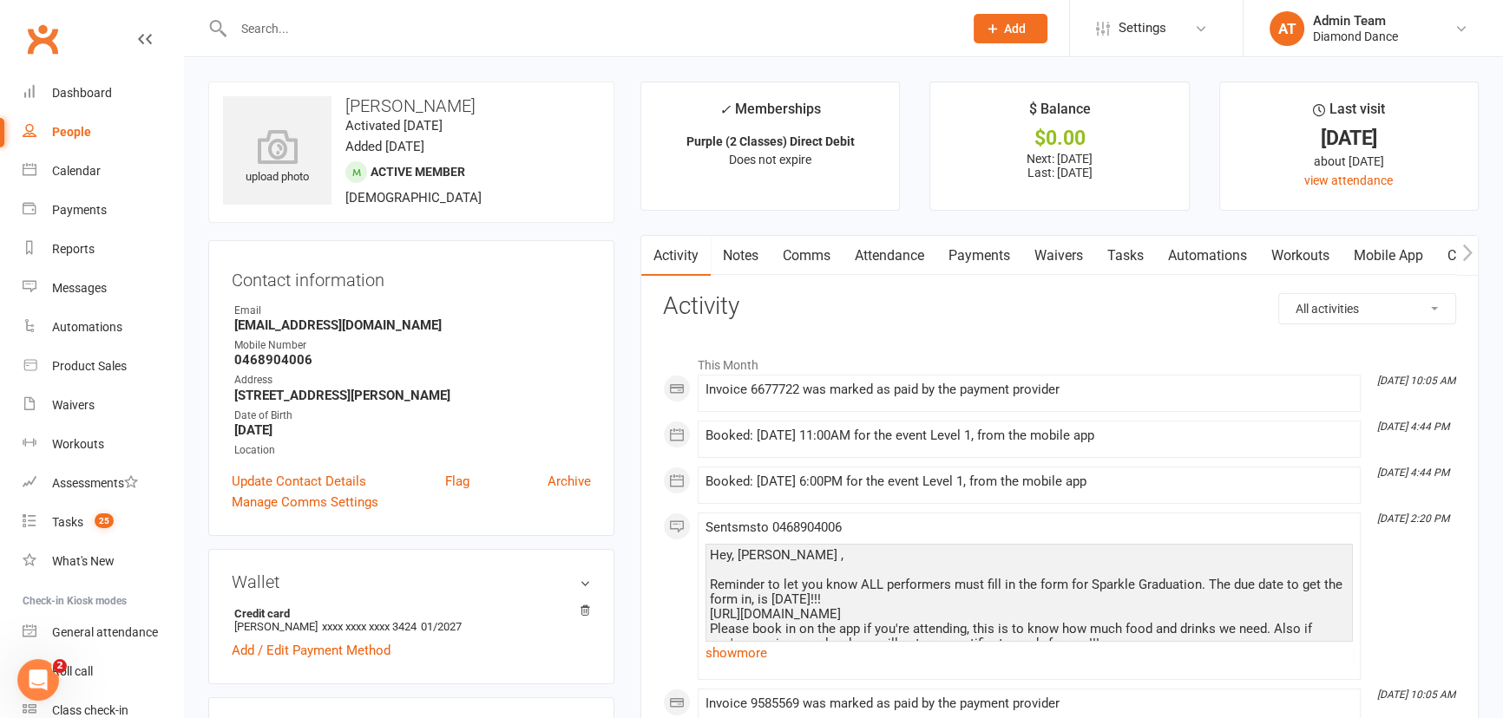
click at [805, 259] on link "Comms" at bounding box center [806, 256] width 72 height 40
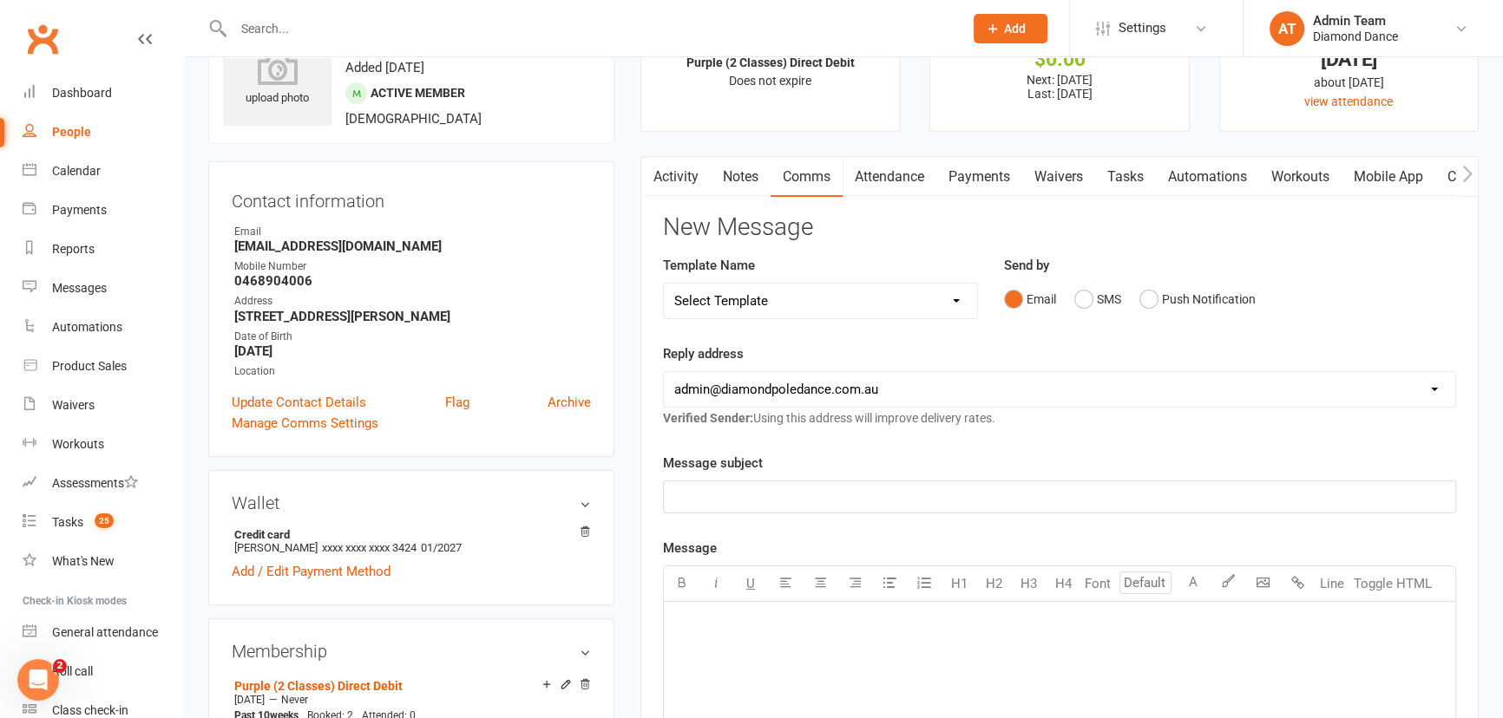
scroll to position [78, 0]
click at [878, 181] on link "Attendance" at bounding box center [889, 178] width 94 height 40
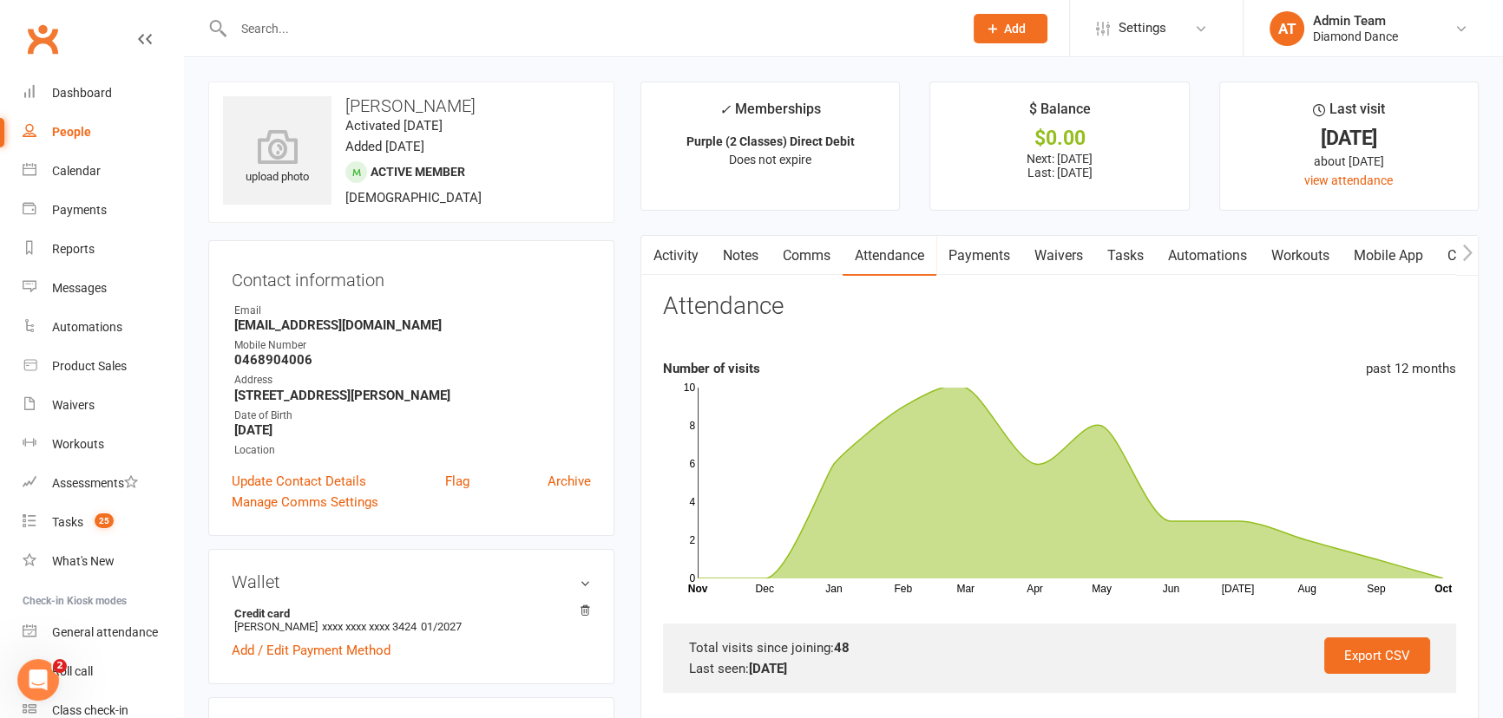
click at [801, 256] on link "Comms" at bounding box center [806, 256] width 72 height 40
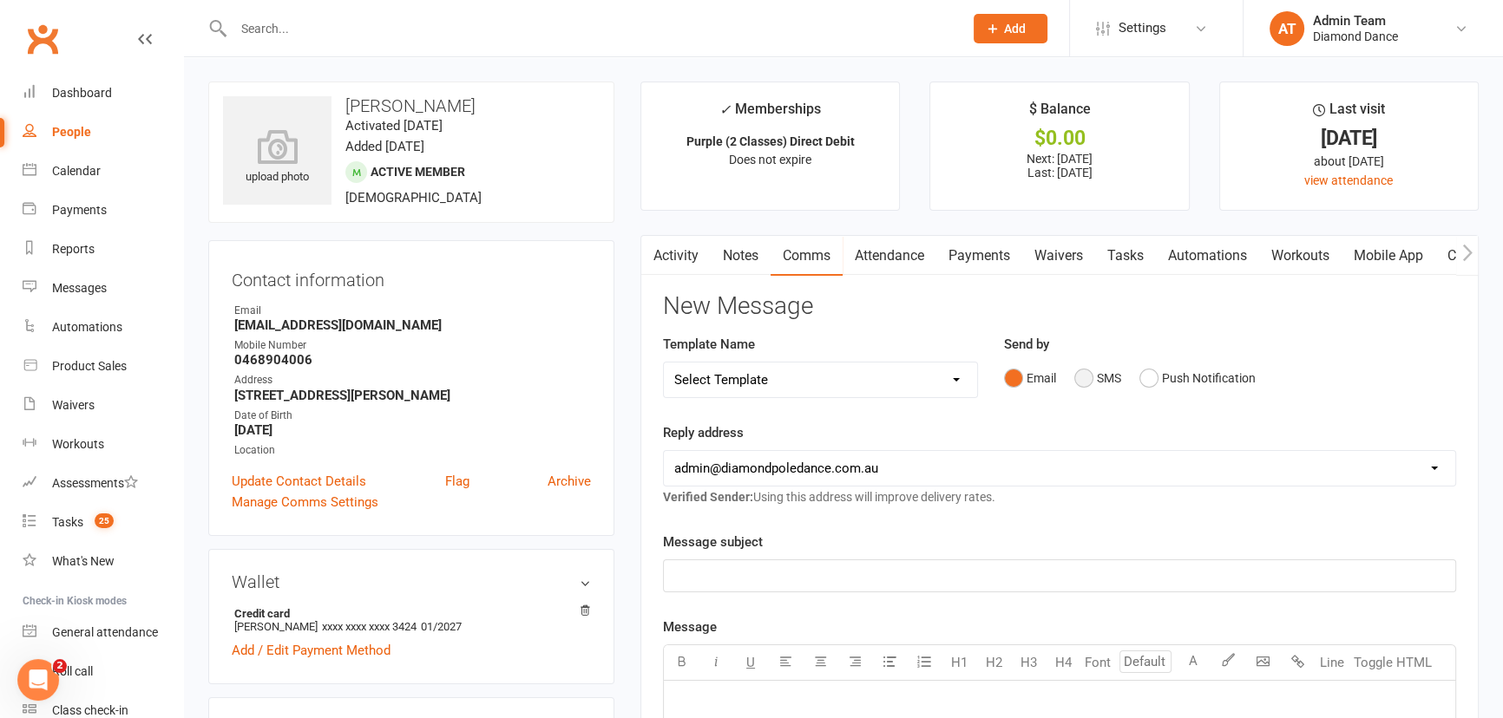
click at [1080, 373] on button "SMS" at bounding box center [1097, 378] width 47 height 33
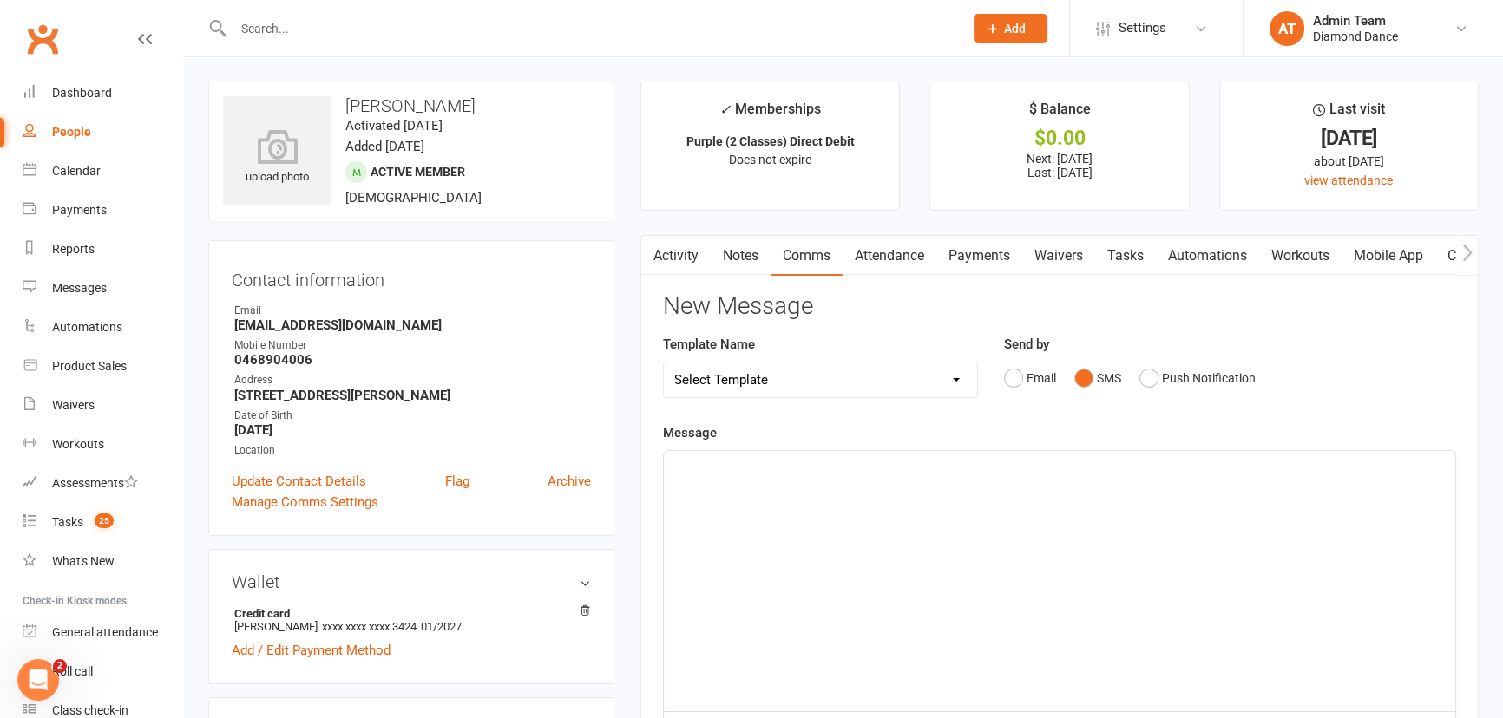
click at [730, 488] on div "﻿" at bounding box center [1059, 581] width 791 height 260
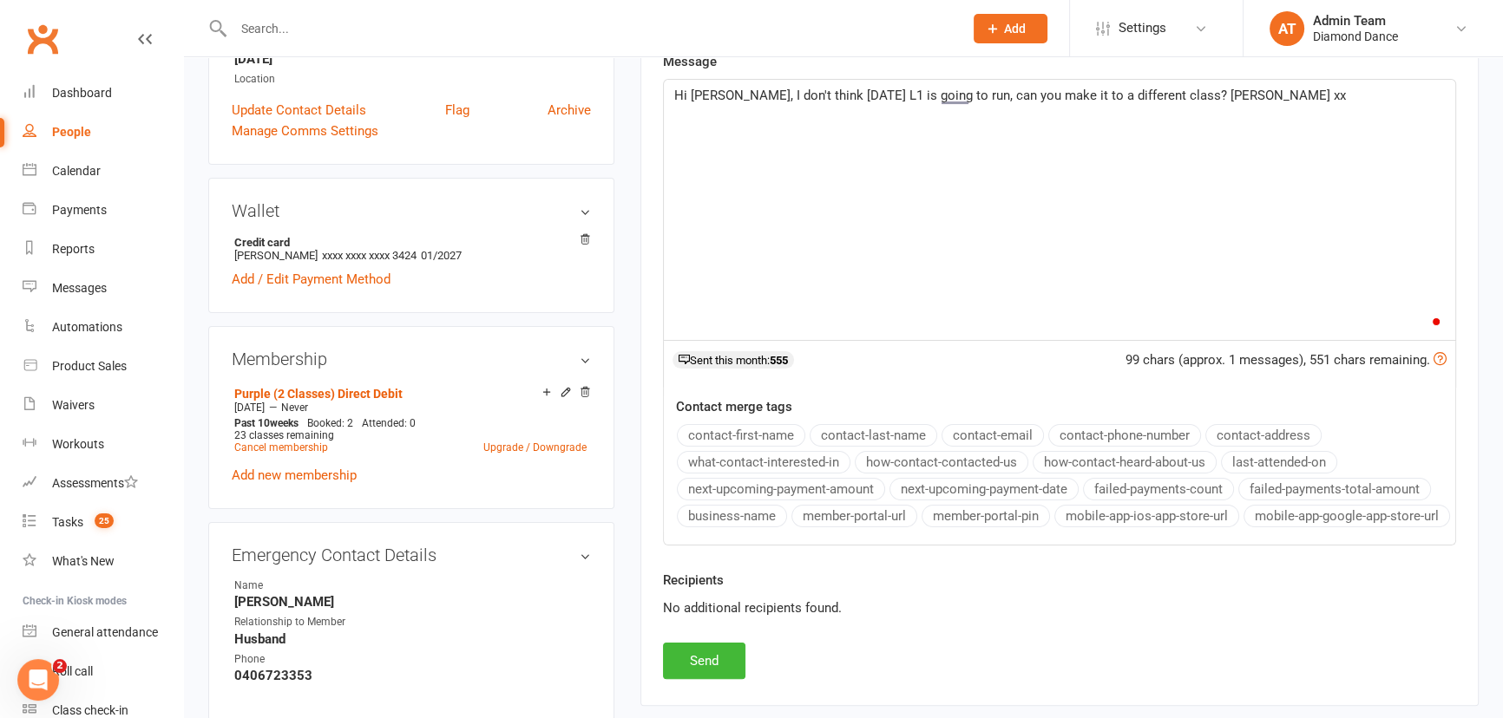
scroll to position [394, 0]
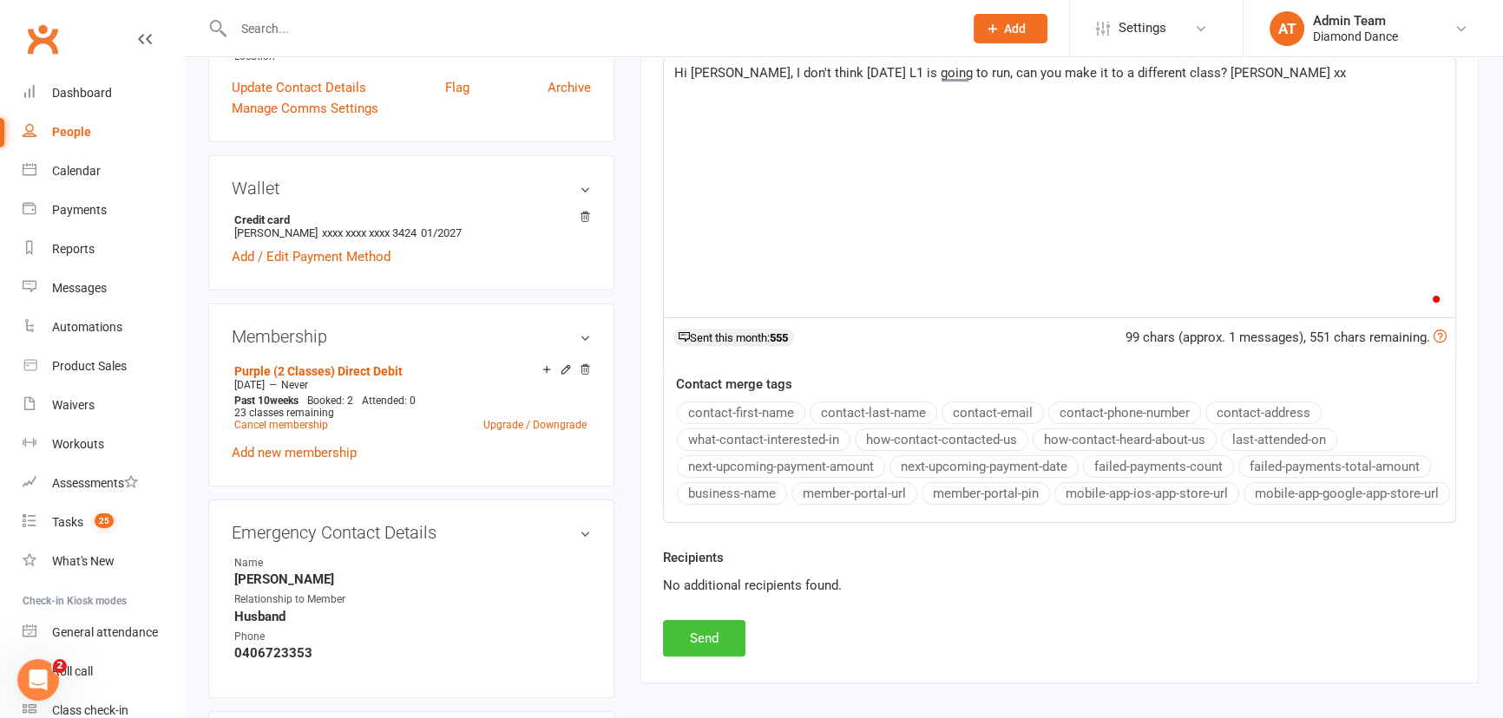
click at [708, 650] on button "Send" at bounding box center [704, 638] width 82 height 36
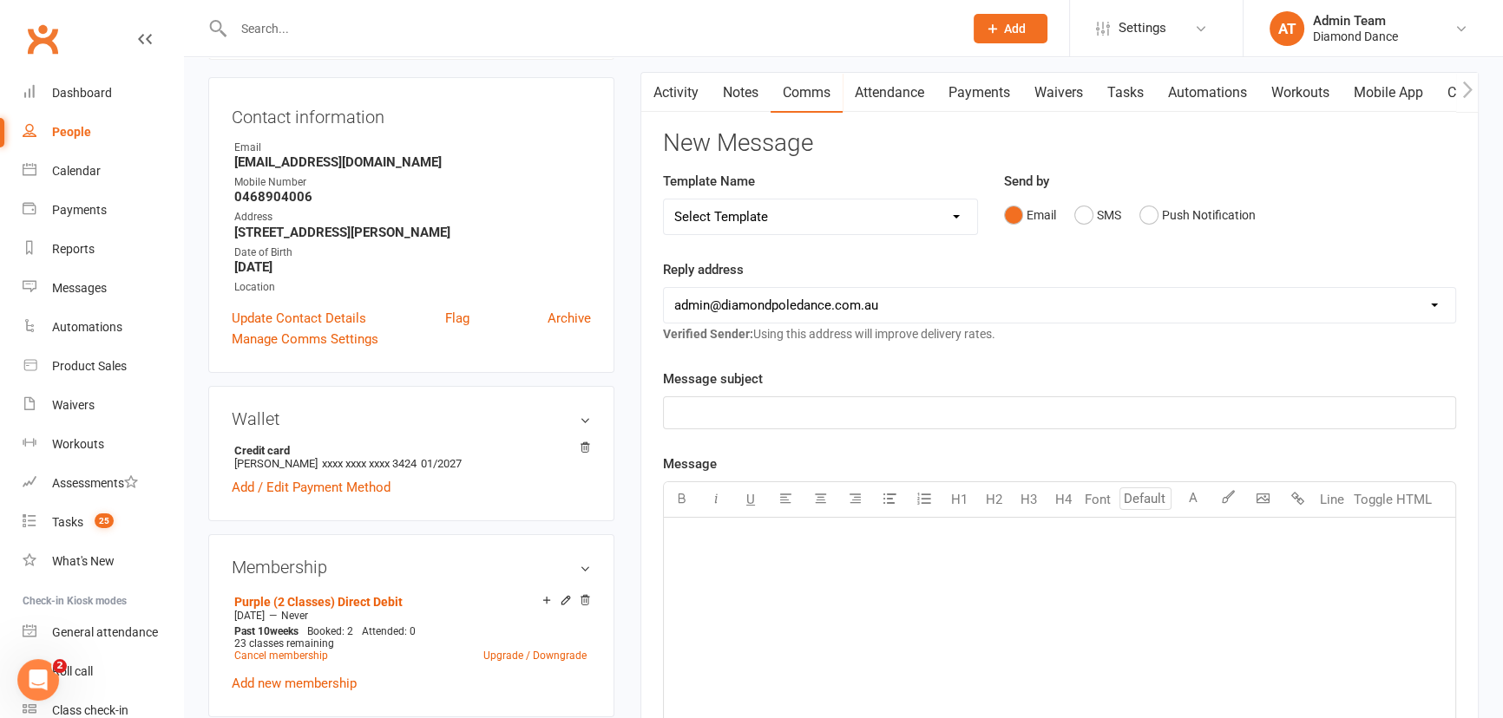
scroll to position [157, 0]
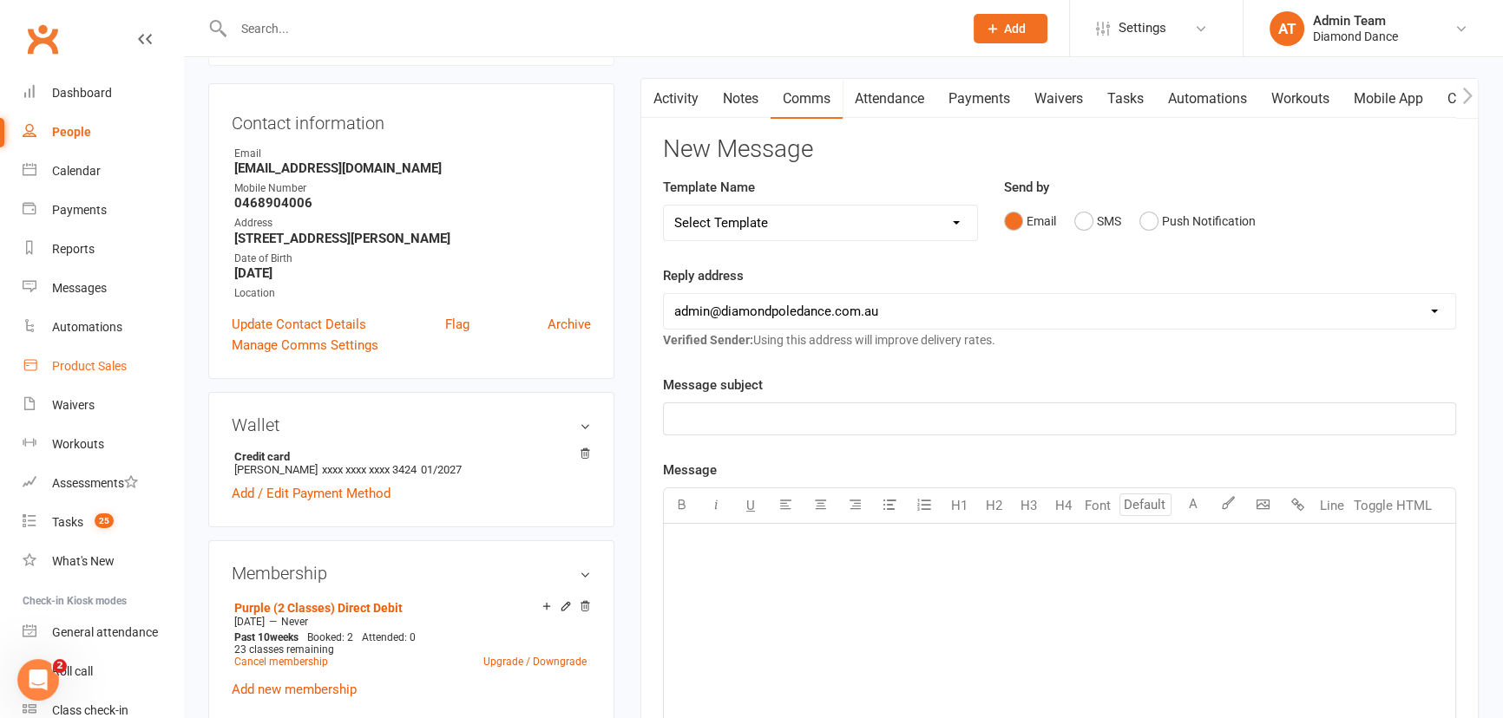
click at [54, 369] on div "Product Sales" at bounding box center [89, 366] width 75 height 14
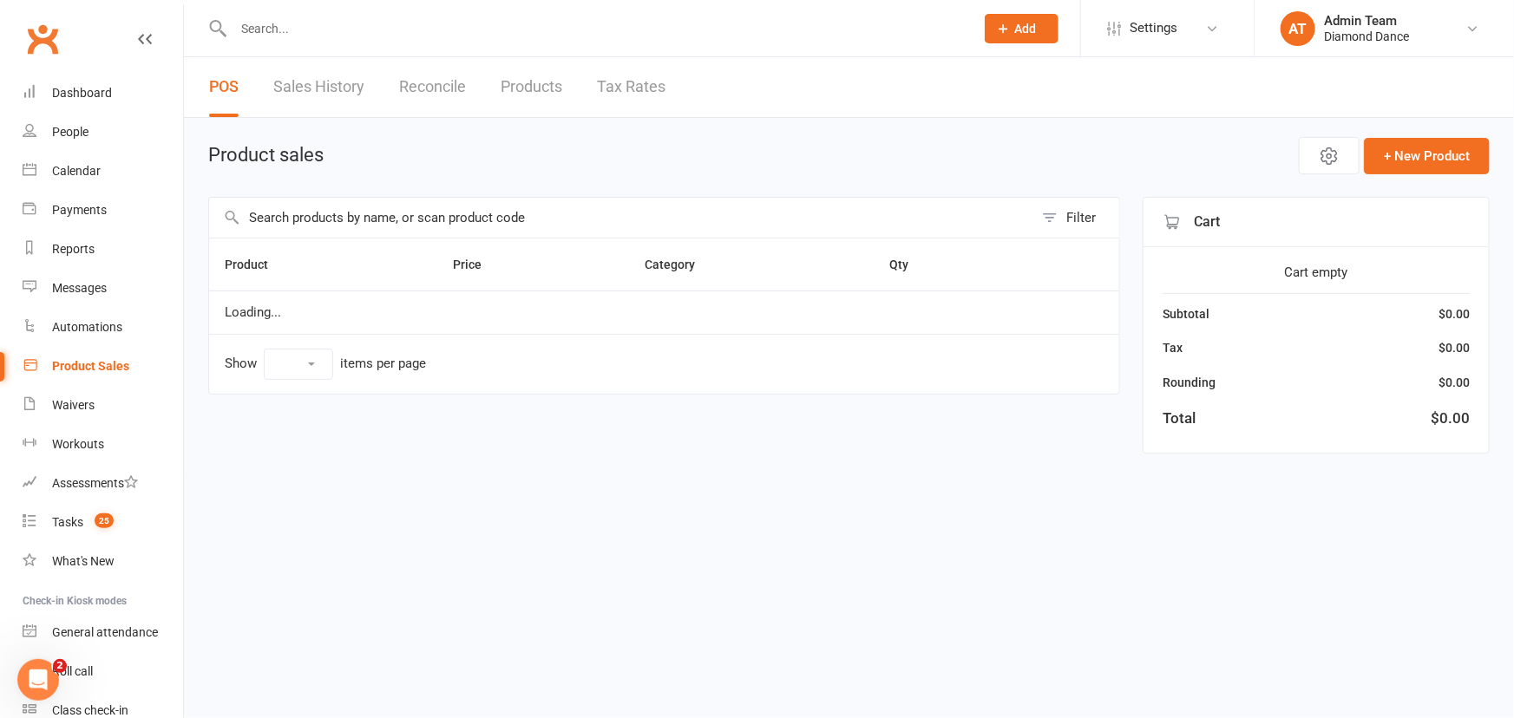
select select "100"
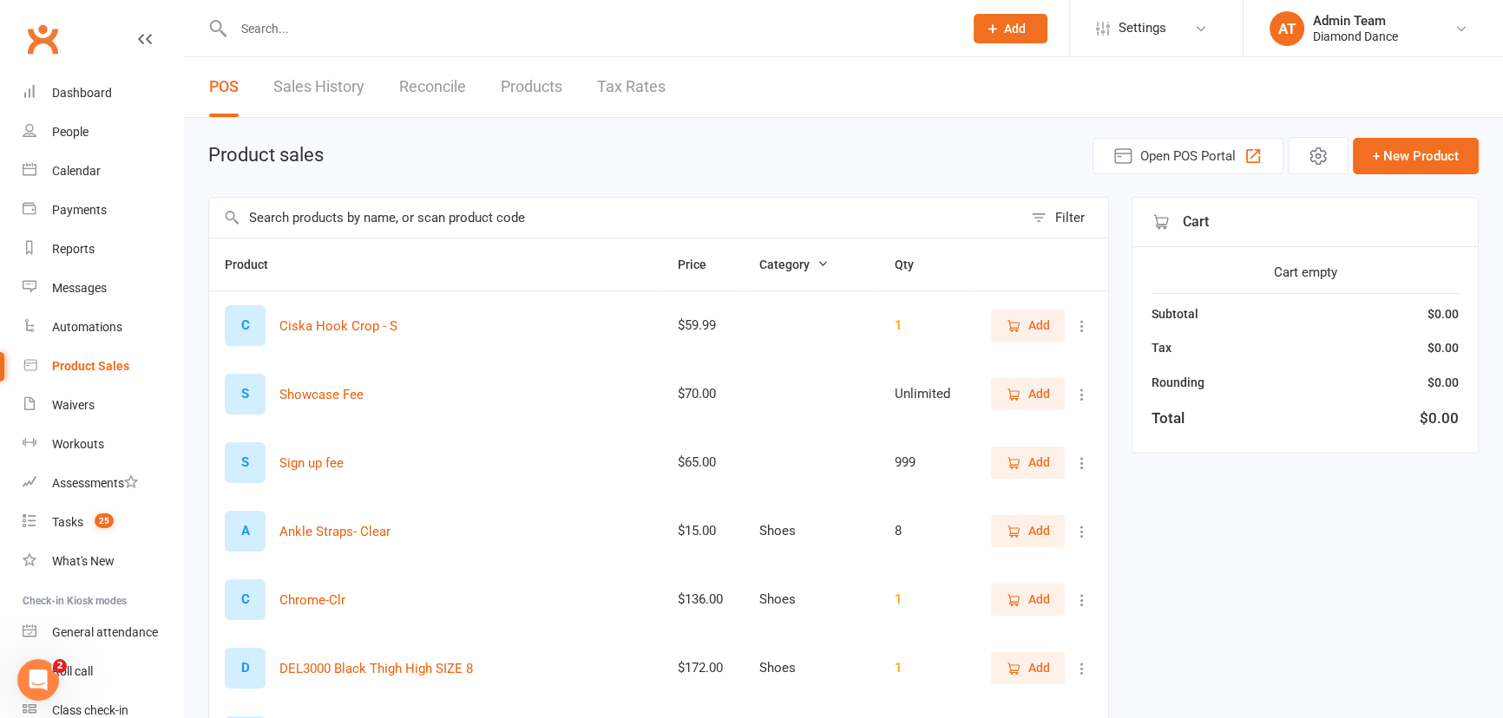
click at [310, 213] on input "text" at bounding box center [615, 218] width 813 height 40
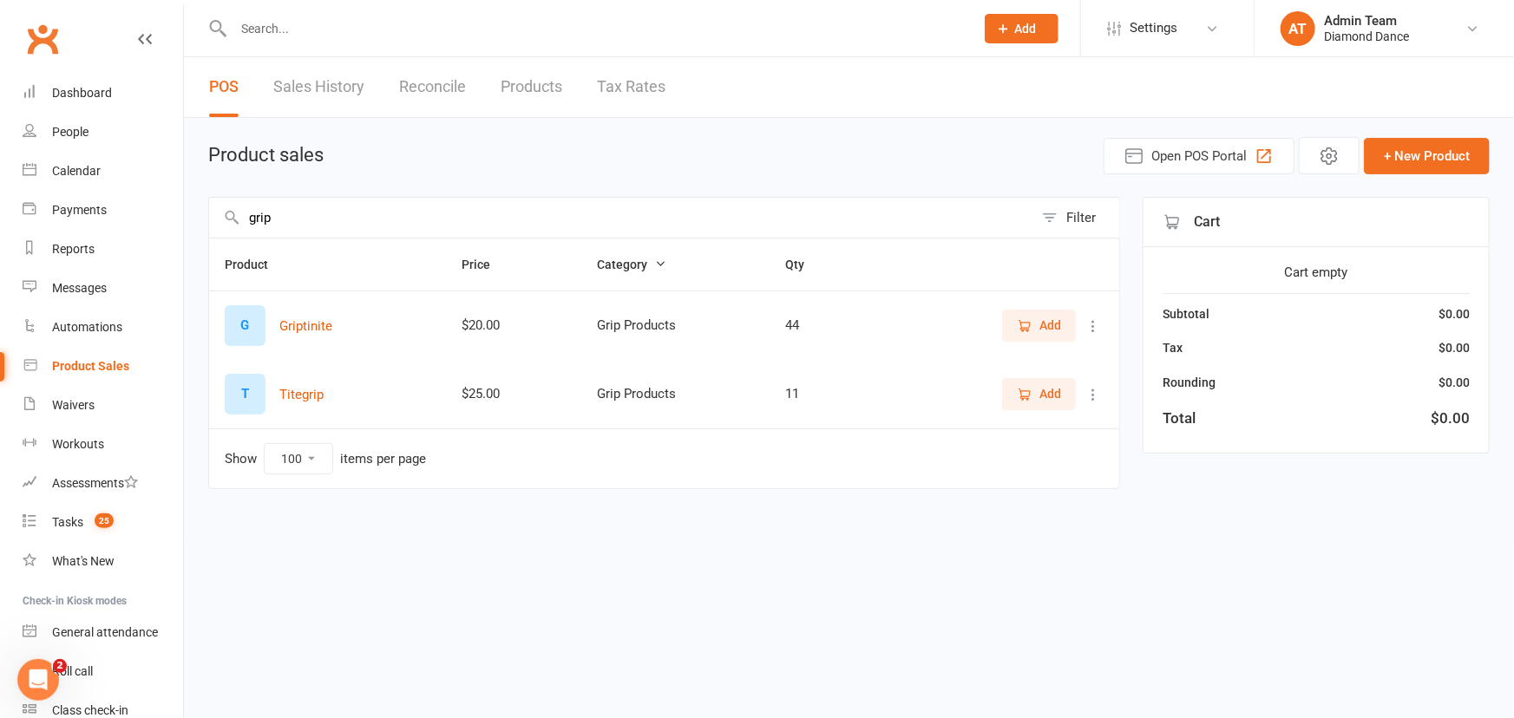
type input "grip"
click at [1048, 328] on span "Add" at bounding box center [1050, 325] width 22 height 19
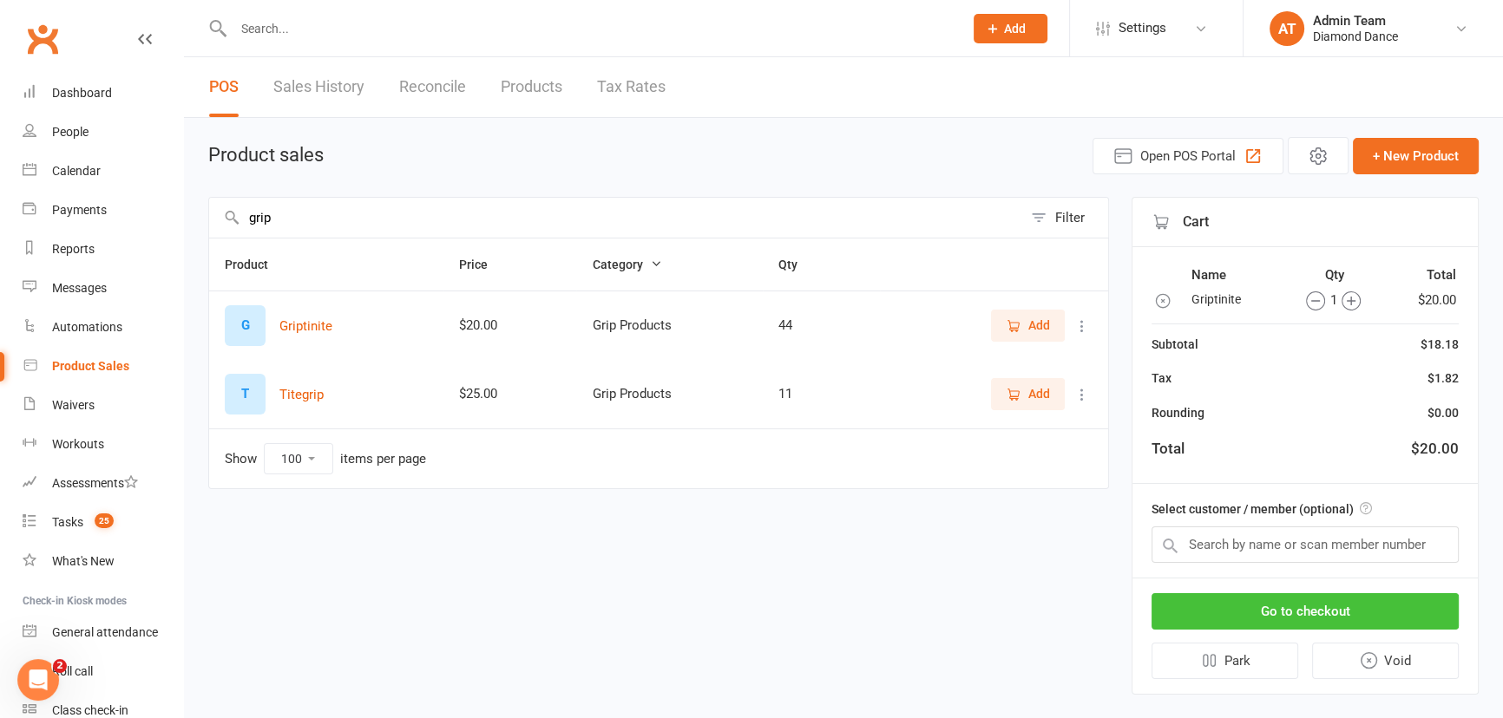
click at [1312, 616] on button "Go to checkout" at bounding box center [1304, 611] width 307 height 36
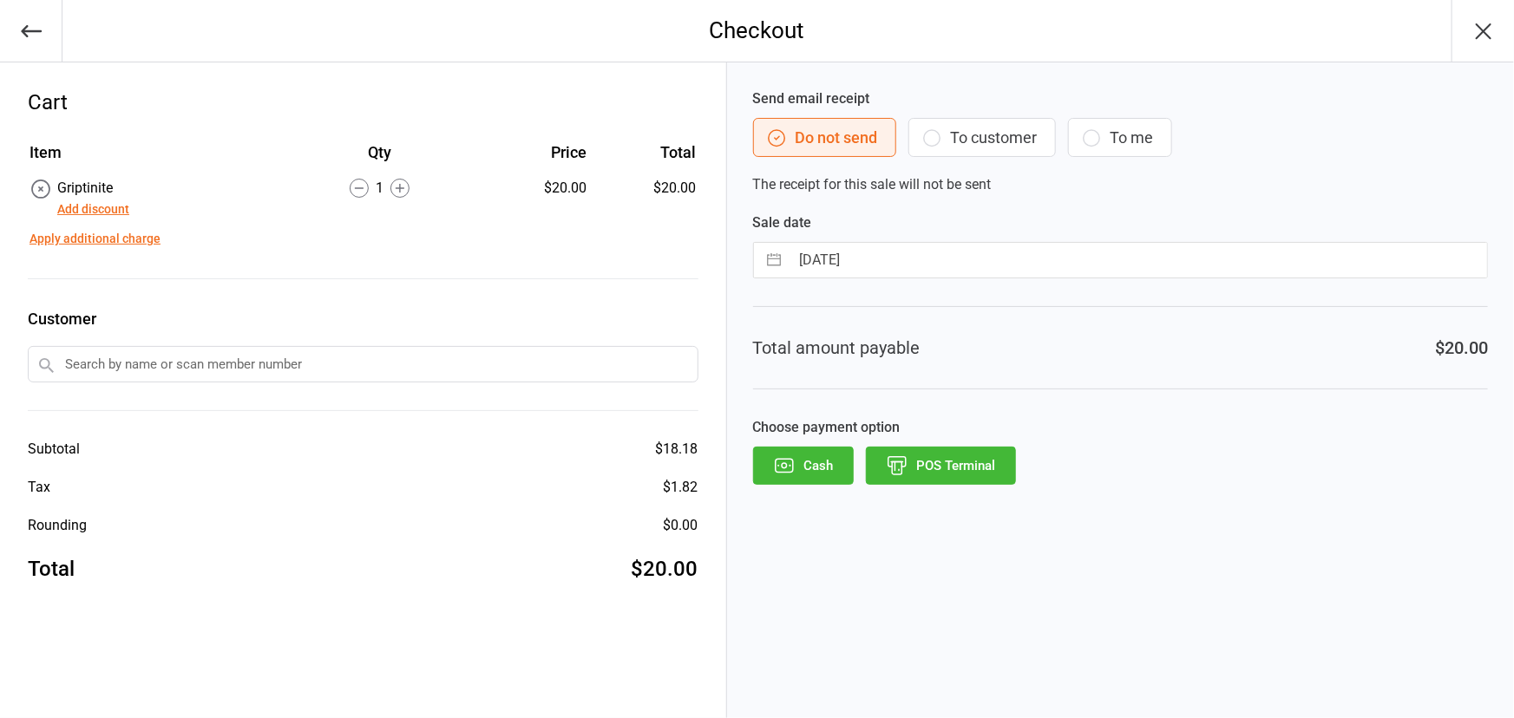
click at [931, 453] on button "POS Terminal" at bounding box center [941, 466] width 150 height 38
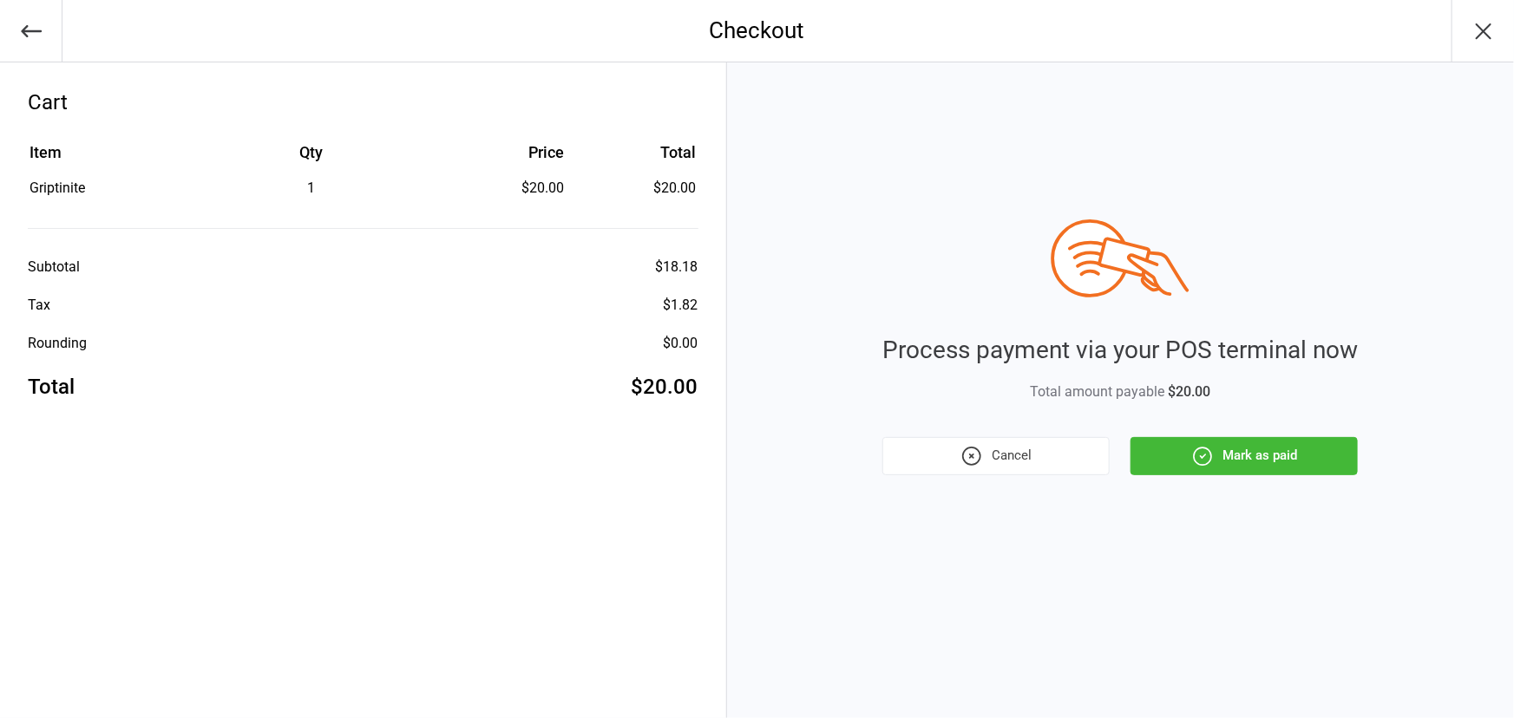
click at [1230, 458] on button "Mark as paid" at bounding box center [1243, 456] width 227 height 38
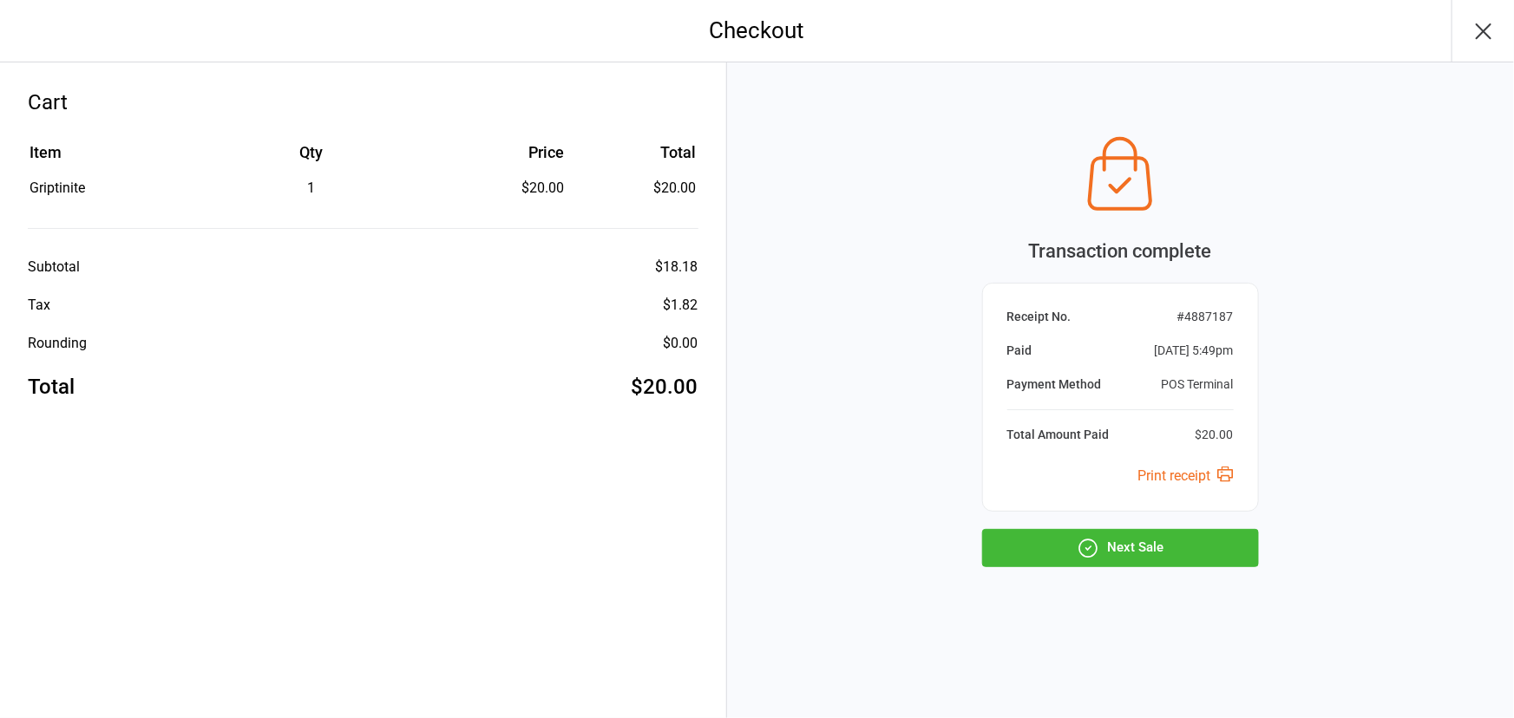
click at [1483, 29] on icon "button" at bounding box center [1484, 31] width 28 height 28
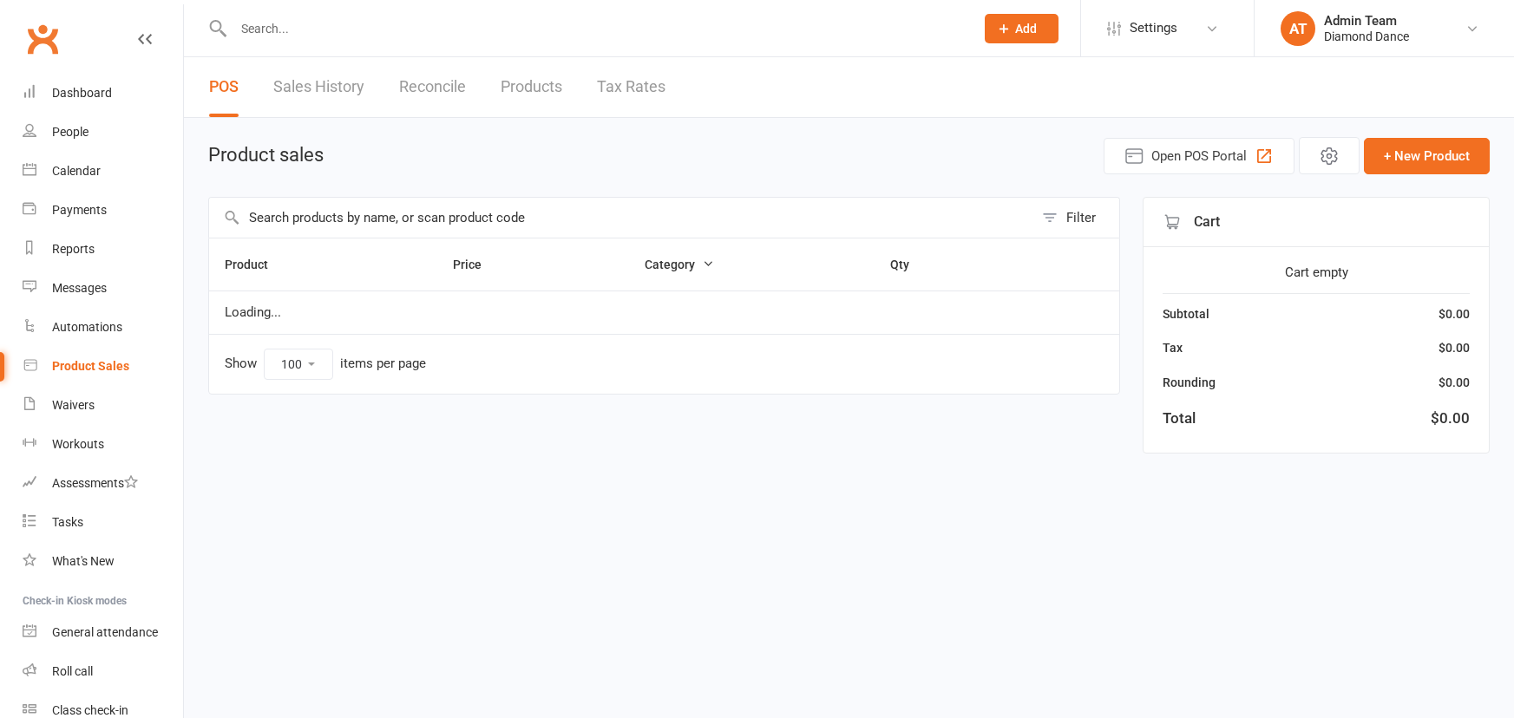
select select "100"
